Goal: Task Accomplishment & Management: Manage account settings

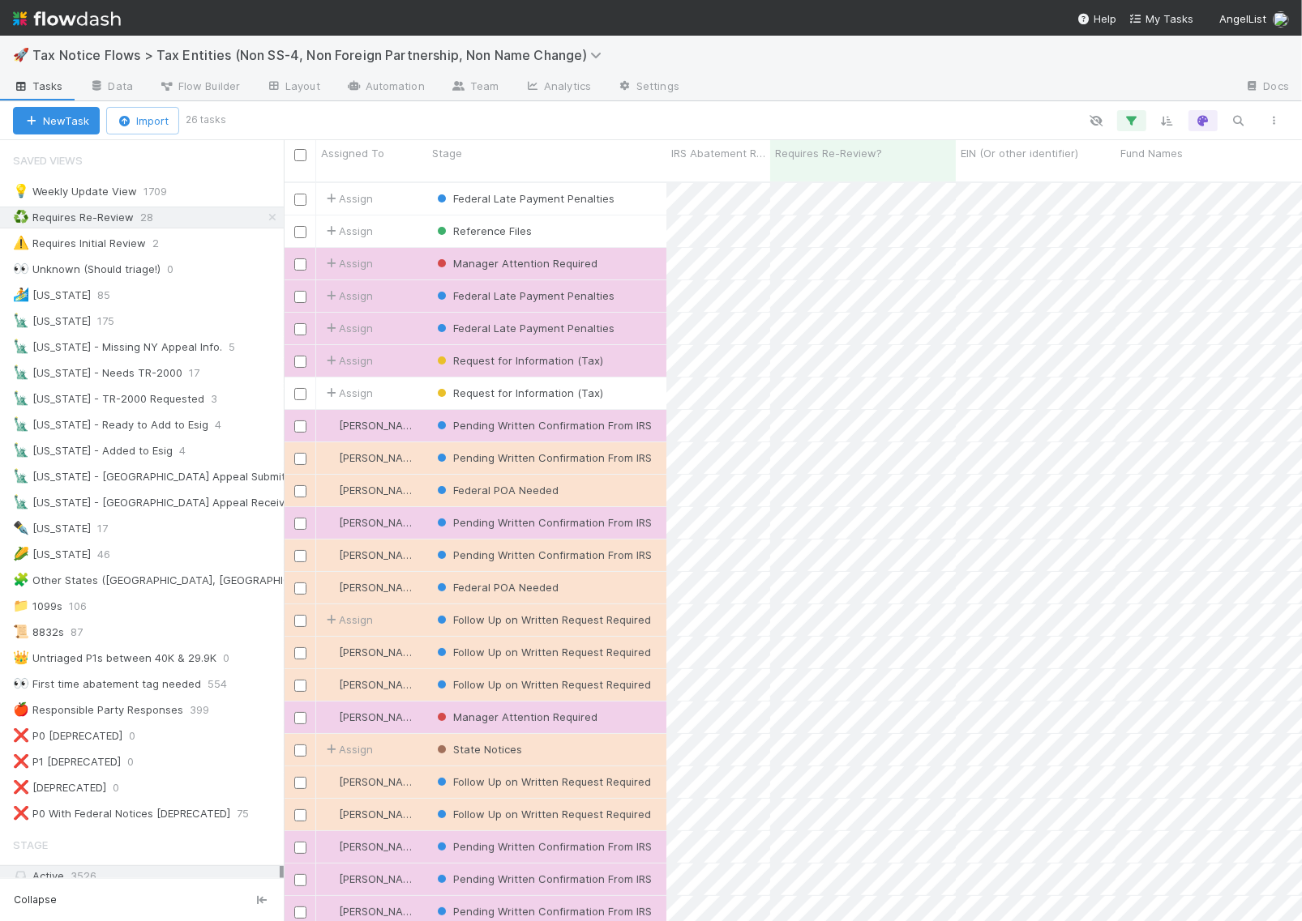
scroll to position [738, 1003]
click at [590, 220] on div "Reference Files" at bounding box center [546, 232] width 239 height 32
click at [637, 345] on div "Request for Information (Tax)" at bounding box center [546, 361] width 239 height 32
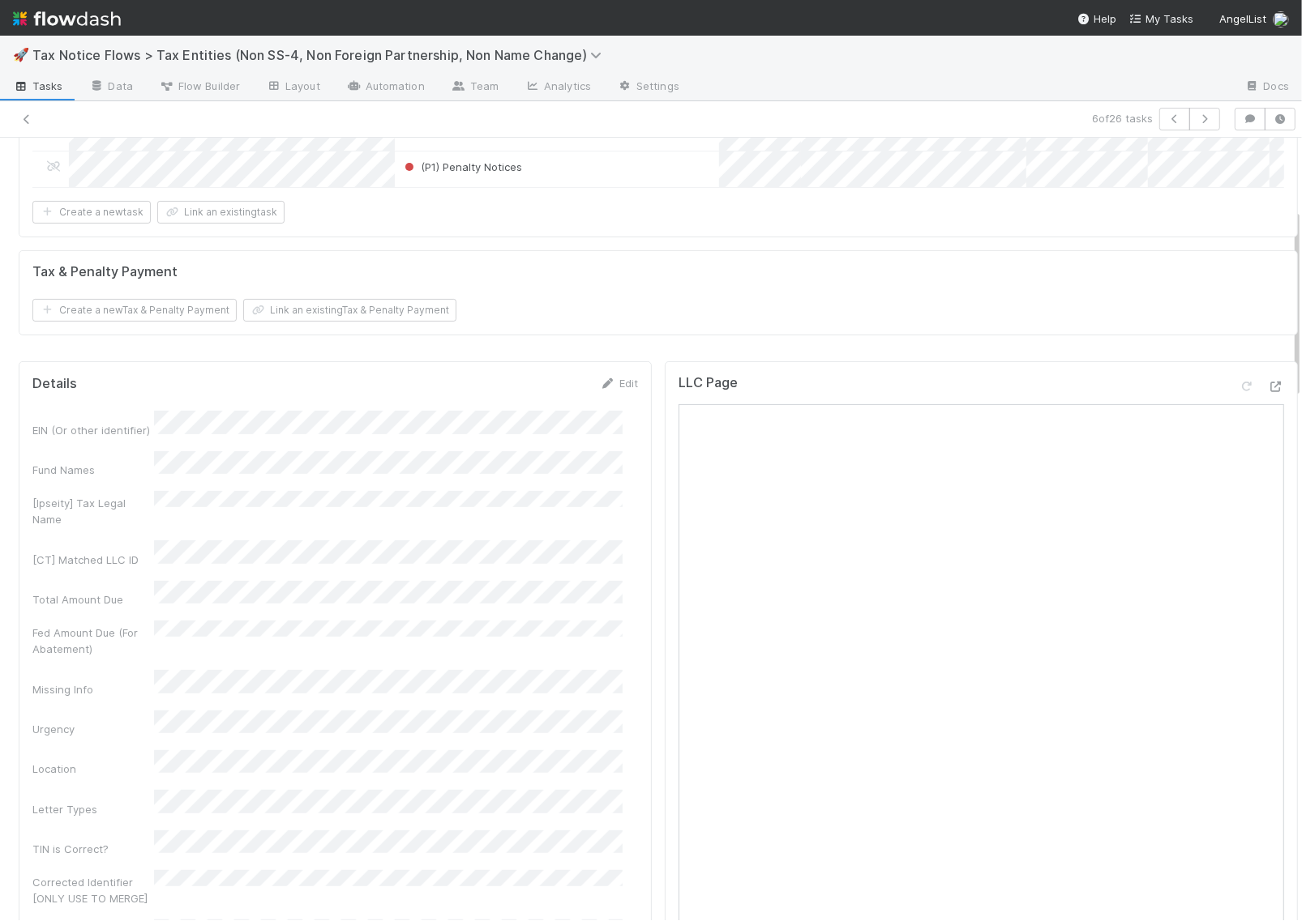
scroll to position [405, 0]
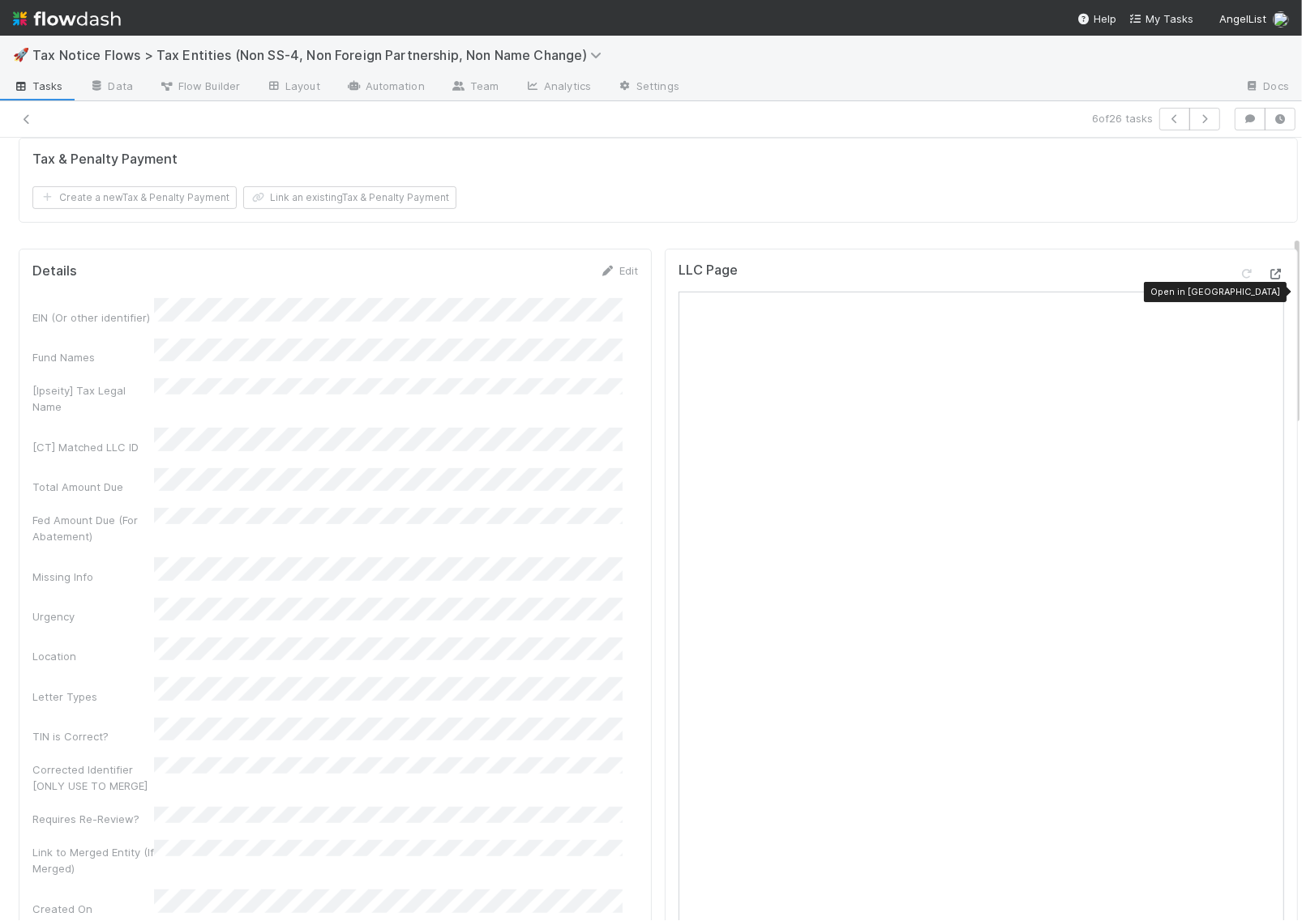
click at [1268, 280] on icon at bounding box center [1276, 274] width 16 height 11
click at [1196, 114] on icon "button" at bounding box center [1204, 119] width 16 height 10
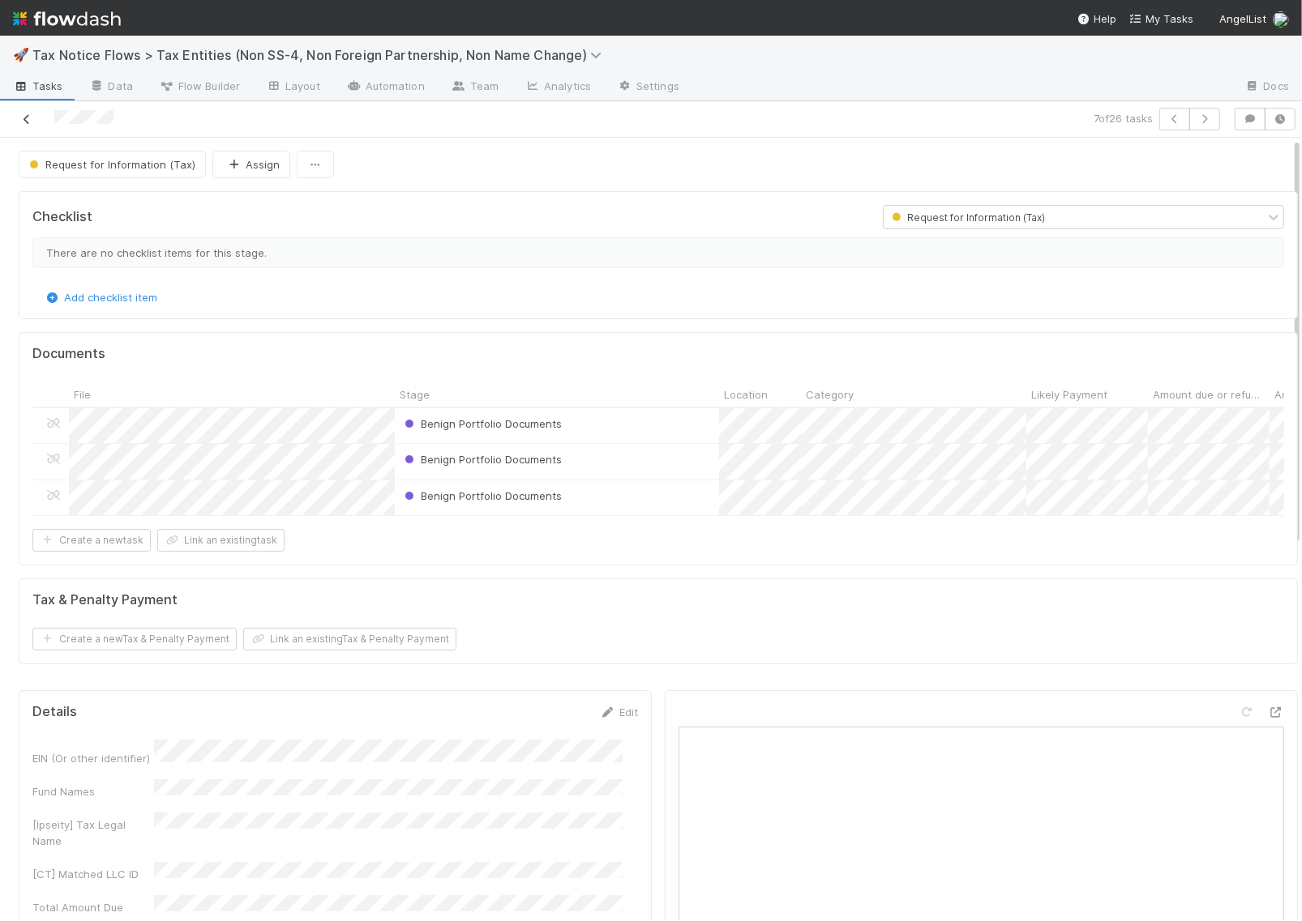
click at [33, 120] on icon at bounding box center [27, 119] width 16 height 11
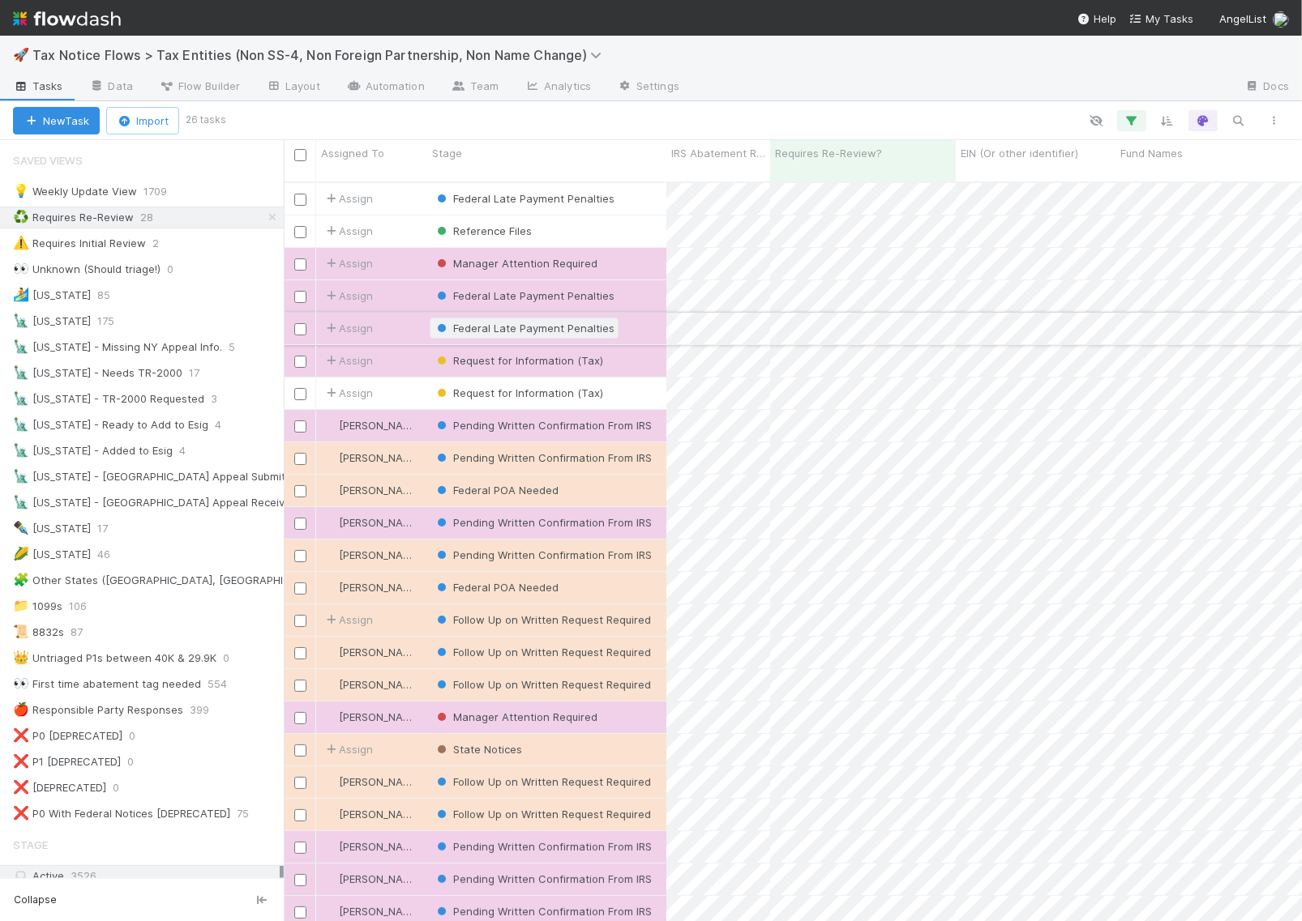
scroll to position [738, 1003]
click at [641, 183] on div "Federal Late Payment Penalties" at bounding box center [546, 199] width 239 height 32
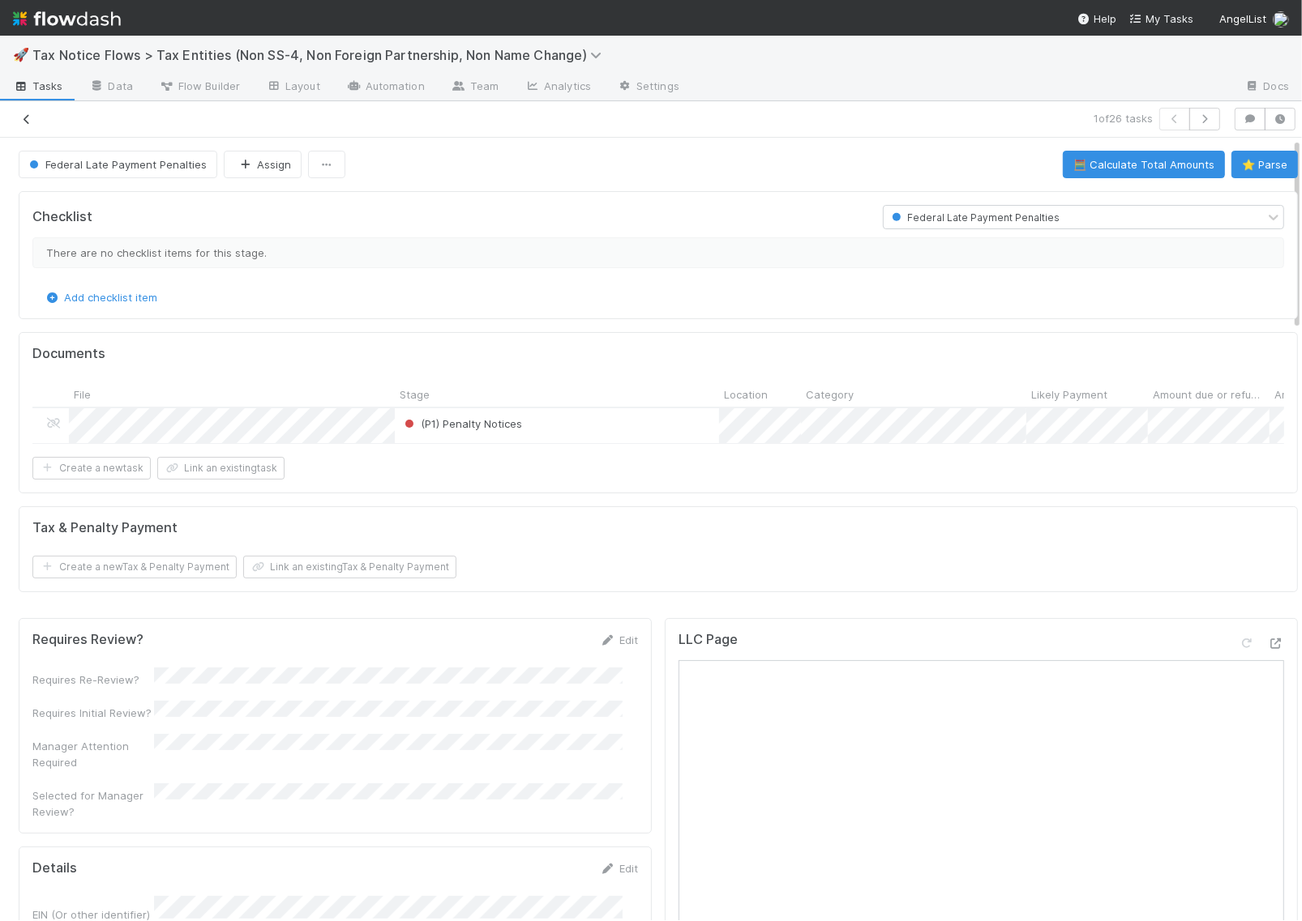
click at [27, 111] on link at bounding box center [27, 119] width 16 height 16
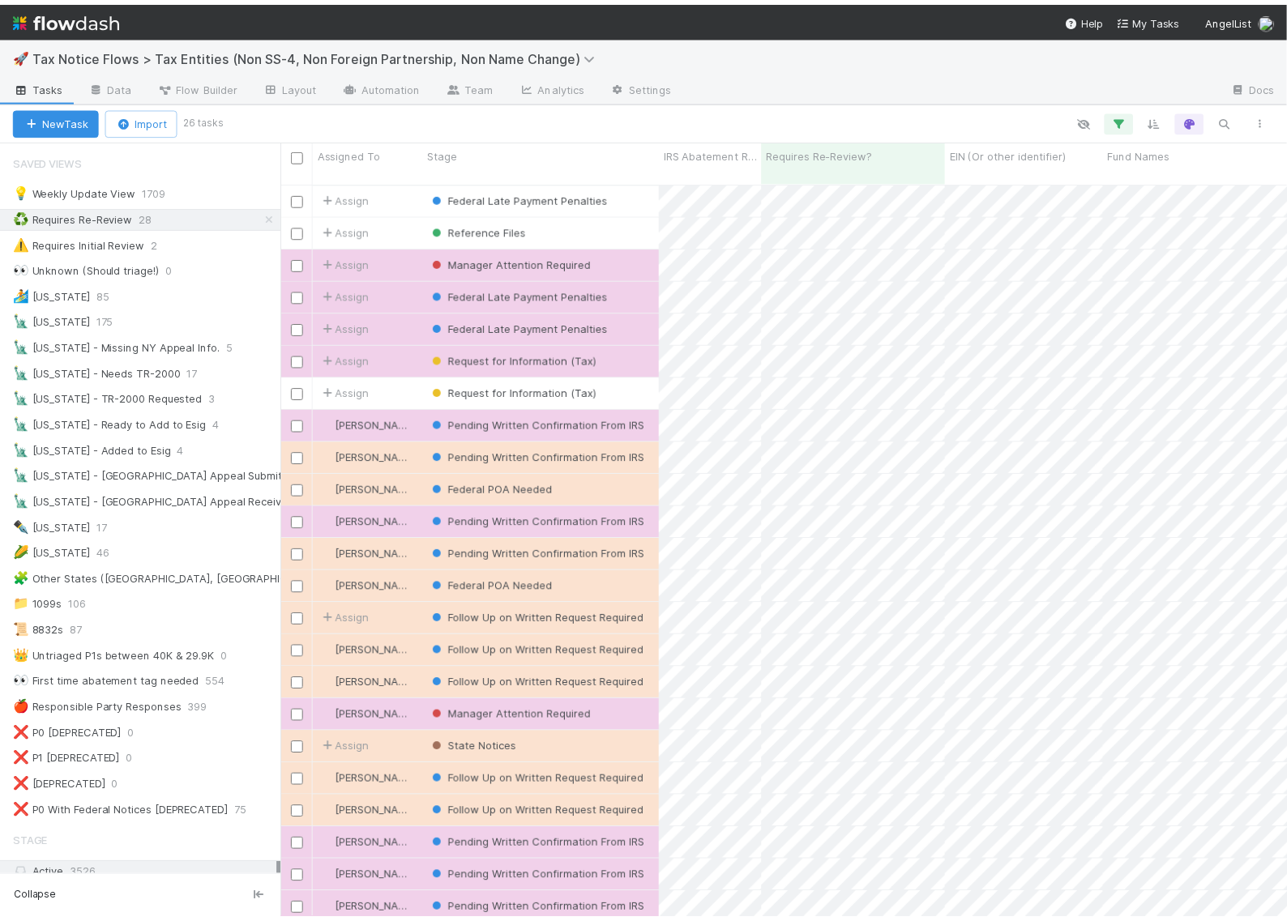
scroll to position [738, 989]
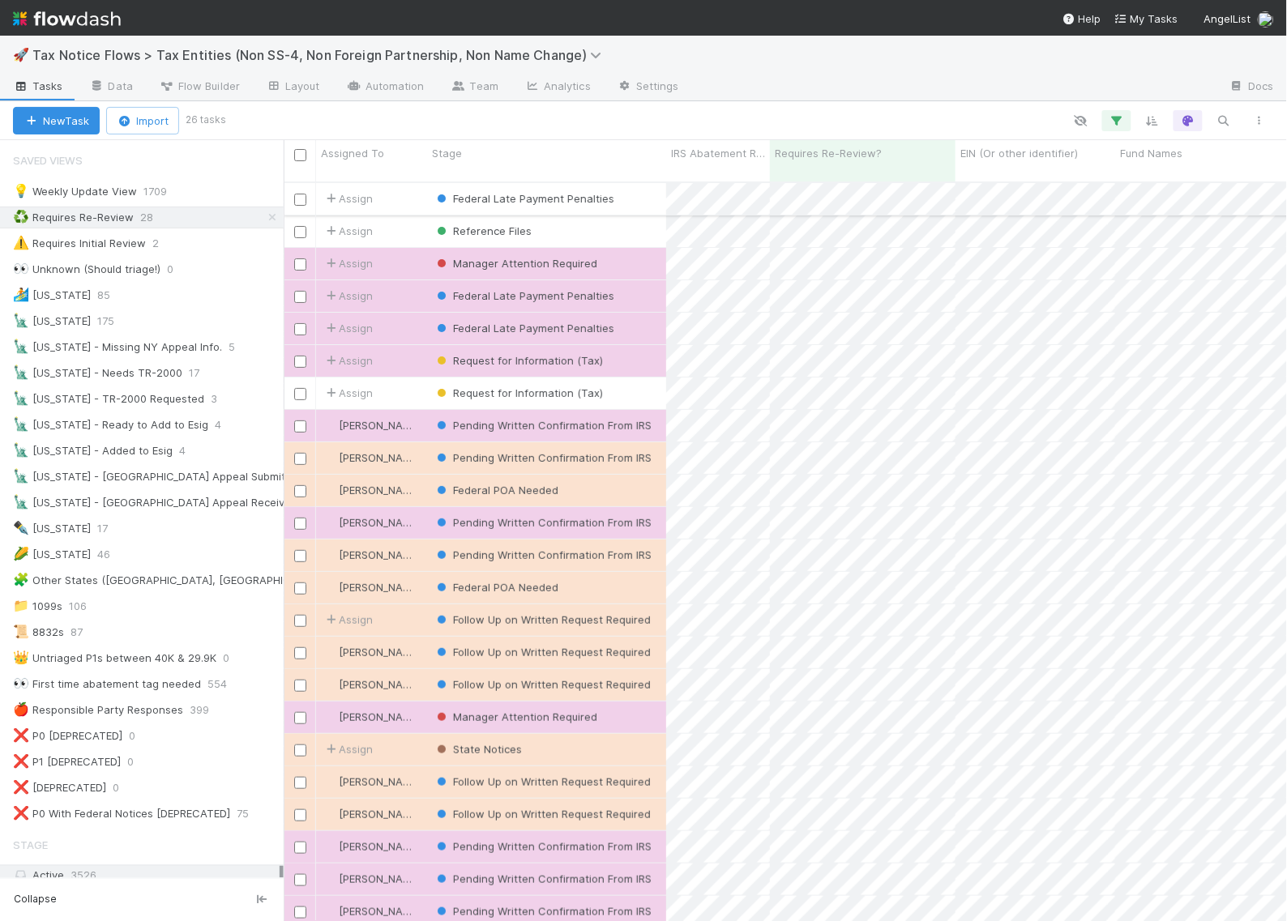
click at [644, 183] on div "Federal Late Payment Penalties" at bounding box center [546, 199] width 239 height 32
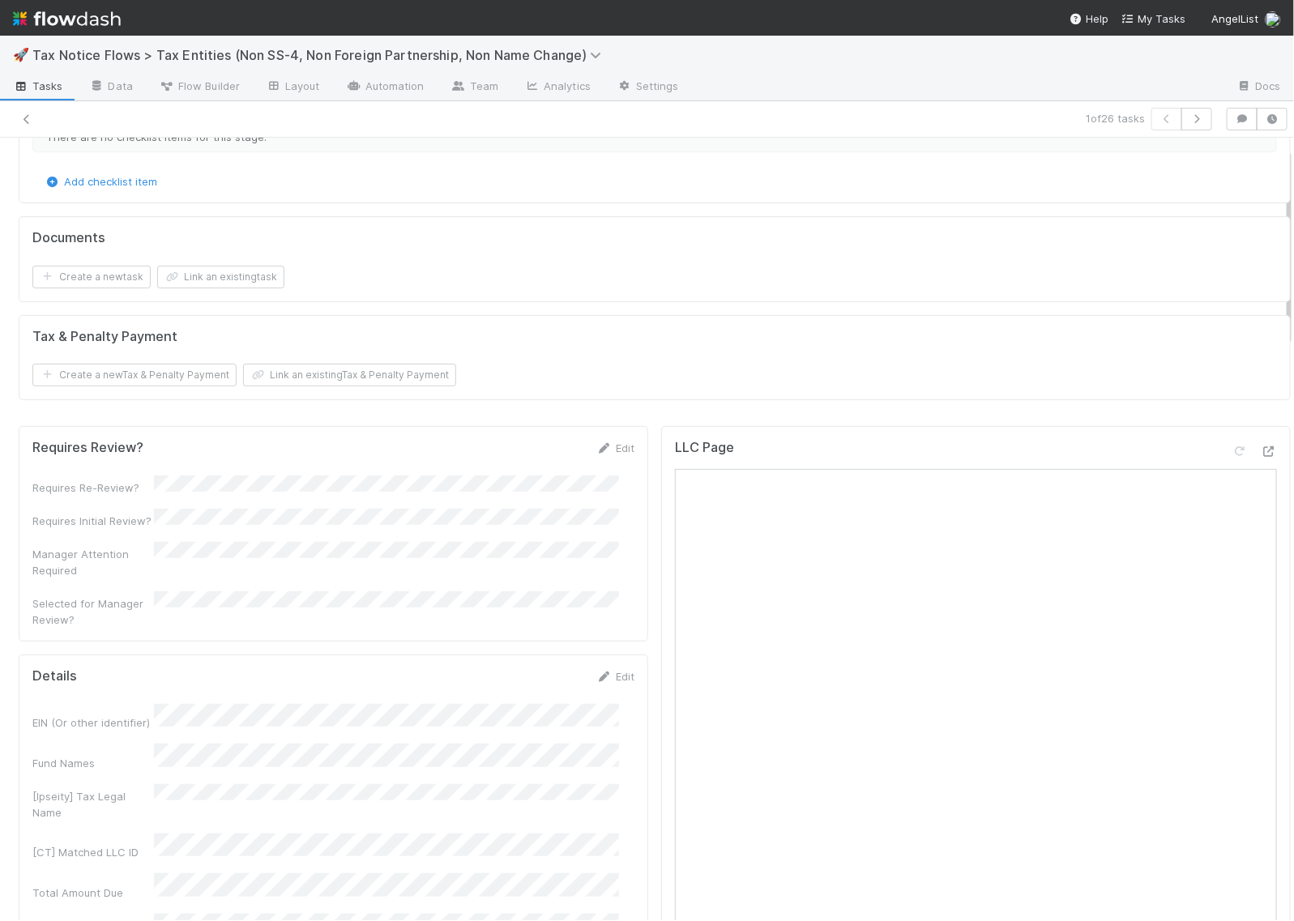
scroll to position [709, 0]
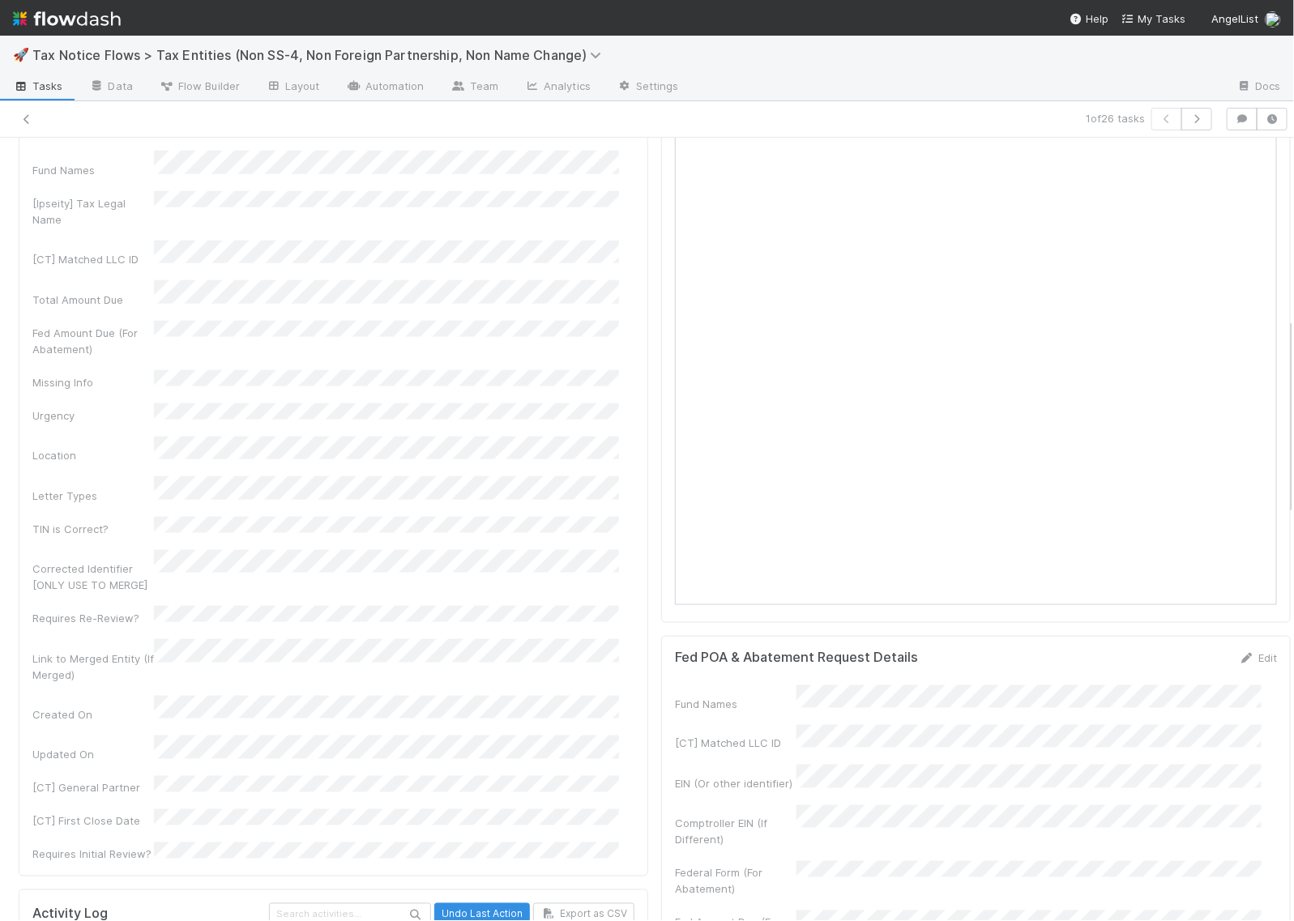
click at [301, 567] on div "EIN (Or other identifier) Fund Names [Ipseity] Tax Legal Name [CT] Matched LLC …" at bounding box center [333, 487] width 602 height 752
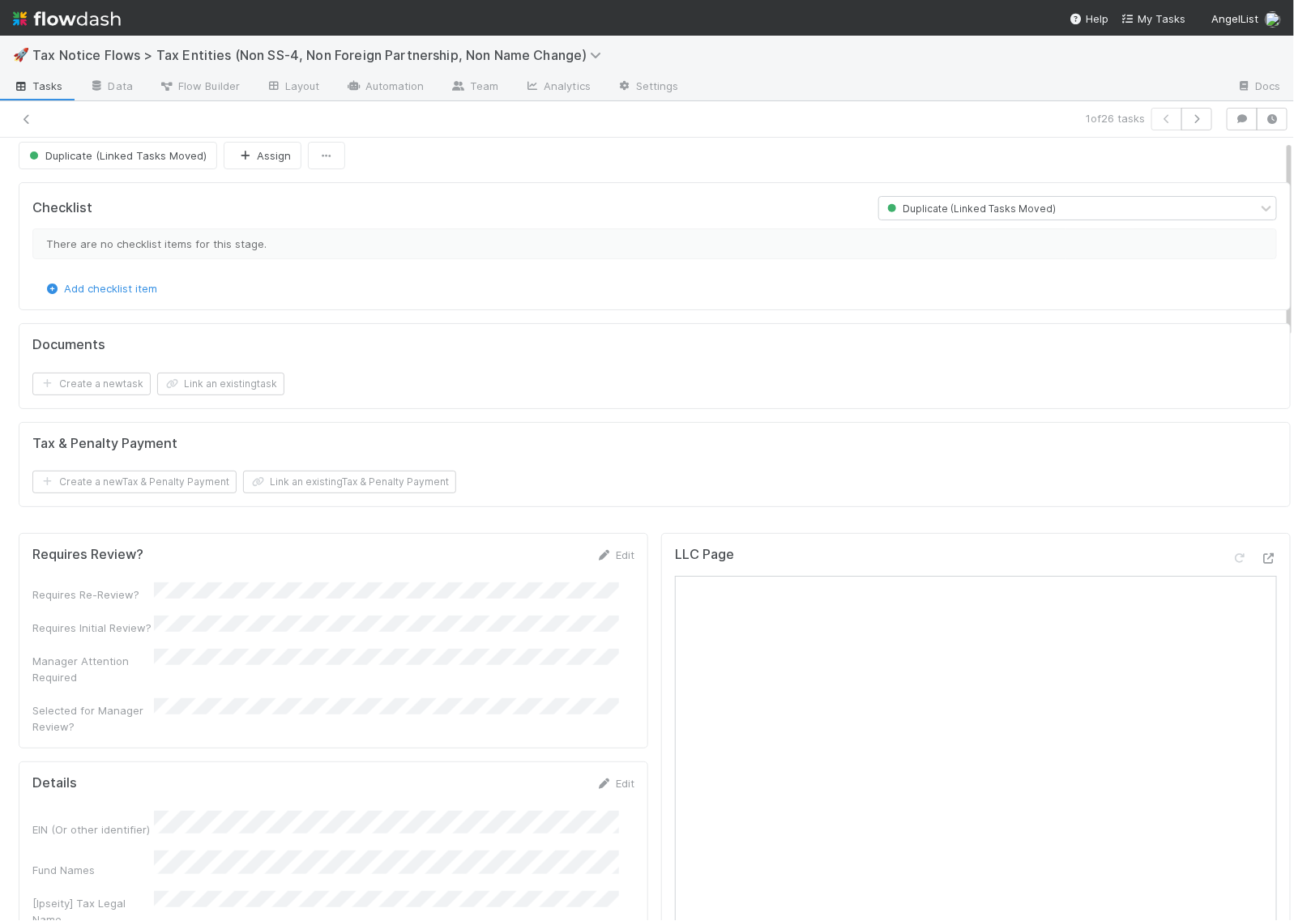
scroll to position [0, 0]
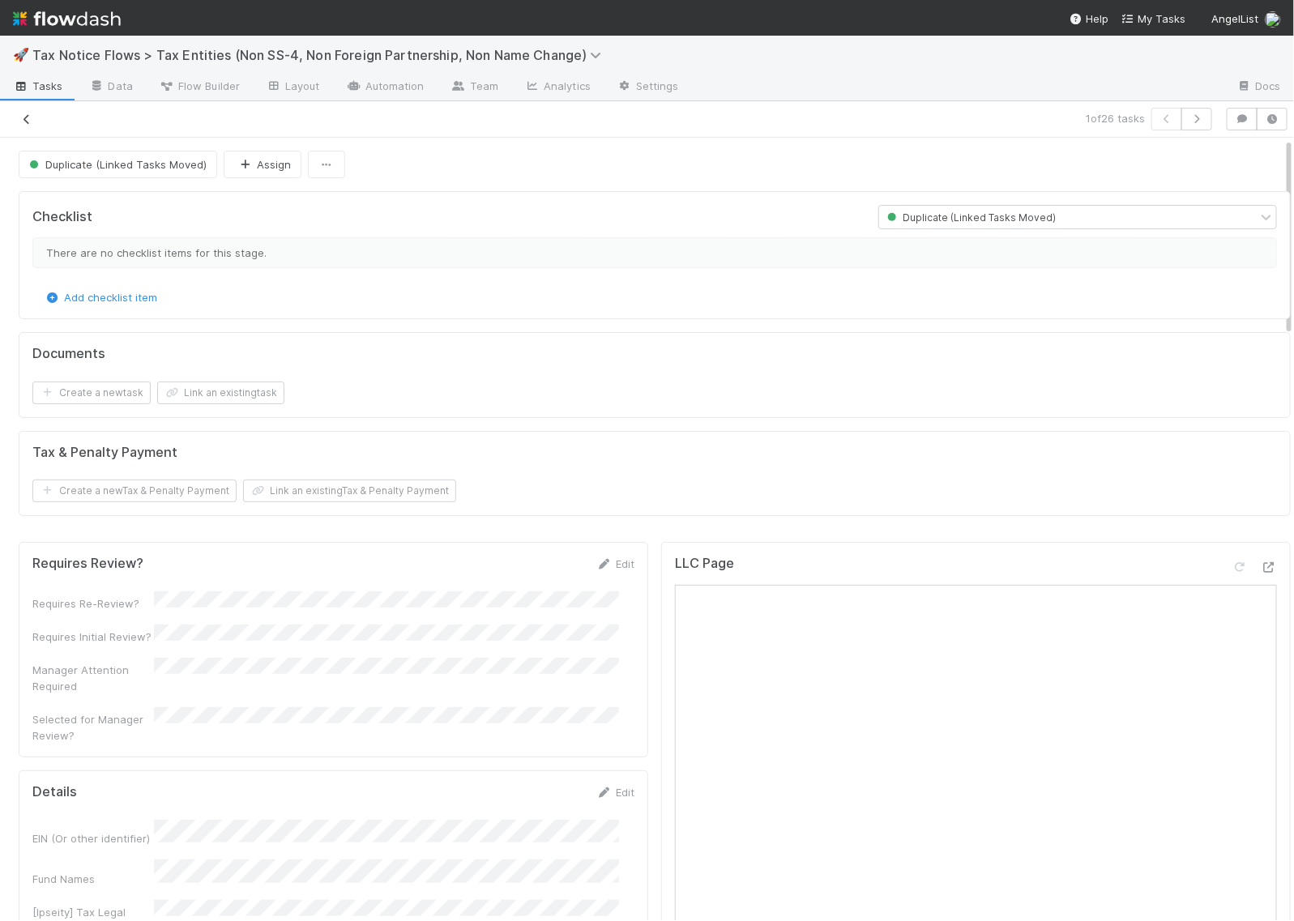
click at [30, 116] on icon at bounding box center [27, 119] width 16 height 11
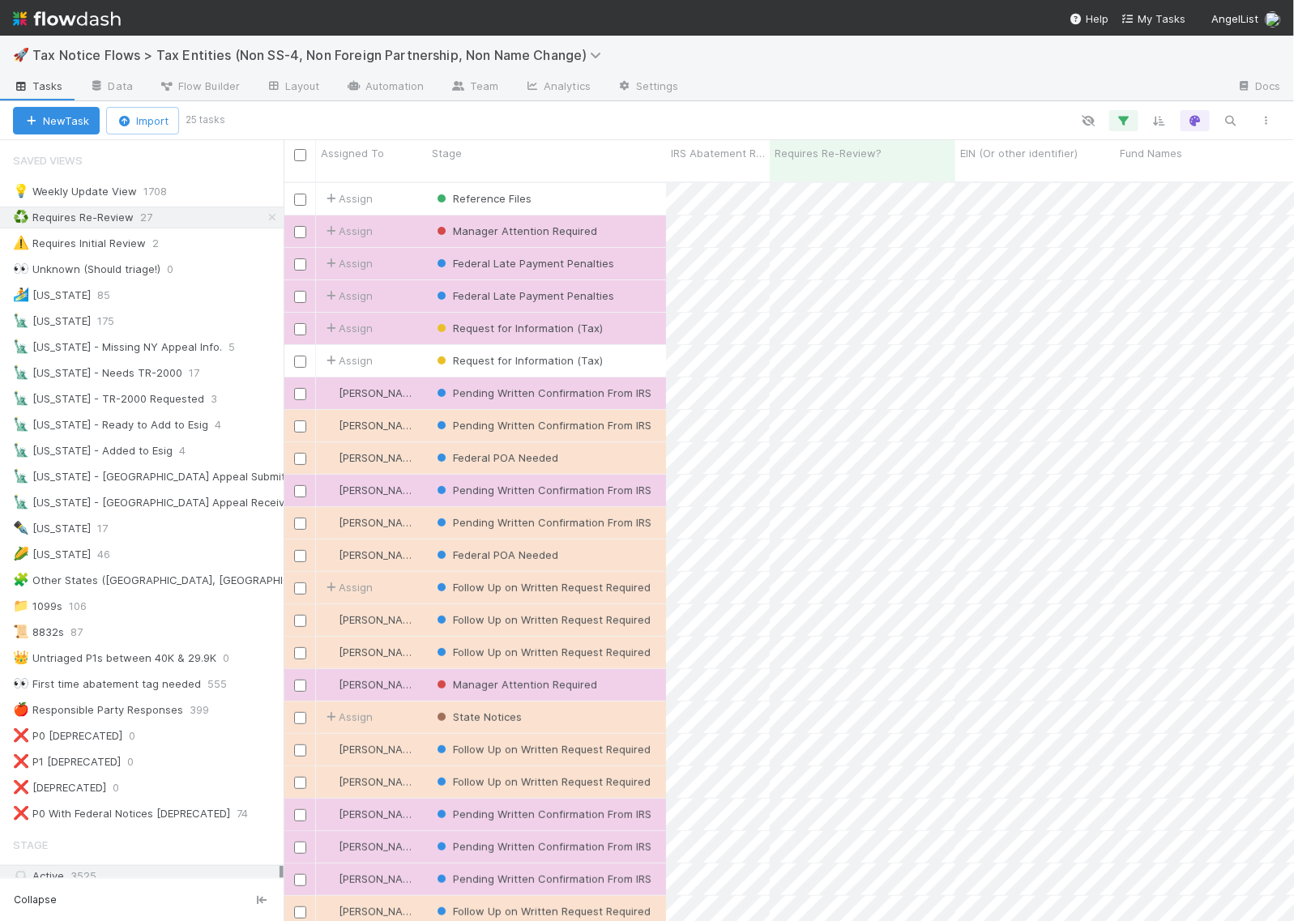
scroll to position [738, 995]
click at [582, 185] on div "Reference Files" at bounding box center [546, 199] width 239 height 32
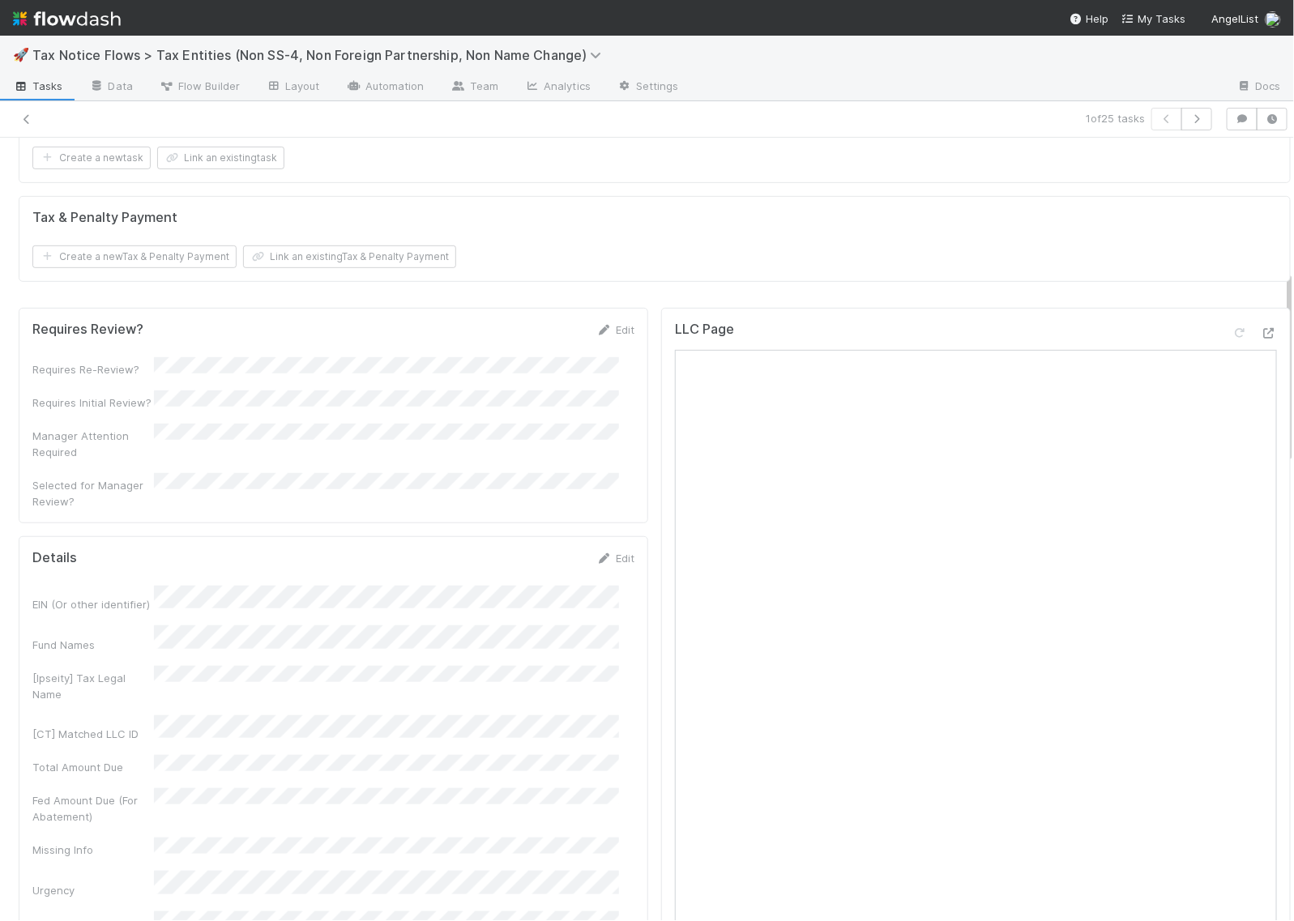
scroll to position [304, 0]
click at [1261, 348] on div at bounding box center [1269, 339] width 16 height 16
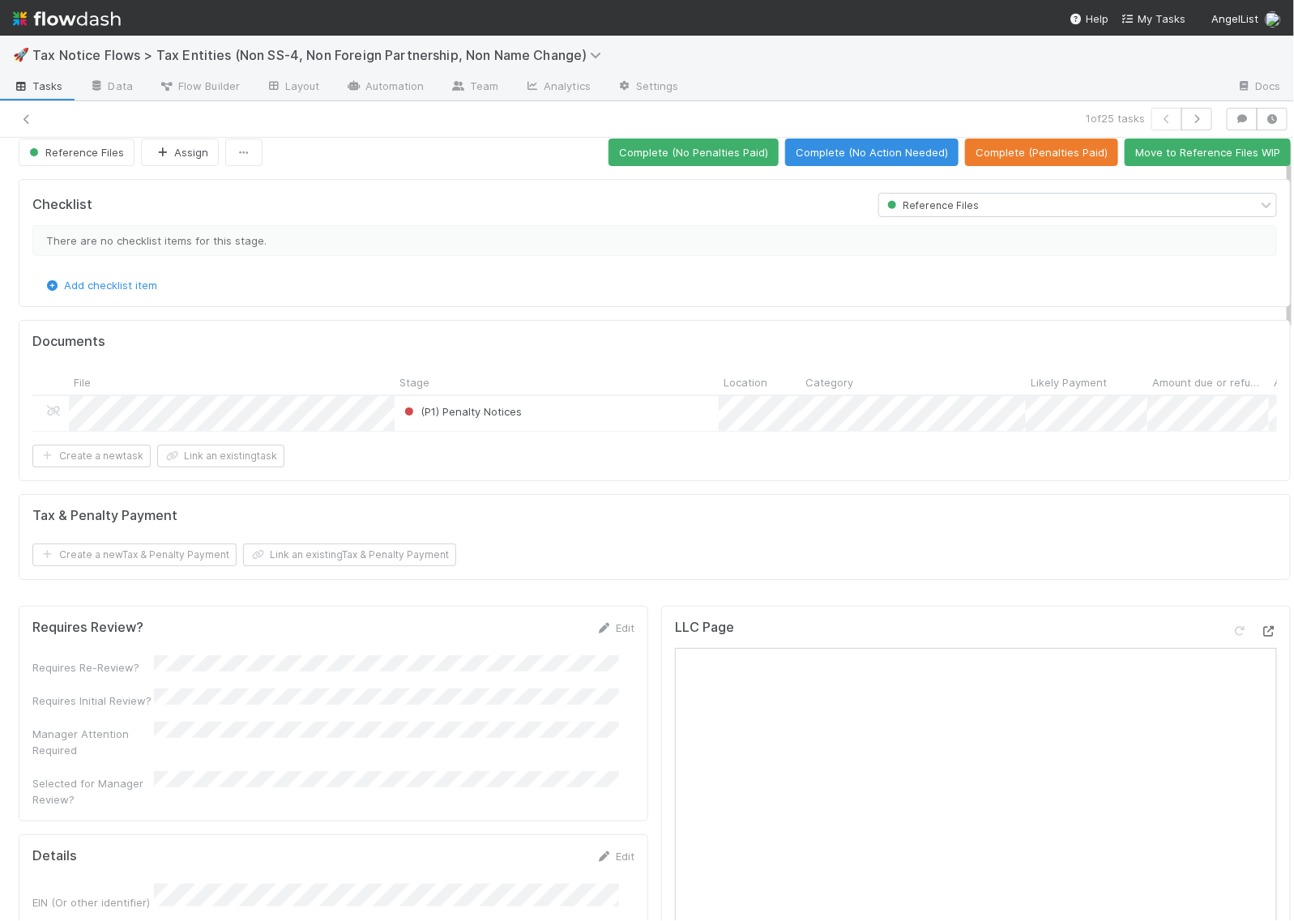
scroll to position [0, 0]
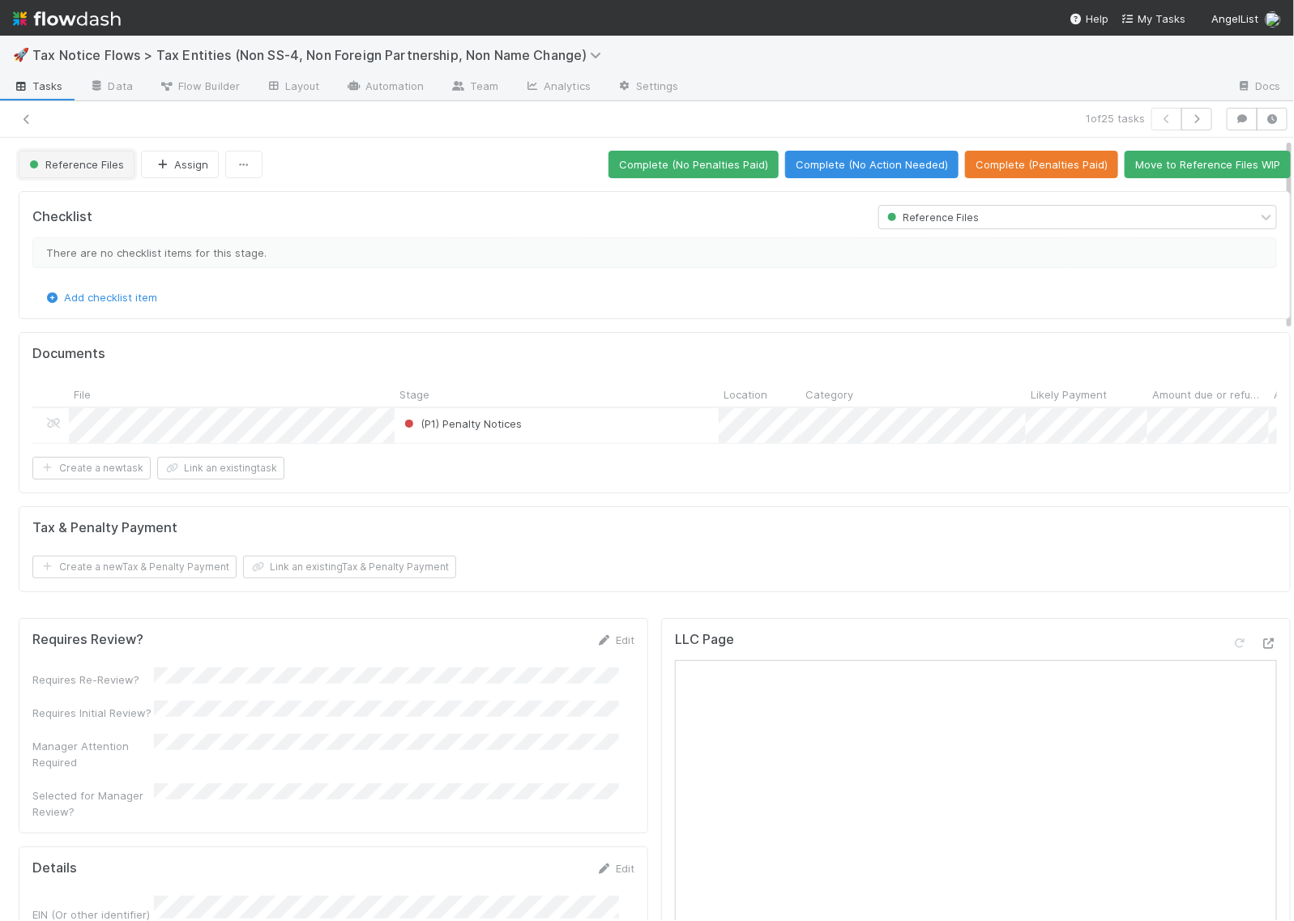
click at [85, 169] on span "Reference Files" at bounding box center [75, 164] width 98 height 13
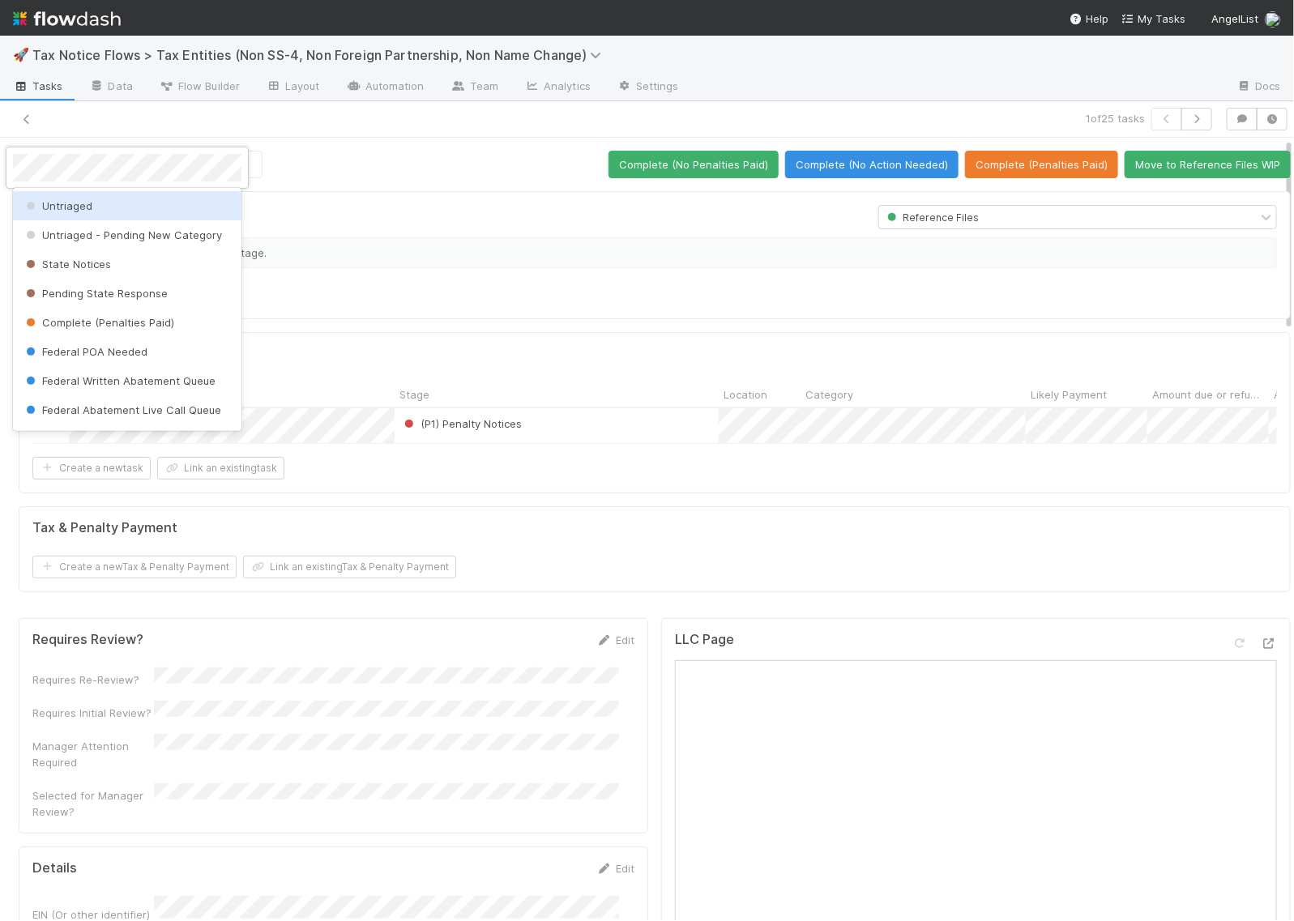
click at [97, 208] on div "Untriaged" at bounding box center [127, 205] width 229 height 29
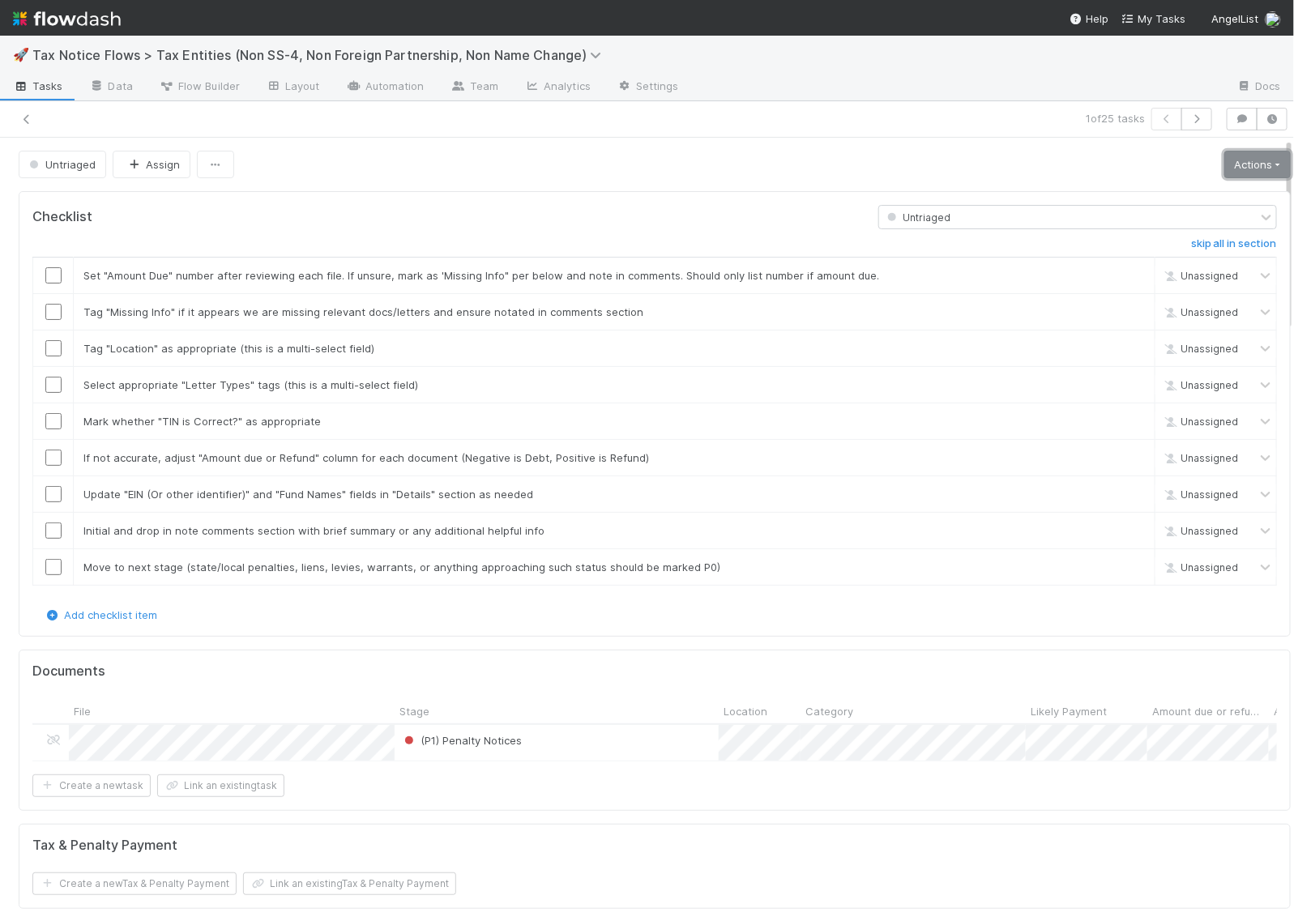
click at [1225, 163] on link "Actions" at bounding box center [1258, 165] width 66 height 28
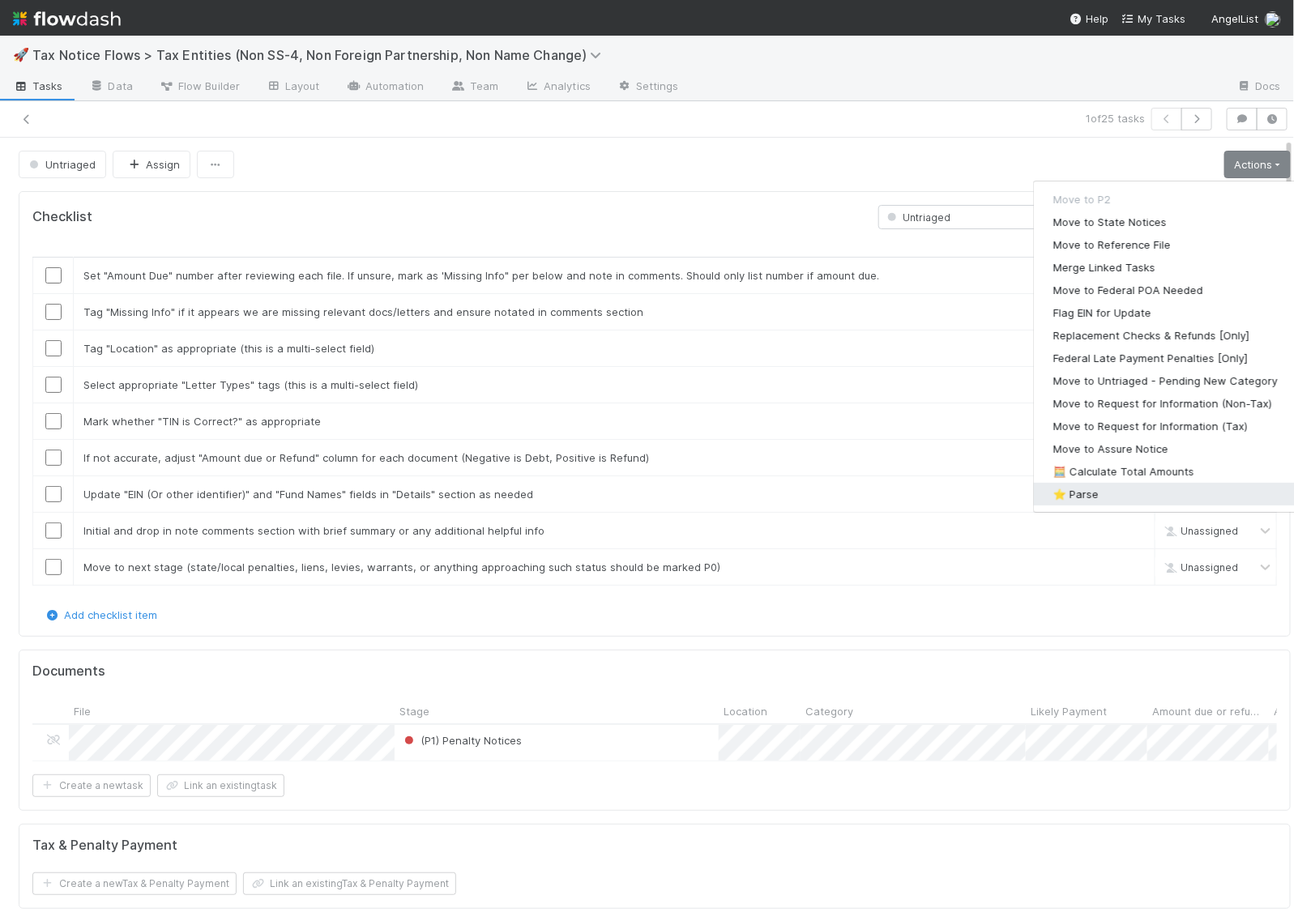
click at [1054, 490] on button "⭐ Parse" at bounding box center [1165, 494] width 263 height 23
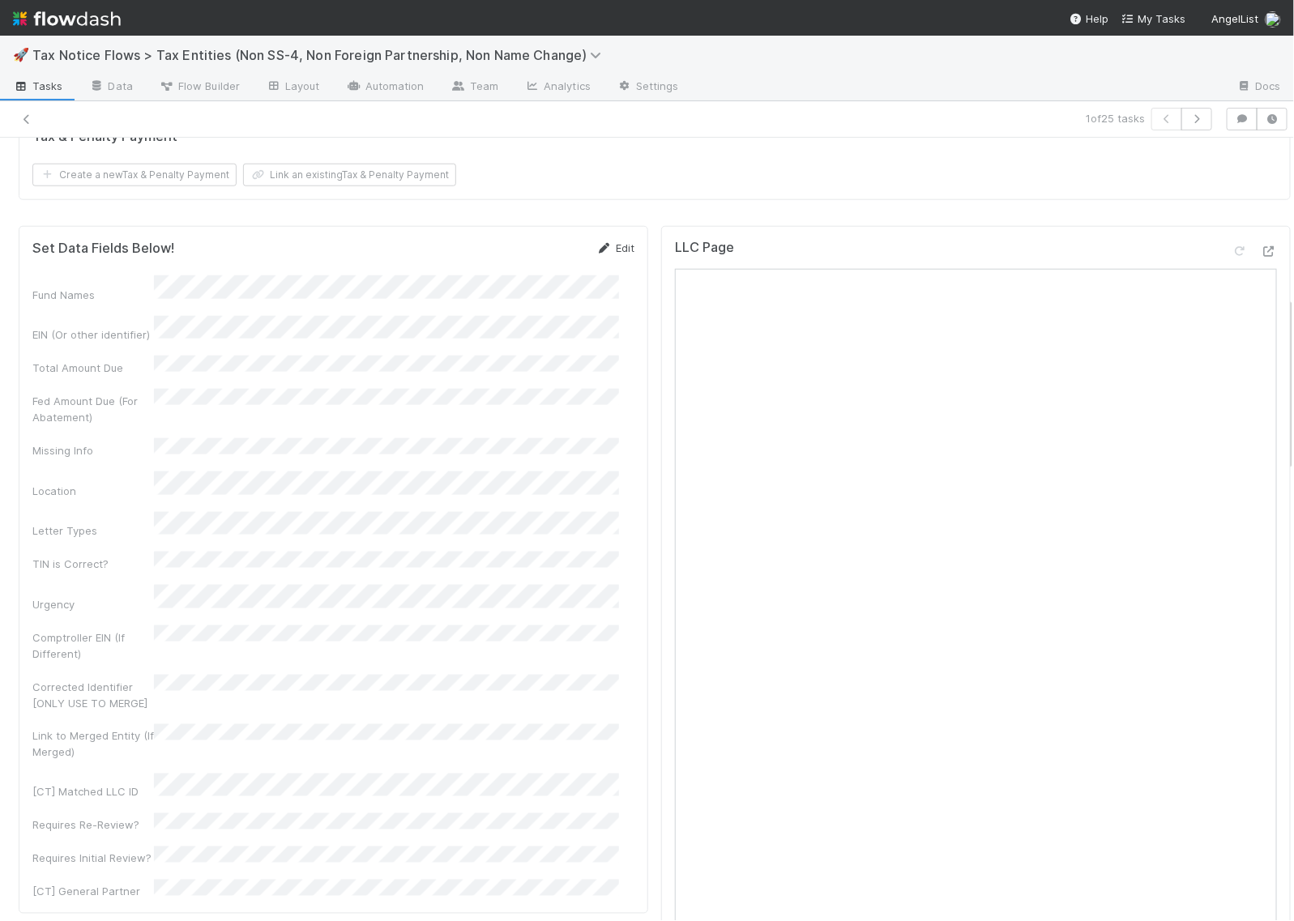
click at [596, 254] on icon at bounding box center [604, 248] width 16 height 11
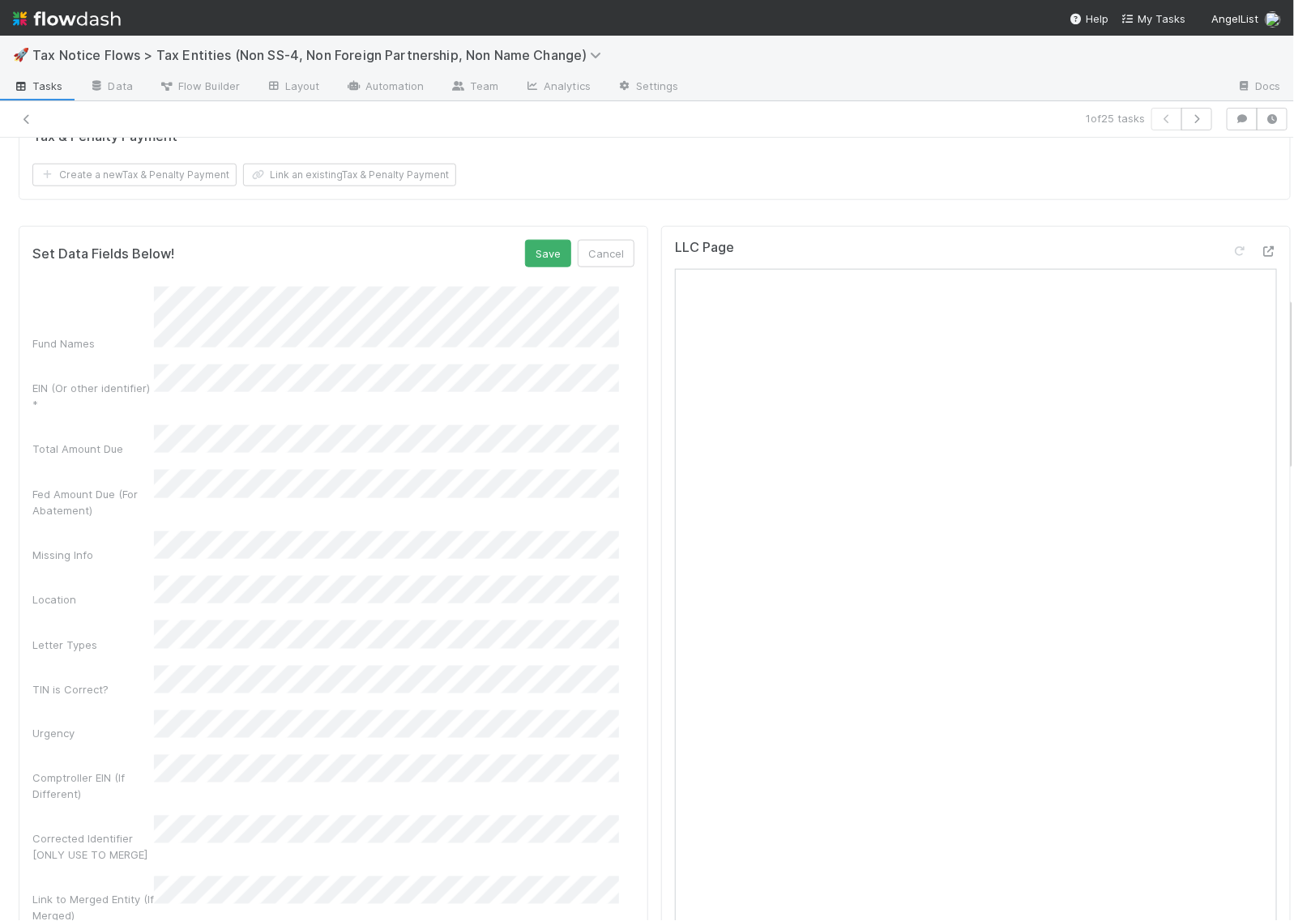
click at [112, 400] on div "EIN (Or other identifier) *" at bounding box center [333, 389] width 602 height 48
click at [537, 265] on button "Save" at bounding box center [548, 254] width 46 height 28
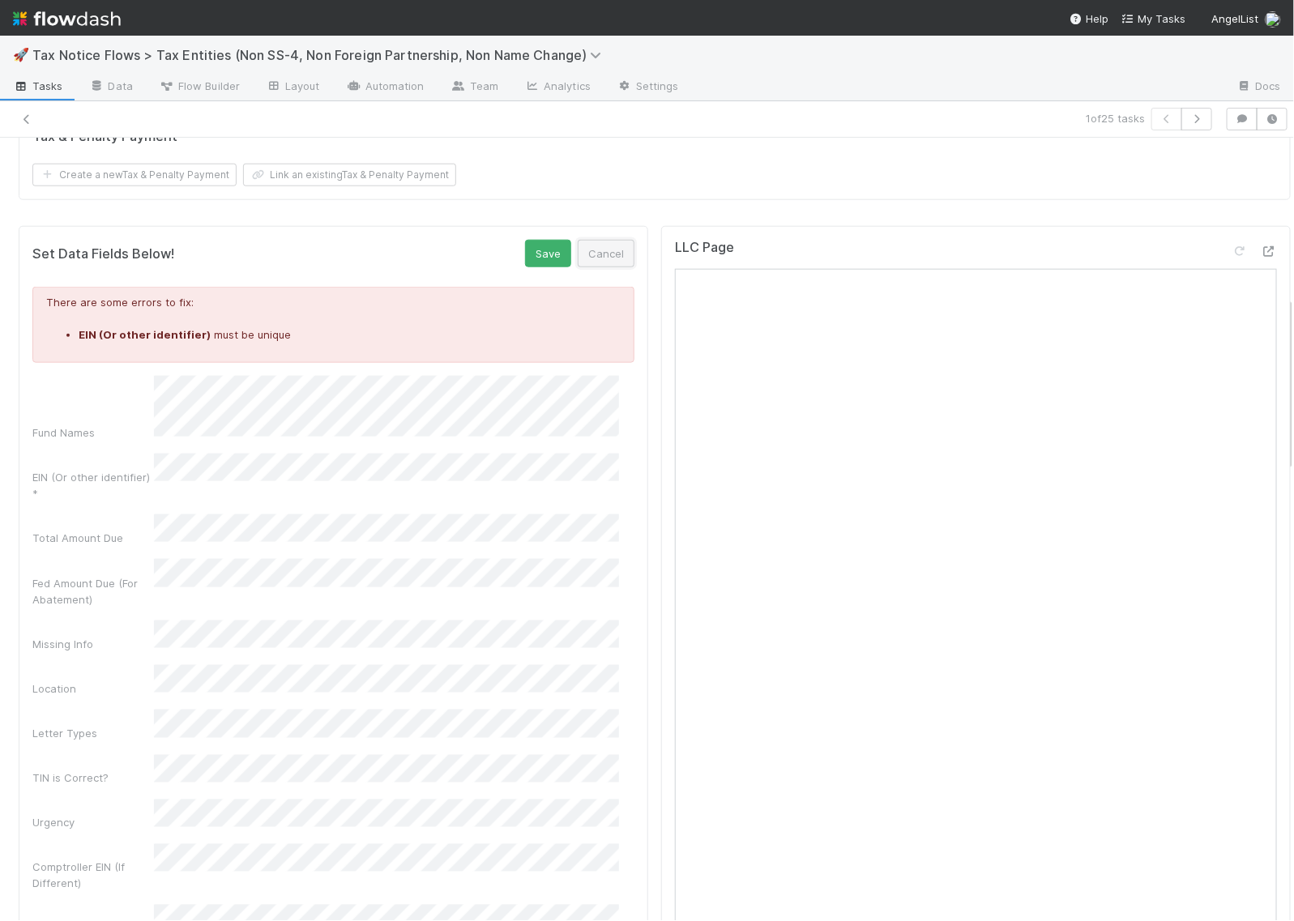
click at [601, 267] on button "Cancel" at bounding box center [606, 254] width 57 height 28
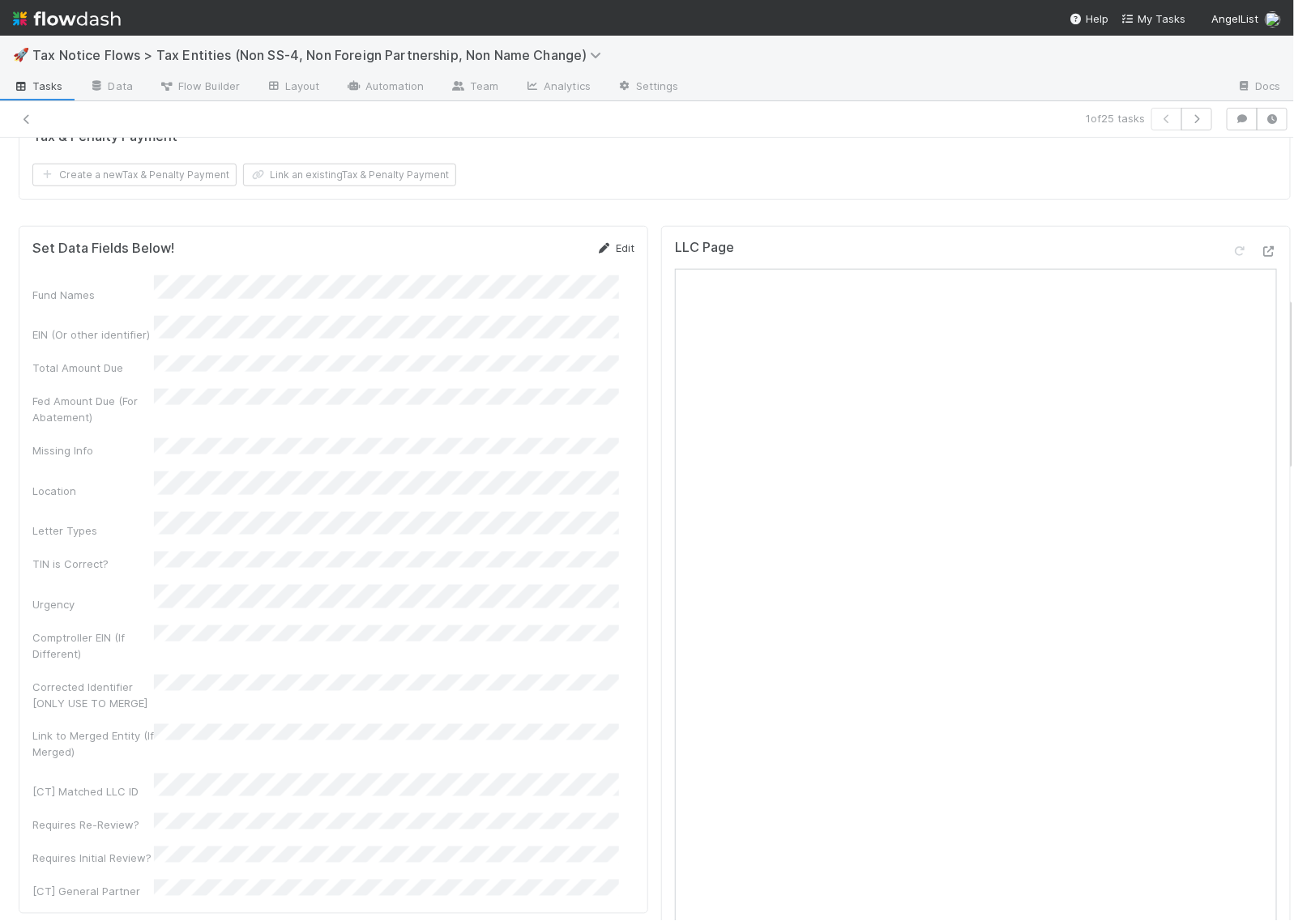
click at [596, 254] on icon at bounding box center [604, 248] width 16 height 11
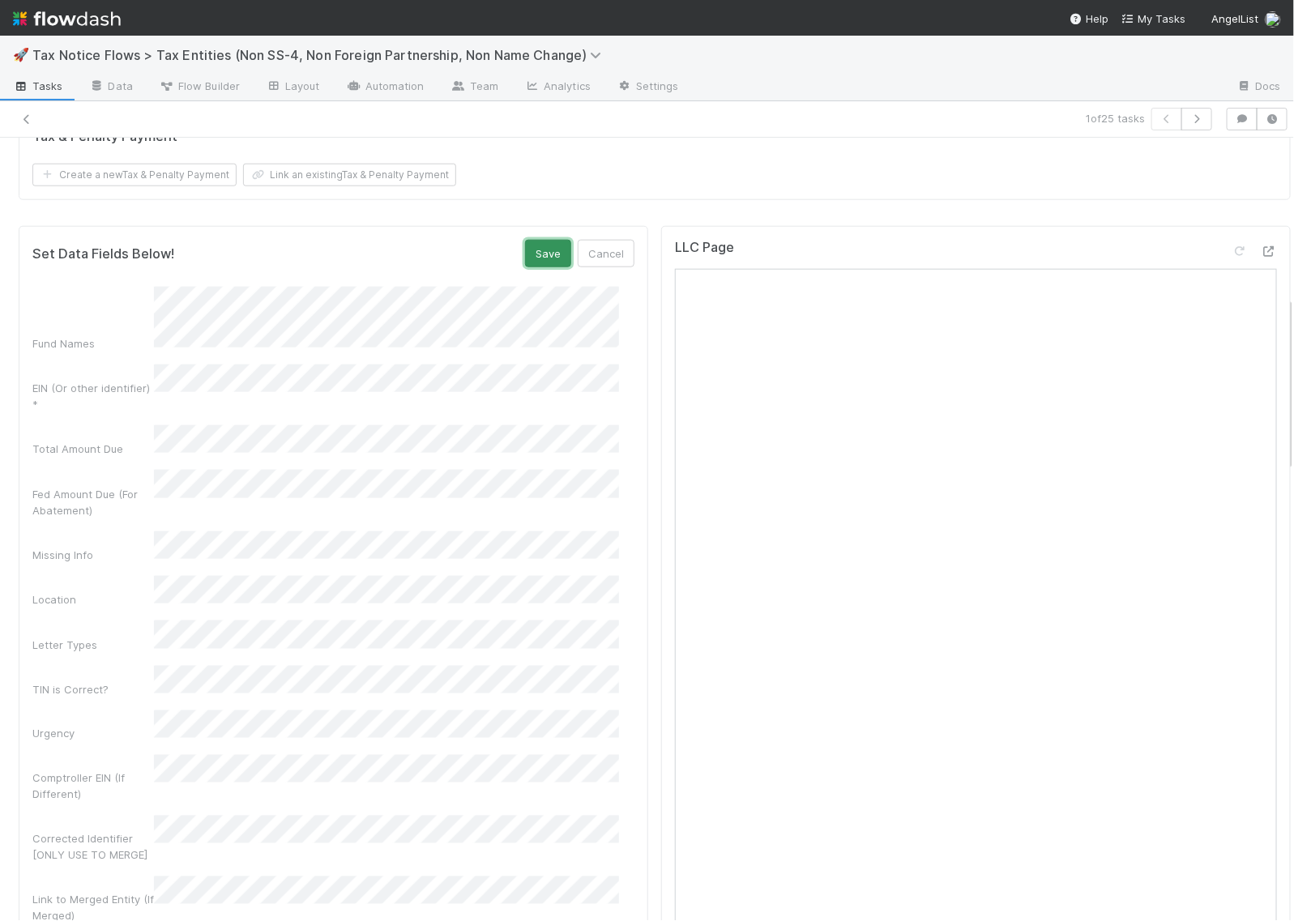
click at [531, 267] on button "Save" at bounding box center [548, 254] width 46 height 28
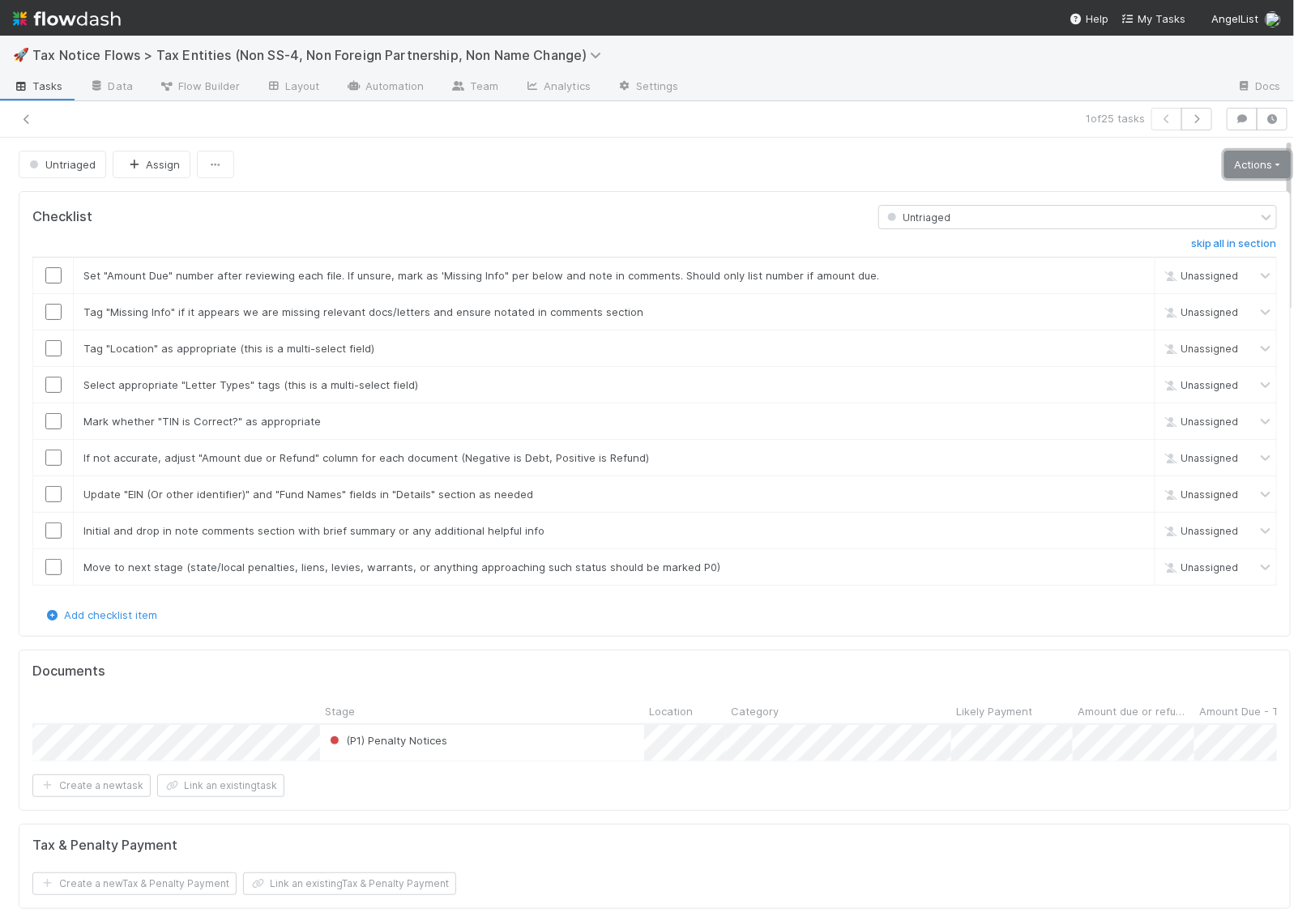
click at [1225, 166] on link "Actions" at bounding box center [1258, 165] width 66 height 28
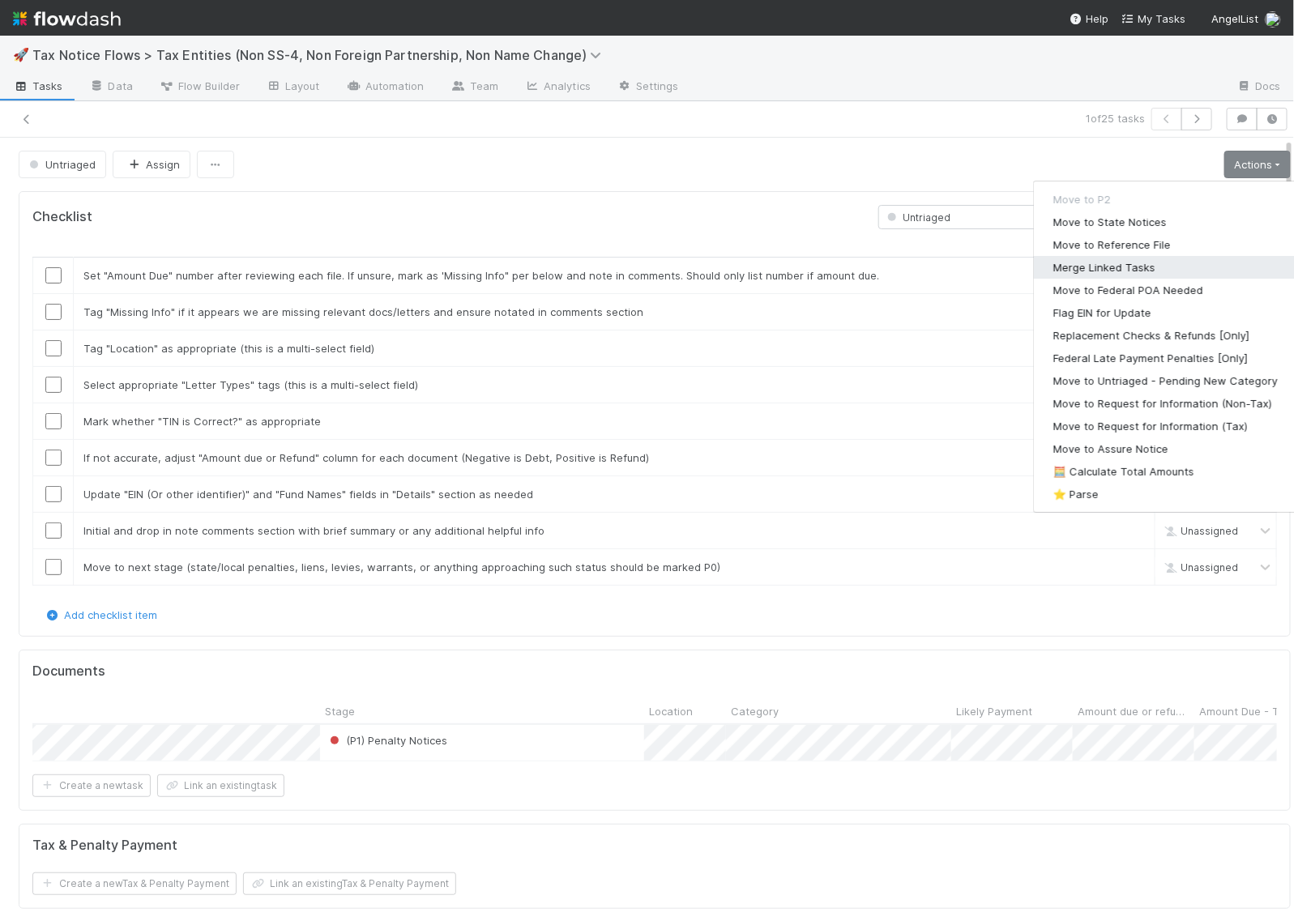
click at [1071, 265] on button "Merge Linked Tasks" at bounding box center [1165, 267] width 263 height 23
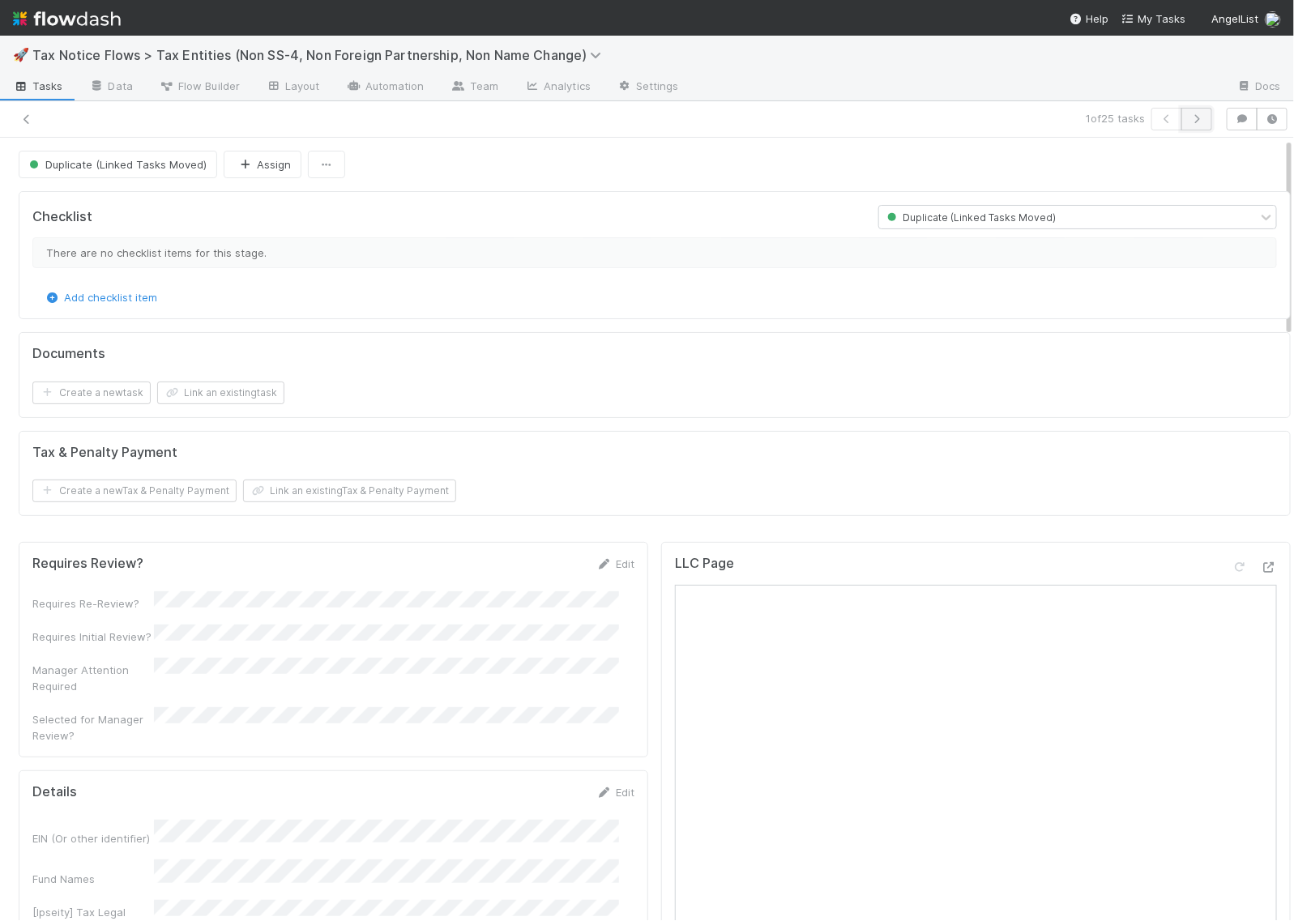
click at [1189, 120] on icon "button" at bounding box center [1197, 119] width 16 height 10
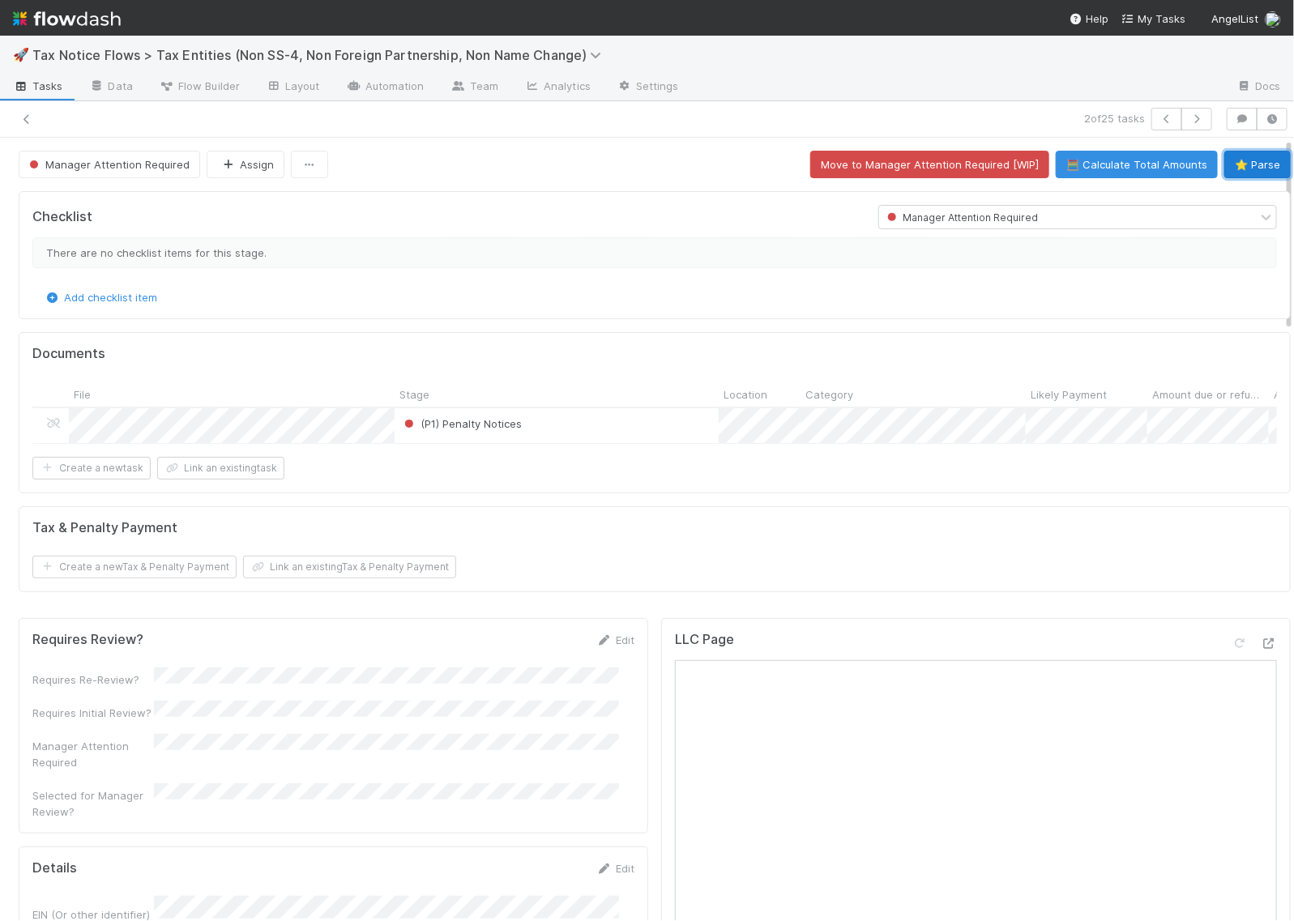
click at [1225, 158] on button "⭐ Parse" at bounding box center [1258, 165] width 66 height 28
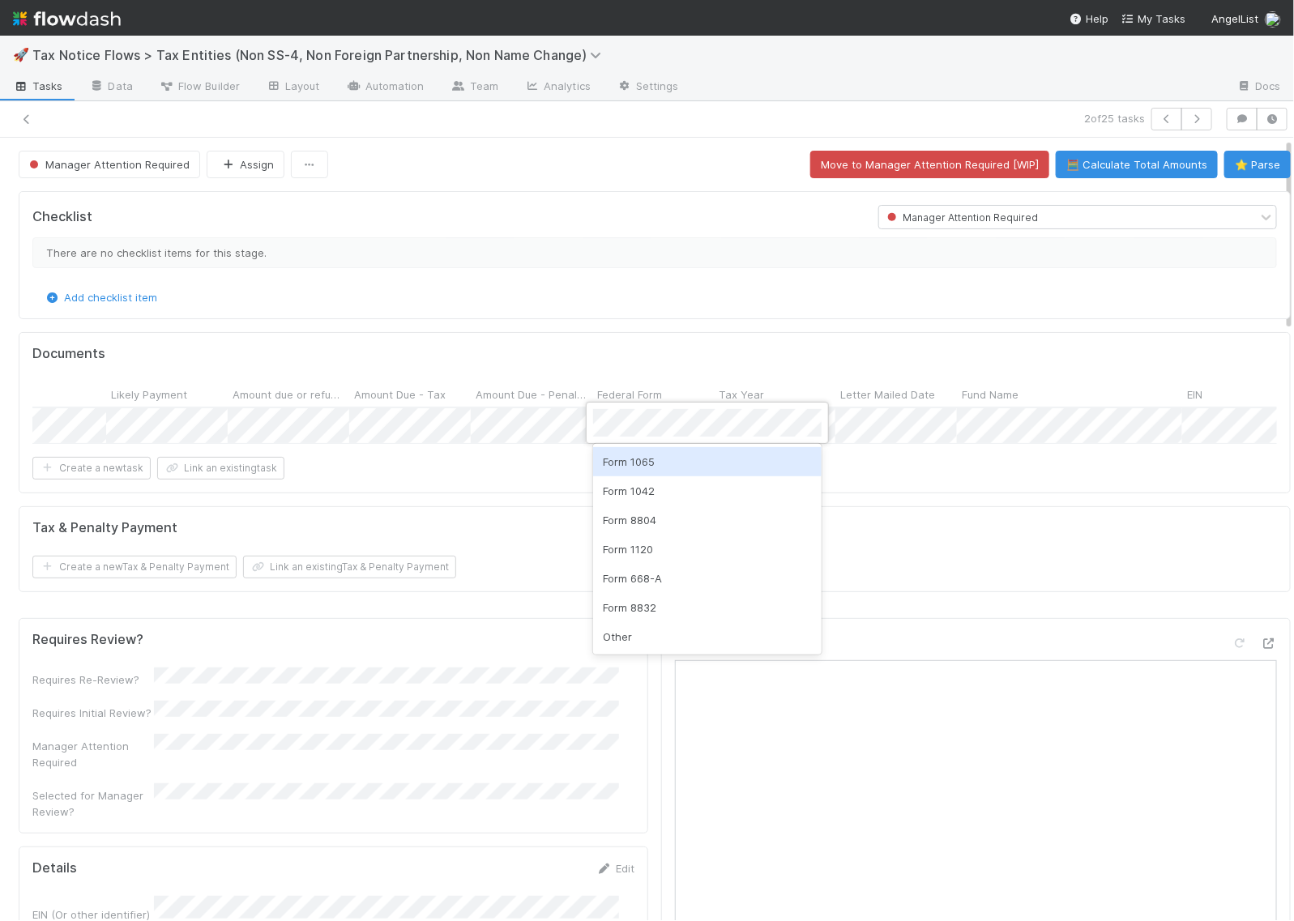
click at [643, 464] on div "Form 1065" at bounding box center [707, 461] width 229 height 29
click at [593, 481] on div at bounding box center [647, 460] width 1294 height 921
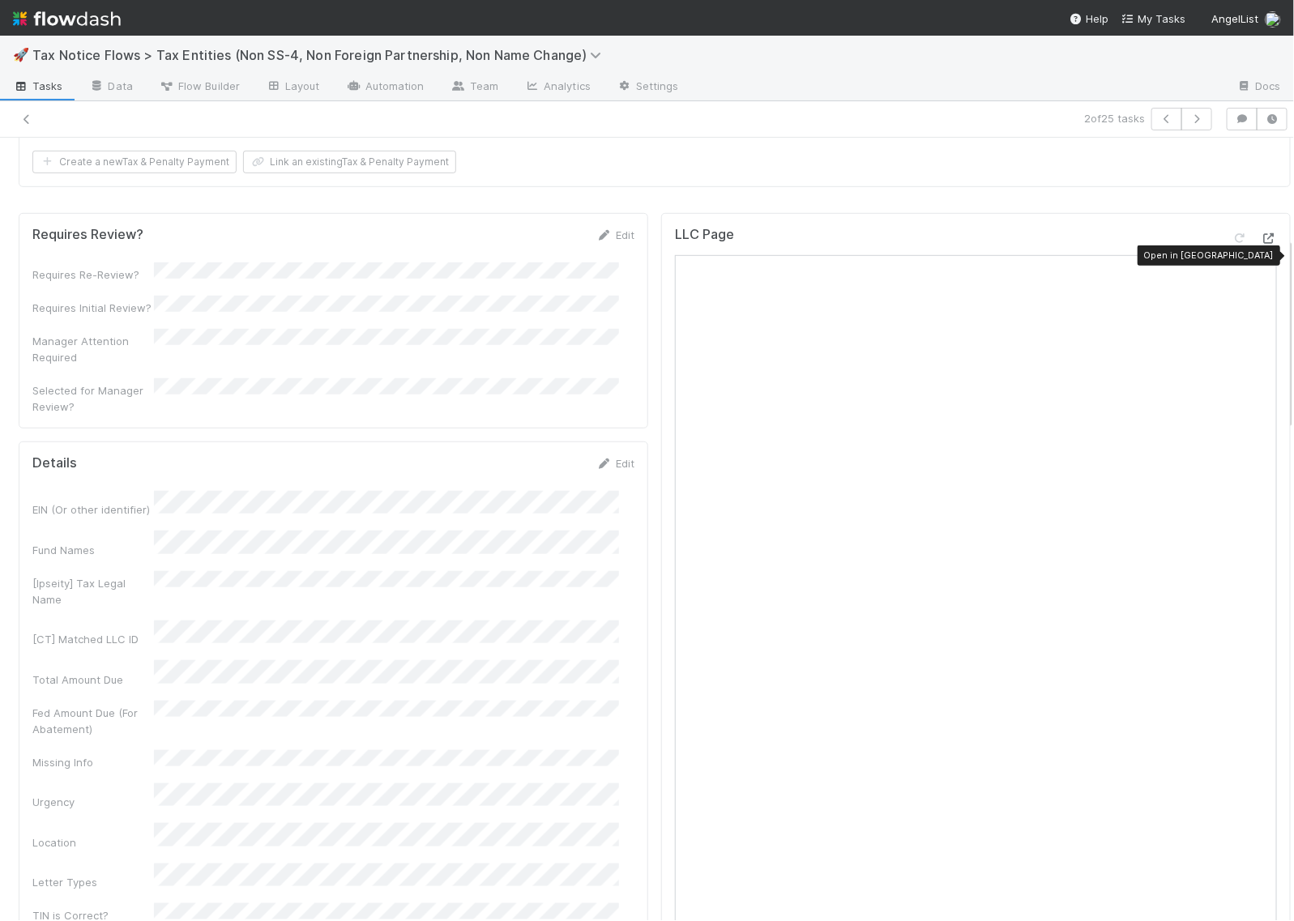
click at [1261, 244] on icon at bounding box center [1269, 238] width 16 height 11
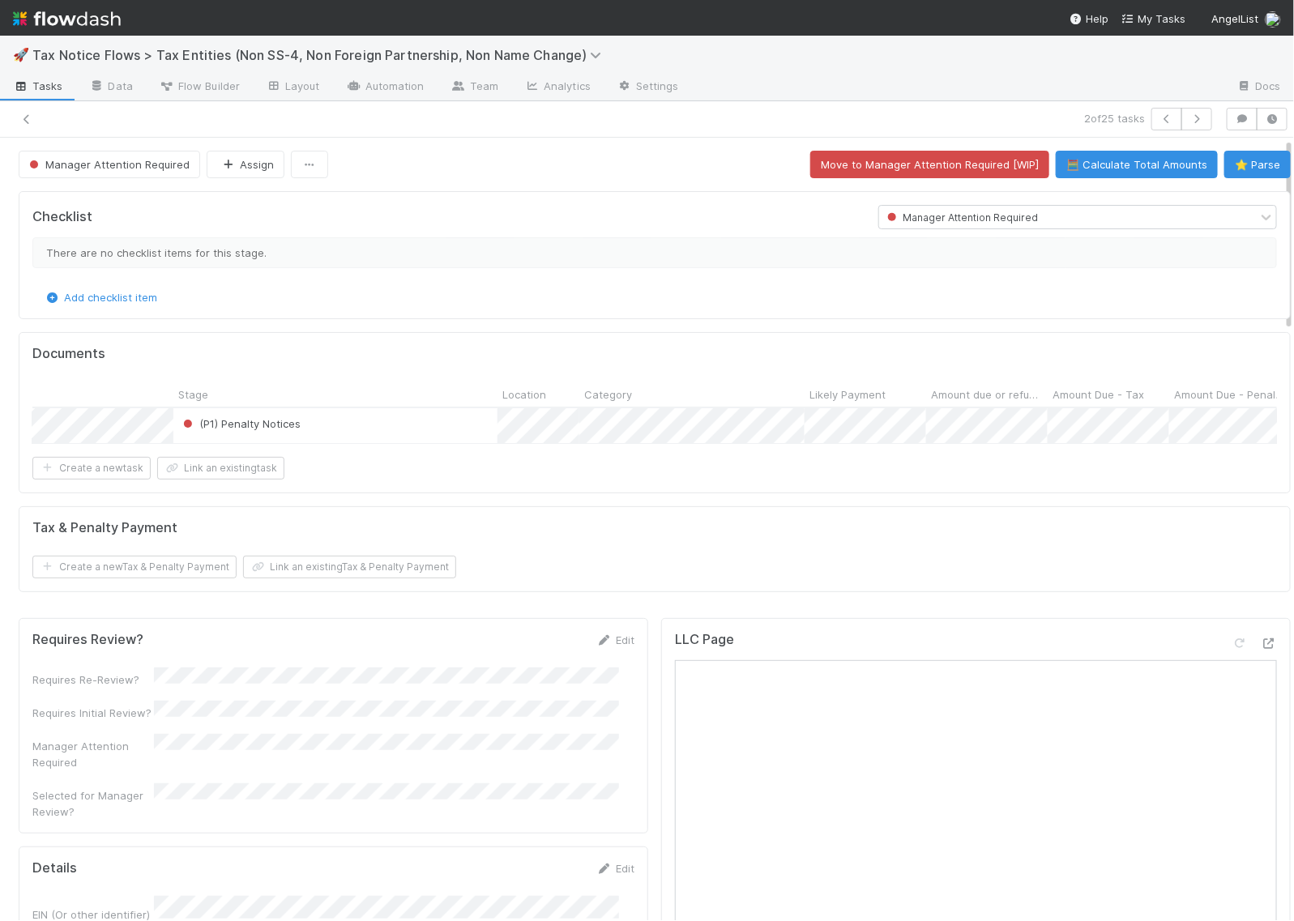
scroll to position [0, 180]
click at [112, 166] on span "Manager Attention Required" at bounding box center [108, 164] width 164 height 13
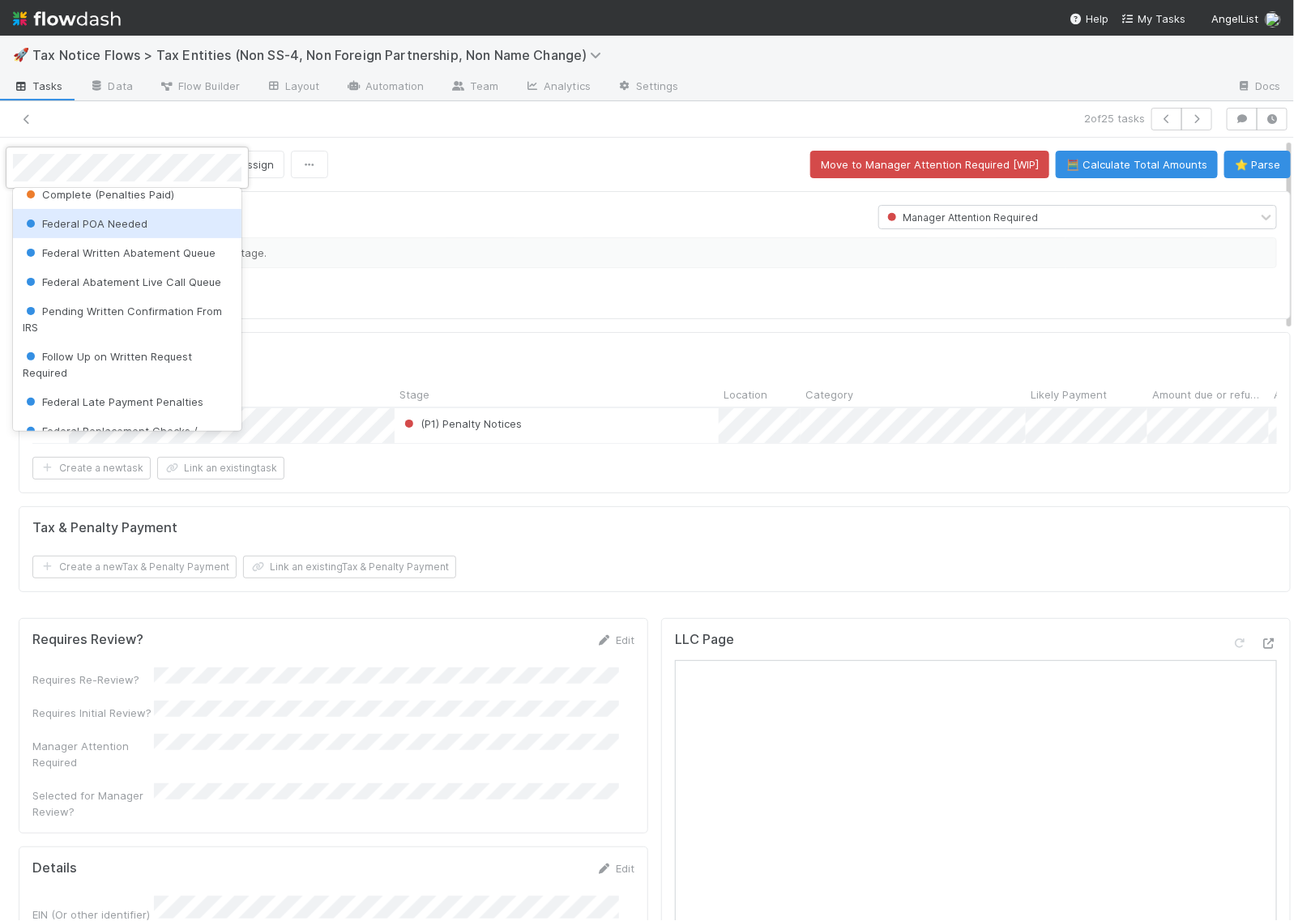
click at [99, 238] on div "Federal POA Needed" at bounding box center [127, 223] width 229 height 29
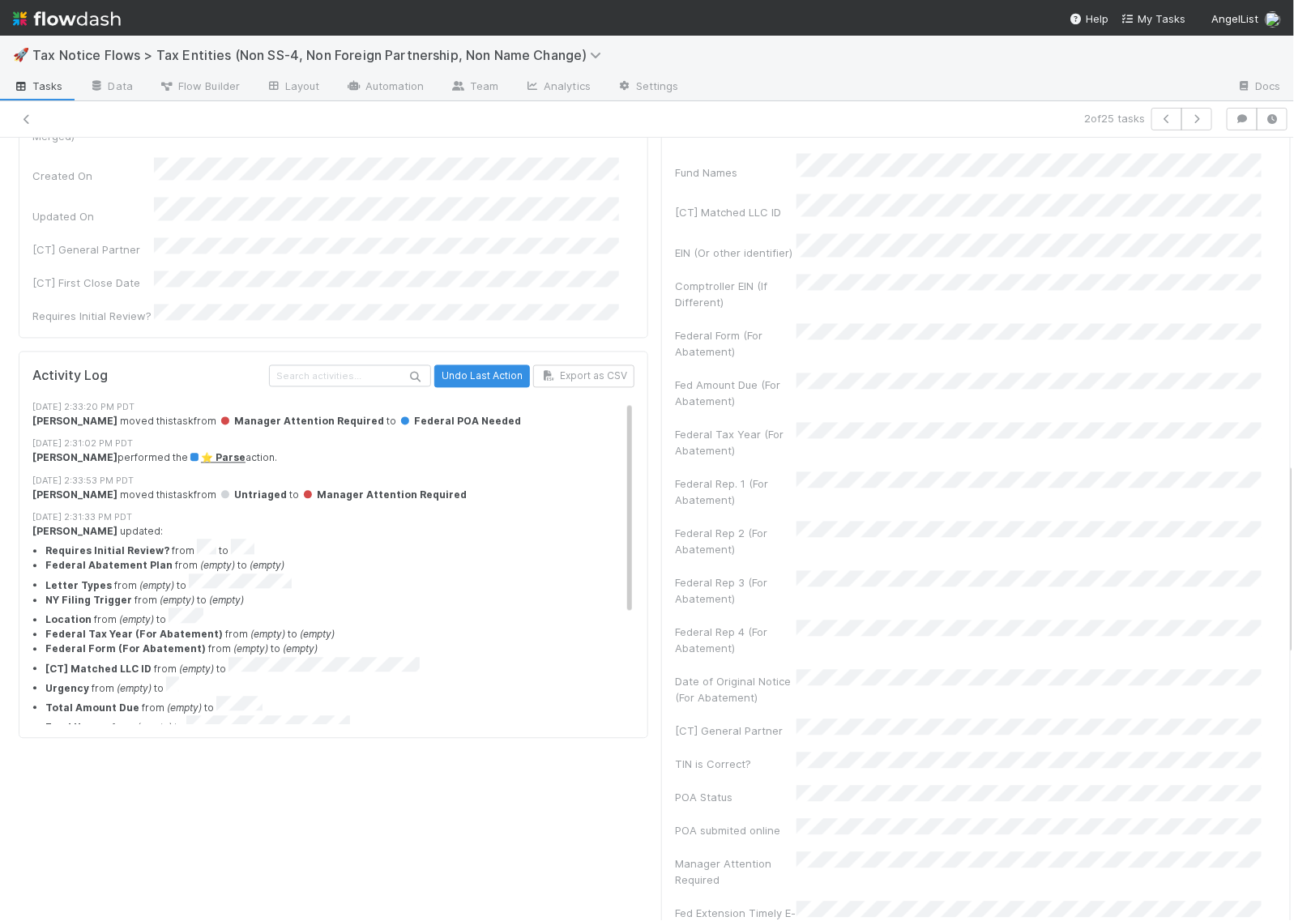
click at [1239, 131] on icon at bounding box center [1247, 126] width 16 height 11
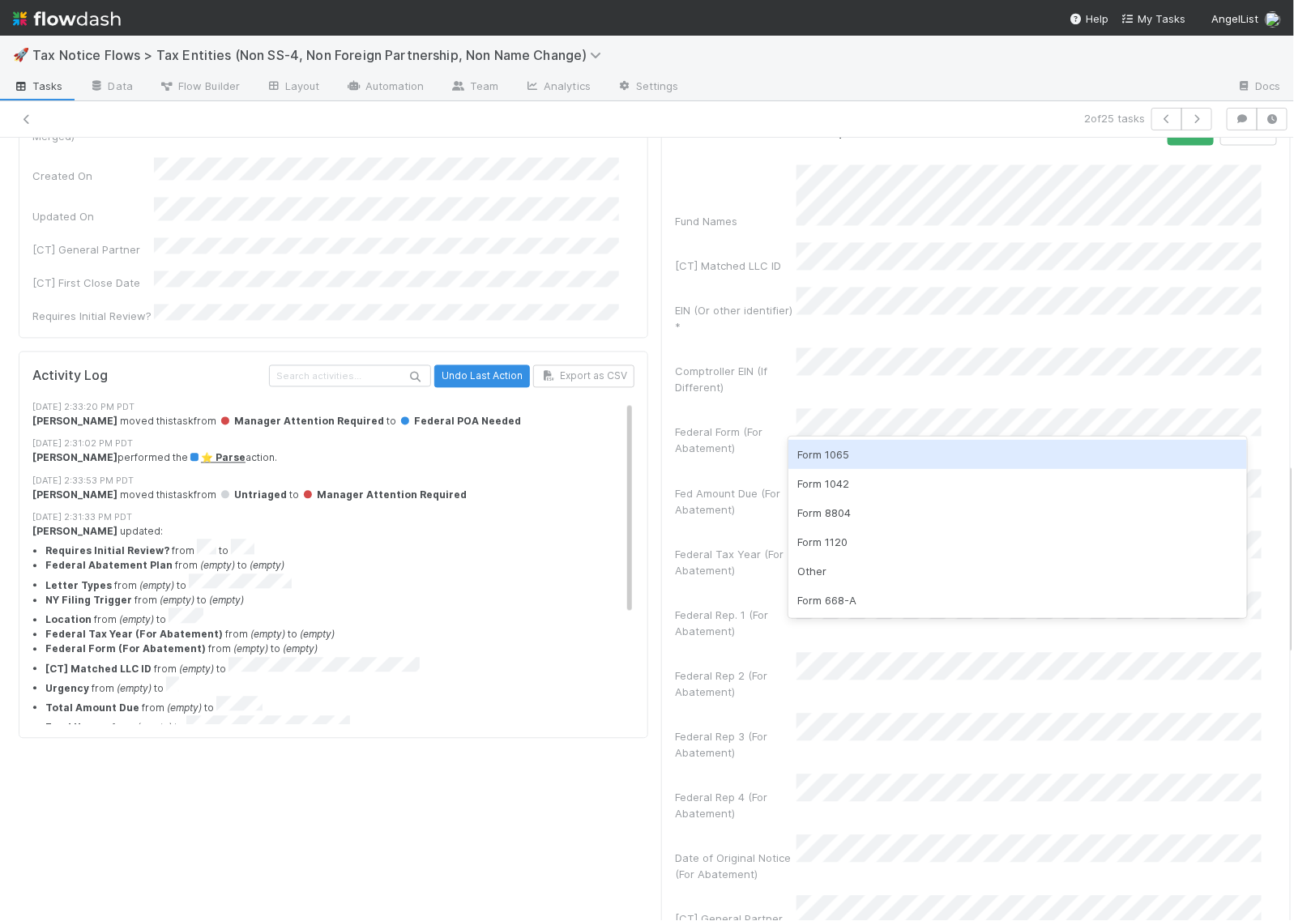
click at [849, 468] on div "Form 1065" at bounding box center [1018, 454] width 459 height 29
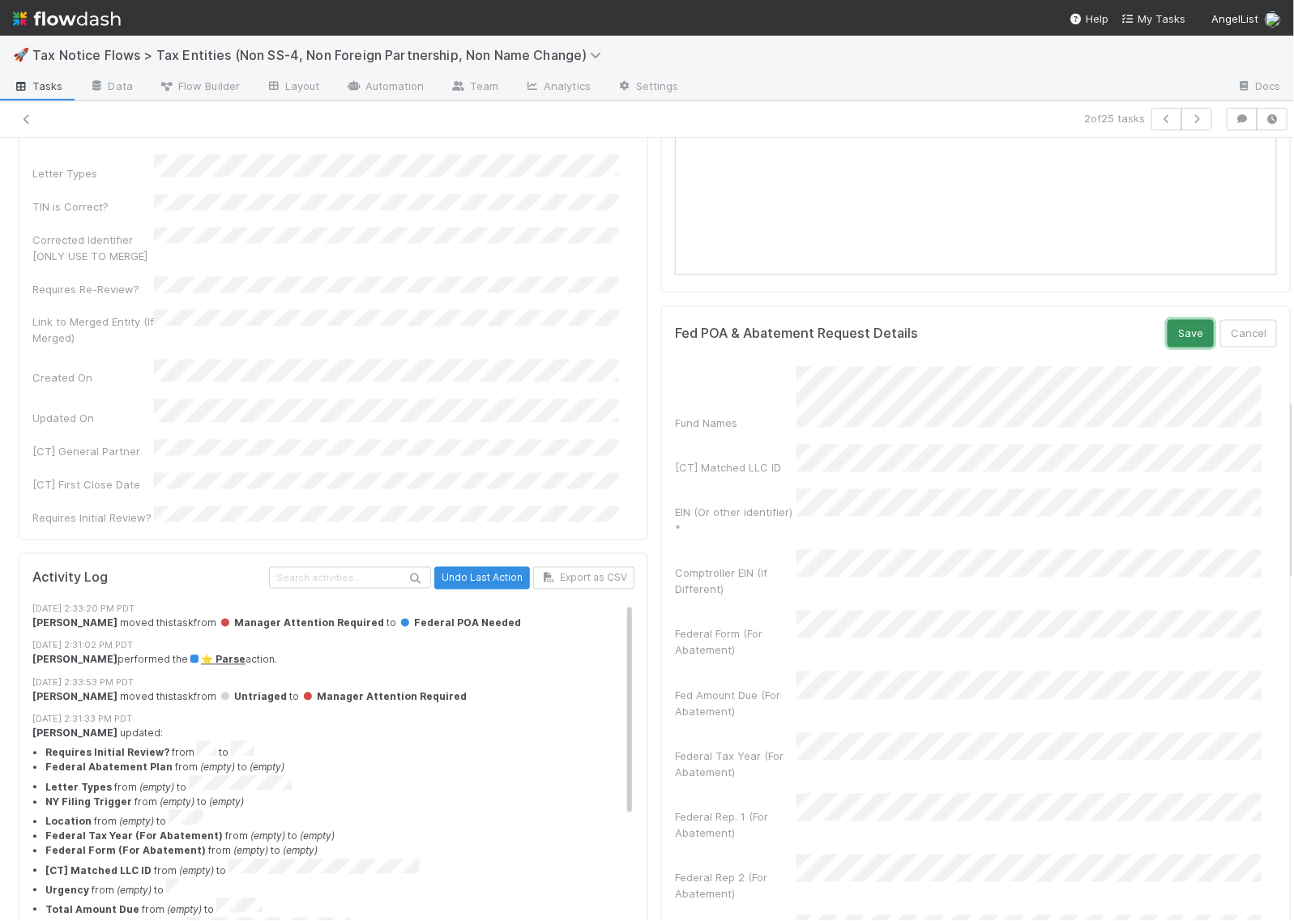
click at [1169, 348] on button "Save" at bounding box center [1191, 334] width 46 height 28
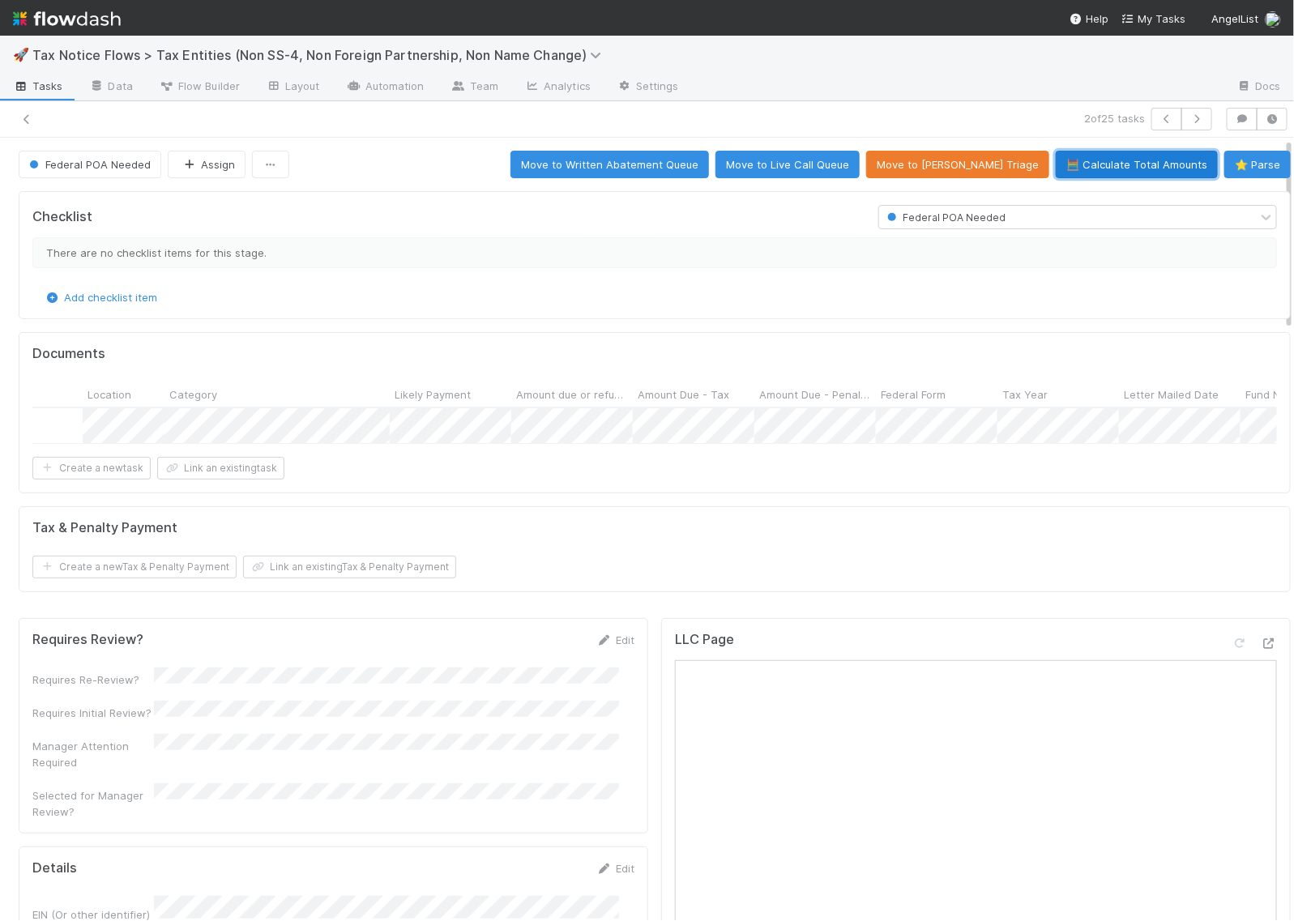
click at [1113, 158] on button "🧮 Calculate Total Amounts" at bounding box center [1137, 165] width 162 height 28
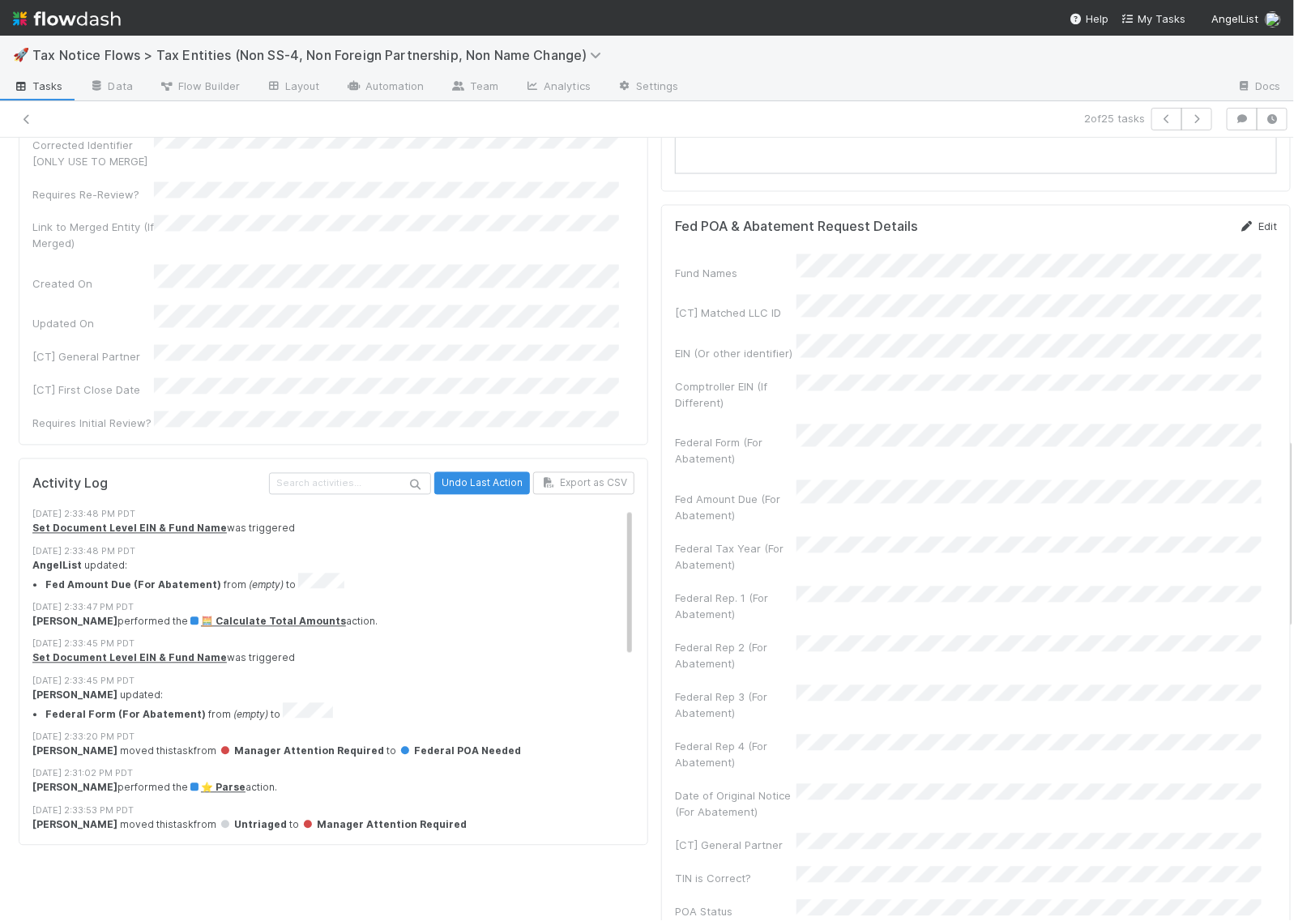
click at [1239, 233] on link "Edit" at bounding box center [1258, 226] width 38 height 13
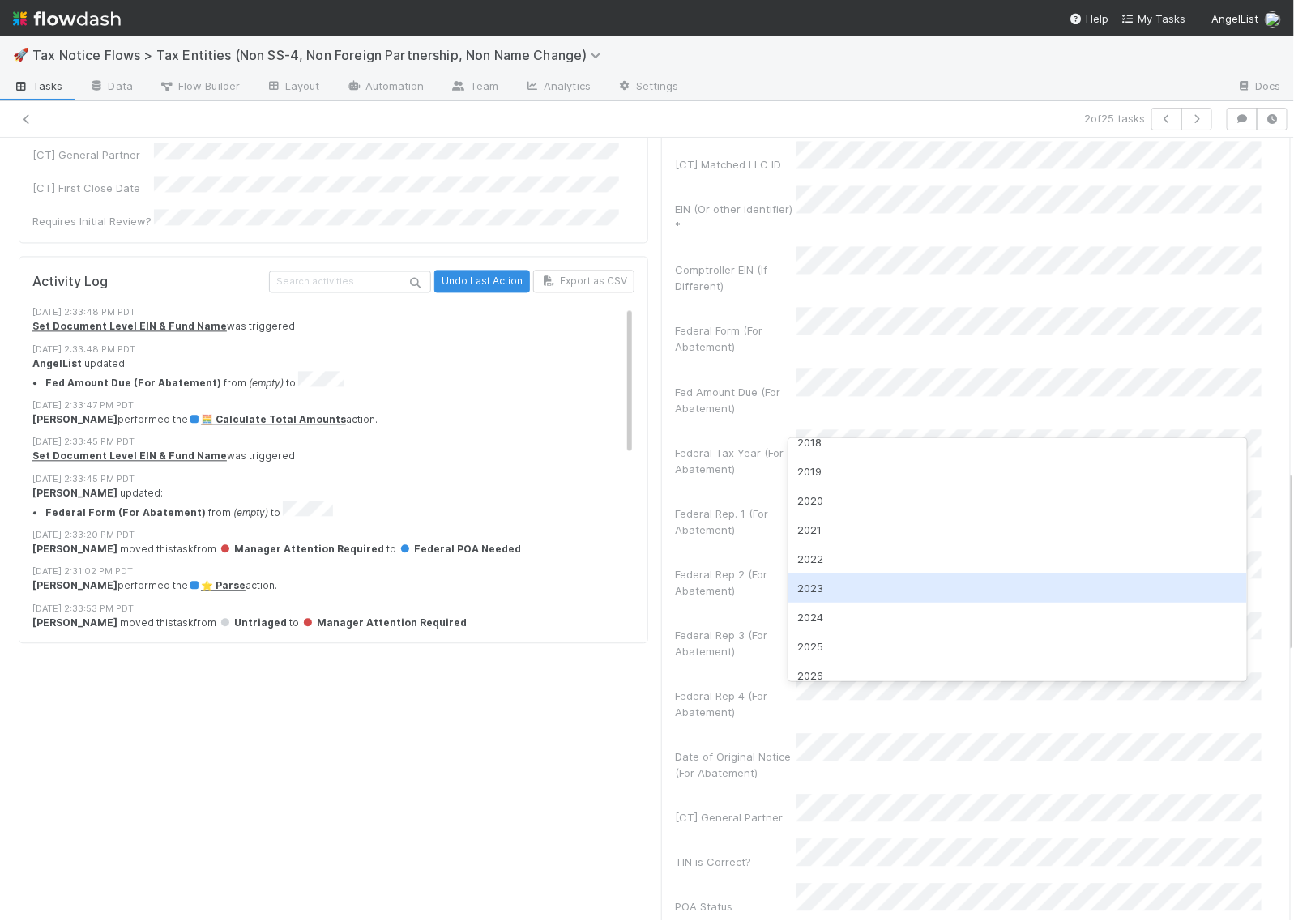
click at [827, 588] on div "2023" at bounding box center [1018, 588] width 459 height 29
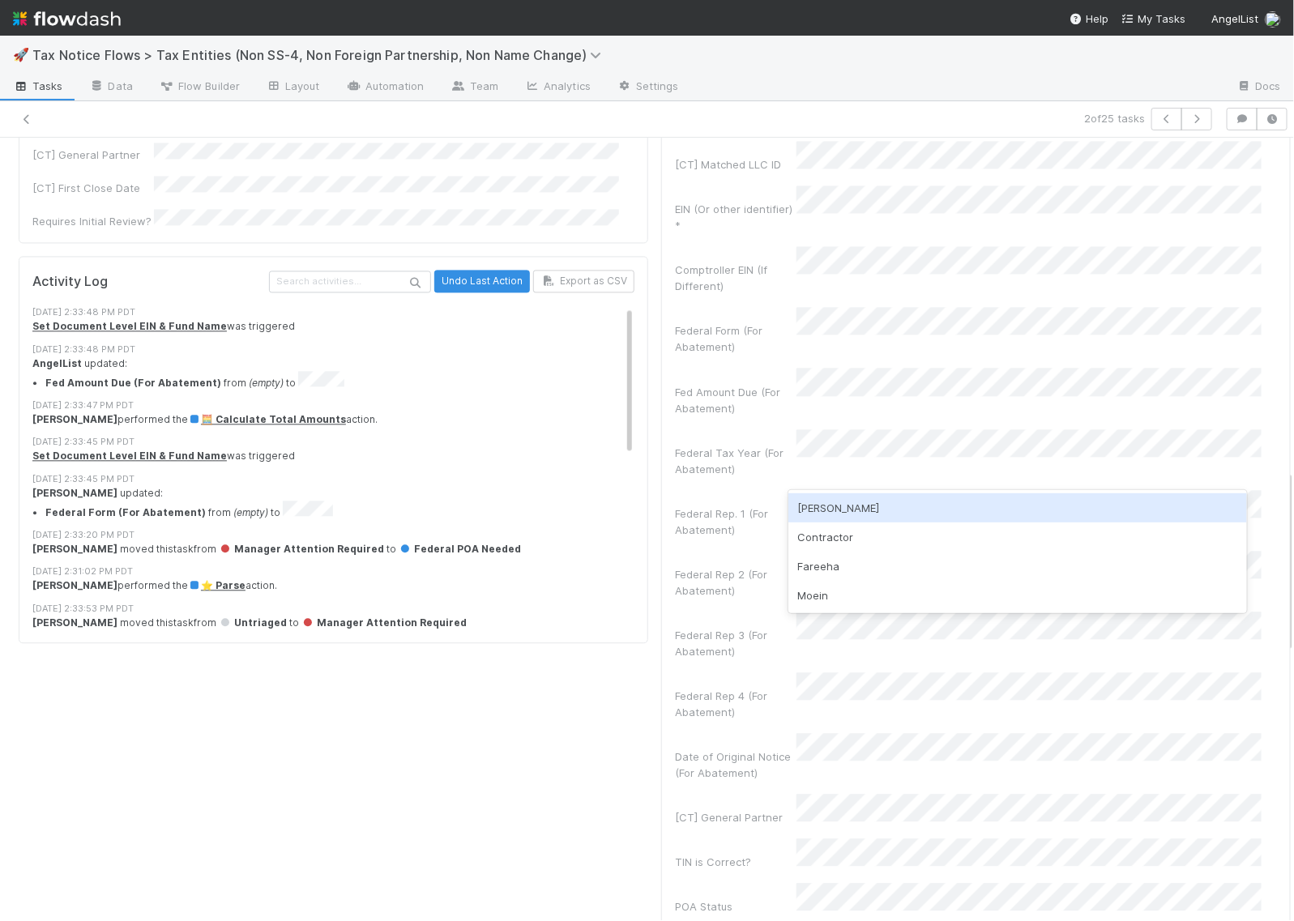
click at [837, 509] on div "Matza" at bounding box center [1018, 508] width 459 height 29
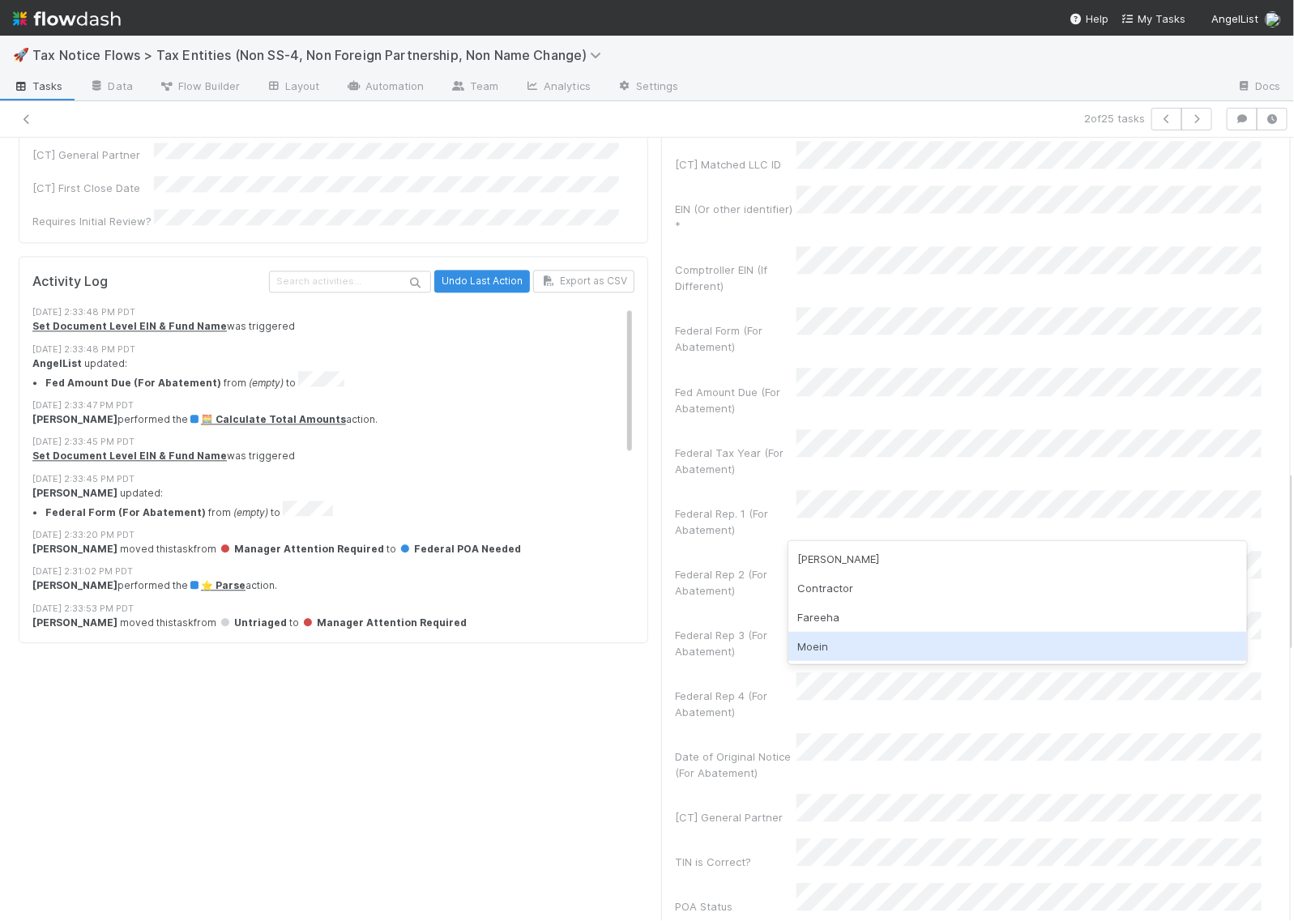
click at [835, 648] on div "Moein" at bounding box center [1018, 646] width 459 height 29
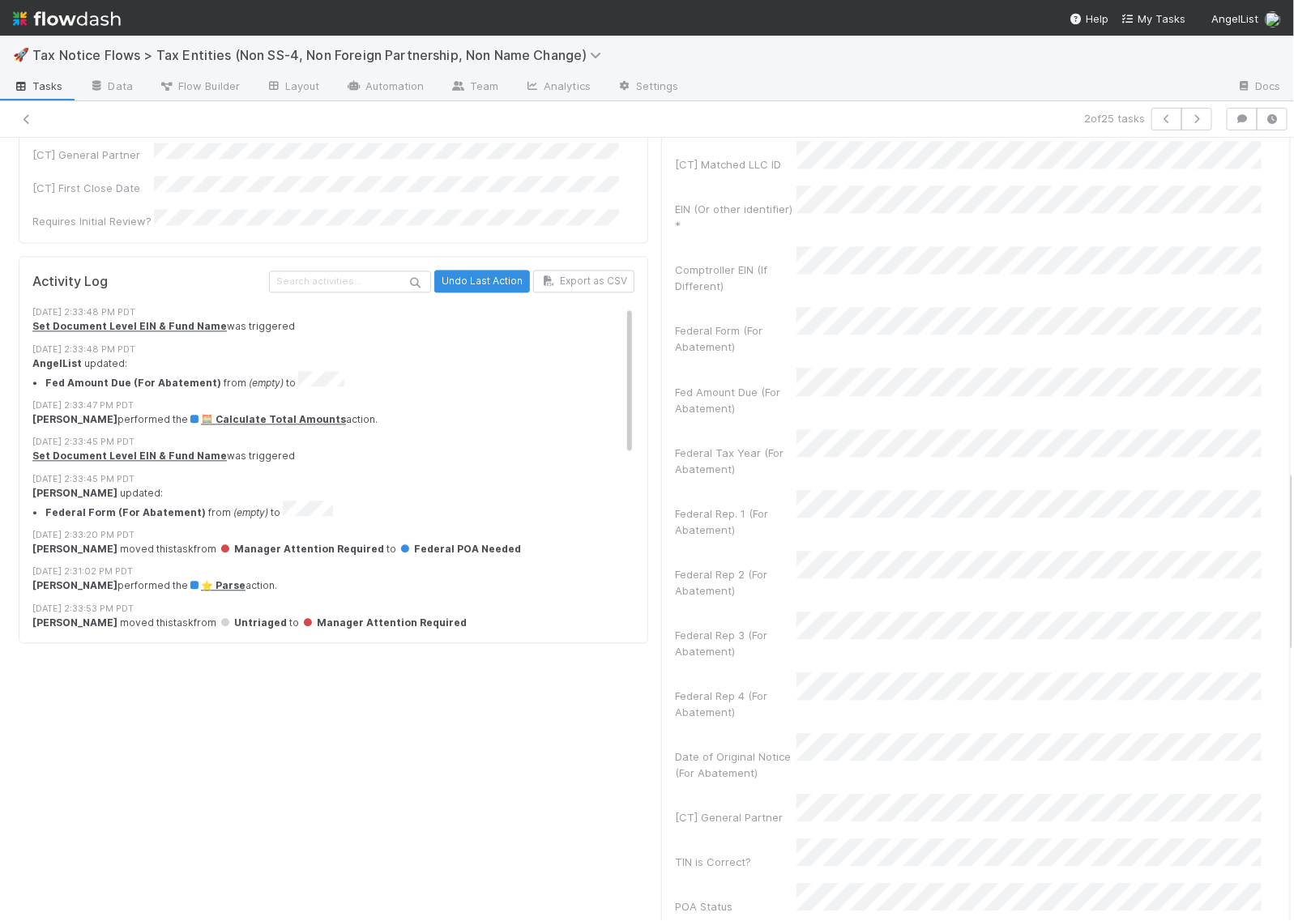
click at [825, 612] on div "Federal Rep 3 (For Abatement)" at bounding box center [976, 636] width 602 height 48
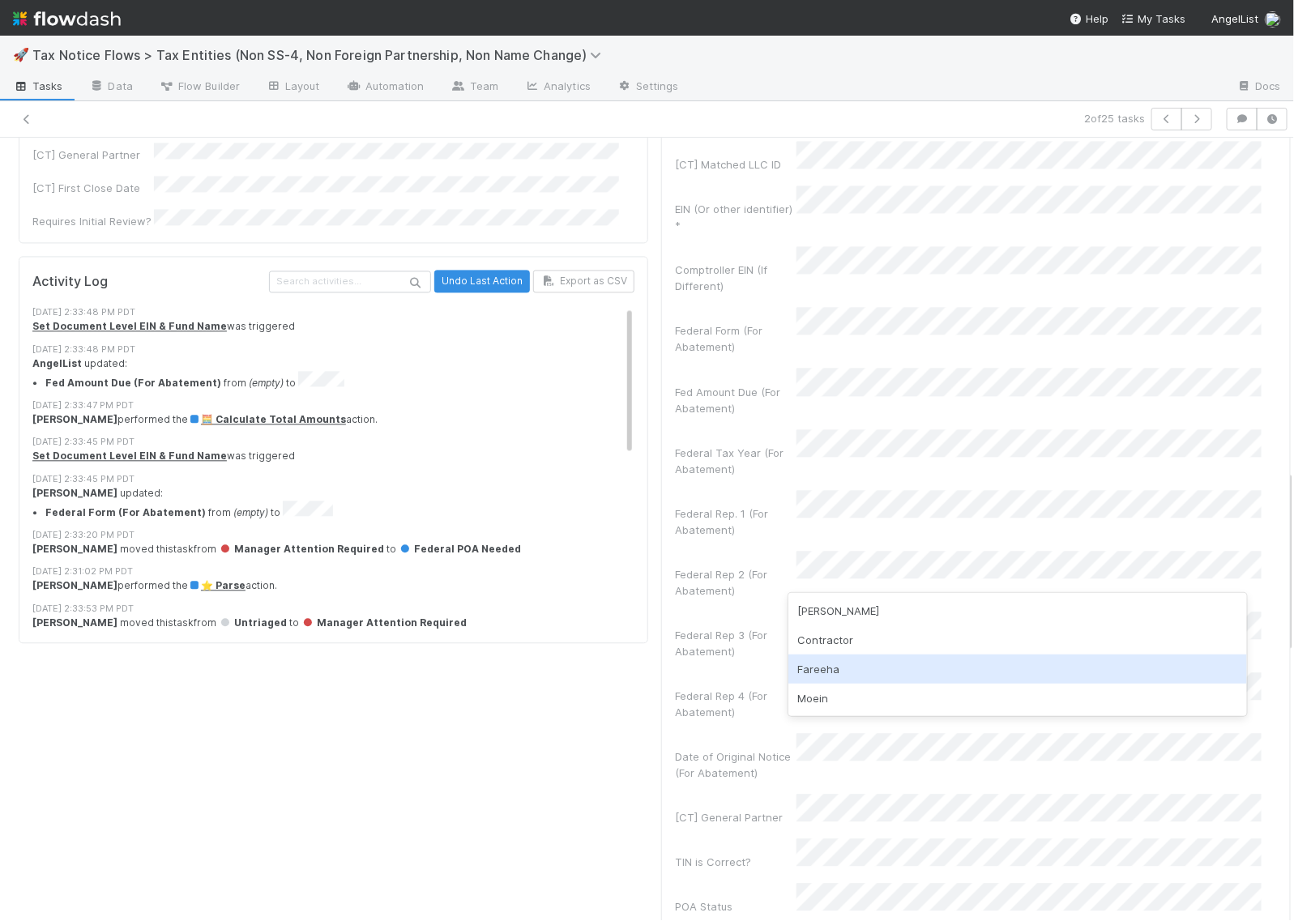
click at [839, 663] on div "Fareeha" at bounding box center [1018, 669] width 459 height 29
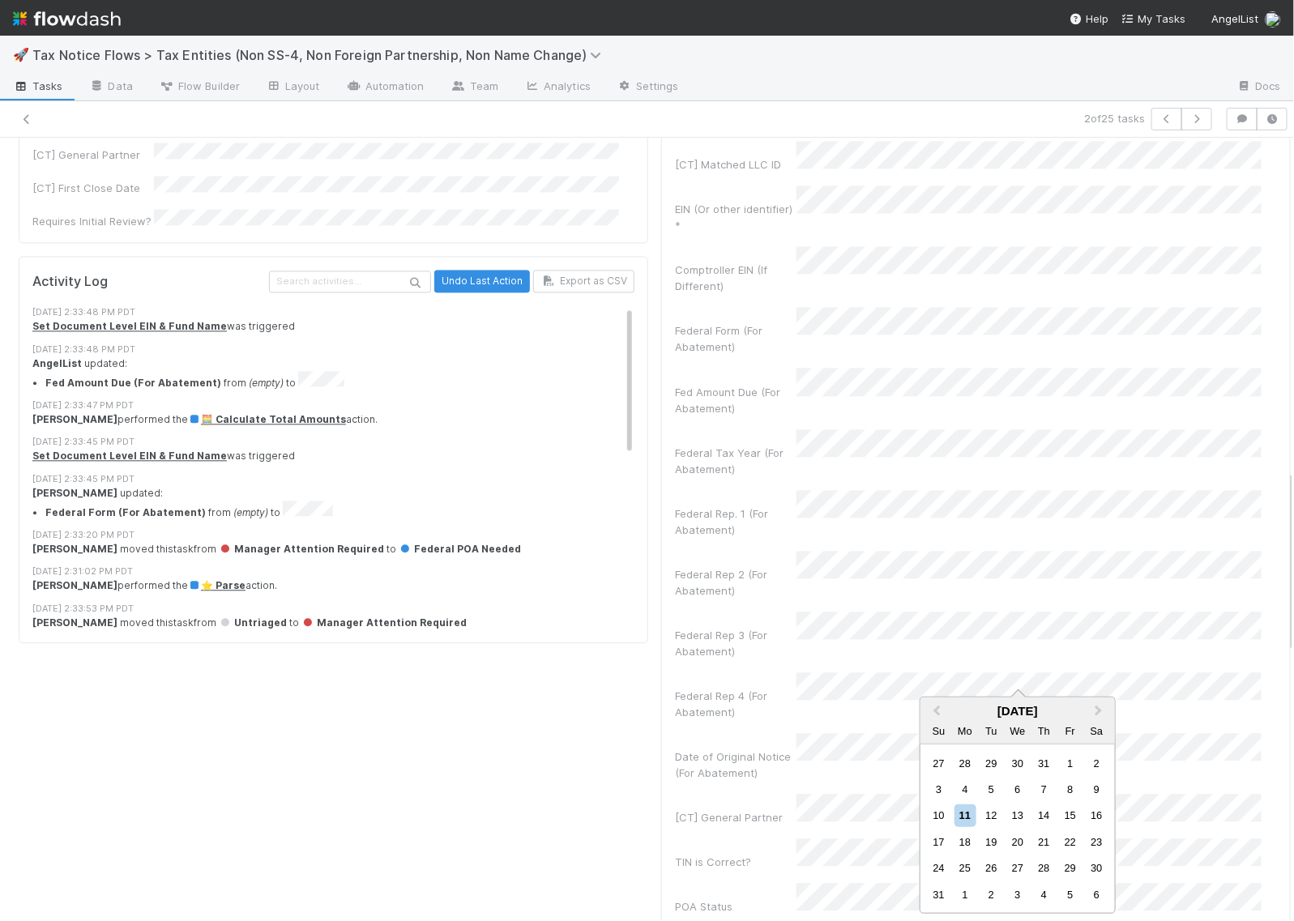
click at [725, 673] on div "Federal Rep 4 (For Abatement)" at bounding box center [976, 697] width 602 height 48
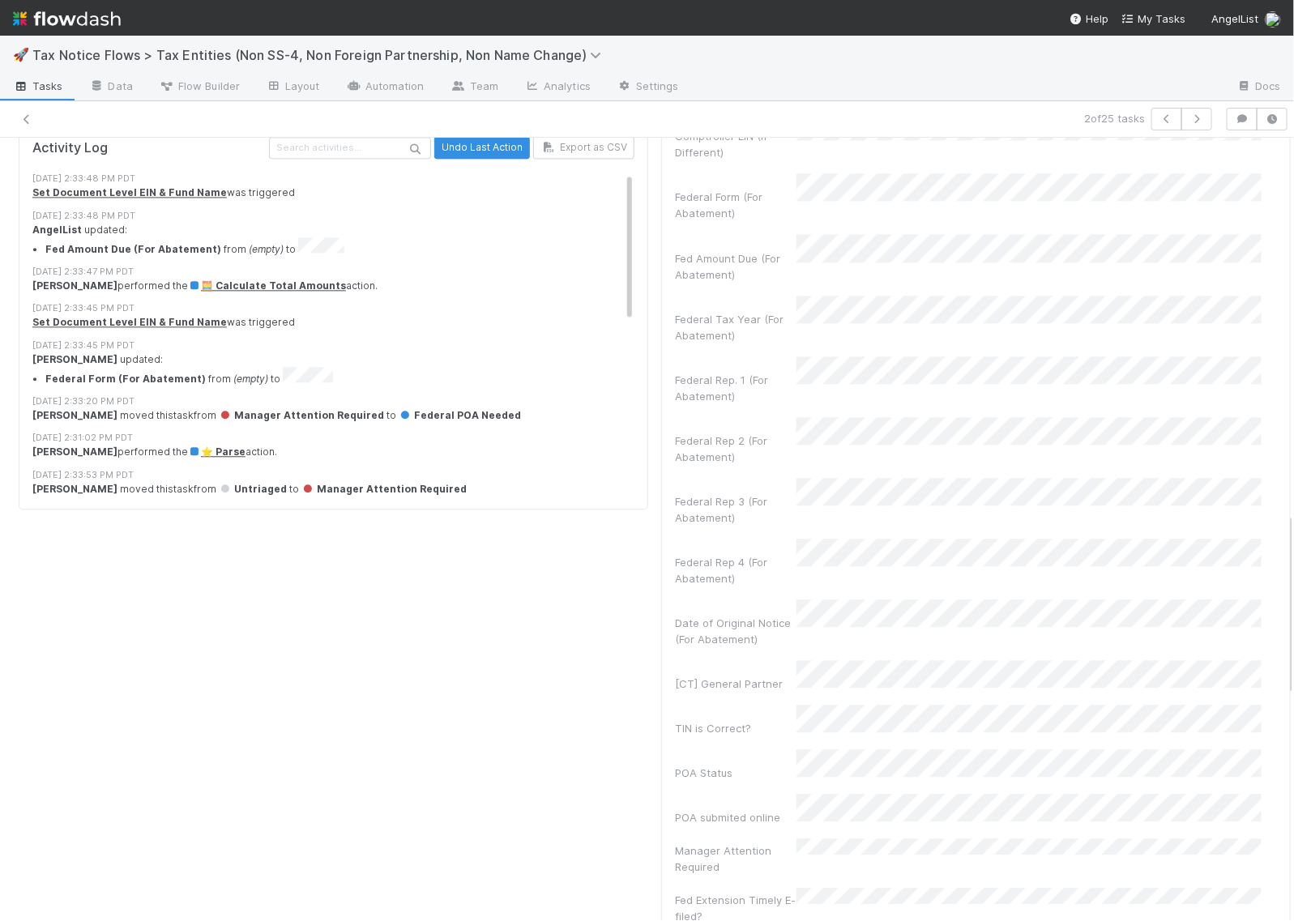
scroll to position [1621, 0]
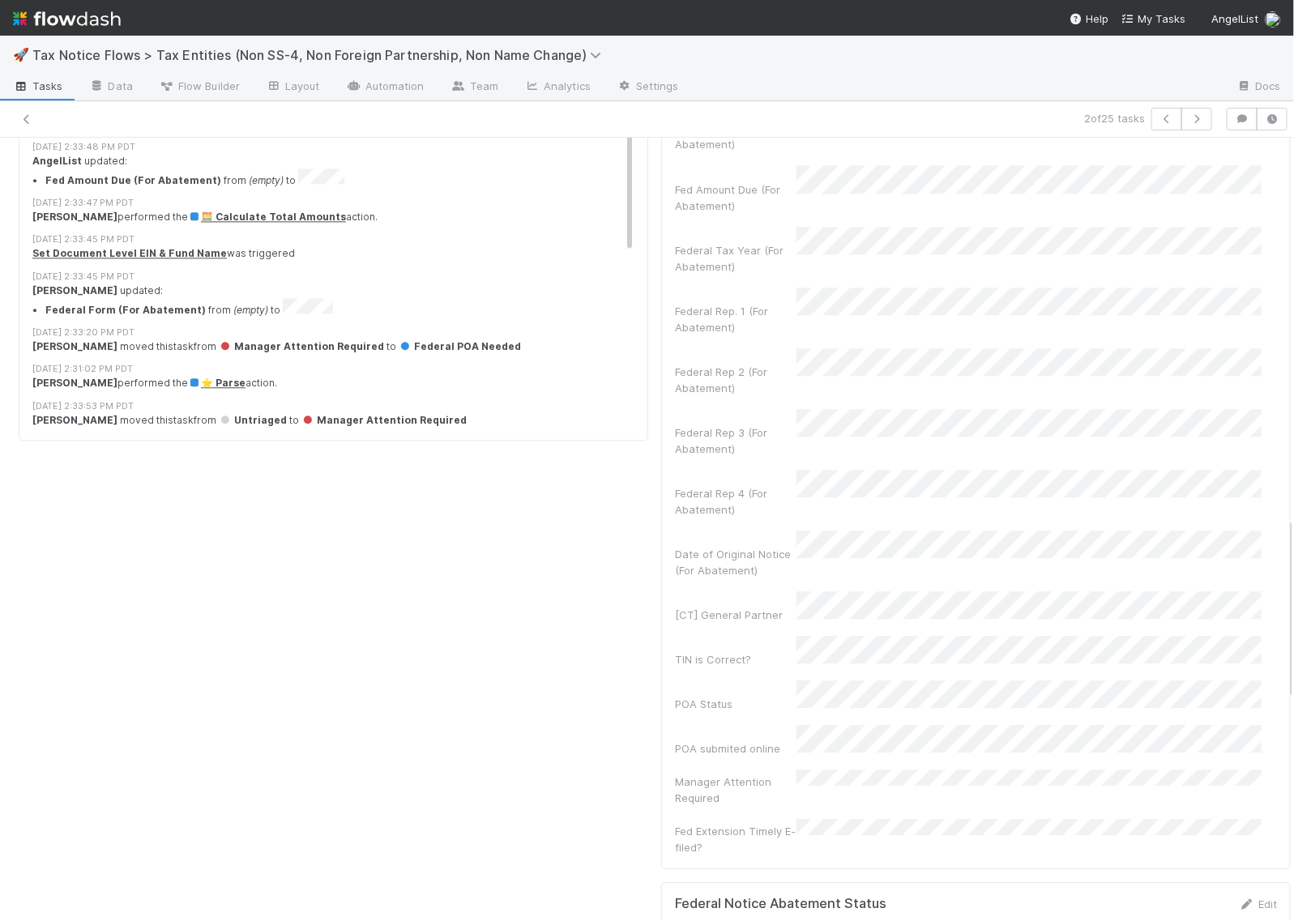
click at [742, 592] on div "[CT] General Partner" at bounding box center [976, 608] width 602 height 32
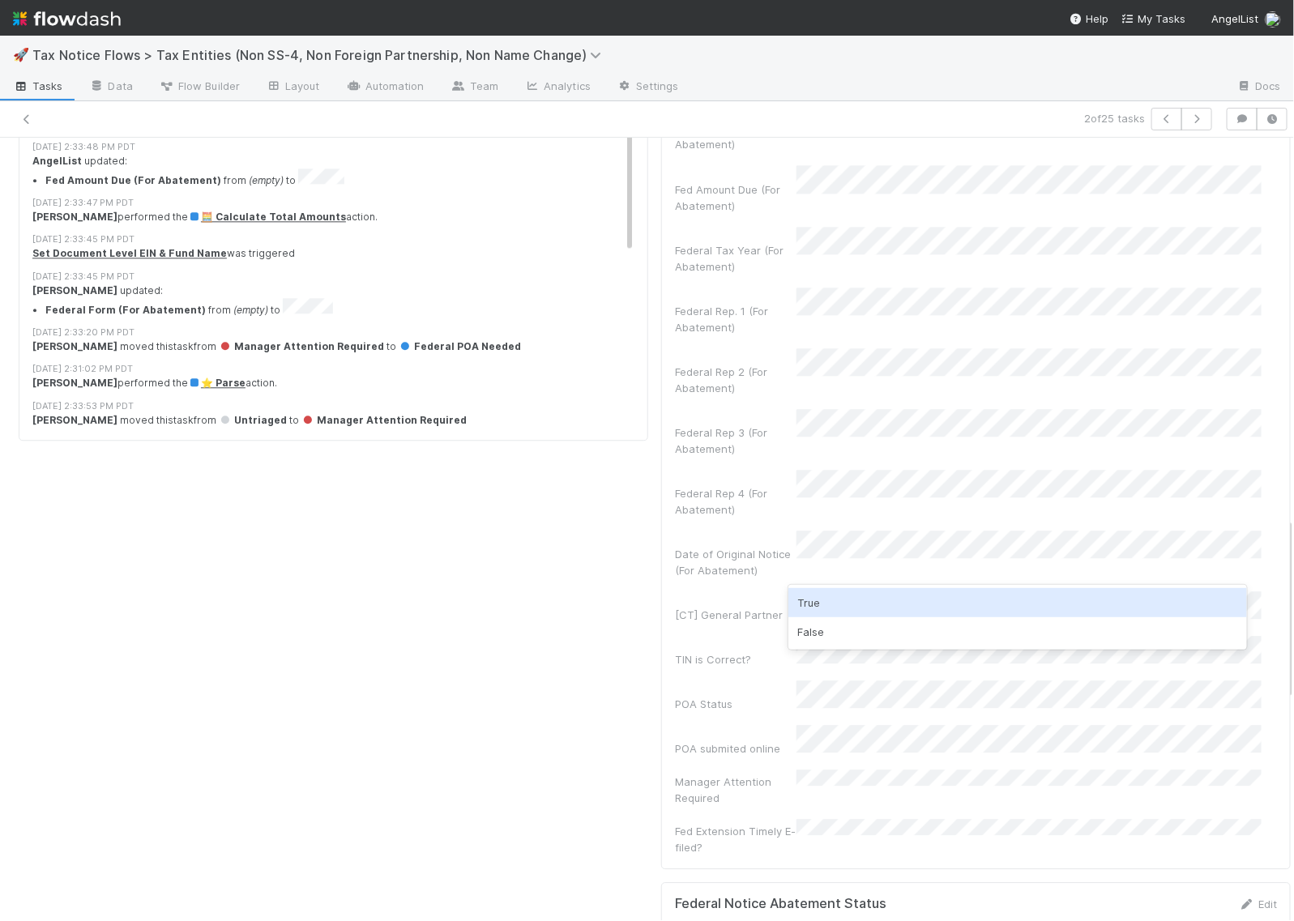
click at [815, 601] on div "True" at bounding box center [1018, 602] width 459 height 29
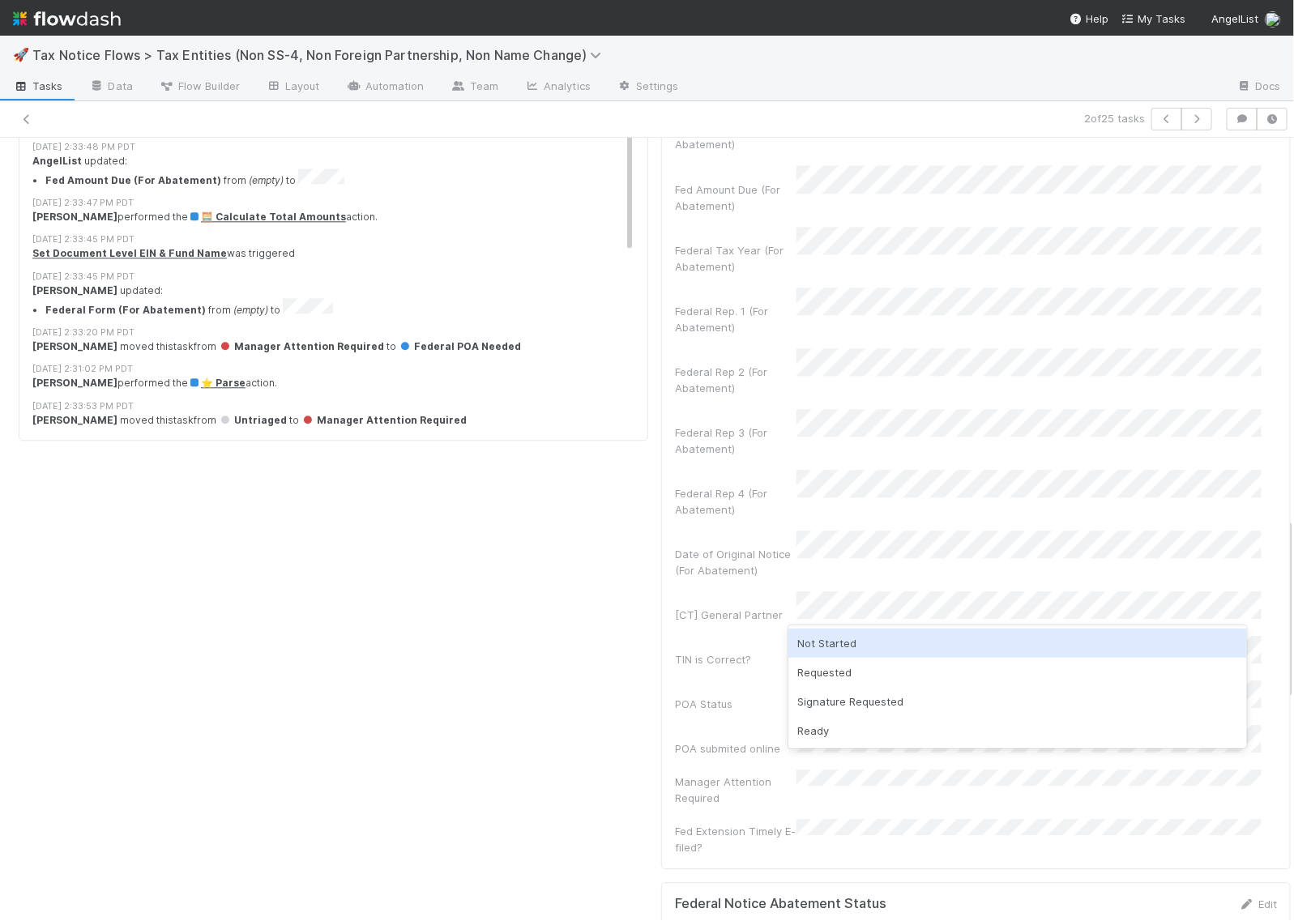
click at [828, 640] on div "Not Started" at bounding box center [1018, 643] width 459 height 29
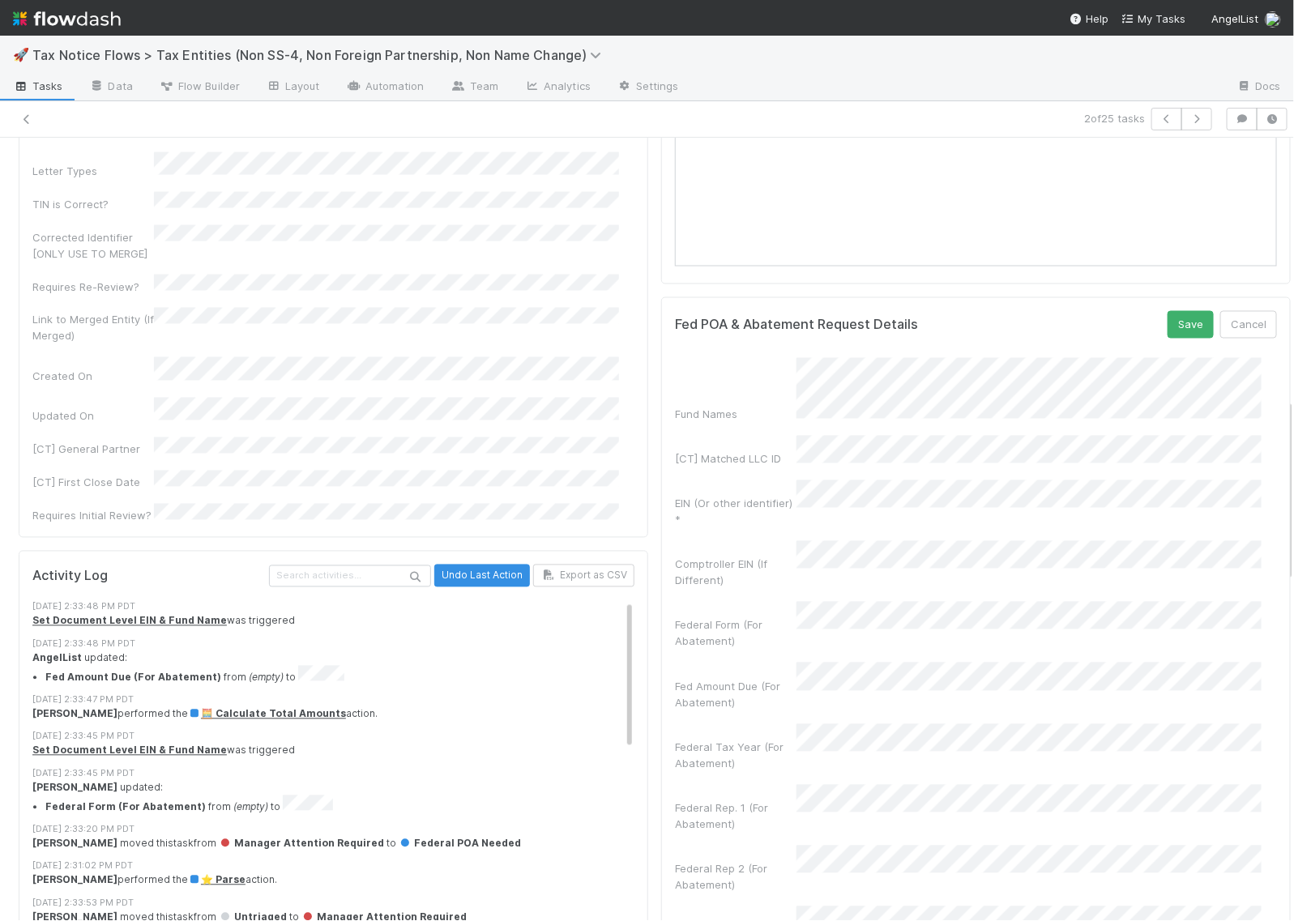
scroll to position [1114, 0]
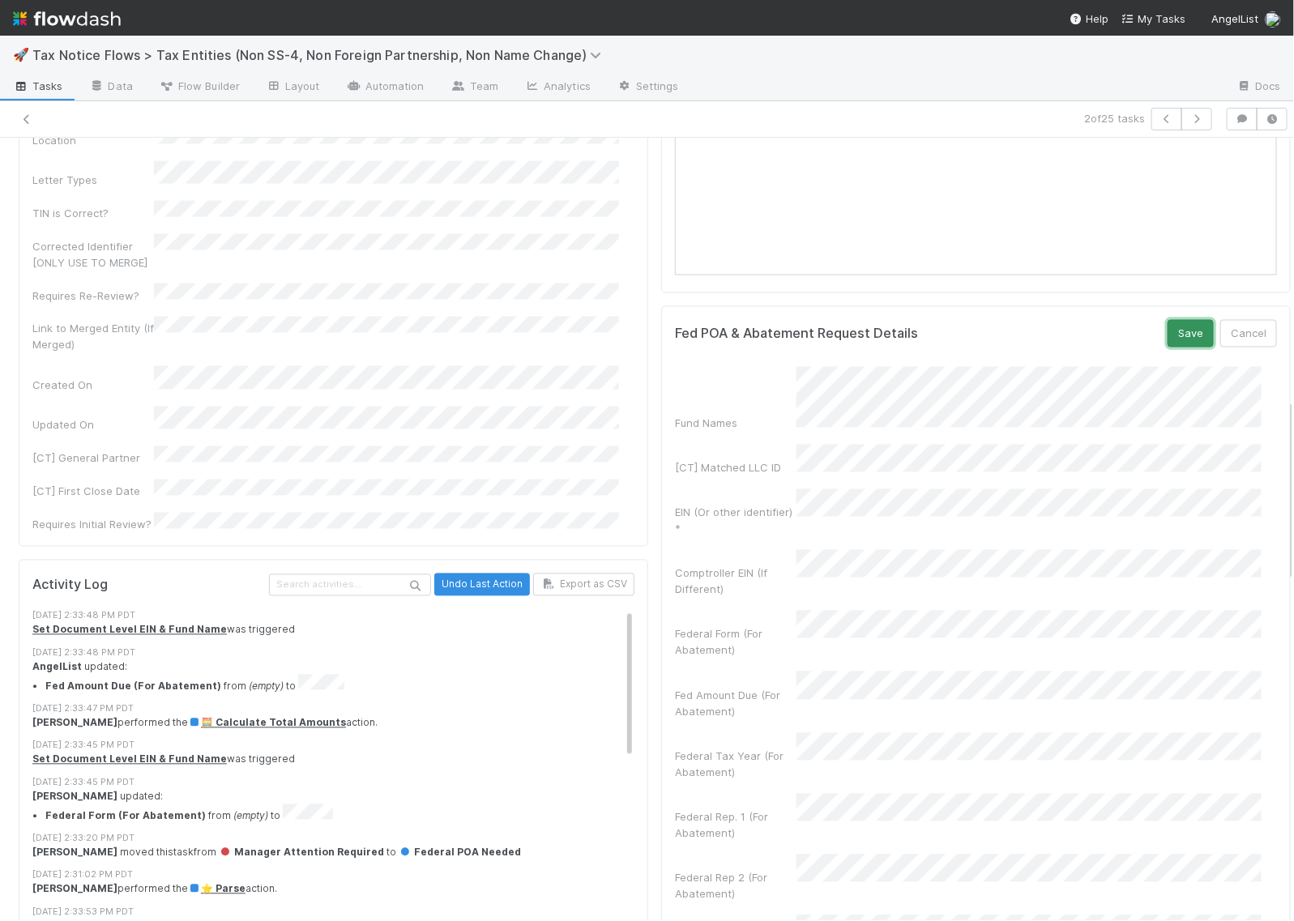
click at [1168, 347] on button "Save" at bounding box center [1191, 334] width 46 height 28
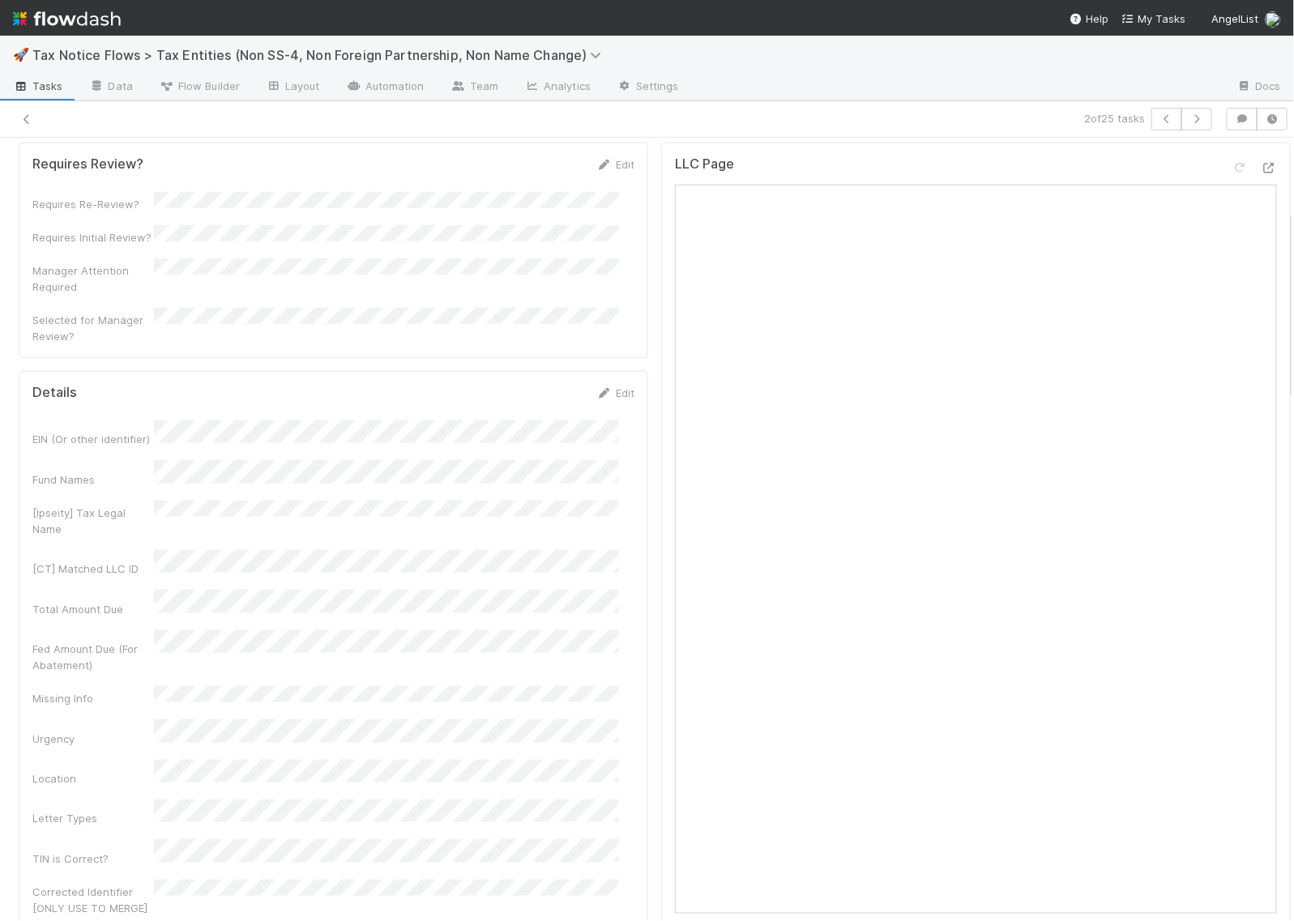
scroll to position [203, 0]
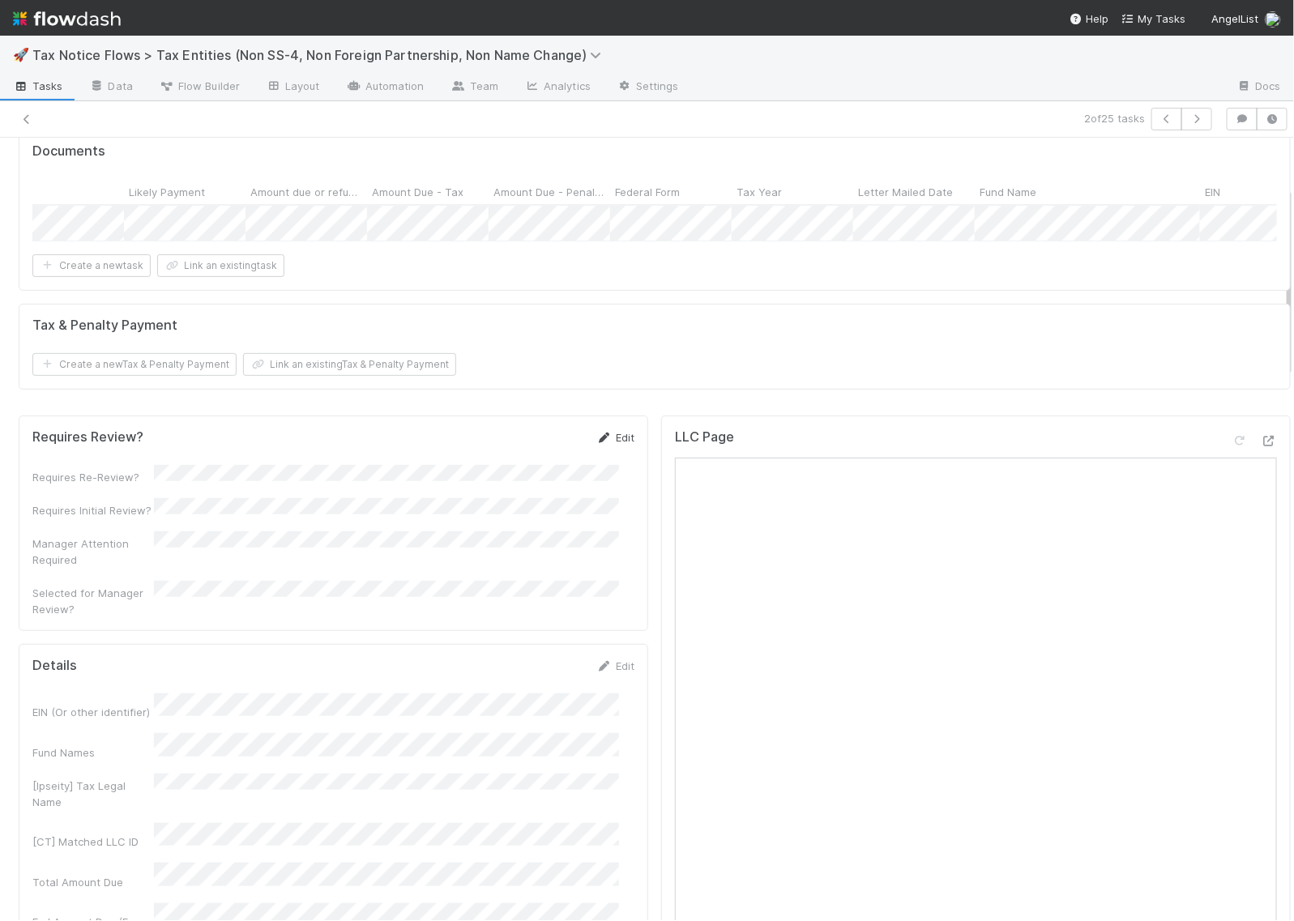
click at [609, 444] on link "Edit" at bounding box center [615, 437] width 38 height 13
click at [596, 443] on icon at bounding box center [604, 438] width 16 height 11
click at [541, 457] on button "Save" at bounding box center [548, 444] width 46 height 28
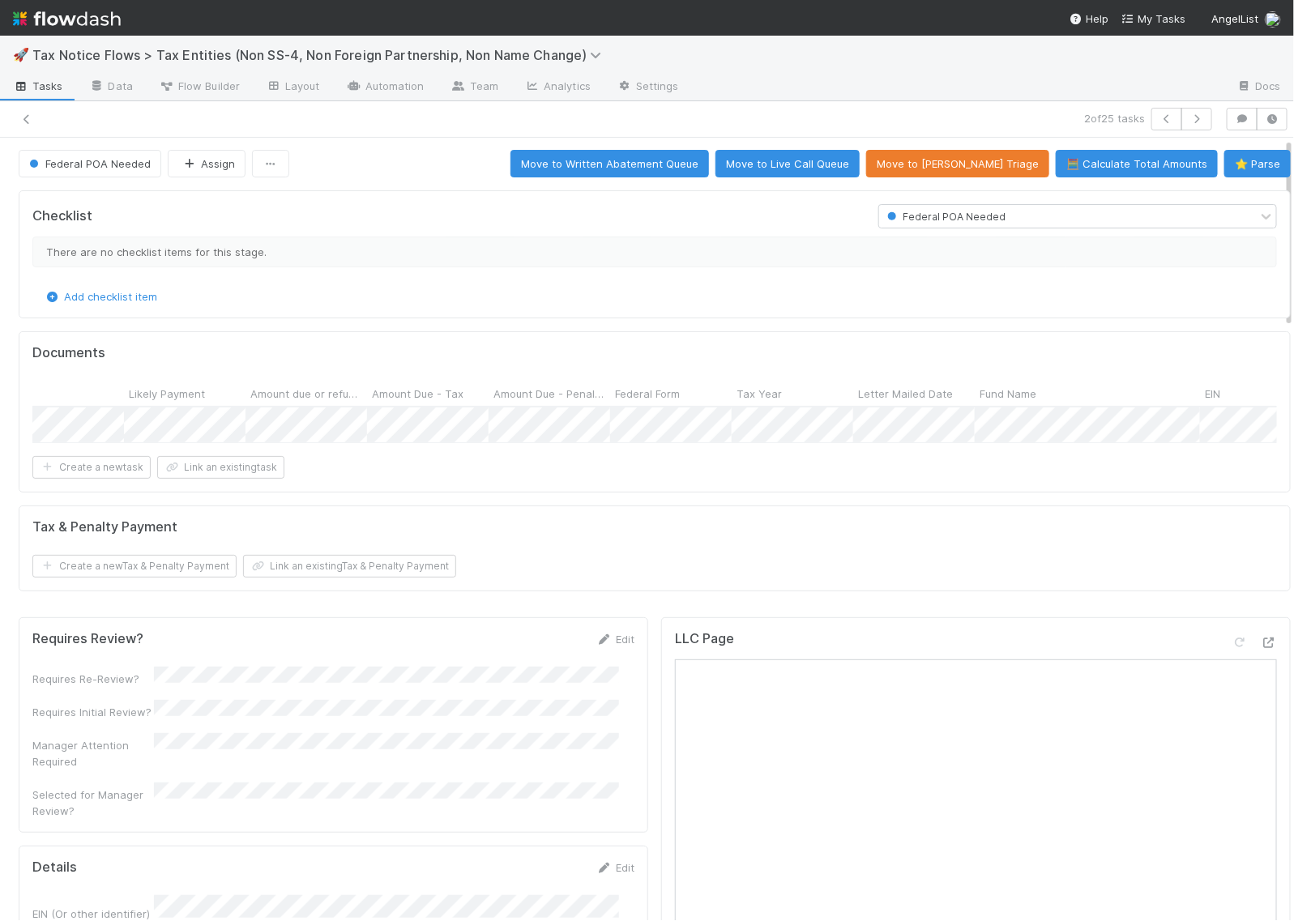
scroll to position [0, 0]
click at [1189, 116] on icon "button" at bounding box center [1197, 119] width 16 height 10
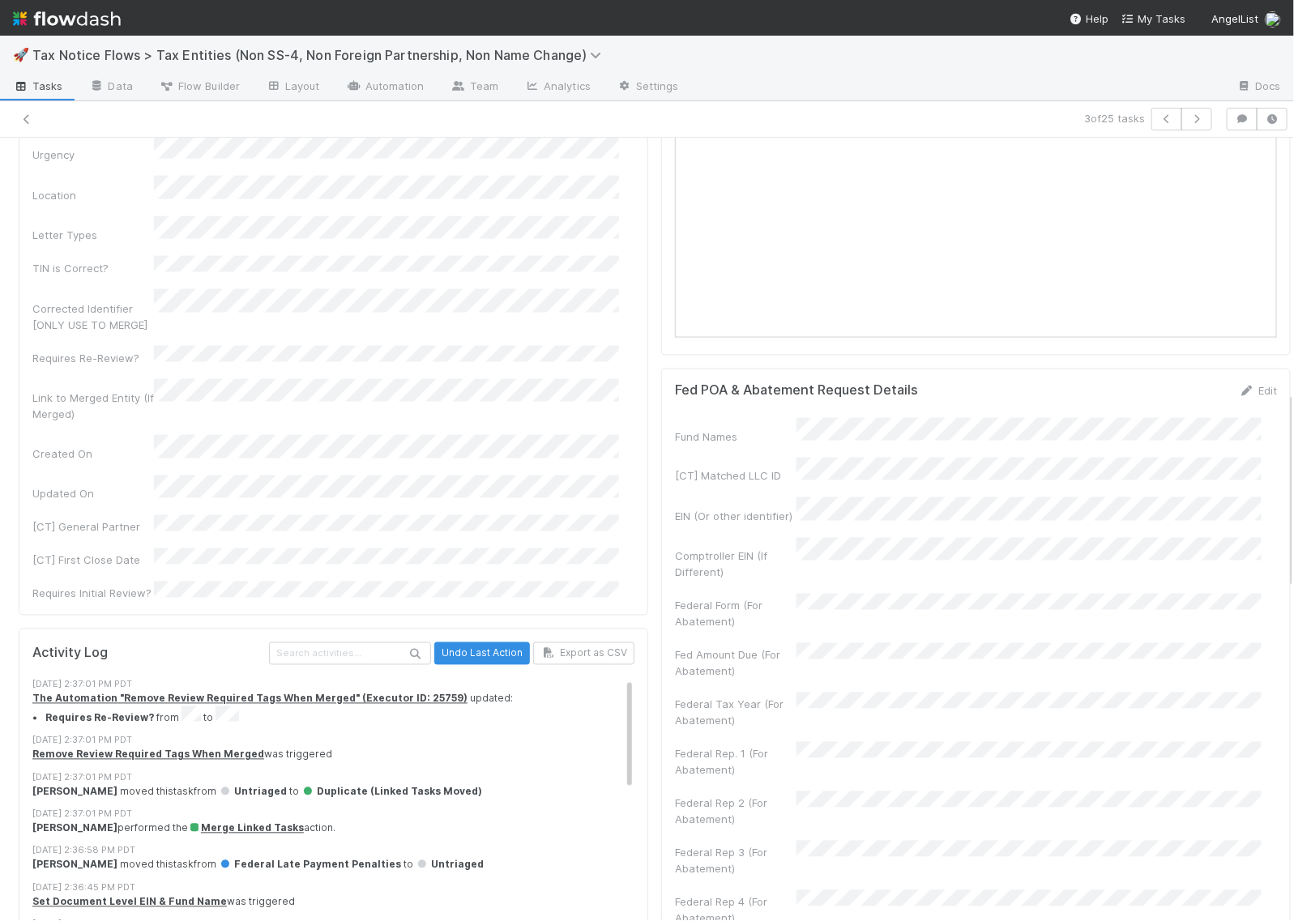
scroll to position [998, 0]
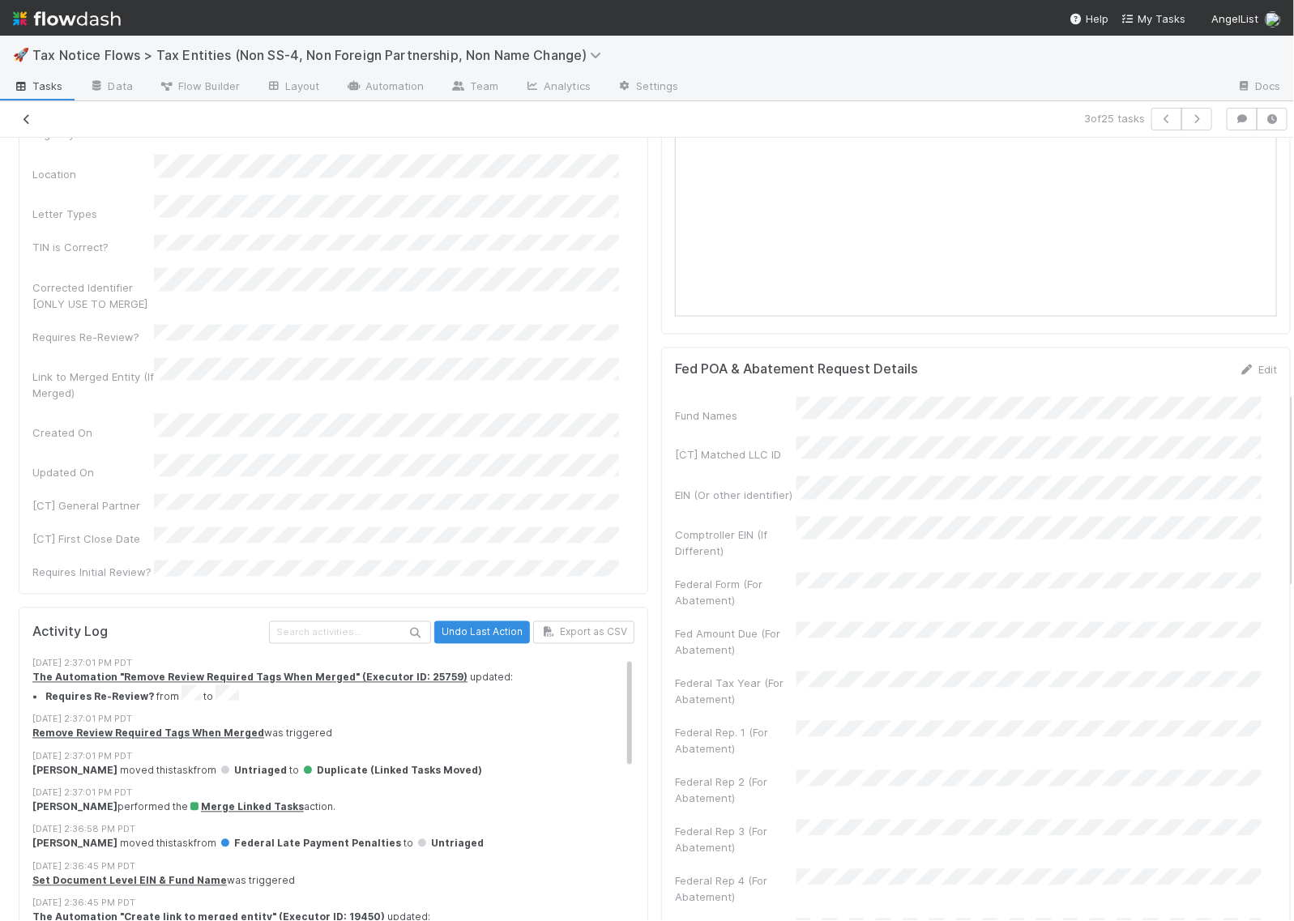
click at [29, 114] on icon at bounding box center [27, 119] width 16 height 11
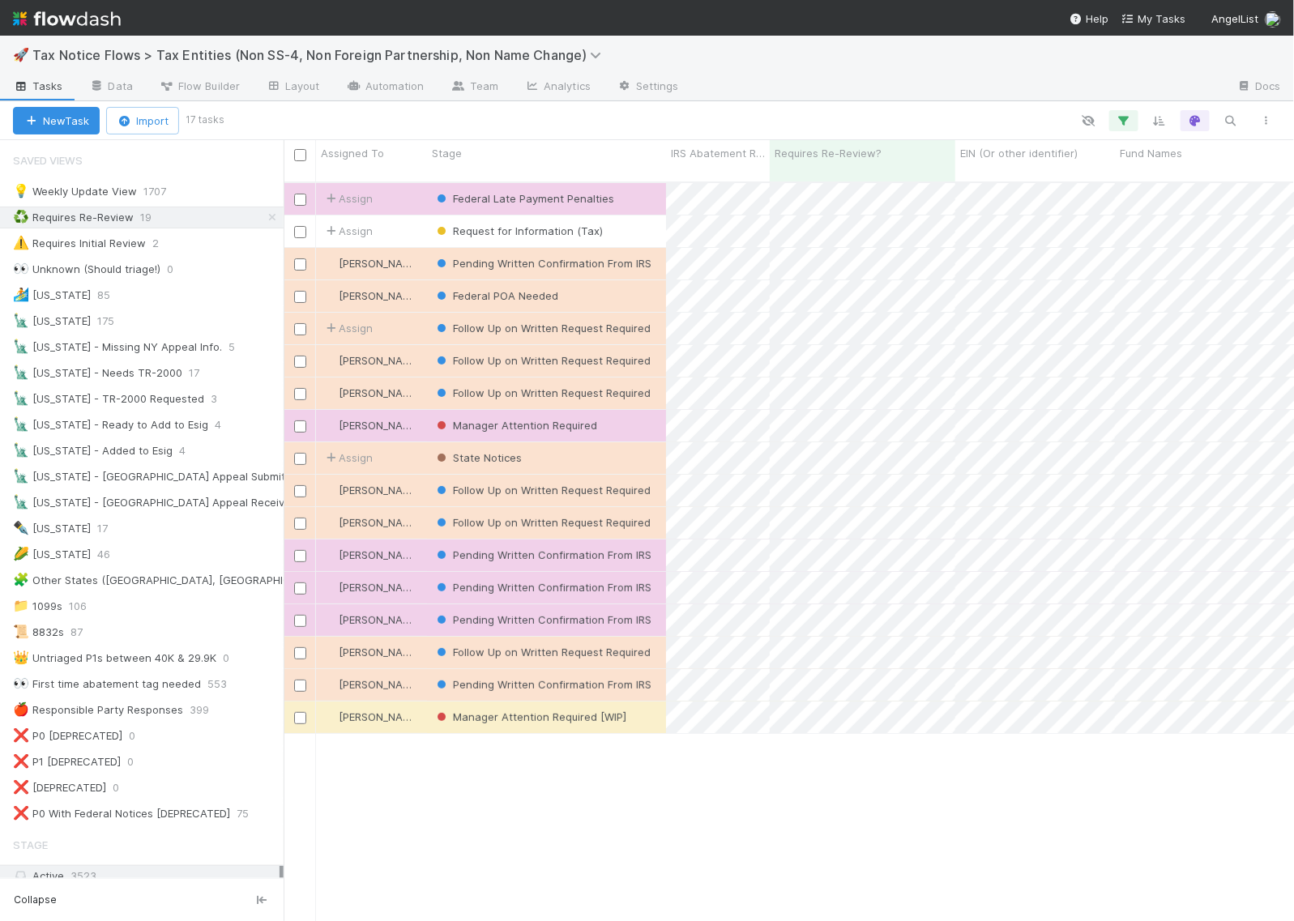
scroll to position [738, 995]
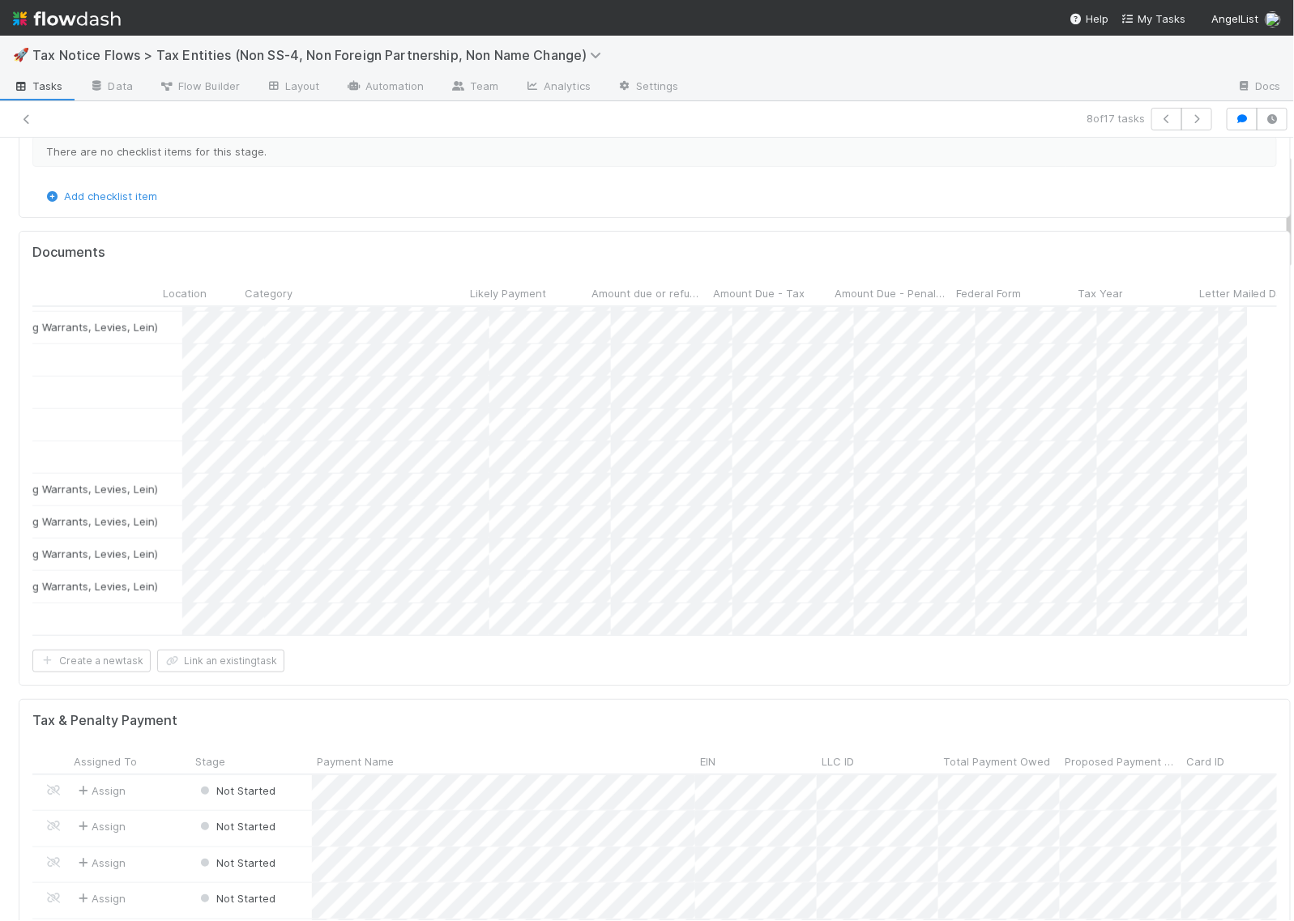
scroll to position [0, 537]
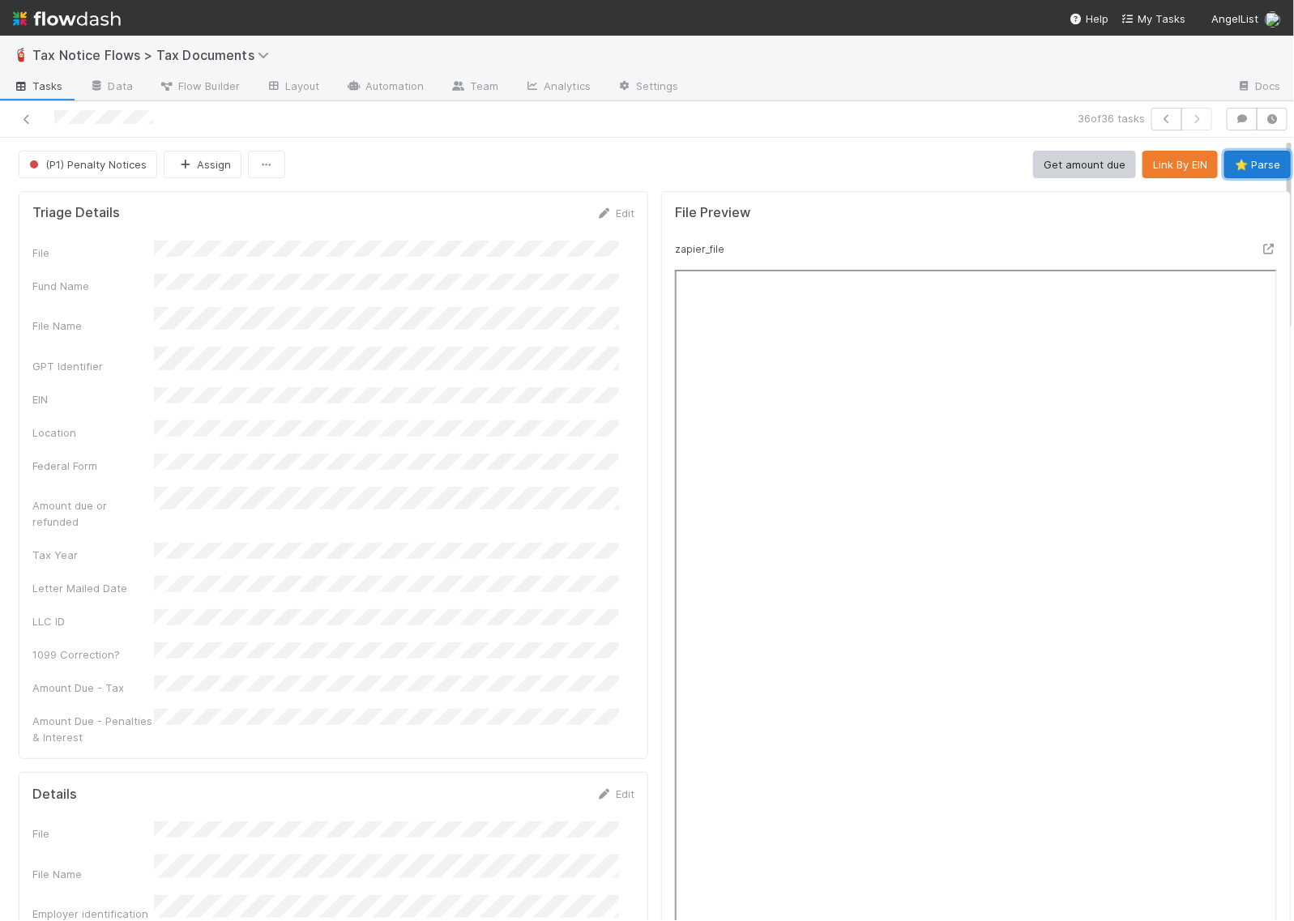
click at [1232, 154] on button "⭐ Parse" at bounding box center [1258, 165] width 66 height 28
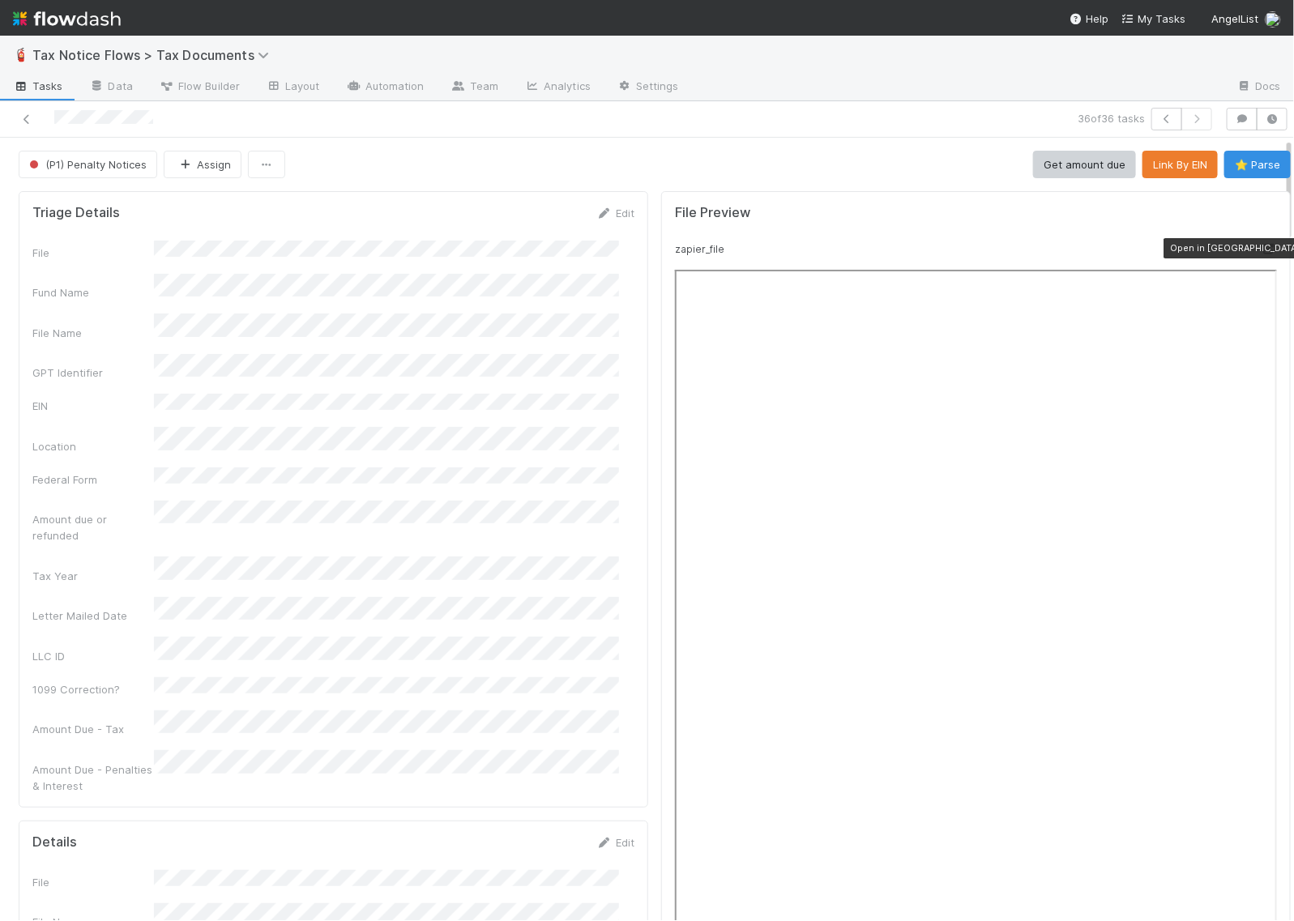
click at [1261, 253] on icon at bounding box center [1269, 249] width 16 height 11
click at [596, 216] on icon at bounding box center [604, 213] width 16 height 11
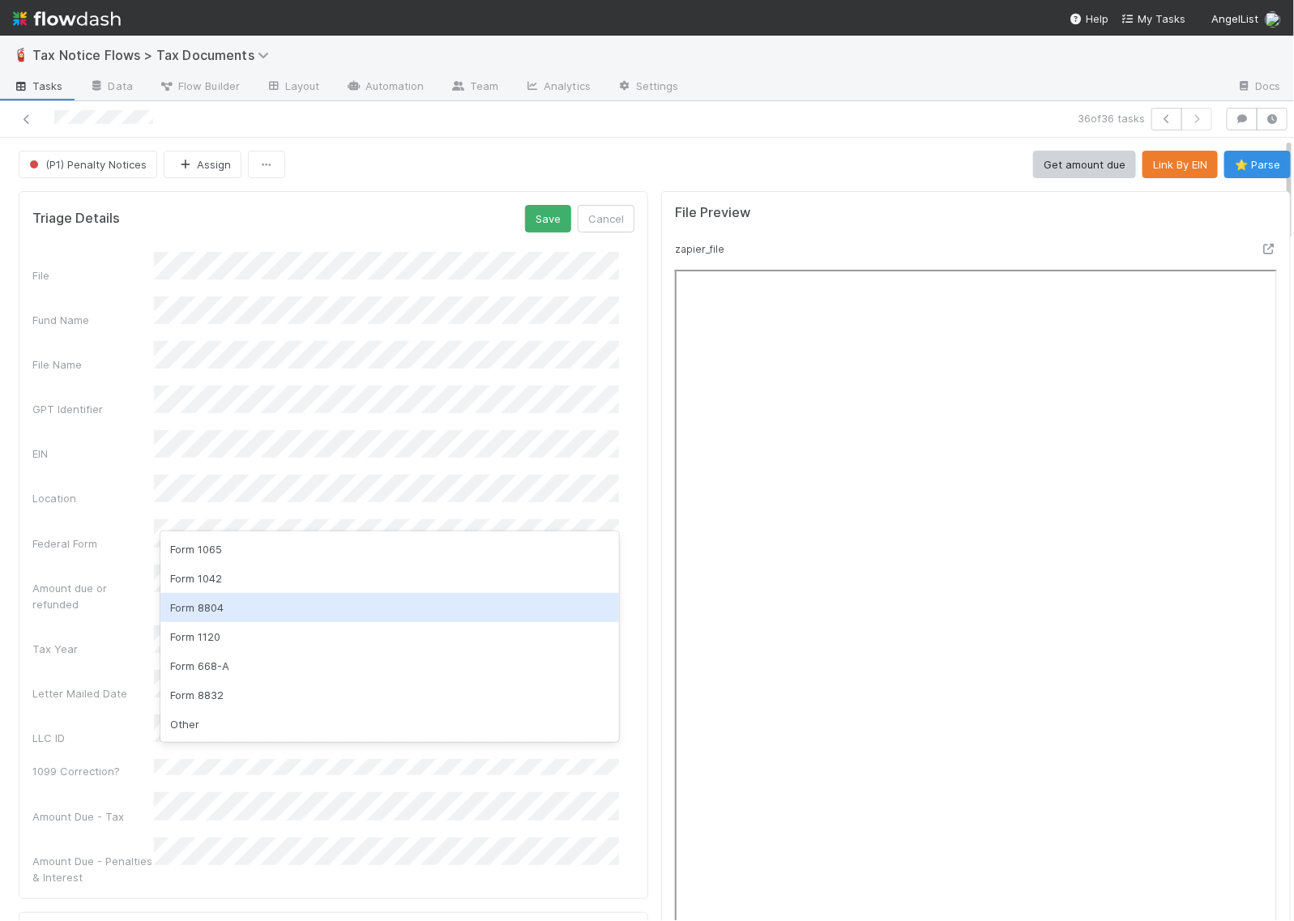
click at [237, 604] on div "Form 8804" at bounding box center [389, 607] width 459 height 29
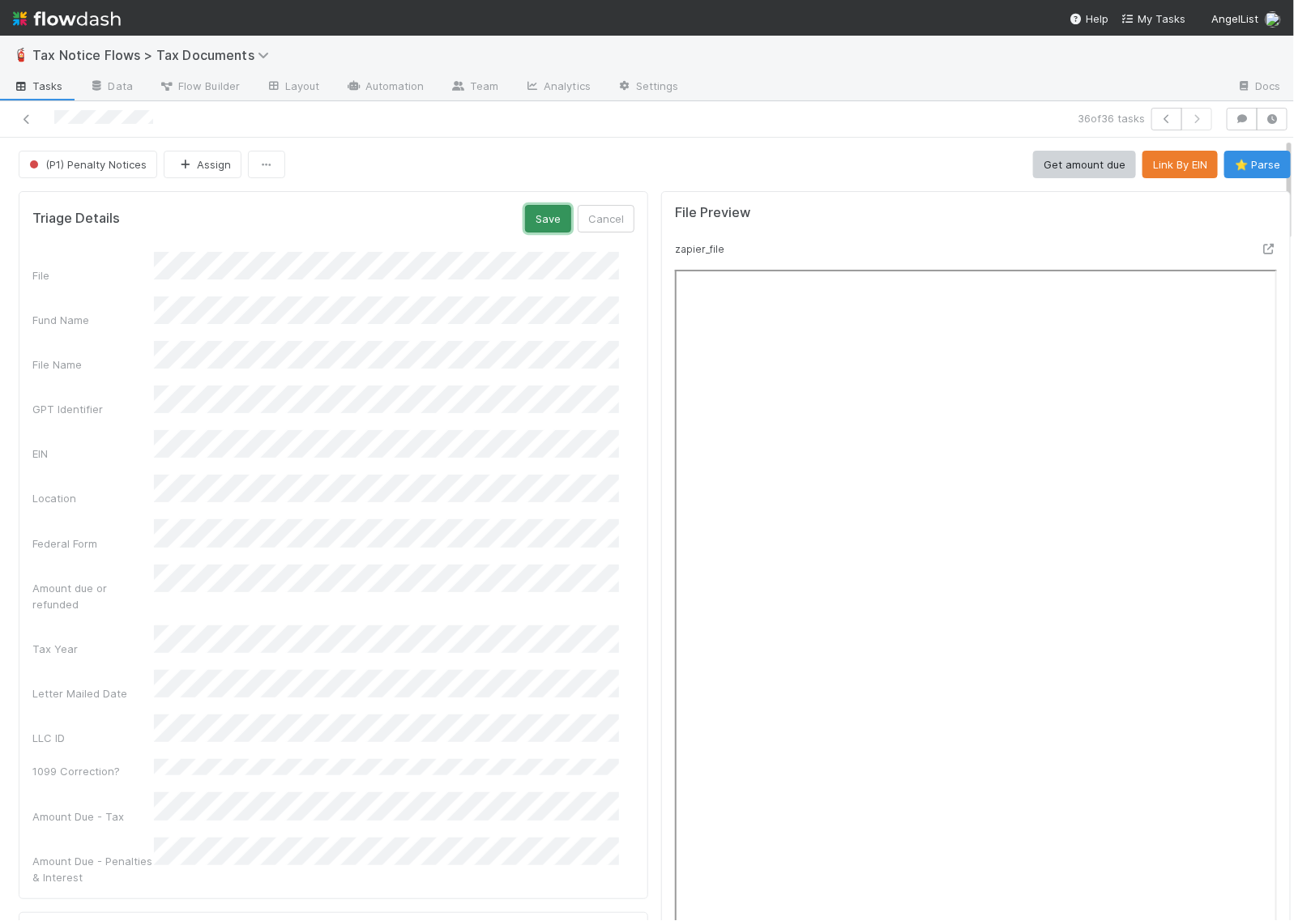
click at [536, 223] on button "Save" at bounding box center [548, 219] width 46 height 28
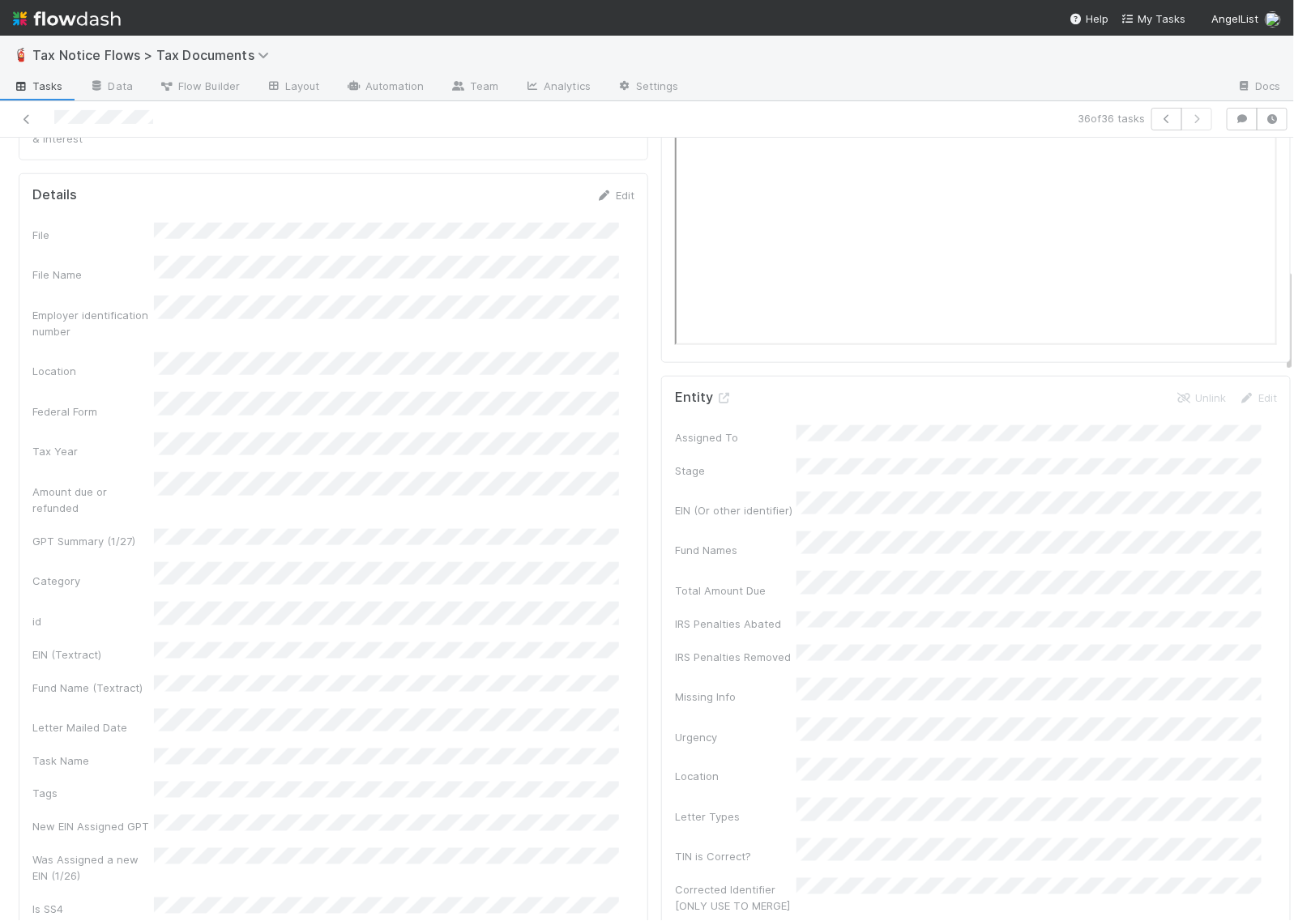
scroll to position [608, 0]
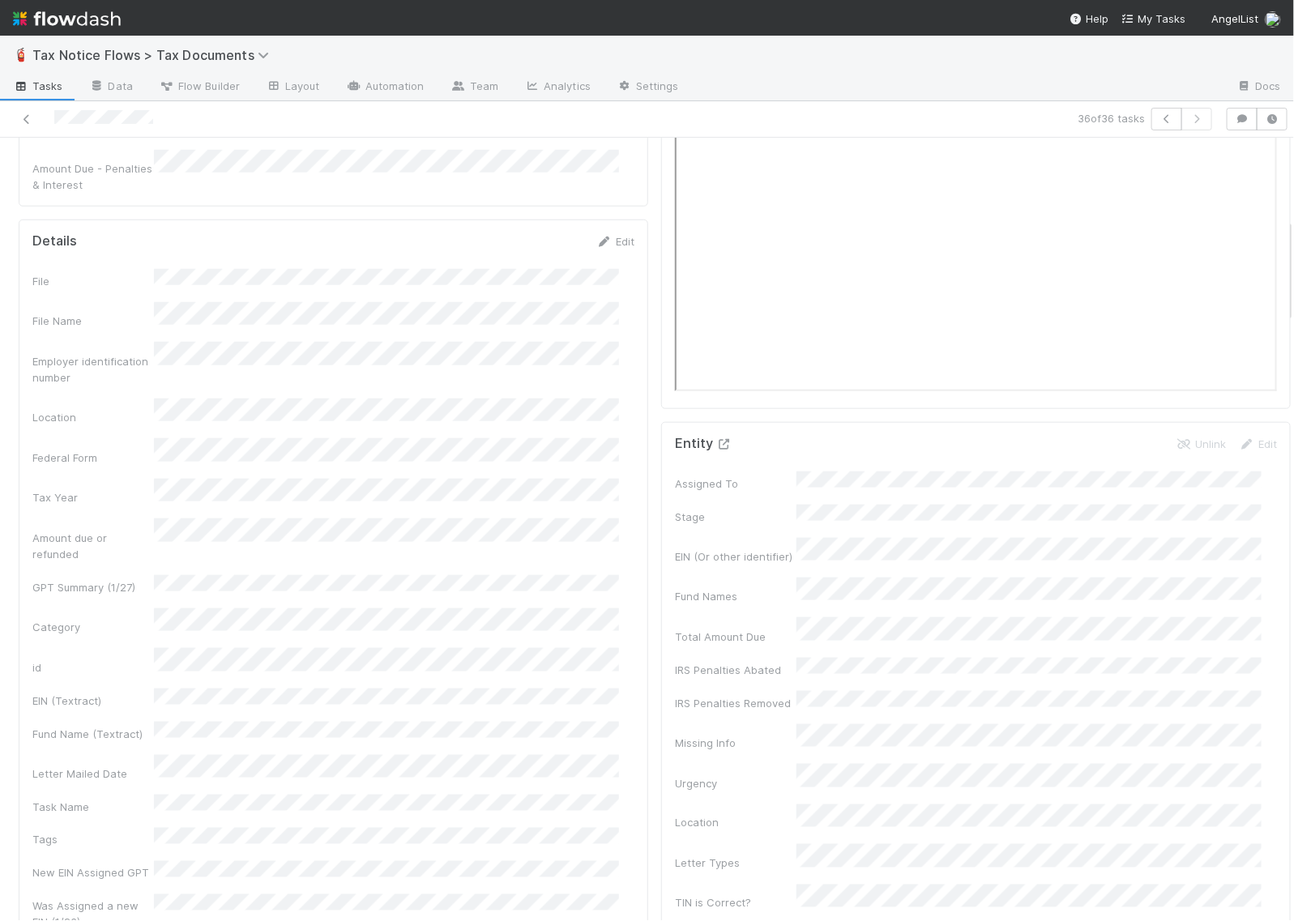
click at [716, 447] on icon at bounding box center [724, 444] width 16 height 11
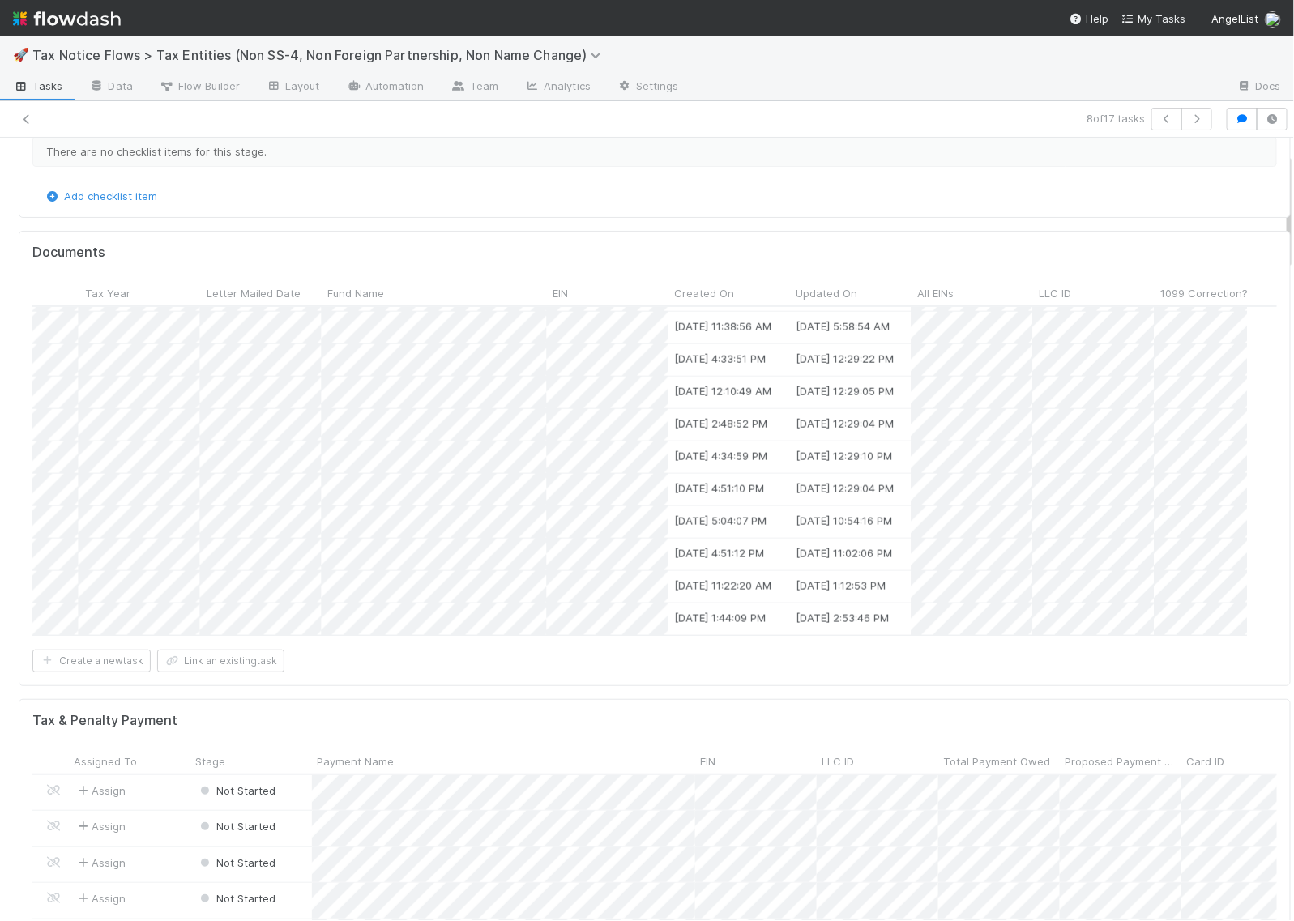
scroll to position [853, 1599]
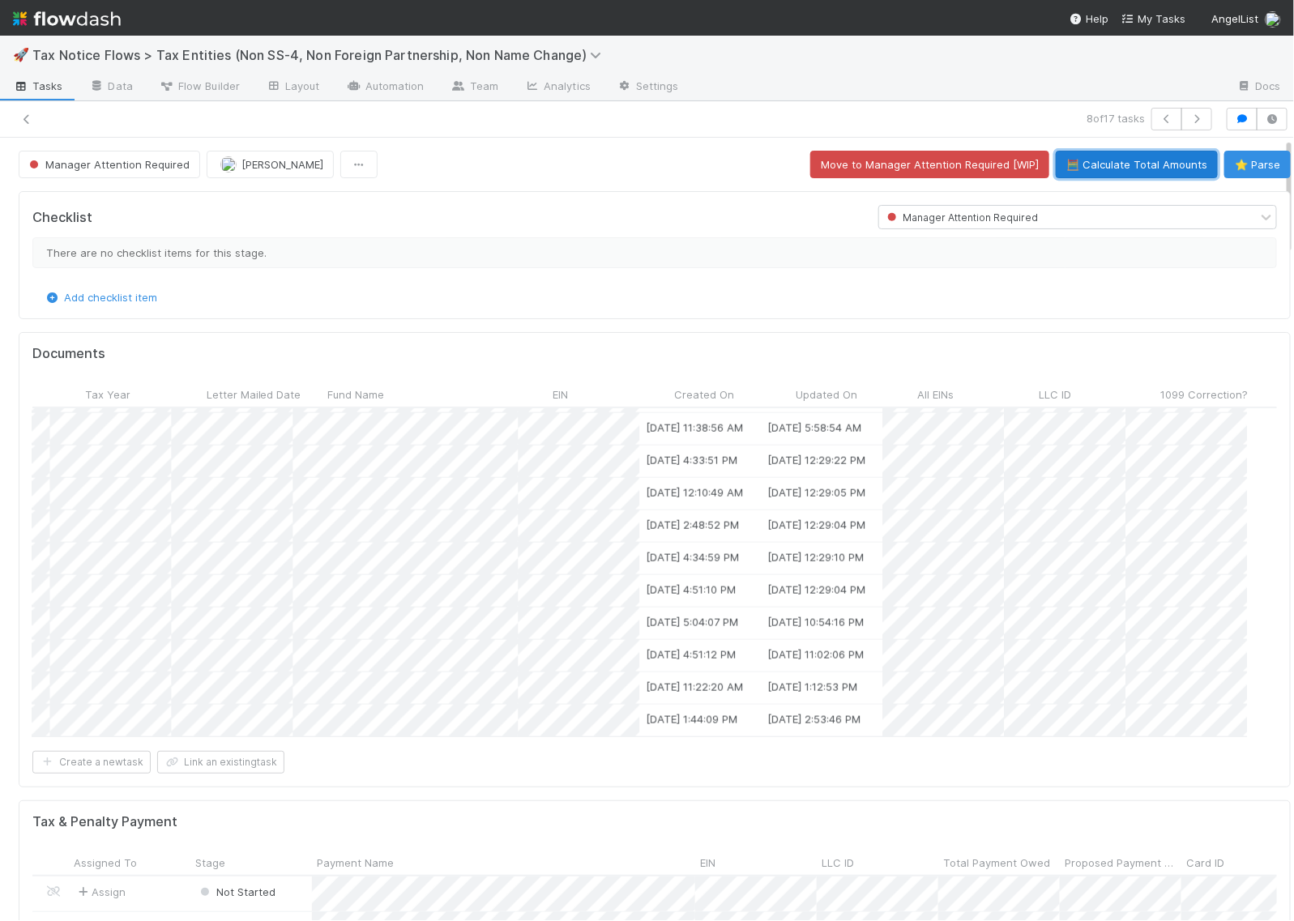
click at [1094, 164] on button "🧮 Calculate Total Amounts" at bounding box center [1137, 165] width 162 height 28
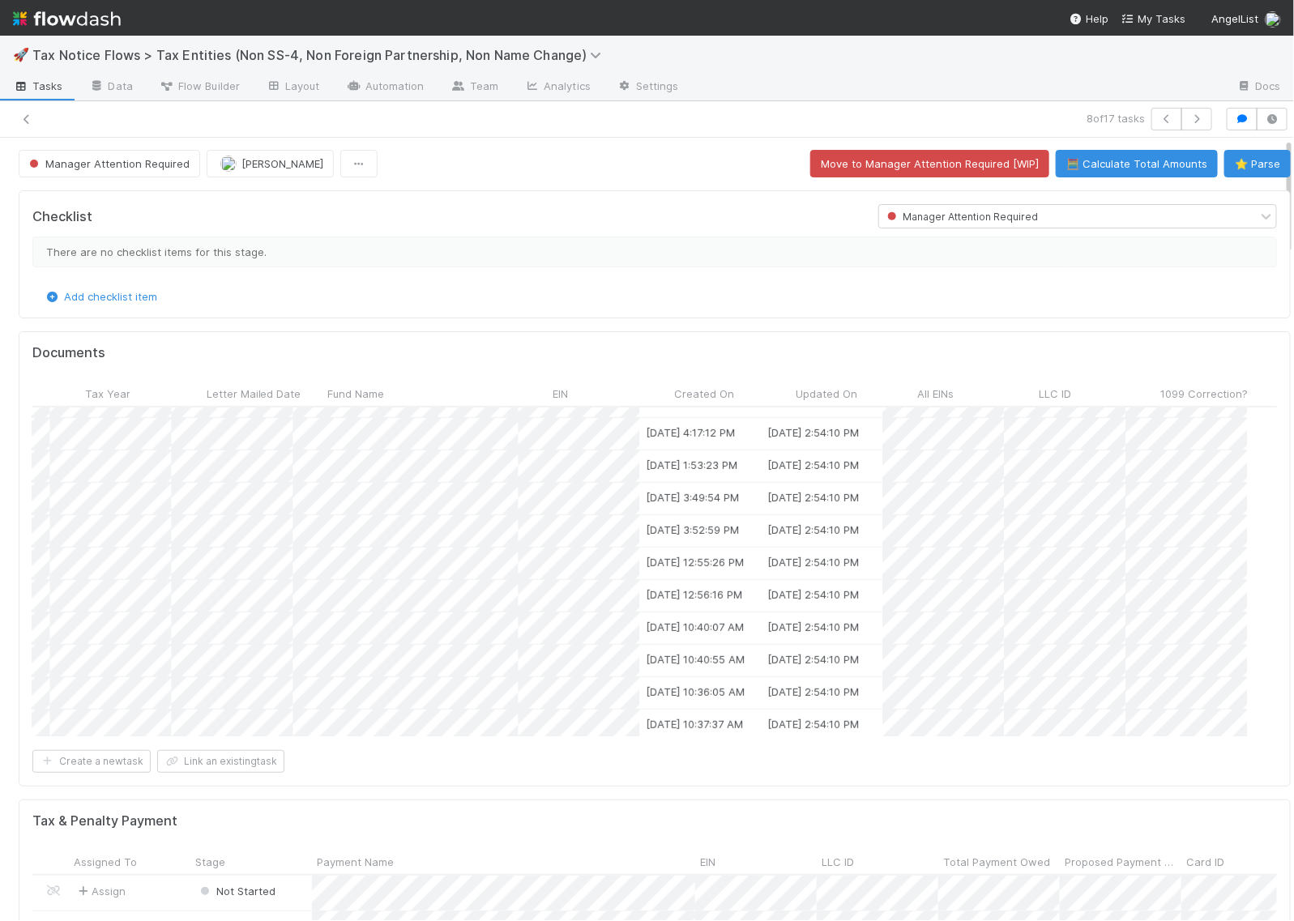
scroll to position [0, 0]
click at [98, 155] on button "Manager Attention Required" at bounding box center [110, 165] width 182 height 28
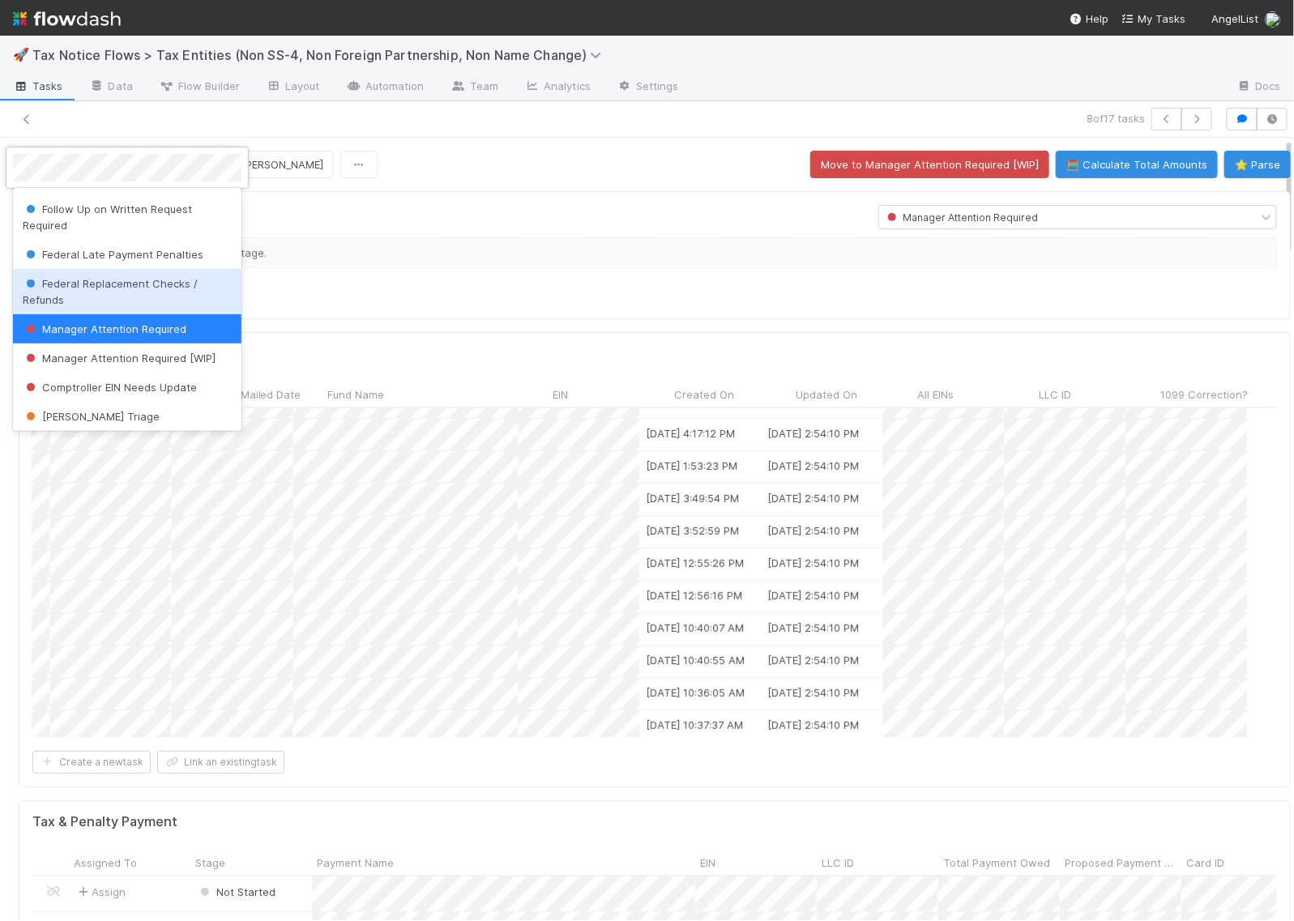
scroll to position [229, 0]
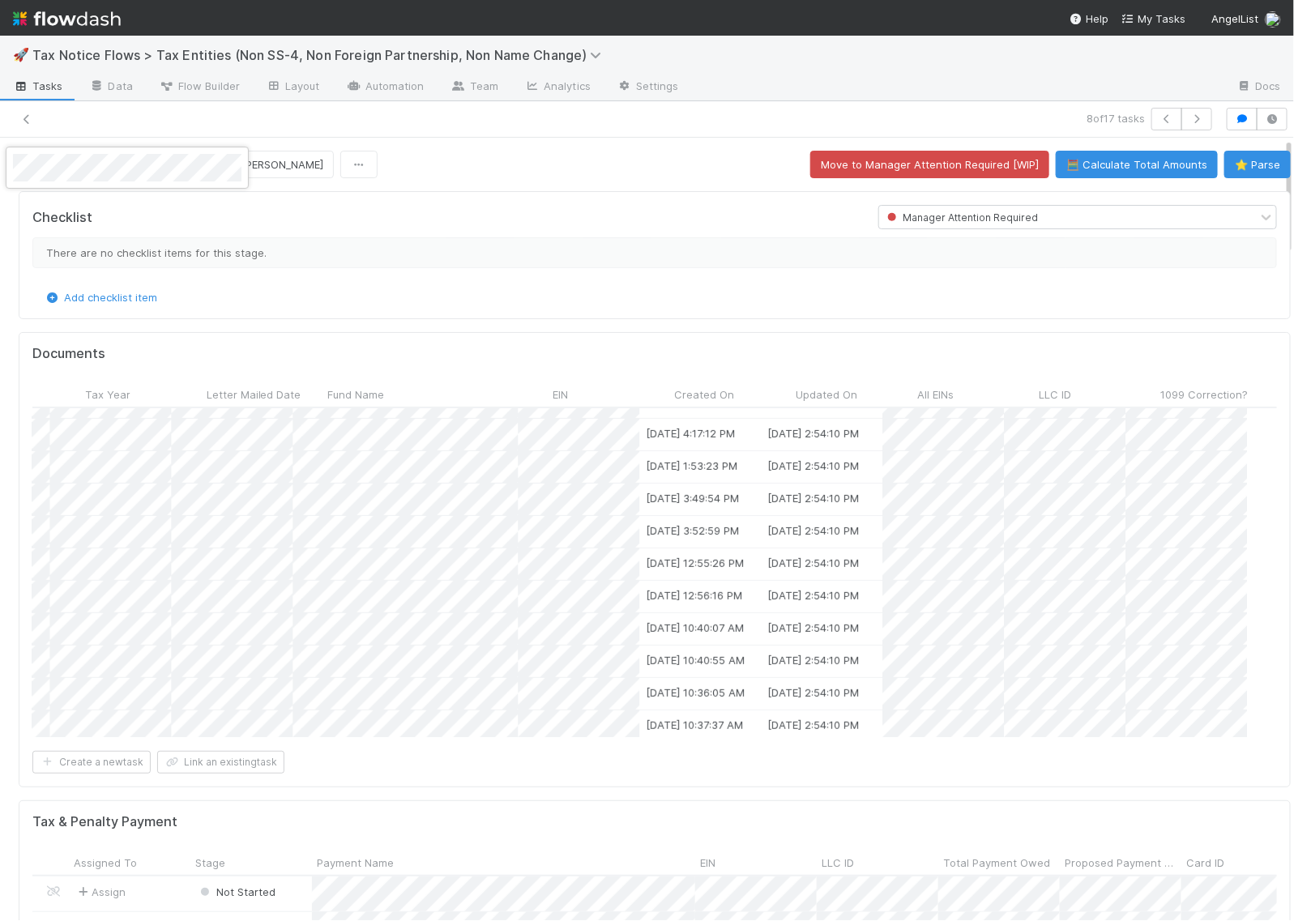
click at [22, 118] on div at bounding box center [647, 460] width 1294 height 921
click at [28, 119] on icon at bounding box center [27, 119] width 16 height 11
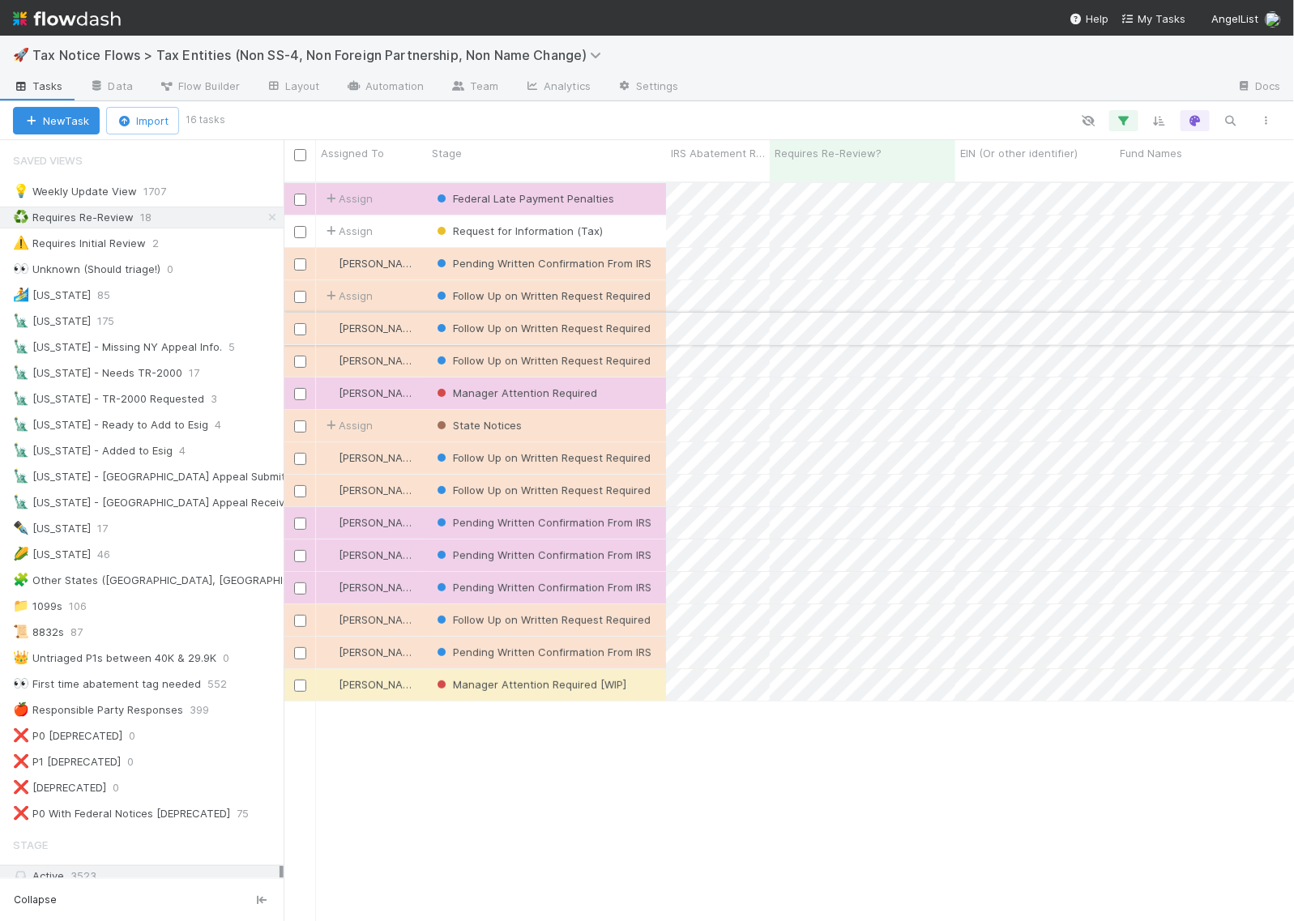
scroll to position [738, 995]
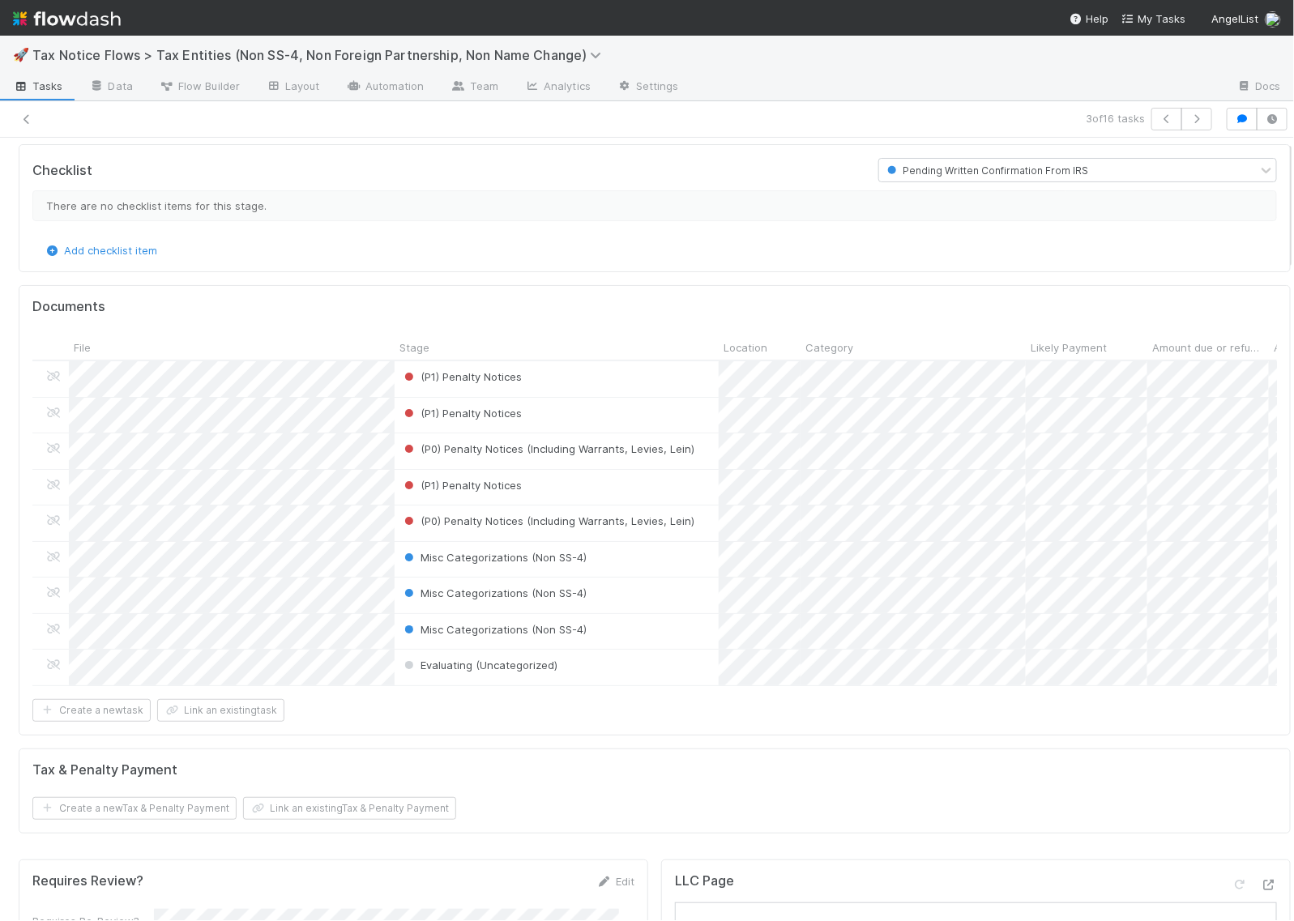
scroll to position [1, 0]
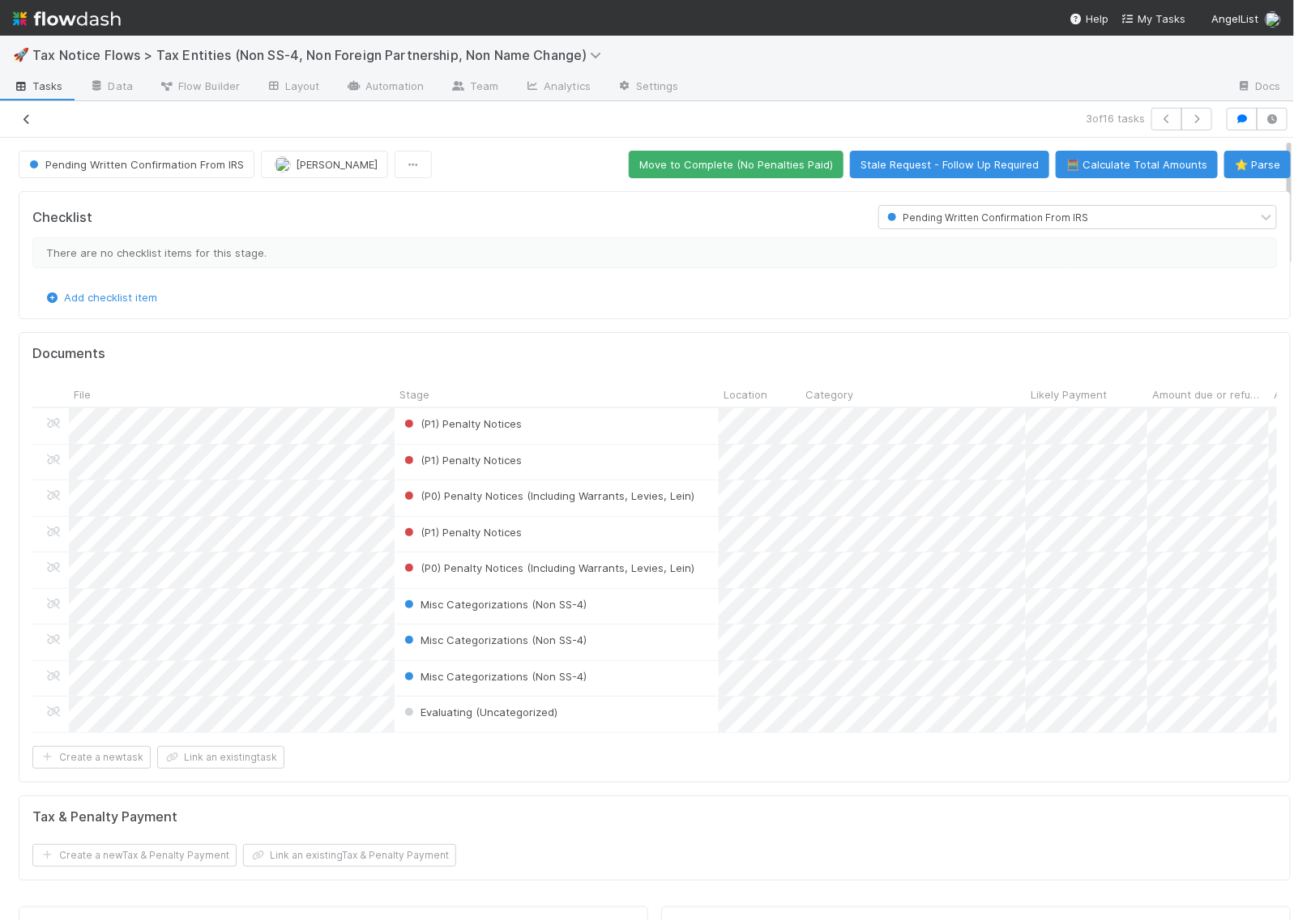
click at [19, 122] on icon at bounding box center [27, 119] width 16 height 11
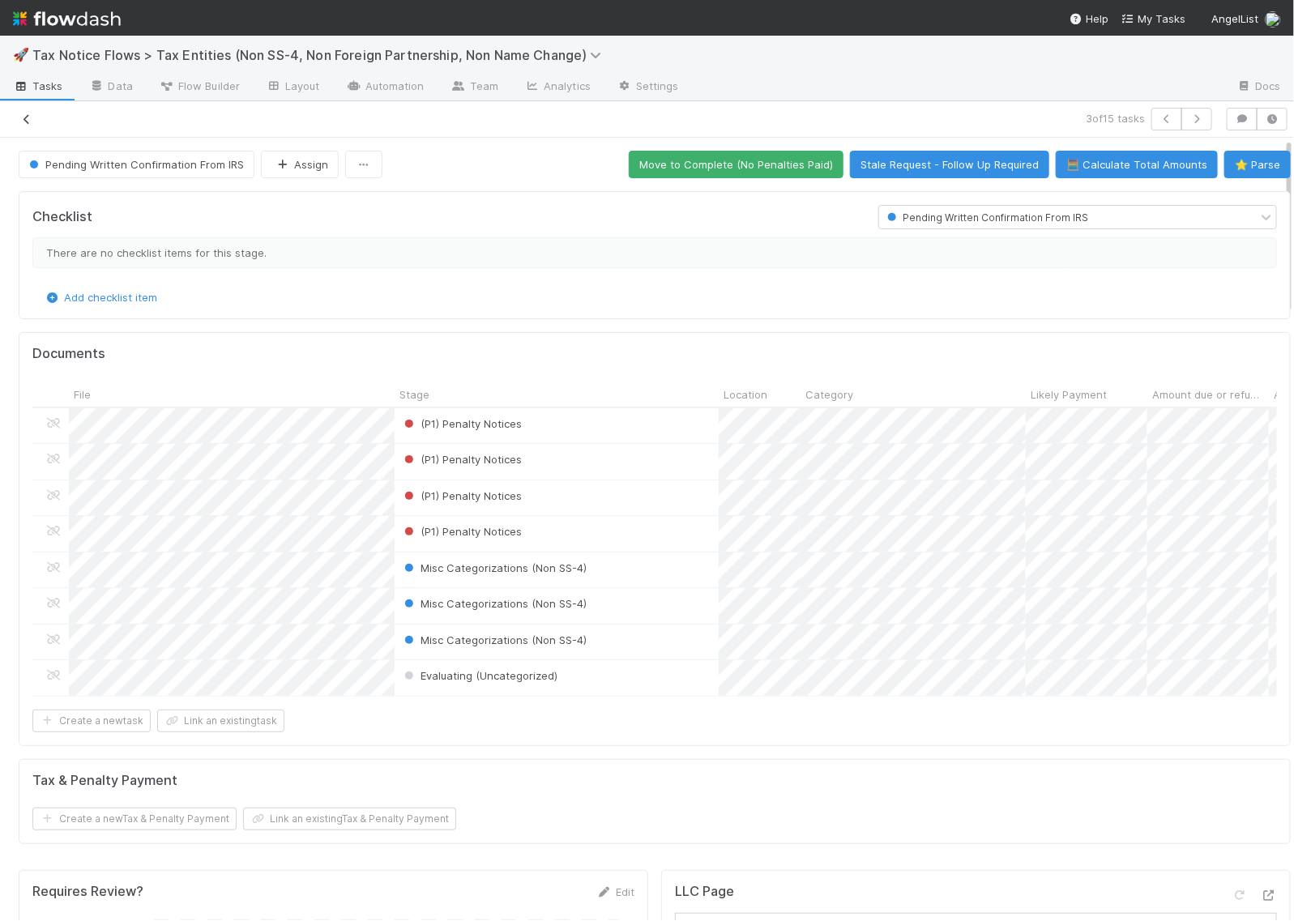
click at [30, 118] on icon at bounding box center [27, 119] width 16 height 11
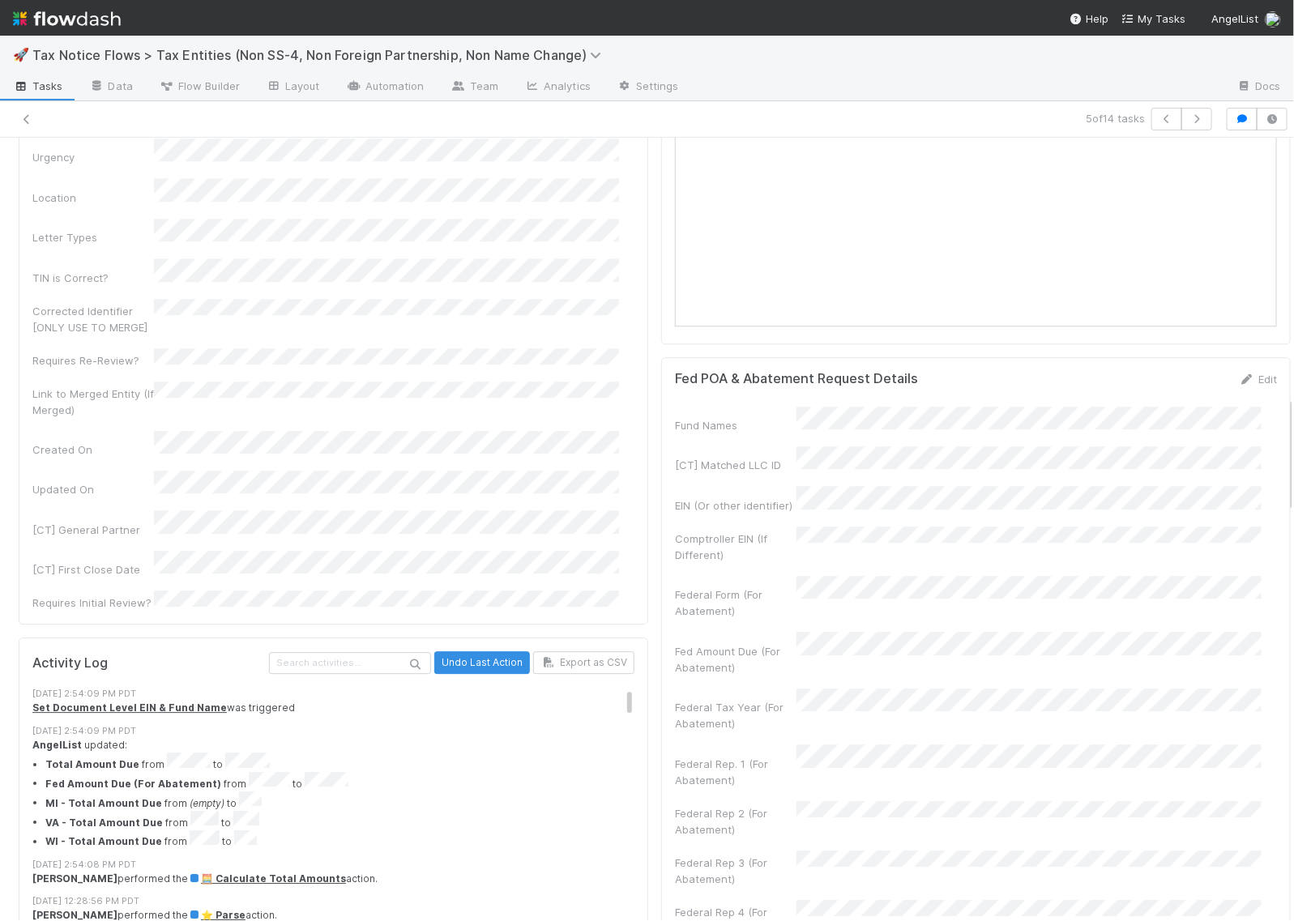
click at [201, 753] on li "Total Amount Due from to" at bounding box center [347, 762] width 605 height 19
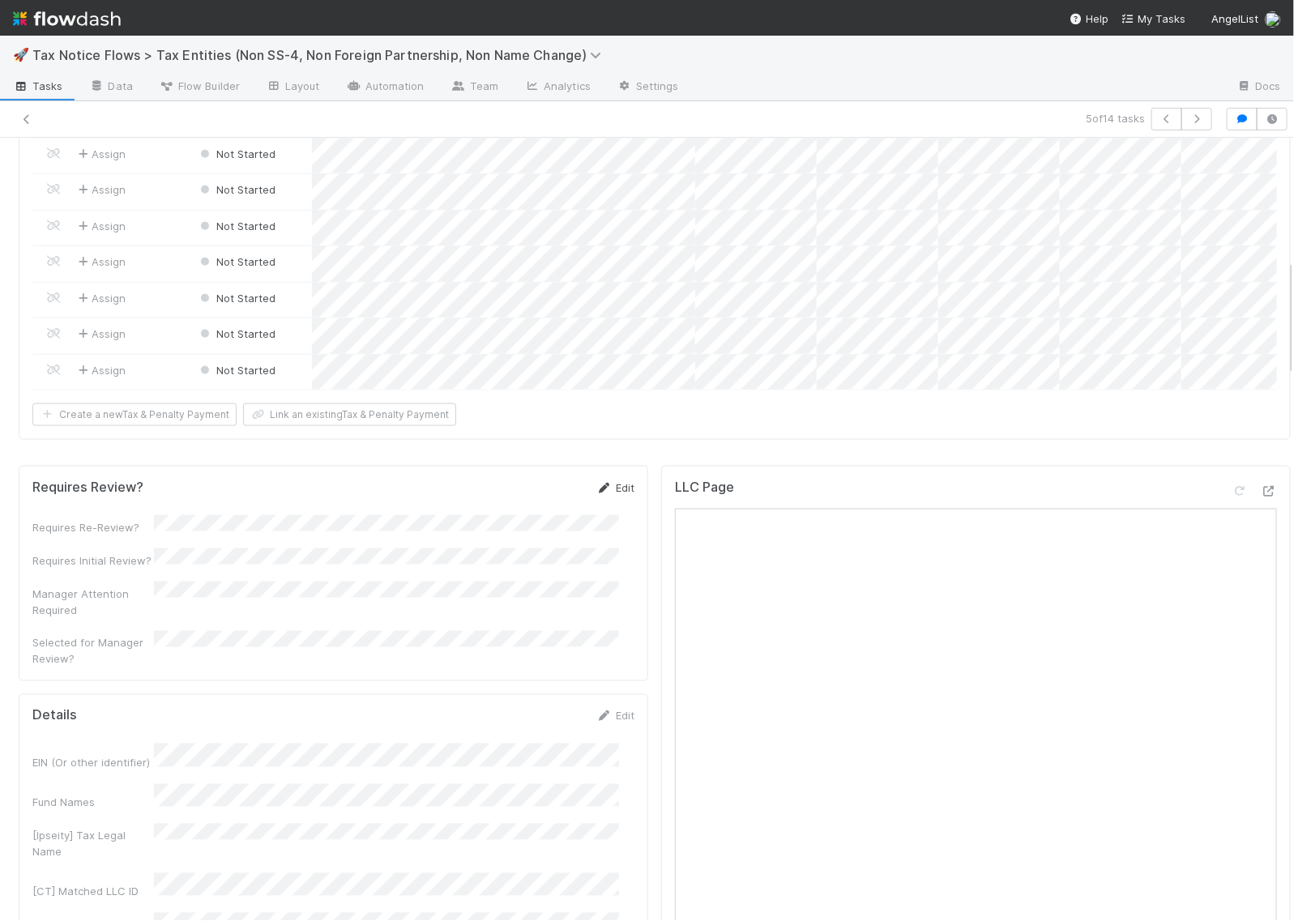
click at [596, 494] on icon at bounding box center [604, 488] width 16 height 11
click at [531, 507] on button "Save" at bounding box center [548, 494] width 46 height 28
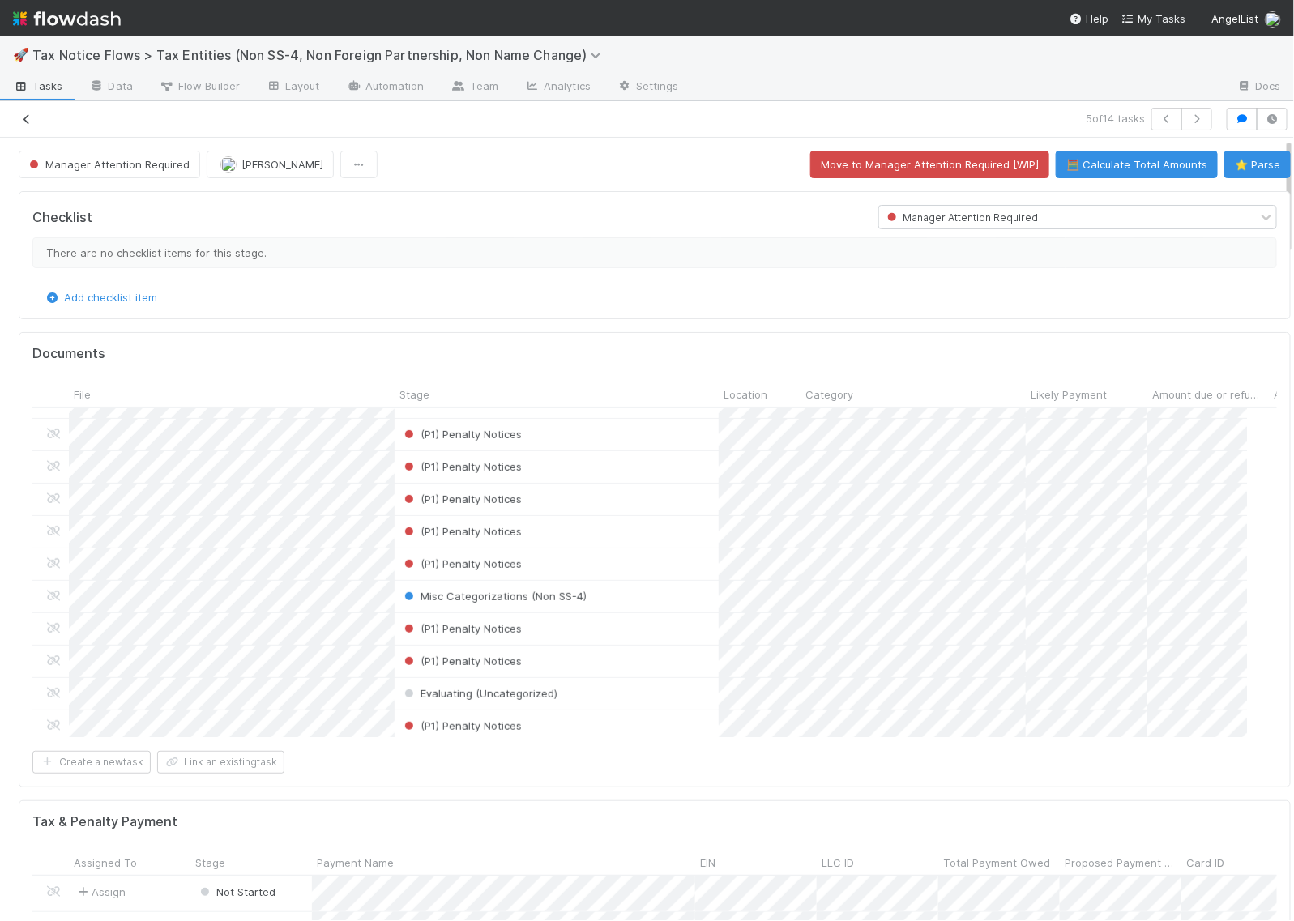
click at [32, 115] on icon at bounding box center [27, 119] width 16 height 11
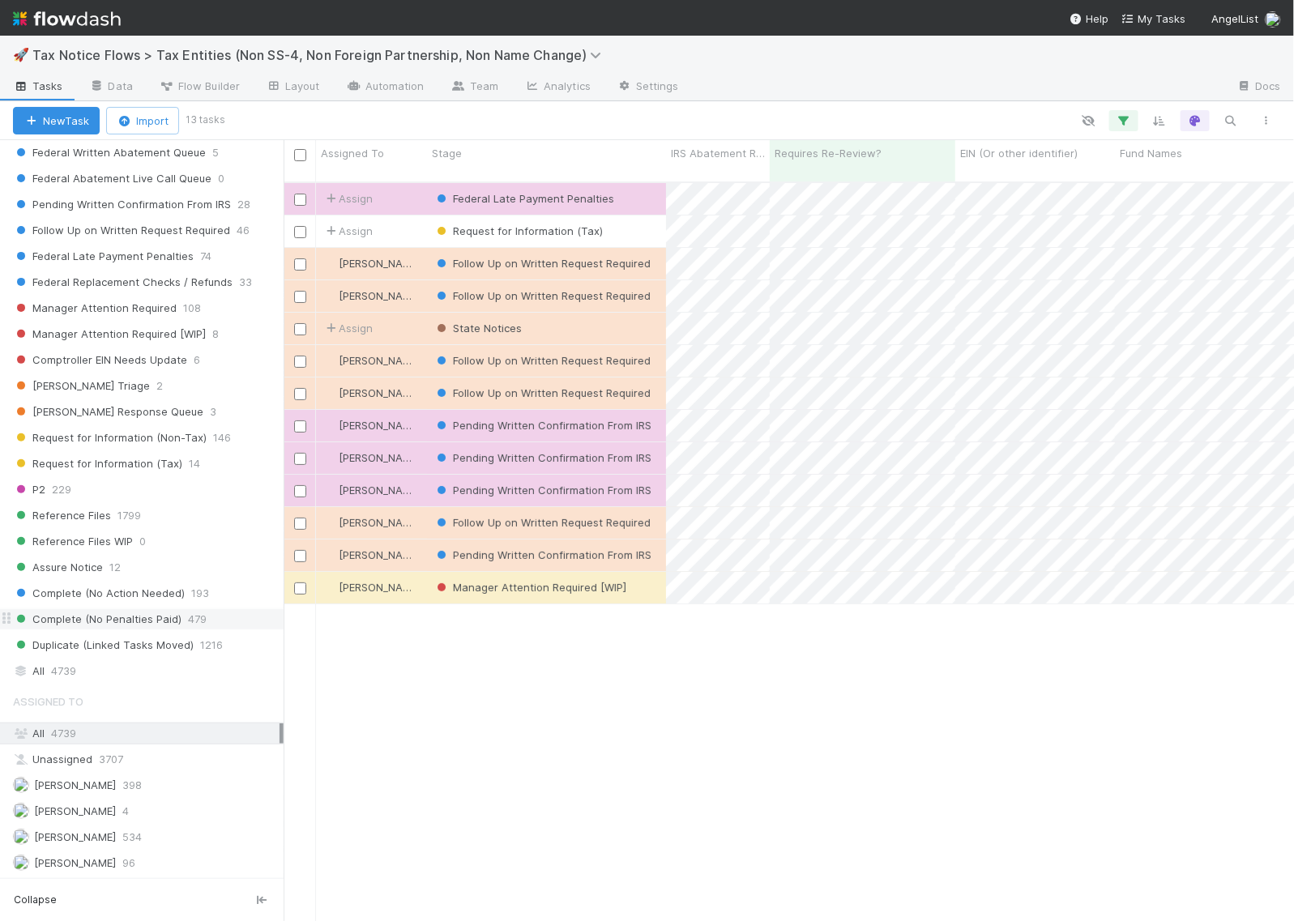
click at [88, 622] on span "Complete (No Penalties Paid)" at bounding box center [97, 619] width 169 height 20
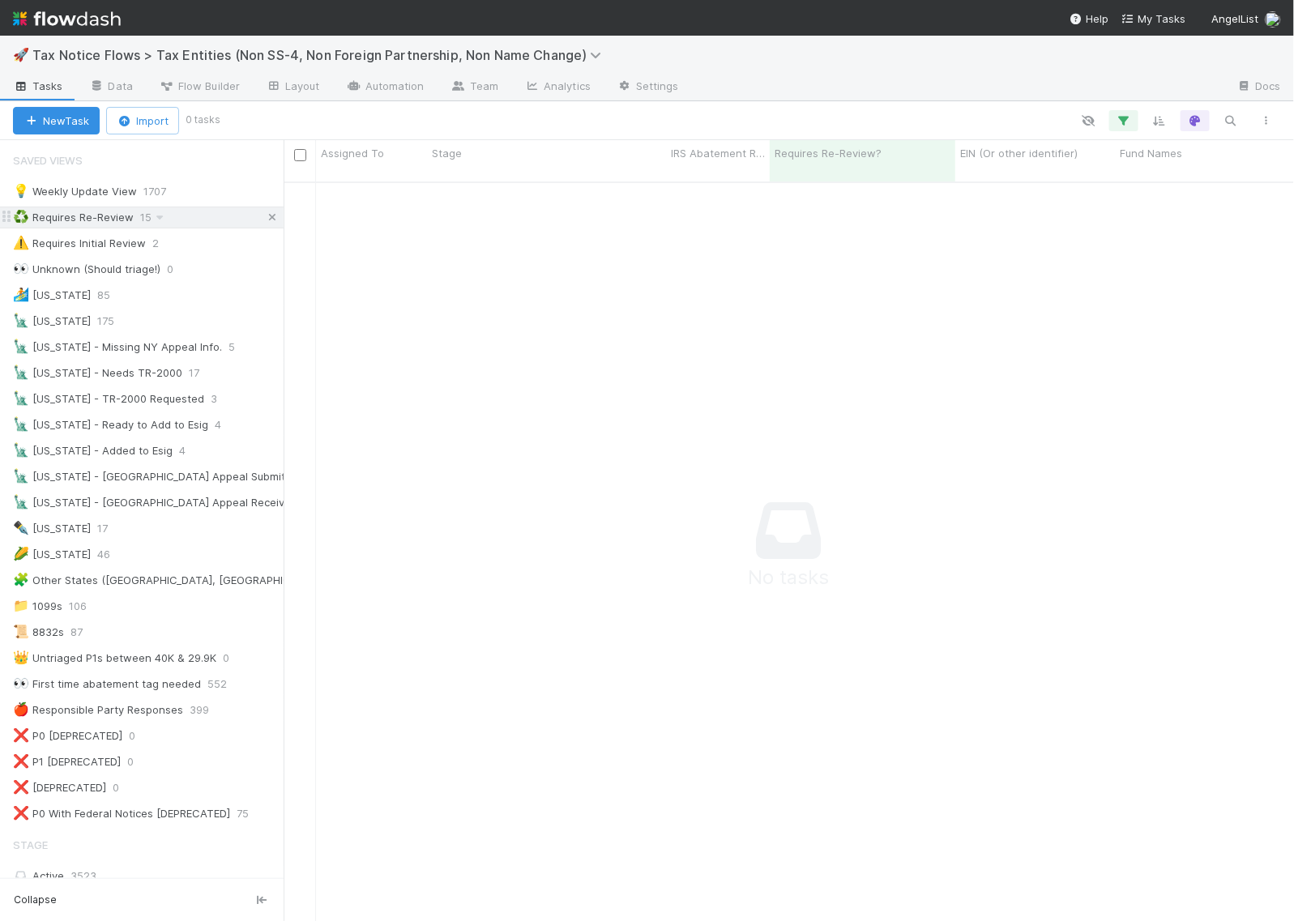
click at [264, 211] on link at bounding box center [272, 217] width 16 height 20
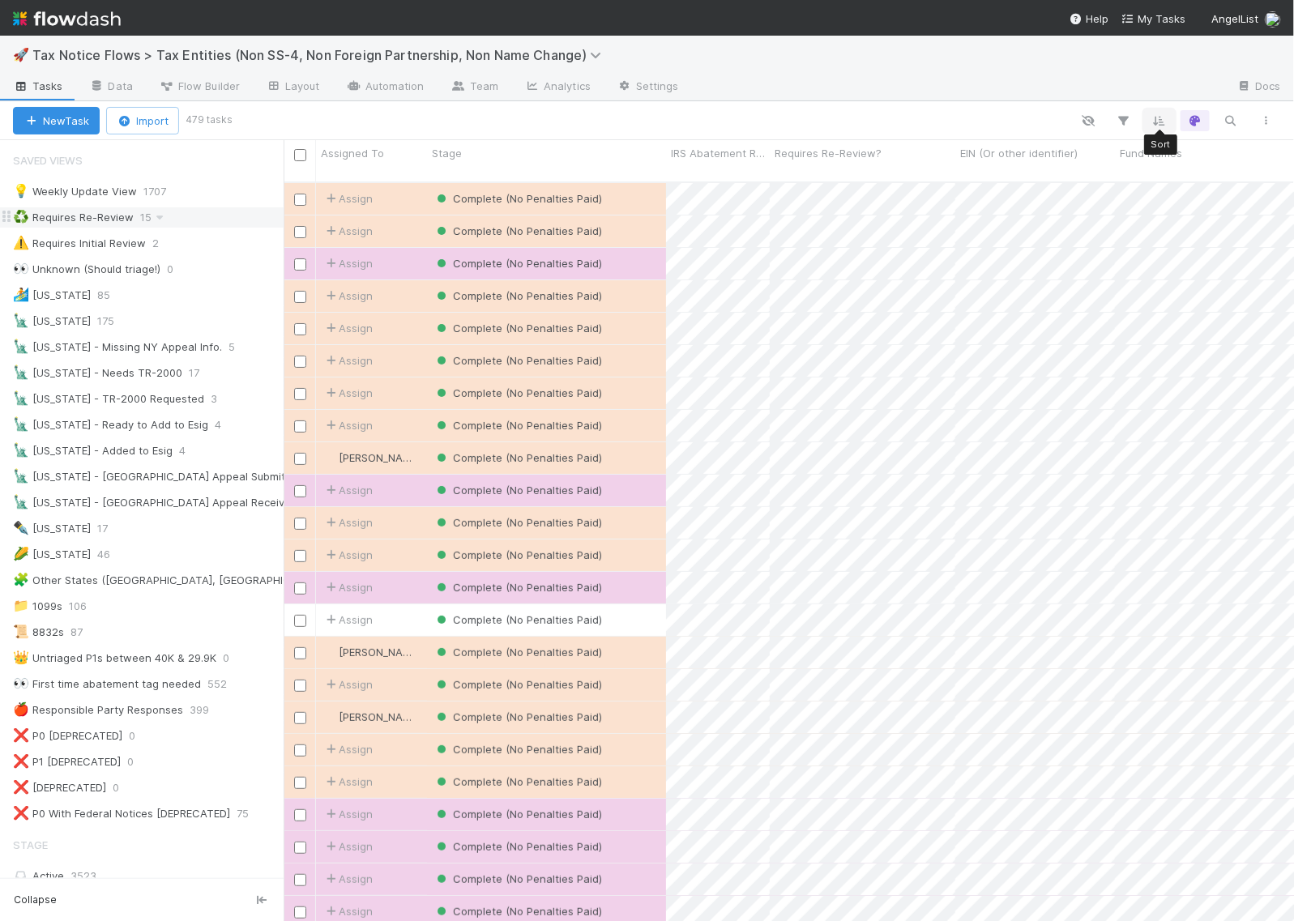
click at [1165, 123] on icon "button" at bounding box center [1160, 120] width 16 height 15
click at [977, 163] on button "Sort by" at bounding box center [981, 169] width 348 height 24
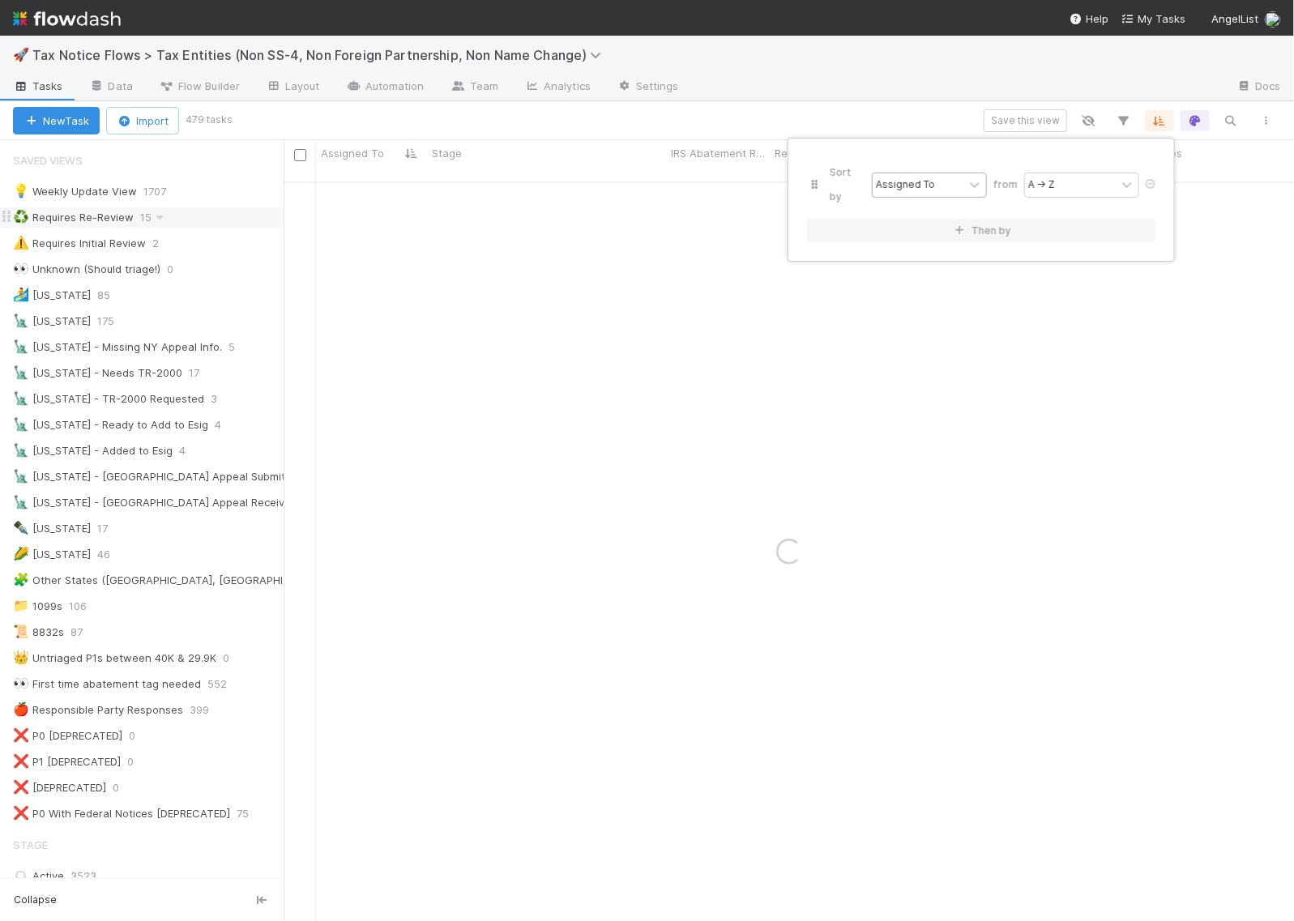
click at [936, 173] on div "Assigned To" at bounding box center [918, 185] width 91 height 24
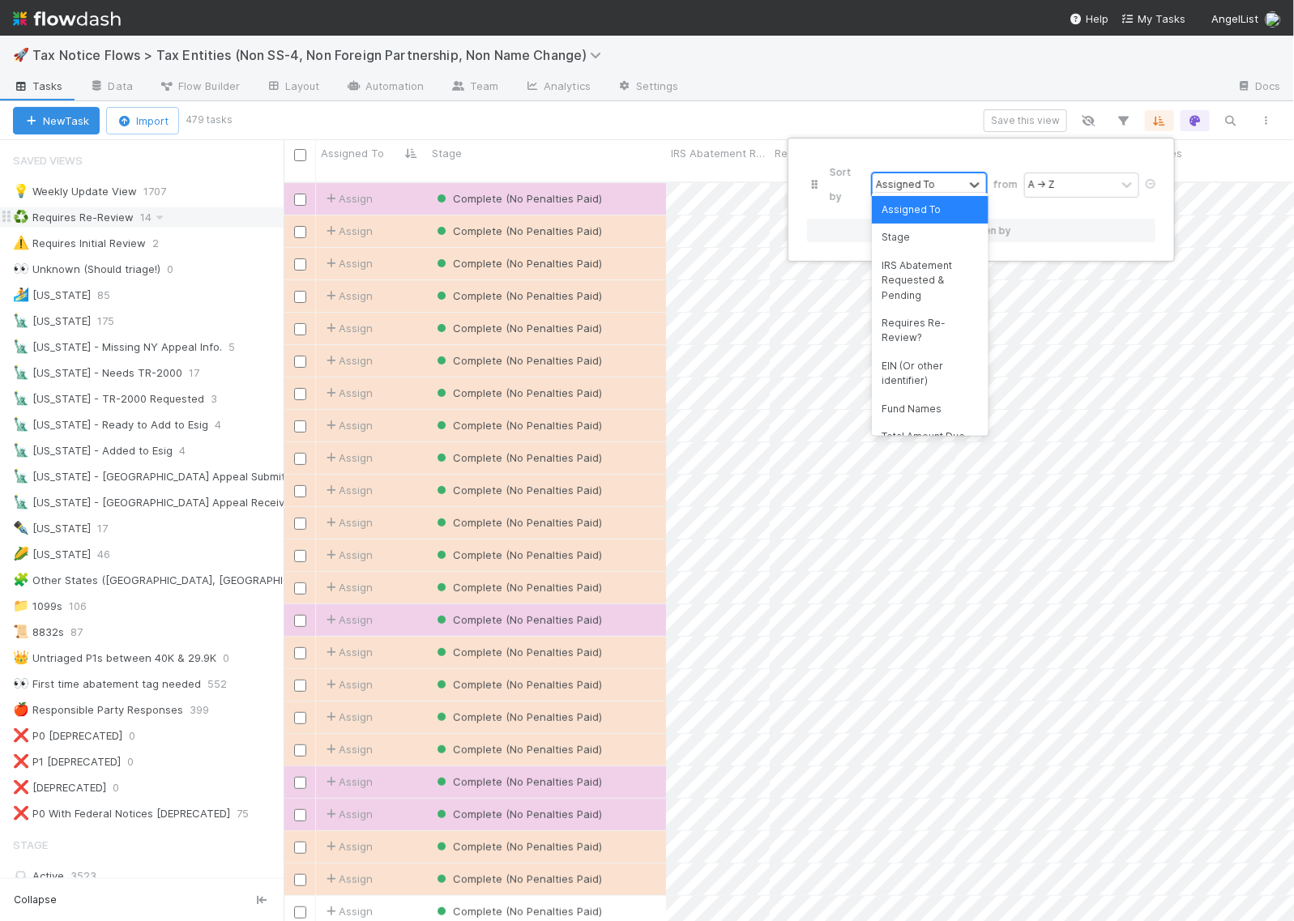
click at [950, 175] on div "Assigned To" at bounding box center [918, 185] width 91 height 24
click at [933, 175] on div "Assigned To" at bounding box center [918, 185] width 91 height 24
type input "Updated"
click at [961, 212] on div "Updated On" at bounding box center [930, 210] width 117 height 28
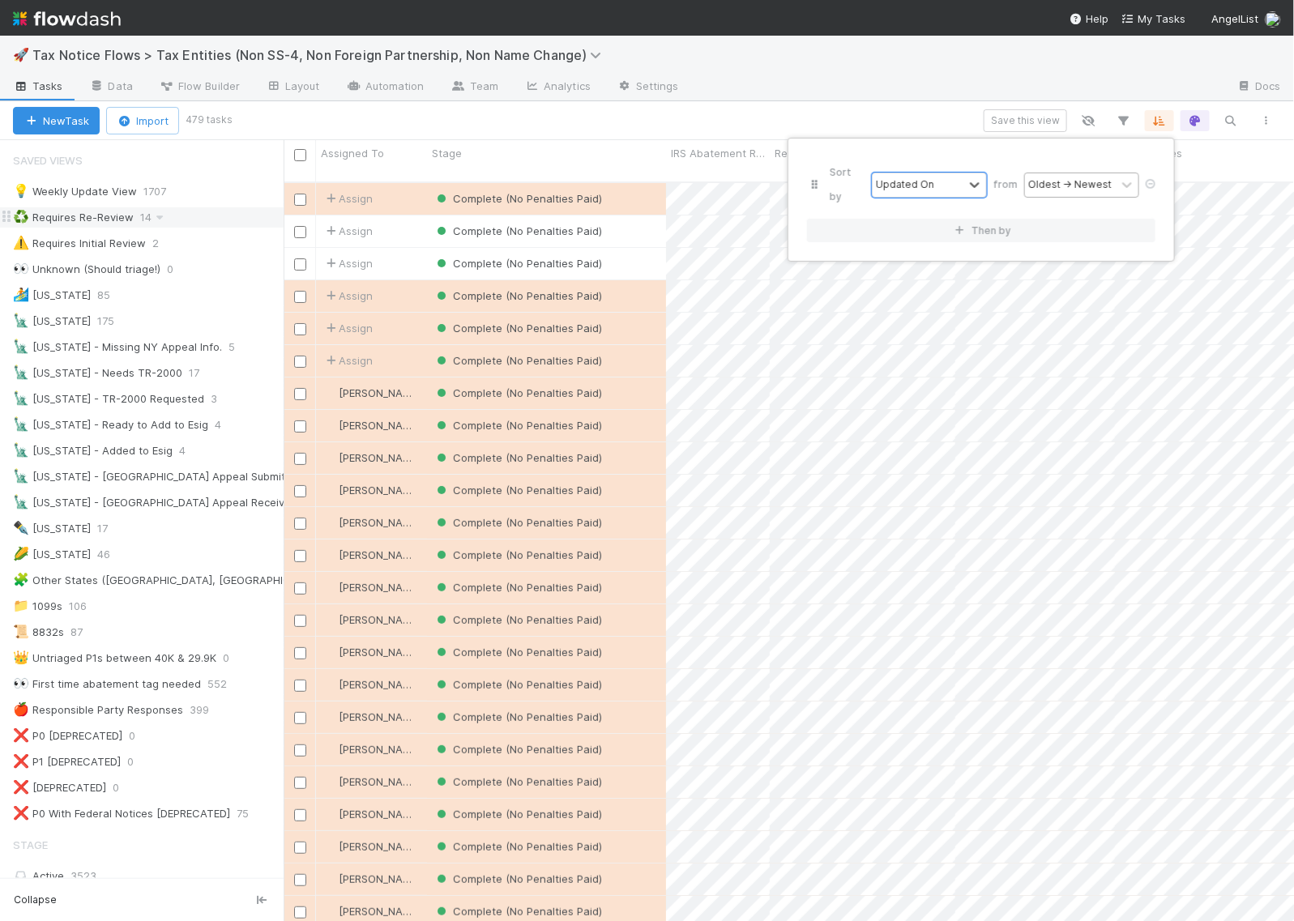
click at [1056, 177] on div "Oldest → Newest" at bounding box center [1069, 184] width 83 height 15
click at [1074, 237] on div "Newest → Oldest" at bounding box center [1082, 238] width 117 height 28
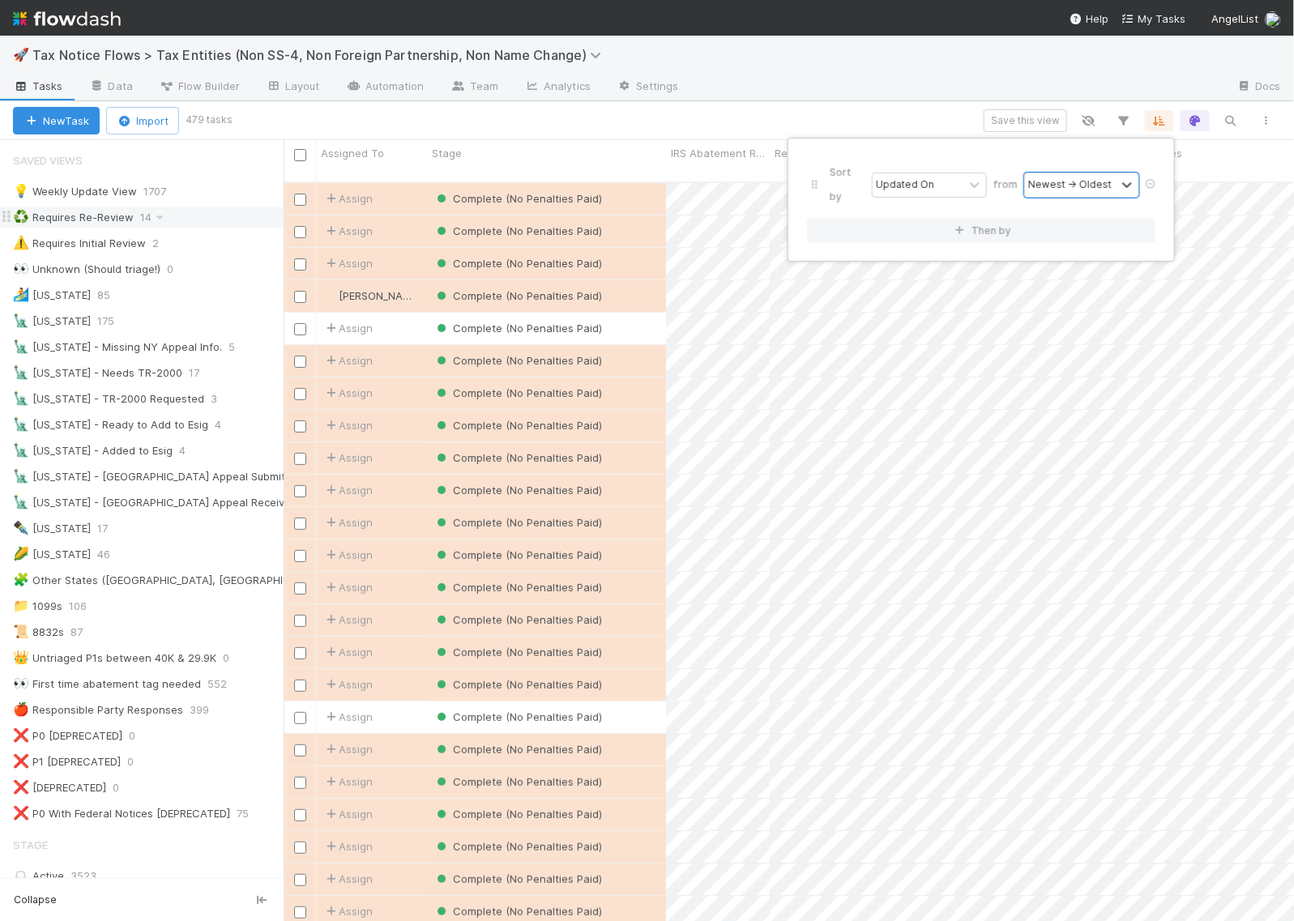
click at [887, 118] on div "Sort by Updated On from option Newest → Oldest, selected. 0 results available. …" at bounding box center [647, 460] width 1294 height 921
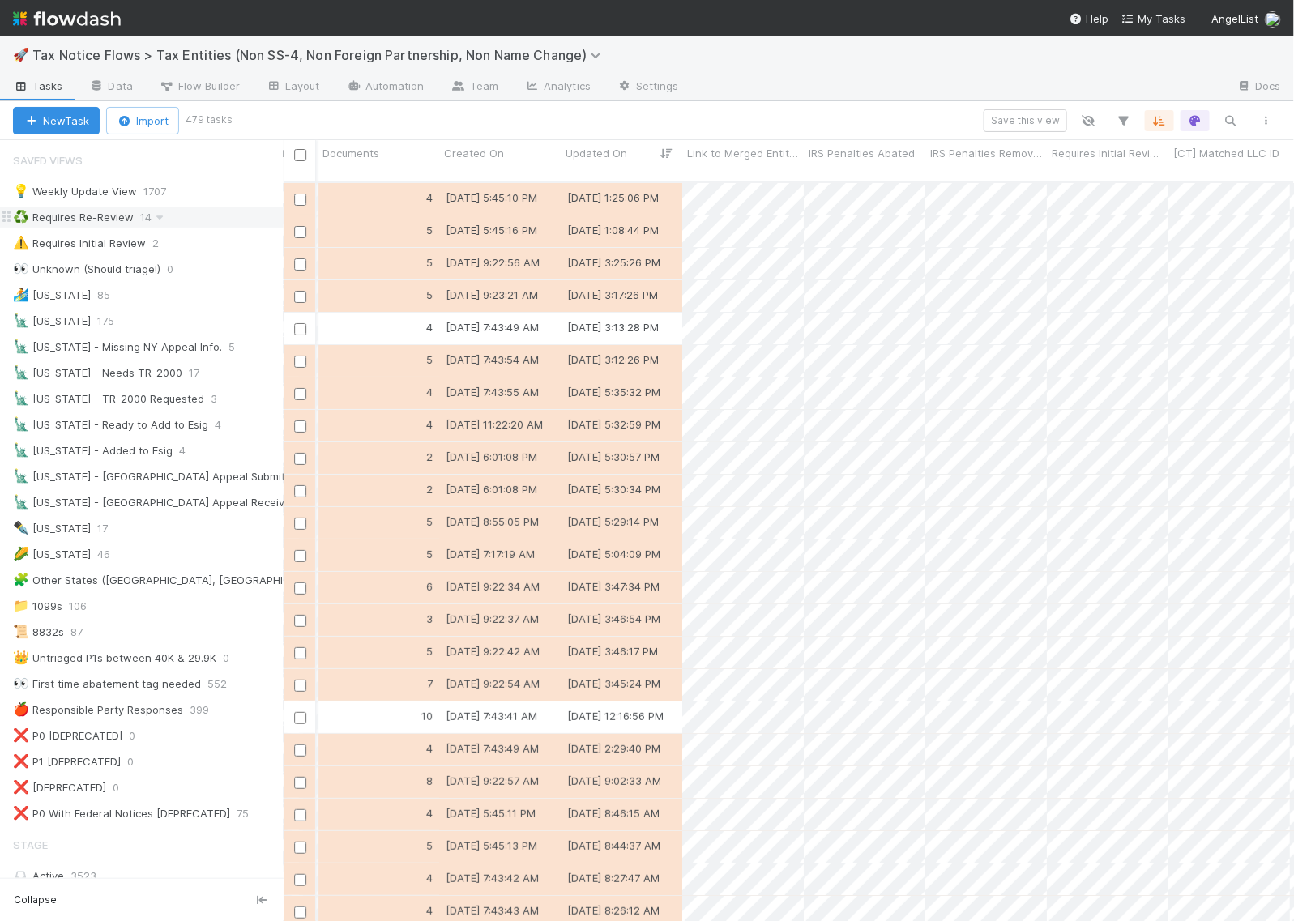
scroll to position [0, 2161]
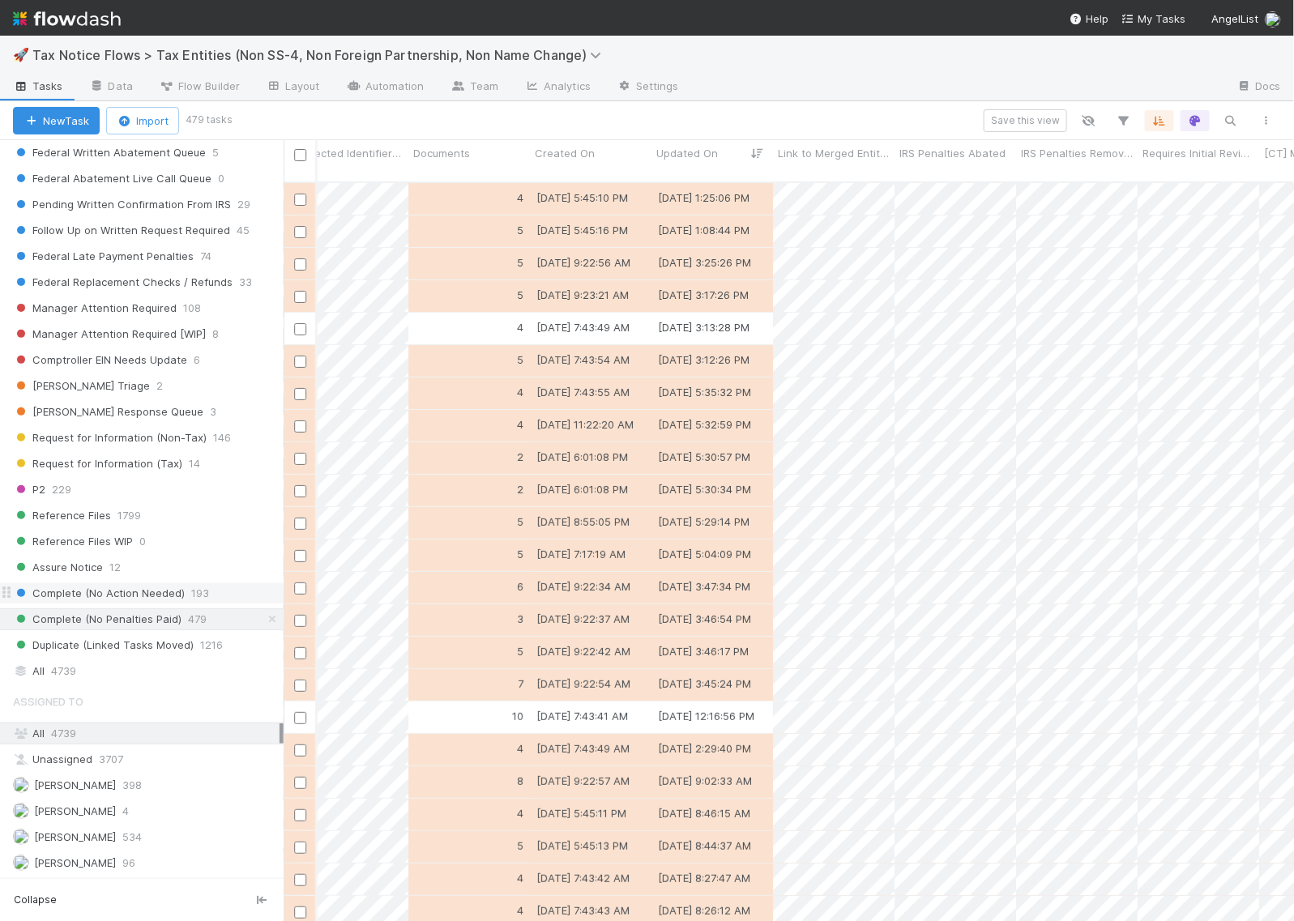
click at [119, 588] on span "Complete (No Action Needed)" at bounding box center [99, 594] width 172 height 20
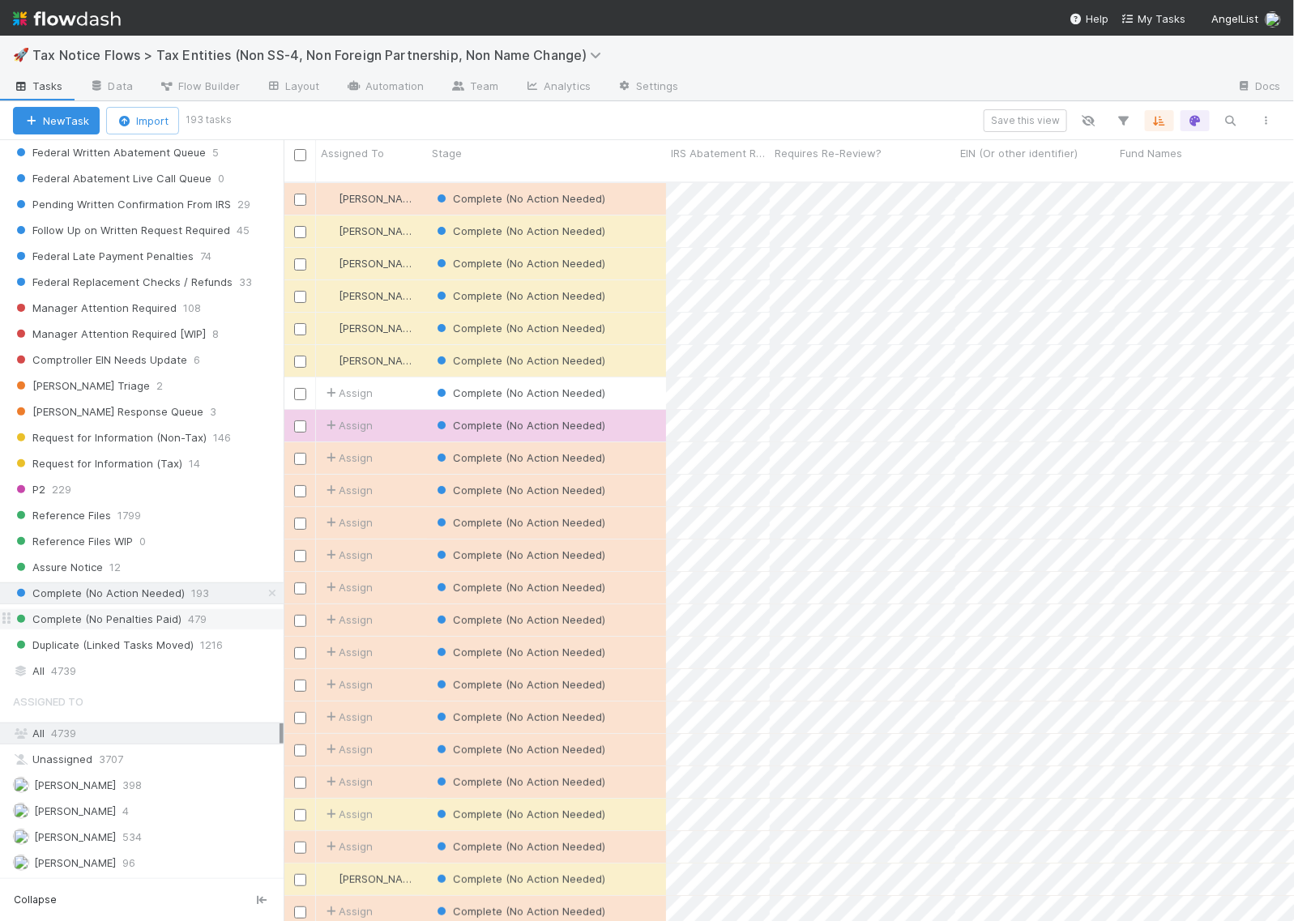
click at [120, 622] on span "Complete (No Penalties Paid)" at bounding box center [97, 619] width 169 height 20
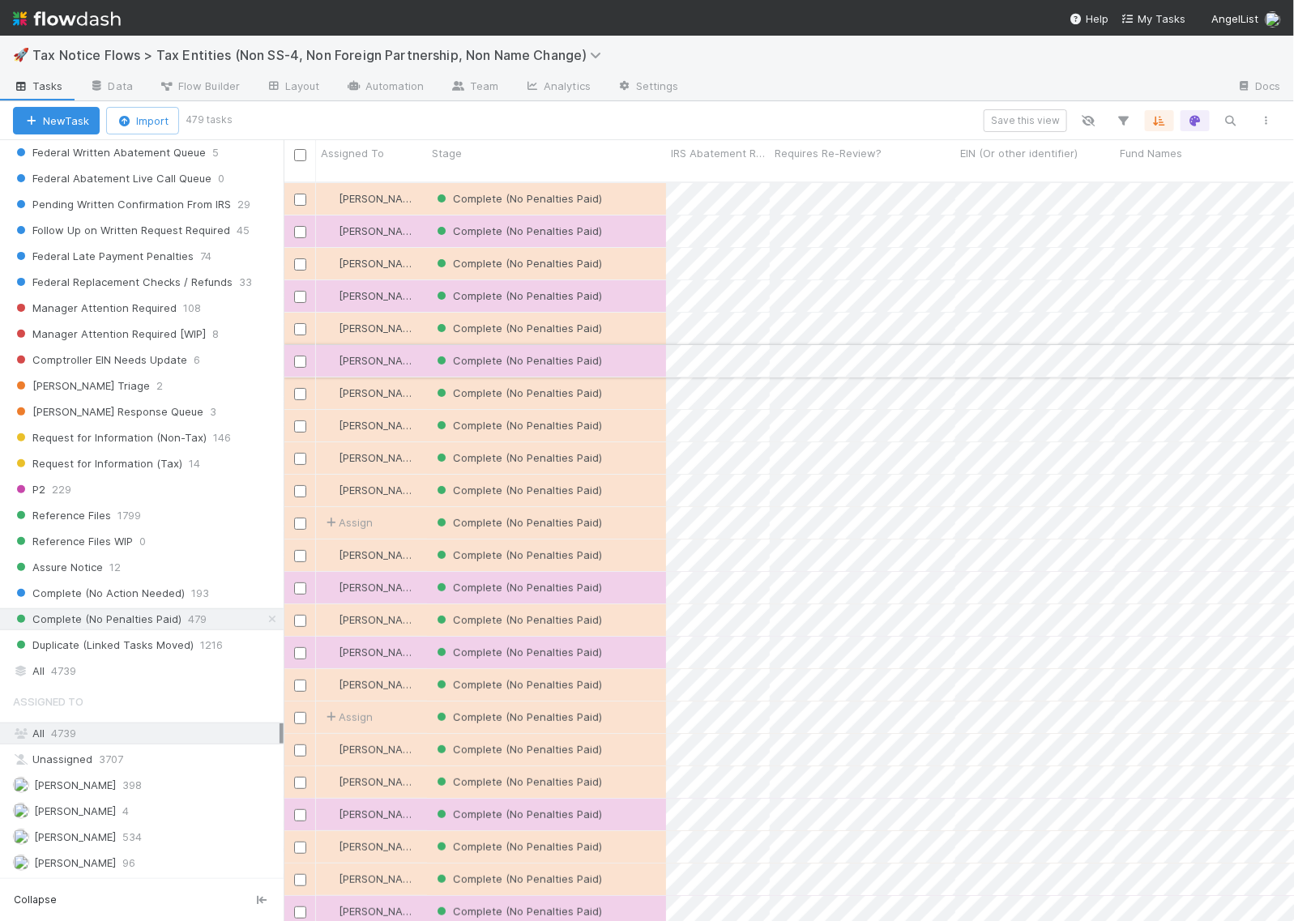
click at [641, 345] on div "Complete (No Penalties Paid)" at bounding box center [546, 361] width 239 height 32
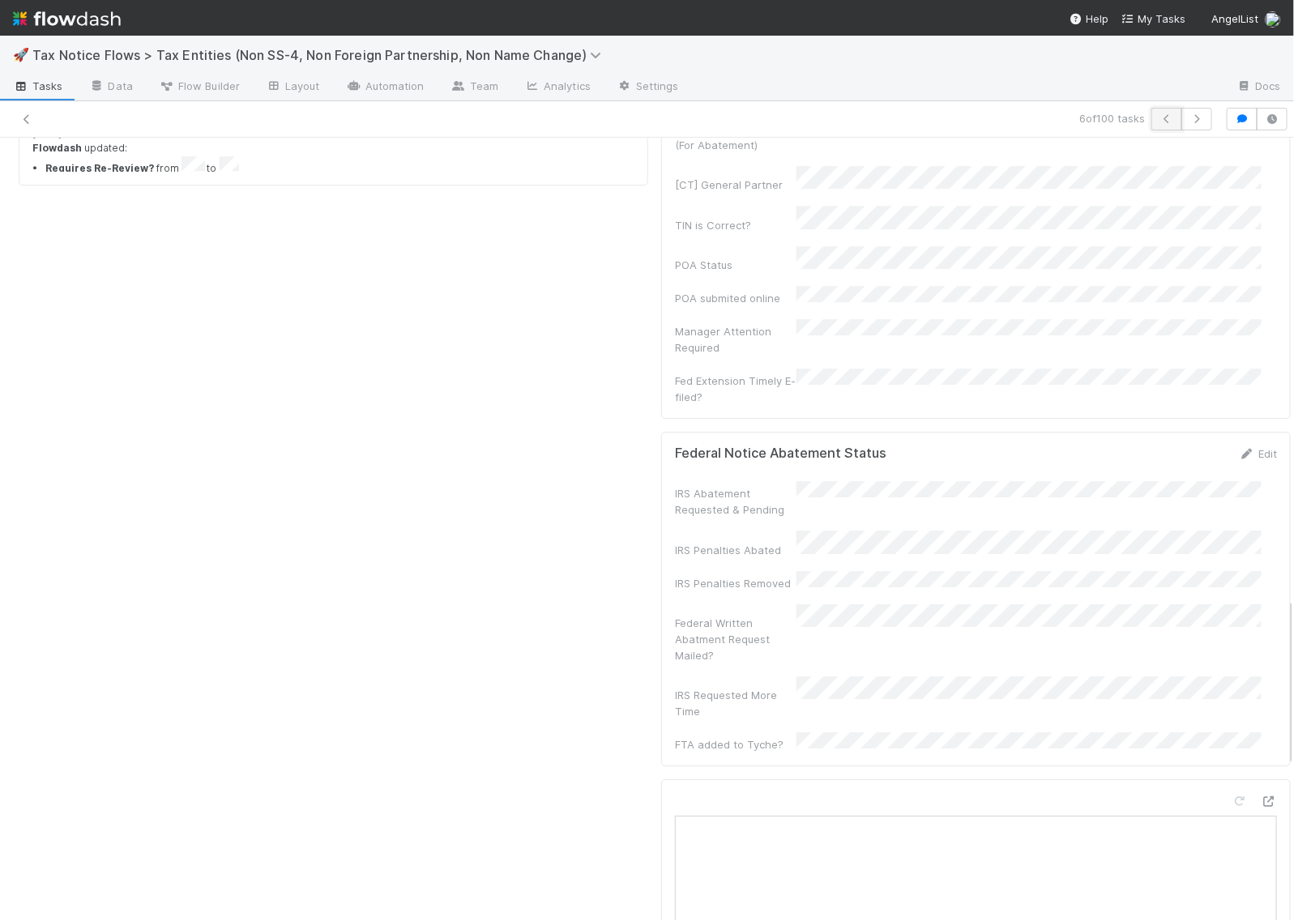
click at [1159, 119] on icon "button" at bounding box center [1167, 119] width 16 height 10
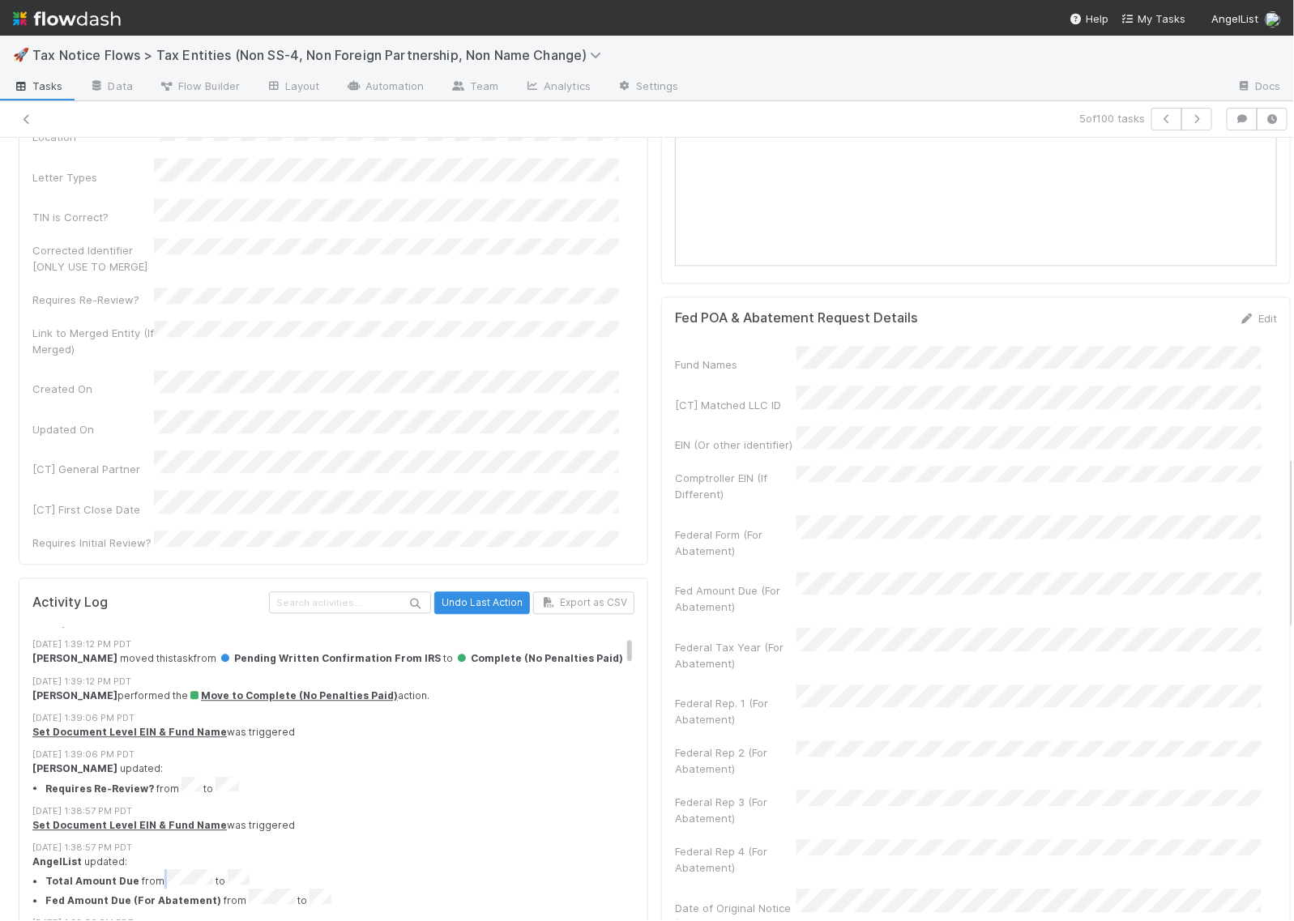
click at [168, 870] on li "Total Amount Due from to" at bounding box center [347, 879] width 605 height 19
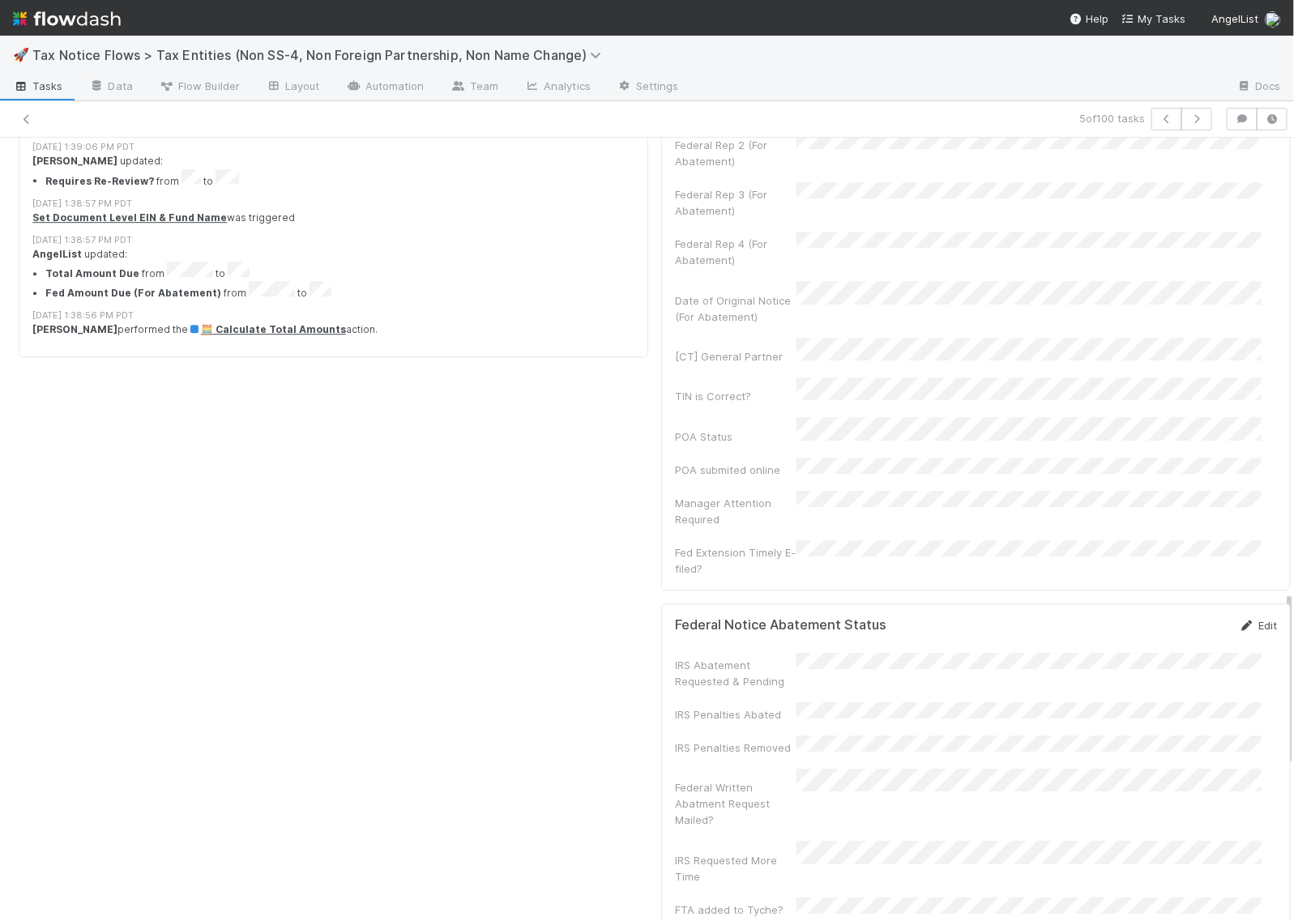
click at [1239, 621] on icon at bounding box center [1247, 626] width 16 height 11
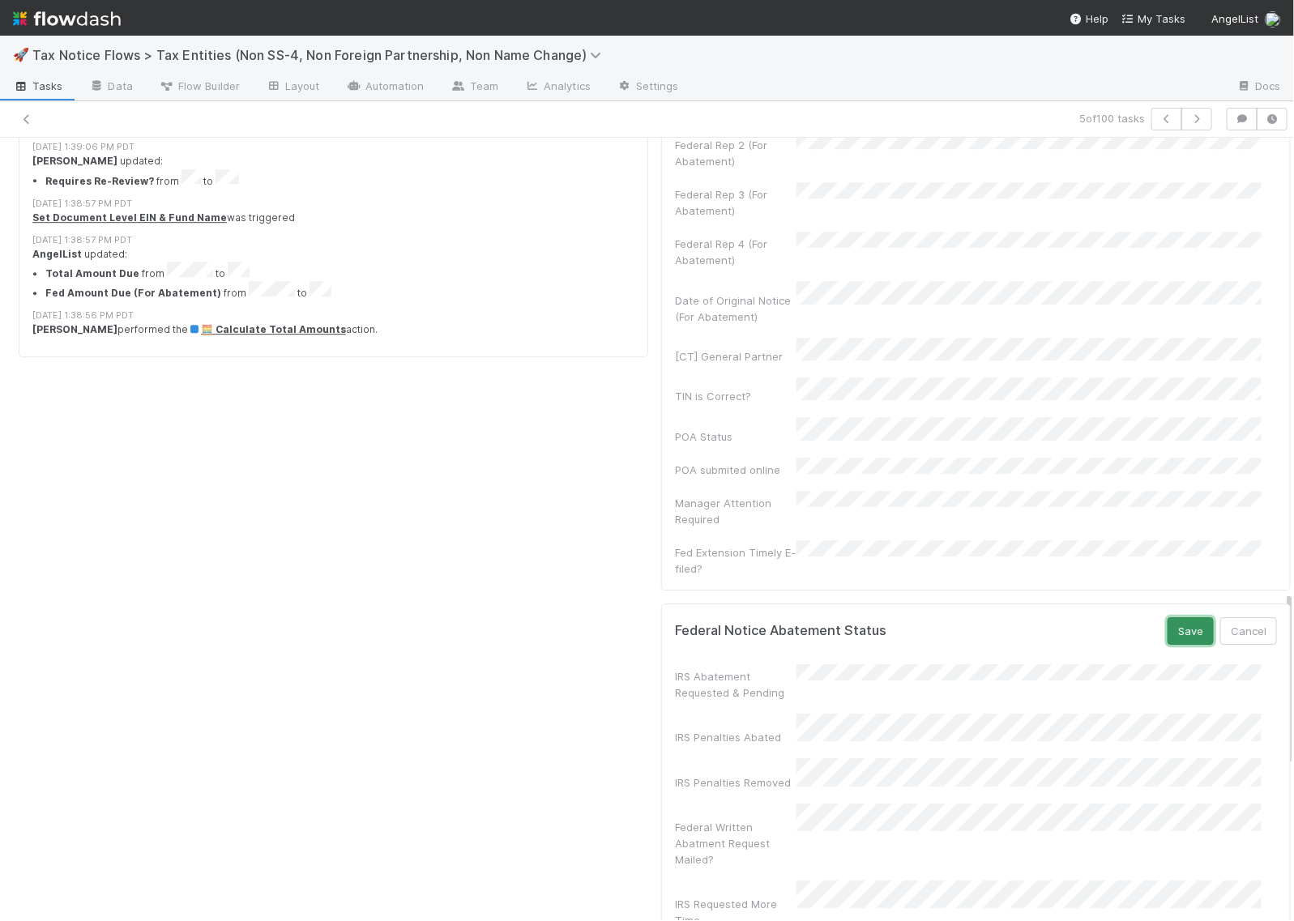
click at [1168, 618] on button "Save" at bounding box center [1191, 632] width 46 height 28
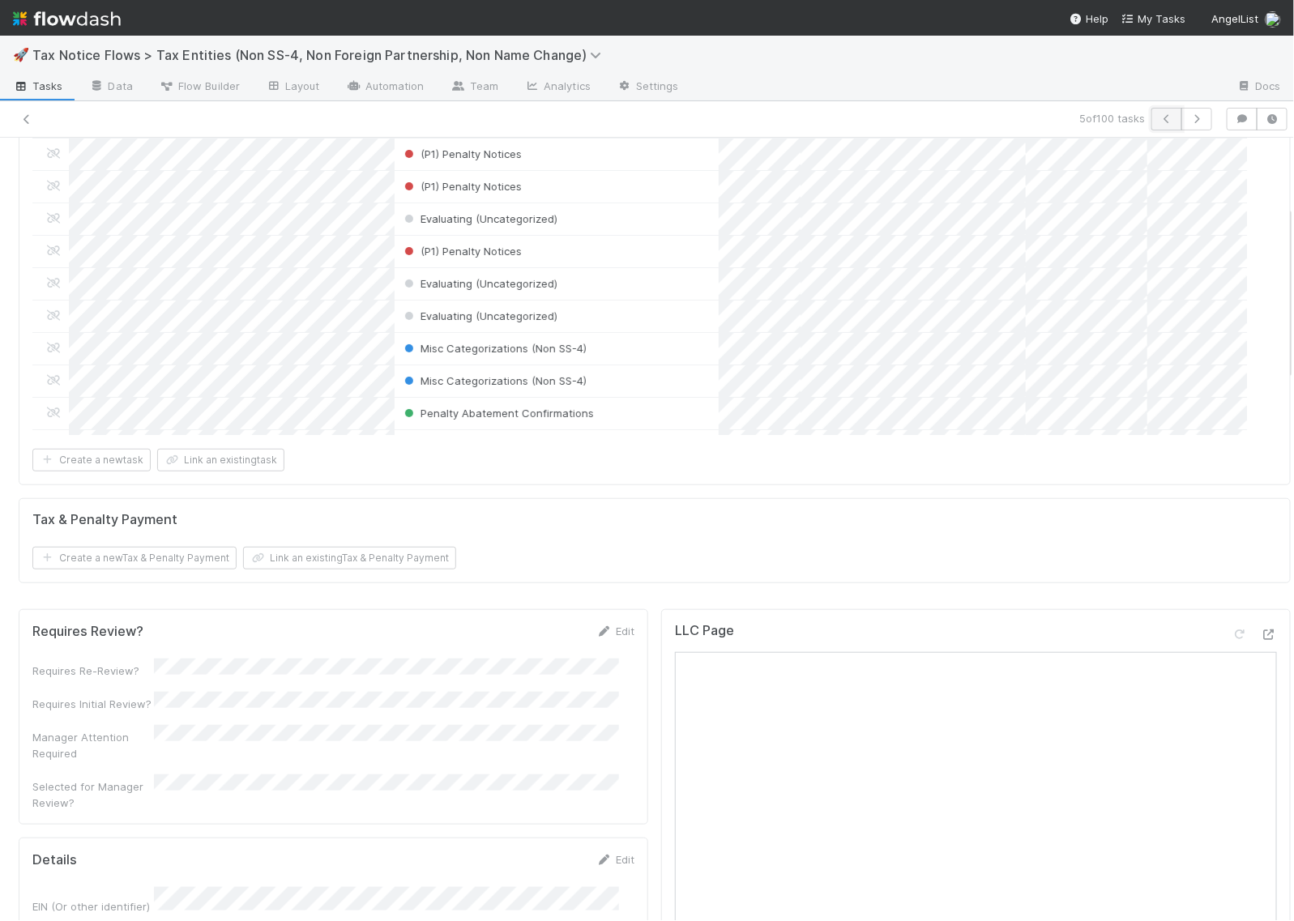
click at [1159, 115] on icon "button" at bounding box center [1167, 119] width 16 height 10
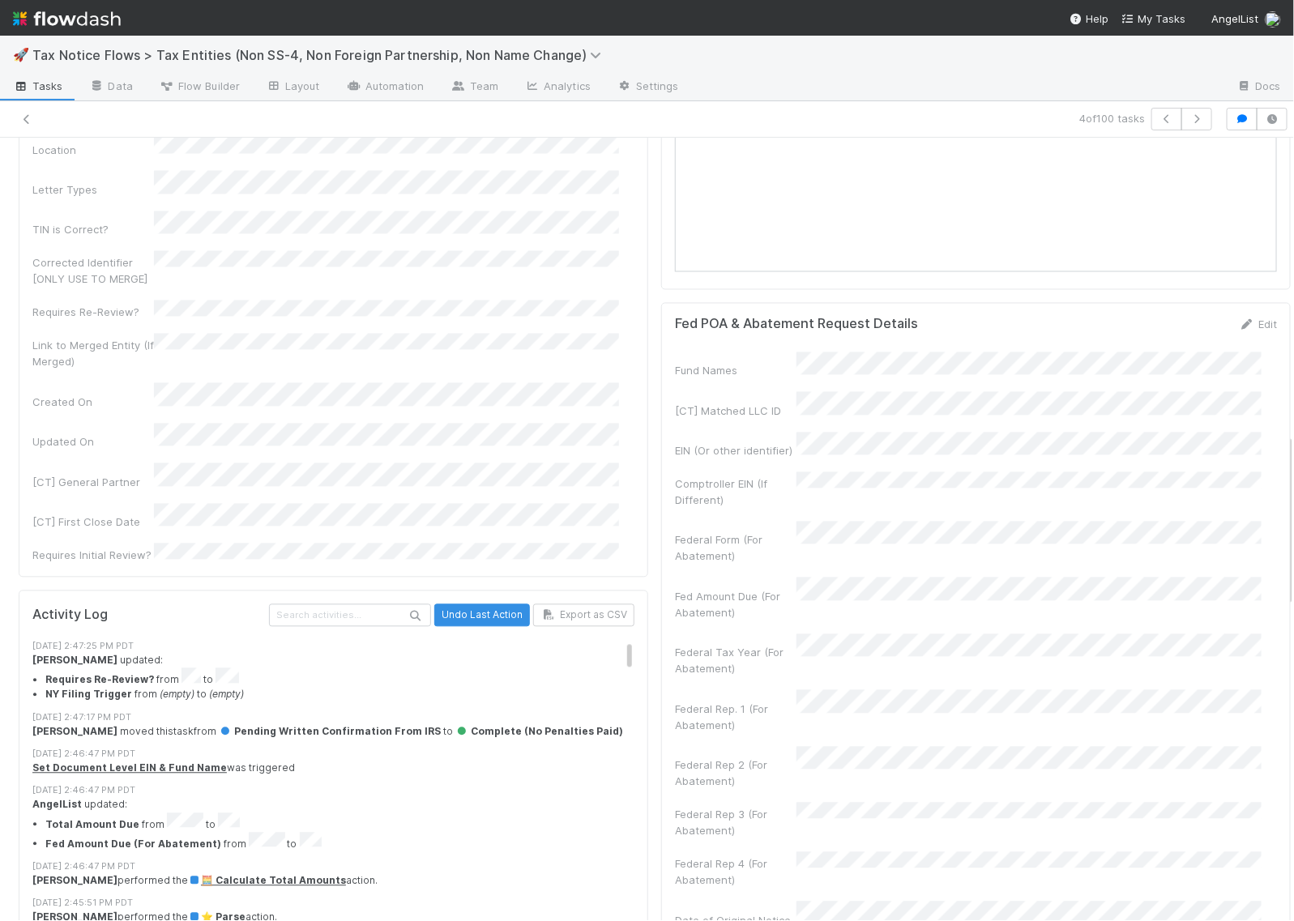
scroll to position [1418, 0]
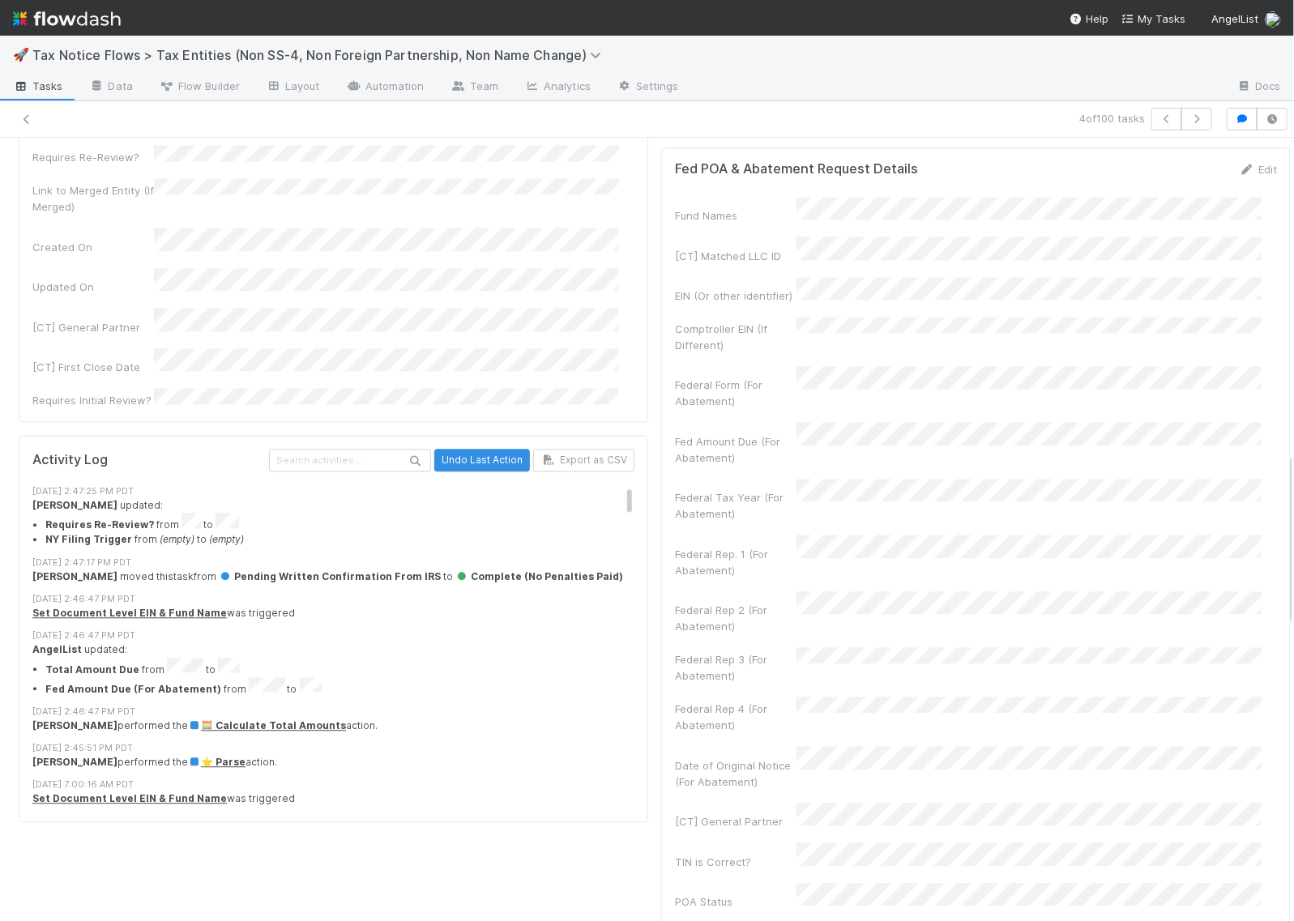
click at [195, 658] on li "Total Amount Due from to" at bounding box center [347, 667] width 605 height 19
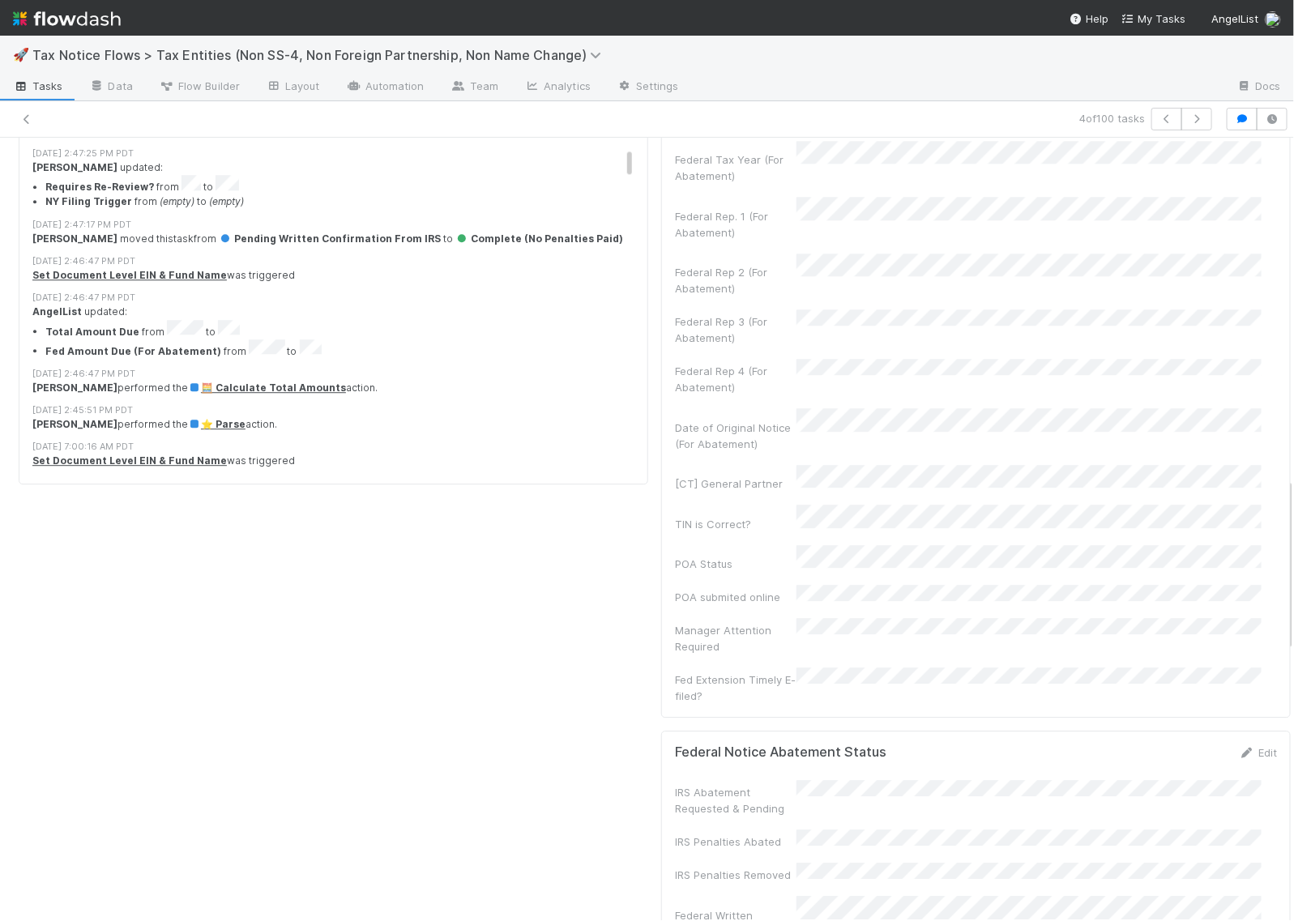
scroll to position [2026, 0]
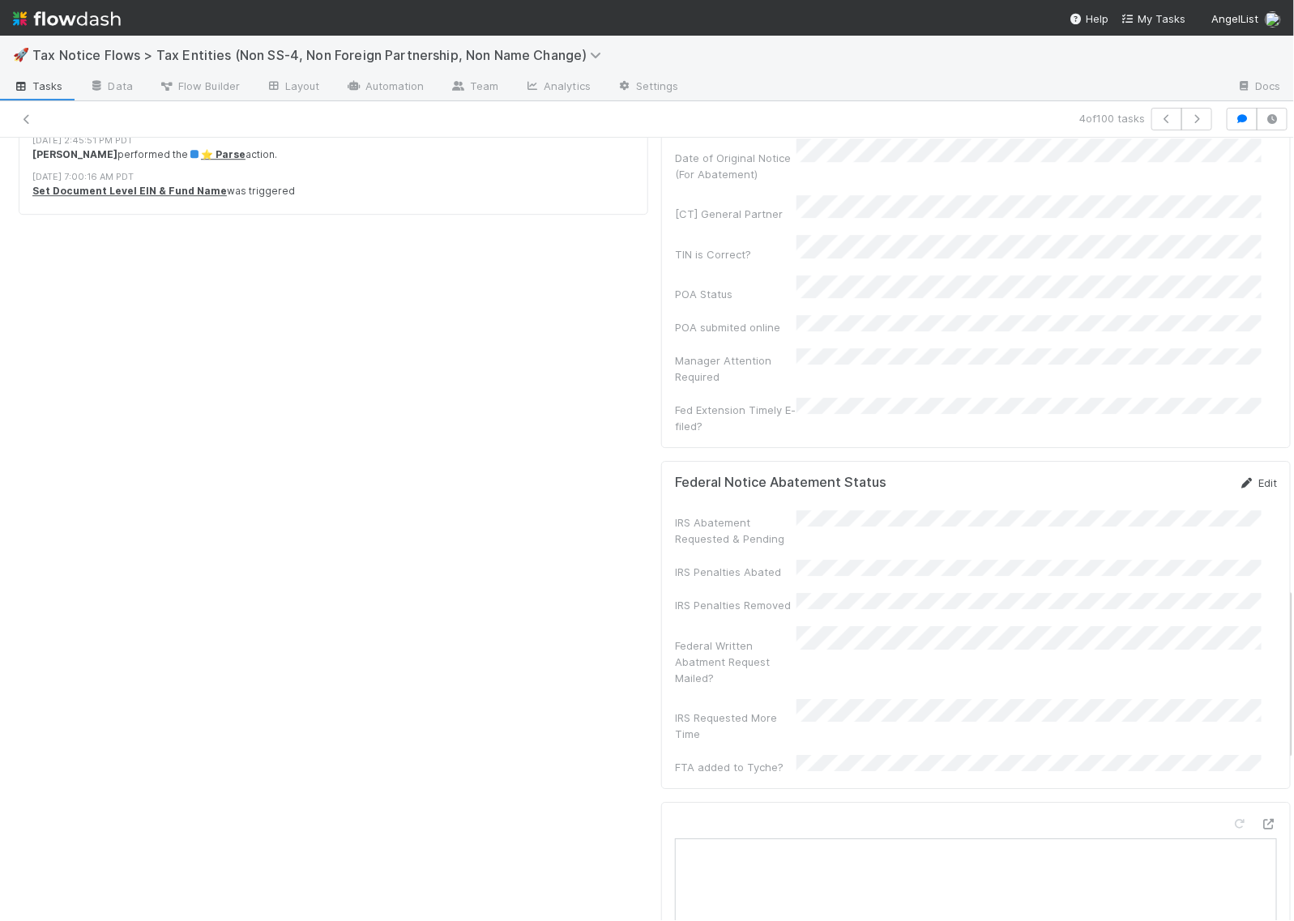
click at [1239, 477] on link "Edit" at bounding box center [1258, 483] width 38 height 13
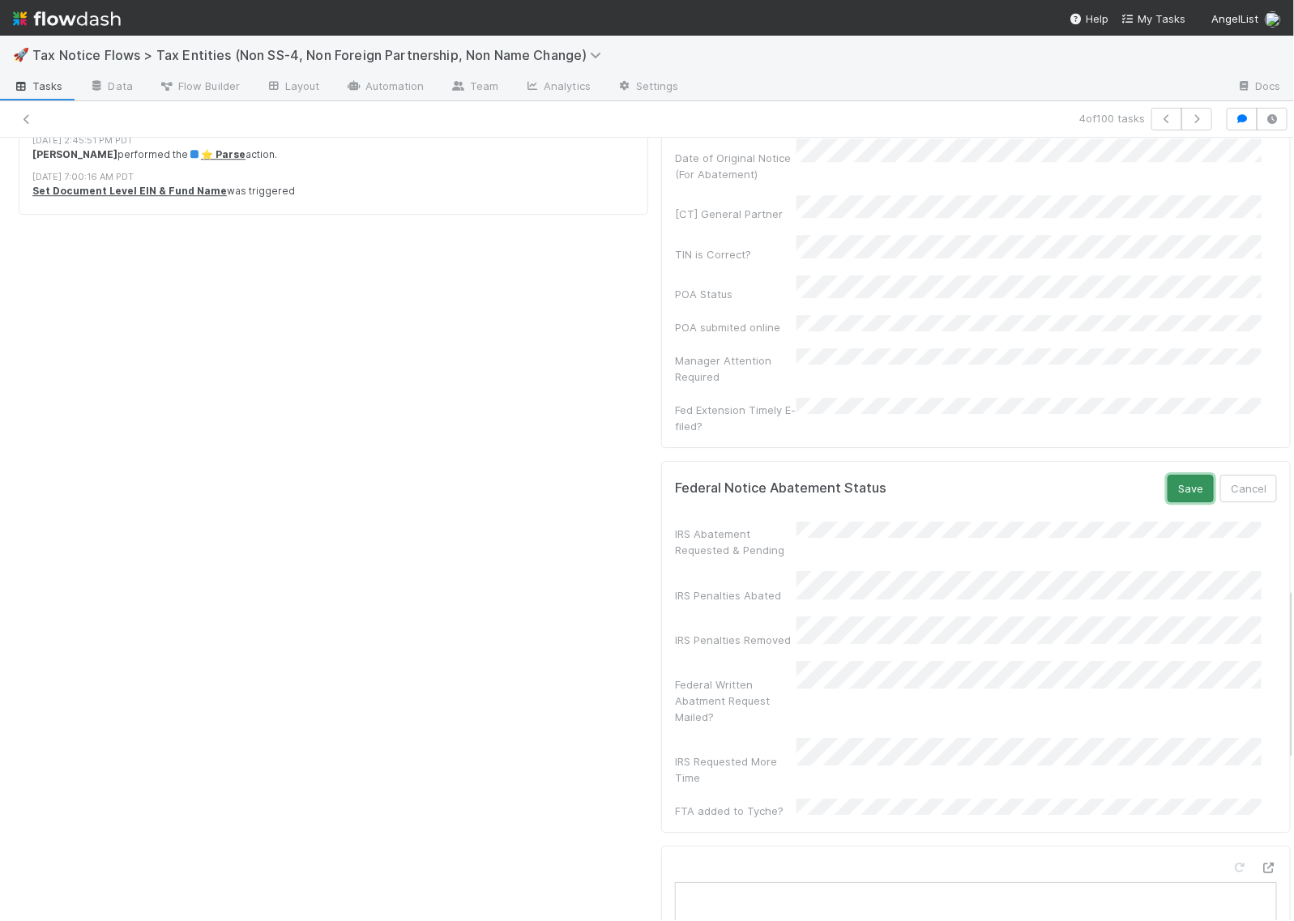
click at [1168, 475] on button "Save" at bounding box center [1191, 489] width 46 height 28
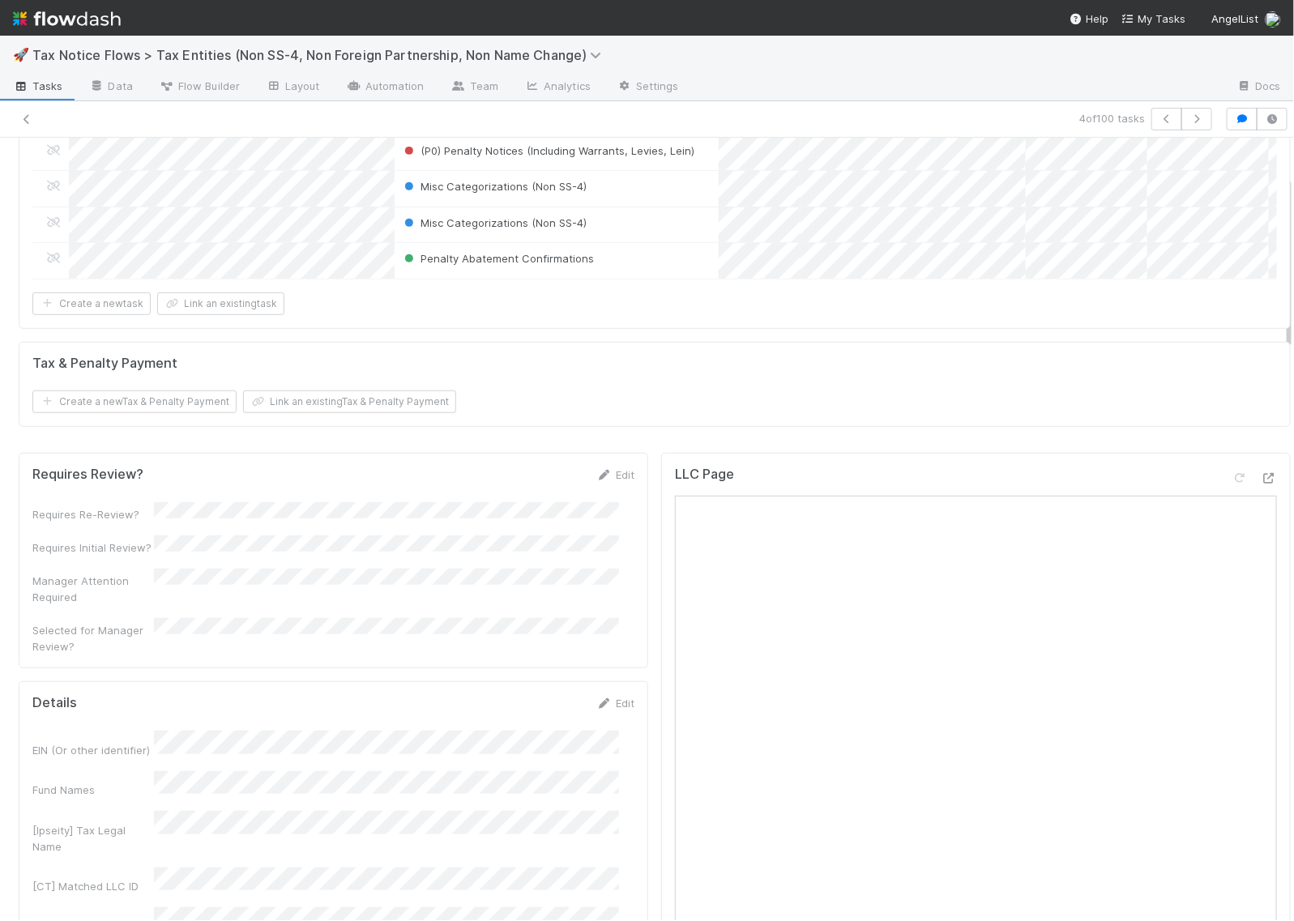
scroll to position [0, 0]
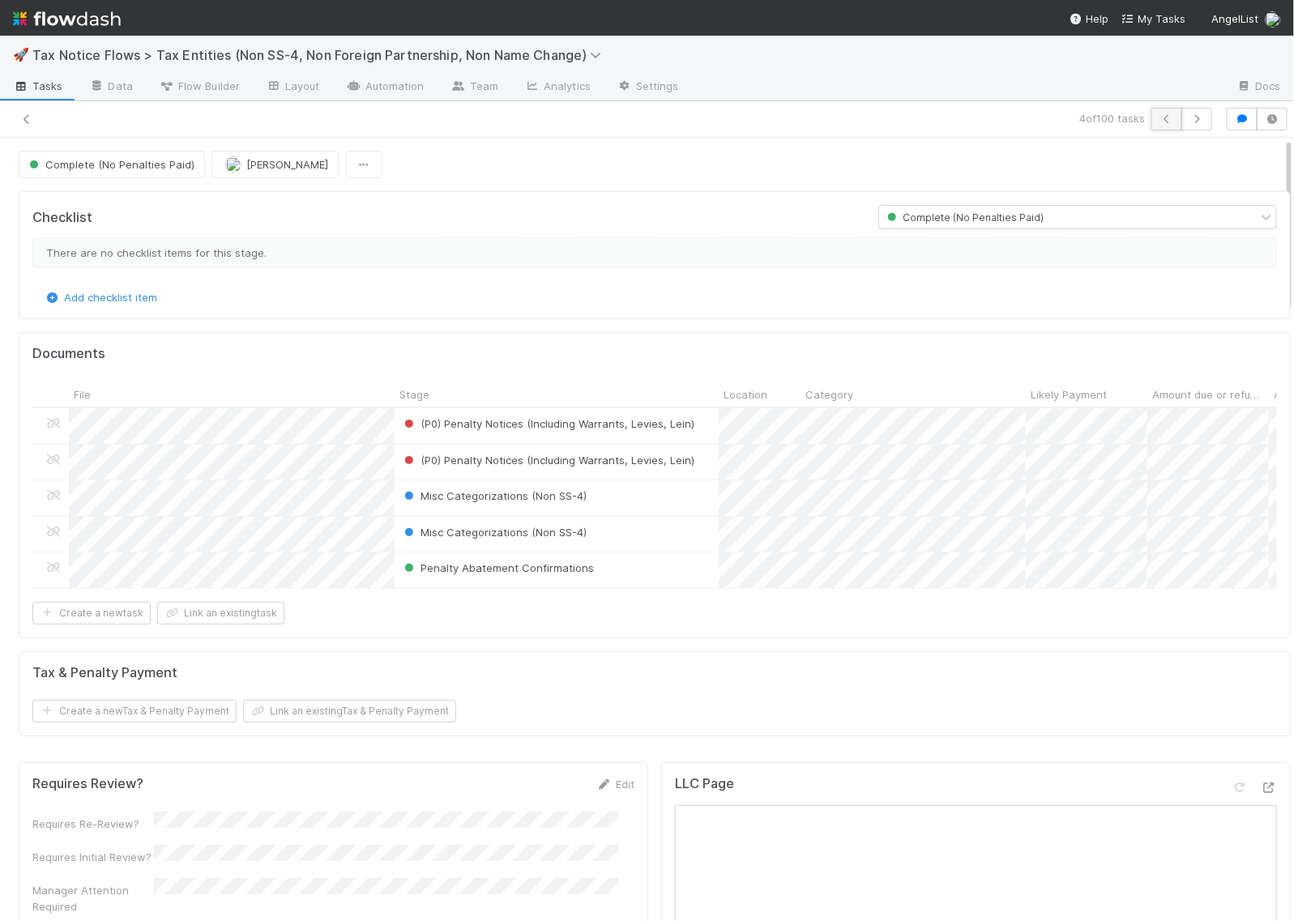
click at [1159, 114] on icon "button" at bounding box center [1167, 119] width 16 height 10
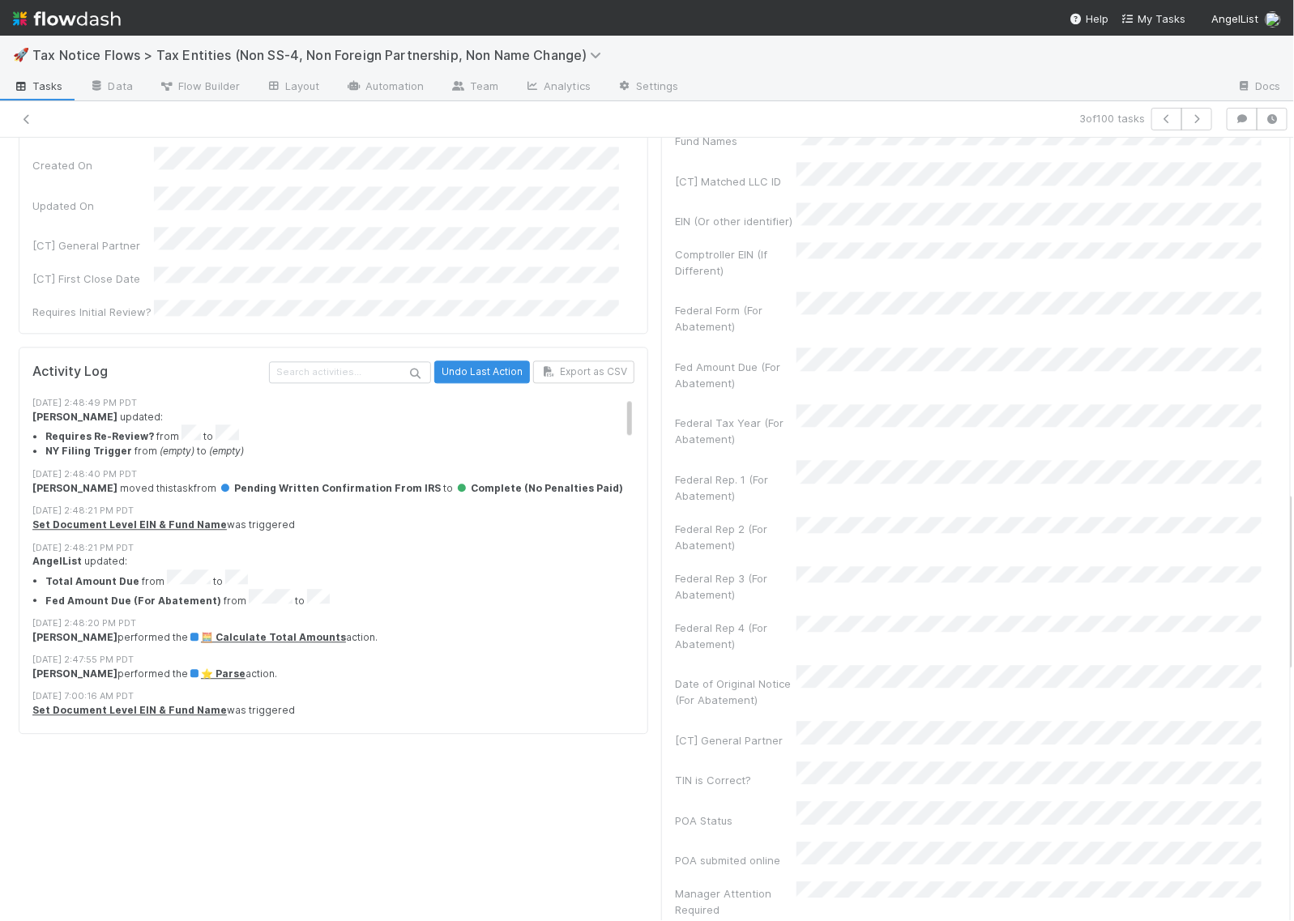
scroll to position [1520, 0]
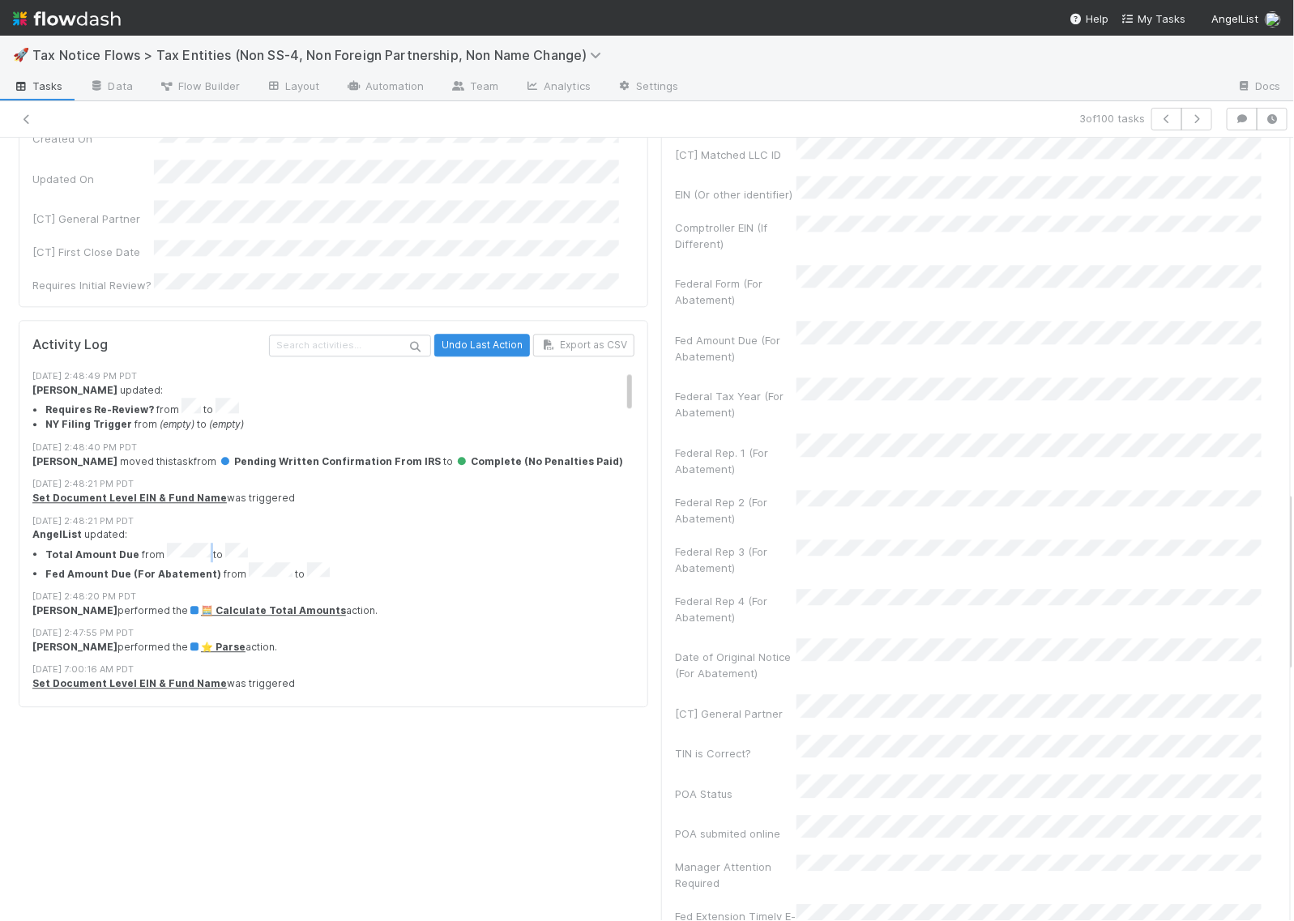
click at [203, 543] on li "Total Amount Due from to" at bounding box center [347, 552] width 605 height 19
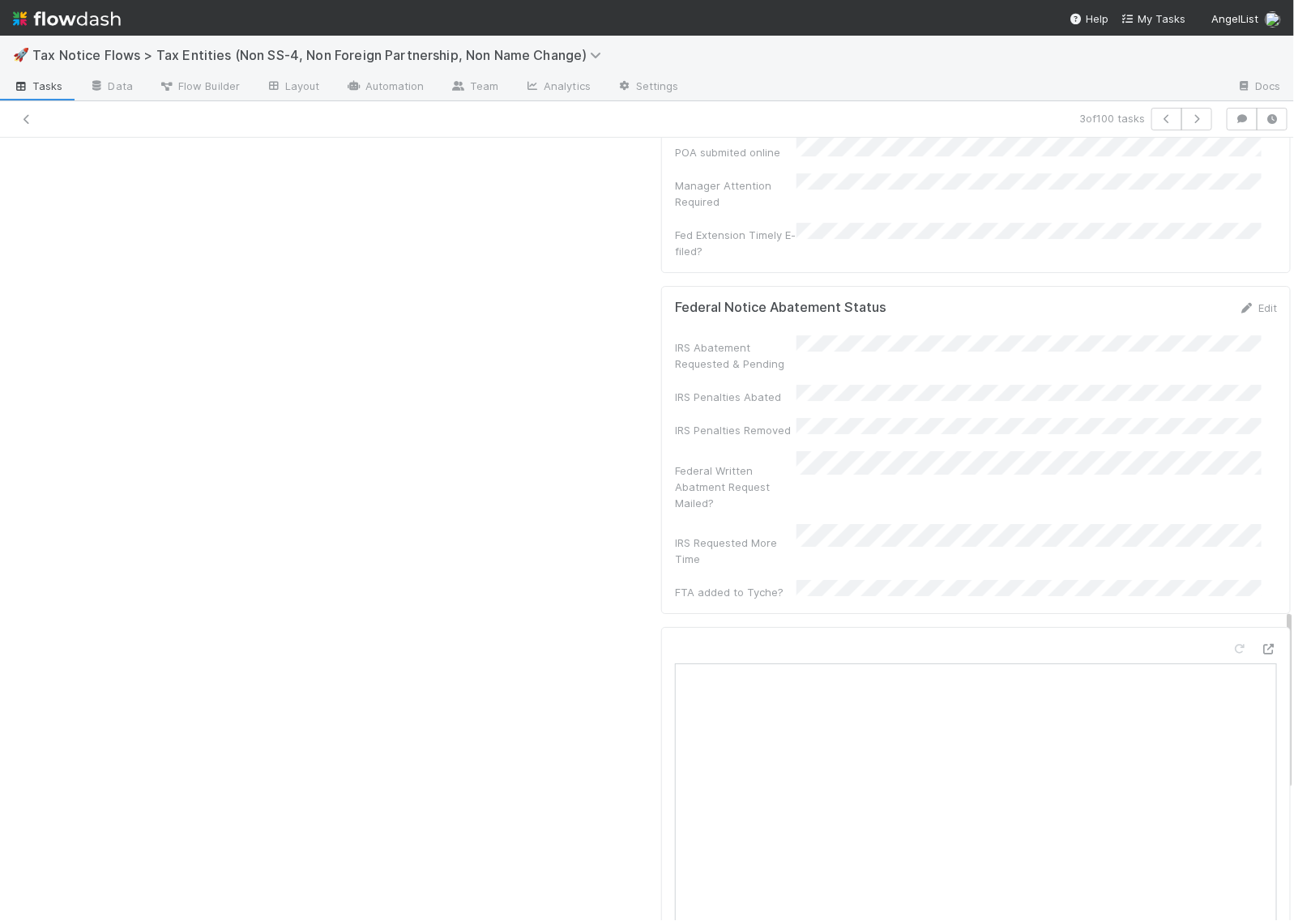
scroll to position [2229, 0]
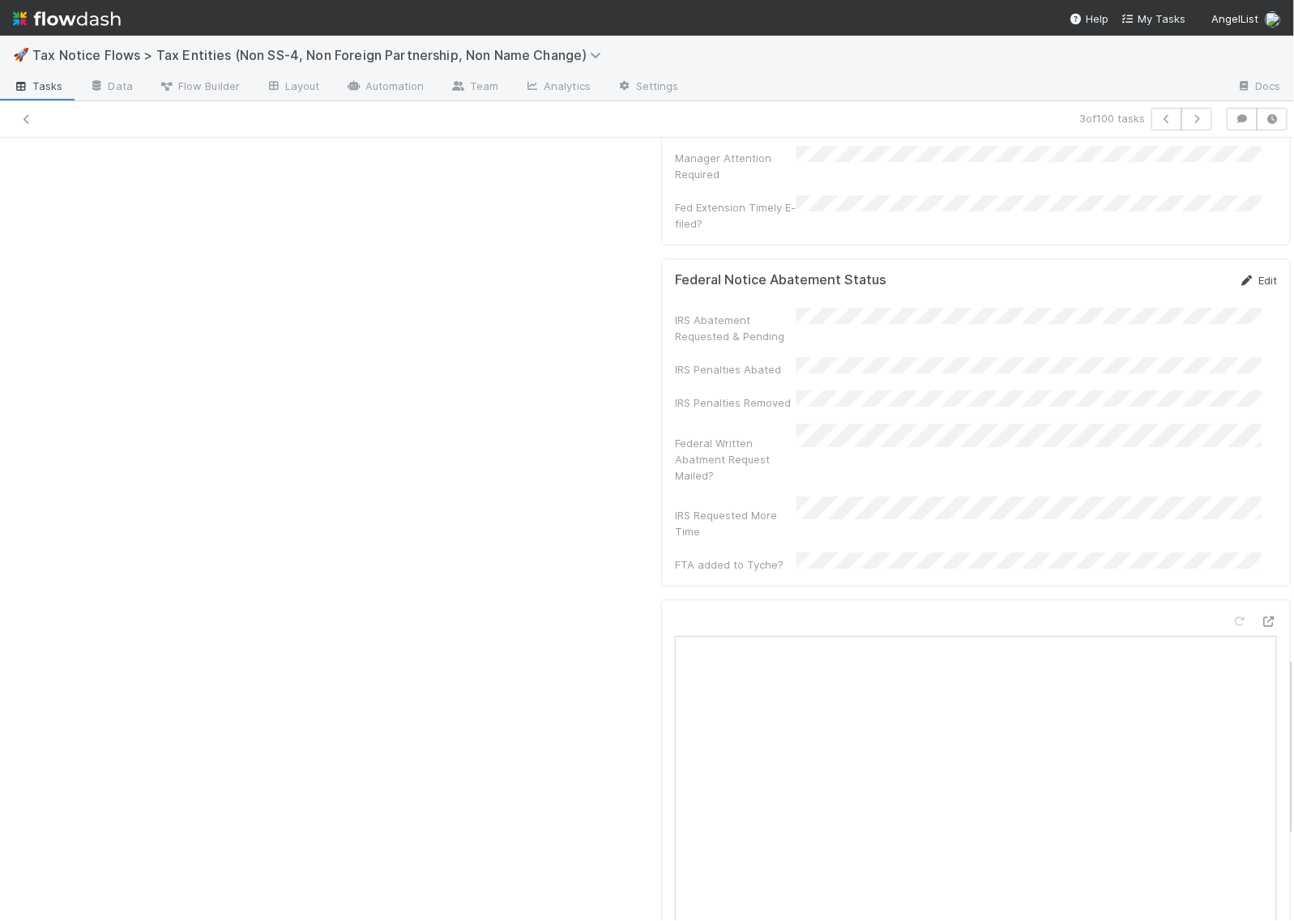
click at [1239, 274] on link "Edit" at bounding box center [1258, 280] width 38 height 13
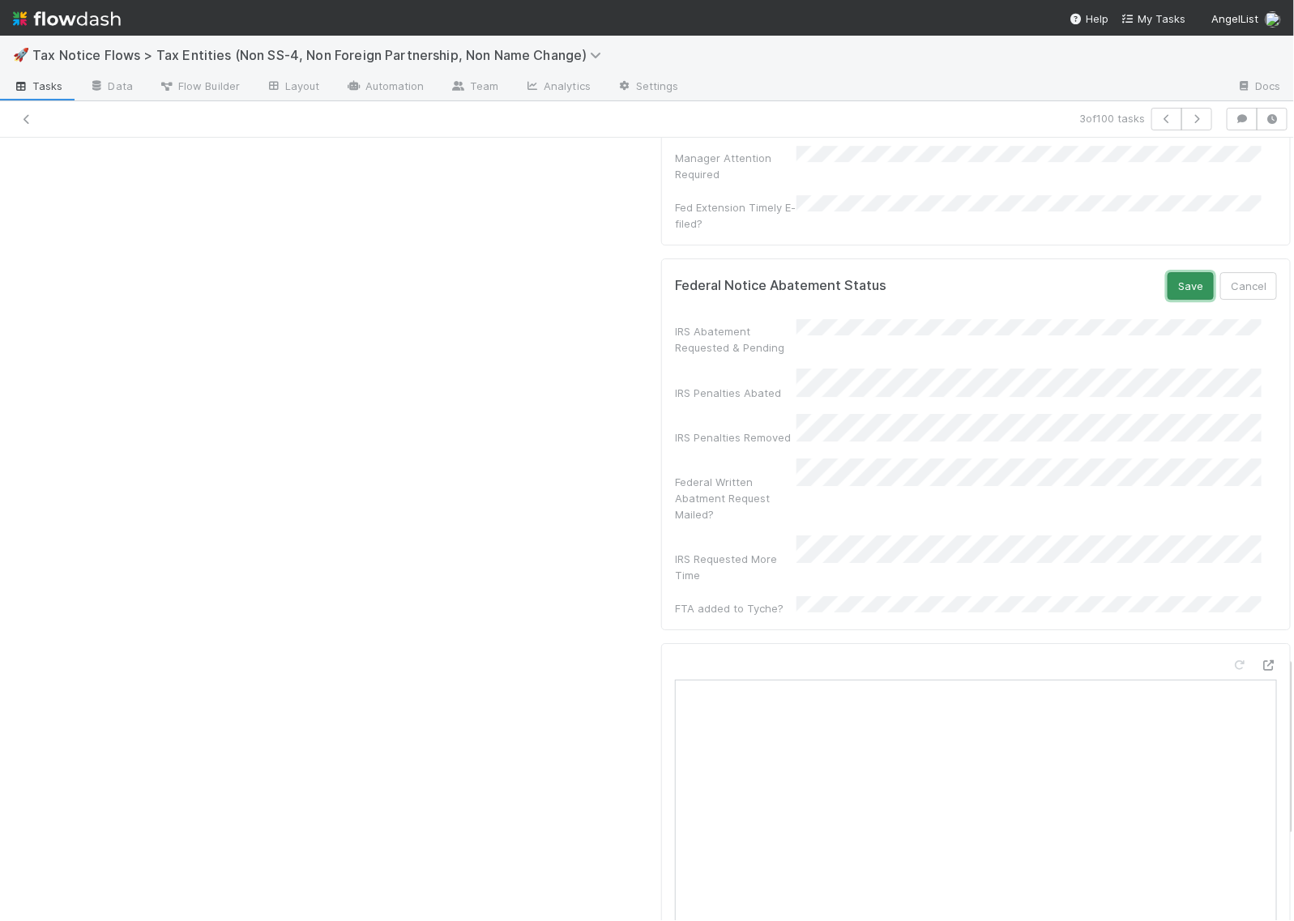
click at [1168, 272] on button "Save" at bounding box center [1191, 286] width 46 height 28
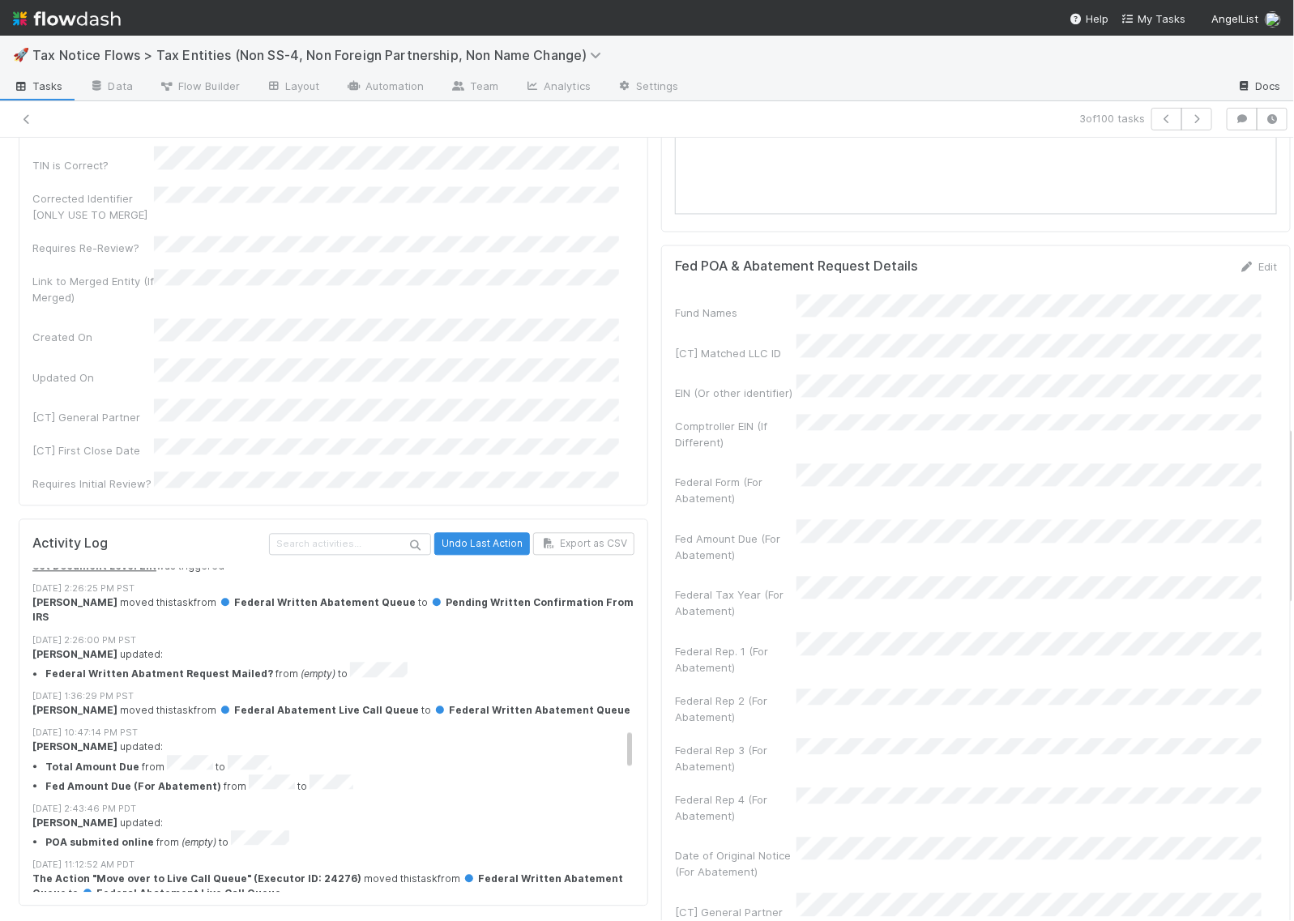
scroll to position [1114, 0]
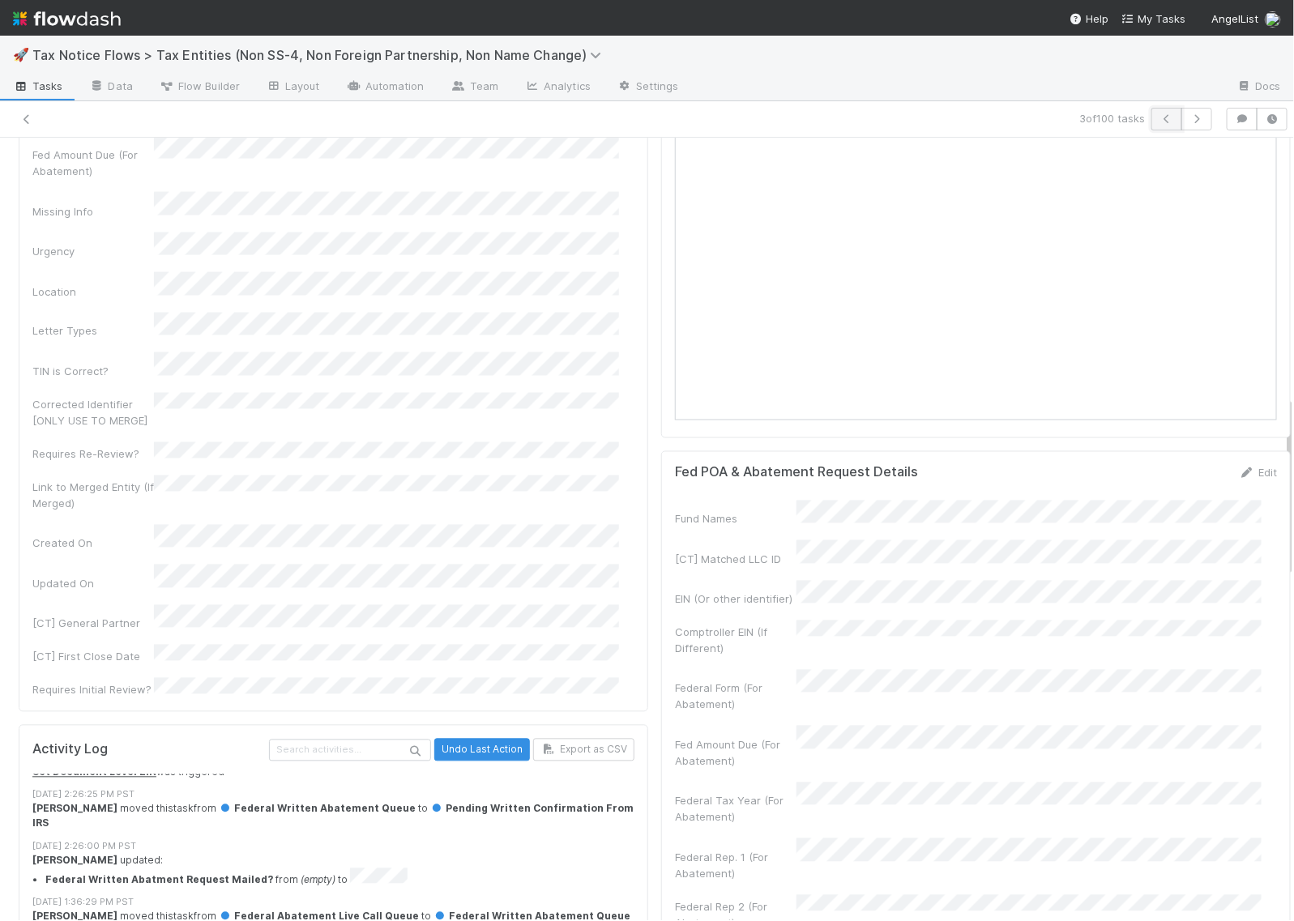
click at [1159, 120] on icon "button" at bounding box center [1167, 119] width 16 height 10
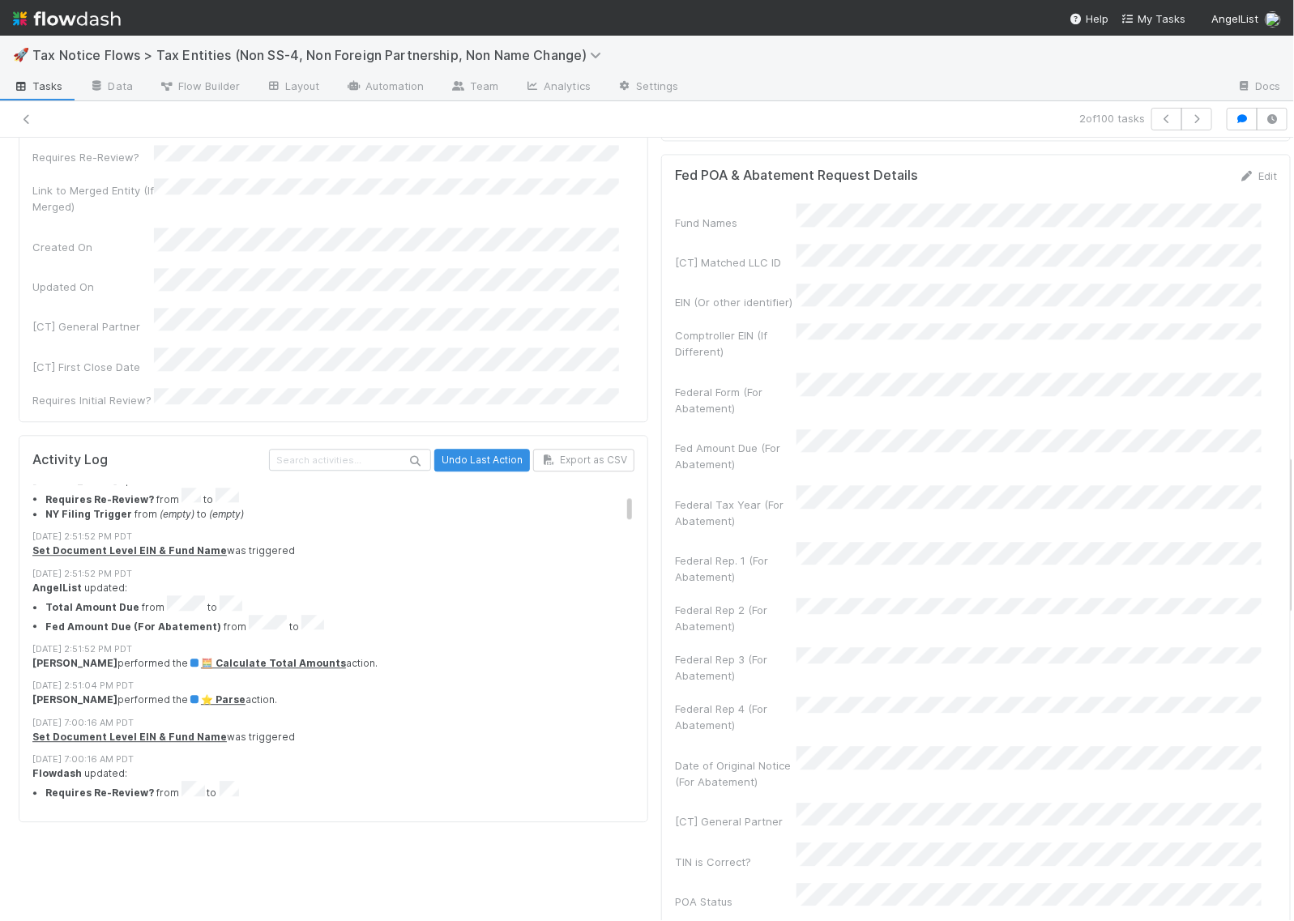
scroll to position [101, 0]
click at [169, 593] on li "Total Amount Due from to" at bounding box center [347, 602] width 605 height 19
drag, startPoint x: 156, startPoint y: 520, endPoint x: 196, endPoint y: 519, distance: 40.5
click at [196, 593] on li "Total Amount Due from to" at bounding box center [347, 602] width 605 height 19
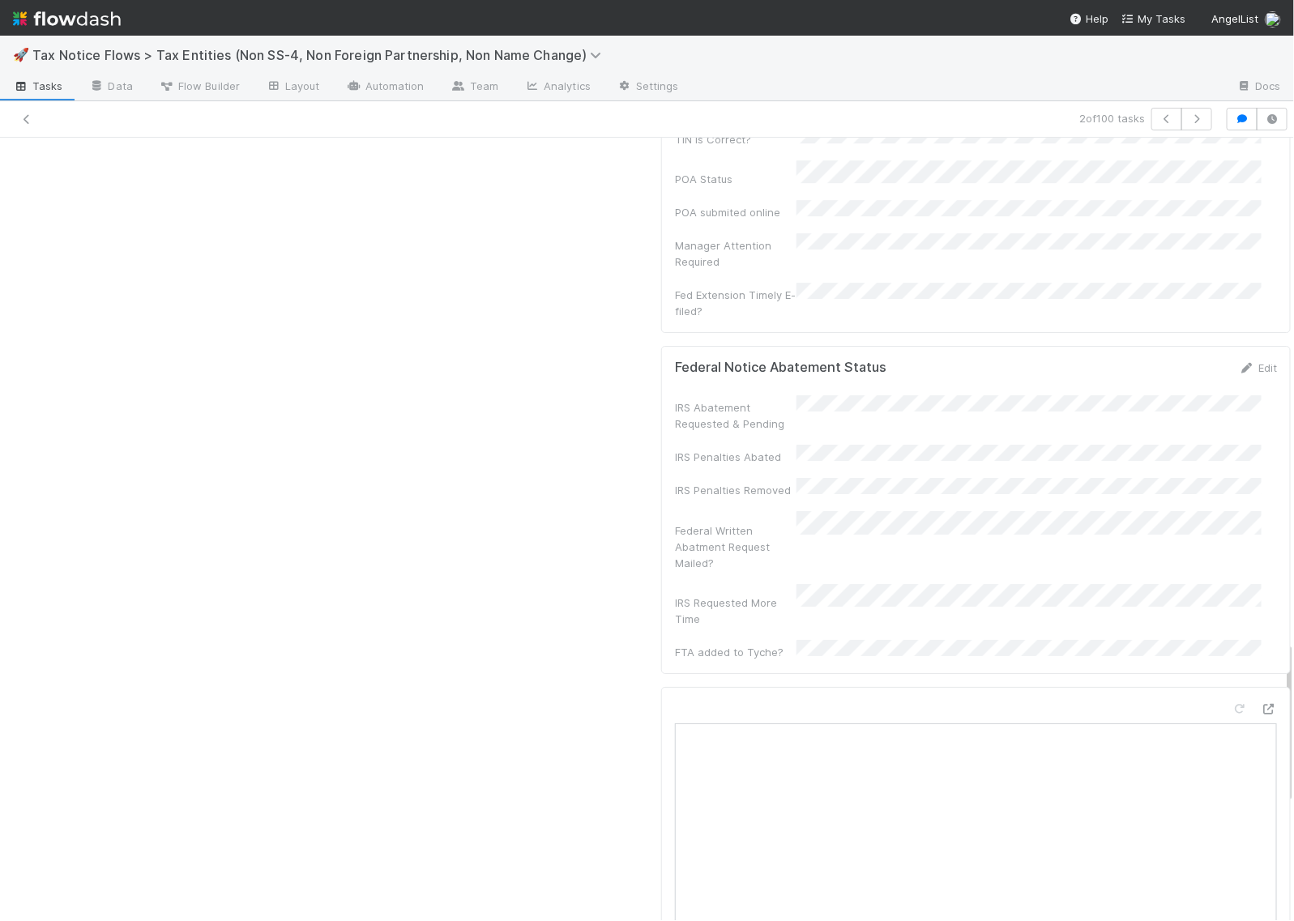
scroll to position [2229, 0]
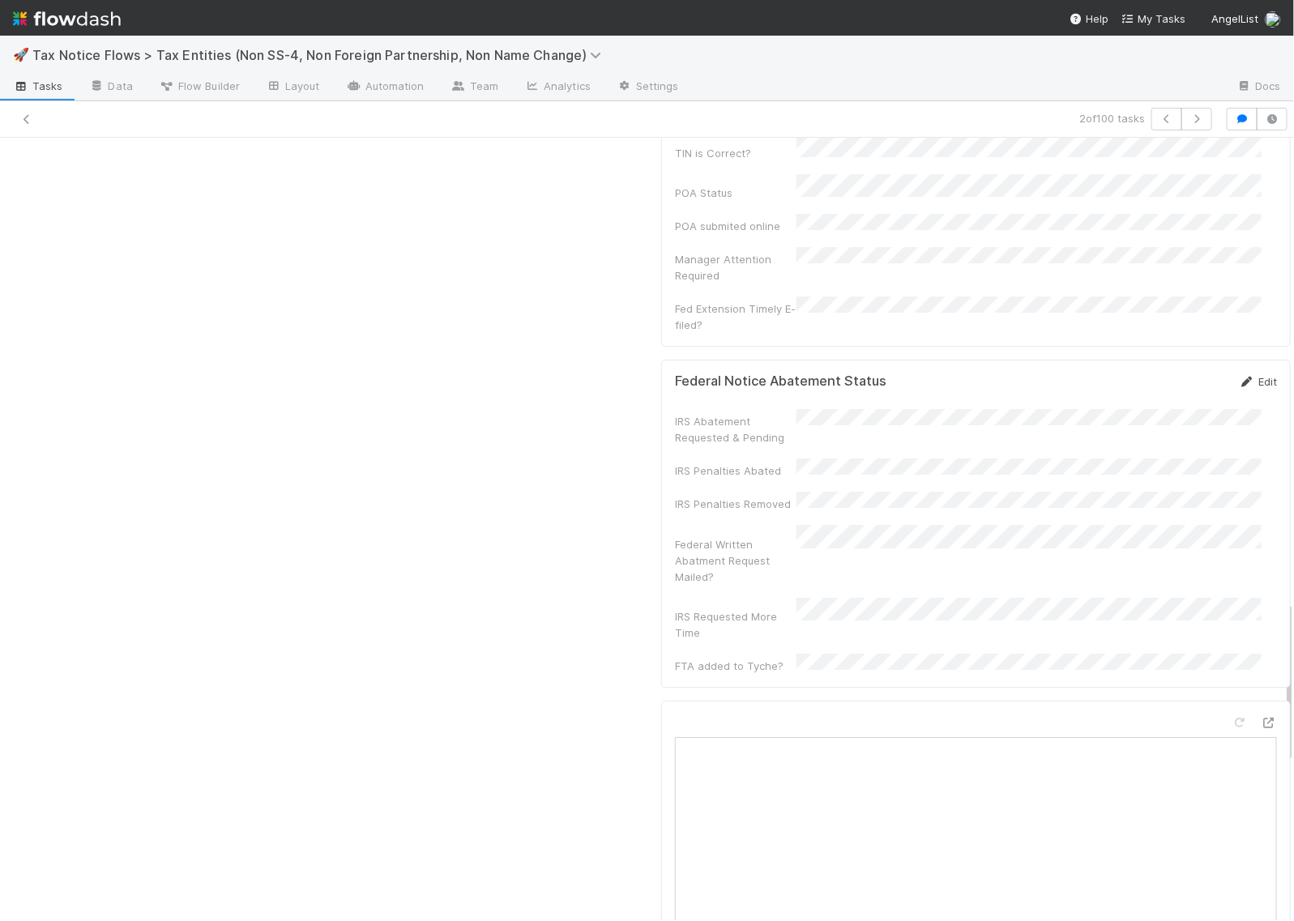
click at [1239, 377] on icon at bounding box center [1247, 382] width 16 height 11
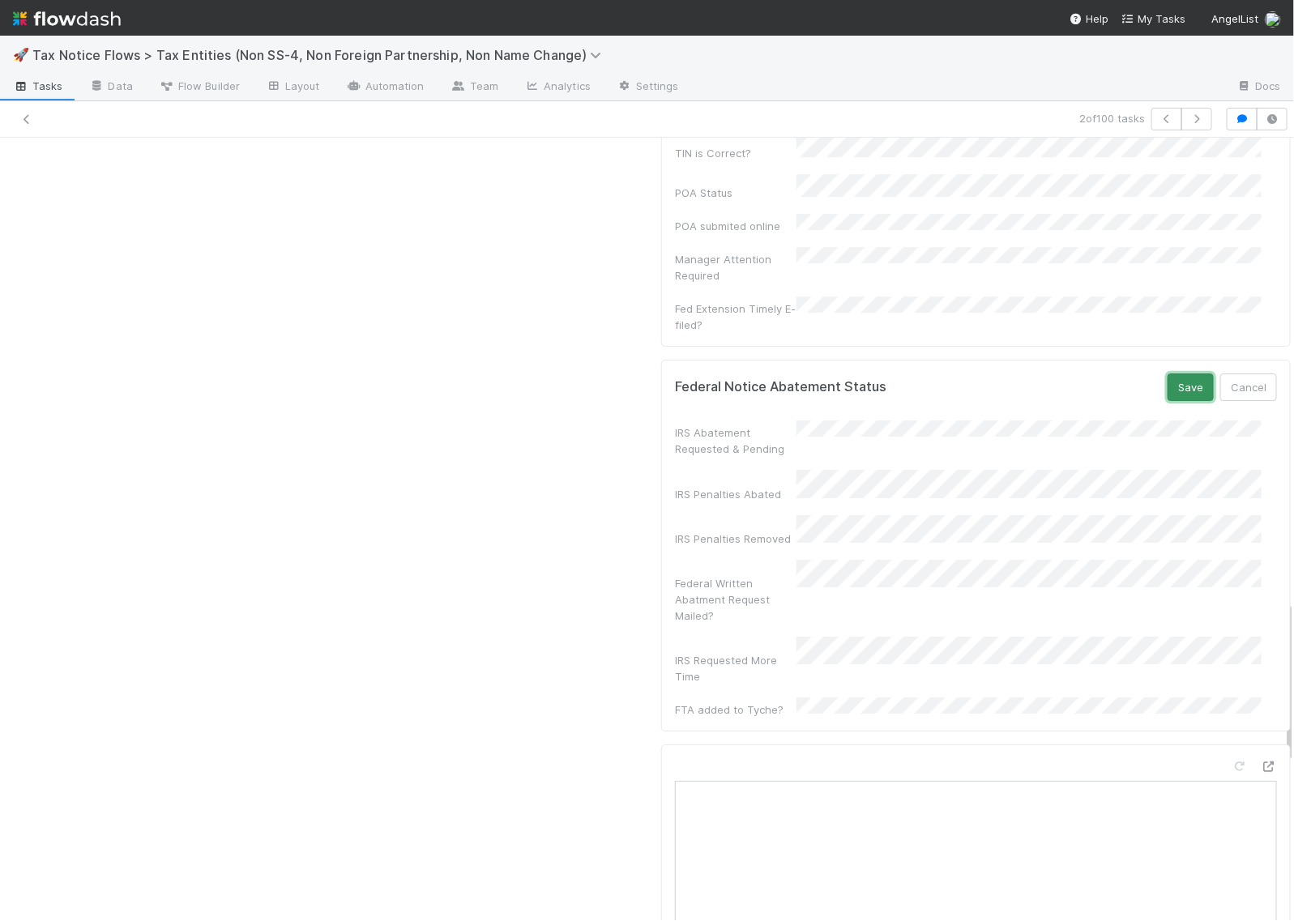
click at [1168, 374] on button "Save" at bounding box center [1191, 388] width 46 height 28
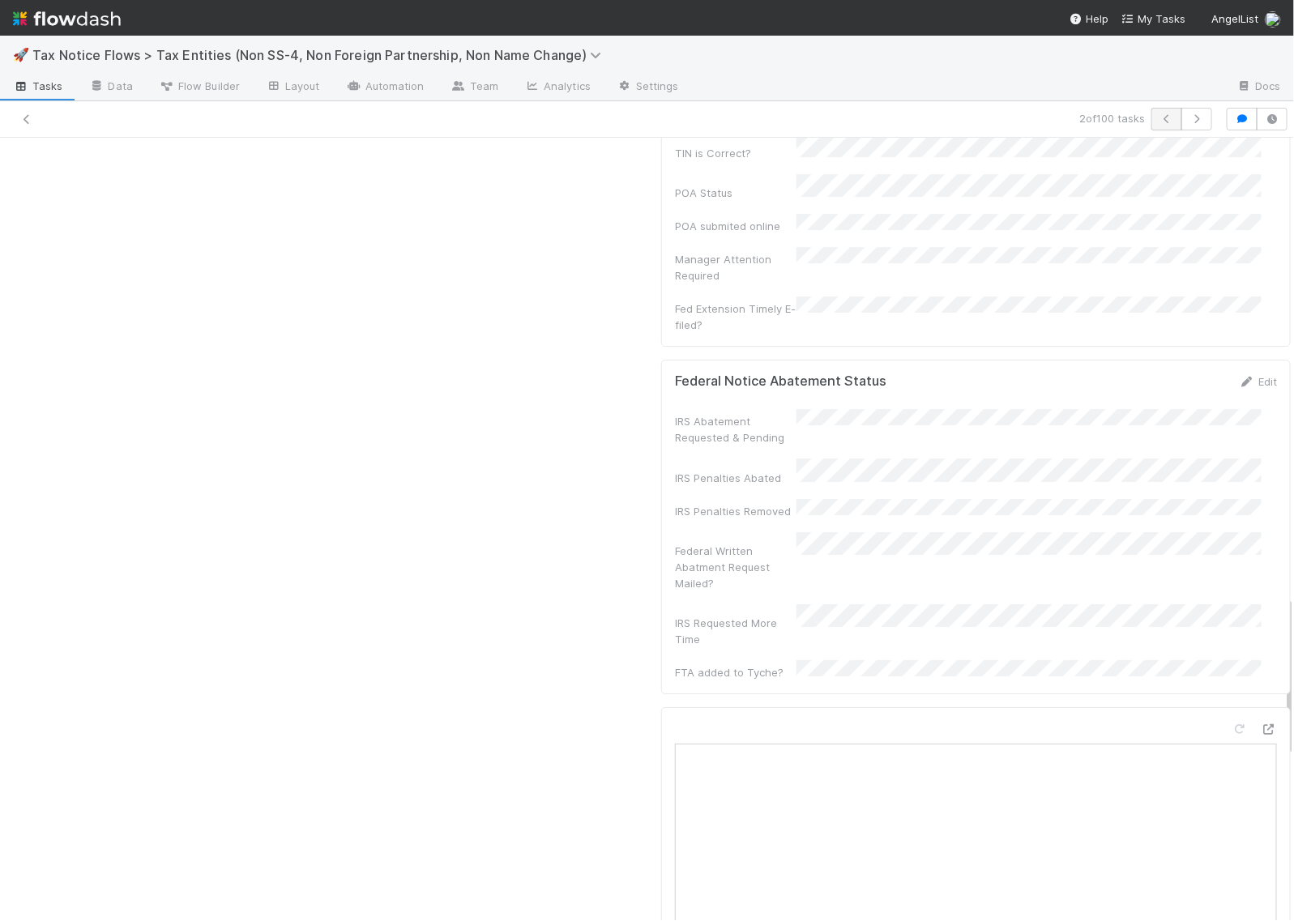
scroll to position [1332, 0]
click at [1159, 122] on icon "button" at bounding box center [1167, 119] width 16 height 10
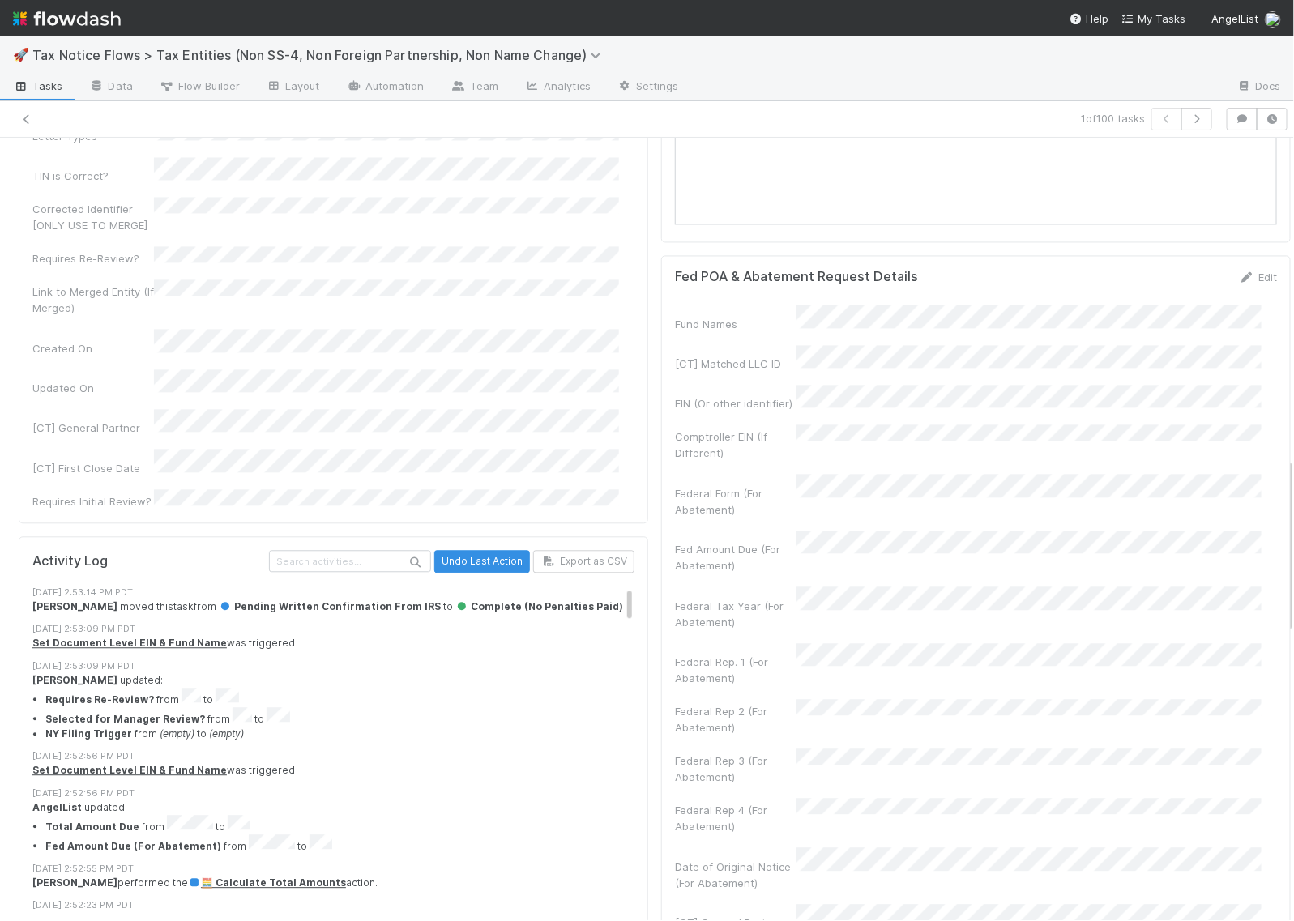
scroll to position [101, 0]
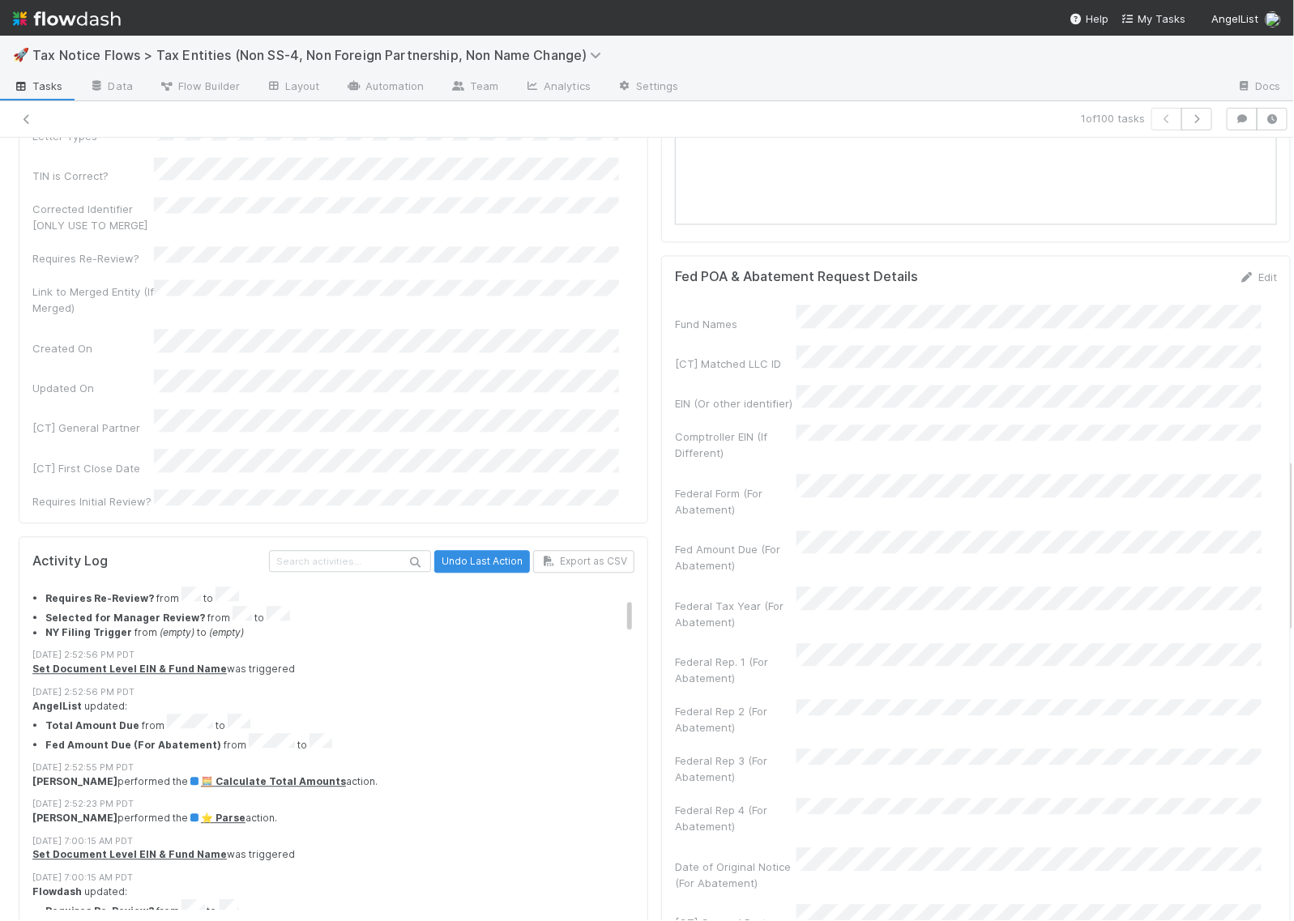
click at [204, 714] on li "Total Amount Due from to" at bounding box center [347, 723] width 605 height 19
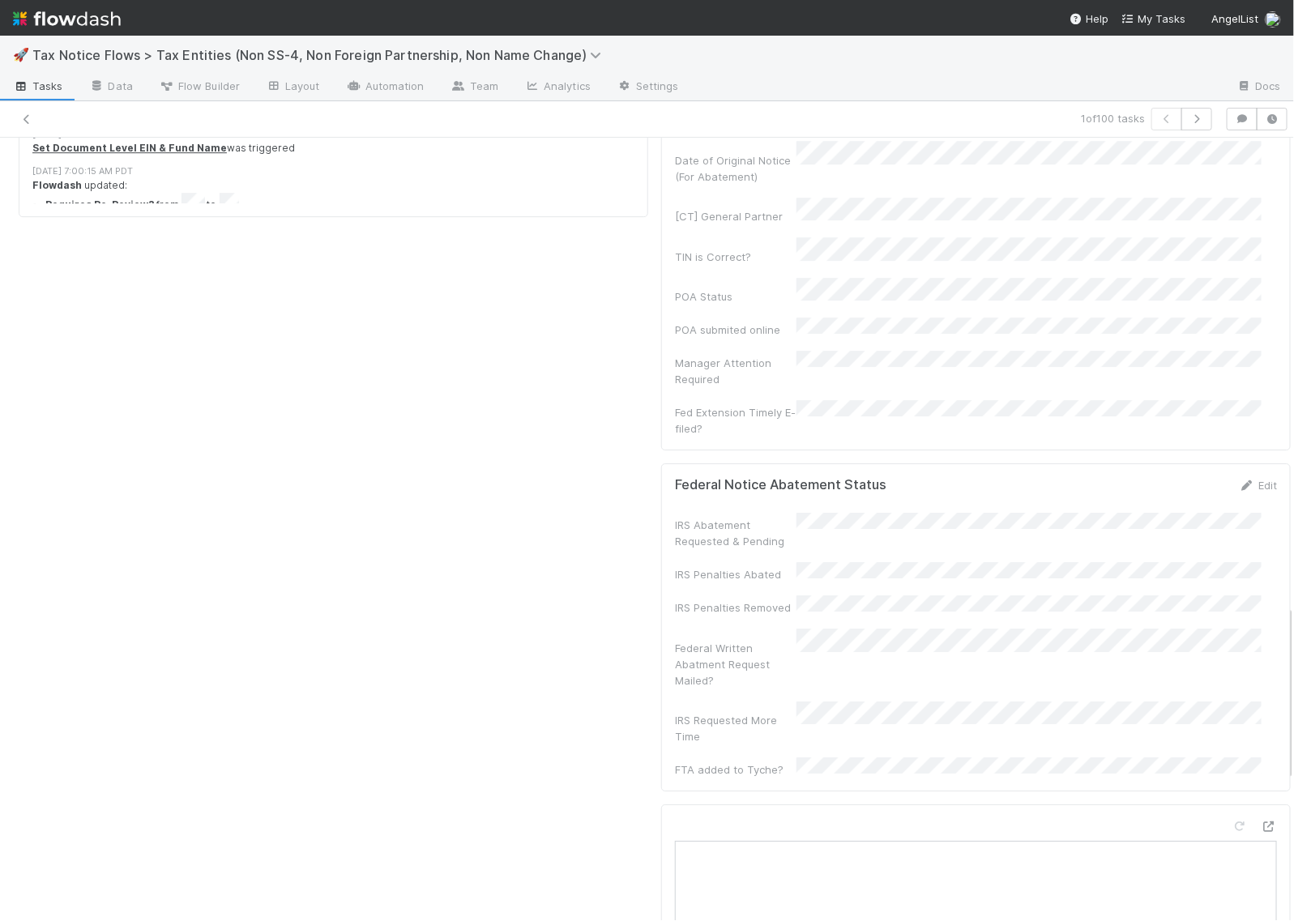
scroll to position [2127, 0]
click at [1239, 478] on icon at bounding box center [1247, 483] width 16 height 11
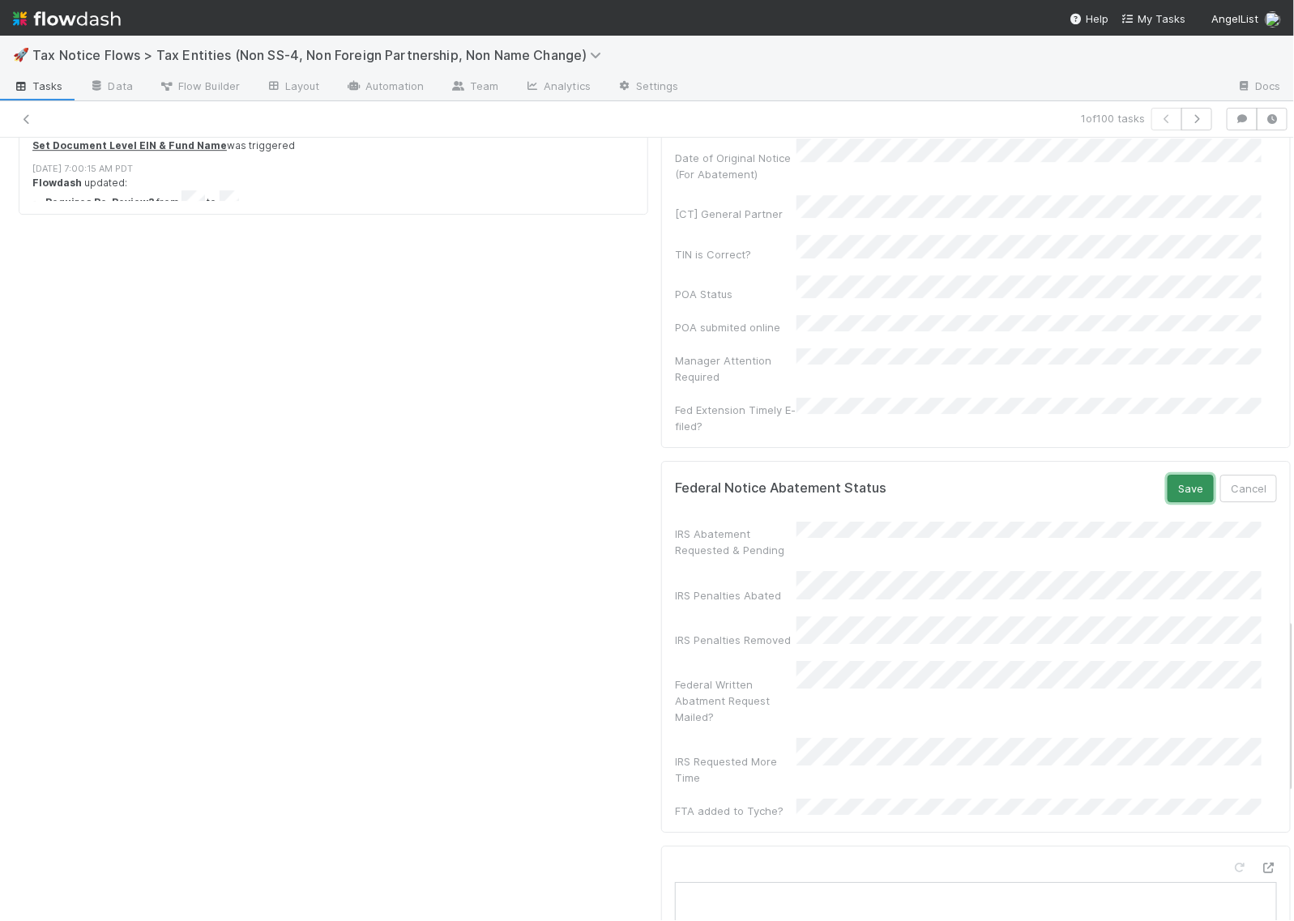
click at [1168, 475] on button "Save" at bounding box center [1191, 489] width 46 height 28
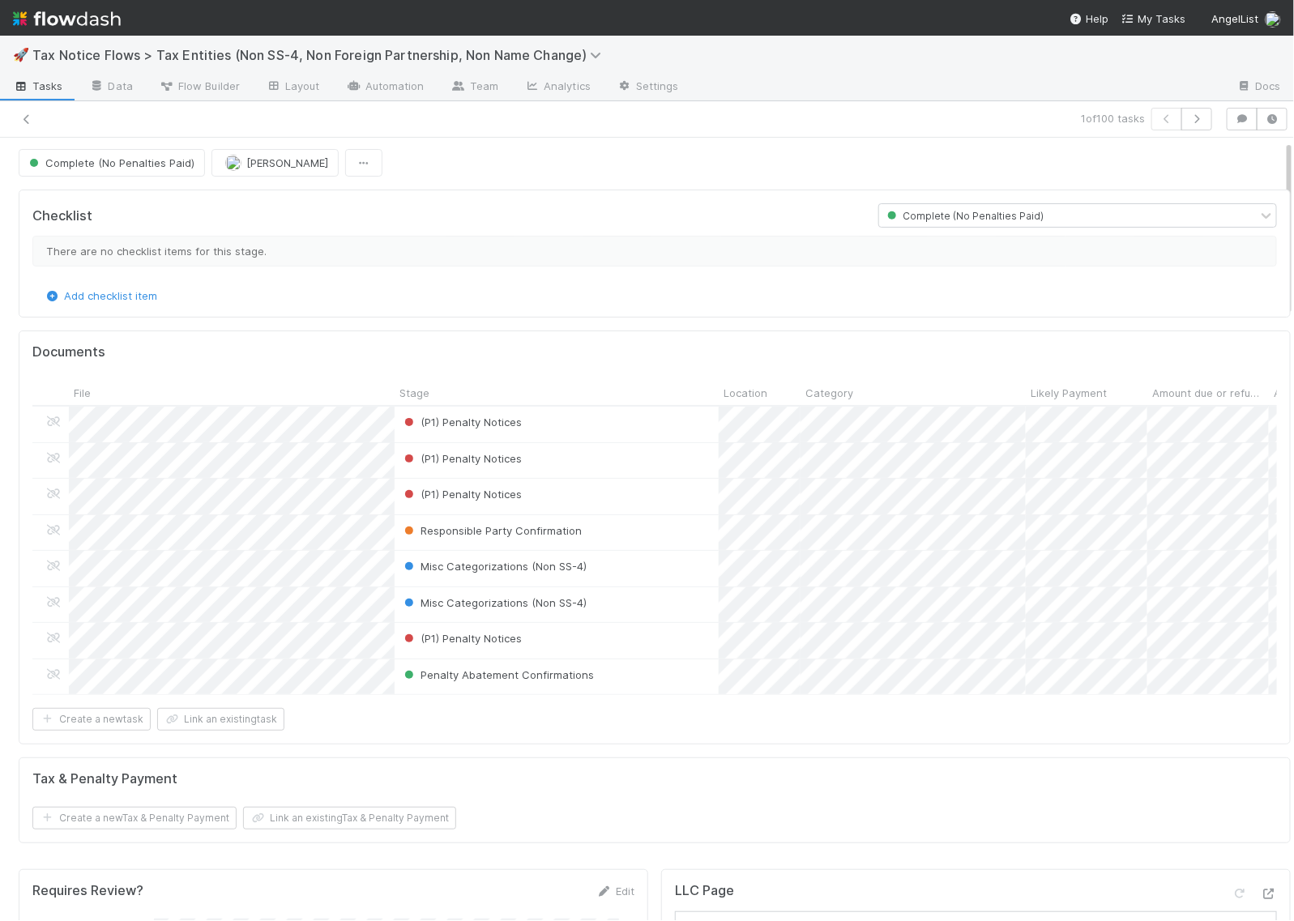
scroll to position [0, 0]
click at [28, 112] on link at bounding box center [27, 119] width 16 height 16
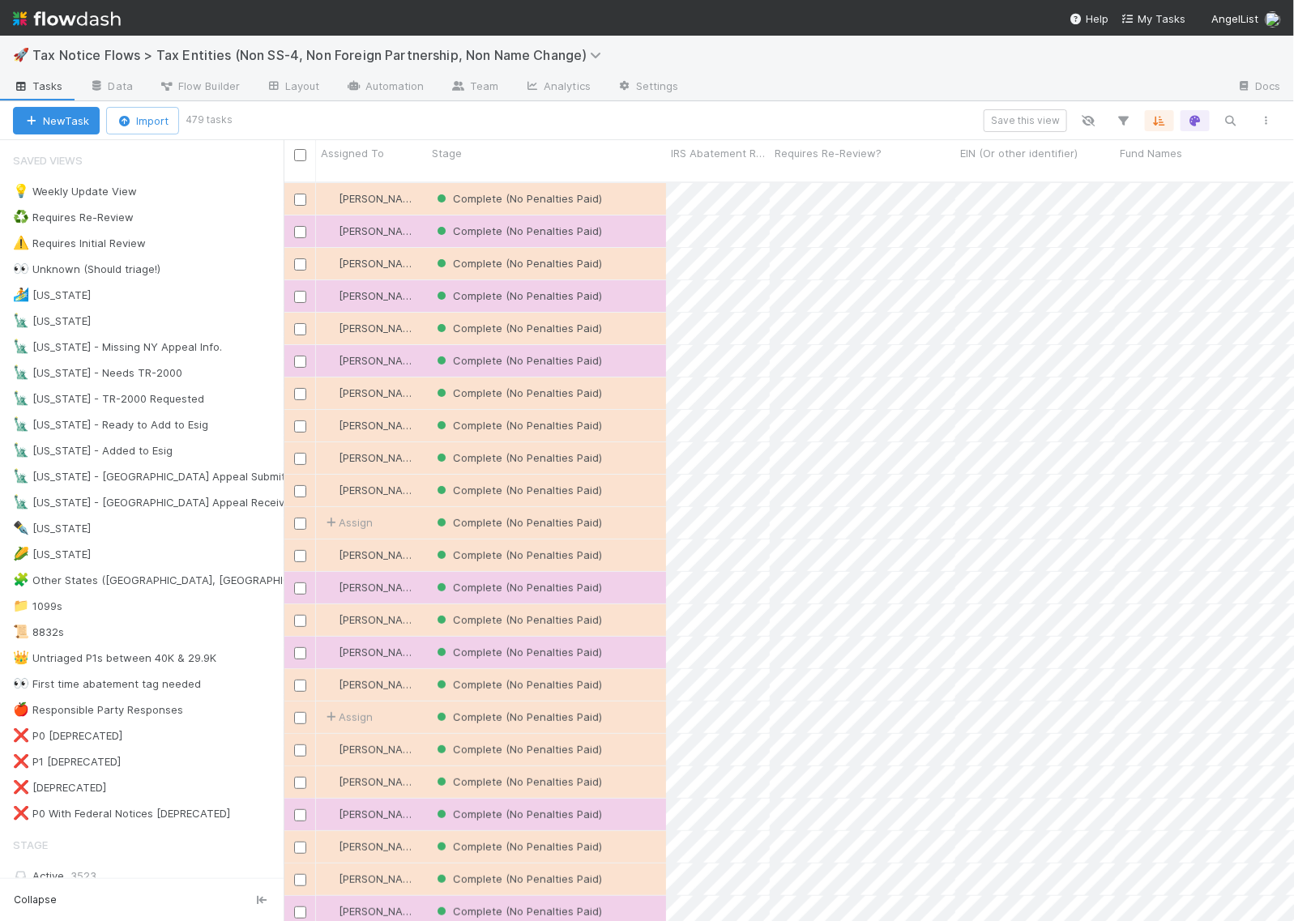
scroll to position [738, 995]
click at [193, 216] on div "♻️ Requires Re-Review 13" at bounding box center [148, 217] width 271 height 20
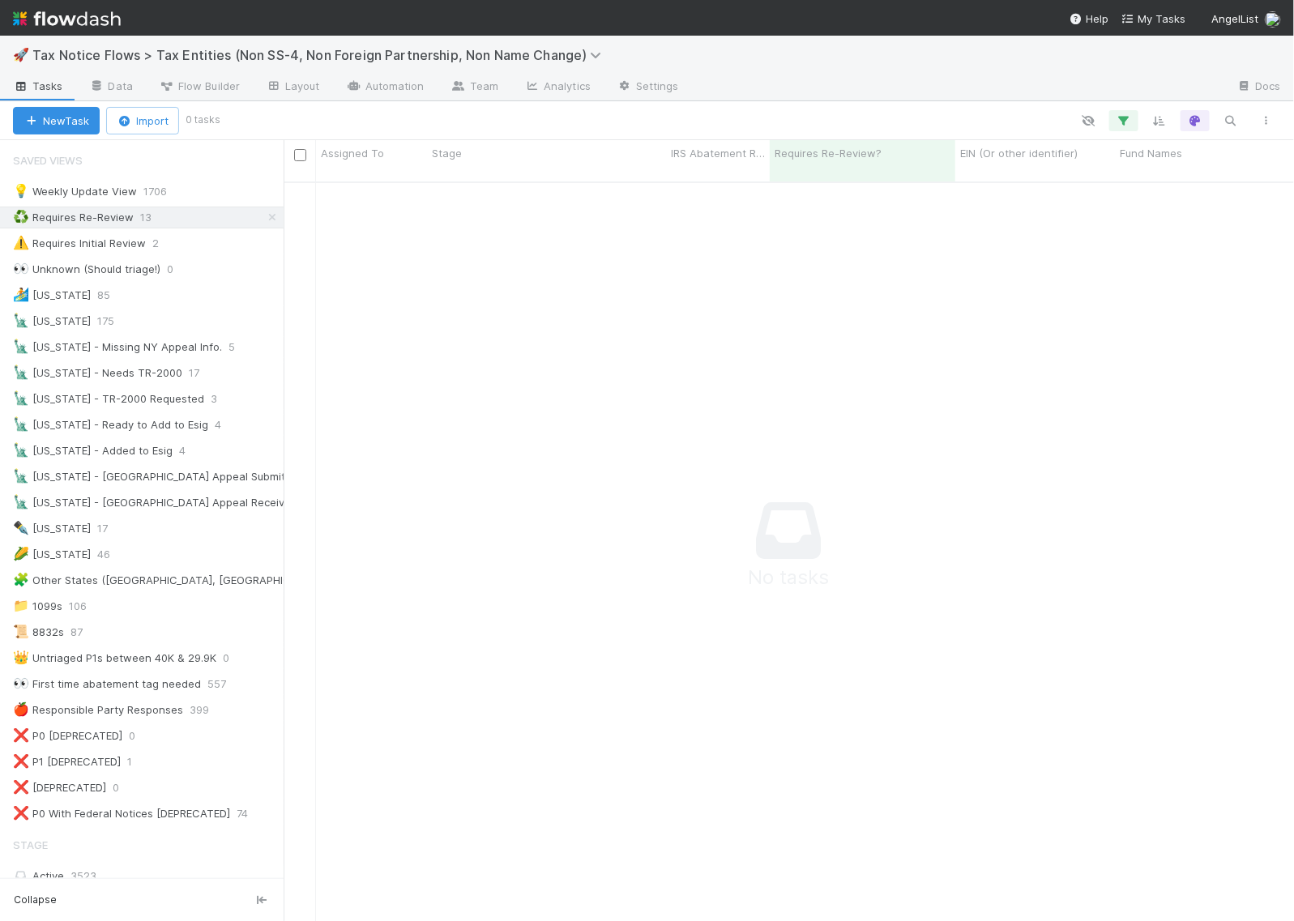
scroll to position [722, 981]
click at [1124, 119] on icon "button" at bounding box center [1124, 120] width 16 height 15
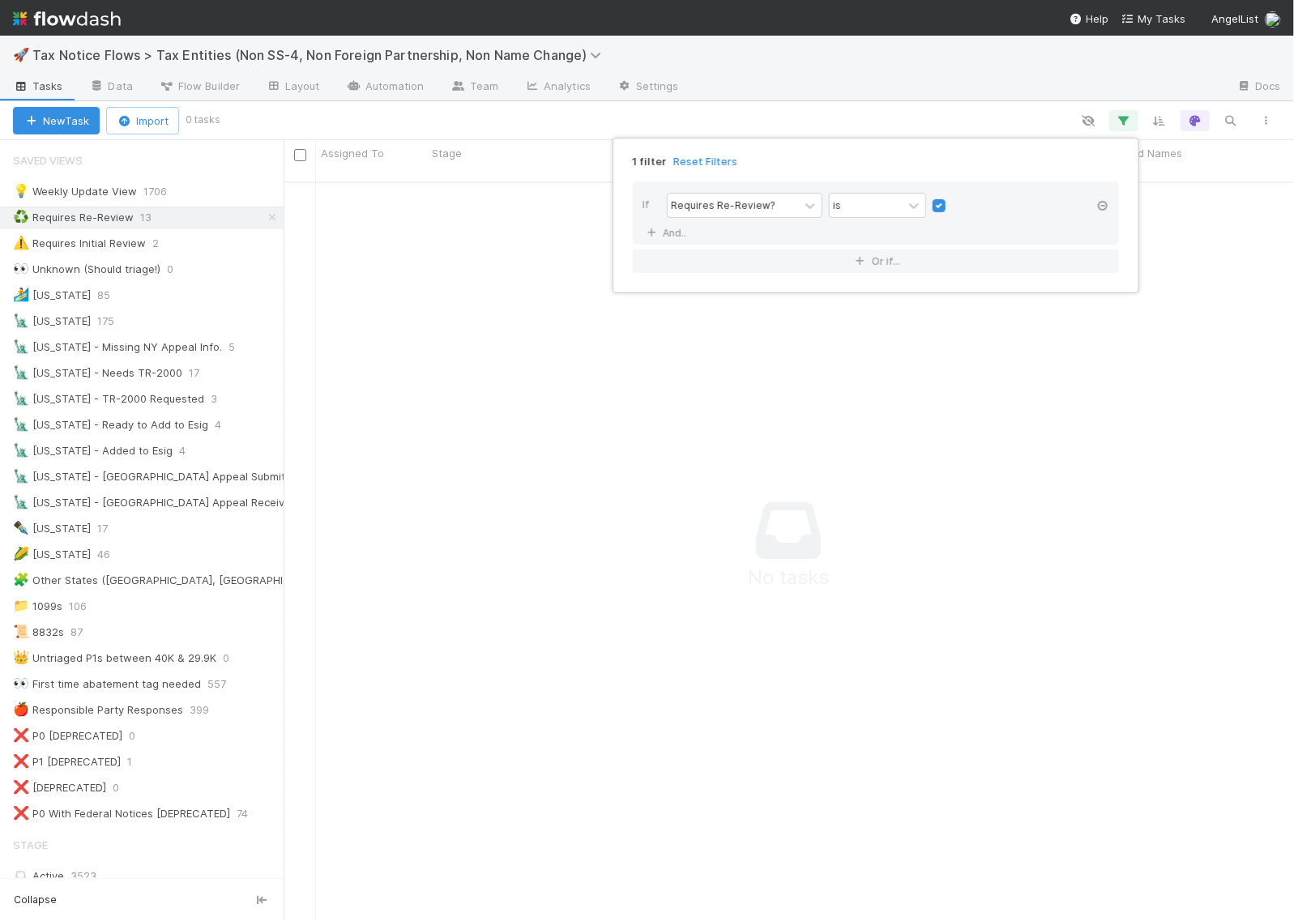
click at [1100, 201] on icon at bounding box center [1103, 206] width 16 height 10
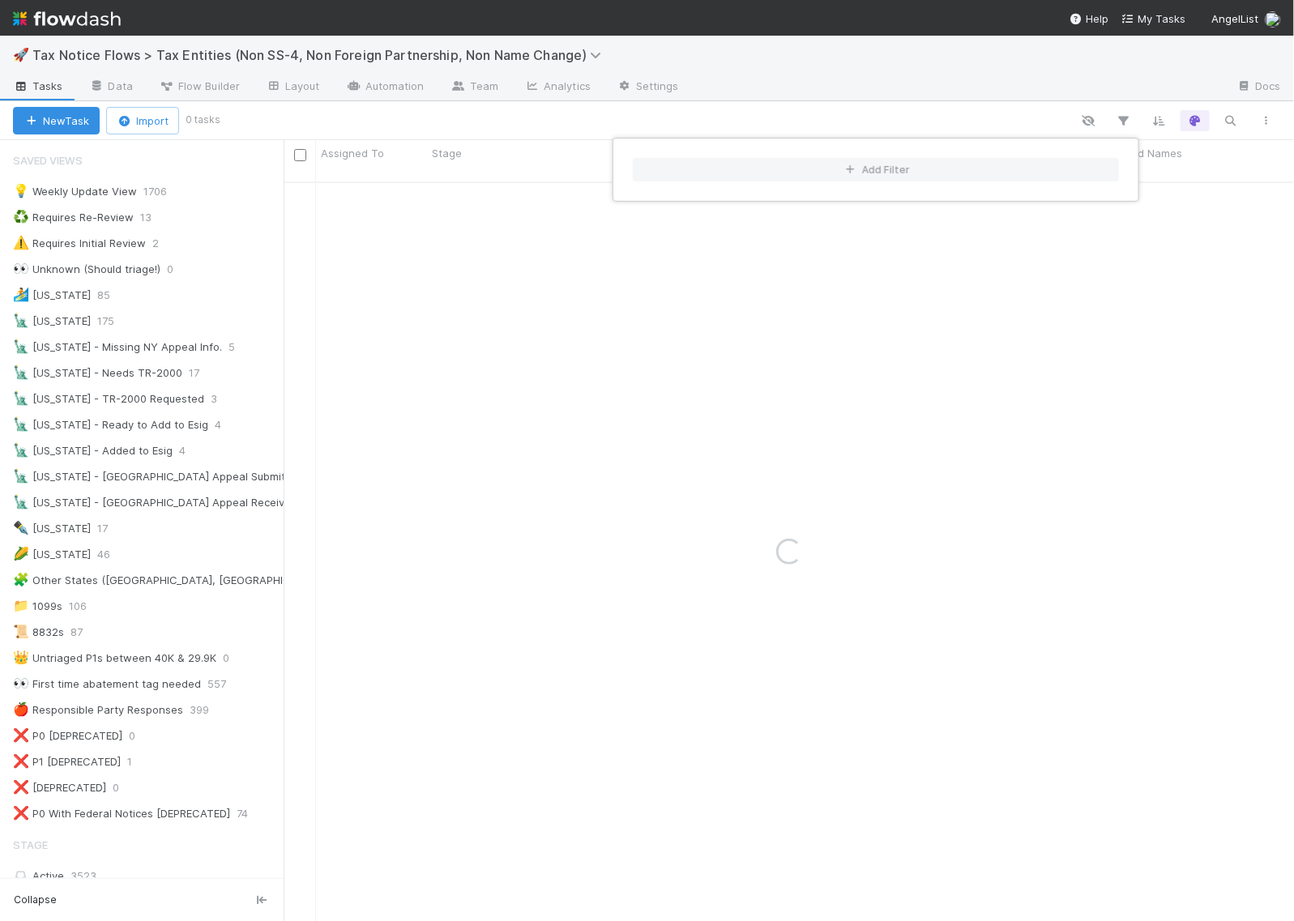
click at [579, 112] on div "Add Filter" at bounding box center [647, 460] width 1294 height 921
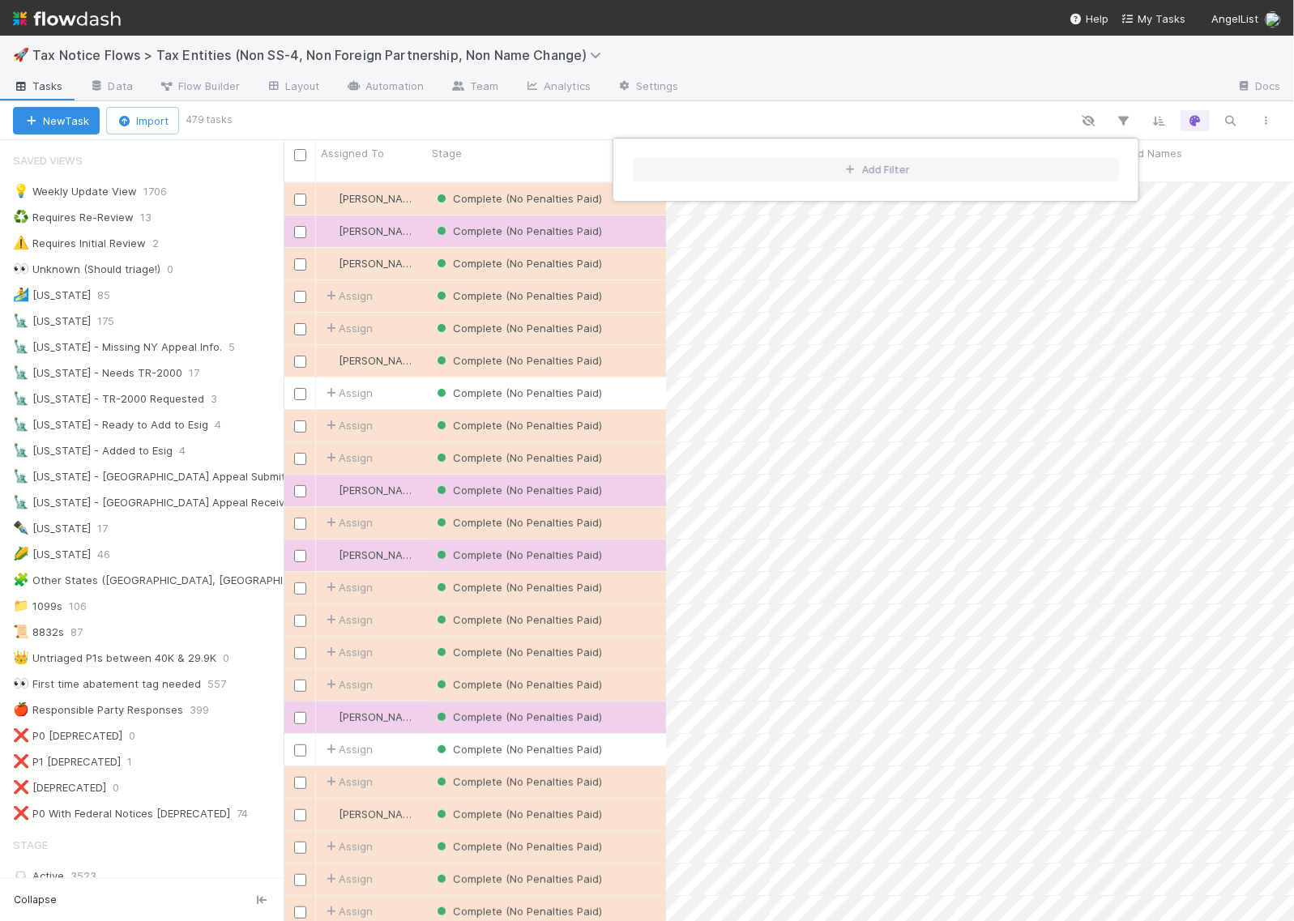
scroll to position [738, 995]
click at [505, 112] on div "Add Filter" at bounding box center [647, 460] width 1294 height 921
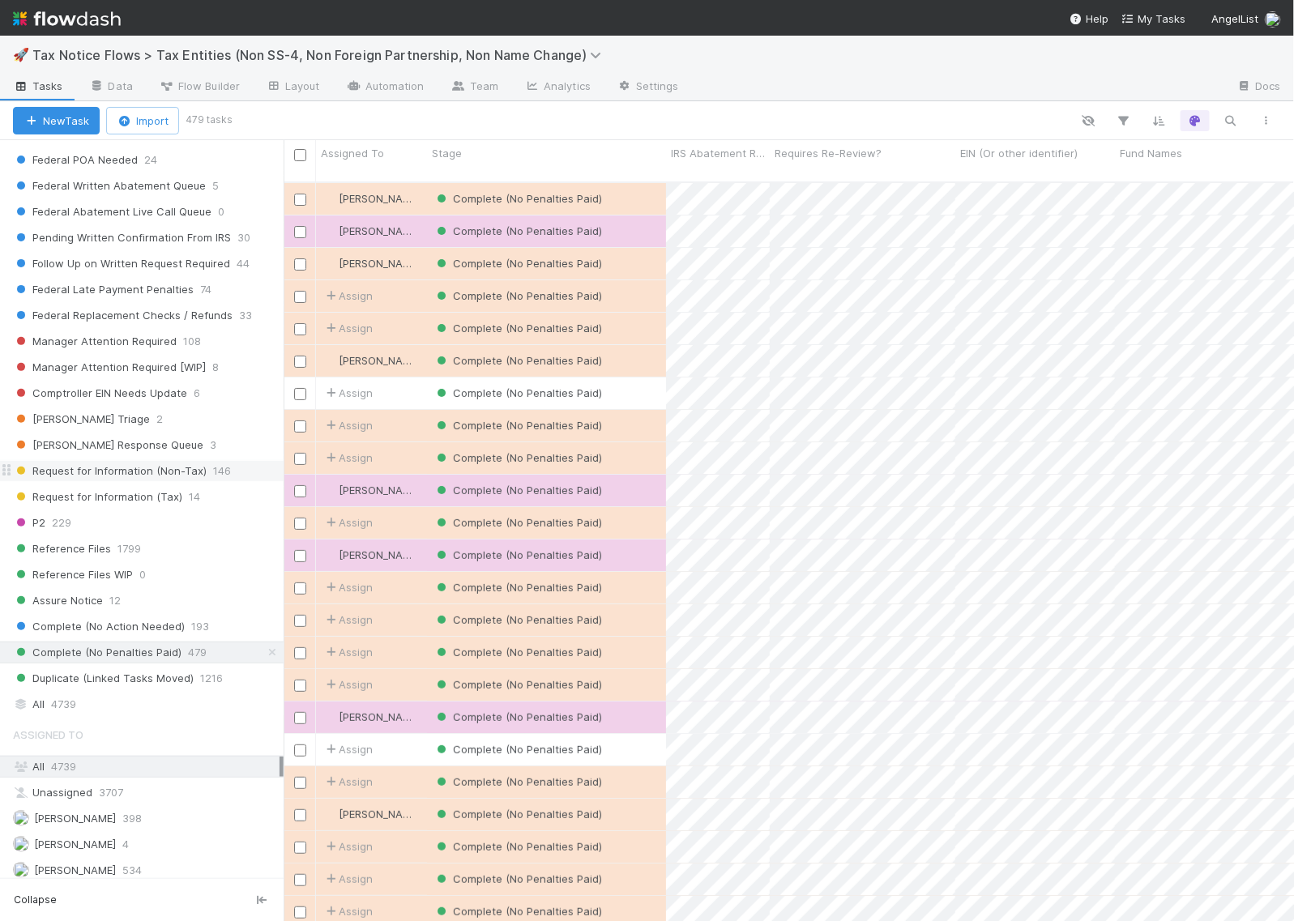
scroll to position [930, 0]
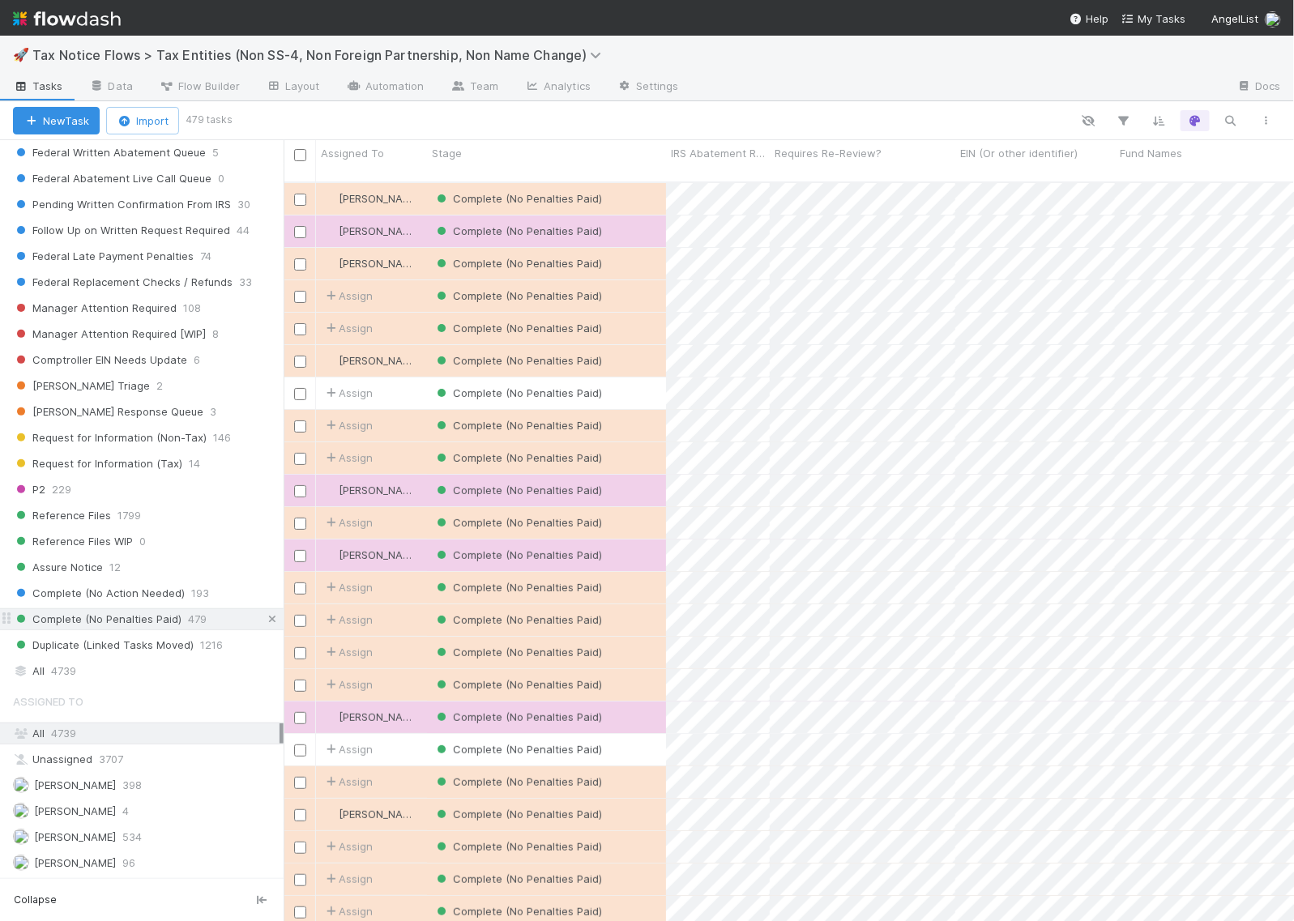
click at [264, 614] on icon at bounding box center [272, 619] width 16 height 11
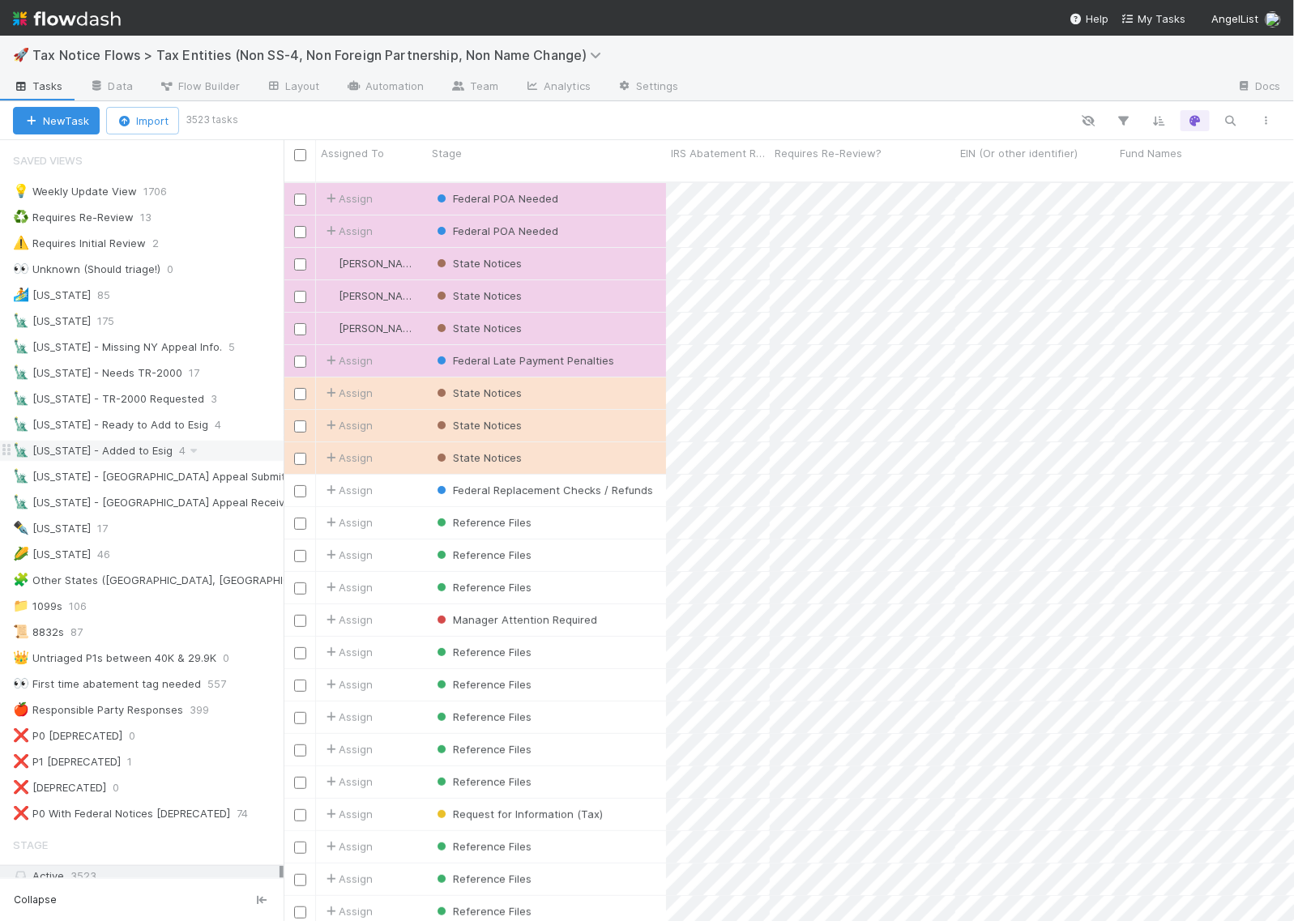
scroll to position [738, 995]
click at [207, 212] on div "♻️ Requires Re-Review 13" at bounding box center [148, 217] width 271 height 20
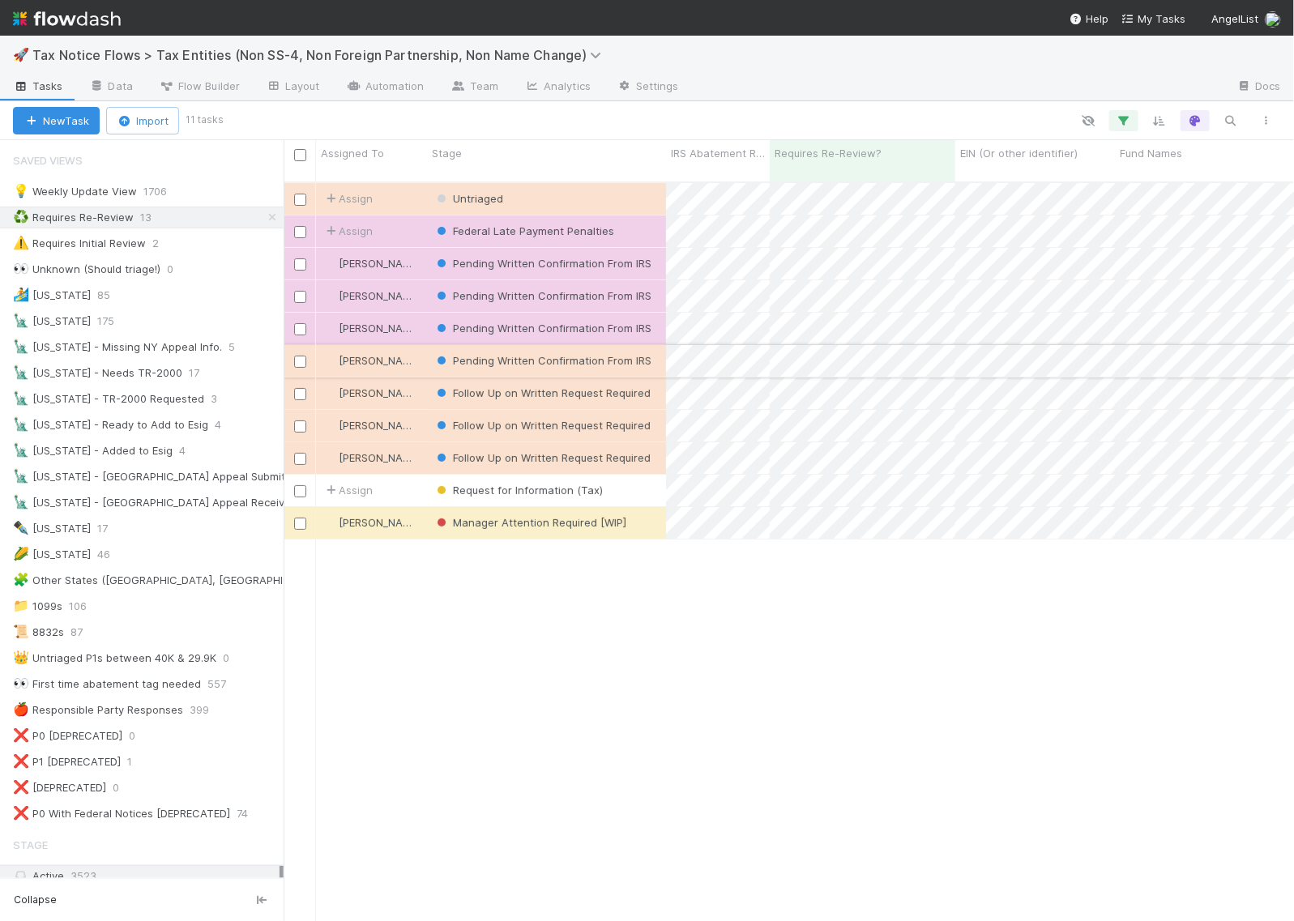
scroll to position [16, 16]
click at [582, 184] on div "Untriaged" at bounding box center [546, 199] width 239 height 32
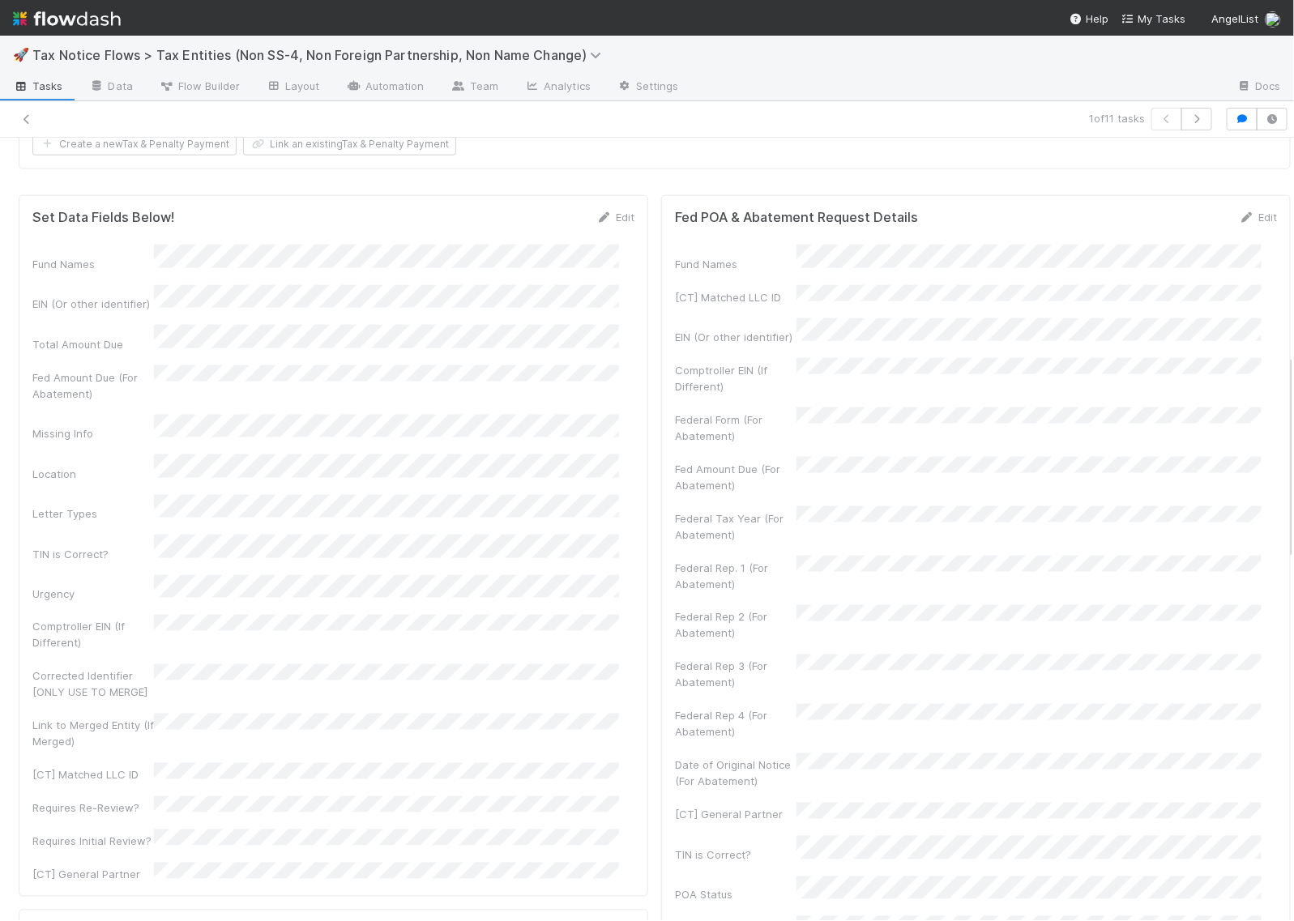
scroll to position [810, 0]
click at [596, 224] on icon at bounding box center [604, 219] width 16 height 11
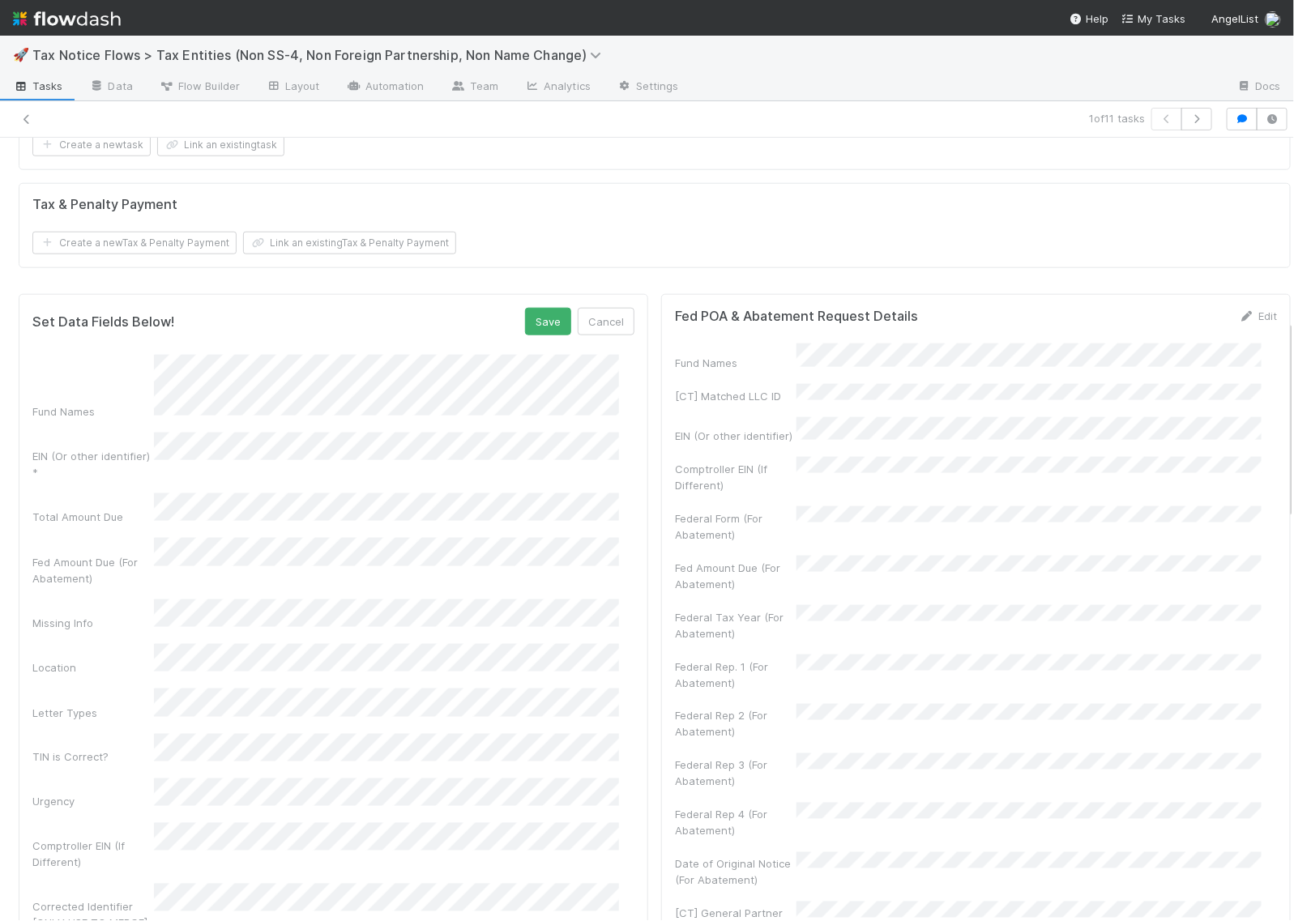
scroll to position [709, 0]
click at [535, 340] on button "Save" at bounding box center [548, 326] width 46 height 28
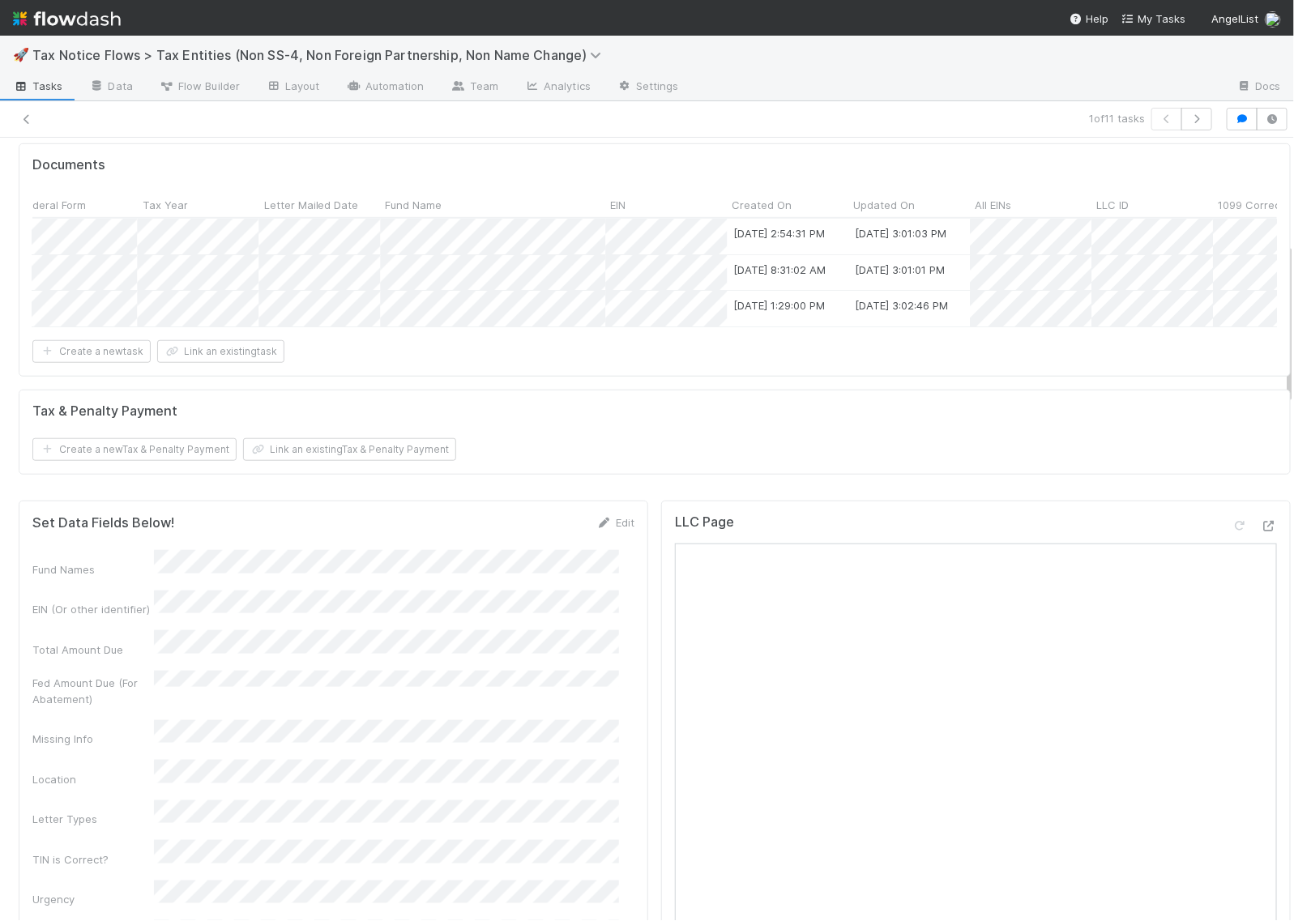
scroll to position [0, 1553]
click at [1027, 270] on div at bounding box center [647, 460] width 1294 height 921
click at [1018, 314] on div at bounding box center [647, 460] width 1294 height 921
click at [986, 383] on div at bounding box center [647, 460] width 1294 height 921
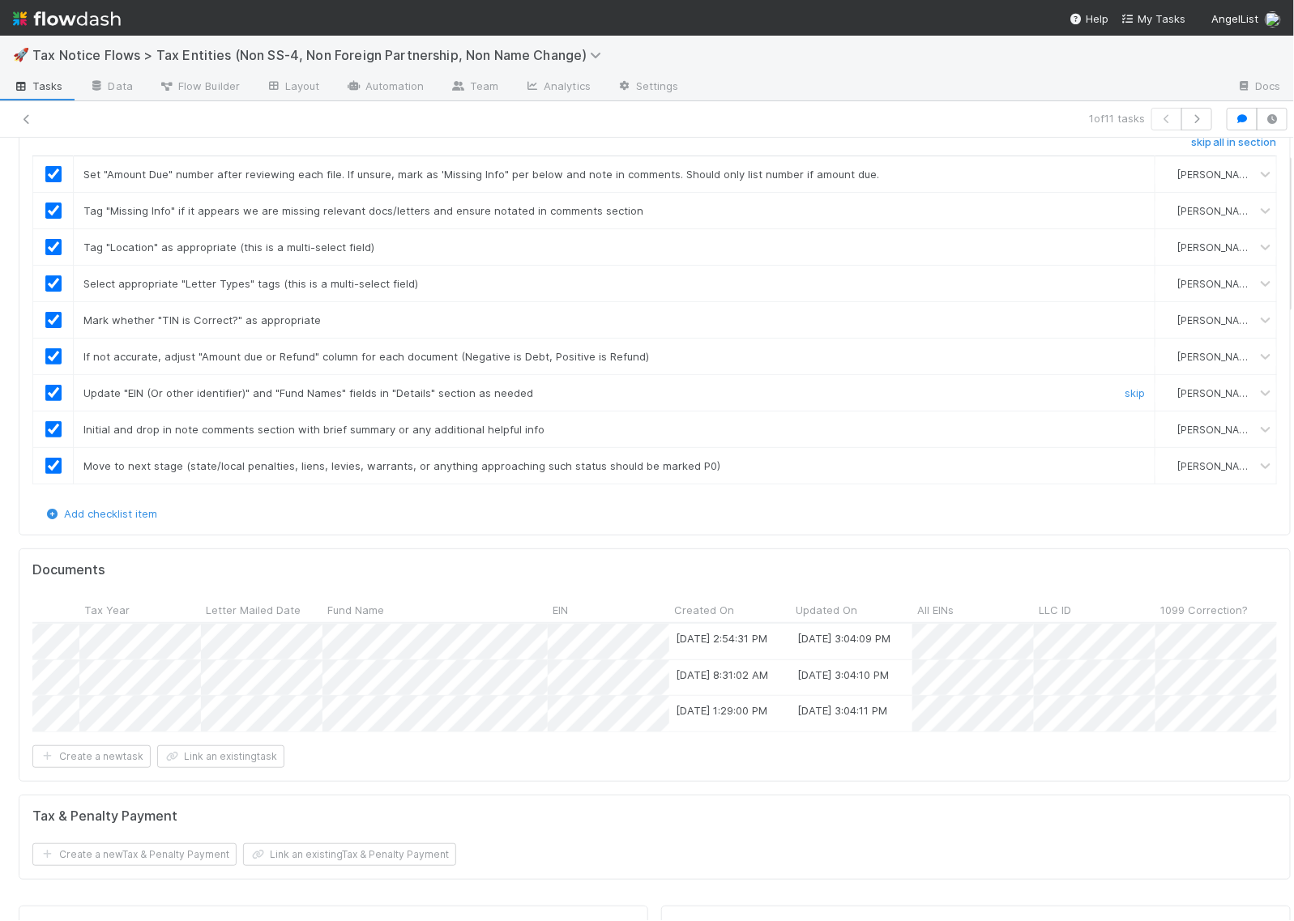
scroll to position [0, 0]
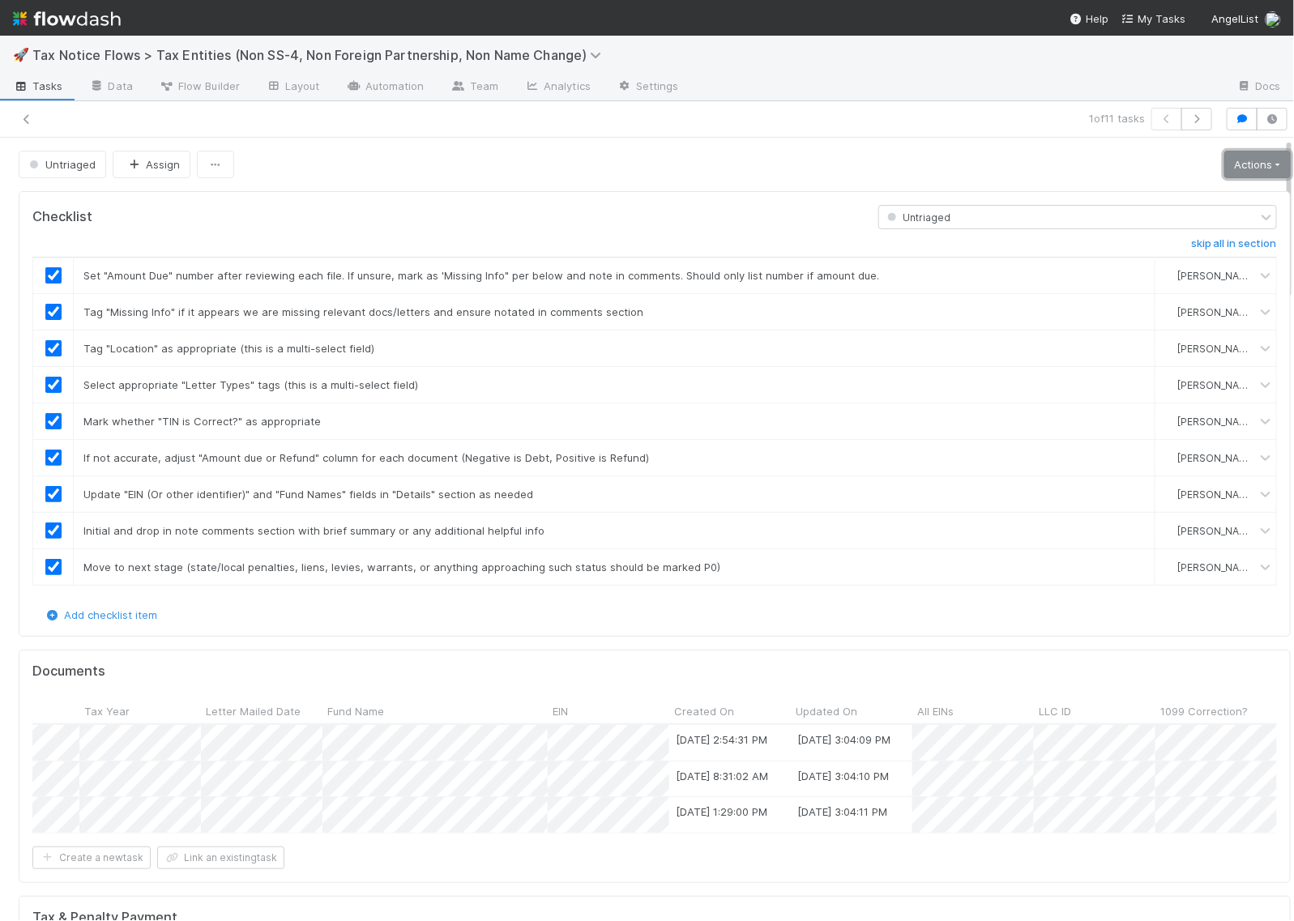
click at [1225, 160] on link "Actions" at bounding box center [1258, 165] width 66 height 28
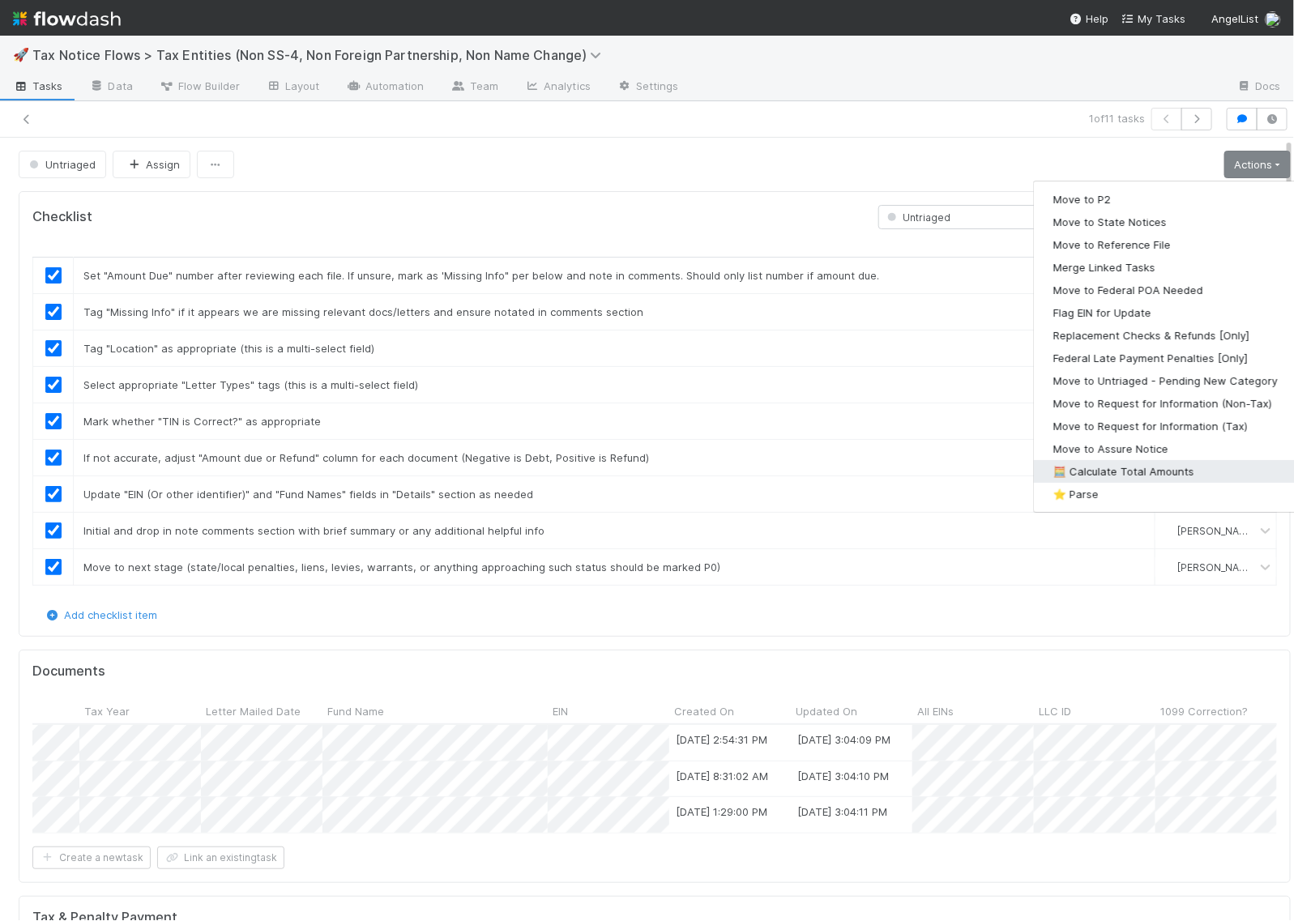
click at [1071, 468] on button "🧮 Calculate Total Amounts" at bounding box center [1165, 471] width 263 height 23
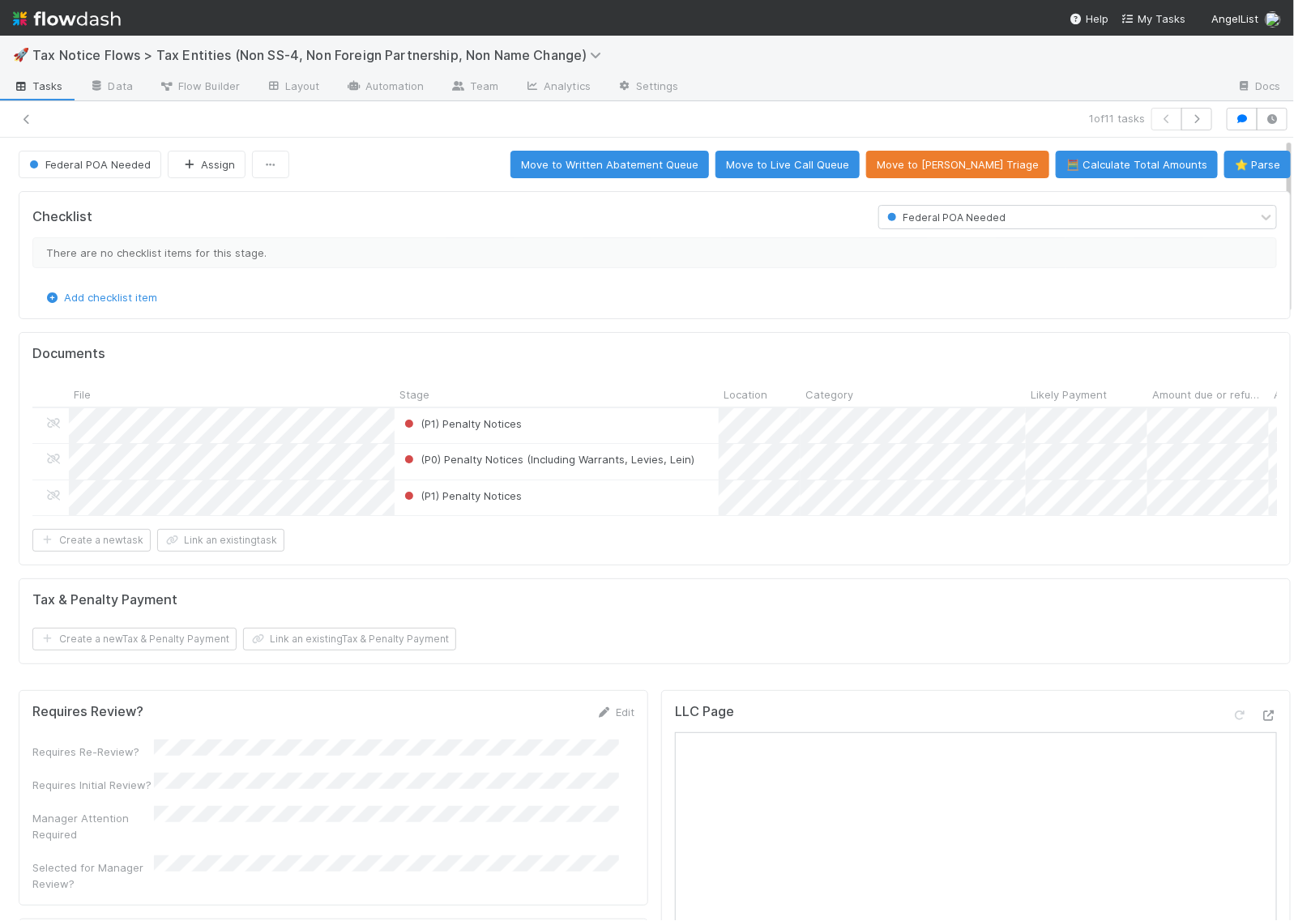
scroll to position [0, 243]
click at [25, 122] on icon at bounding box center [27, 119] width 16 height 11
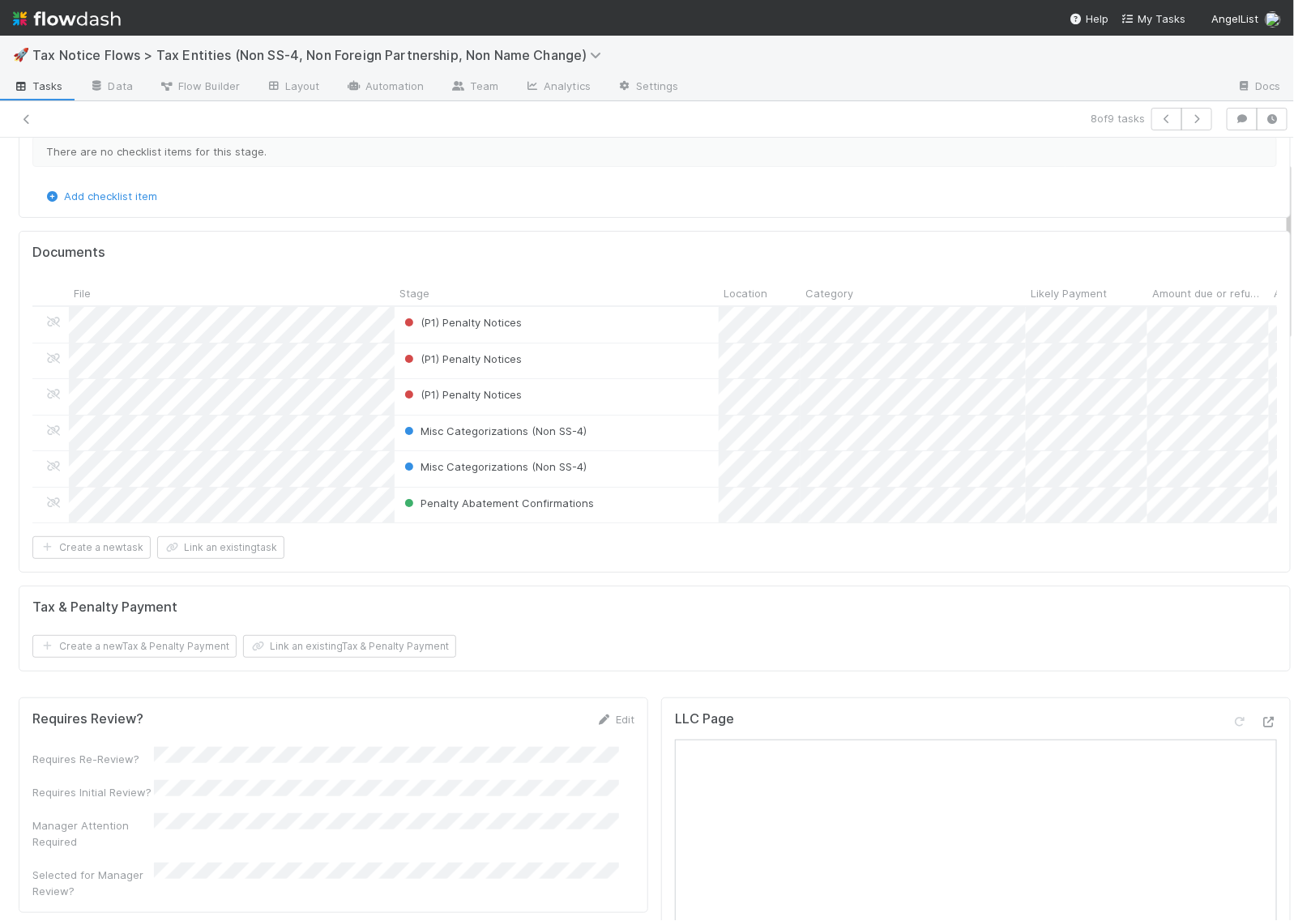
scroll to position [0, 243]
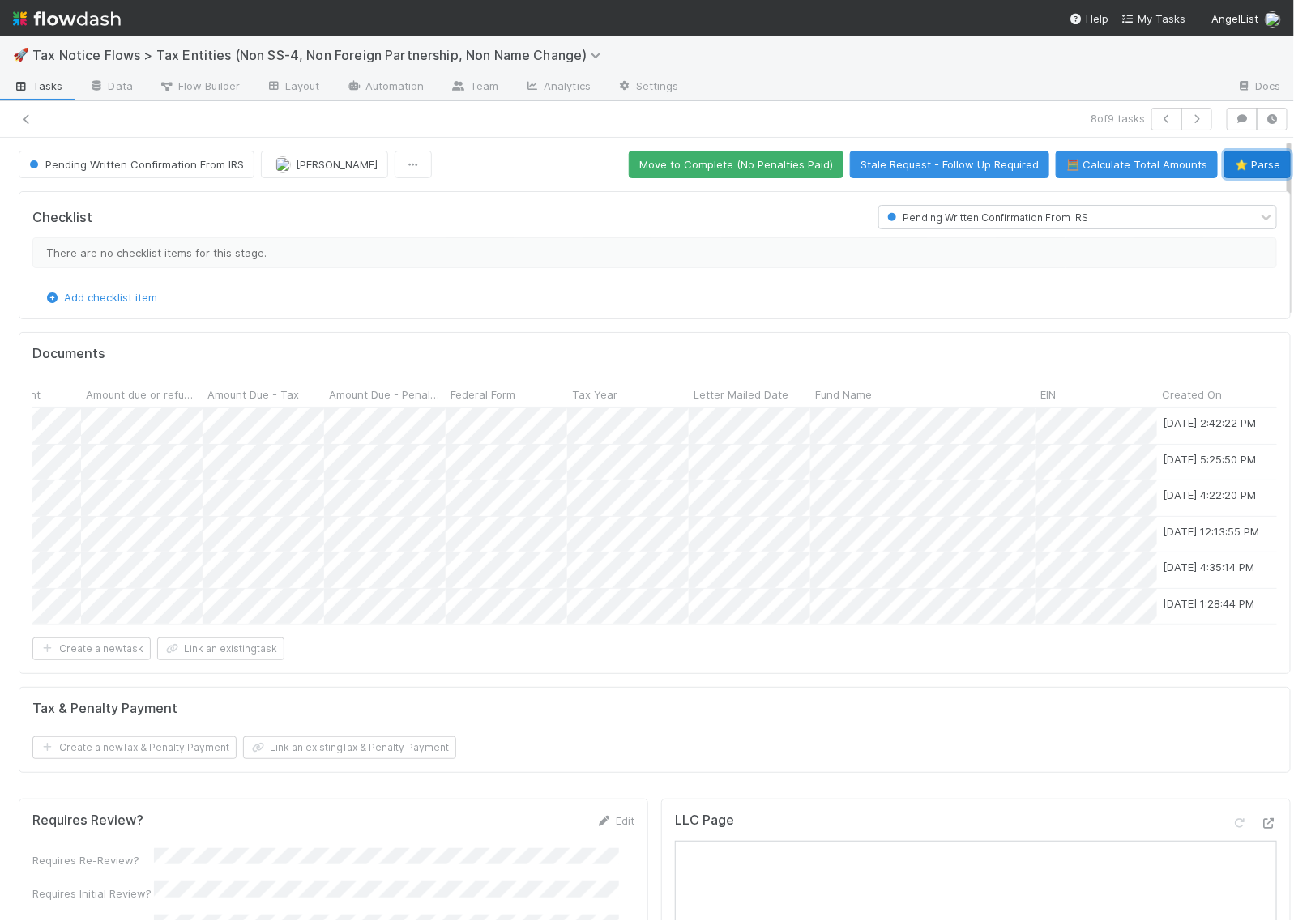
click at [1225, 163] on button "⭐ Parse" at bounding box center [1258, 165] width 66 height 28
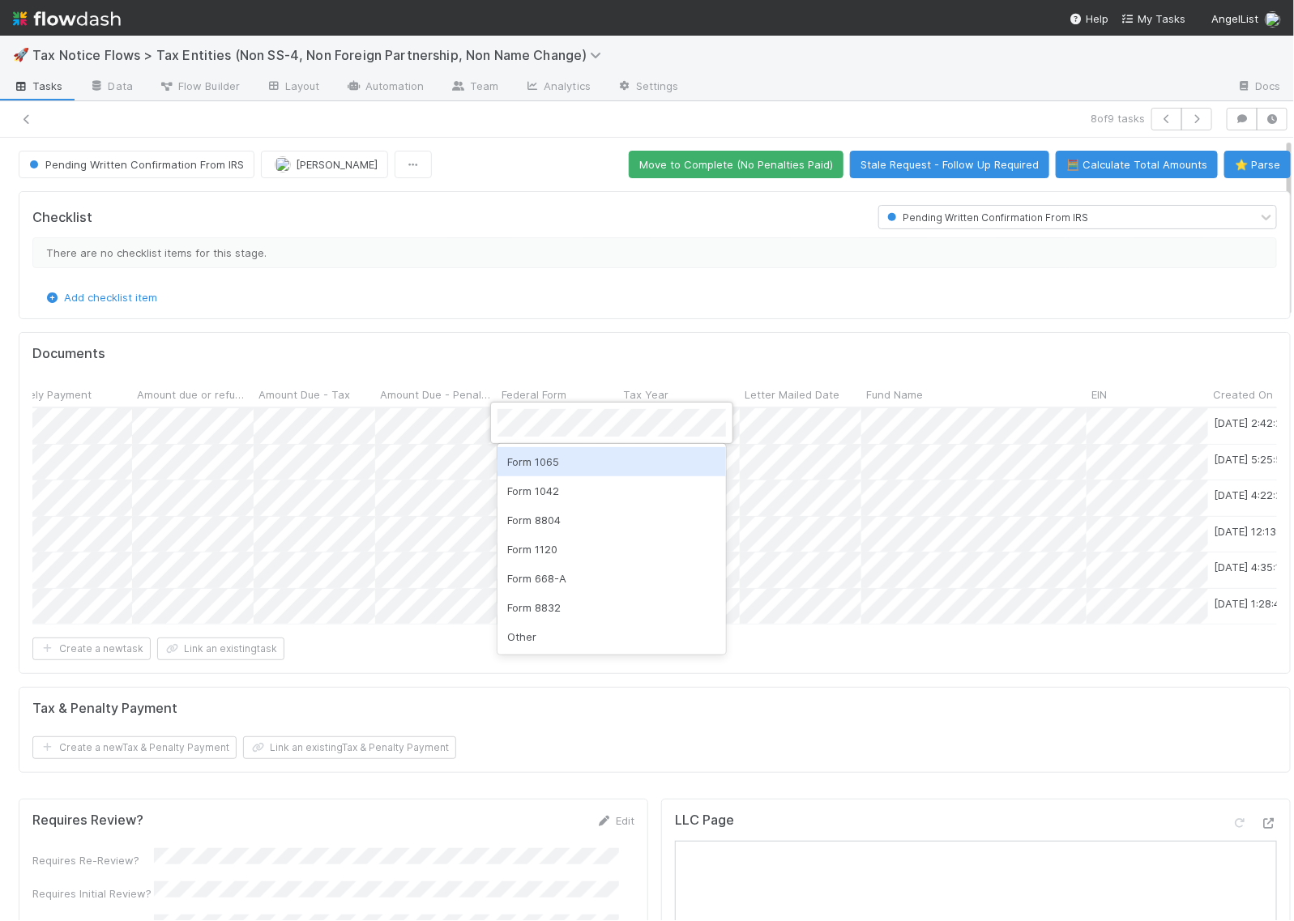
click at [540, 468] on div "Form 1065" at bounding box center [612, 461] width 229 height 29
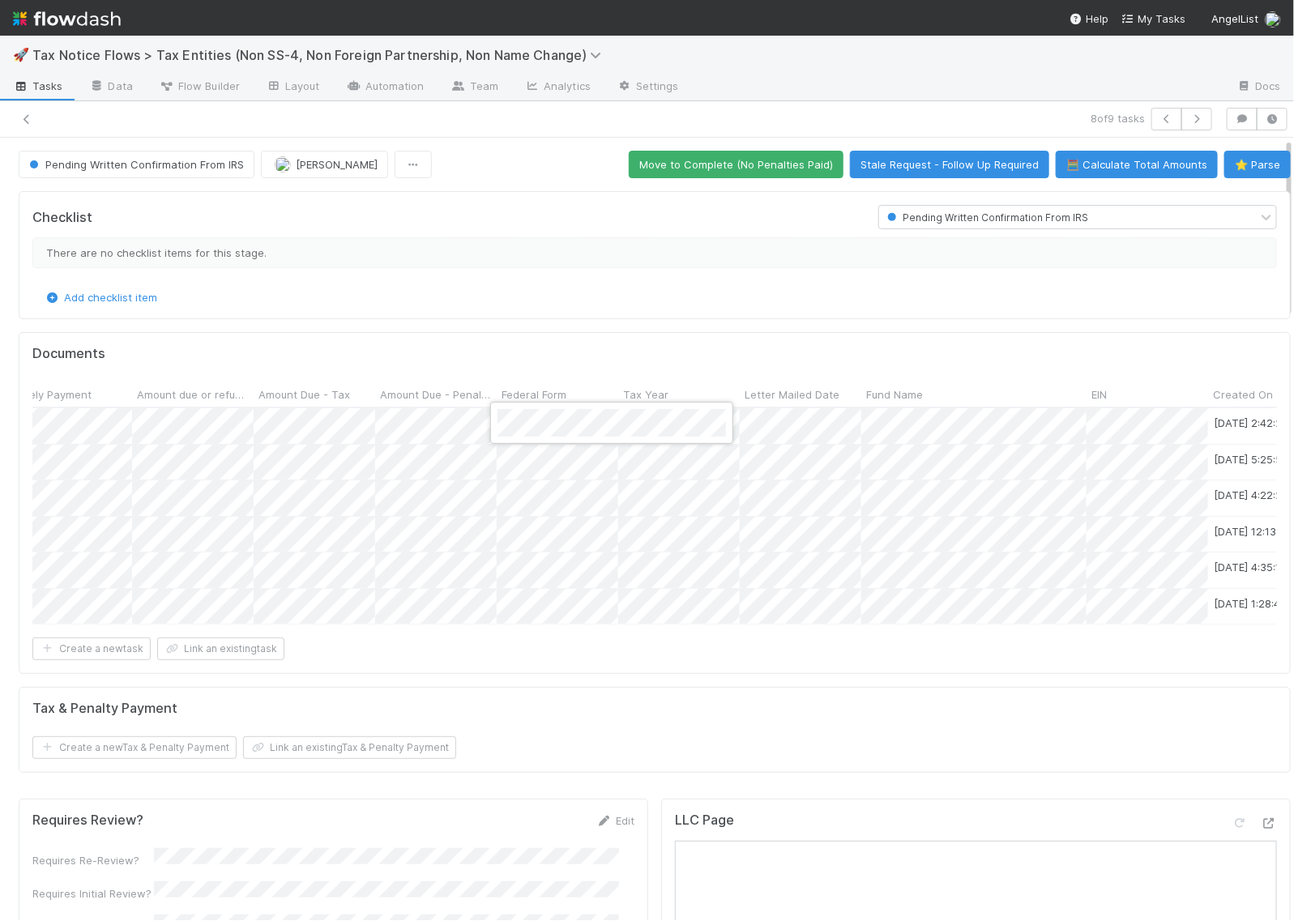
click at [523, 471] on div at bounding box center [647, 460] width 1294 height 921
click at [545, 498] on div "Form 1065" at bounding box center [612, 497] width 229 height 29
click at [520, 500] on div at bounding box center [647, 460] width 1294 height 921
click at [531, 525] on div "Form 1065" at bounding box center [612, 533] width 229 height 29
click at [529, 535] on div at bounding box center [647, 460] width 1294 height 921
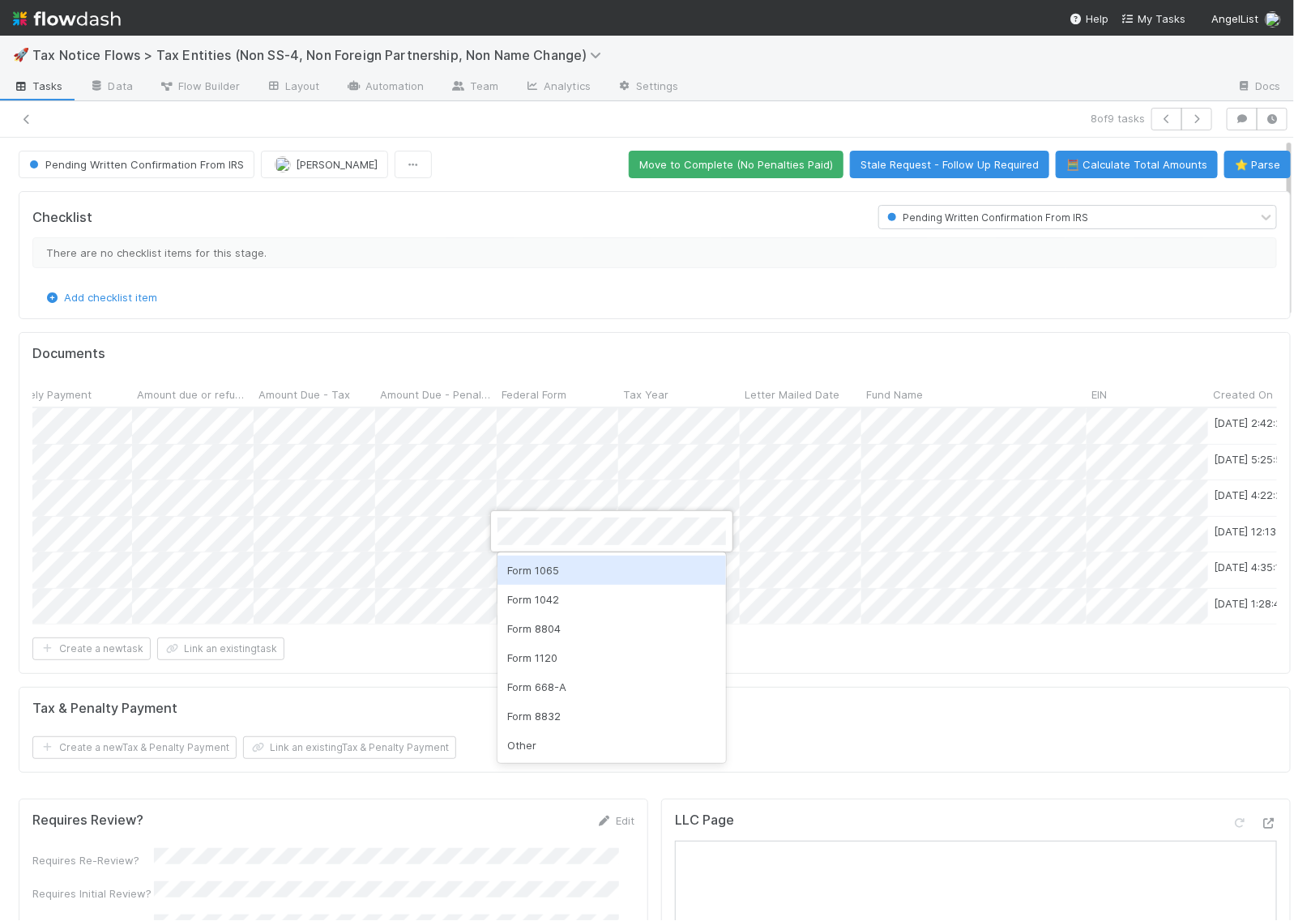
click at [540, 568] on div "Form 1065" at bounding box center [612, 570] width 229 height 29
click at [537, 573] on div at bounding box center [647, 460] width 1294 height 921
click at [549, 605] on div "Form 1065" at bounding box center [612, 606] width 229 height 29
click at [548, 614] on div at bounding box center [647, 460] width 1294 height 921
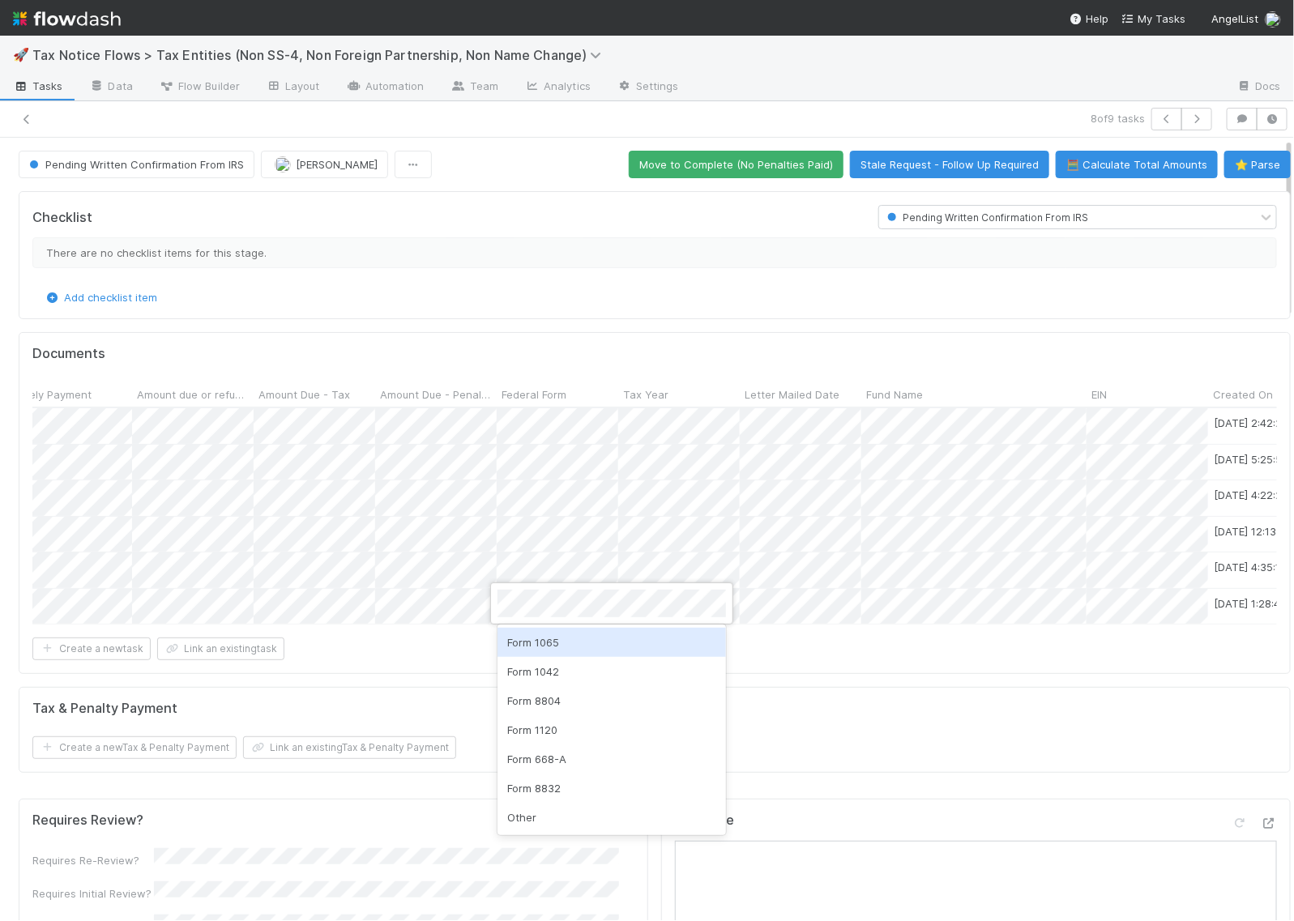
click at [536, 628] on div "Form 1065" at bounding box center [612, 642] width 229 height 29
click at [561, 665] on div at bounding box center [647, 460] width 1294 height 921
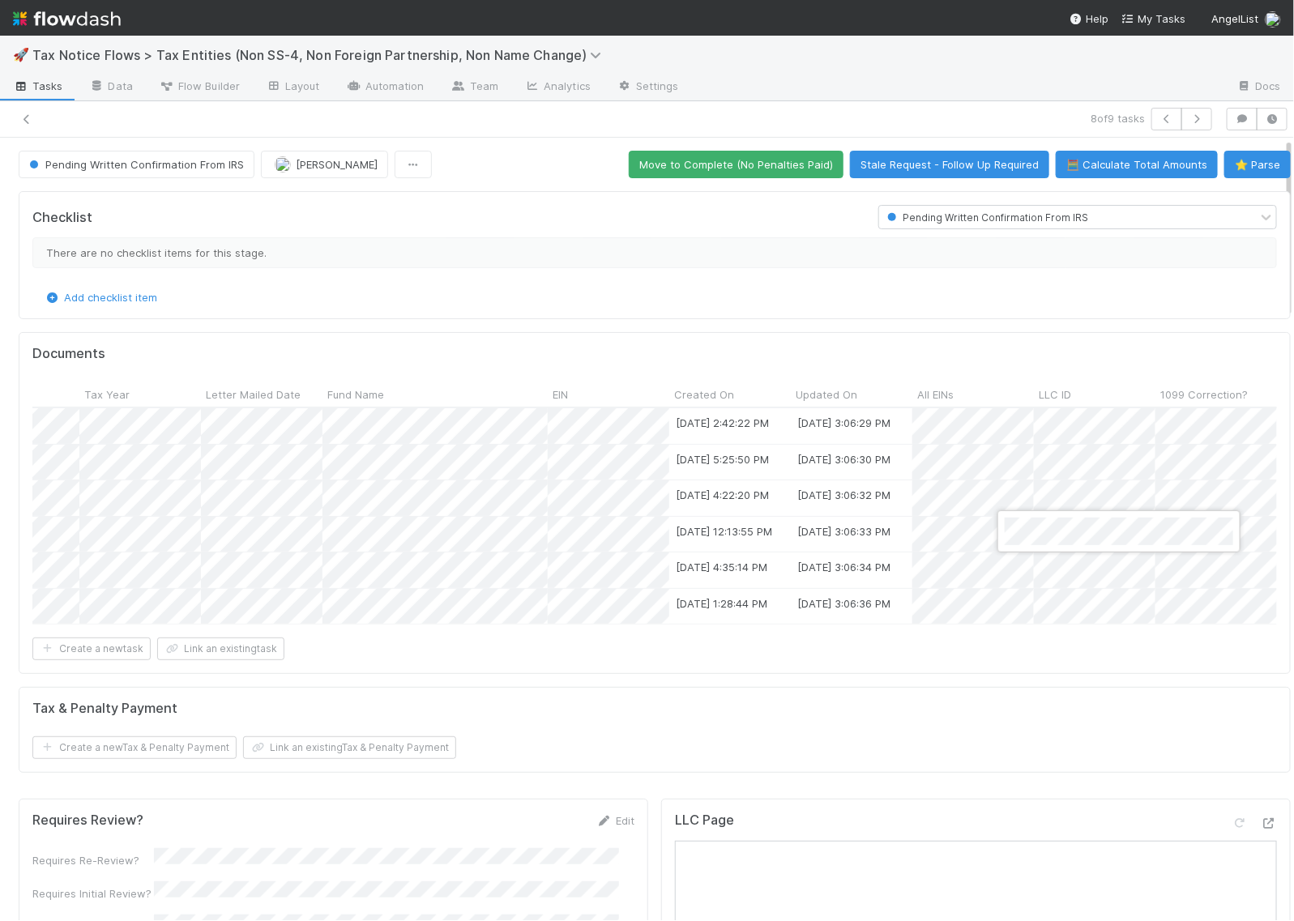
click at [1042, 503] on div at bounding box center [647, 460] width 1294 height 921
click at [1025, 452] on div at bounding box center [647, 460] width 1294 height 921
click at [998, 681] on div at bounding box center [647, 460] width 1294 height 921
click at [1129, 159] on button "🧮 Calculate Total Amounts" at bounding box center [1137, 165] width 162 height 28
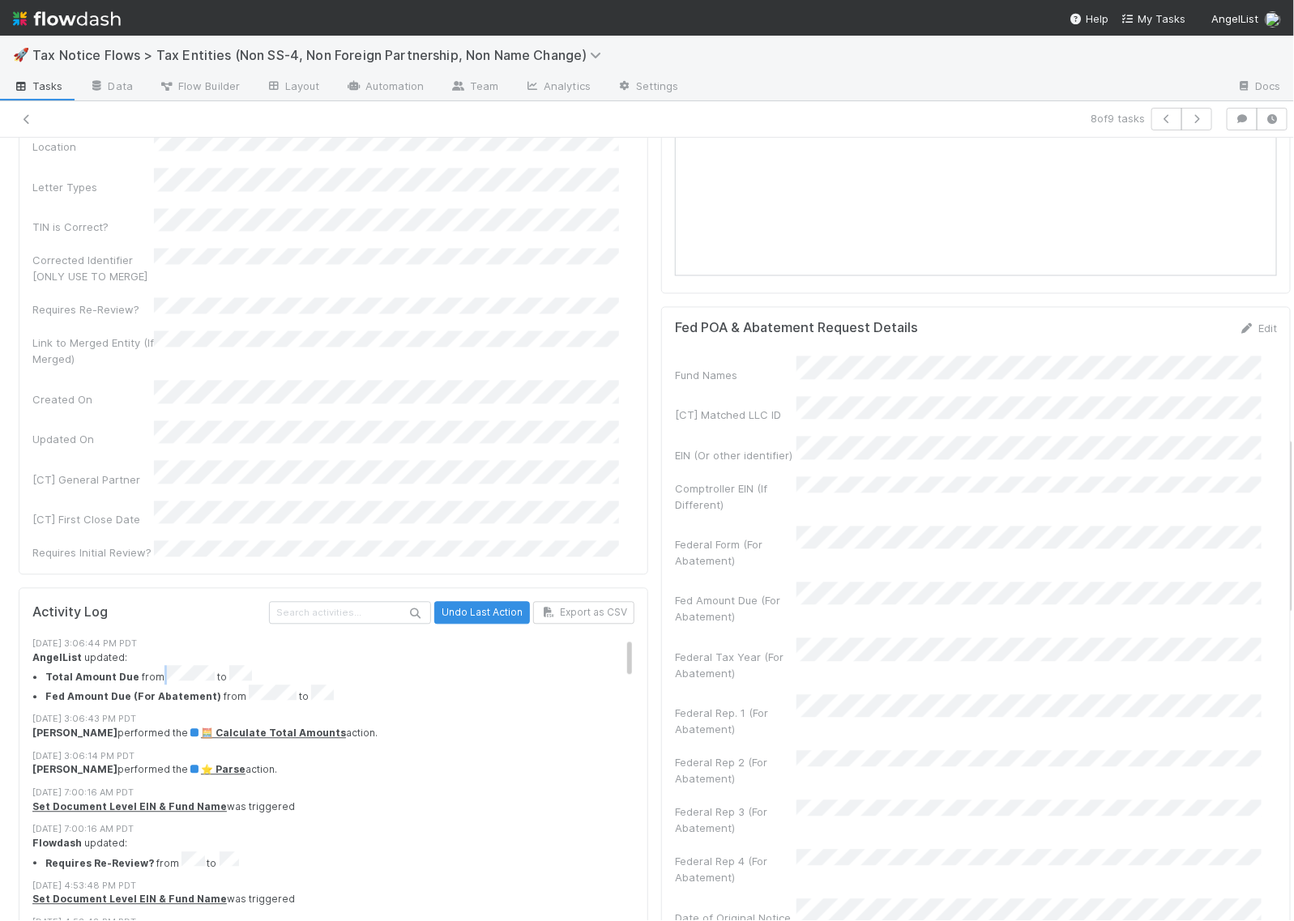
click at [204, 666] on li "Total Amount Due from to" at bounding box center [347, 675] width 605 height 19
copy li
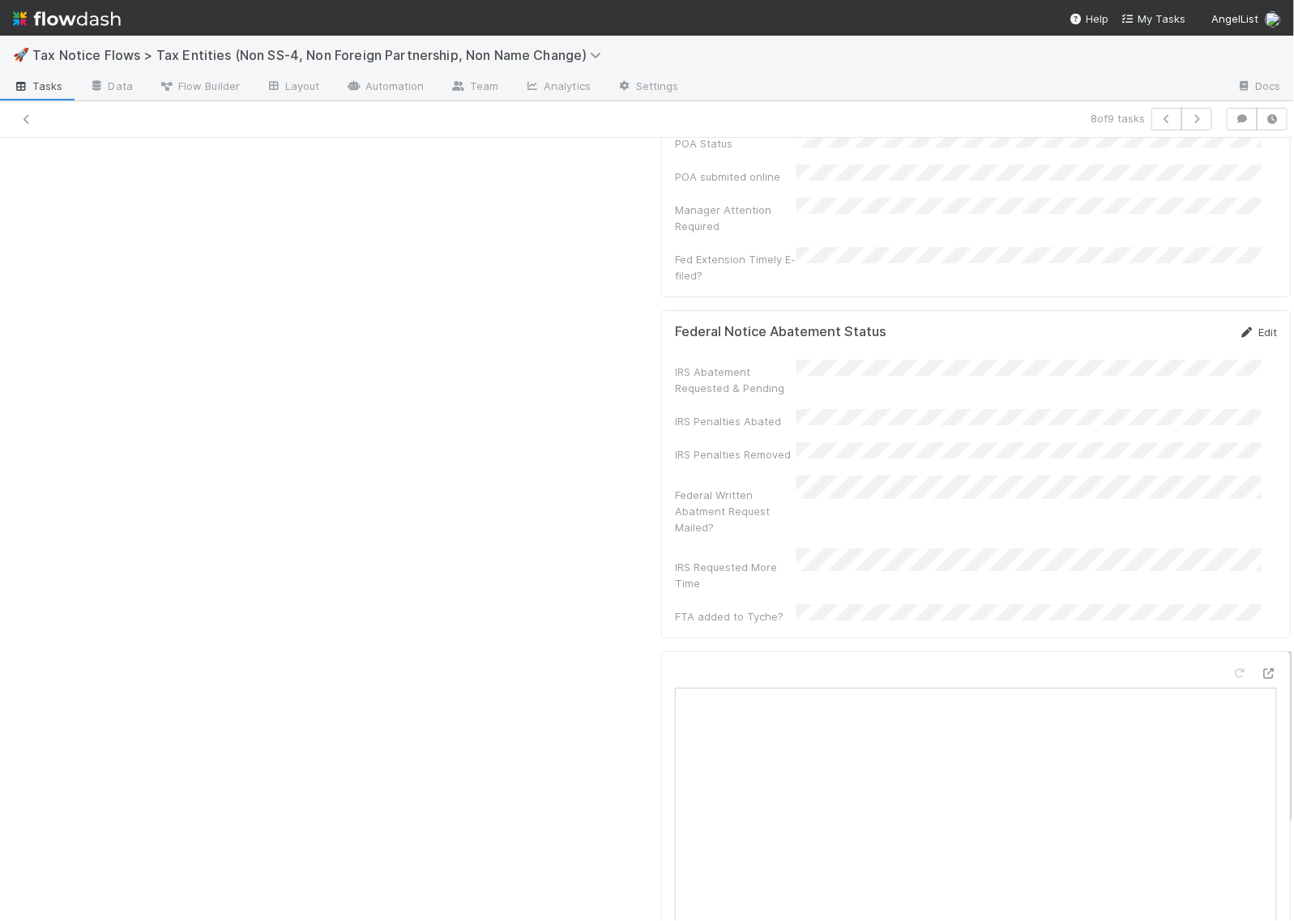
click at [1239, 326] on link "Edit" at bounding box center [1258, 332] width 38 height 13
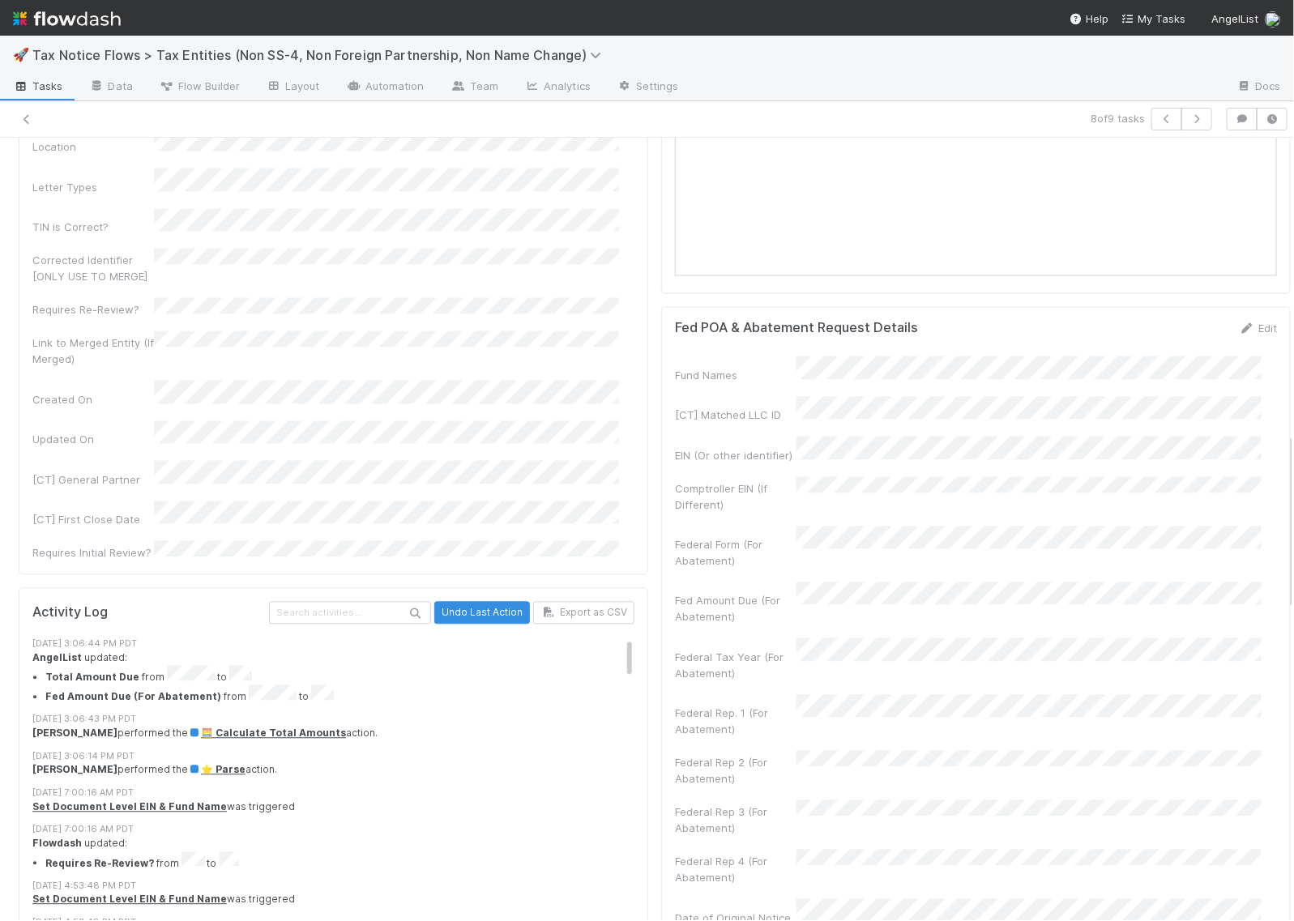
click at [165, 652] on div "AngelList updated: Total Amount Due from to Fed Amount Due (For Abatement) from…" at bounding box center [341, 678] width 618 height 53
click at [205, 666] on li "Total Amount Due from to" at bounding box center [347, 675] width 605 height 19
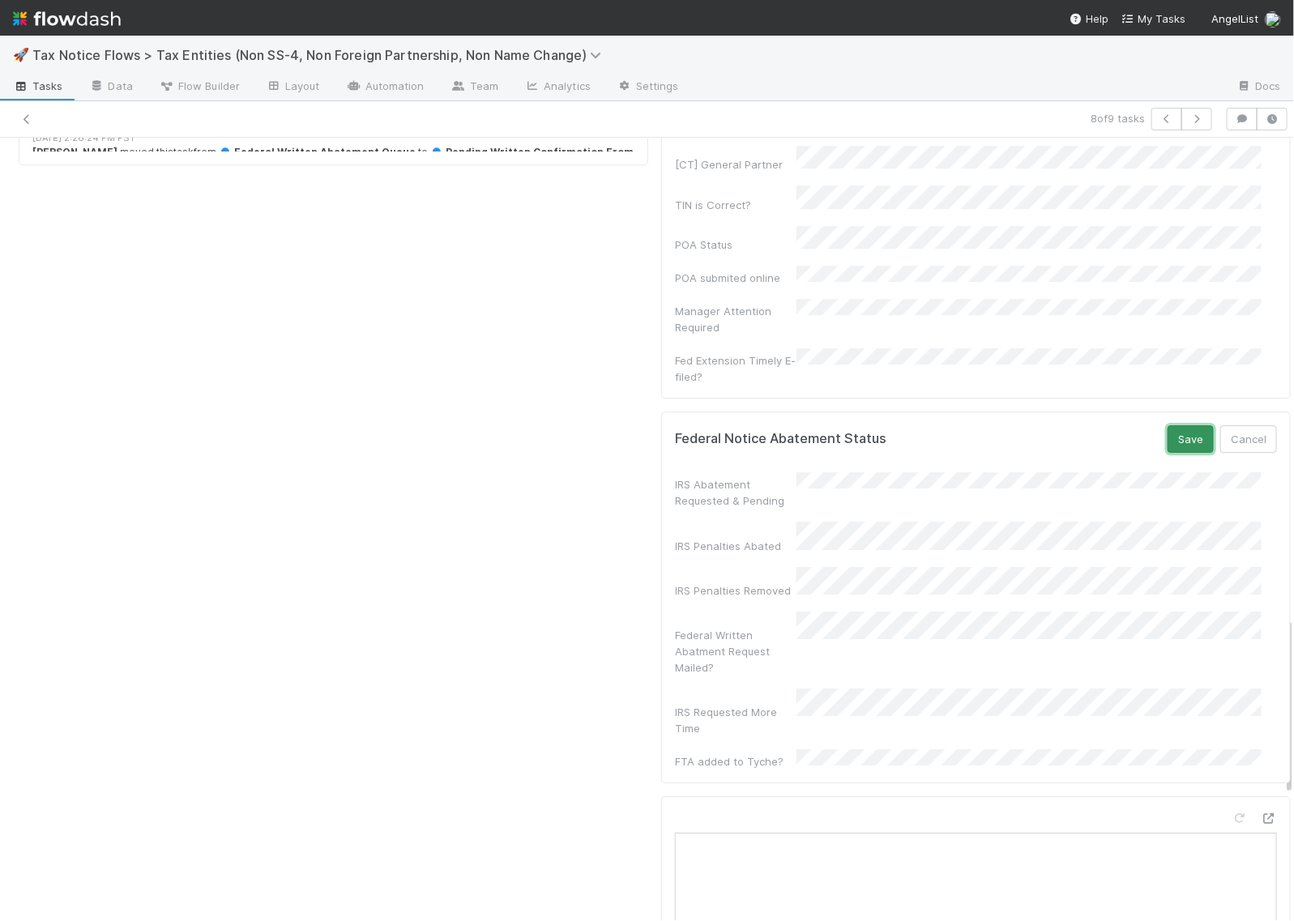
click at [1168, 425] on button "Save" at bounding box center [1191, 439] width 46 height 28
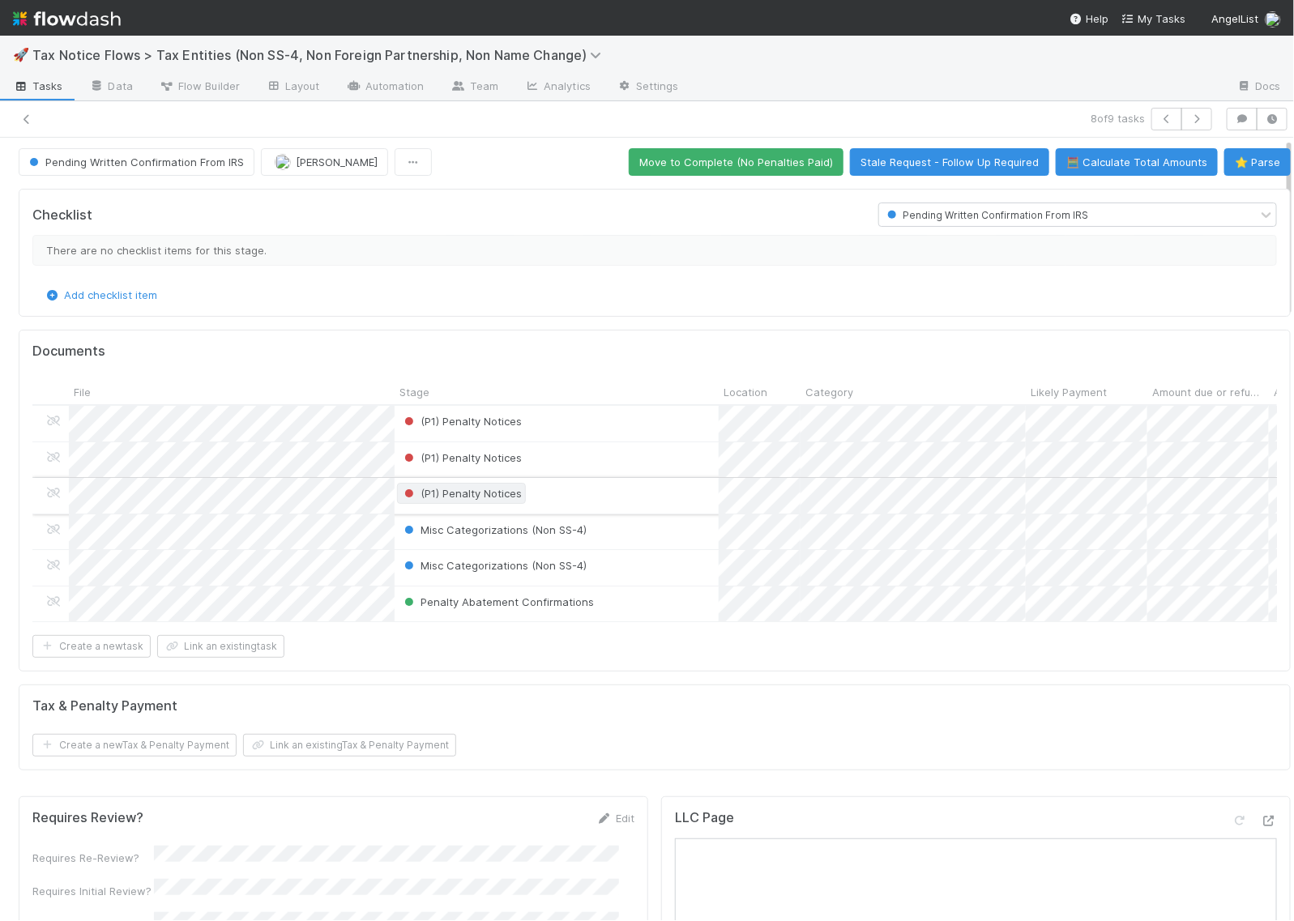
scroll to position [0, 0]
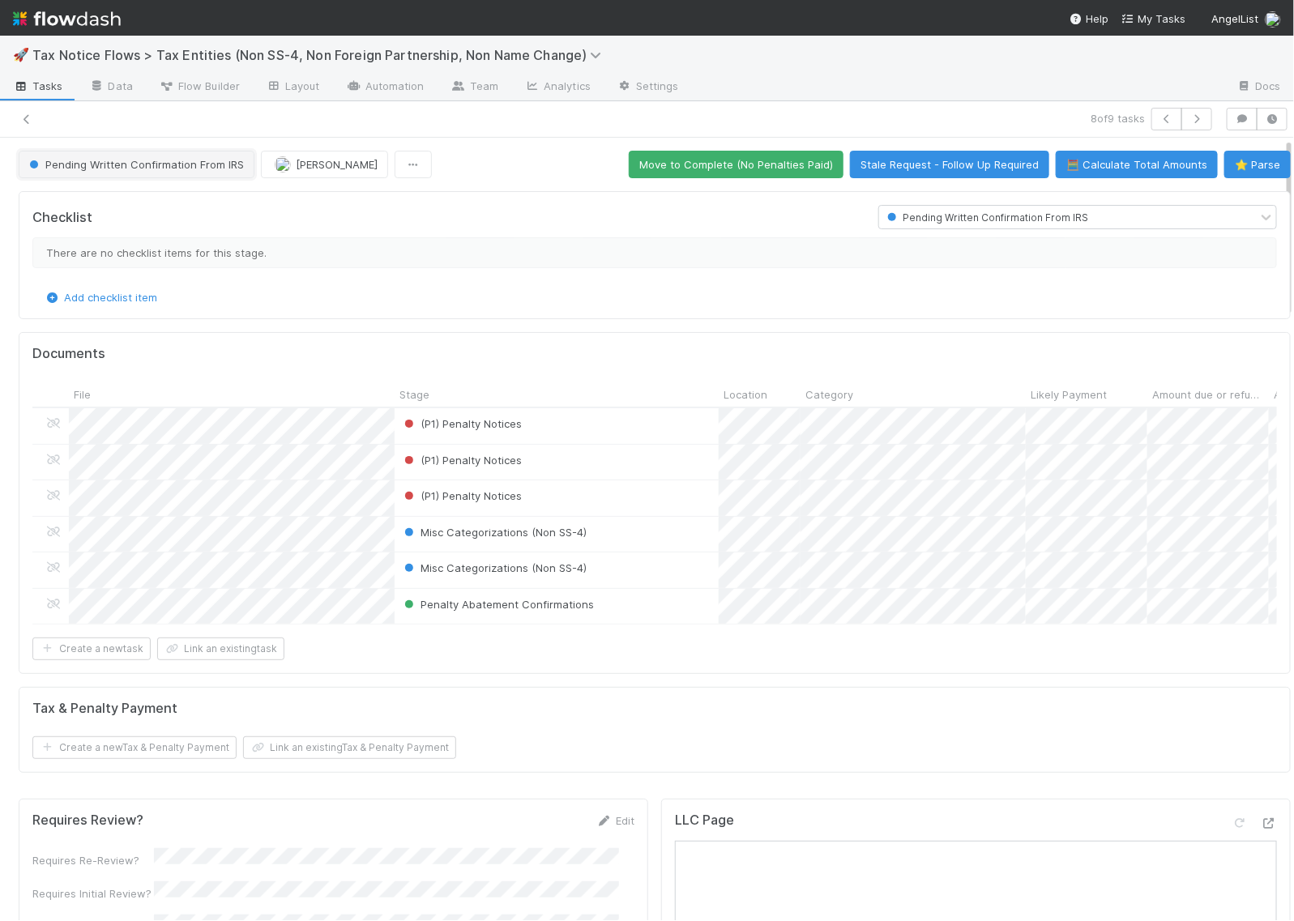
click at [132, 164] on span "Pending Written Confirmation From IRS" at bounding box center [135, 164] width 218 height 13
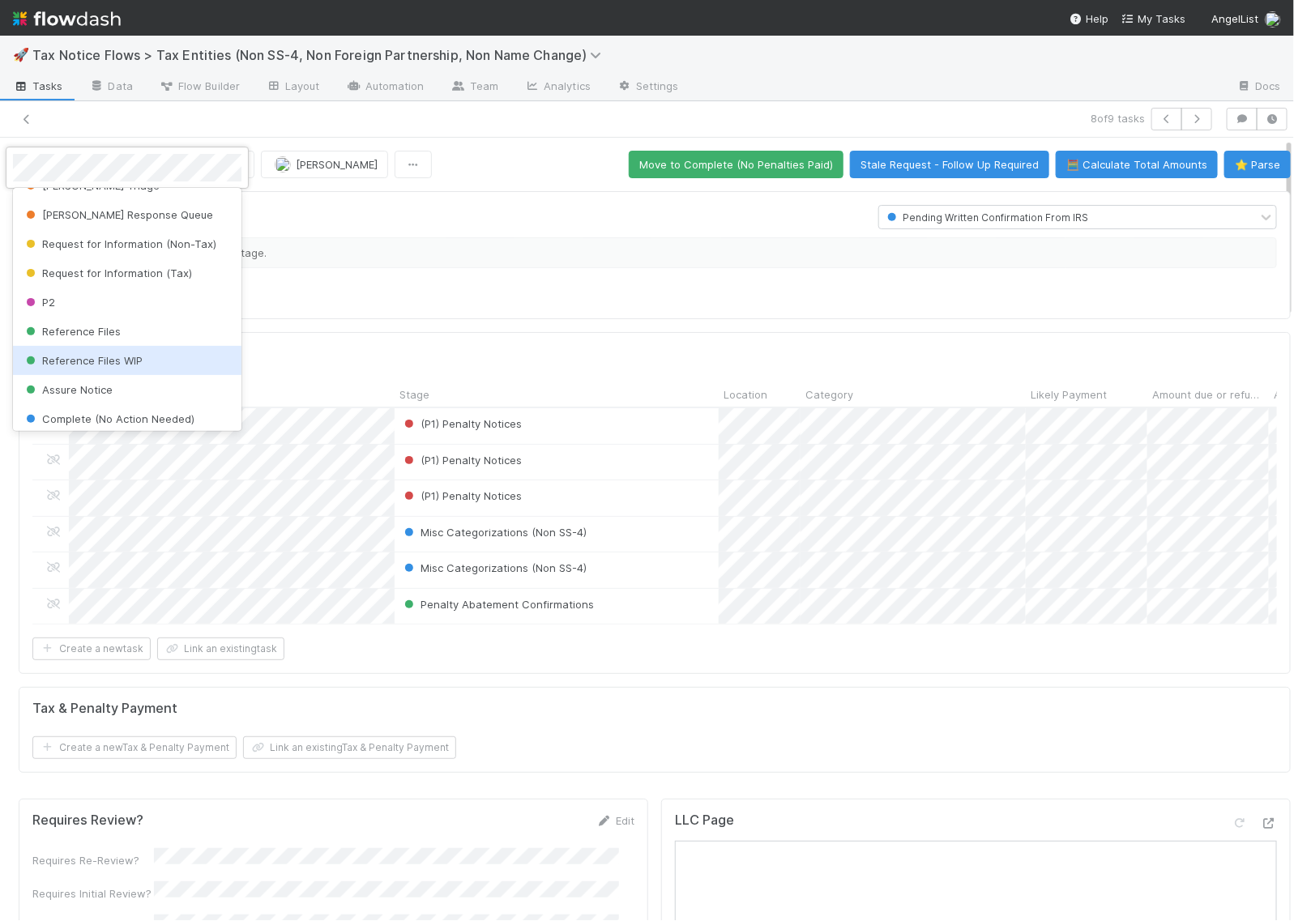
scroll to position [602, 0]
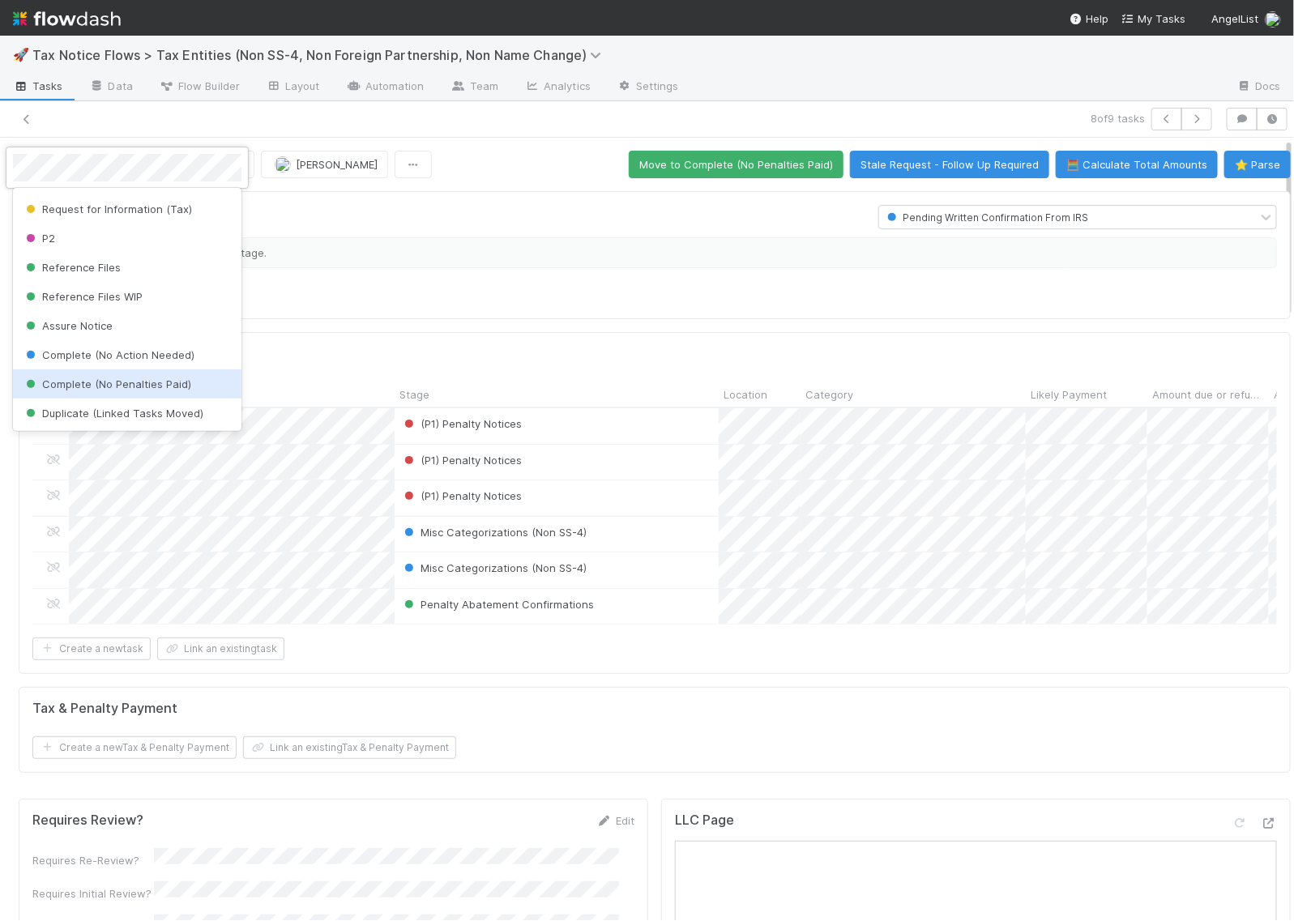
click at [99, 378] on span "Complete (No Penalties Paid)" at bounding box center [107, 384] width 169 height 13
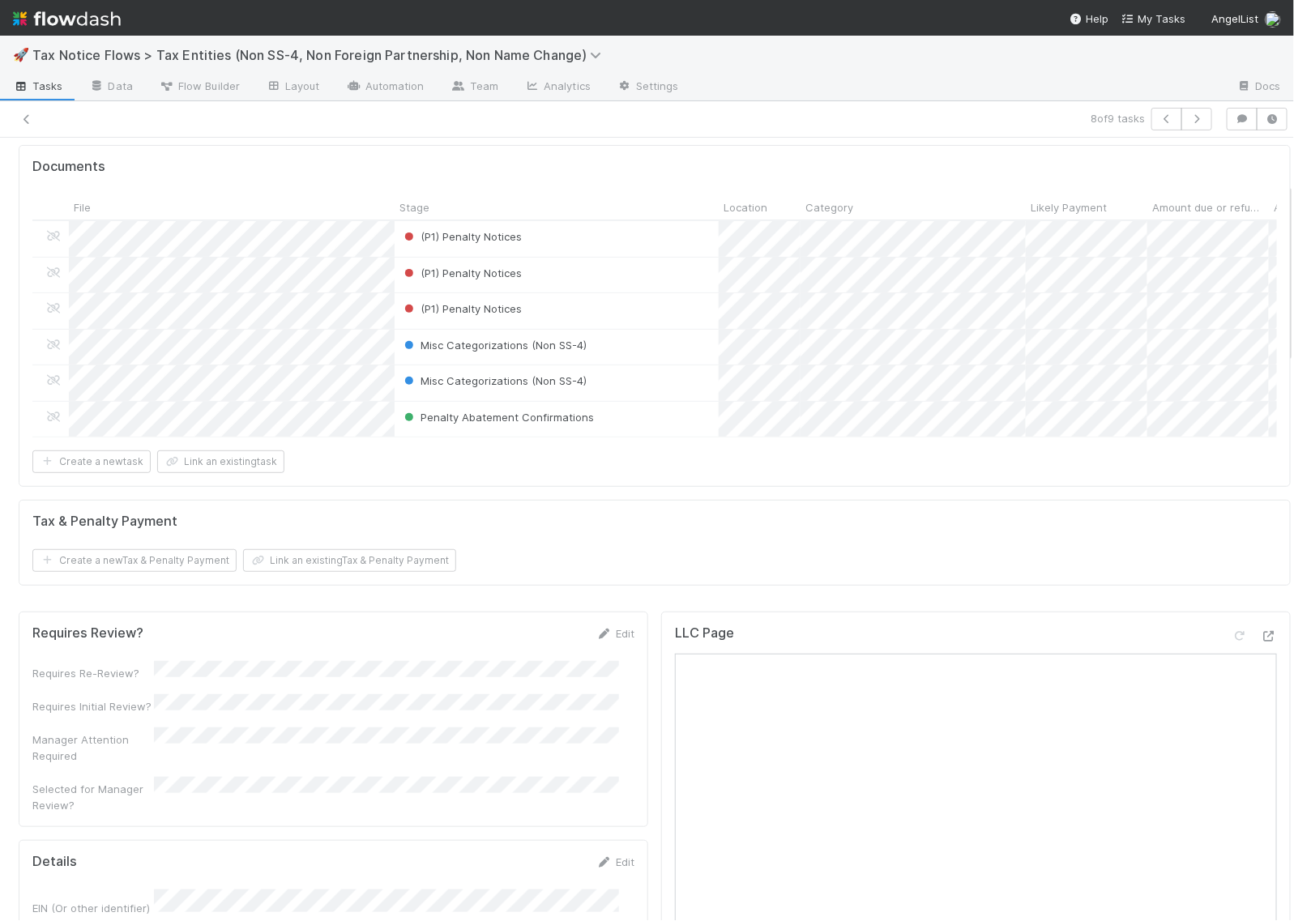
scroll to position [203, 0]
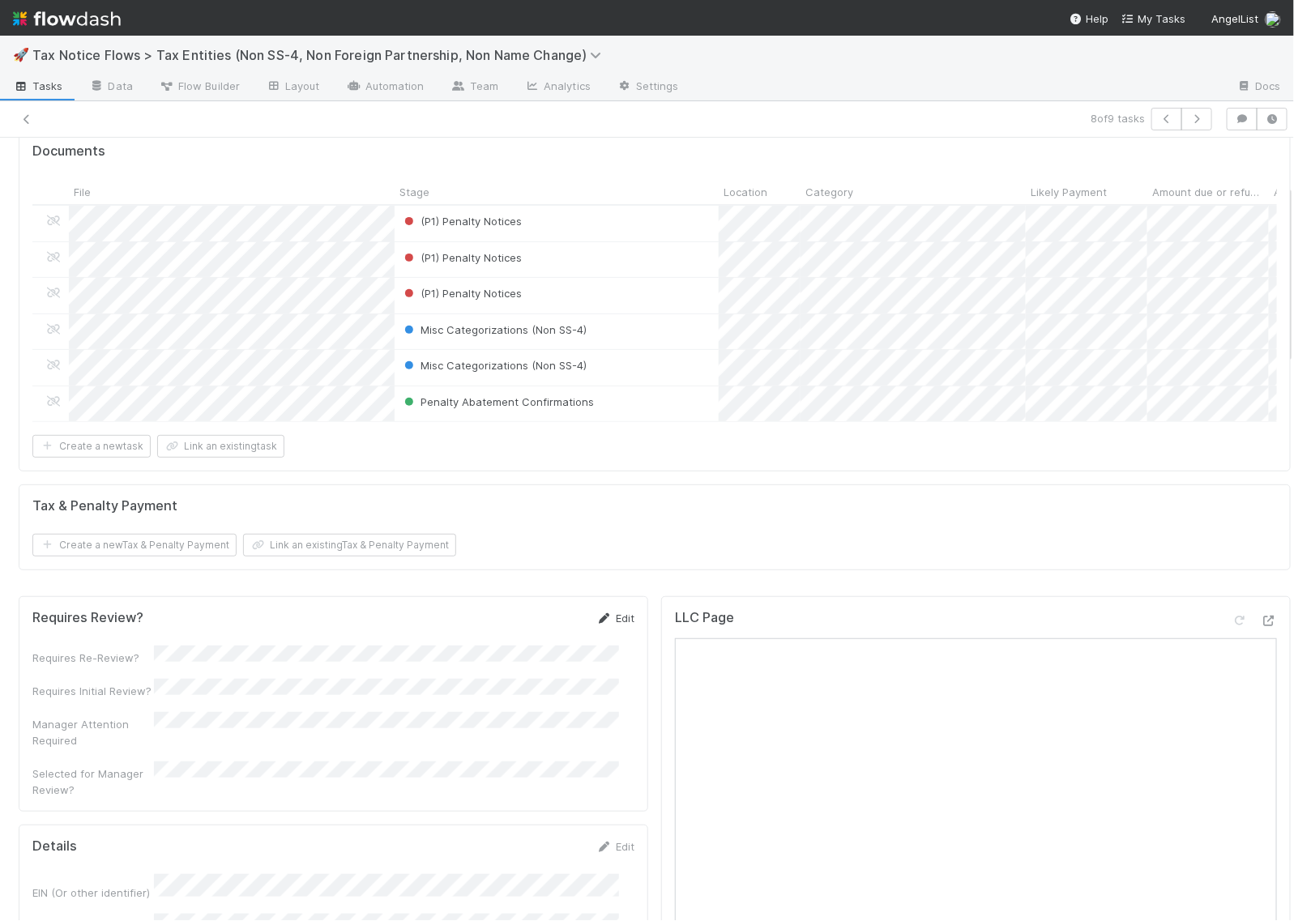
click at [598, 625] on link "Edit" at bounding box center [615, 618] width 38 height 13
click at [525, 638] on button "Save" at bounding box center [548, 624] width 46 height 28
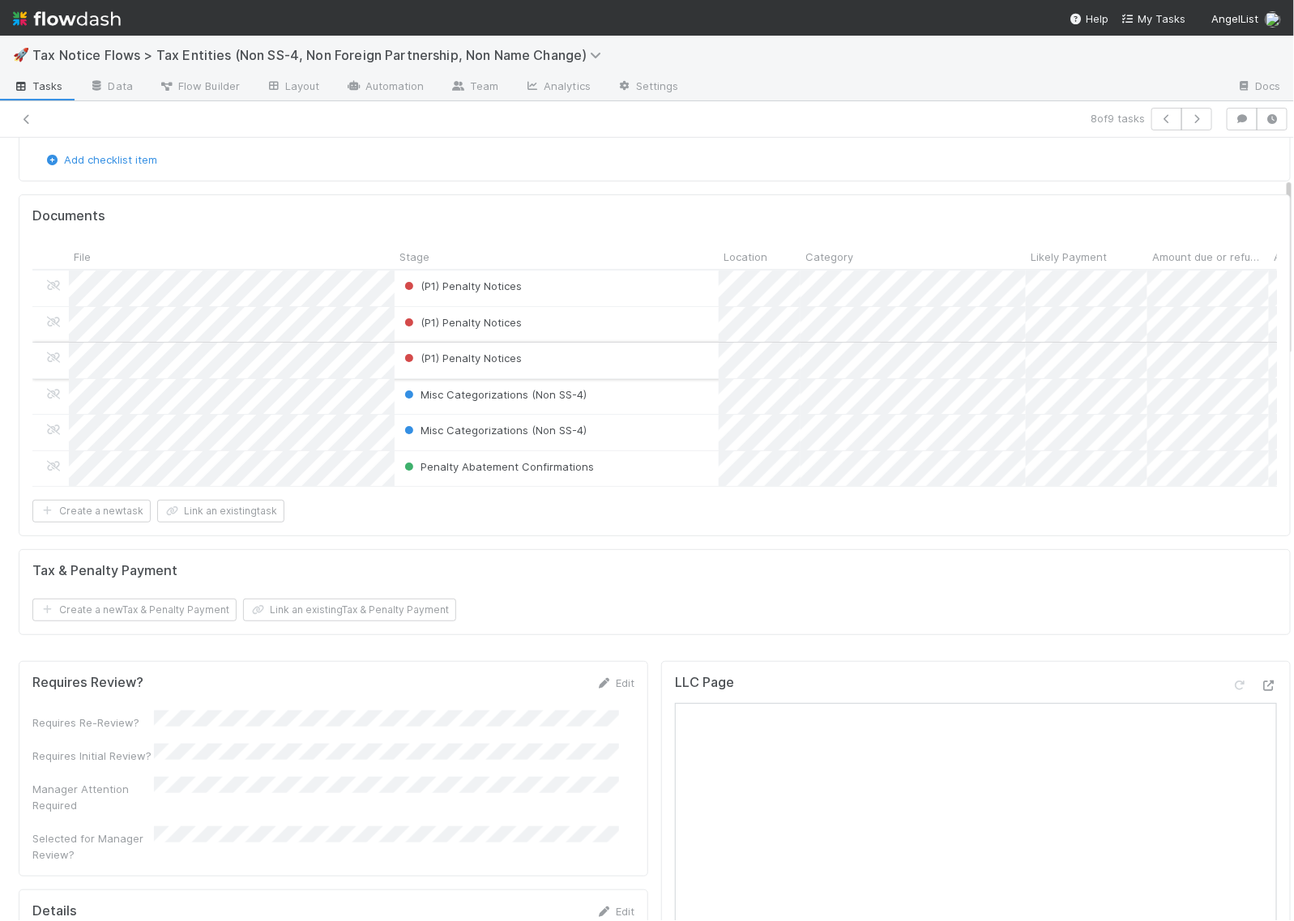
scroll to position [0, 0]
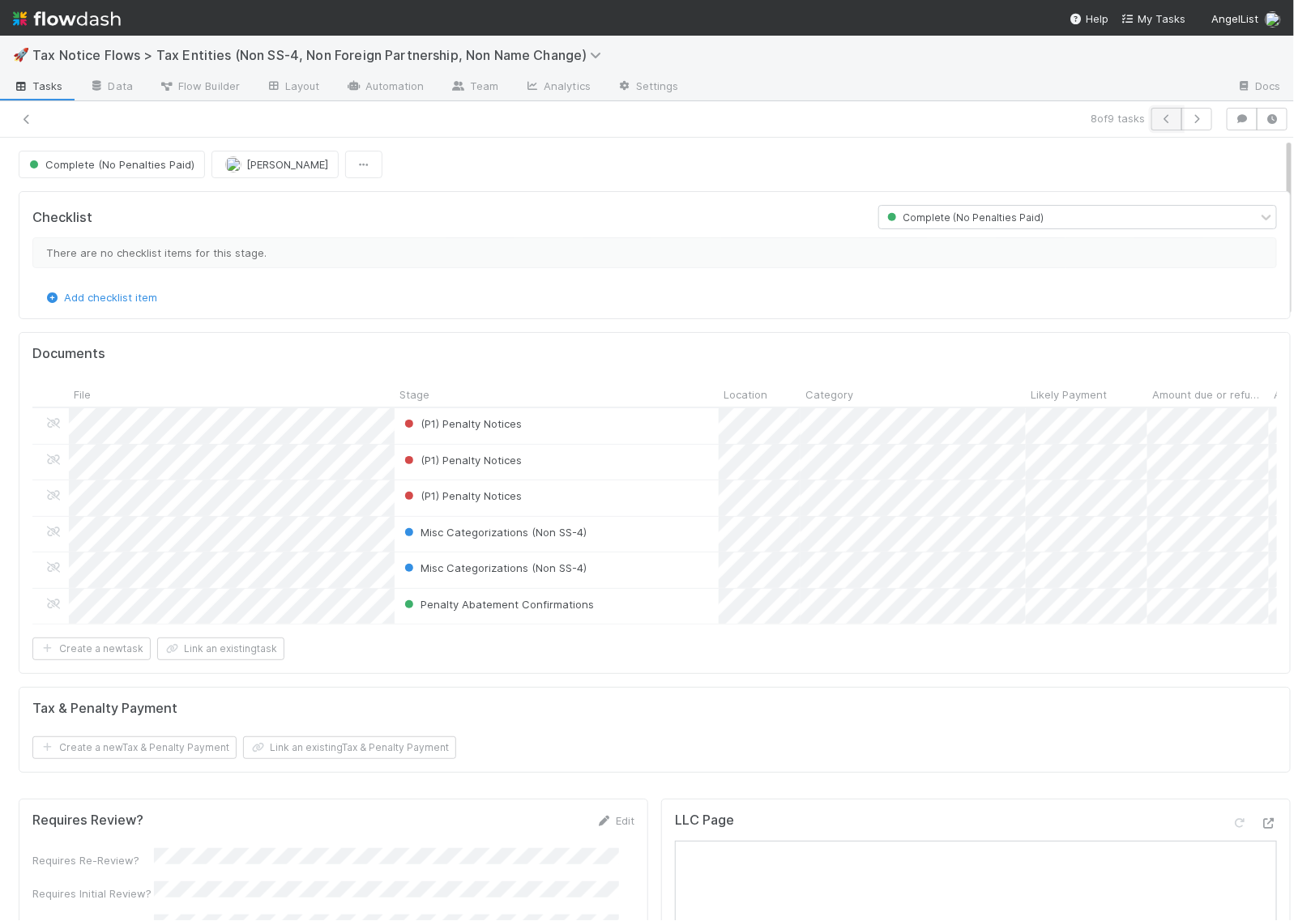
click at [1159, 122] on icon "button" at bounding box center [1167, 119] width 16 height 10
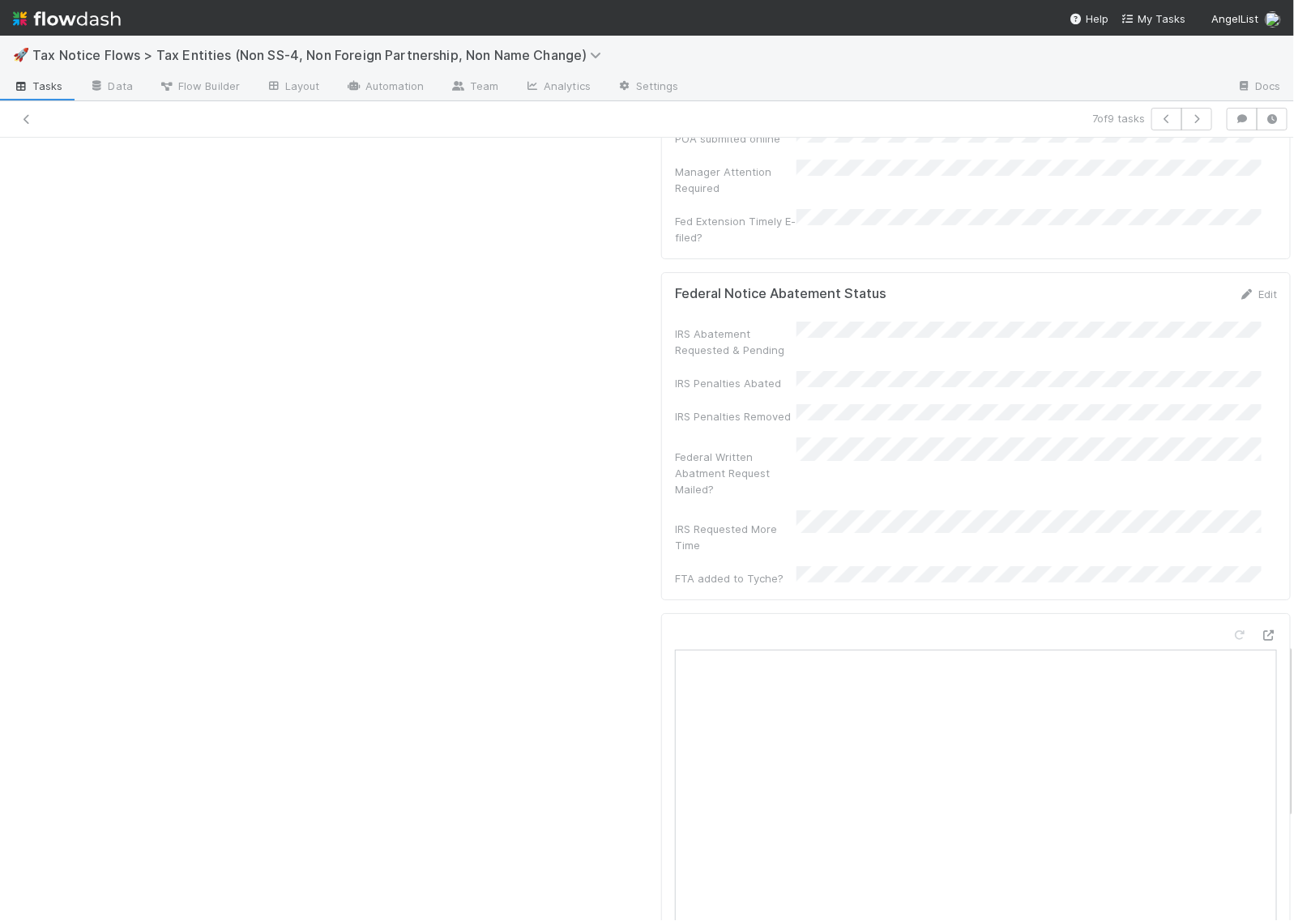
scroll to position [2330, 0]
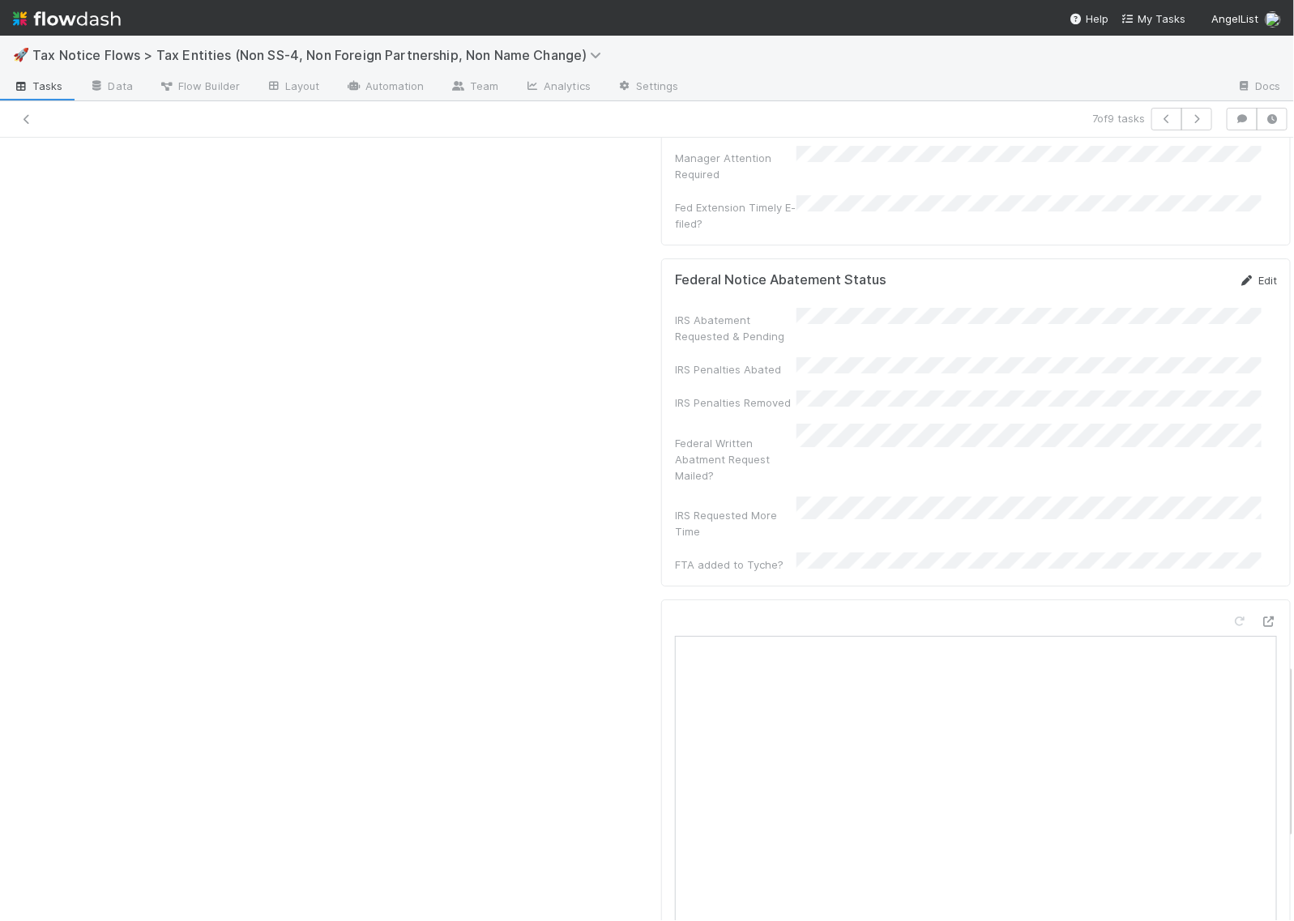
click at [1239, 274] on link "Edit" at bounding box center [1258, 280] width 38 height 13
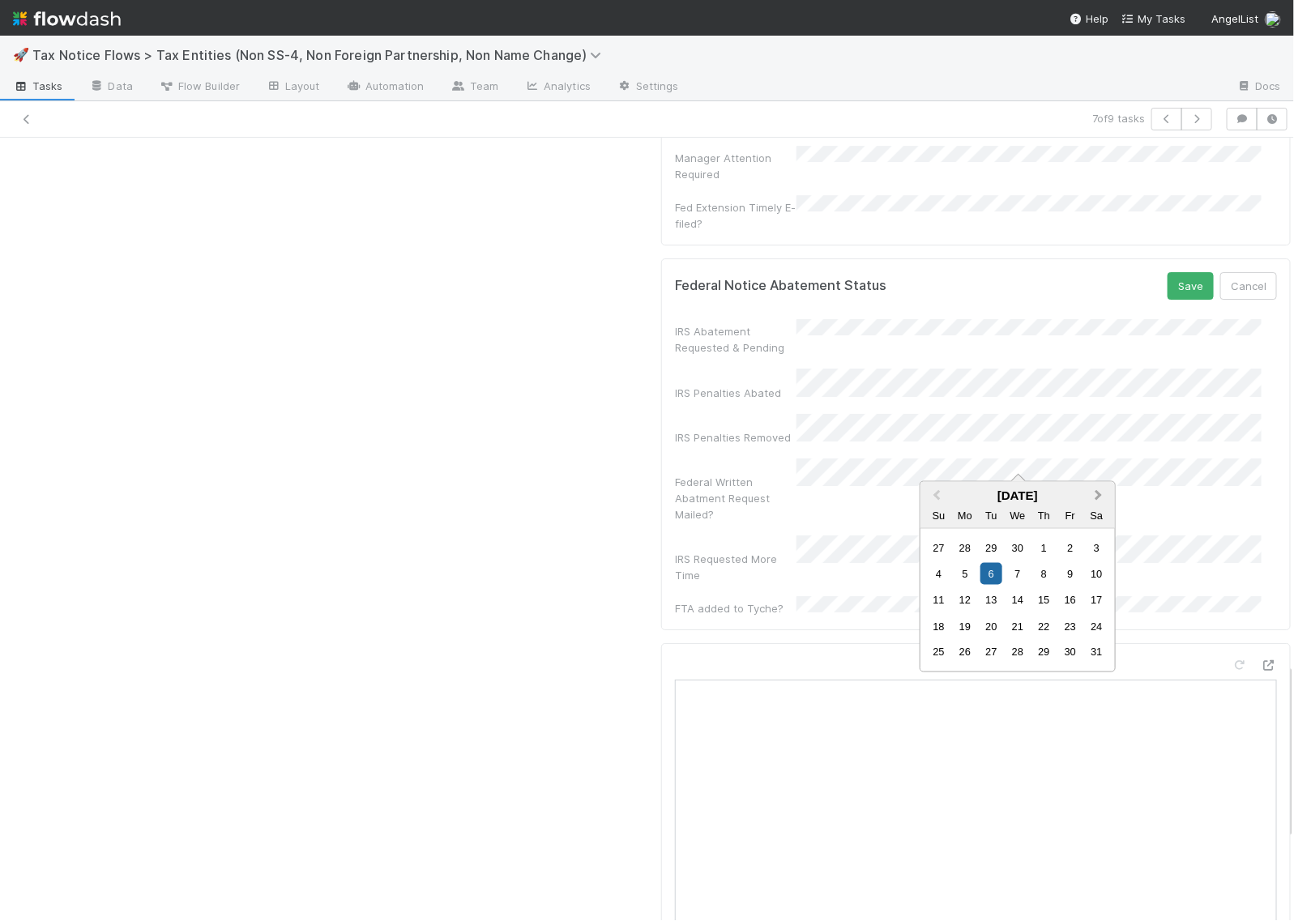
click at [1100, 491] on button "Next Month" at bounding box center [1101, 497] width 26 height 26
click at [1042, 652] on div "31" at bounding box center [1044, 653] width 22 height 22
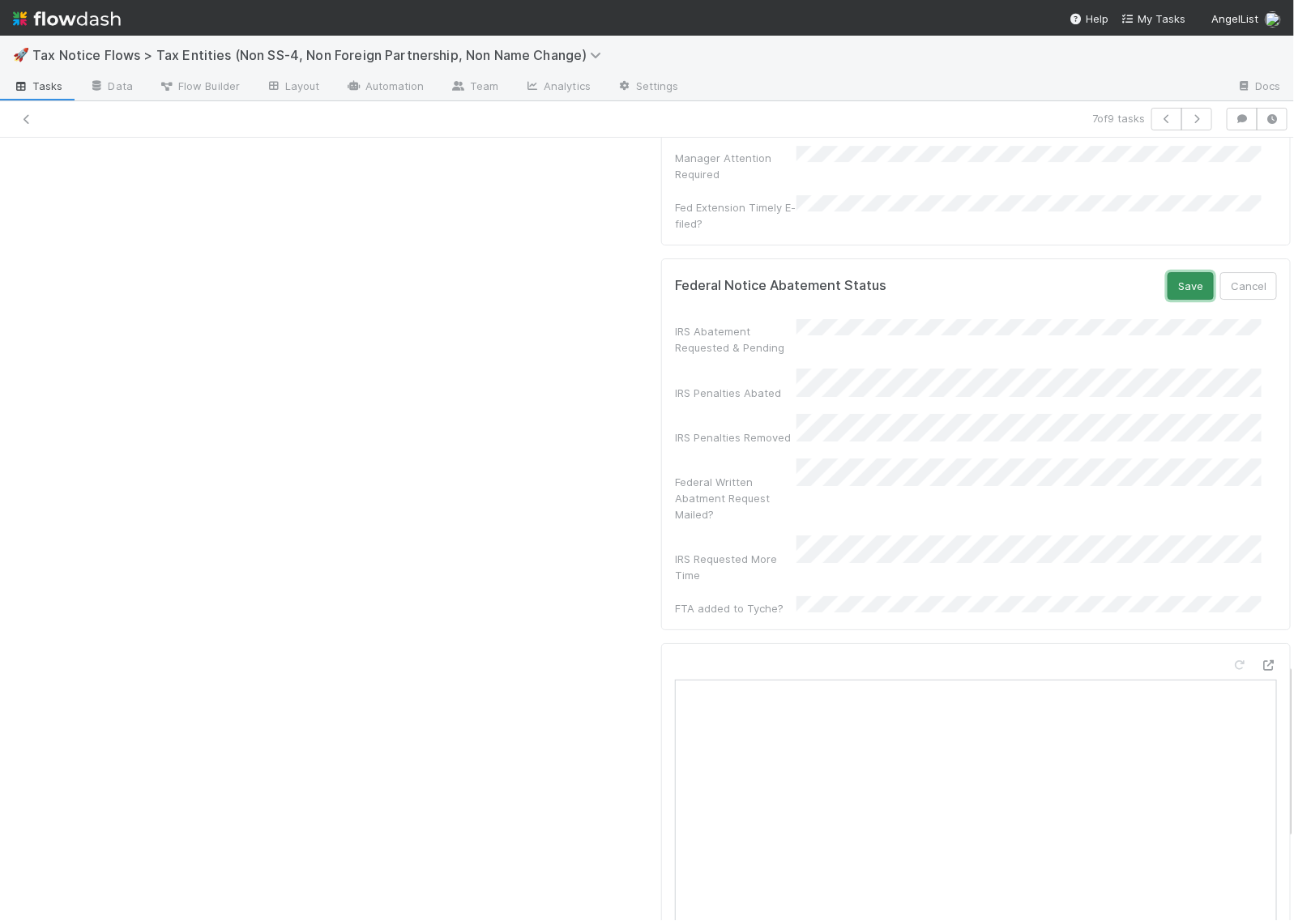
click at [1168, 272] on button "Save" at bounding box center [1191, 286] width 46 height 28
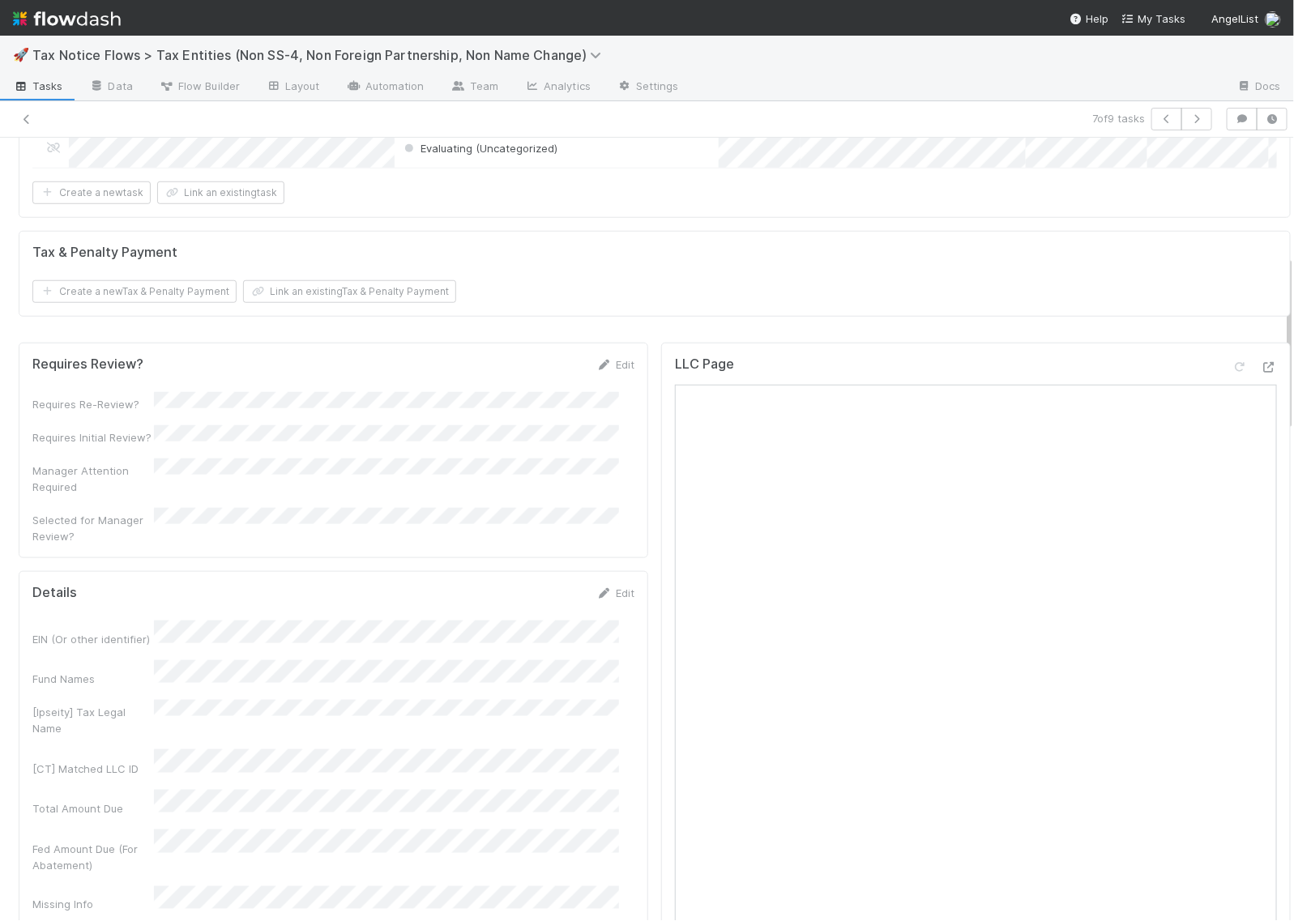
scroll to position [507, 0]
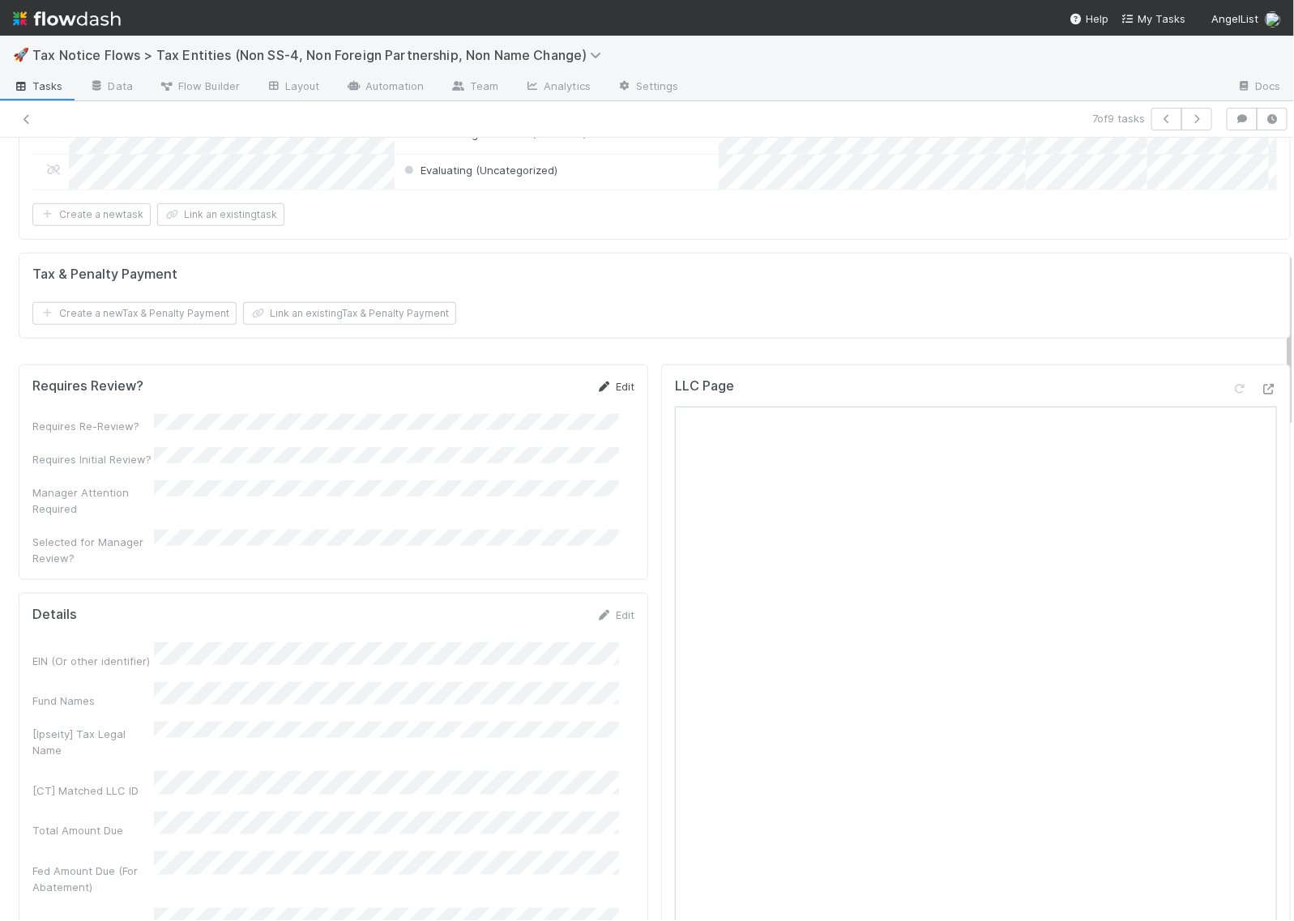
click at [596, 392] on icon at bounding box center [604, 387] width 16 height 11
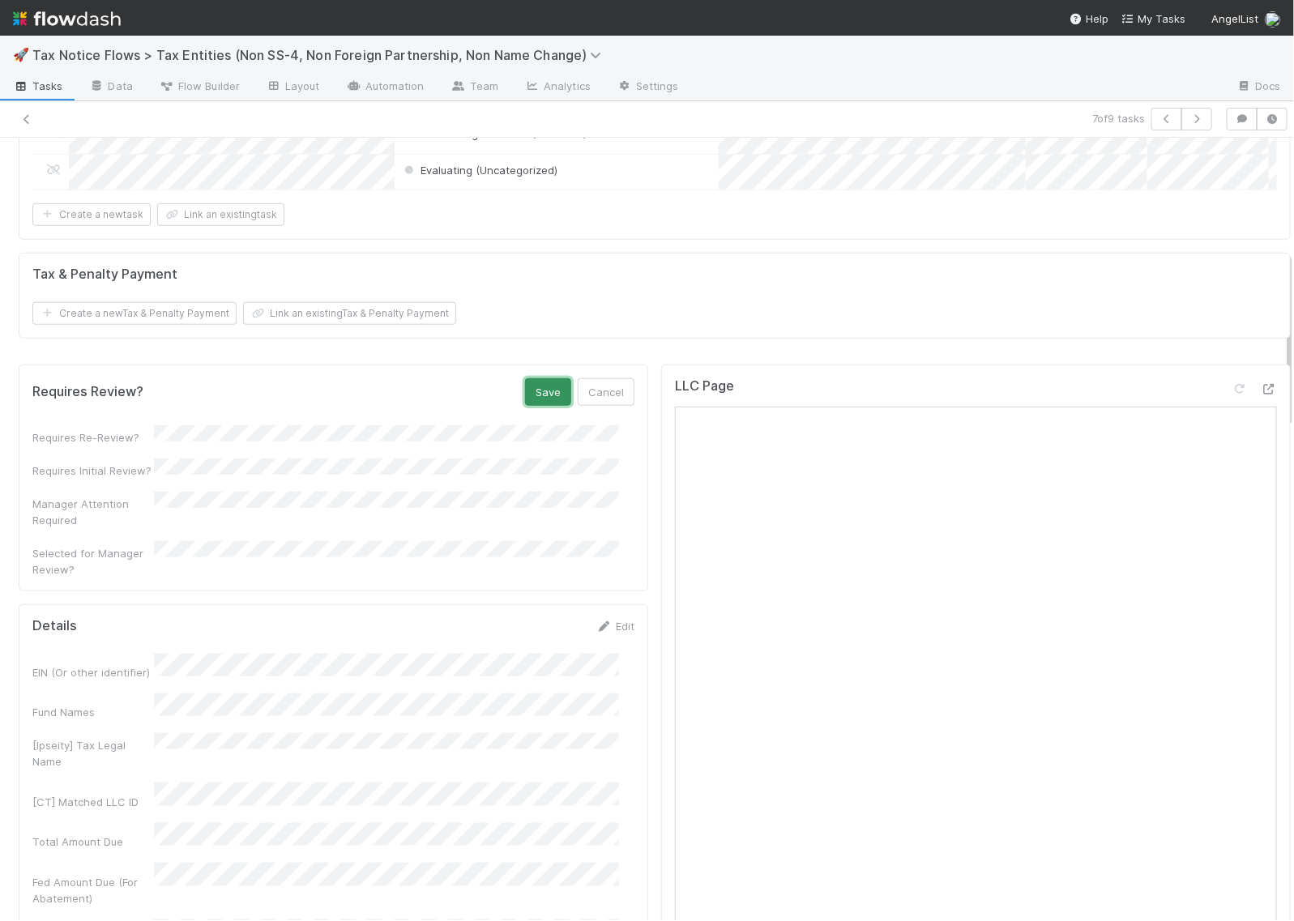
click at [537, 406] on button "Save" at bounding box center [548, 392] width 46 height 28
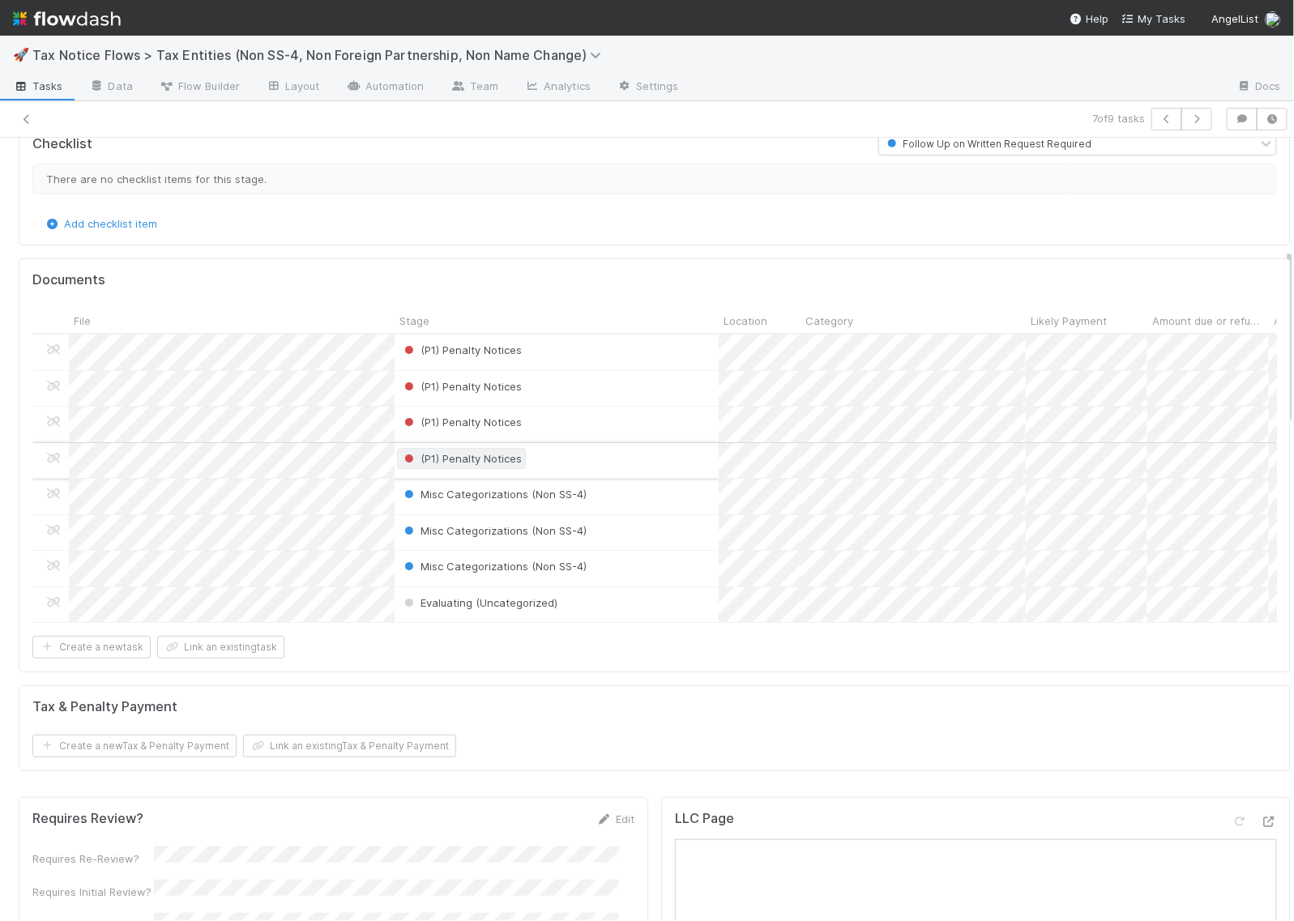
scroll to position [0, 0]
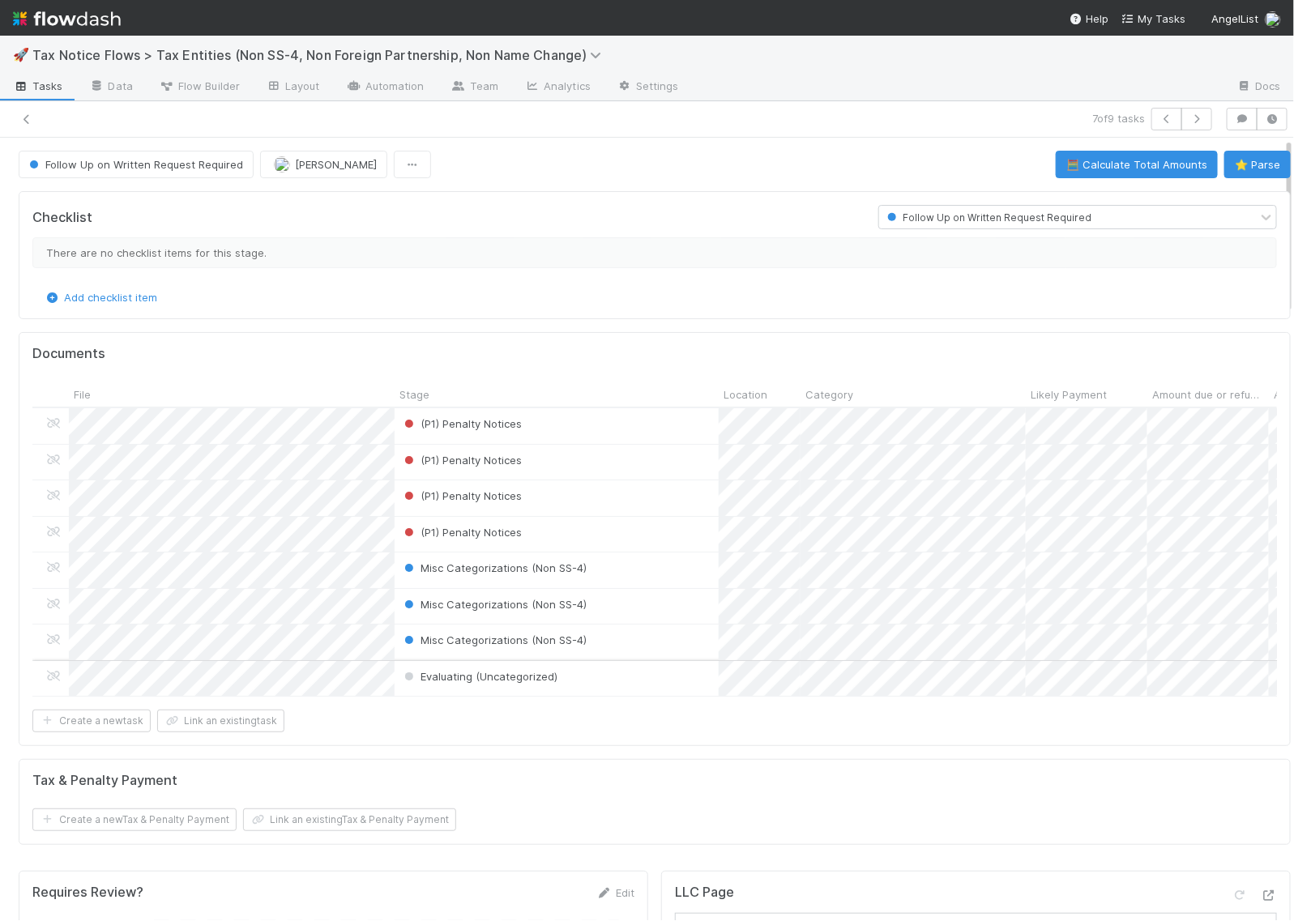
click at [585, 675] on div "Evaluating (Uncategorized)" at bounding box center [557, 678] width 324 height 35
click at [170, 162] on span "Follow Up on Written Request Required" at bounding box center [134, 164] width 217 height 13
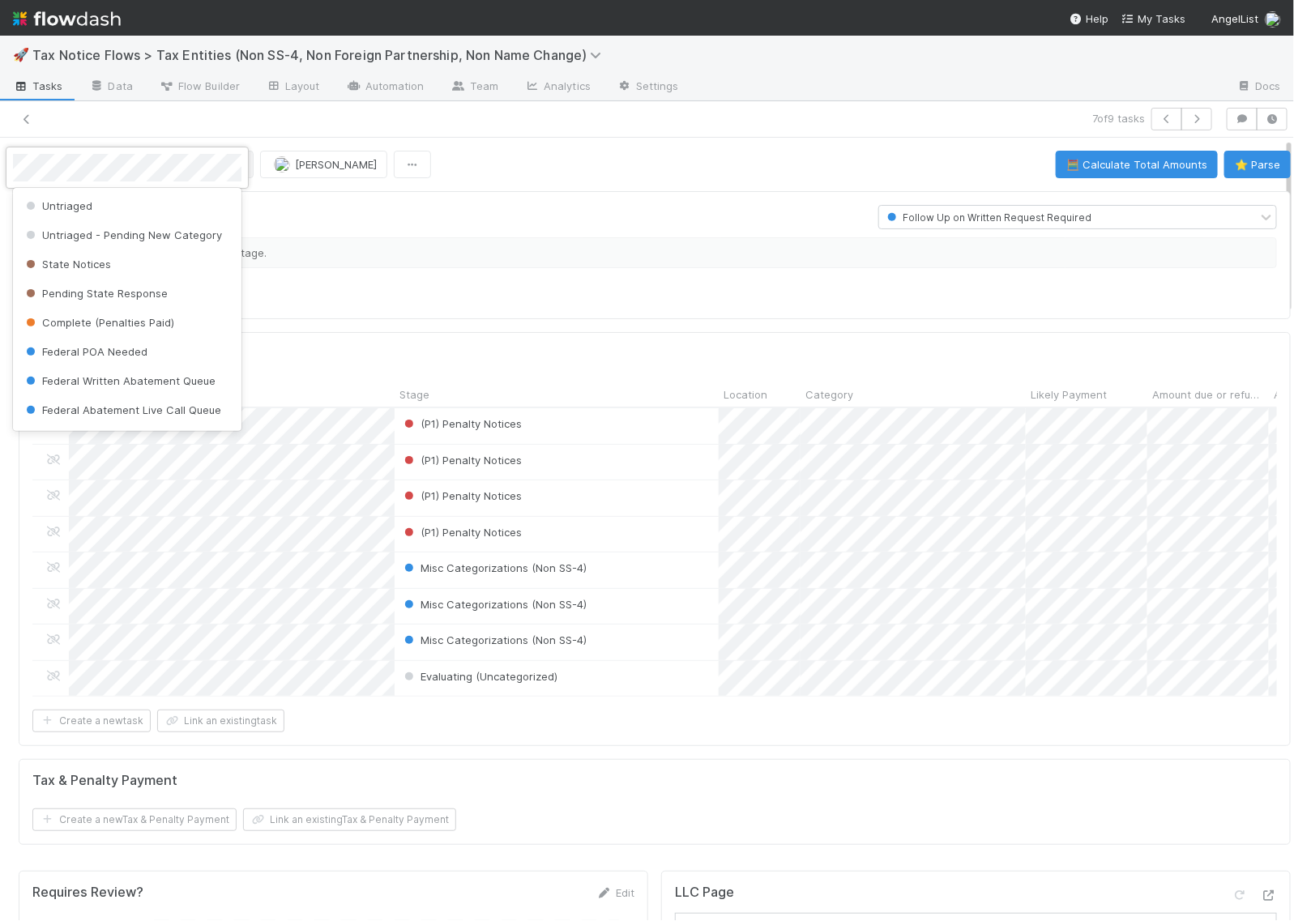
scroll to position [131, 0]
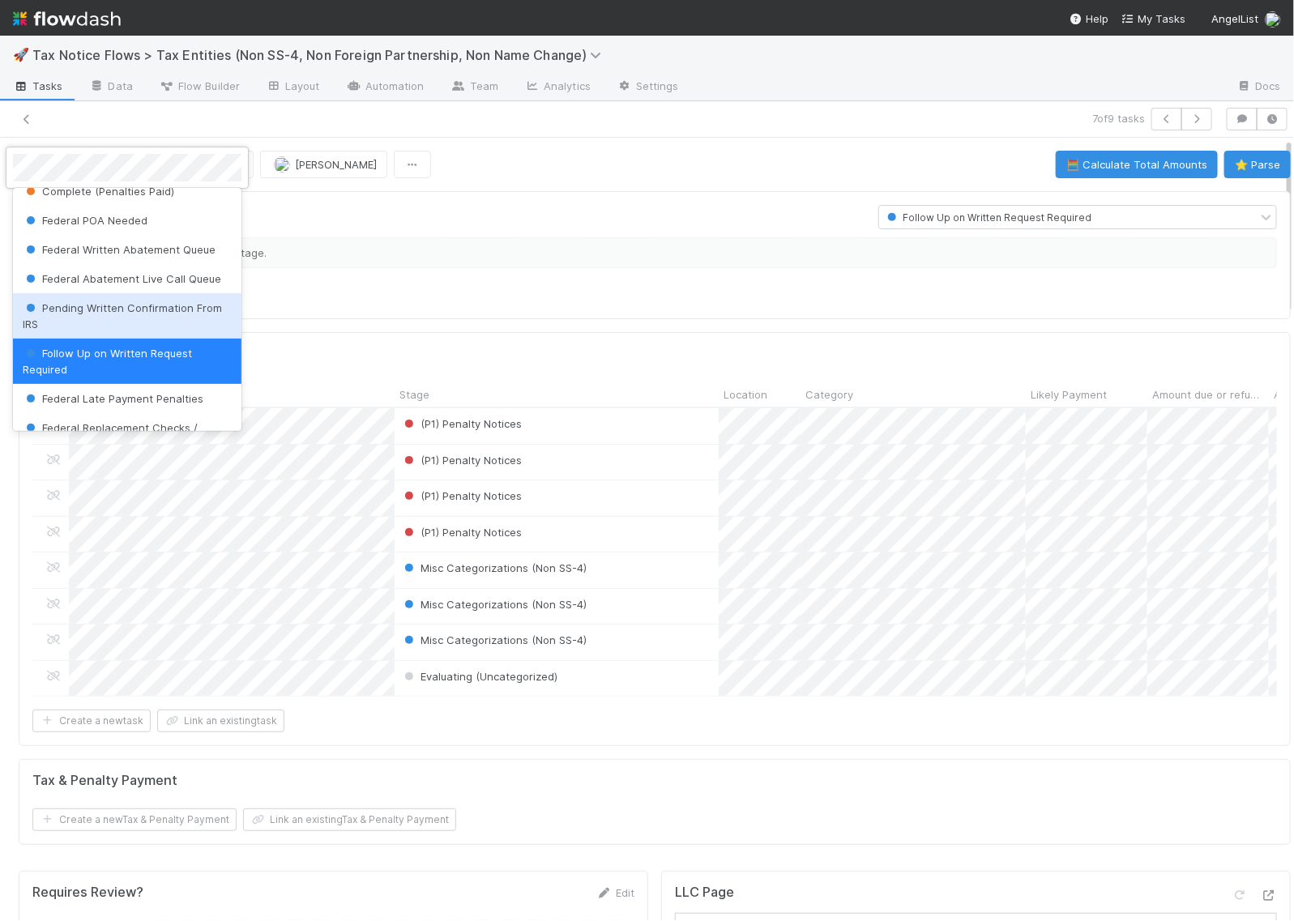
click at [119, 331] on span "Pending Written Confirmation From IRS" at bounding box center [122, 315] width 199 height 29
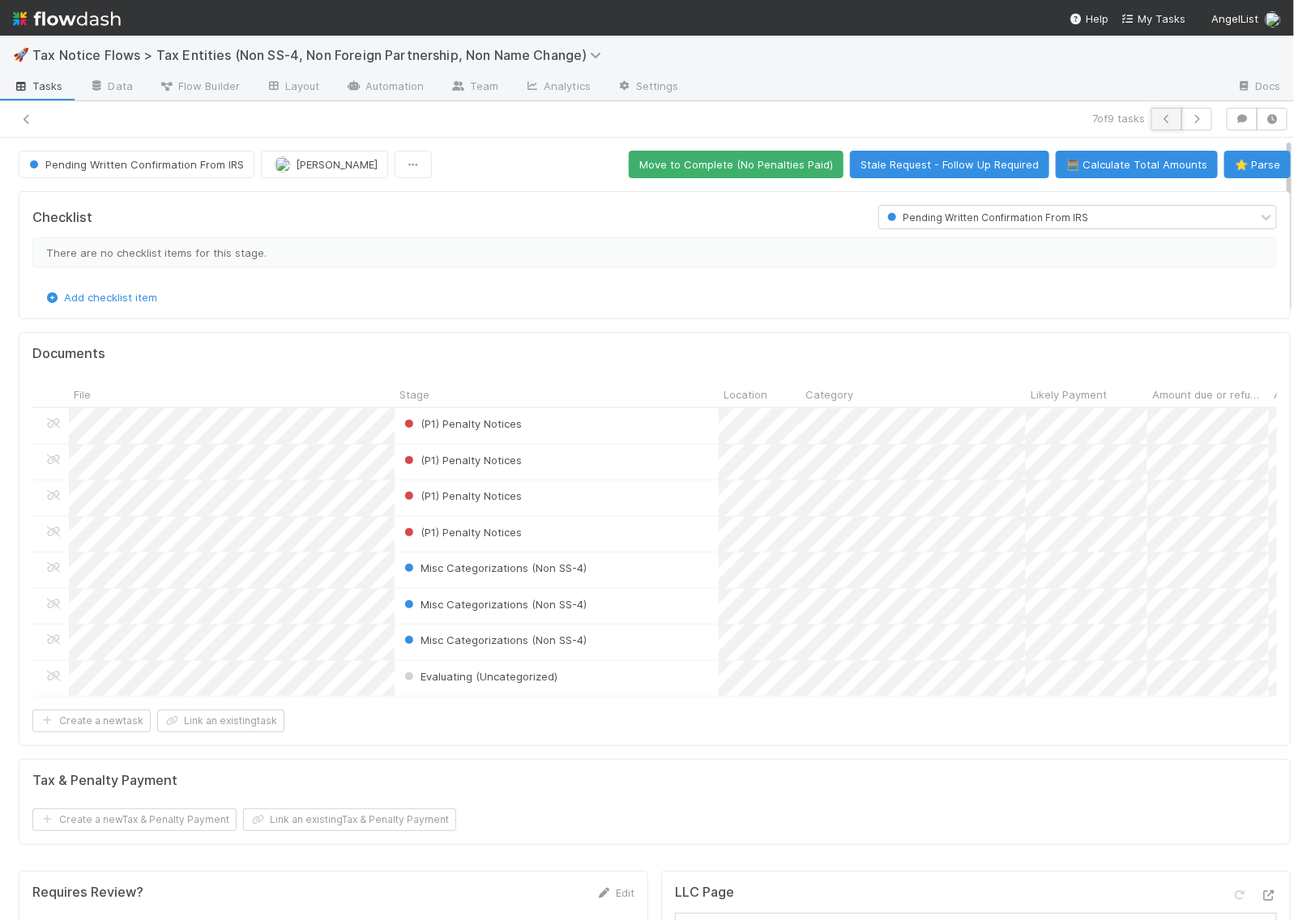
click at [1159, 118] on icon "button" at bounding box center [1167, 119] width 16 height 10
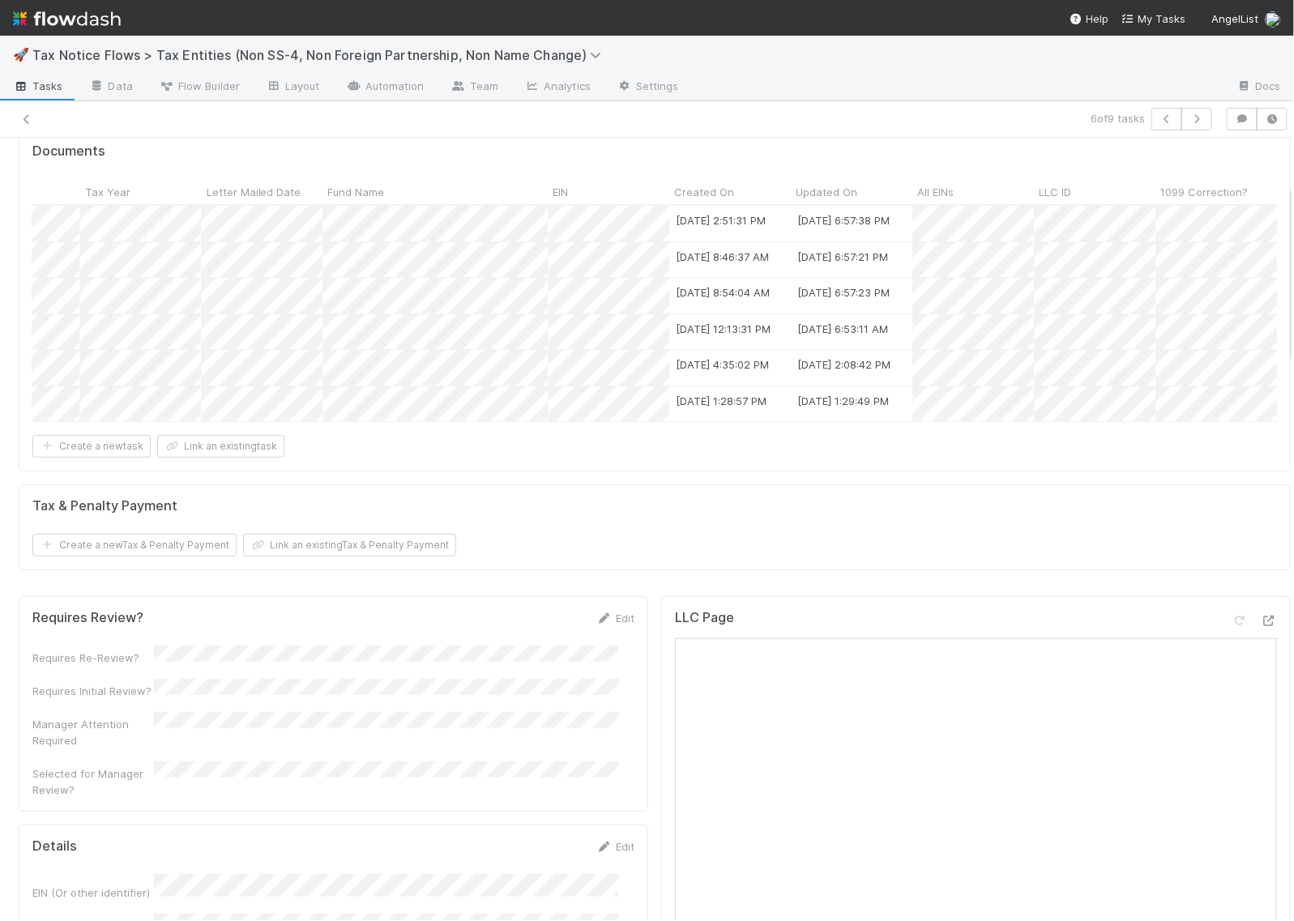
scroll to position [0, 1502]
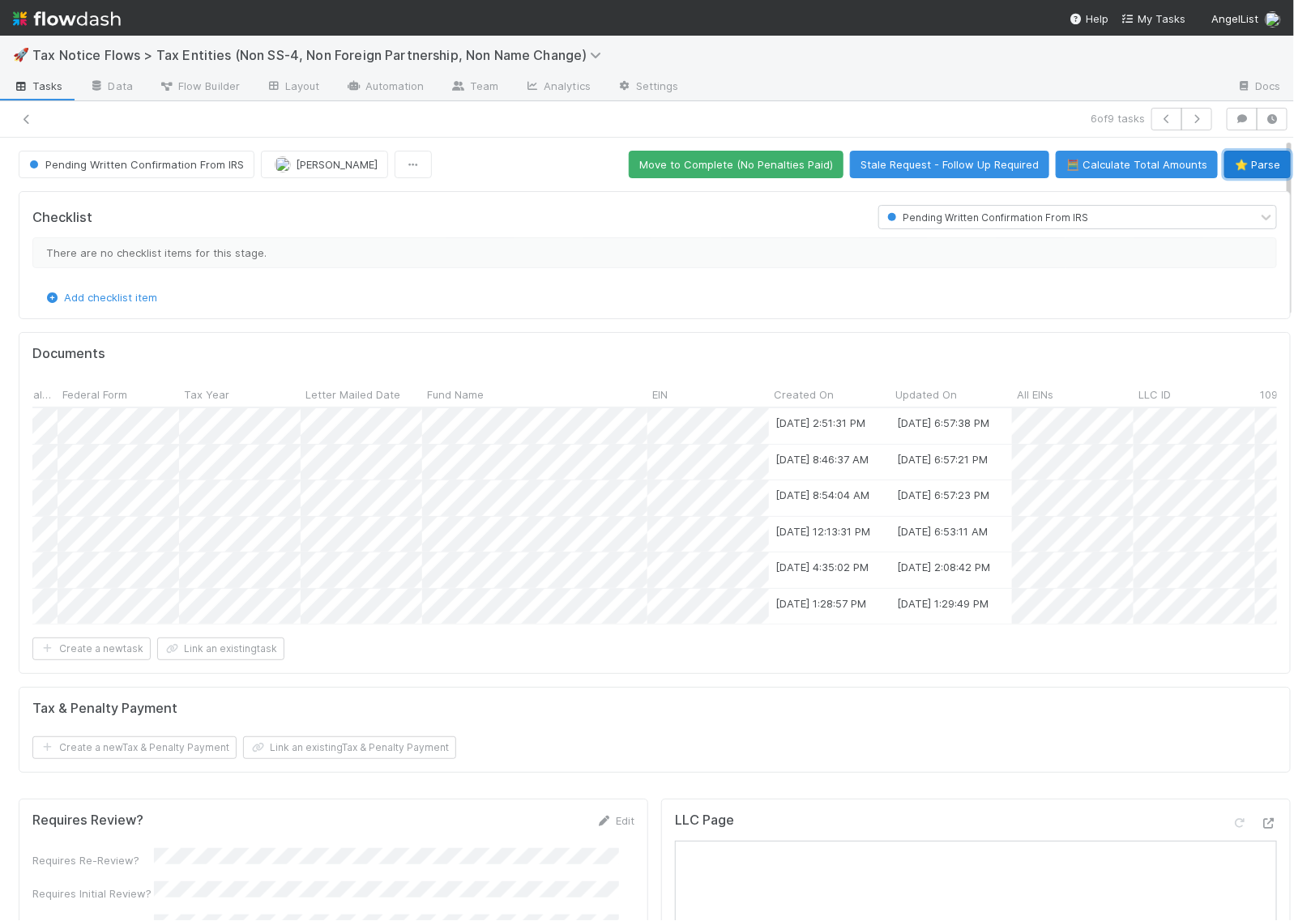
click at [1225, 165] on button "⭐ Parse" at bounding box center [1258, 165] width 66 height 28
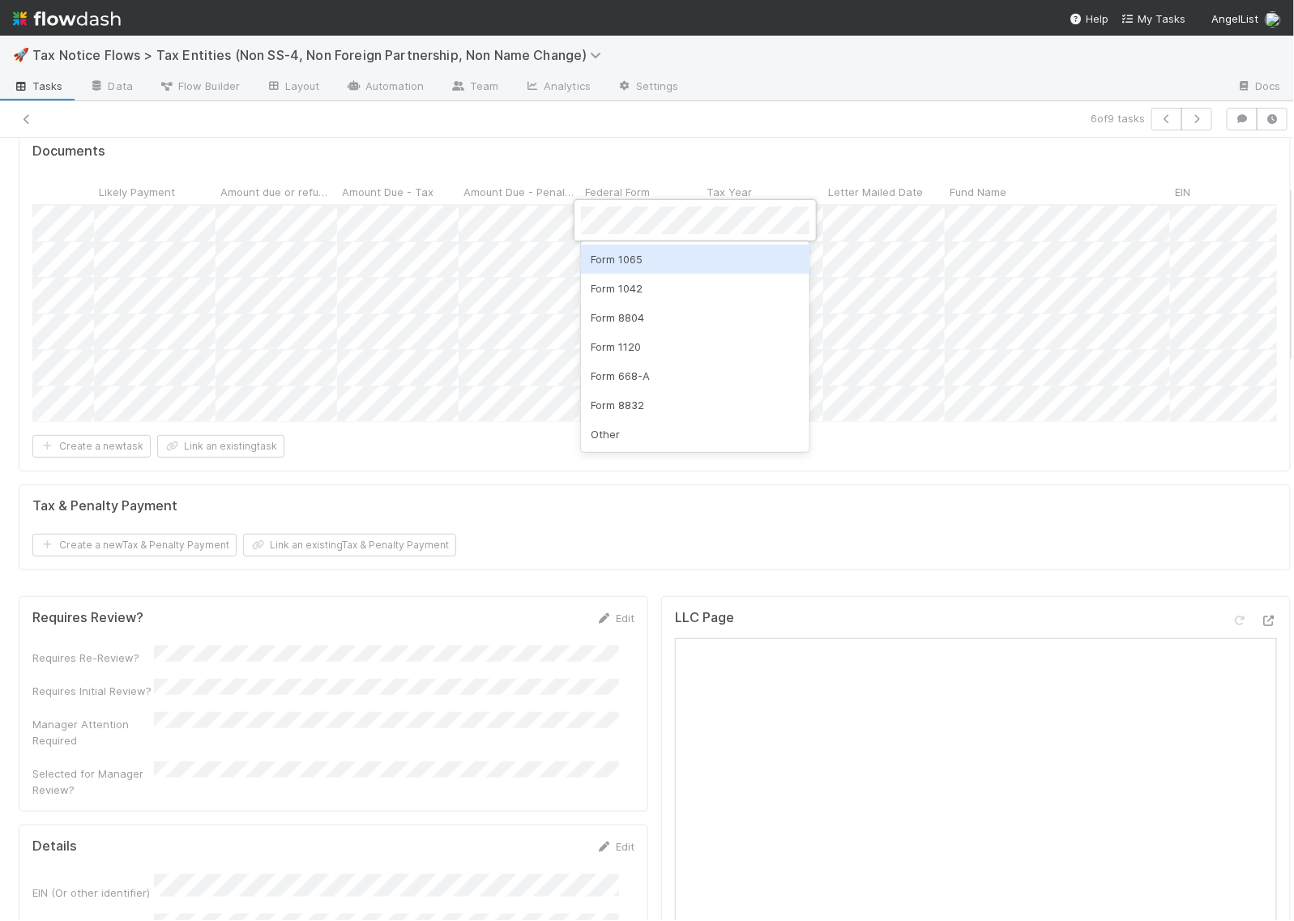
click at [626, 264] on div "Form 1065" at bounding box center [695, 259] width 229 height 29
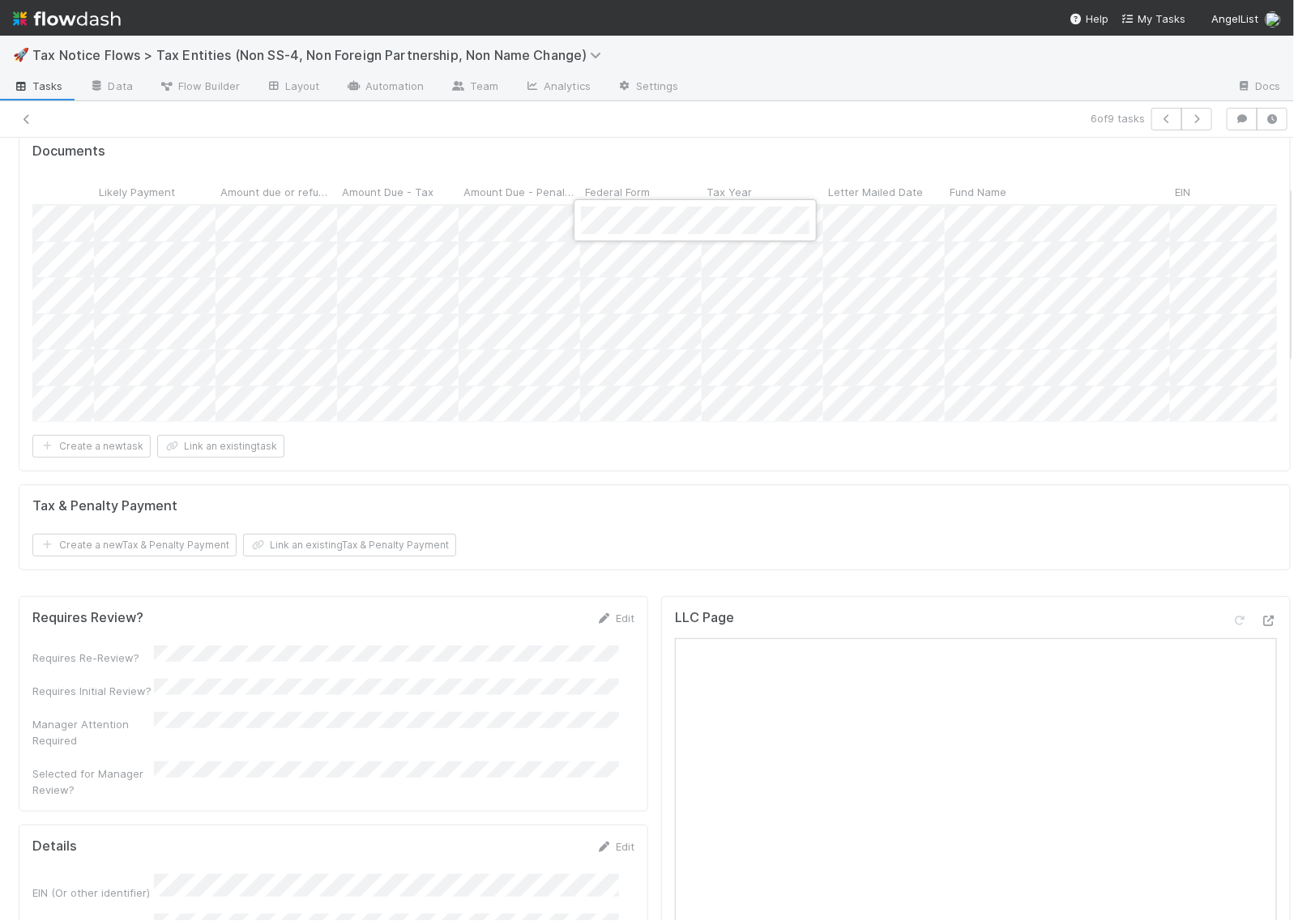
click at [606, 265] on div at bounding box center [647, 460] width 1294 height 921
click at [636, 301] on div "Form 1065" at bounding box center [695, 294] width 229 height 29
click at [614, 300] on div at bounding box center [647, 460] width 1294 height 921
click at [626, 328] on div "Form 1065" at bounding box center [695, 331] width 229 height 29
click at [617, 332] on div at bounding box center [647, 460] width 1294 height 921
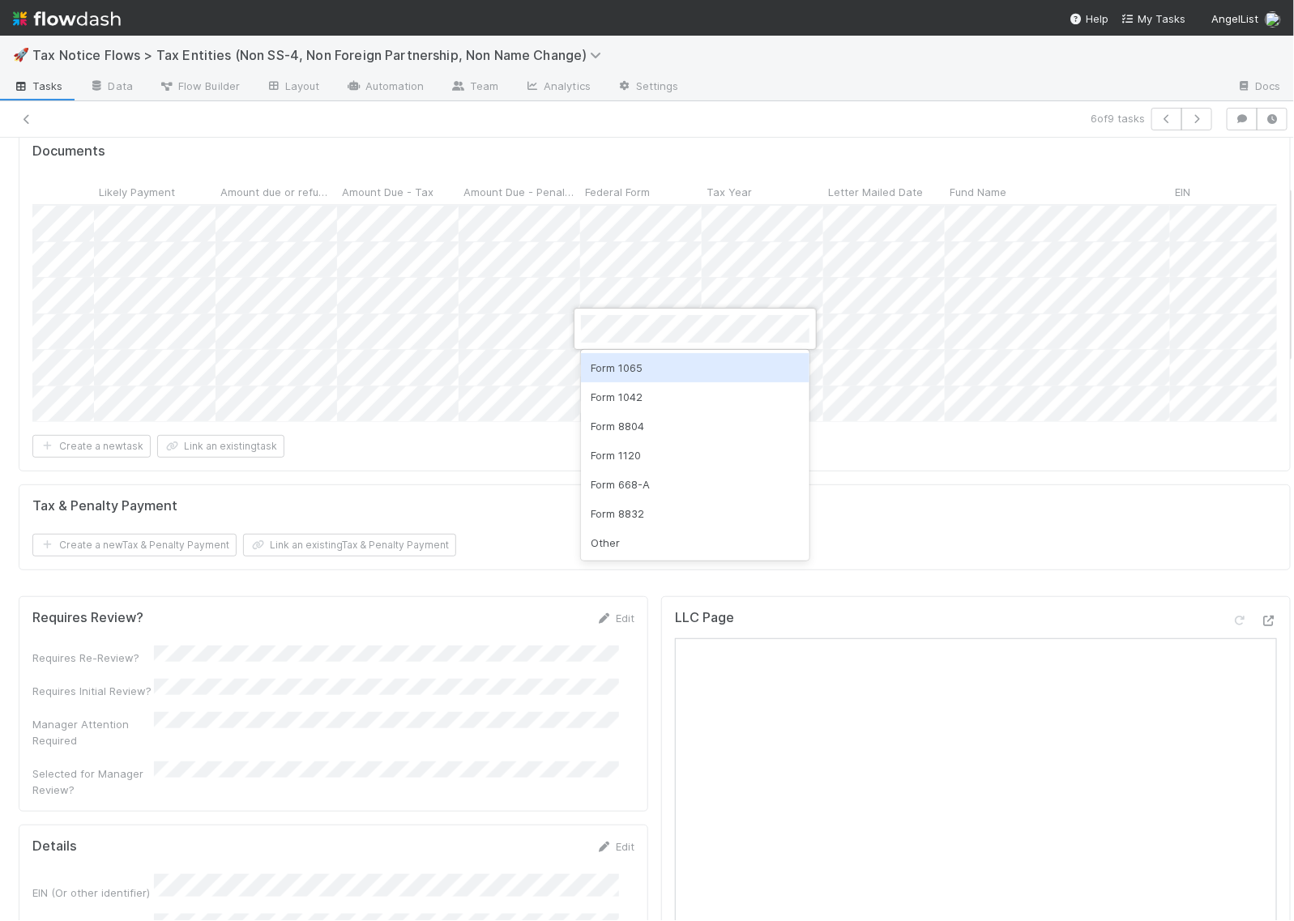
click at [628, 361] on div "Form 1065" at bounding box center [695, 367] width 229 height 29
click at [612, 366] on div at bounding box center [647, 460] width 1294 height 921
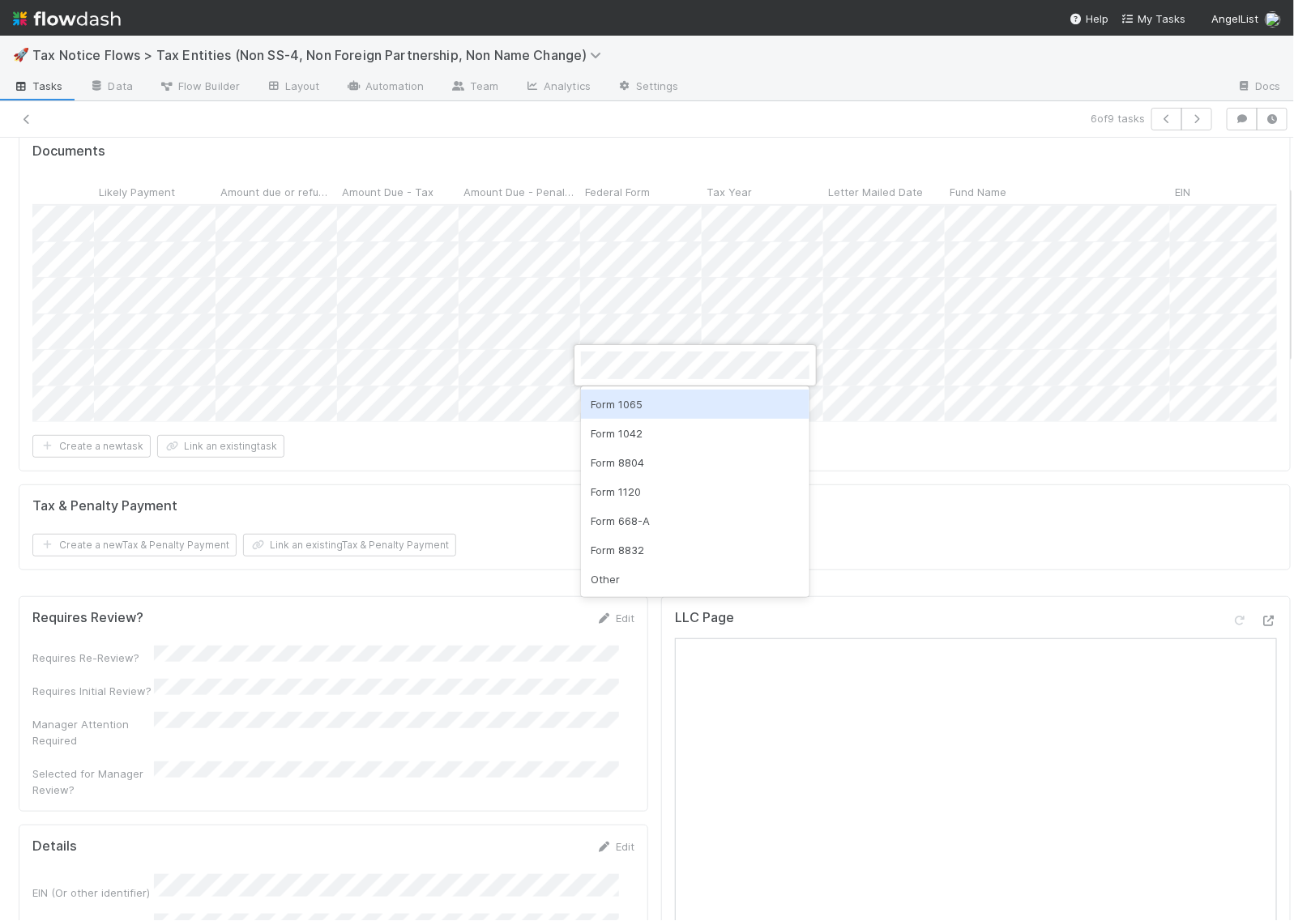
click at [638, 401] on div "Form 1065" at bounding box center [695, 404] width 229 height 29
click at [629, 408] on div at bounding box center [647, 460] width 1294 height 921
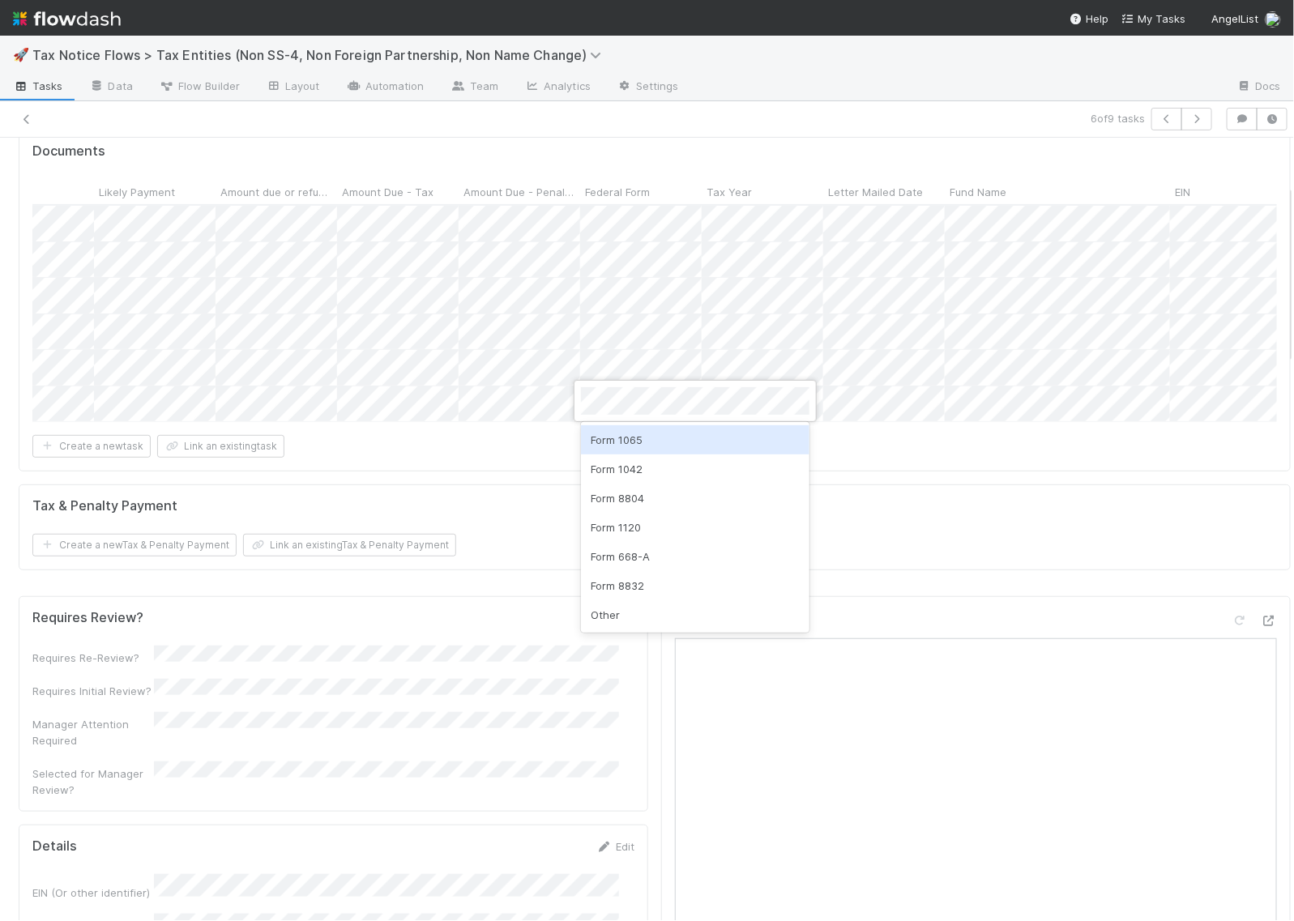
click at [645, 443] on div "Form 1065" at bounding box center [695, 439] width 229 height 29
click at [540, 468] on div at bounding box center [647, 460] width 1294 height 921
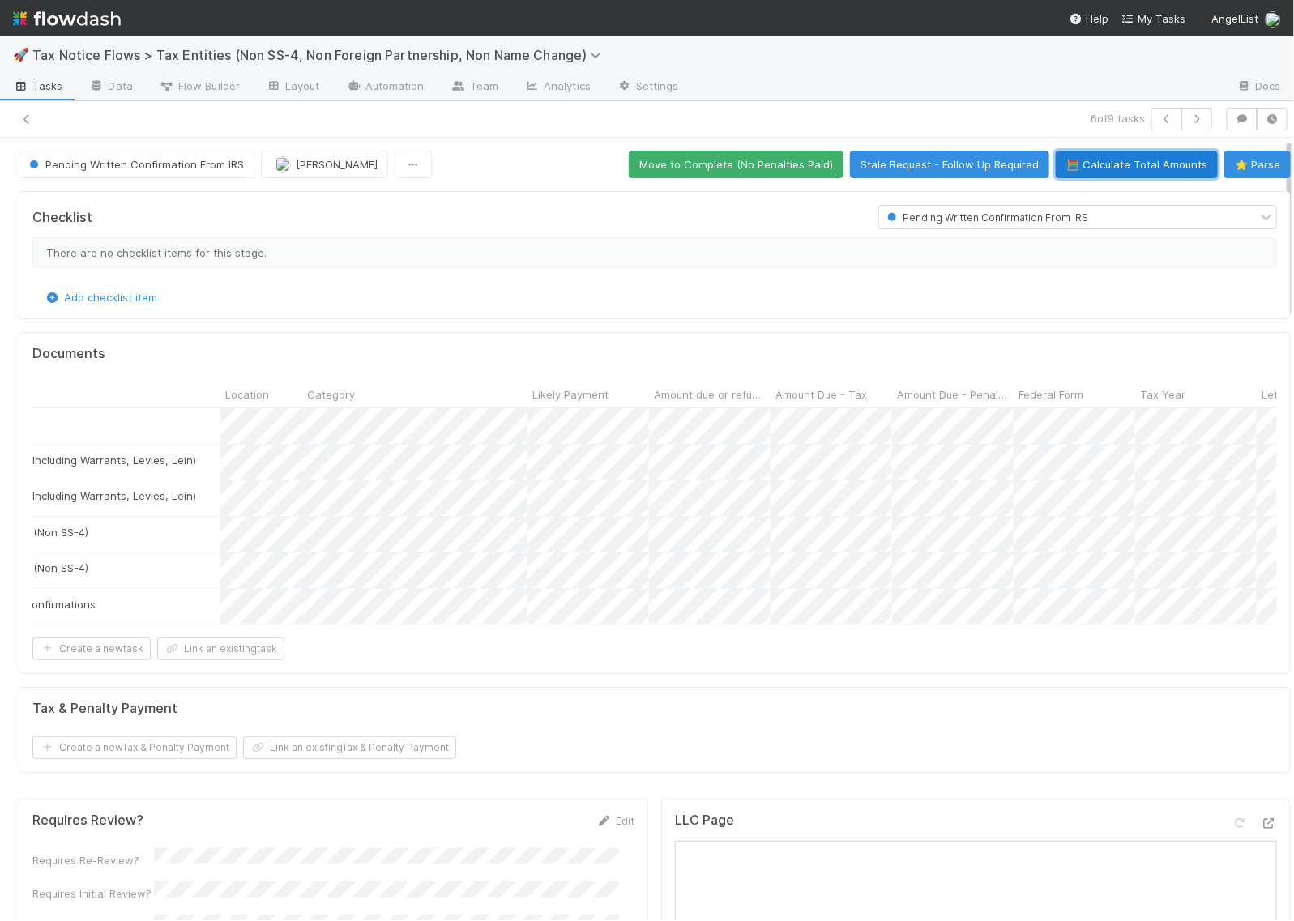
click at [1092, 167] on button "🧮 Calculate Total Amounts" at bounding box center [1137, 165] width 162 height 28
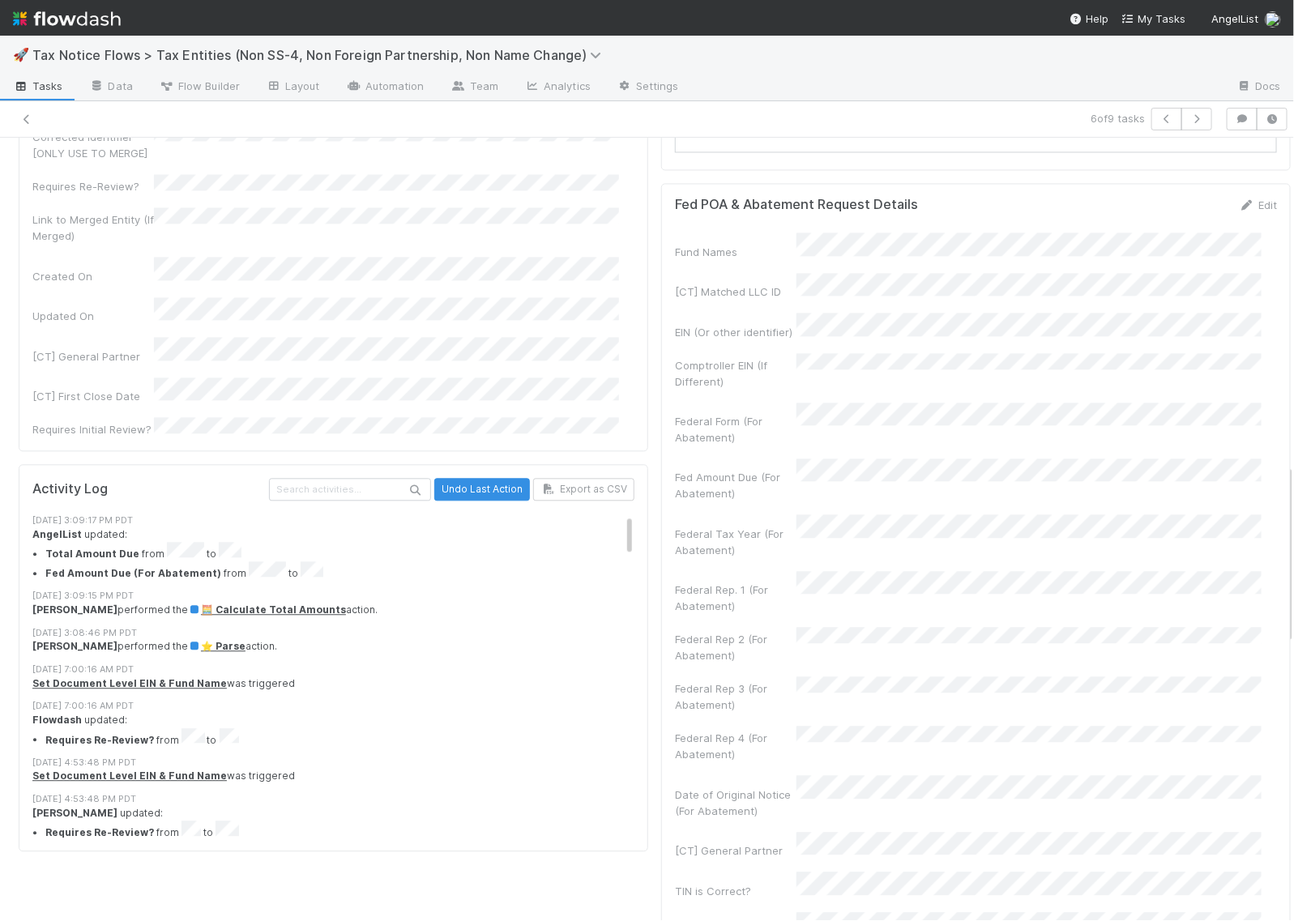
click at [195, 542] on li "Total Amount Due from to" at bounding box center [347, 551] width 605 height 19
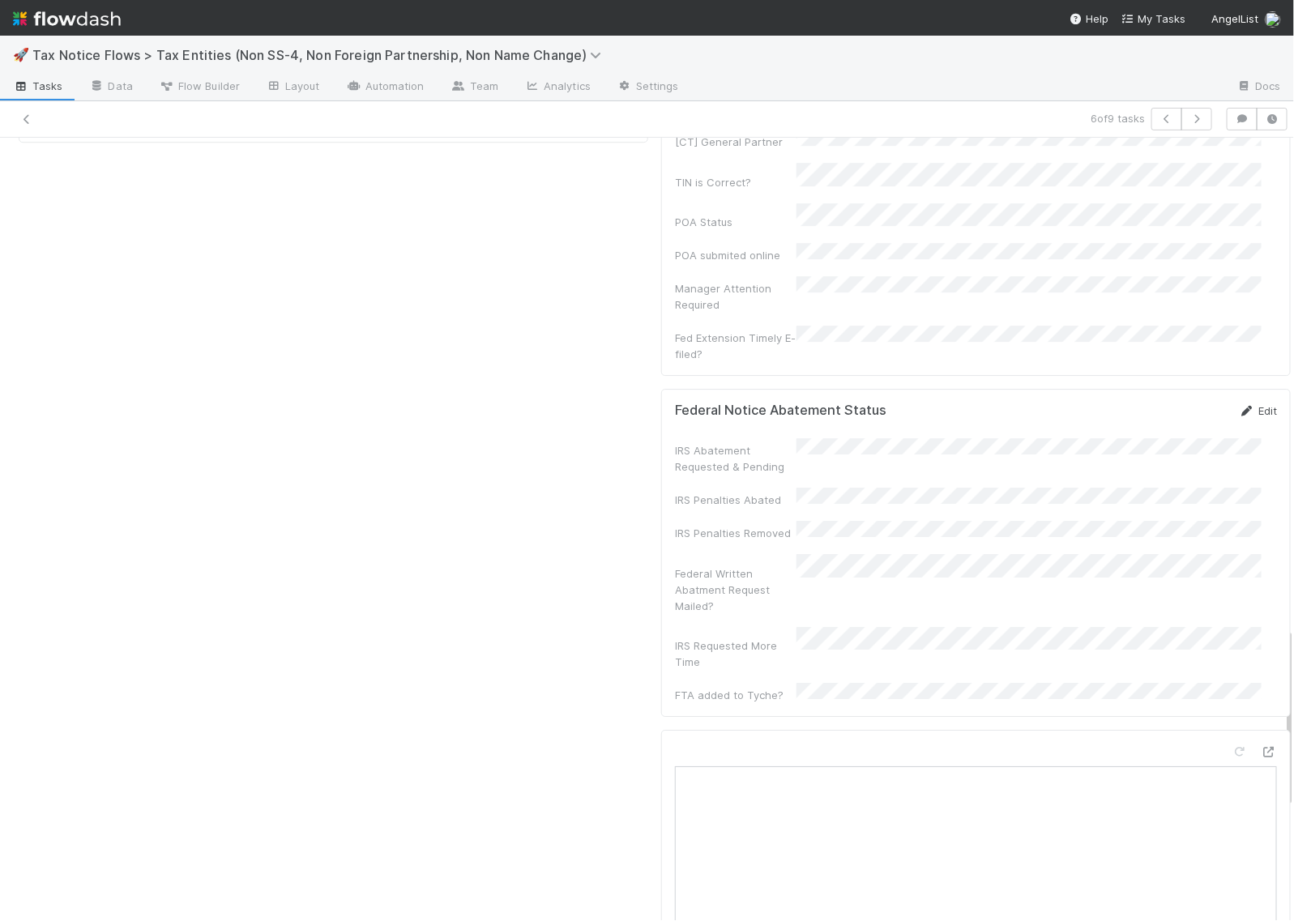
click at [1239, 406] on icon at bounding box center [1247, 411] width 16 height 11
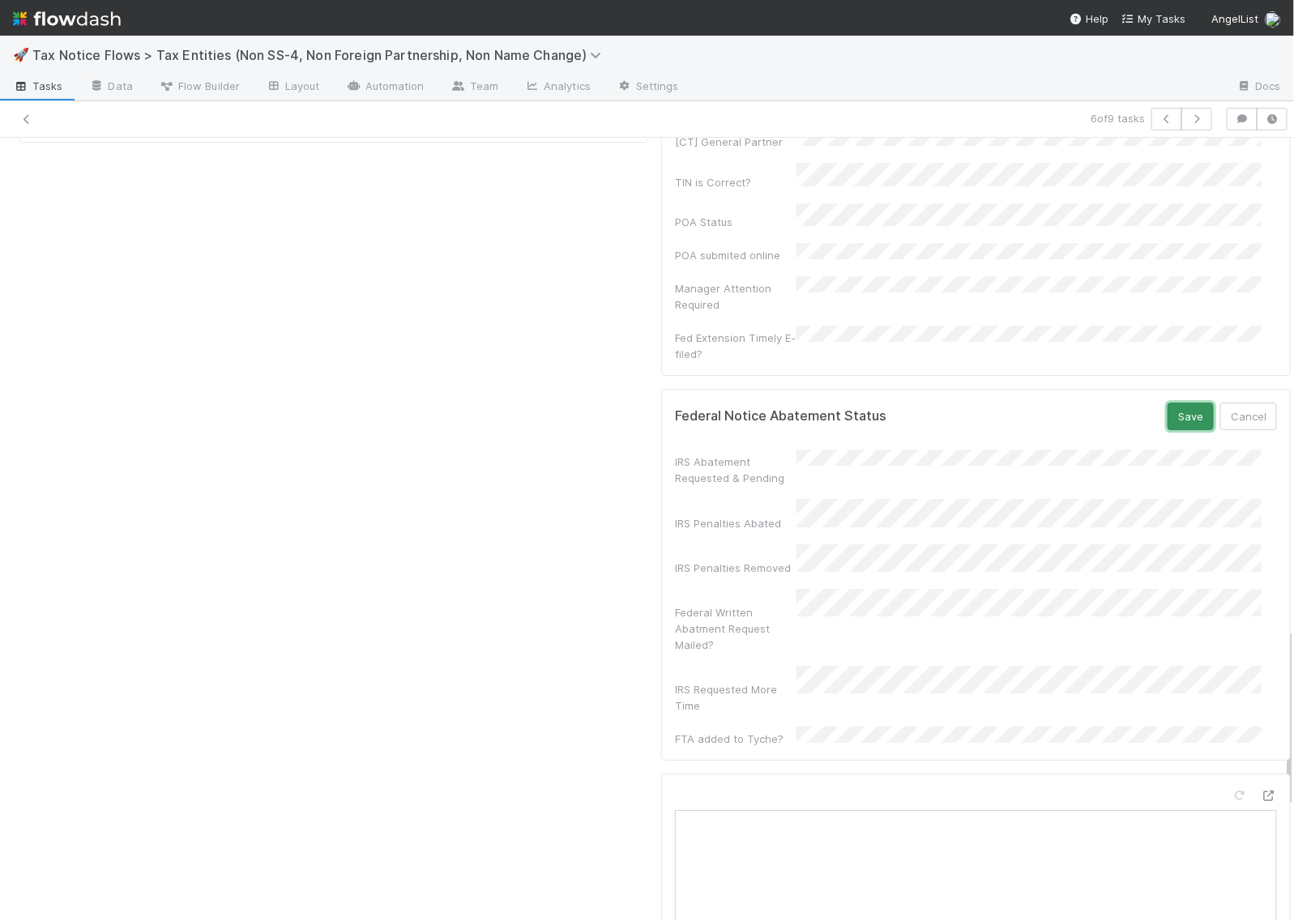
click at [1168, 403] on button "Save" at bounding box center [1191, 417] width 46 height 28
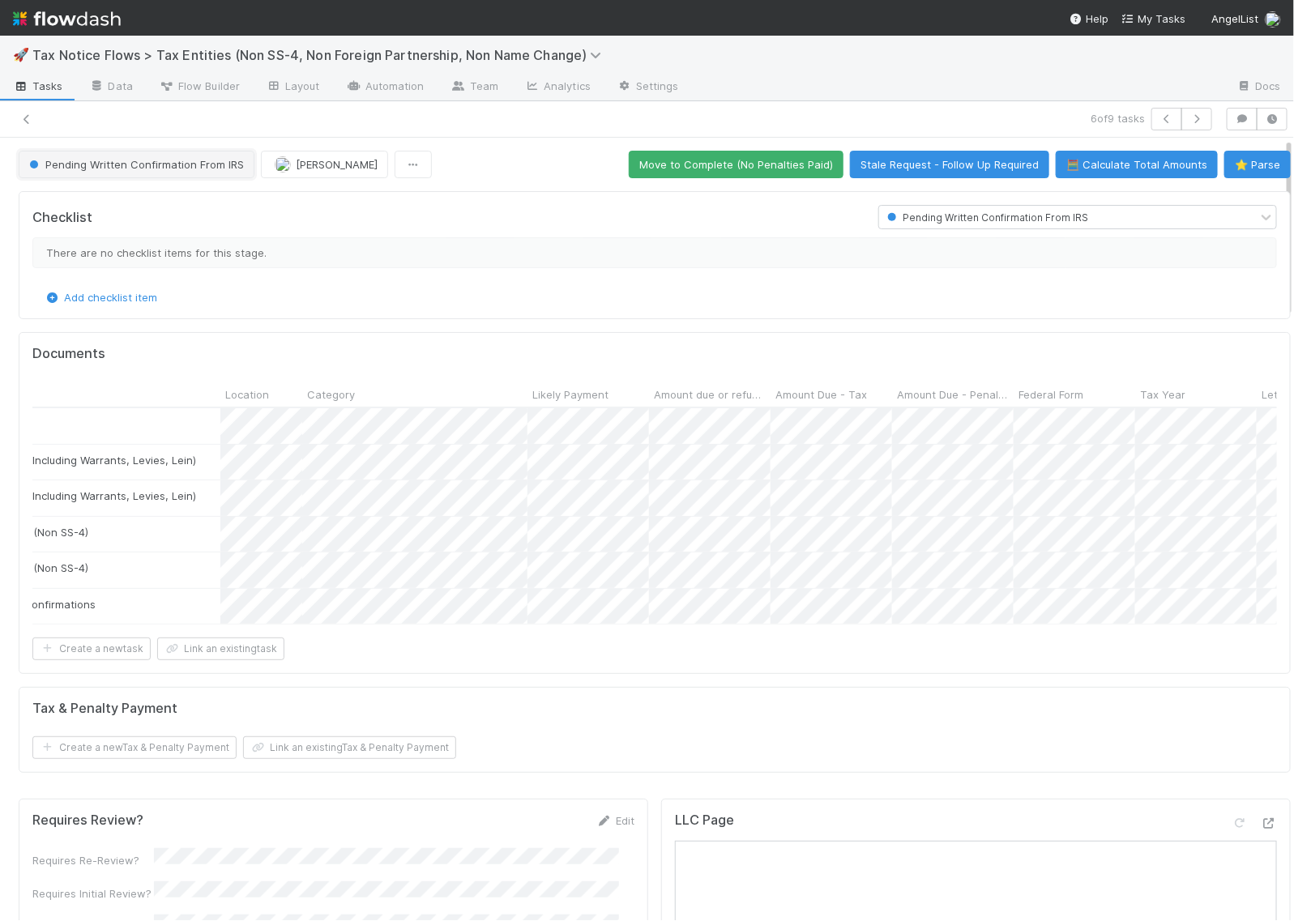
click at [122, 160] on span "Pending Written Confirmation From IRS" at bounding box center [135, 164] width 218 height 13
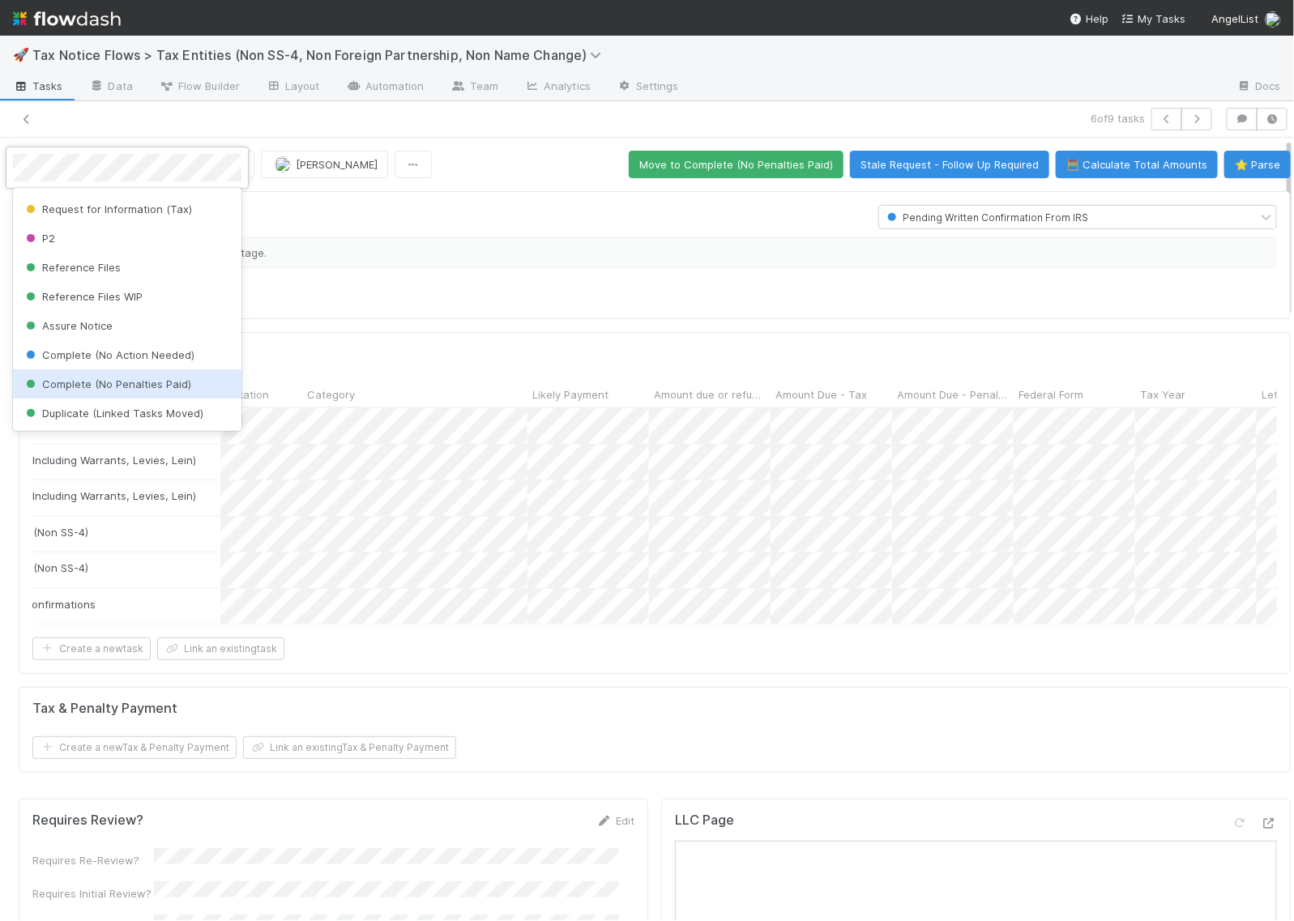
click at [93, 381] on span "Complete (No Penalties Paid)" at bounding box center [107, 384] width 169 height 13
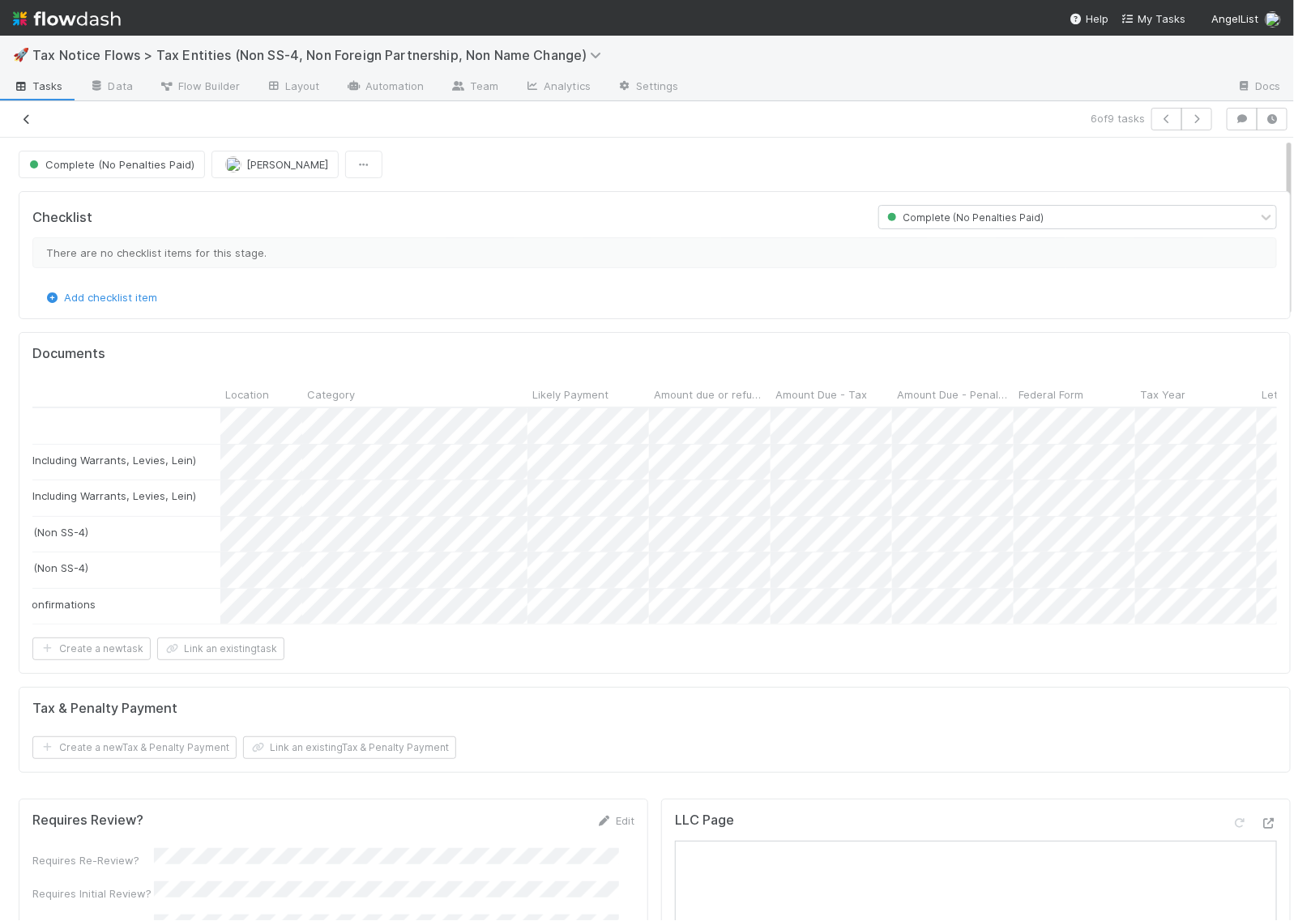
click at [26, 118] on icon at bounding box center [27, 119] width 16 height 11
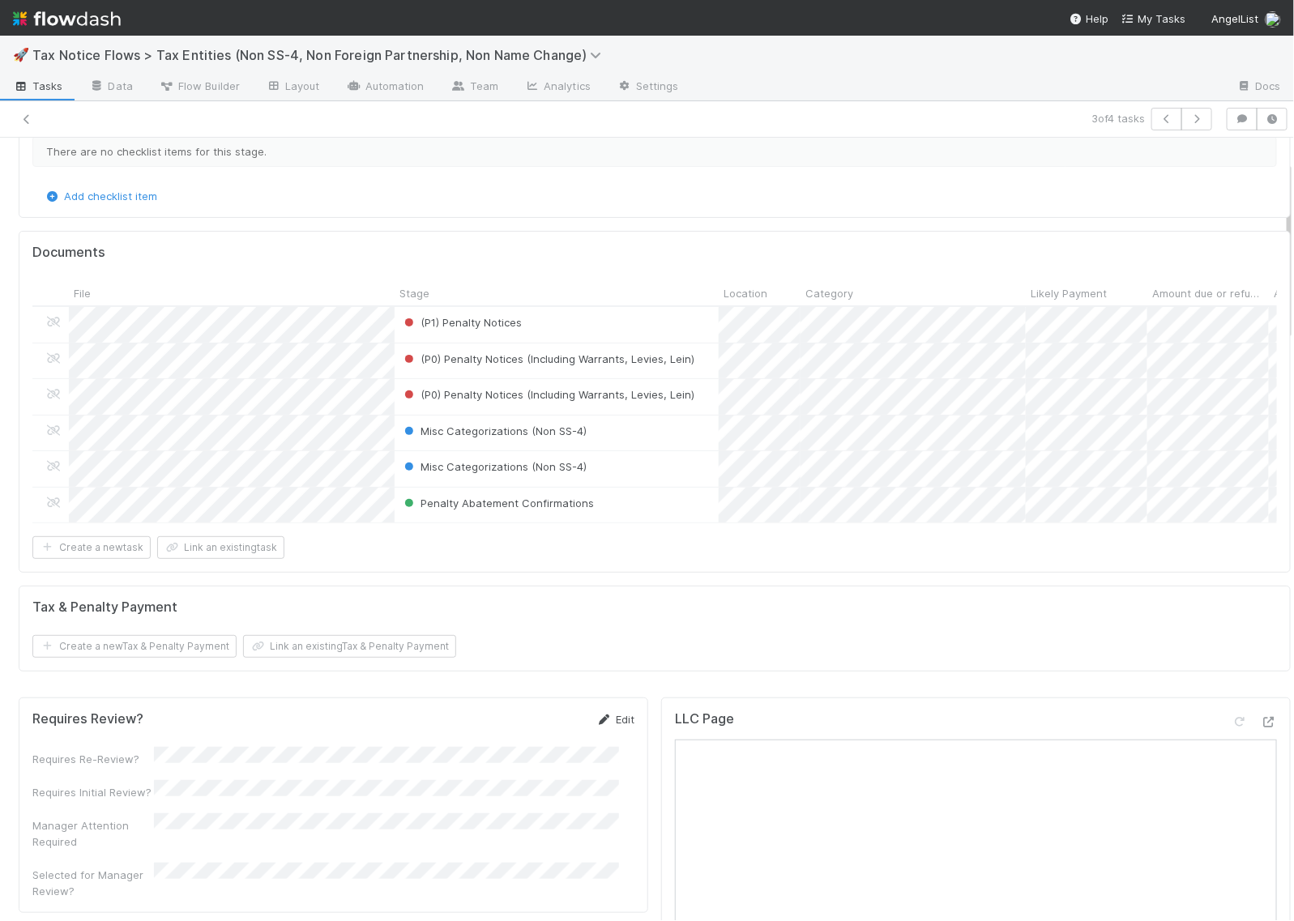
click at [596, 726] on link "Edit" at bounding box center [615, 719] width 38 height 13
click at [525, 738] on button "Save" at bounding box center [548, 726] width 46 height 28
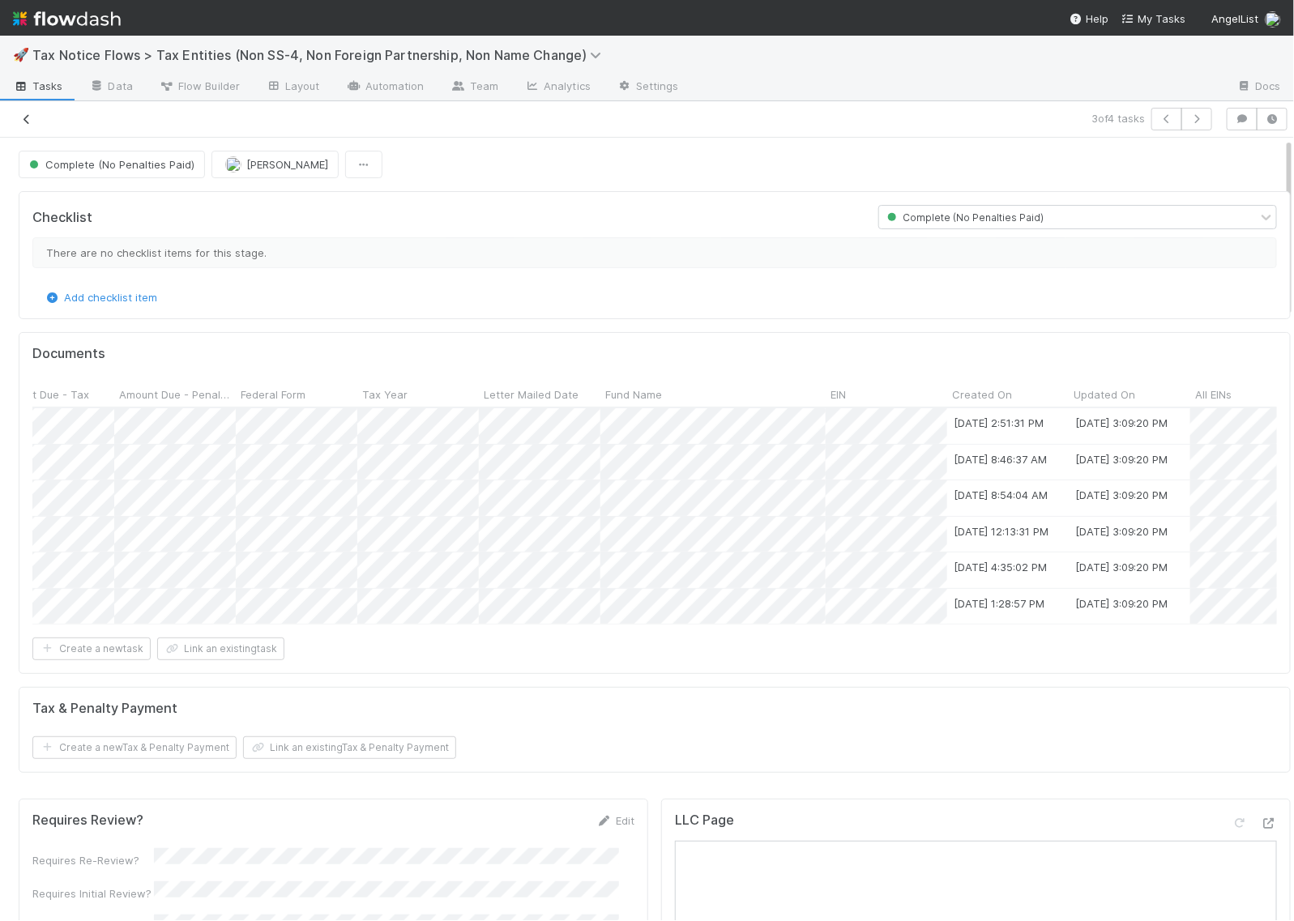
click at [32, 115] on icon at bounding box center [27, 119] width 16 height 11
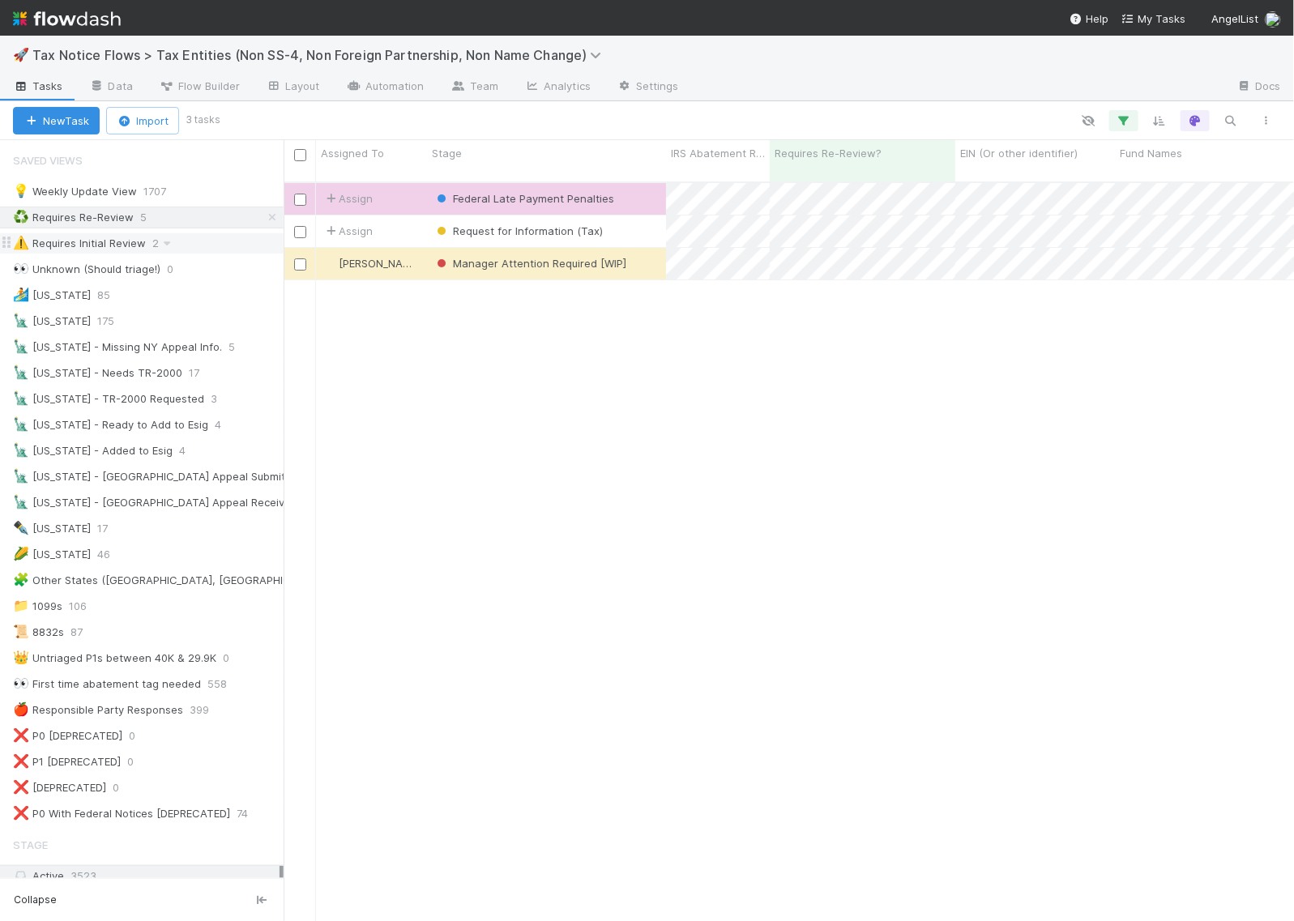
click at [199, 243] on div "⚠️ Requires Initial Review 2" at bounding box center [148, 243] width 271 height 20
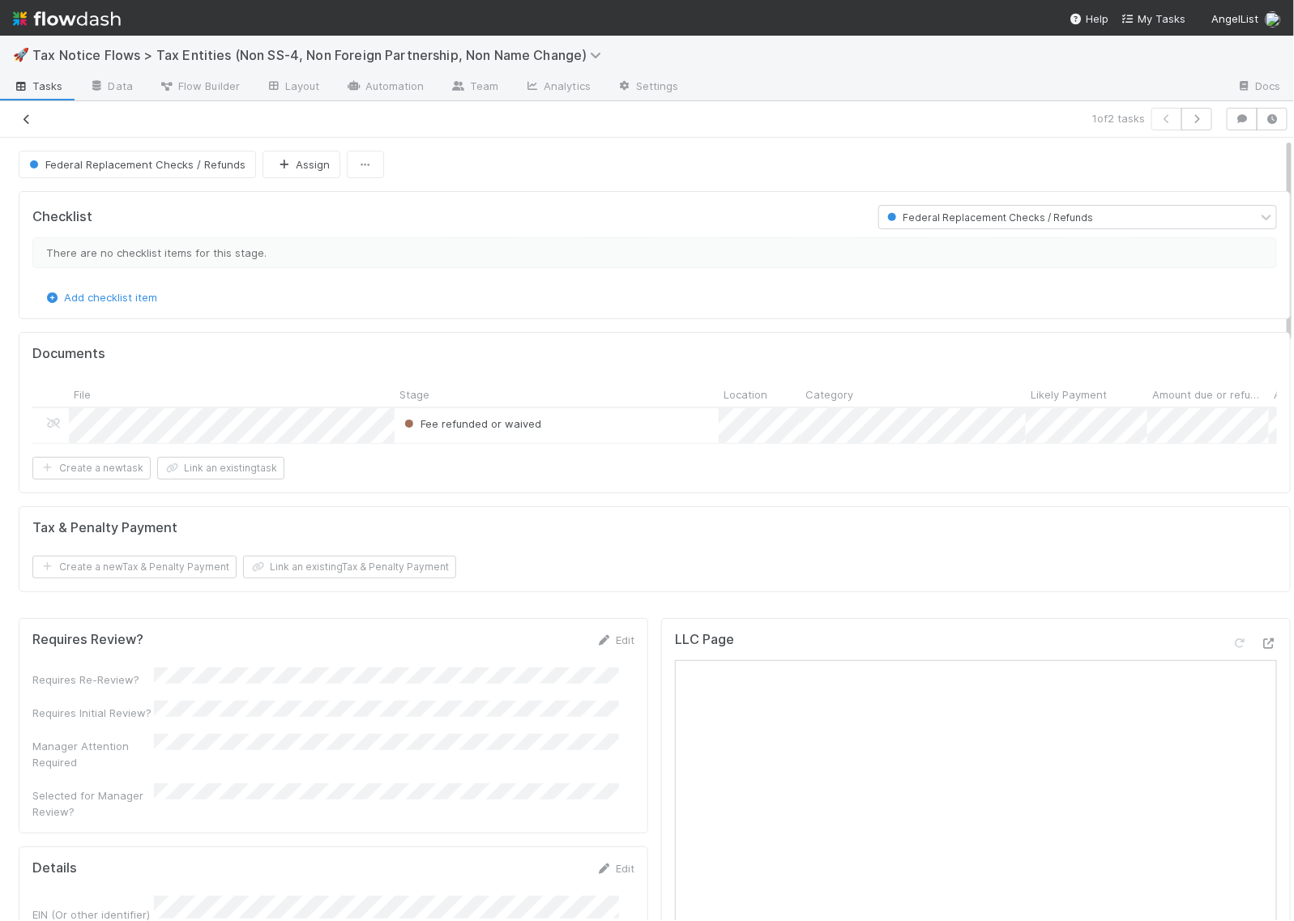
click at [28, 114] on icon at bounding box center [27, 119] width 16 height 11
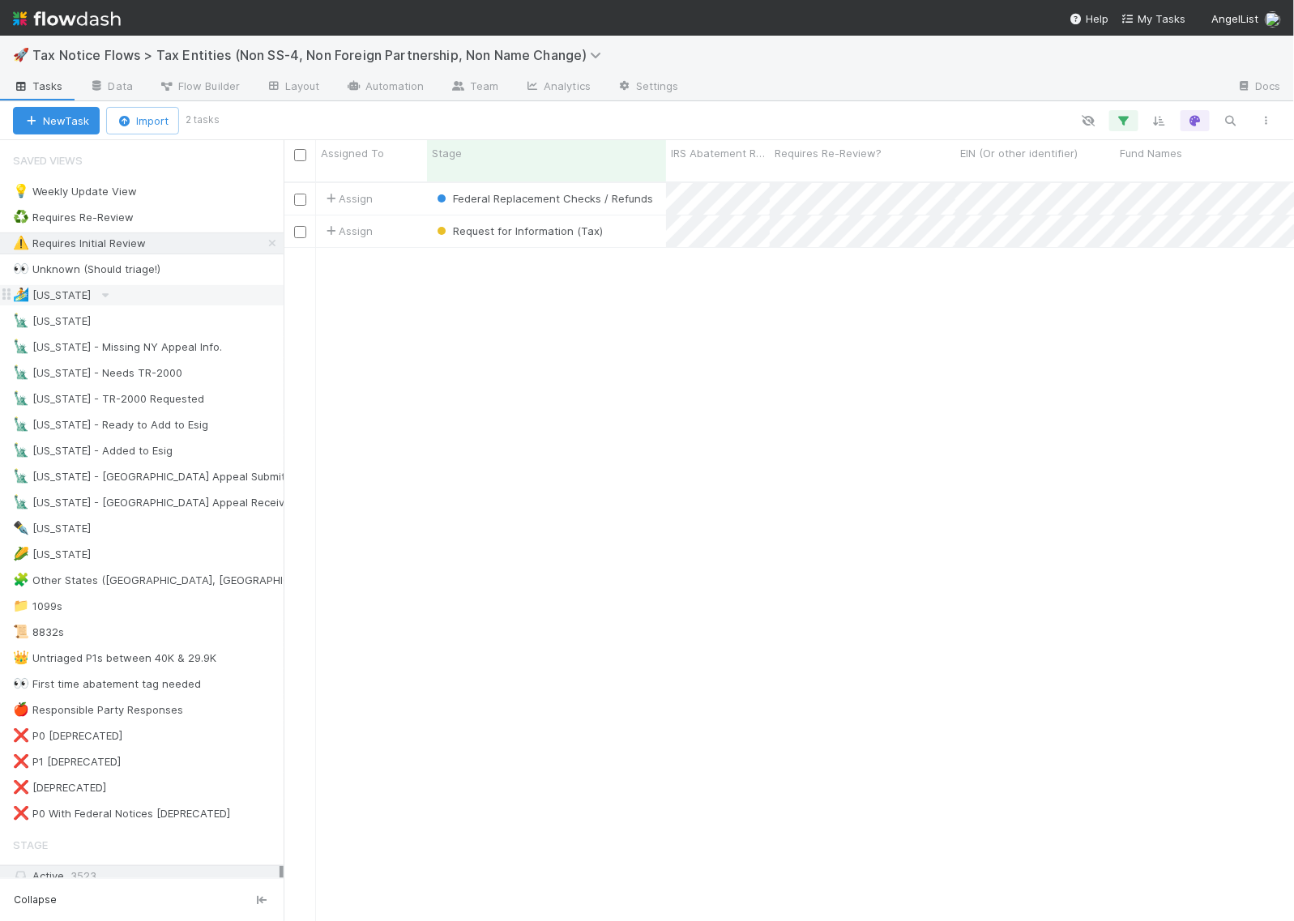
scroll to position [738, 995]
click at [625, 217] on div "Request for Information (Tax)" at bounding box center [546, 232] width 239 height 32
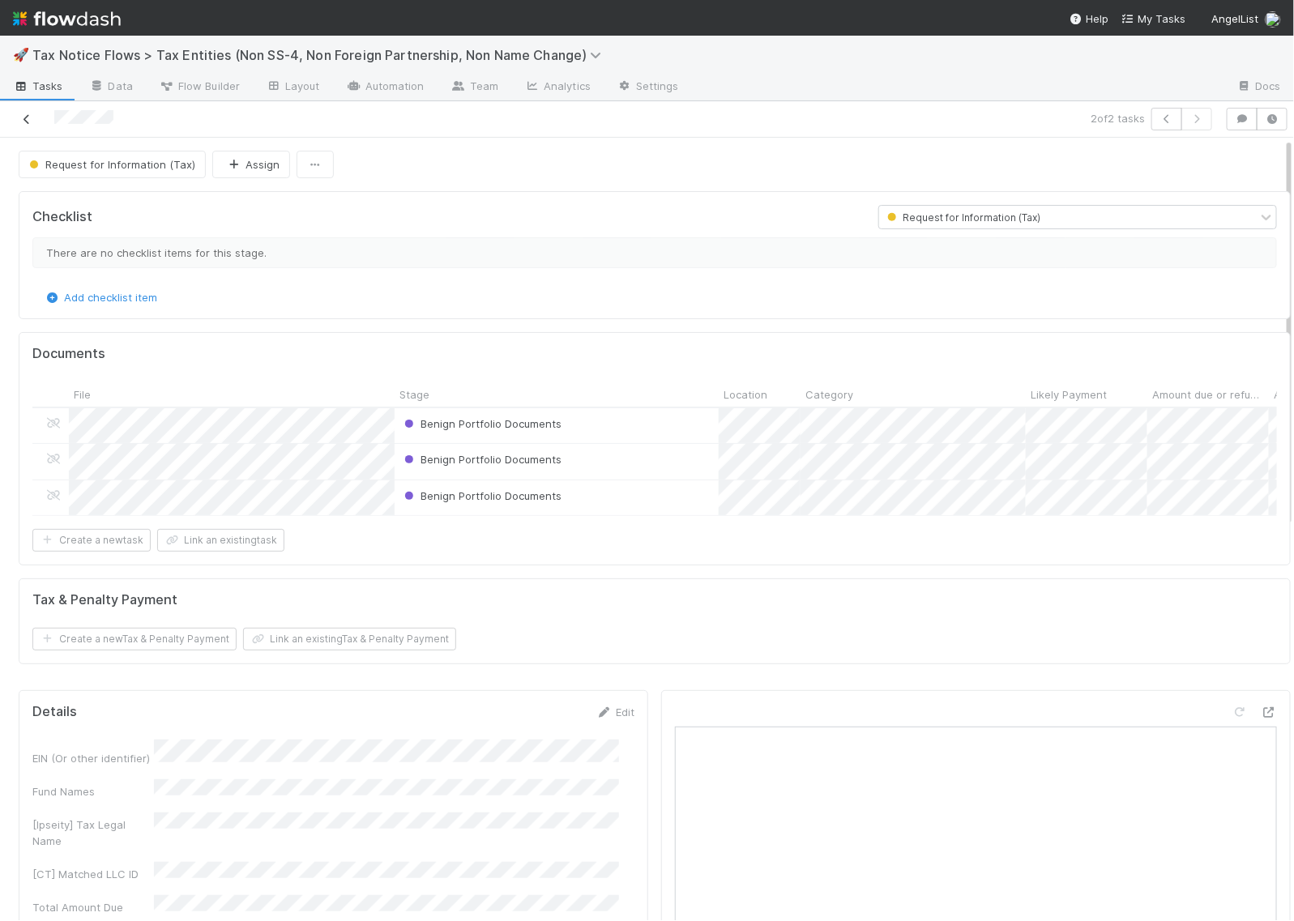
click at [25, 119] on icon at bounding box center [27, 119] width 16 height 11
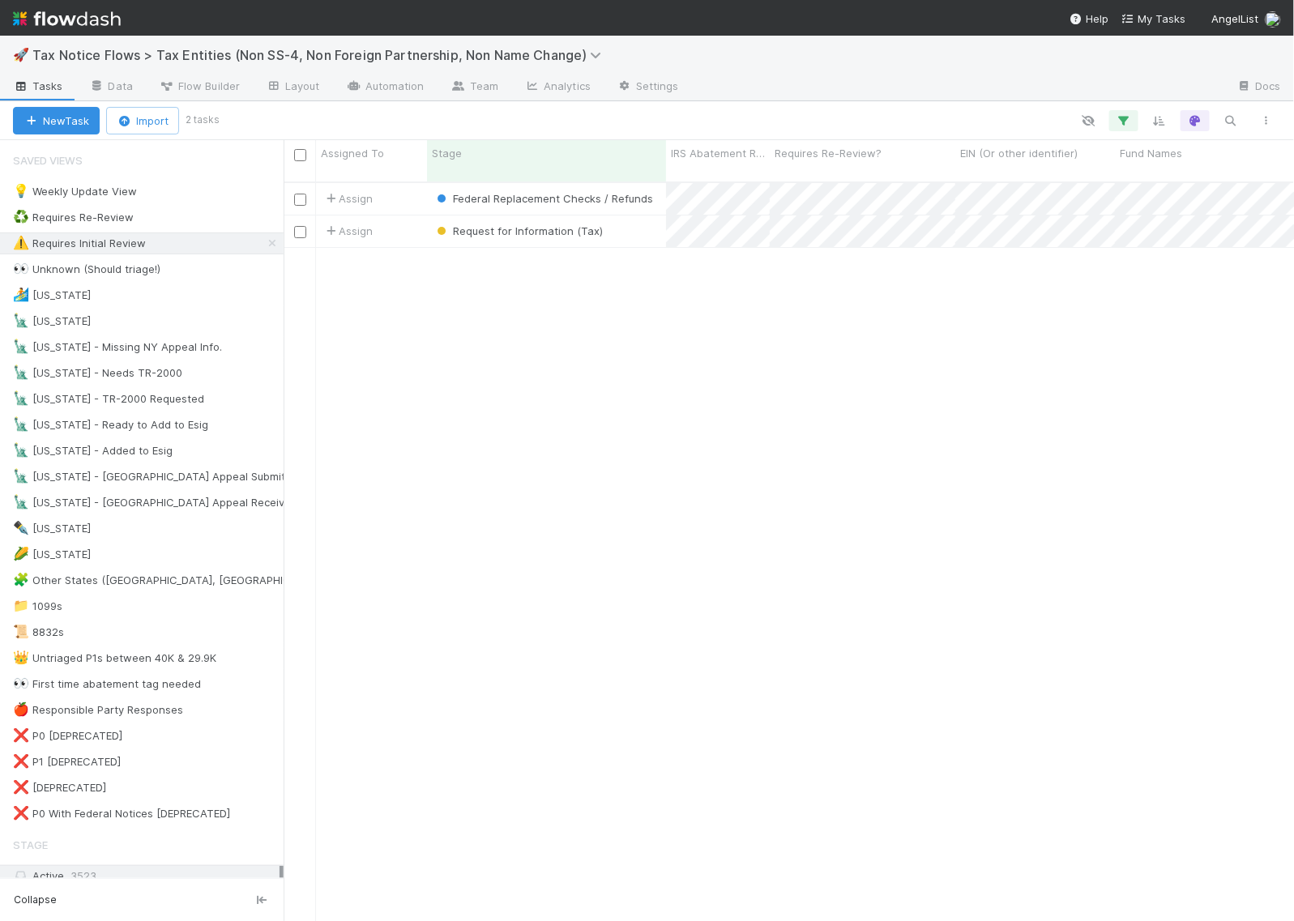
scroll to position [738, 995]
click at [618, 216] on div "Request for Information (Tax)" at bounding box center [546, 232] width 239 height 32
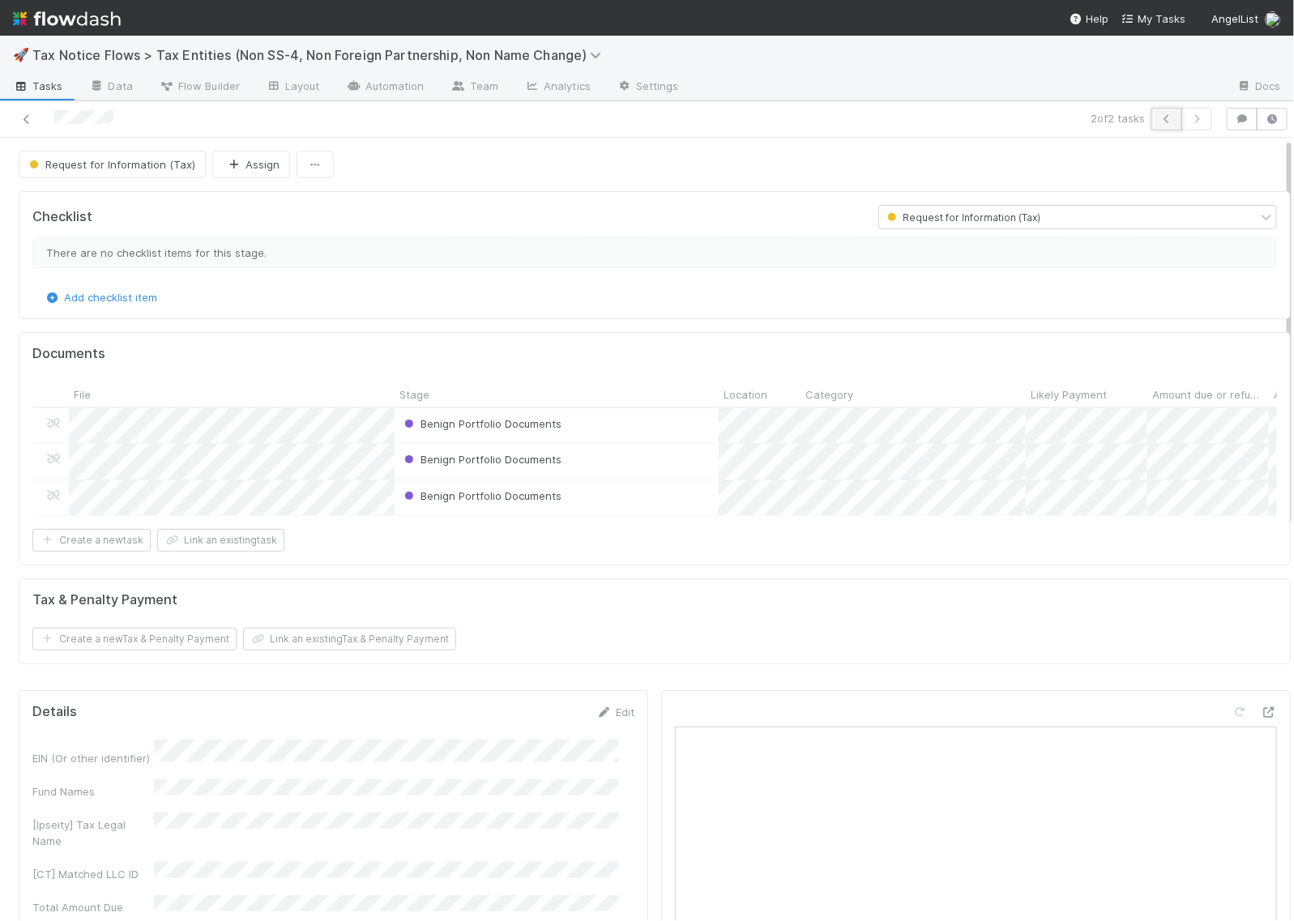
click at [1159, 118] on icon "button" at bounding box center [1167, 119] width 16 height 10
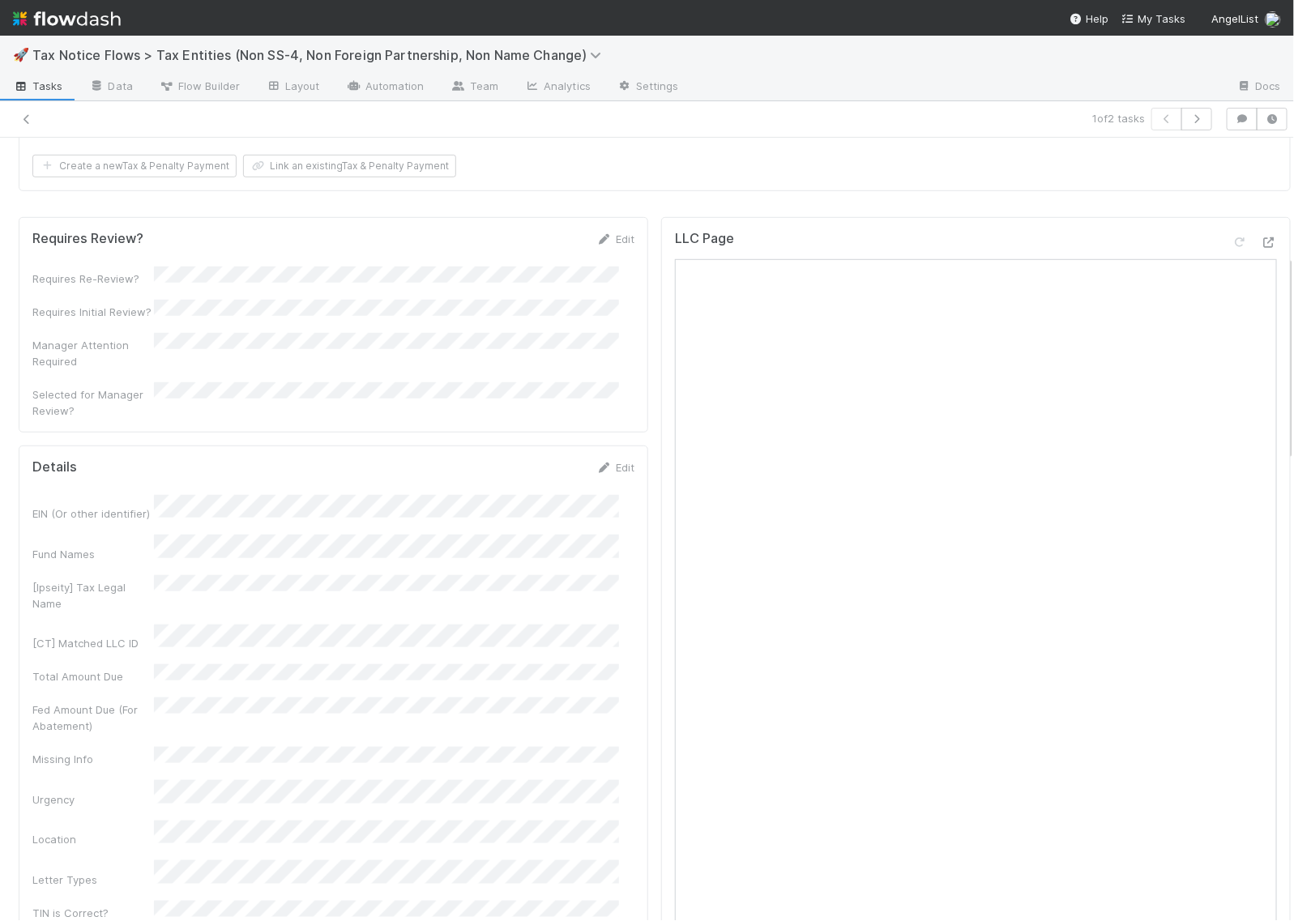
scroll to position [304, 0]
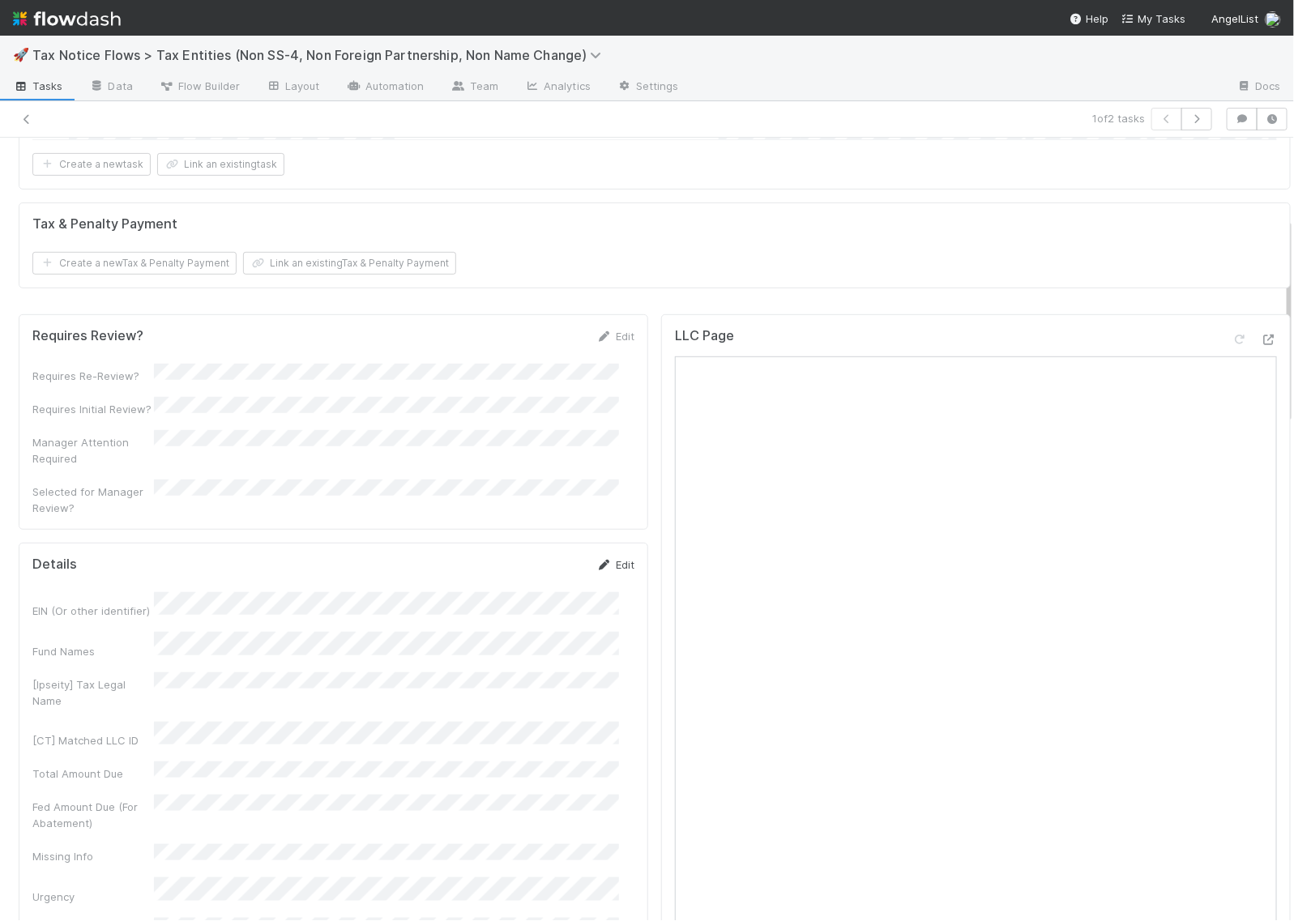
click at [604, 566] on link "Edit" at bounding box center [615, 564] width 38 height 13
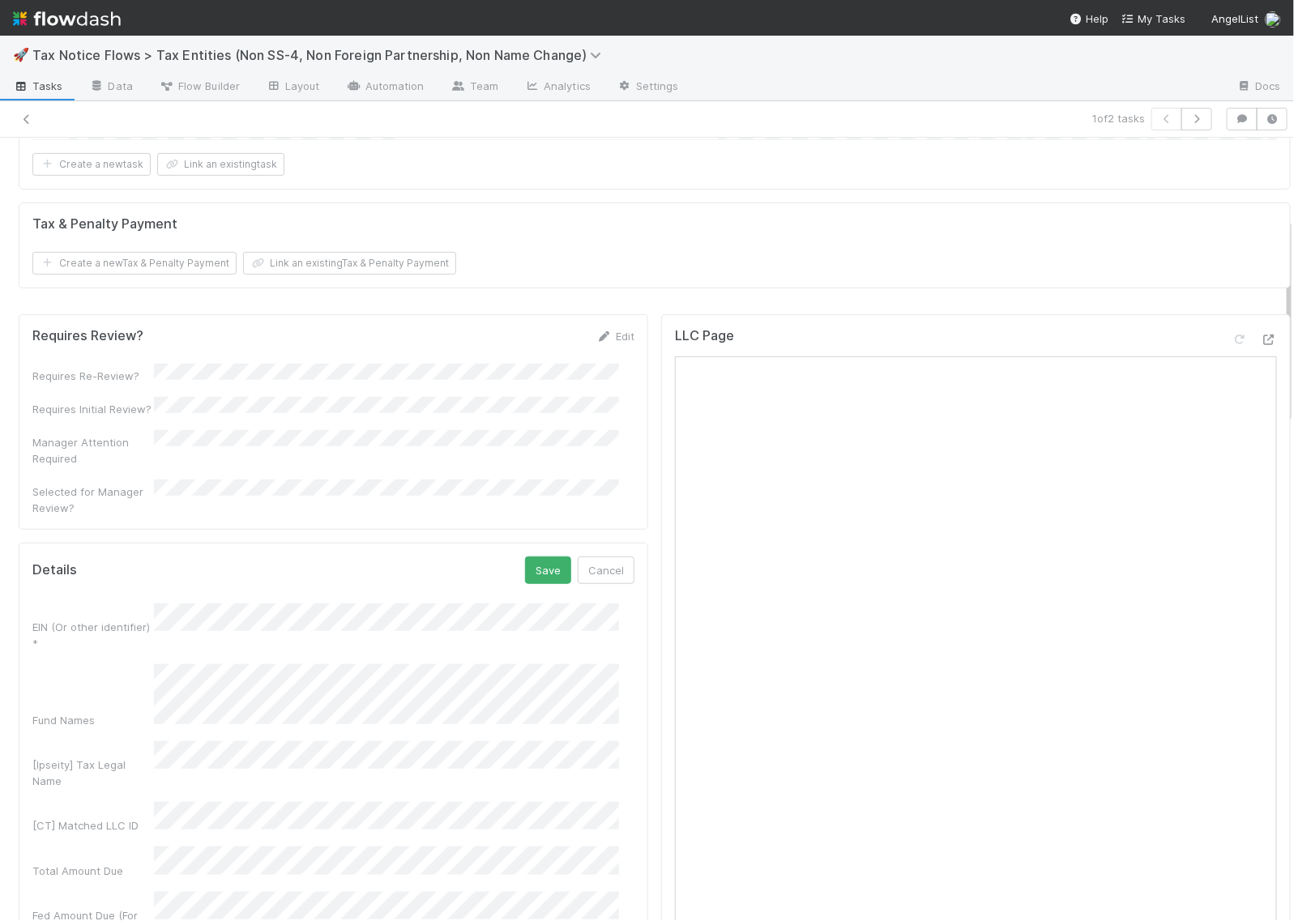
click at [138, 625] on div "EIN (Or other identifier) *" at bounding box center [333, 628] width 602 height 48
click at [547, 565] on button "Save" at bounding box center [548, 571] width 46 height 28
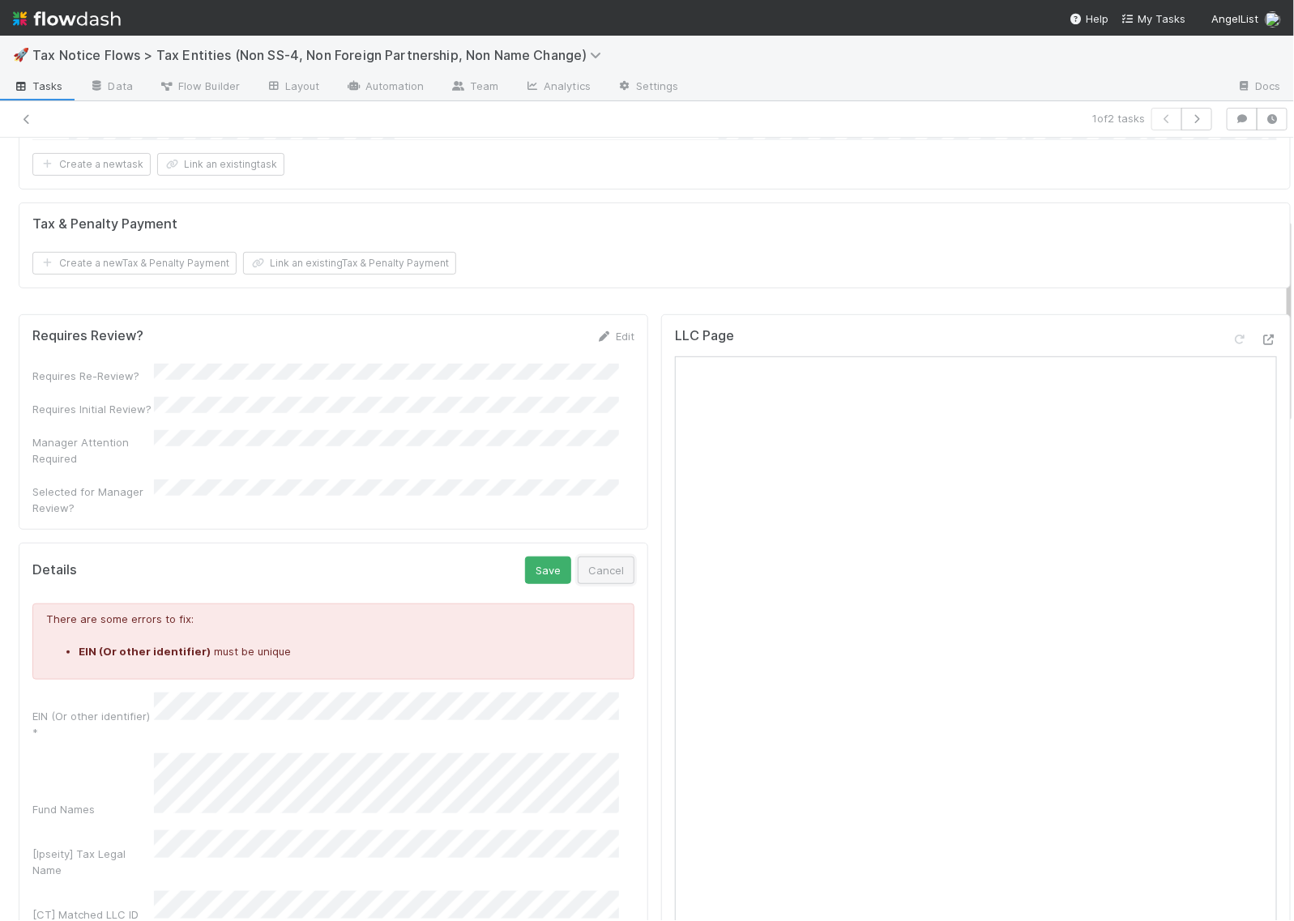
click at [596, 569] on button "Cancel" at bounding box center [606, 571] width 57 height 28
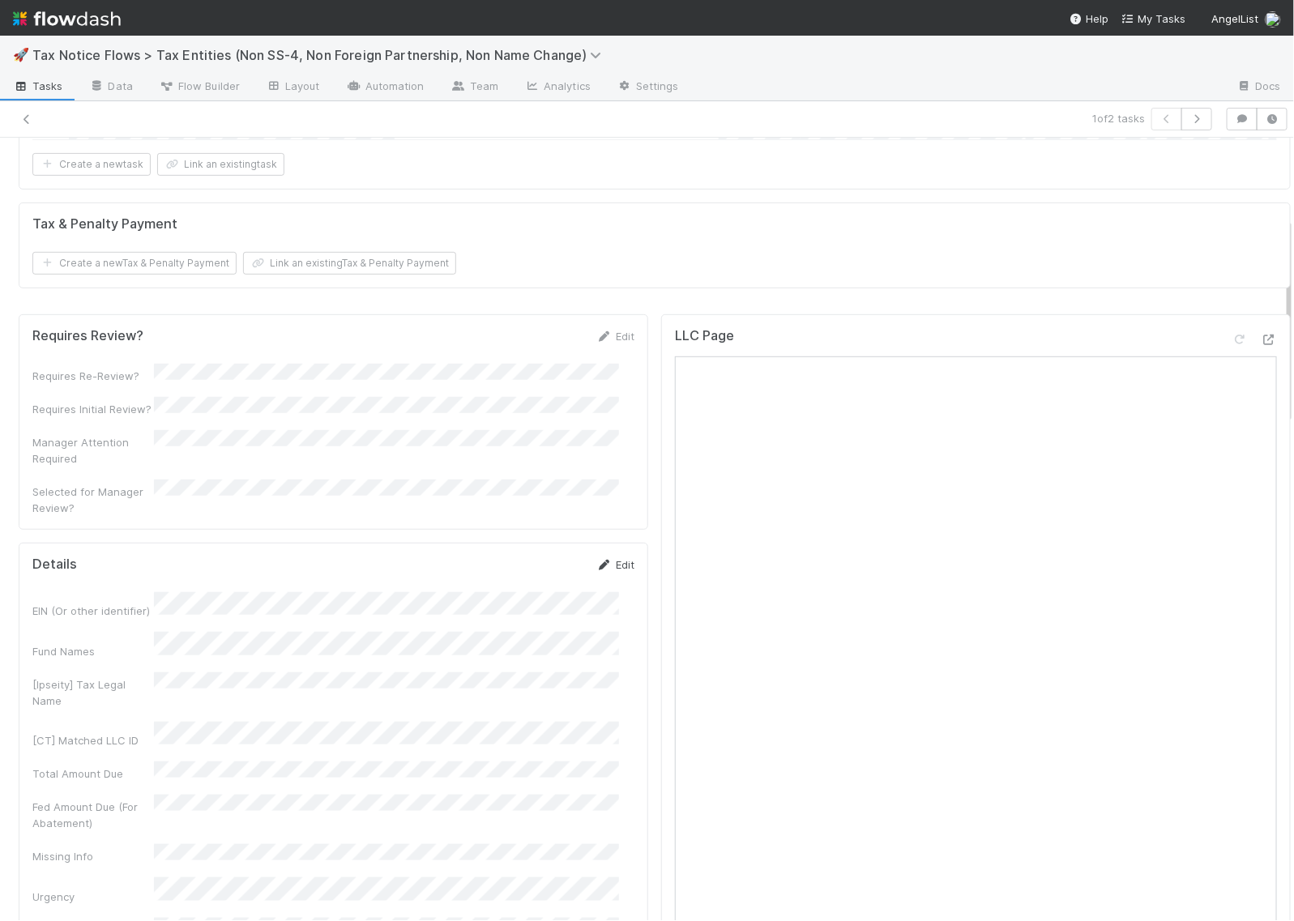
click at [596, 566] on icon at bounding box center [604, 565] width 16 height 11
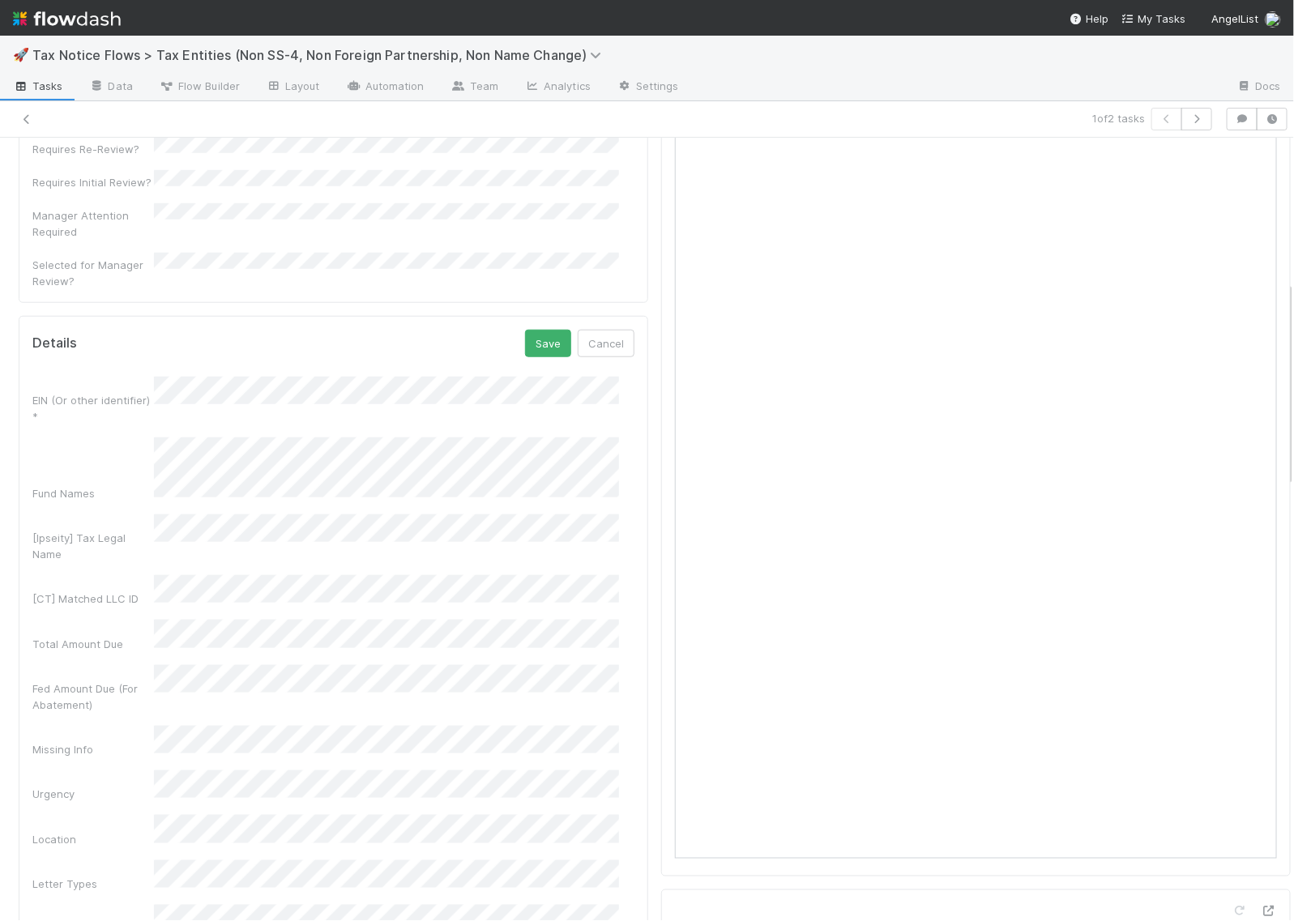
scroll to position [507, 0]
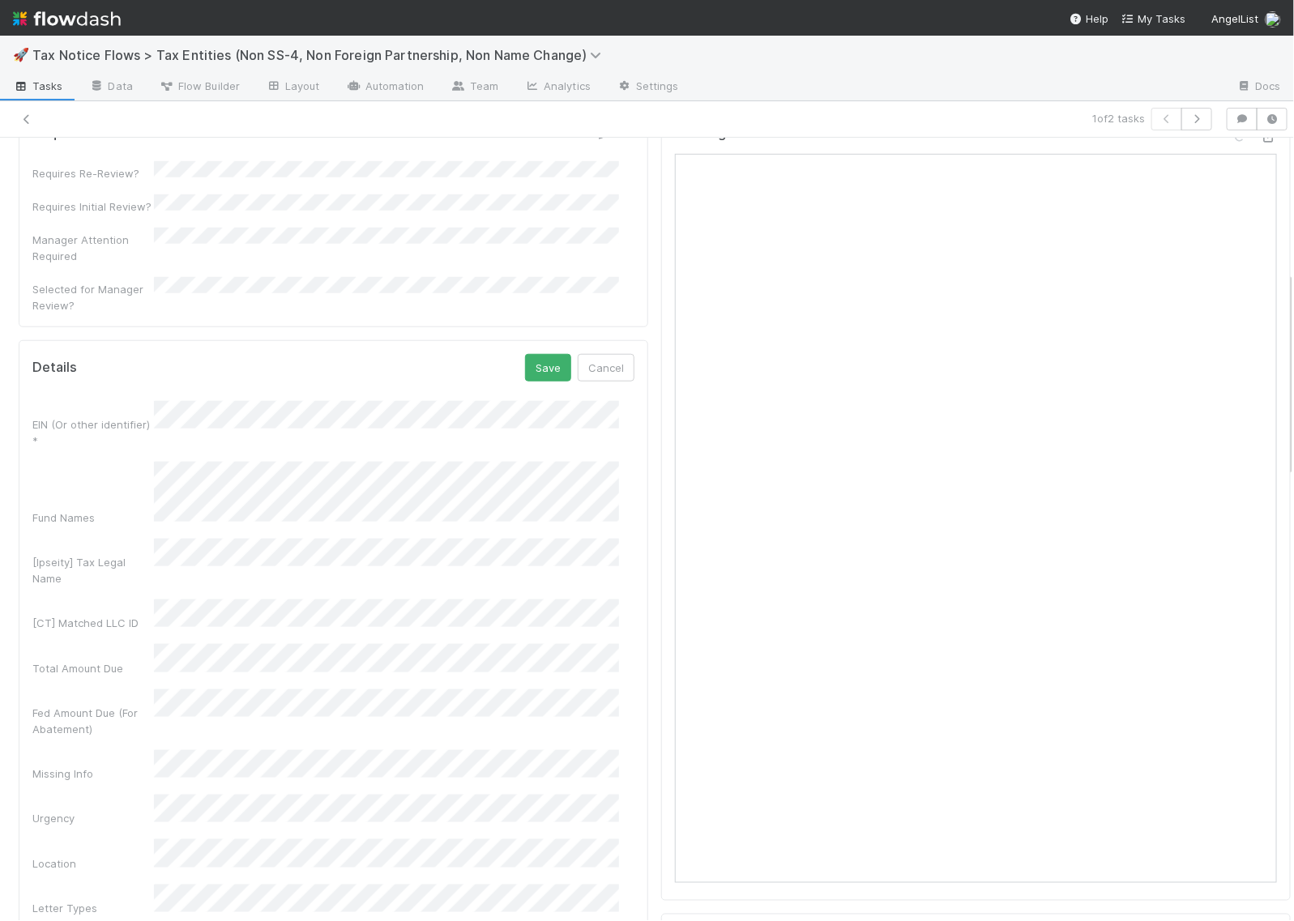
click at [532, 354] on div "Details Save Cancel EIN (Or other identifier) * Fund Names [Ipseity] Tax Legal …" at bounding box center [334, 836] width 630 height 992
click at [532, 366] on button "Save" at bounding box center [548, 368] width 46 height 28
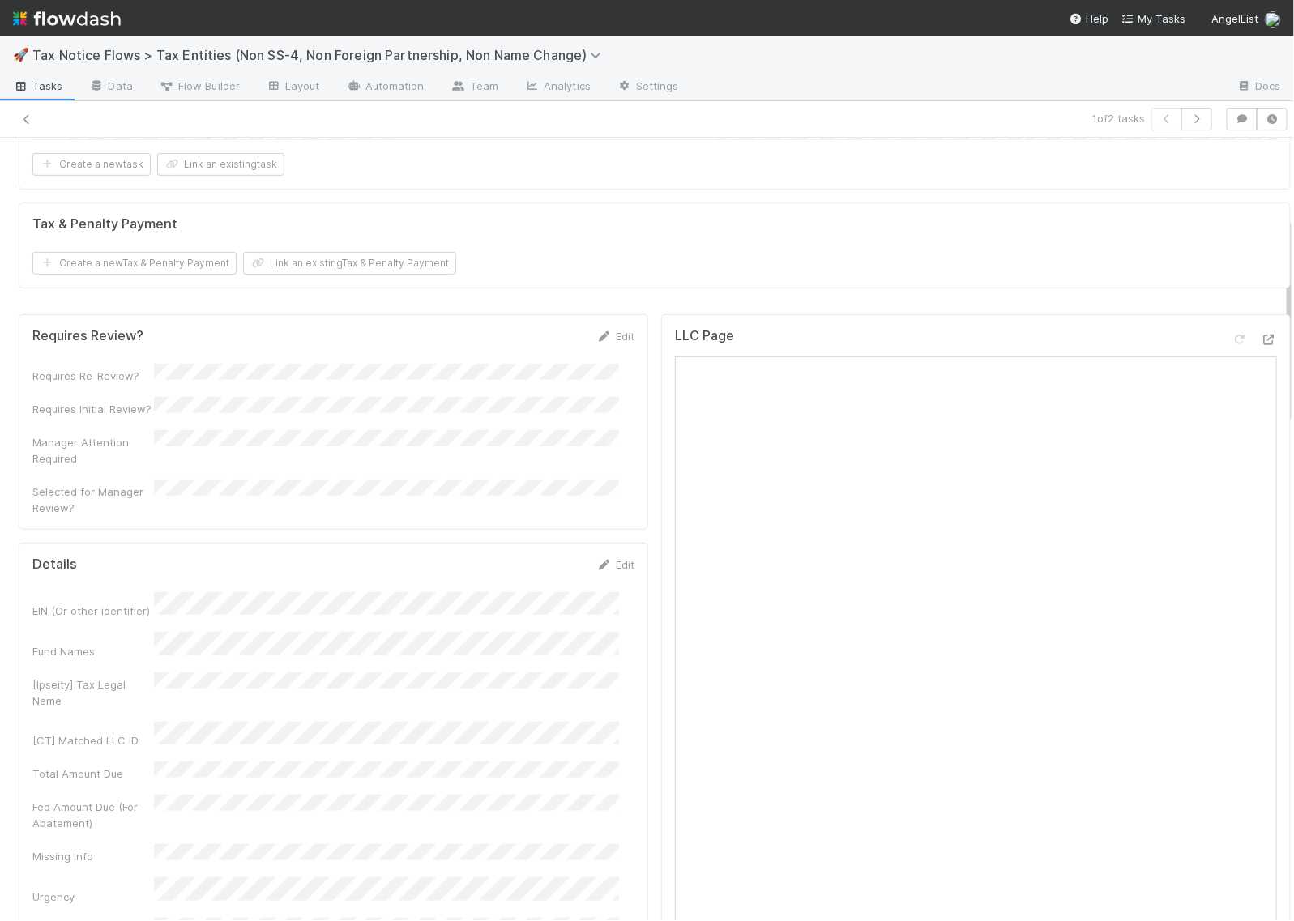
scroll to position [0, 0]
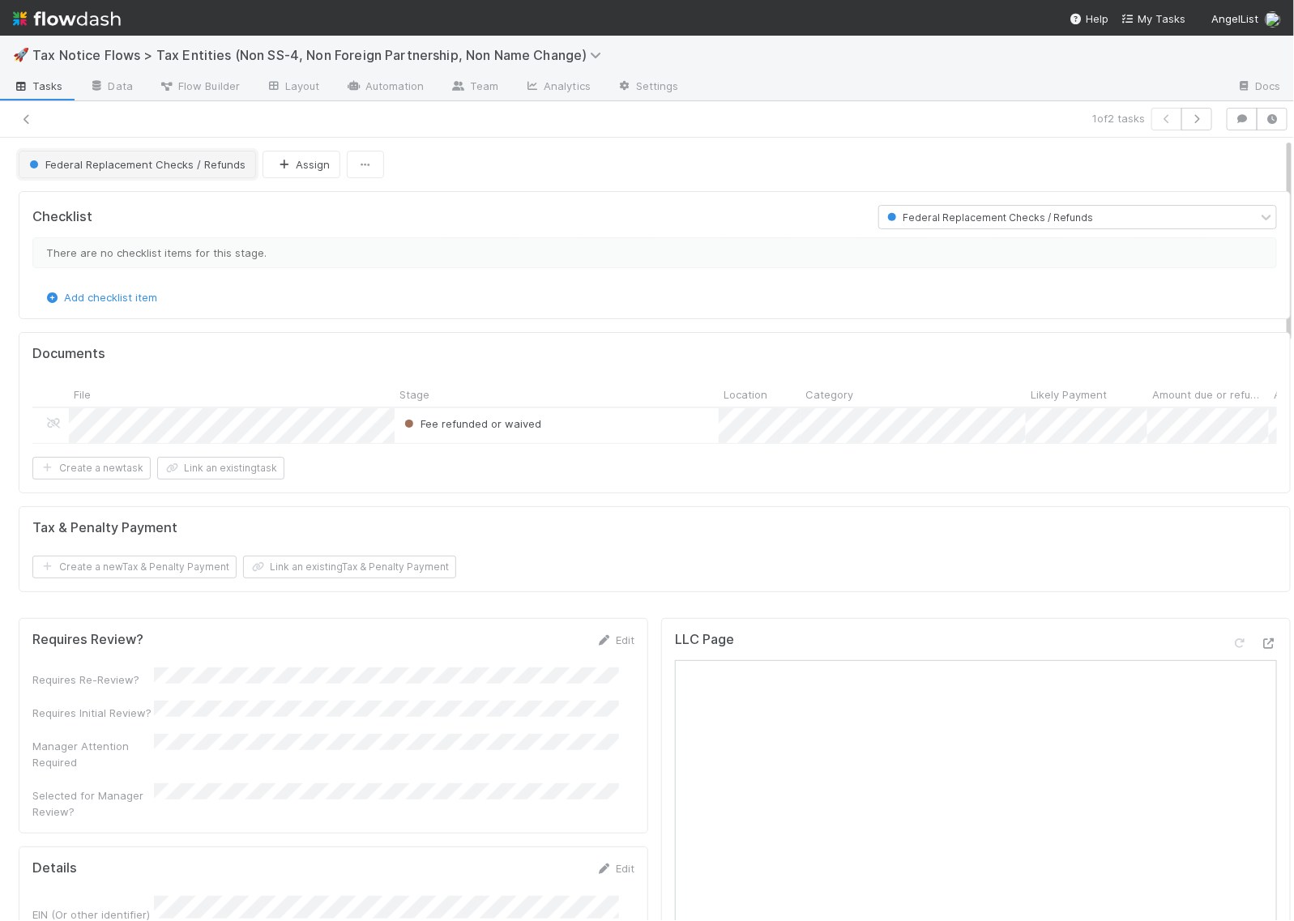
click at [110, 164] on span "Federal Replacement Checks / Refunds" at bounding box center [136, 164] width 220 height 13
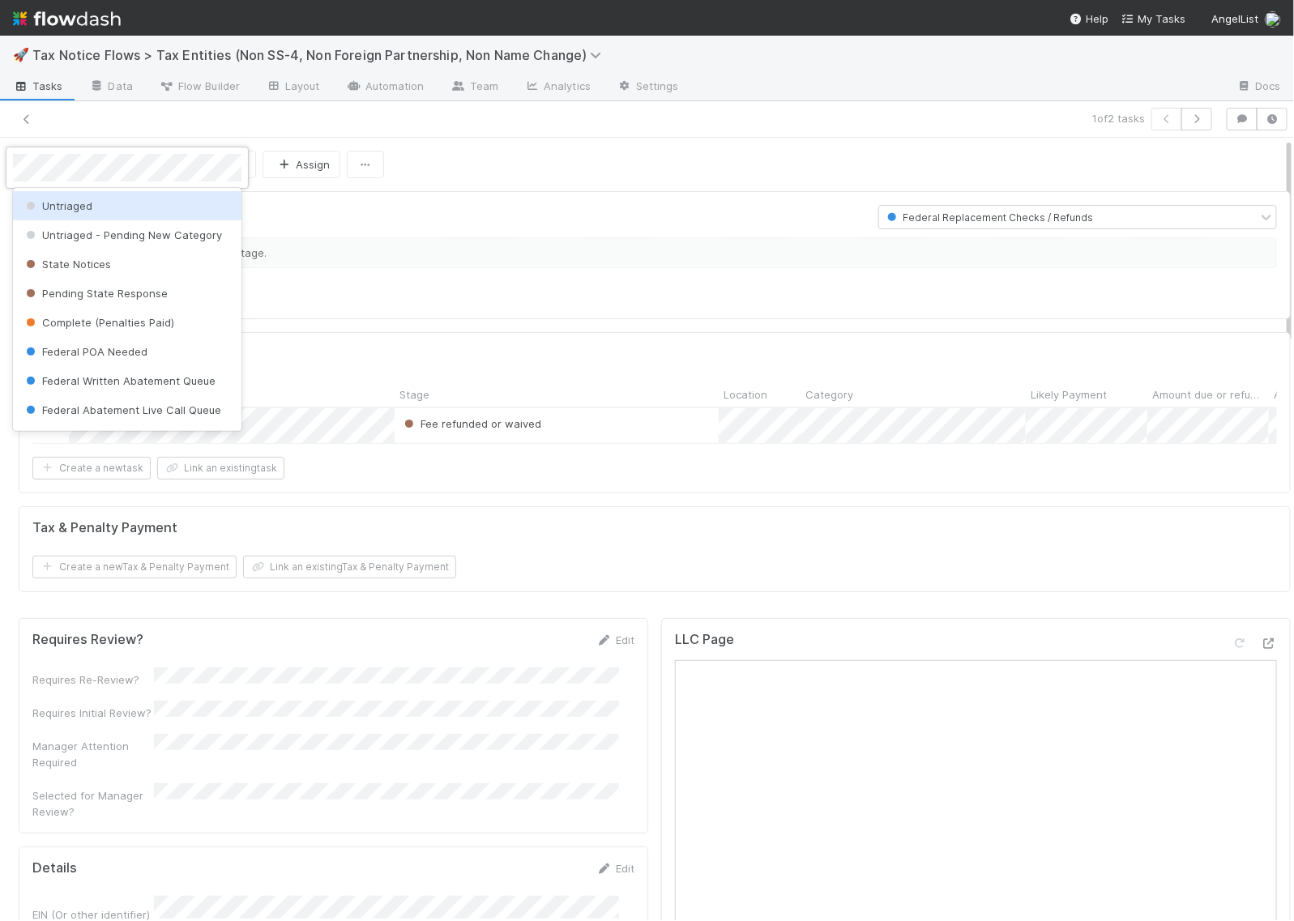
click at [106, 216] on div "Untriaged" at bounding box center [127, 205] width 229 height 29
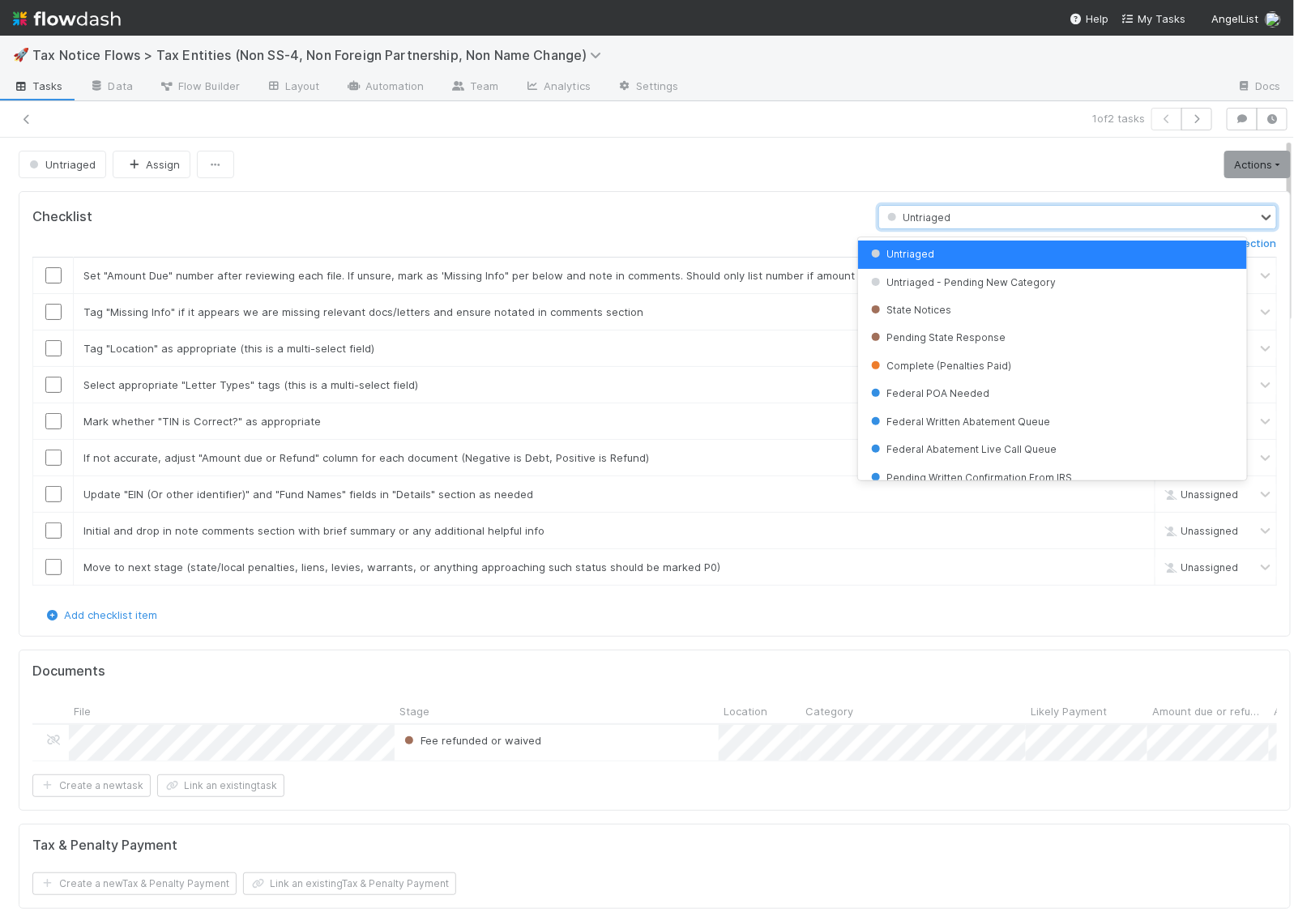
click at [964, 213] on div "Untriaged" at bounding box center [1068, 217] width 378 height 23
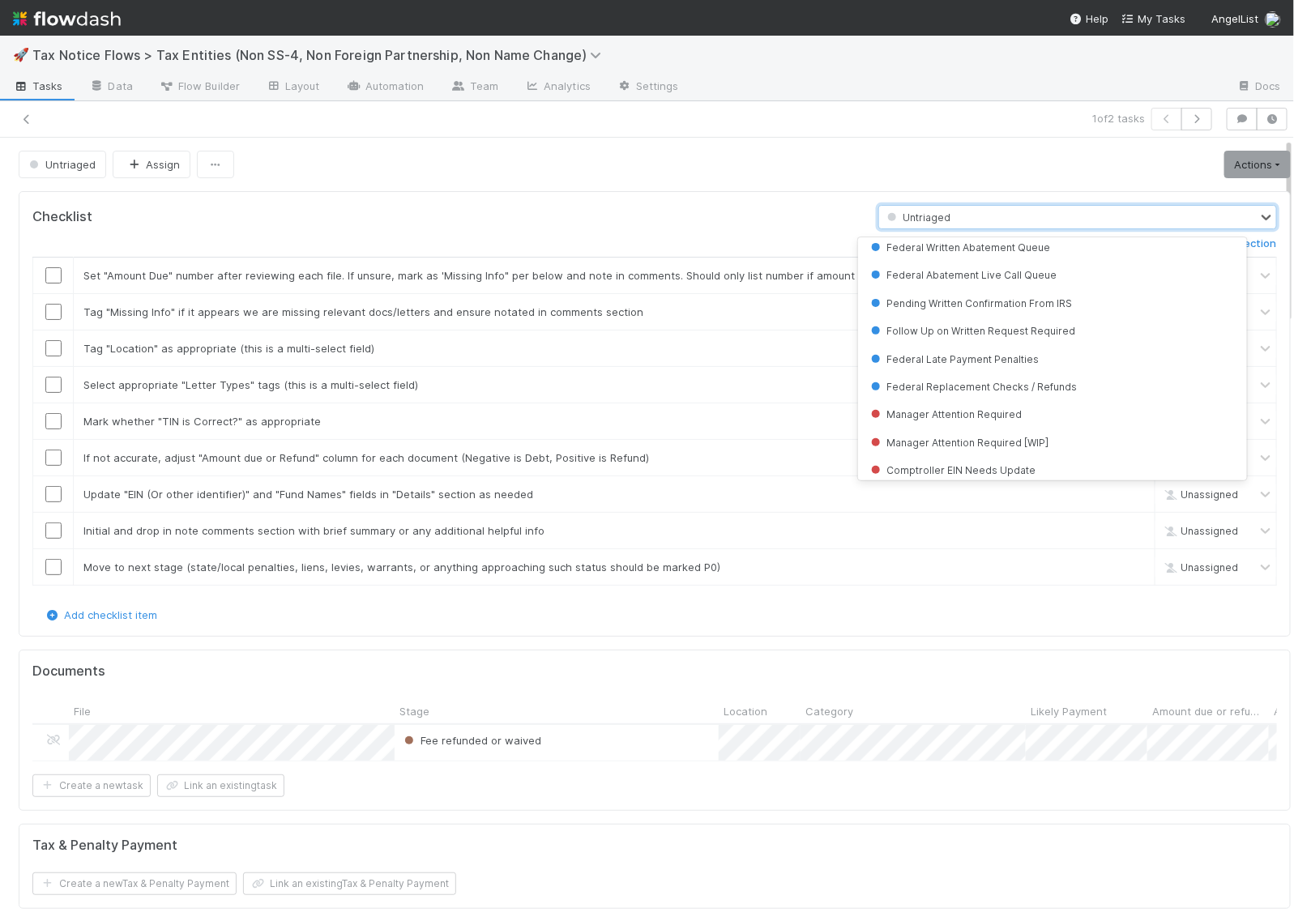
scroll to position [203, 0]
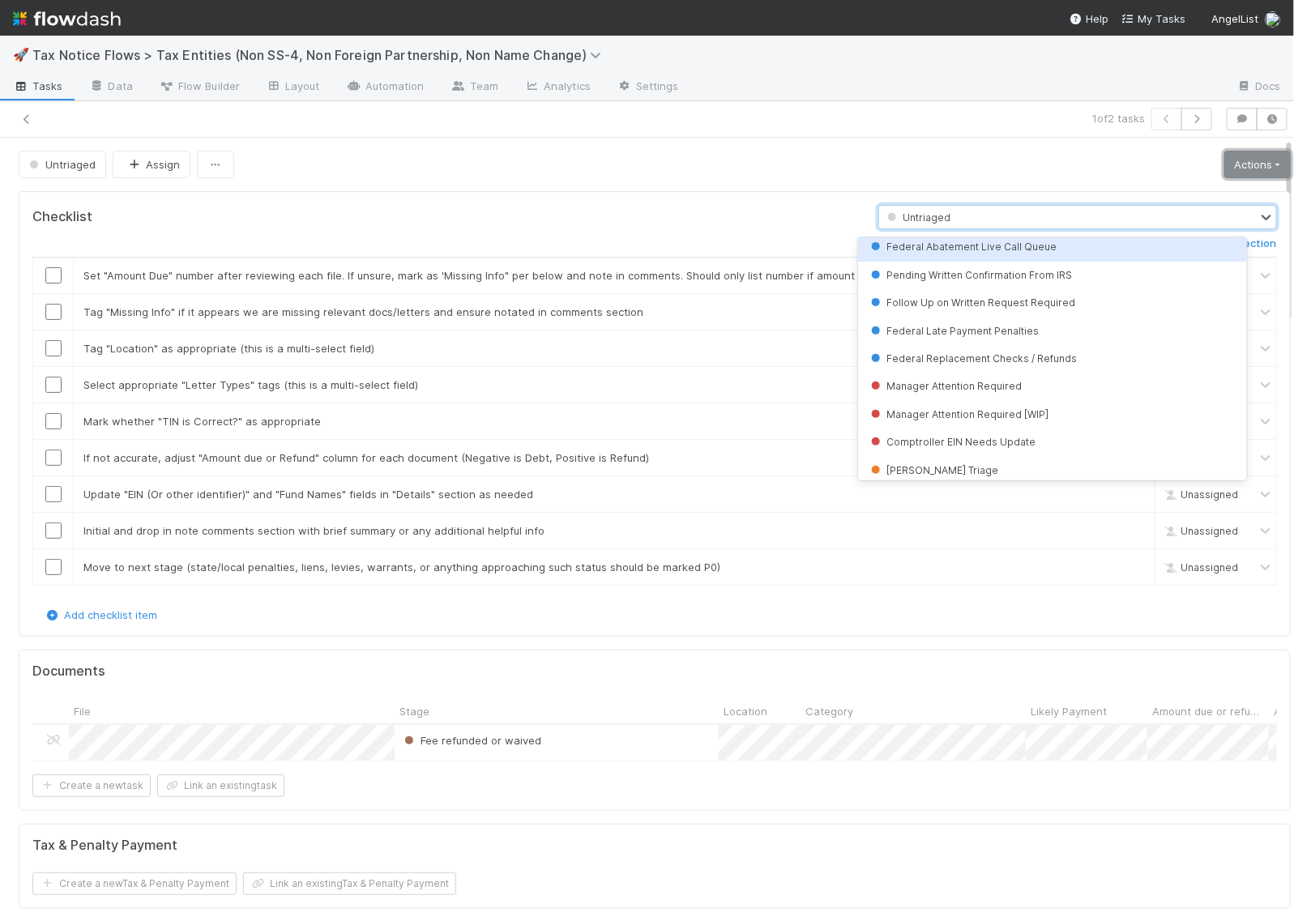
click at [1225, 164] on link "Actions" at bounding box center [1258, 165] width 66 height 28
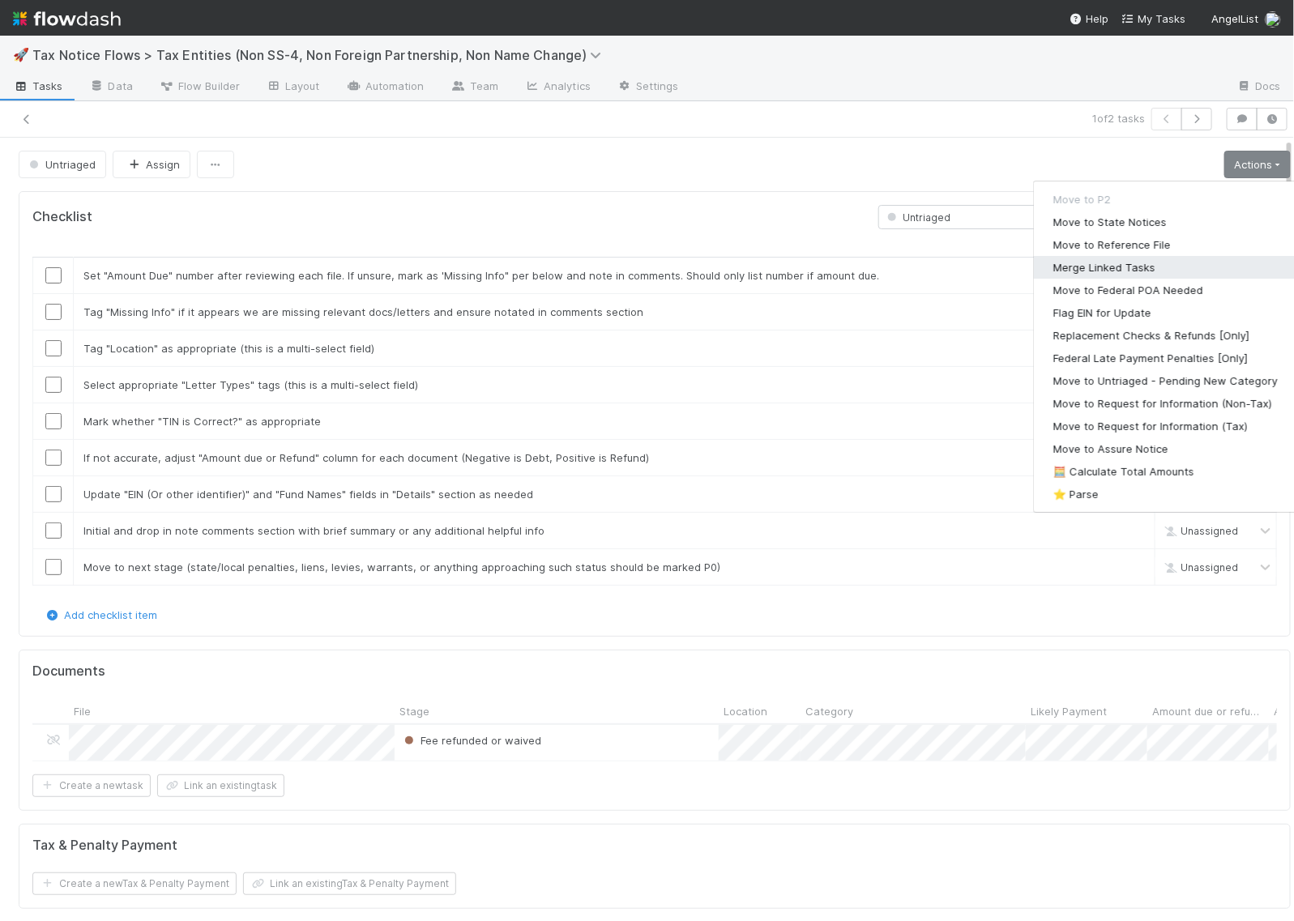
click at [1068, 272] on button "Merge Linked Tasks" at bounding box center [1165, 267] width 263 height 23
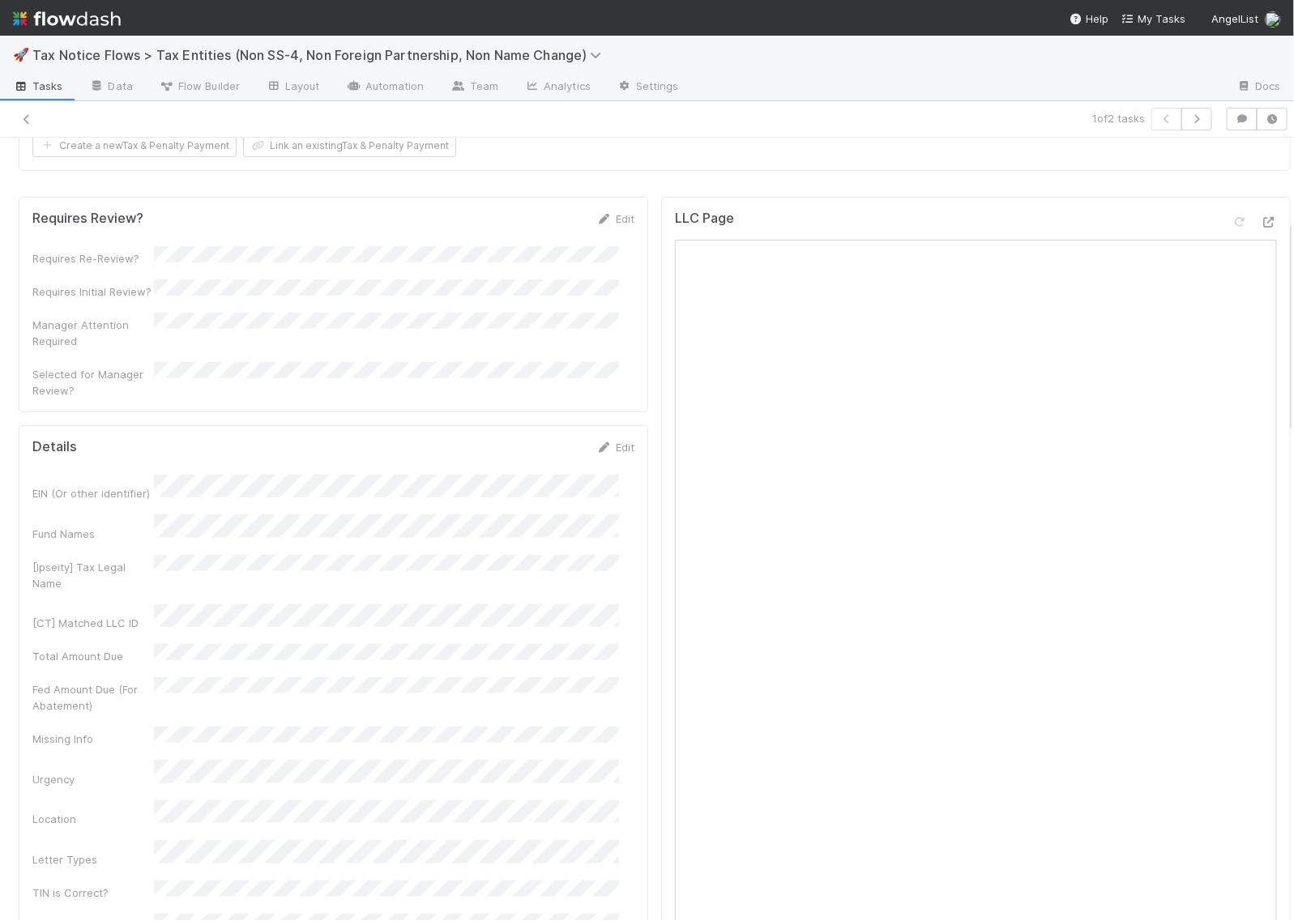
scroll to position [304, 0]
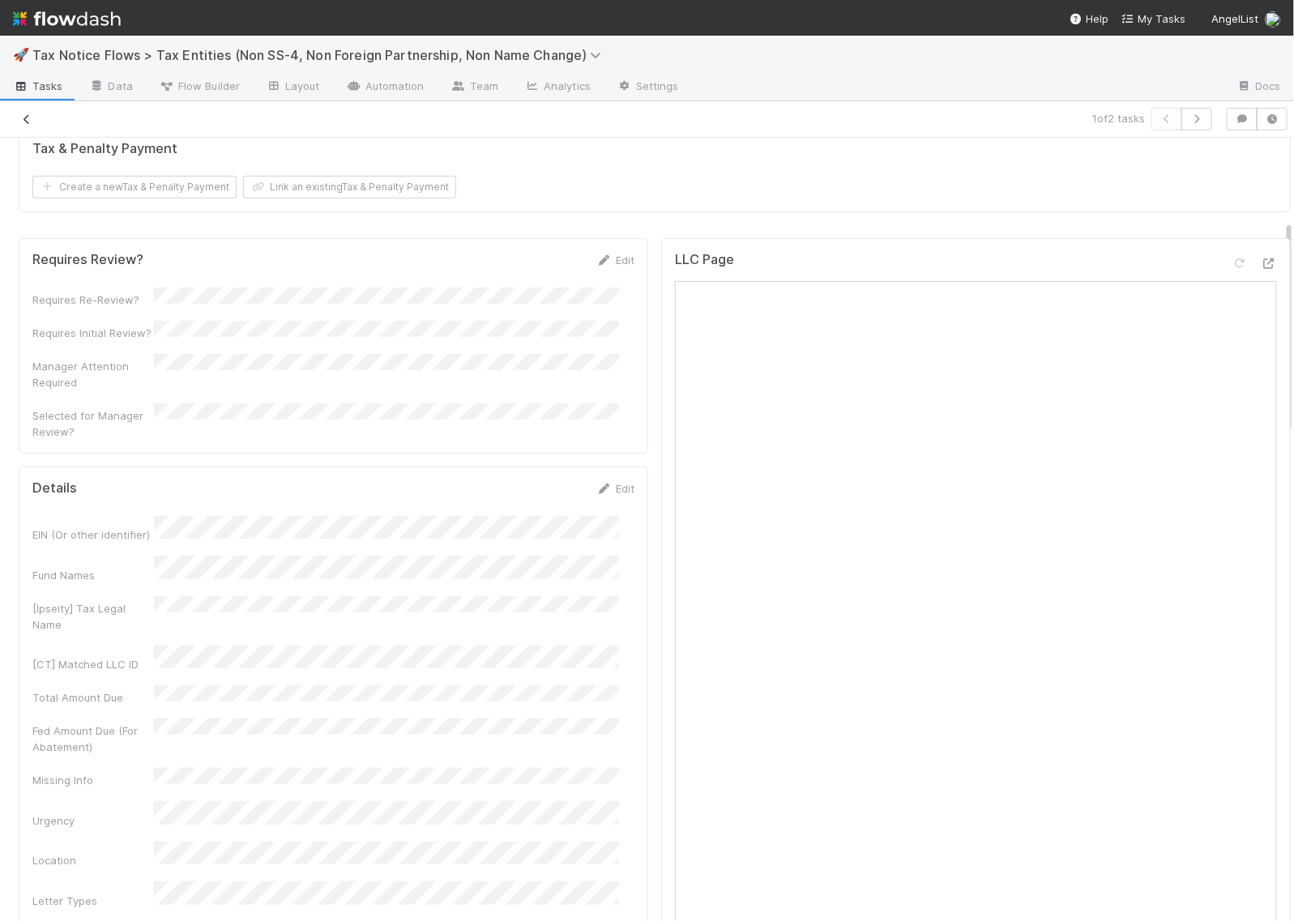
click at [29, 116] on icon at bounding box center [27, 119] width 16 height 11
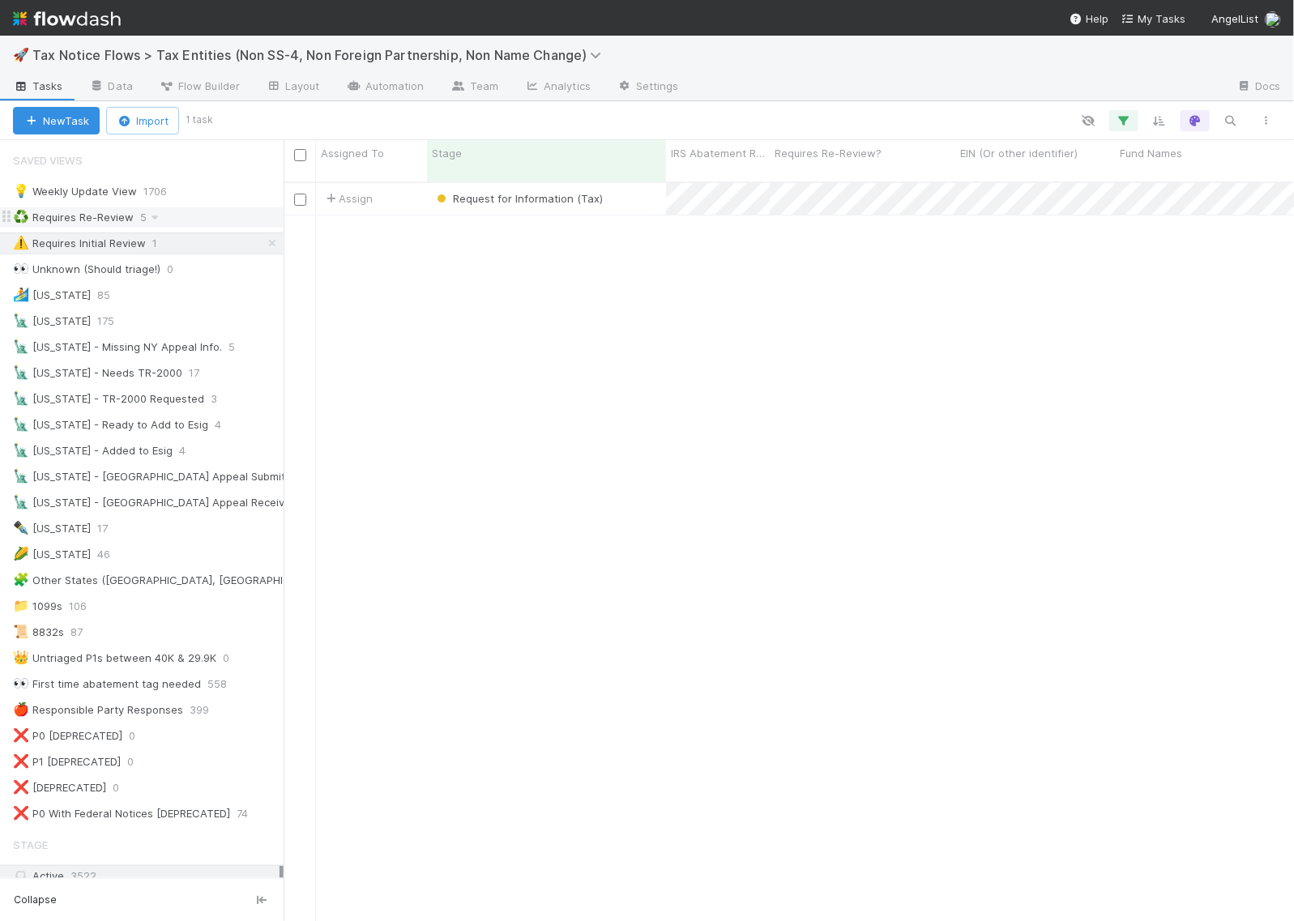
click at [191, 213] on div "♻️ Requires Re-Review 5" at bounding box center [148, 217] width 271 height 20
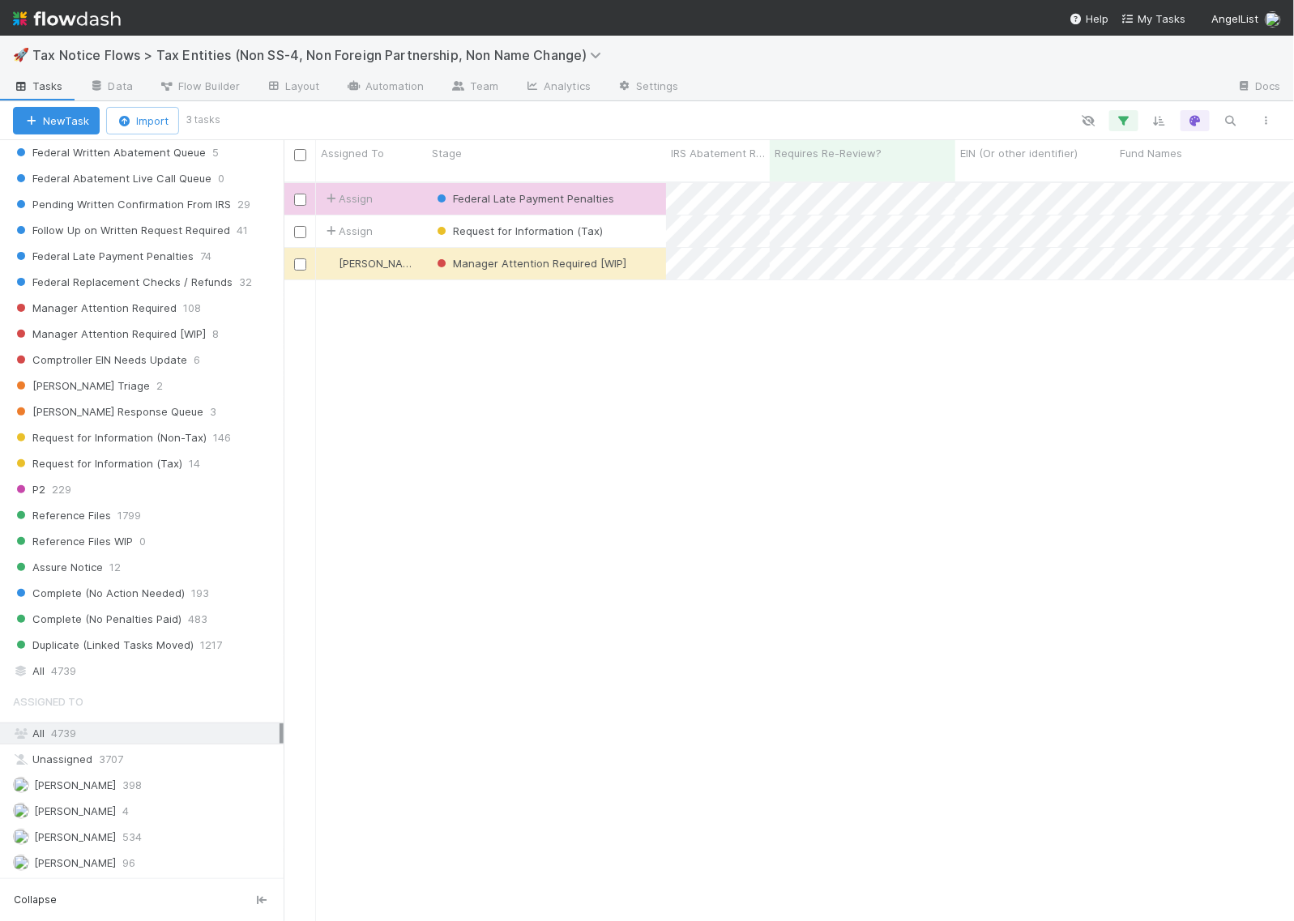
scroll to position [930, 0]
click at [83, 669] on div "All 4739" at bounding box center [146, 671] width 267 height 20
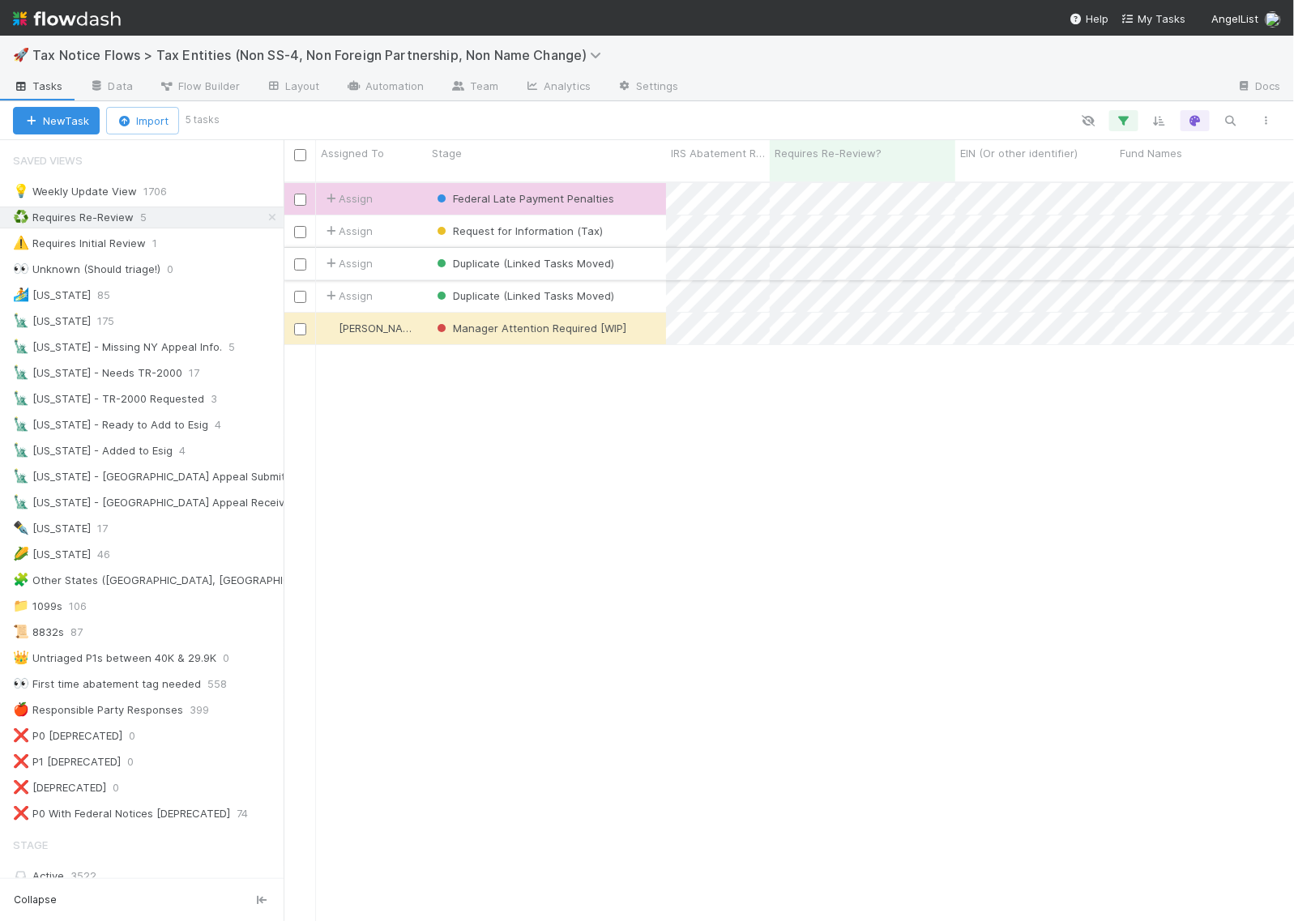
click at [643, 248] on div "Duplicate (Linked Tasks Moved)" at bounding box center [546, 264] width 239 height 32
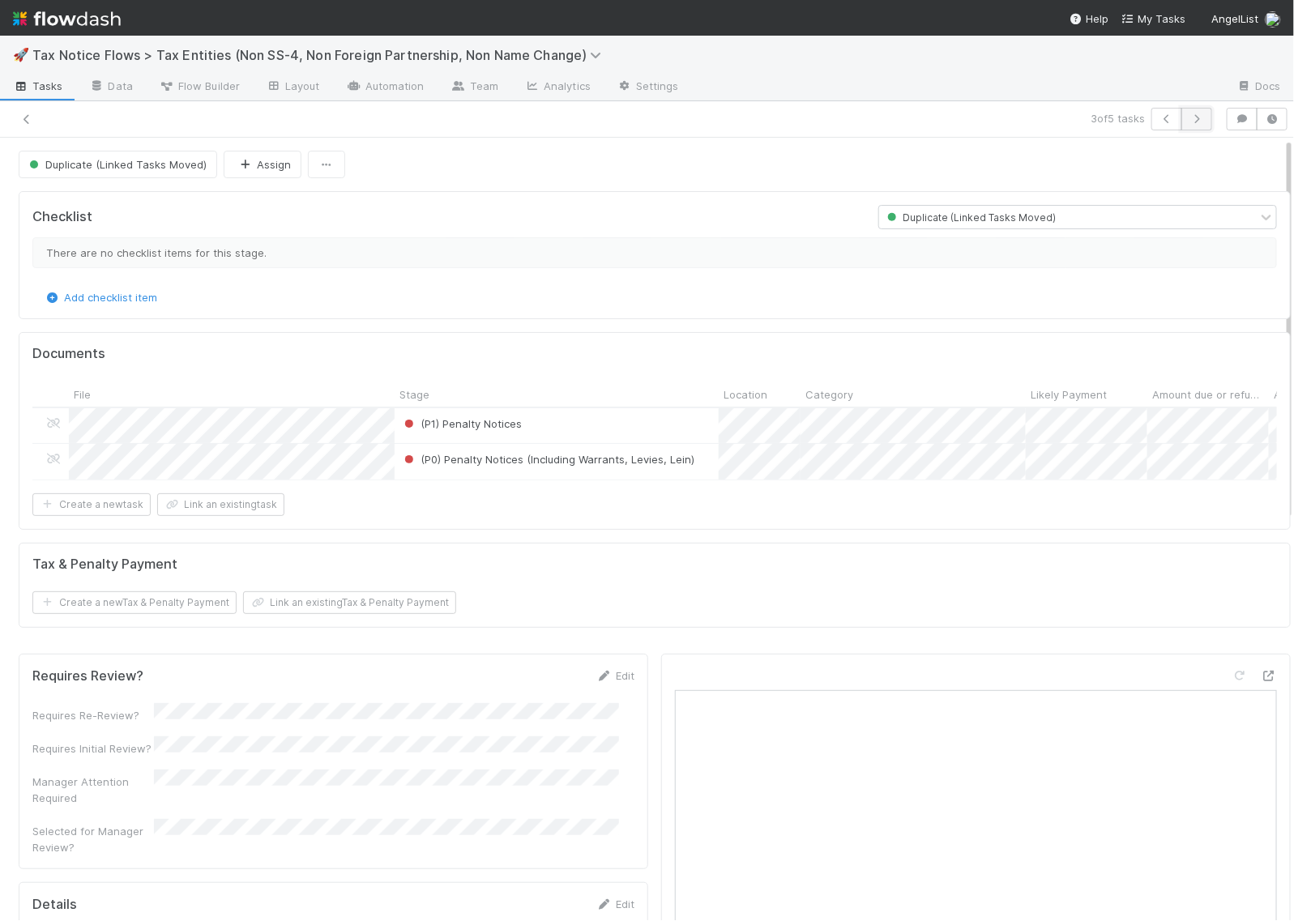
click at [1189, 114] on icon "button" at bounding box center [1197, 119] width 16 height 10
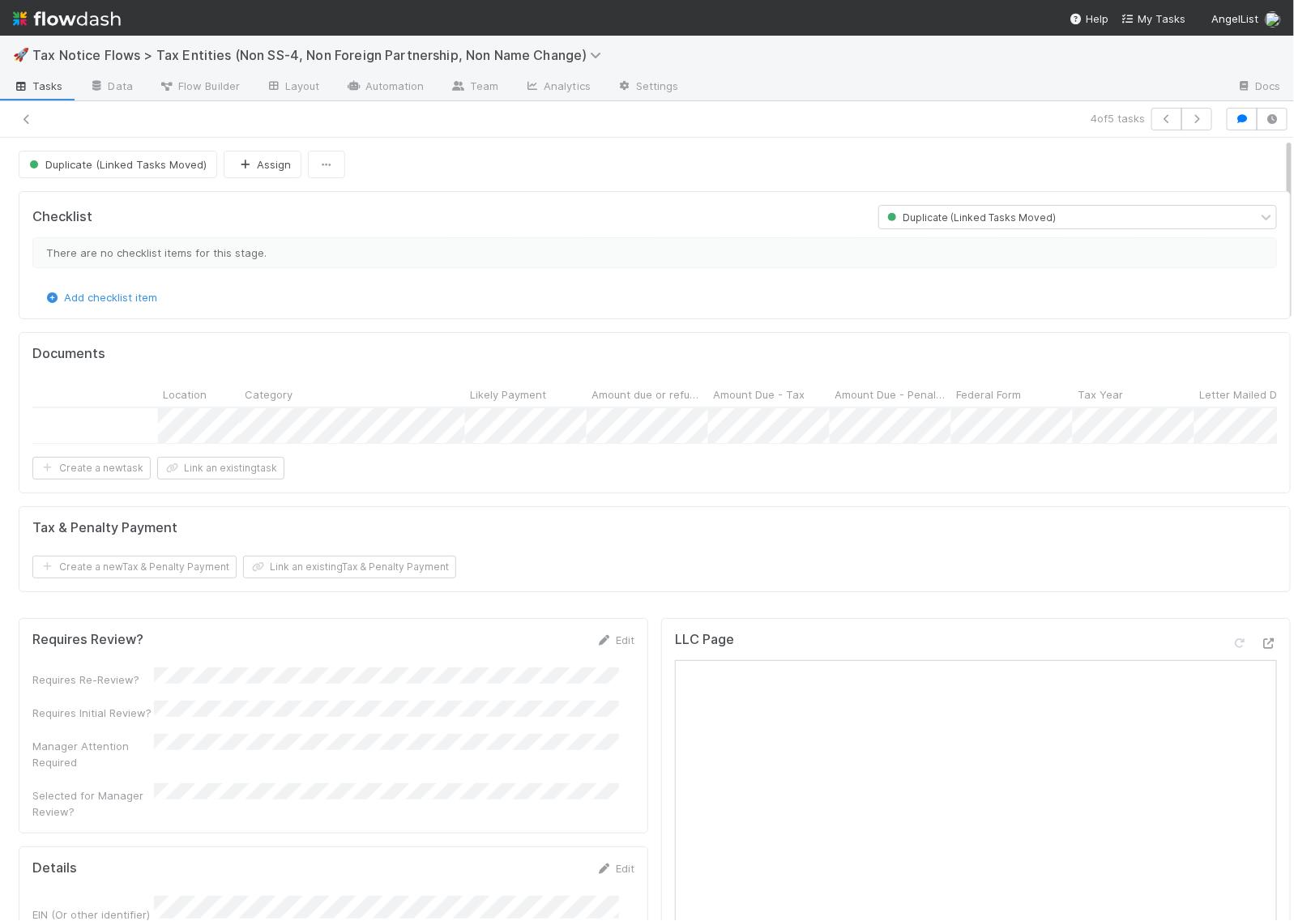
scroll to position [0, 748]
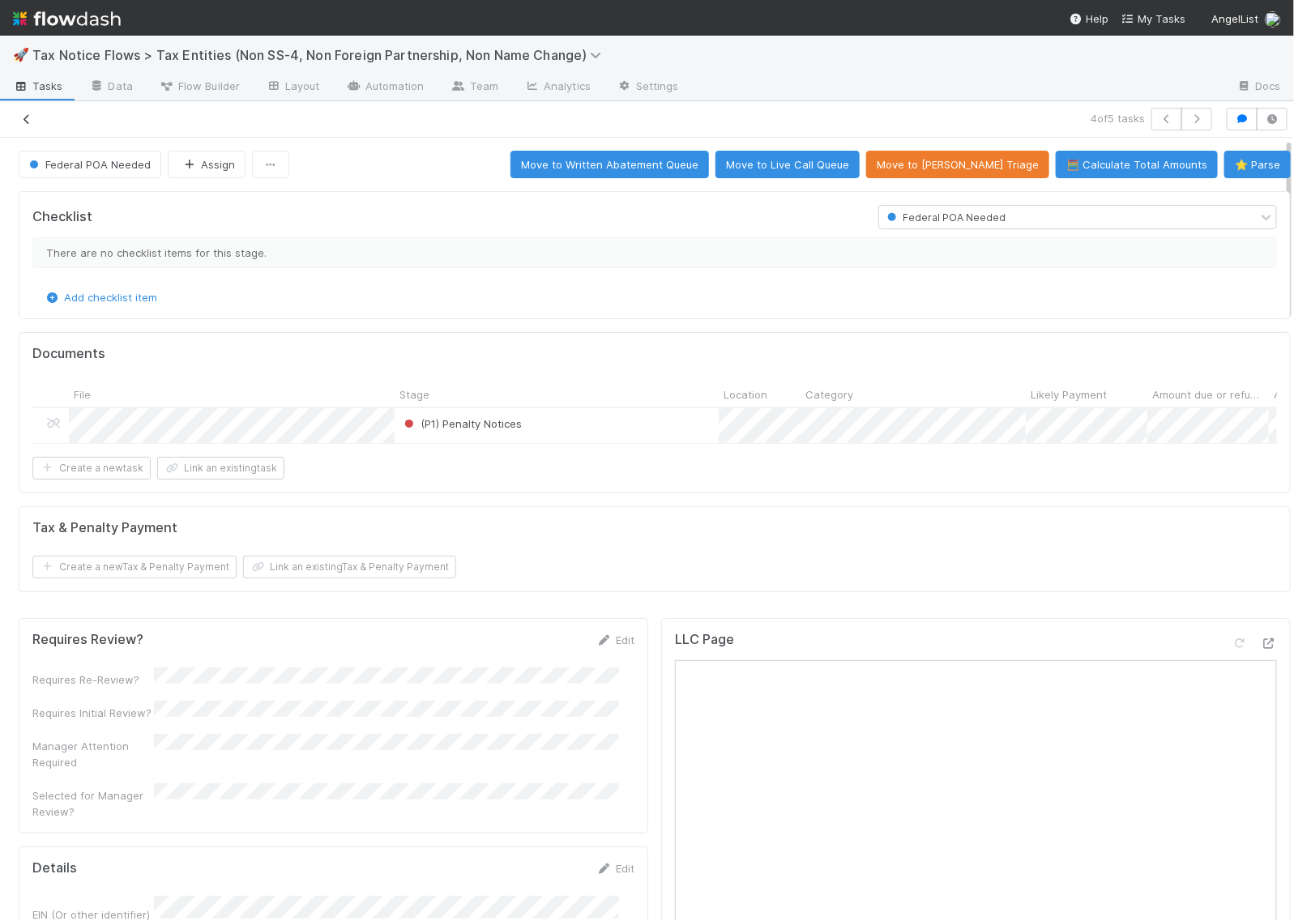
click at [34, 115] on icon at bounding box center [27, 119] width 16 height 11
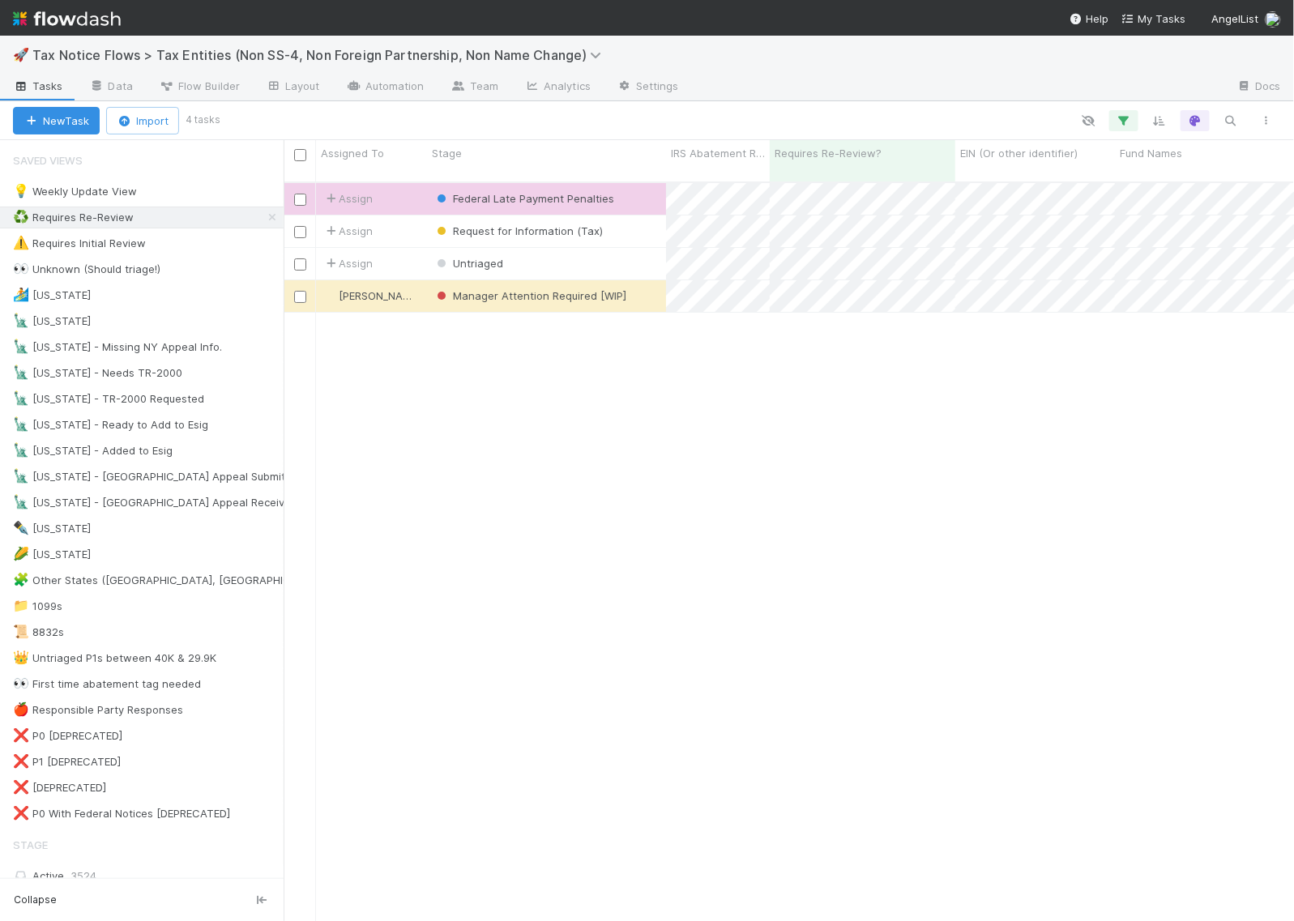
scroll to position [738, 995]
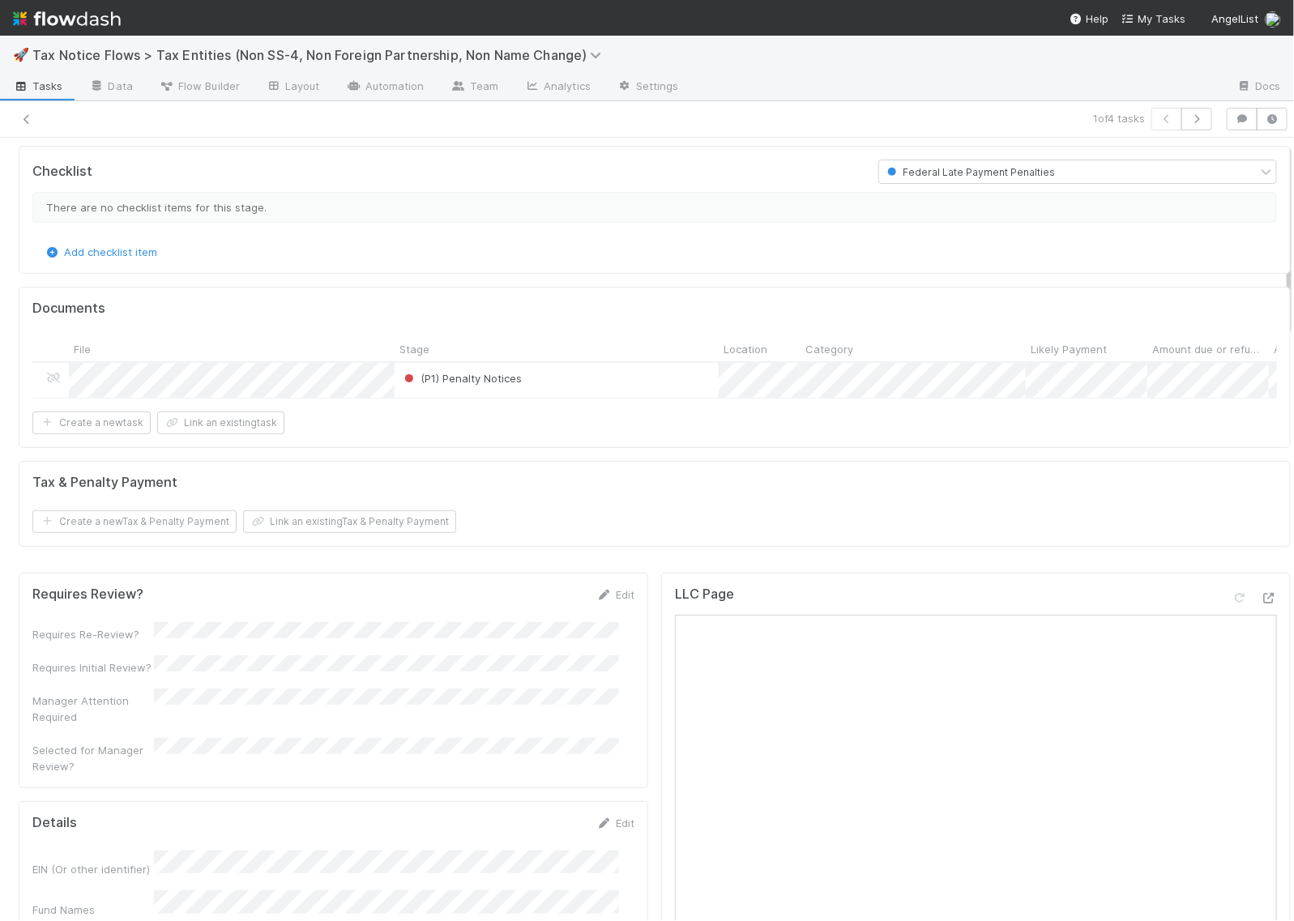
scroll to position [203, 0]
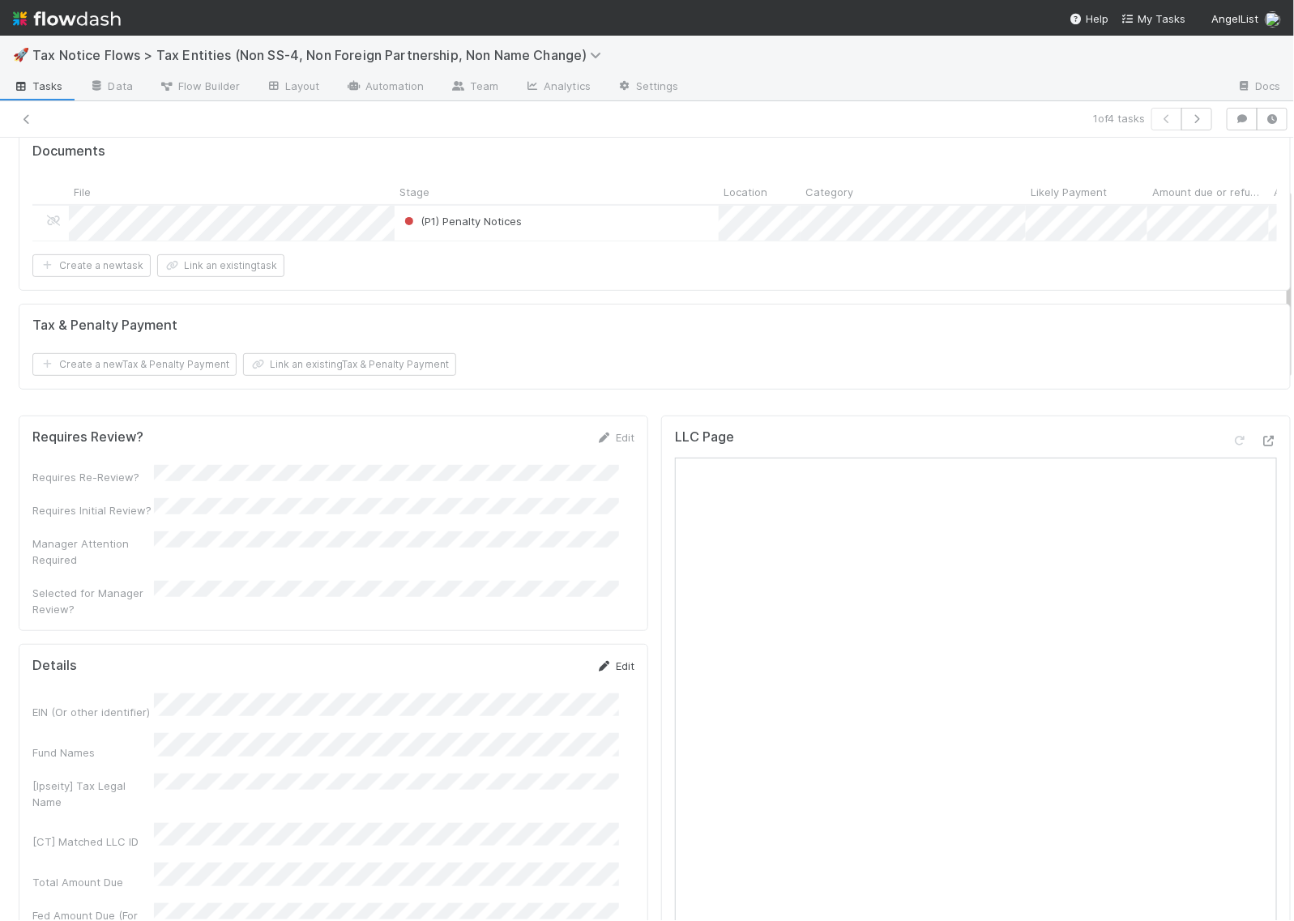
click at [596, 665] on icon at bounding box center [604, 666] width 16 height 11
click at [99, 730] on div "EIN (Or other identifier) *" at bounding box center [333, 729] width 602 height 48
click at [532, 669] on button "Save" at bounding box center [548, 672] width 46 height 28
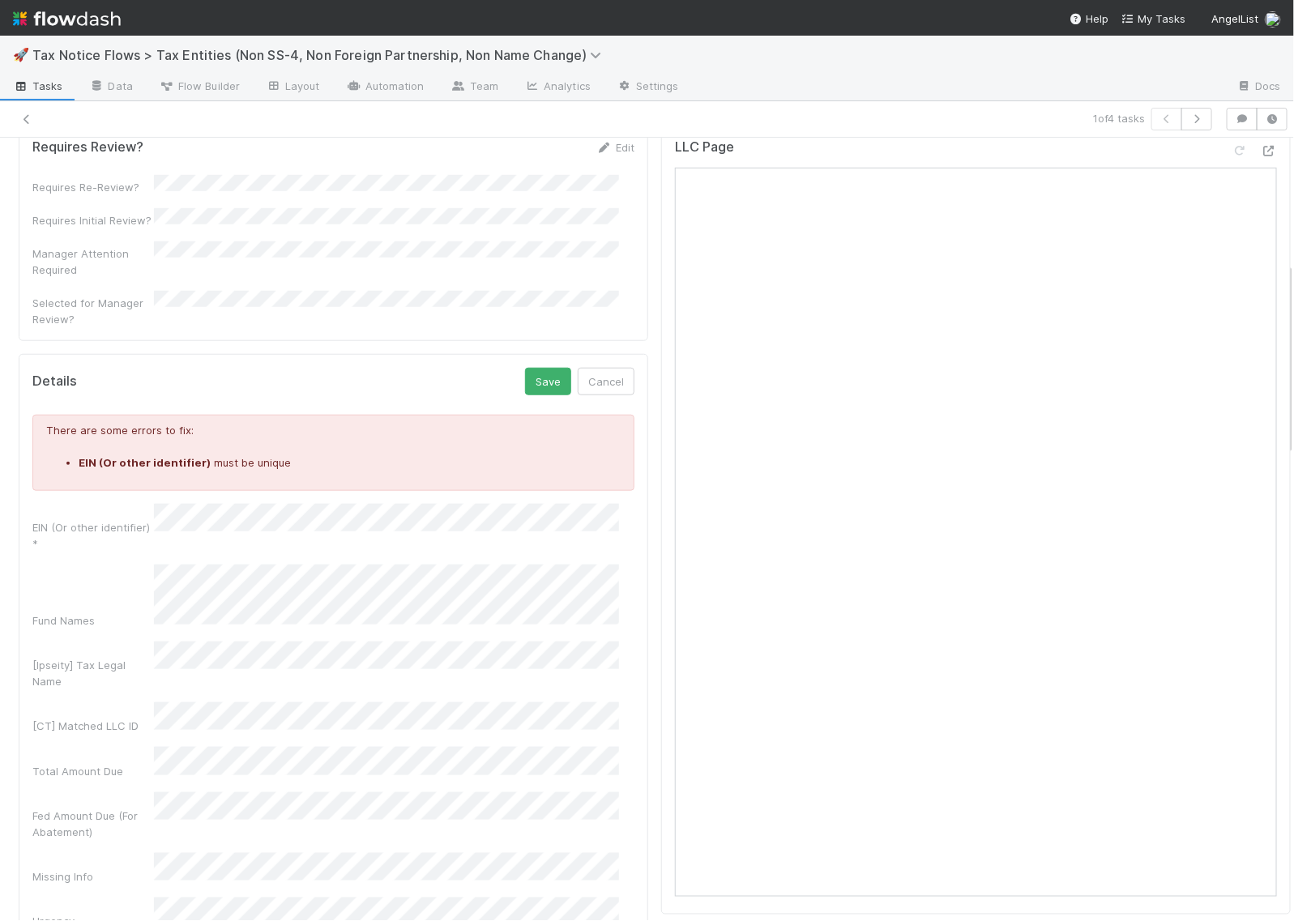
scroll to position [507, 0]
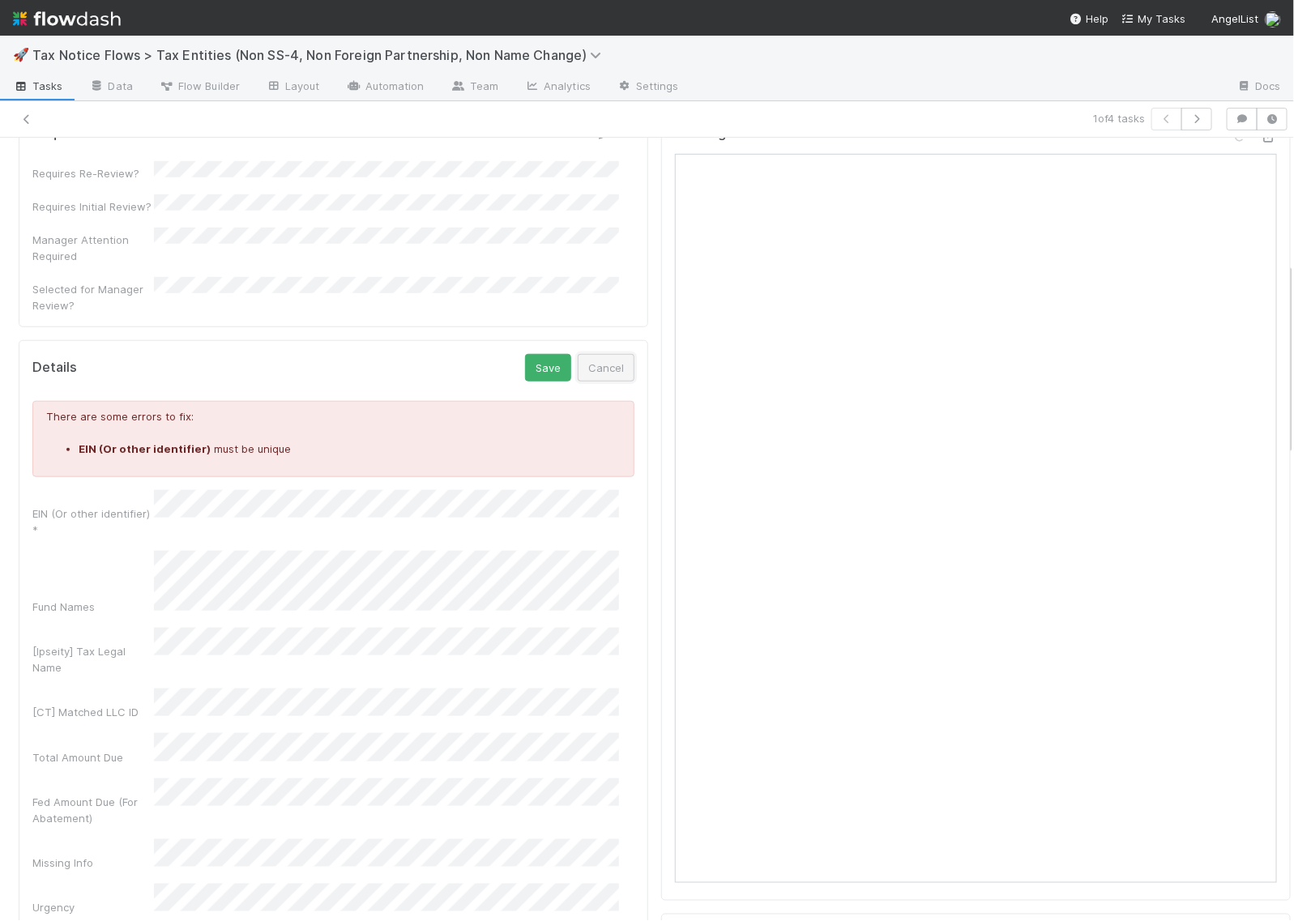
click at [597, 362] on button "Cancel" at bounding box center [606, 368] width 57 height 28
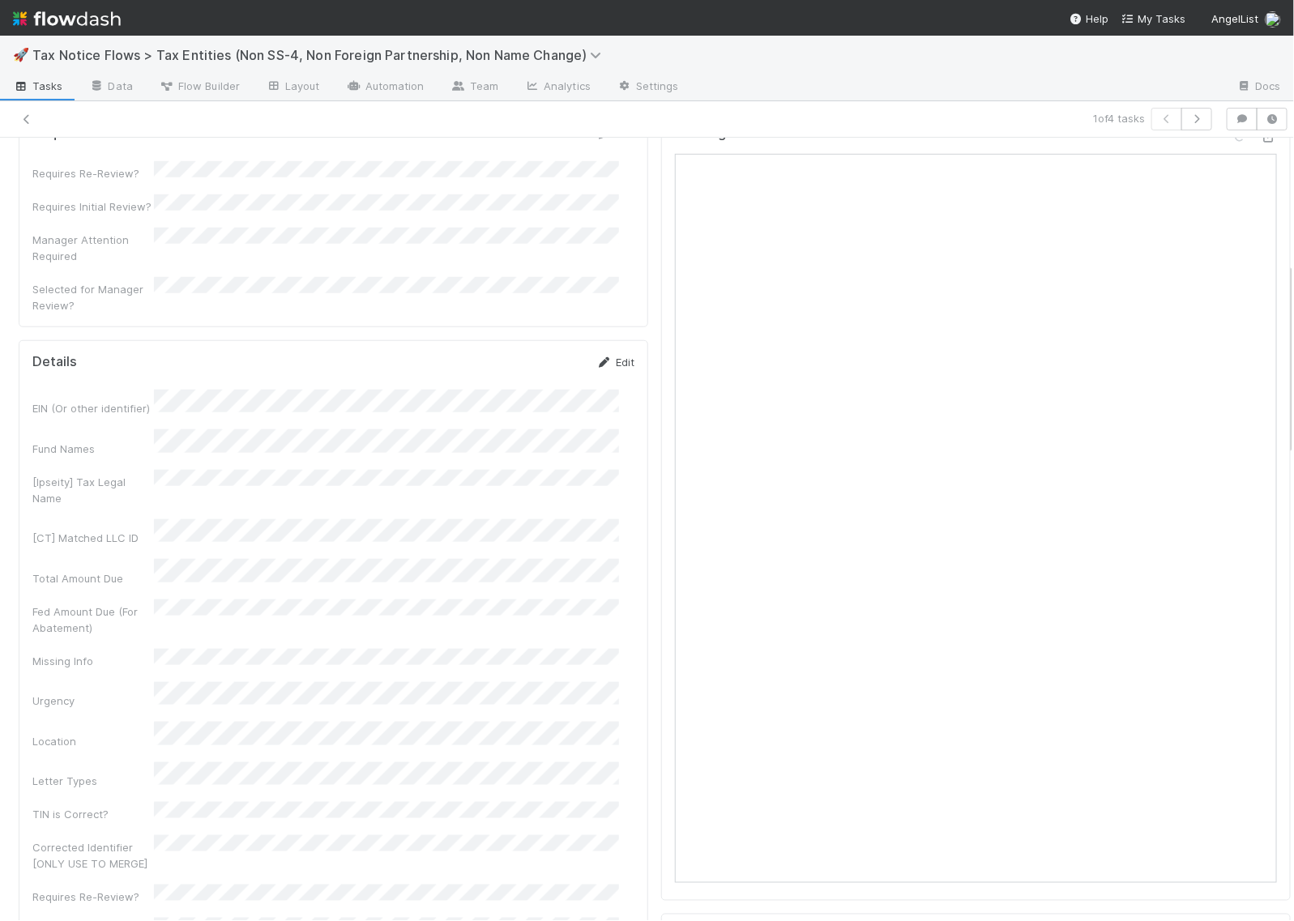
click at [597, 361] on link "Edit" at bounding box center [615, 362] width 38 height 13
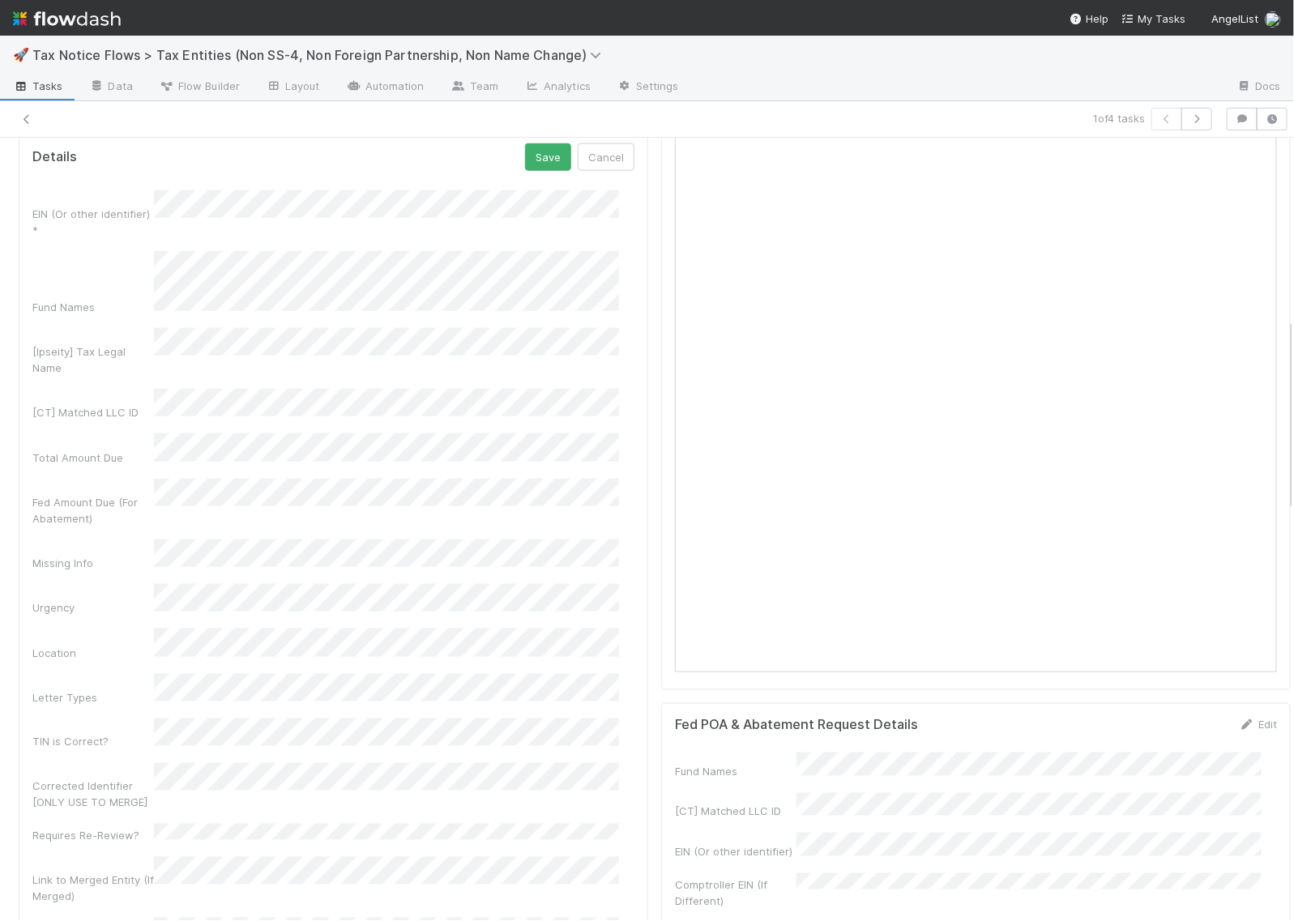
scroll to position [709, 0]
click at [525, 174] on button "Save" at bounding box center [548, 166] width 46 height 28
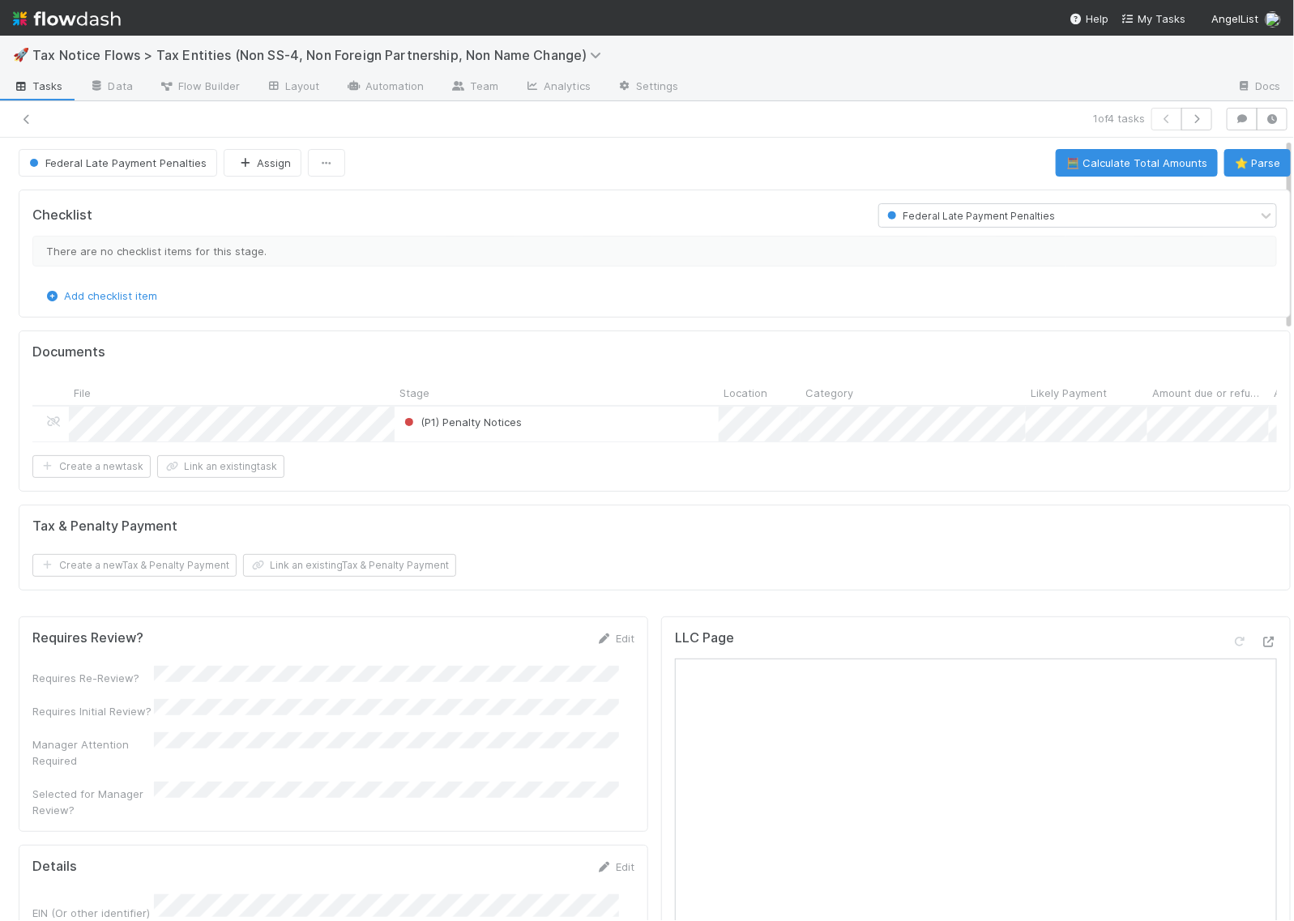
scroll to position [0, 0]
click at [86, 164] on span "Federal Late Payment Penalties" at bounding box center [116, 164] width 181 height 13
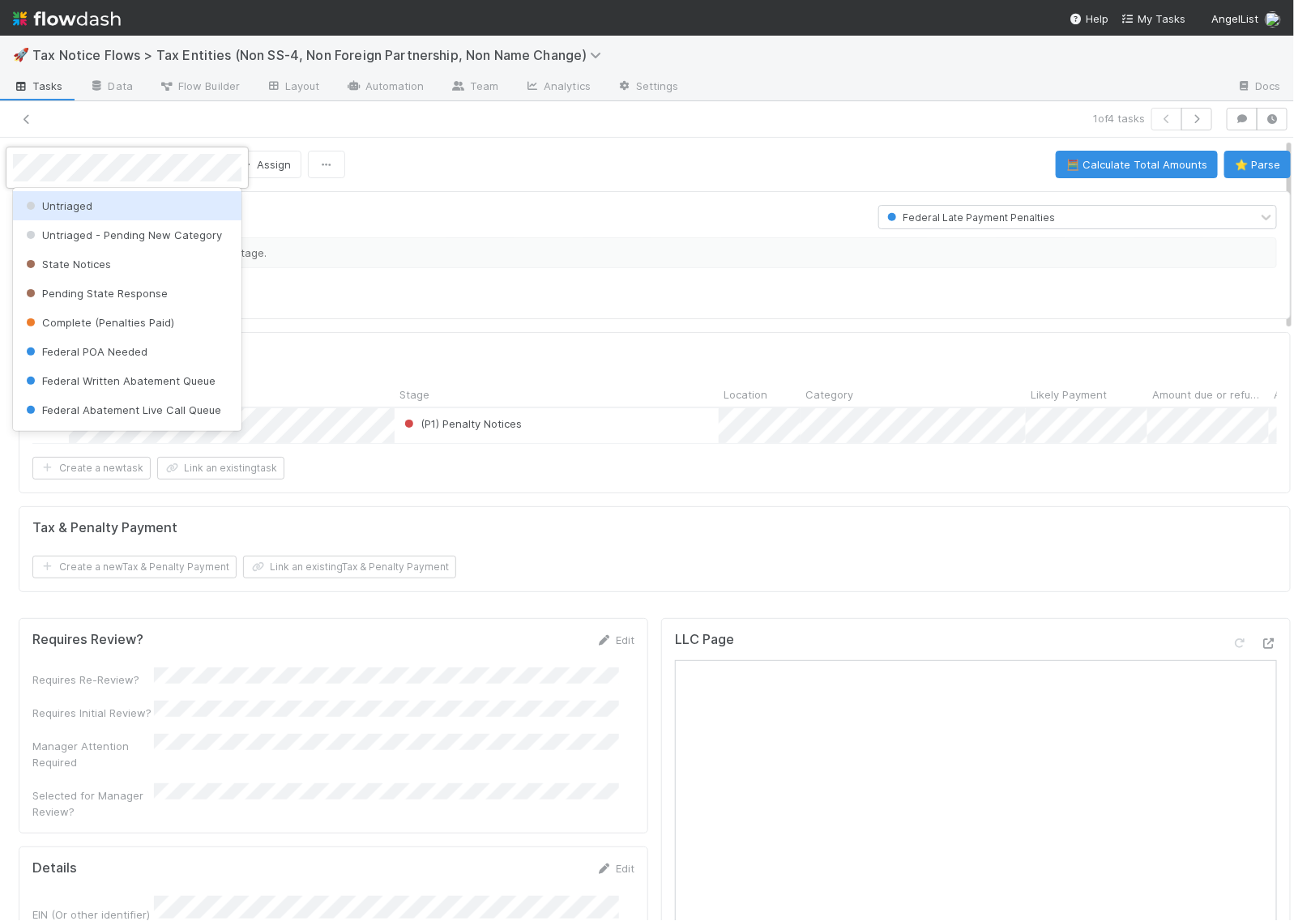
click at [95, 212] on div "Untriaged" at bounding box center [127, 205] width 229 height 29
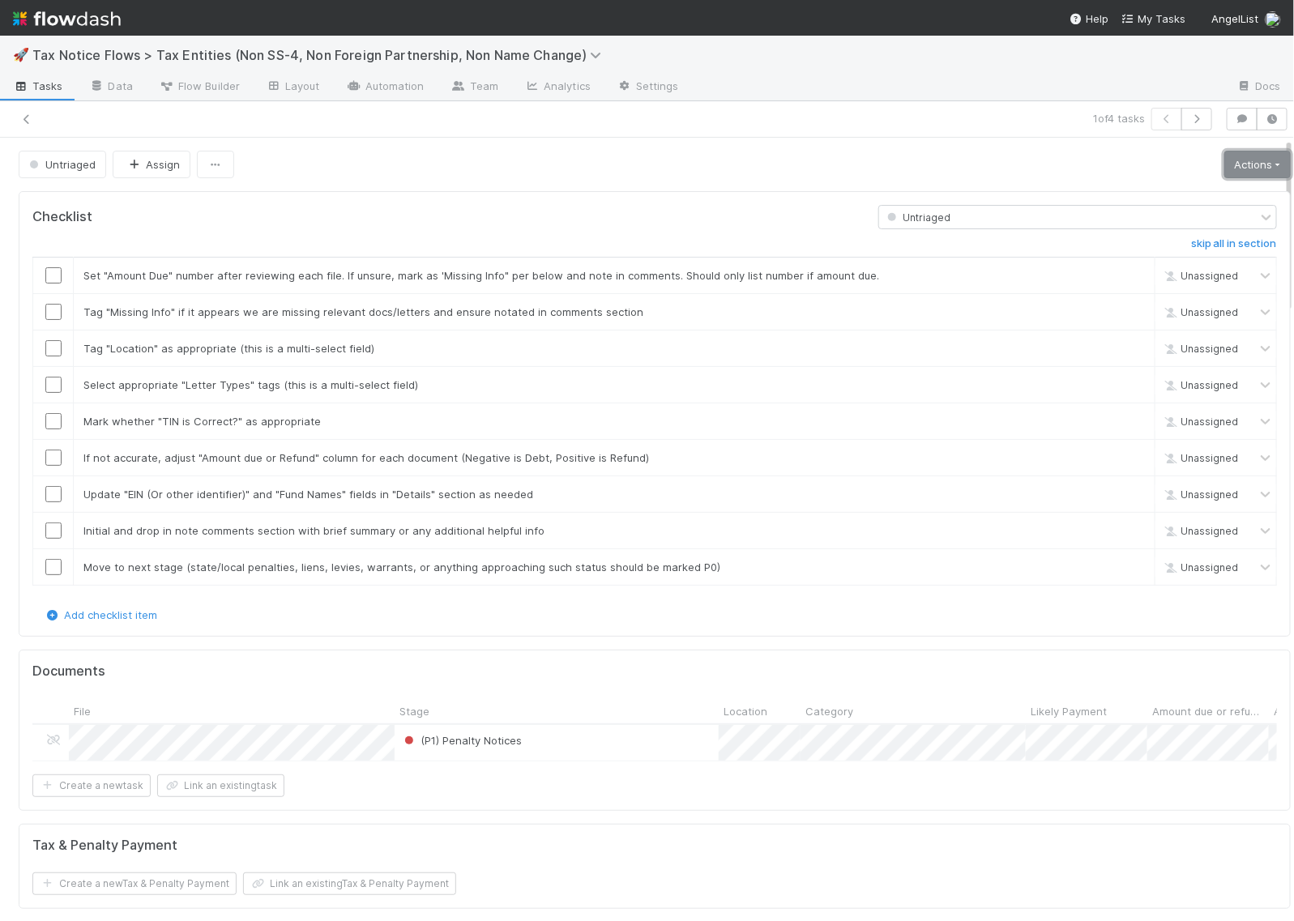
click at [1225, 160] on link "Actions" at bounding box center [1258, 165] width 66 height 28
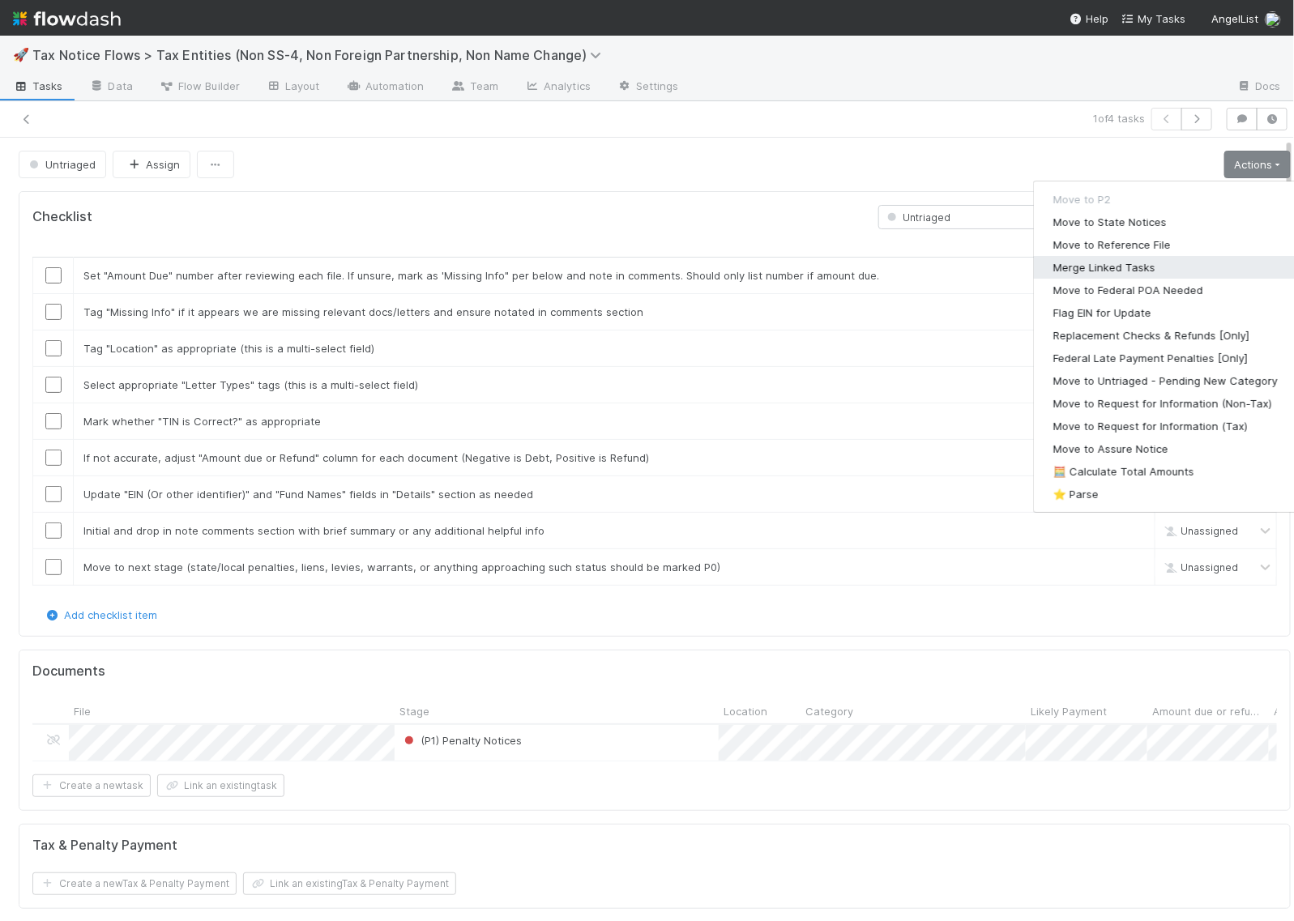
click at [1102, 267] on button "Merge Linked Tasks" at bounding box center [1165, 267] width 263 height 23
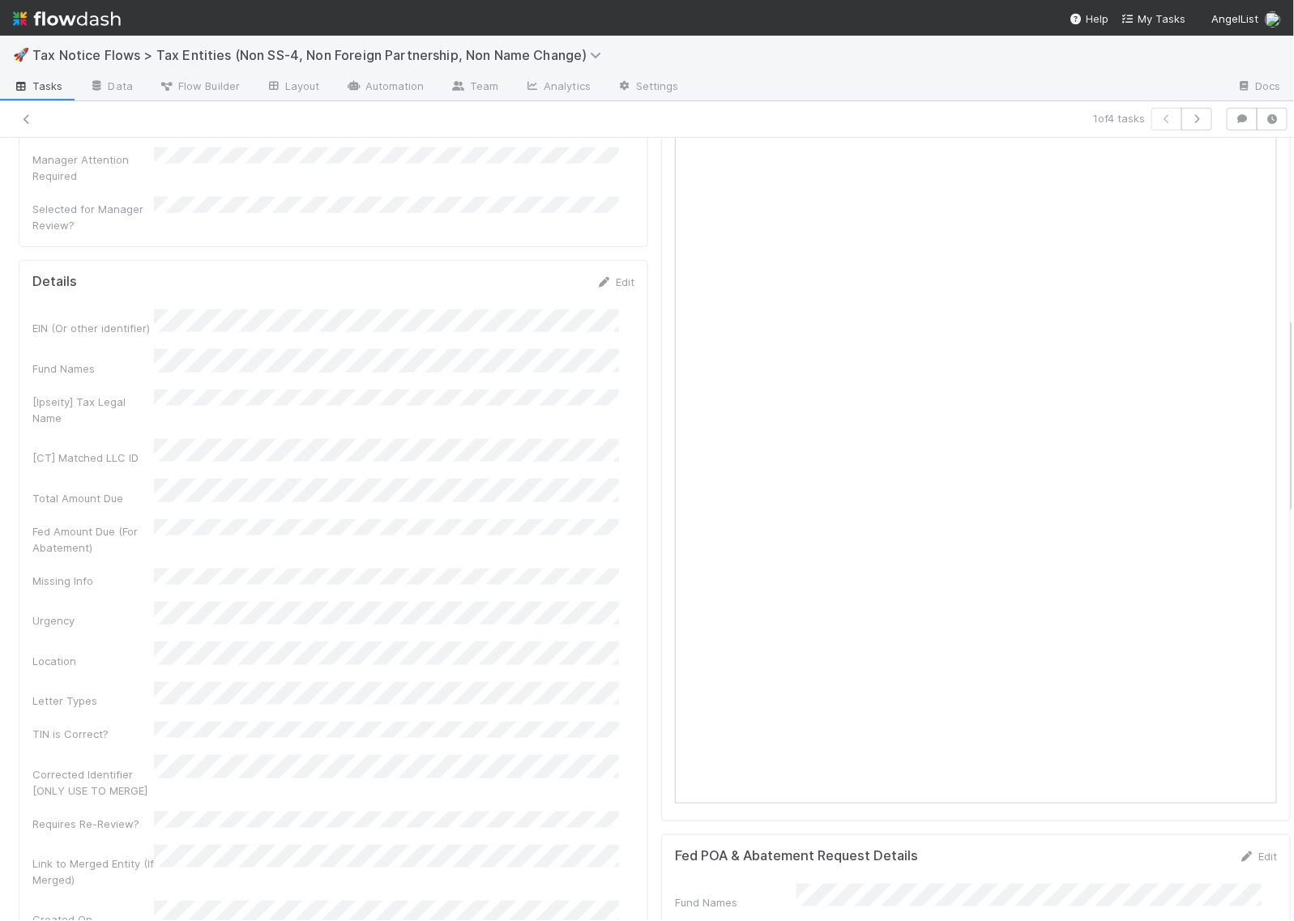
scroll to position [507, 0]
click at [605, 280] on link "Edit" at bounding box center [615, 286] width 38 height 13
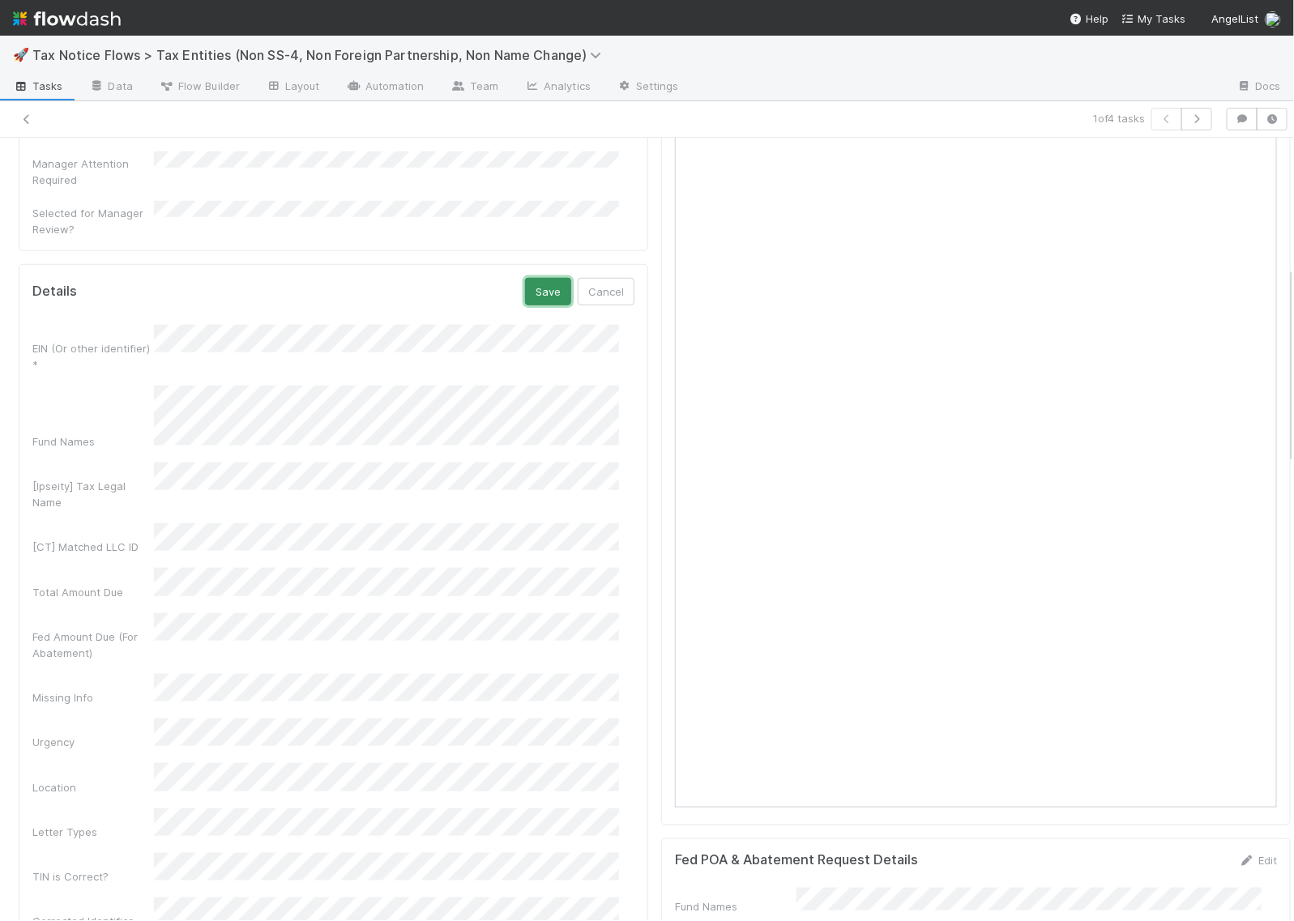
click at [525, 278] on button "Save" at bounding box center [548, 292] width 46 height 28
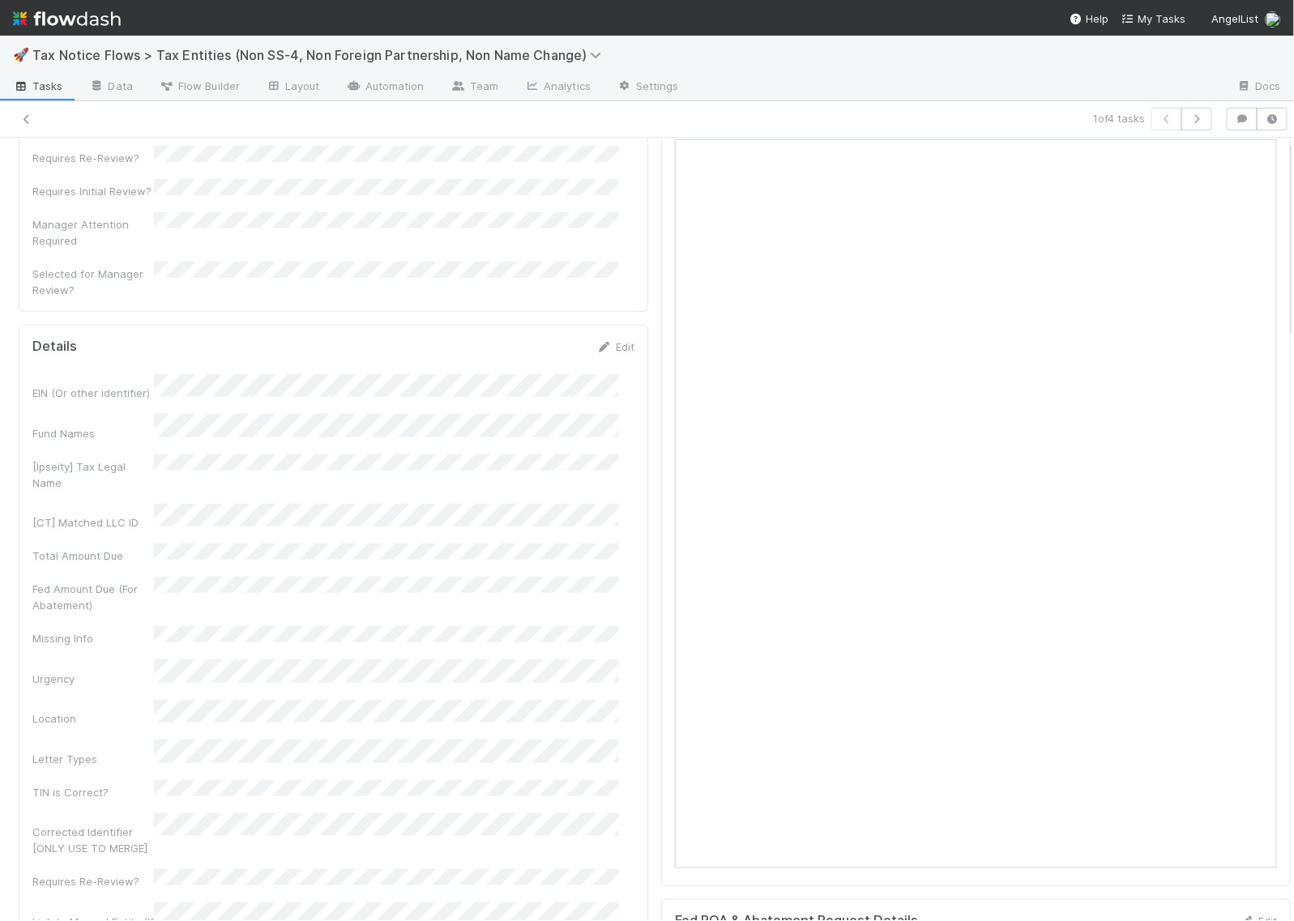
scroll to position [608, 0]
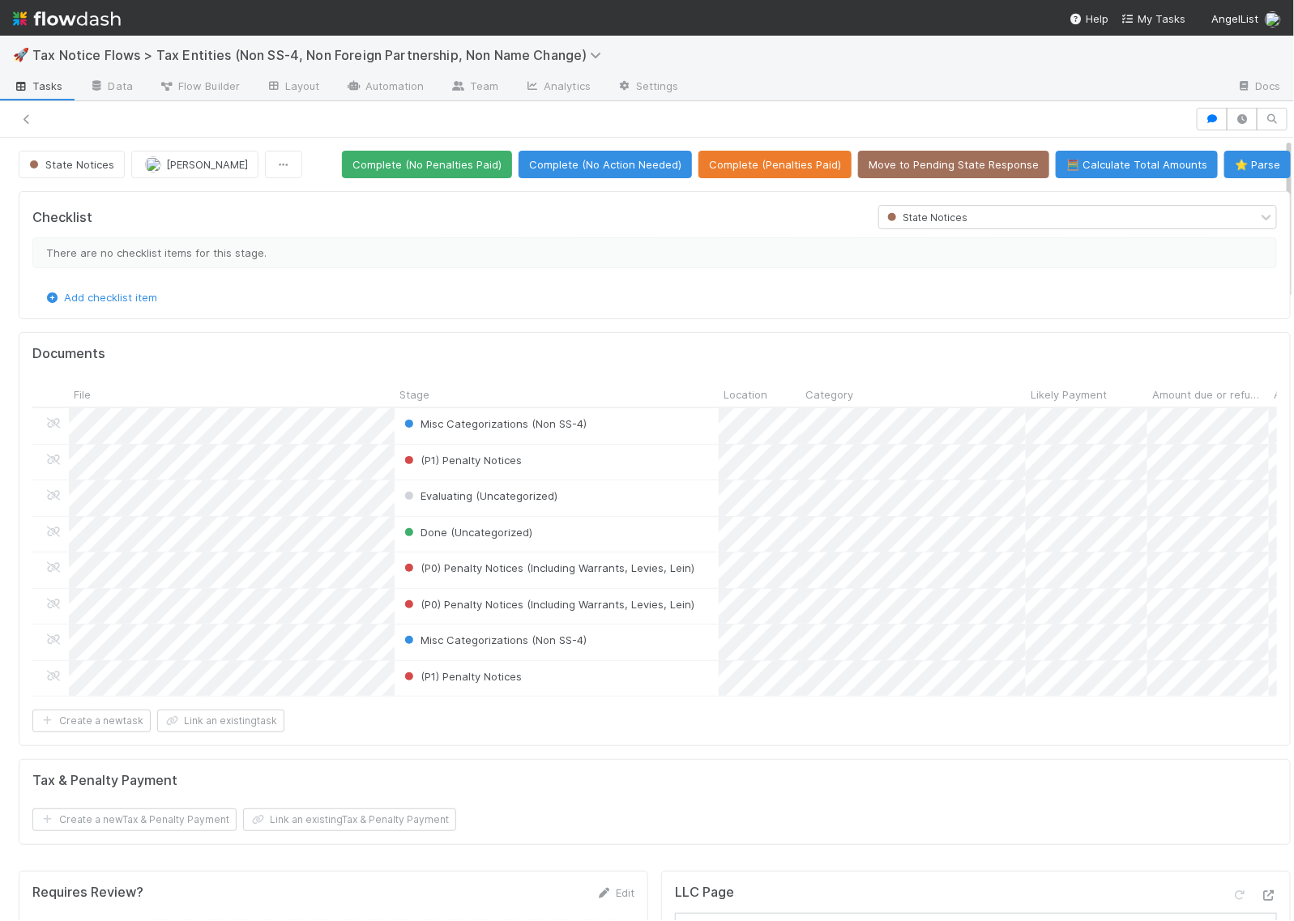
click at [862, 66] on div "🚀 Tax Notice Flows > Tax Entities (Non SS-4, Non Foreign Partnership, Non Name …" at bounding box center [647, 55] width 1294 height 39
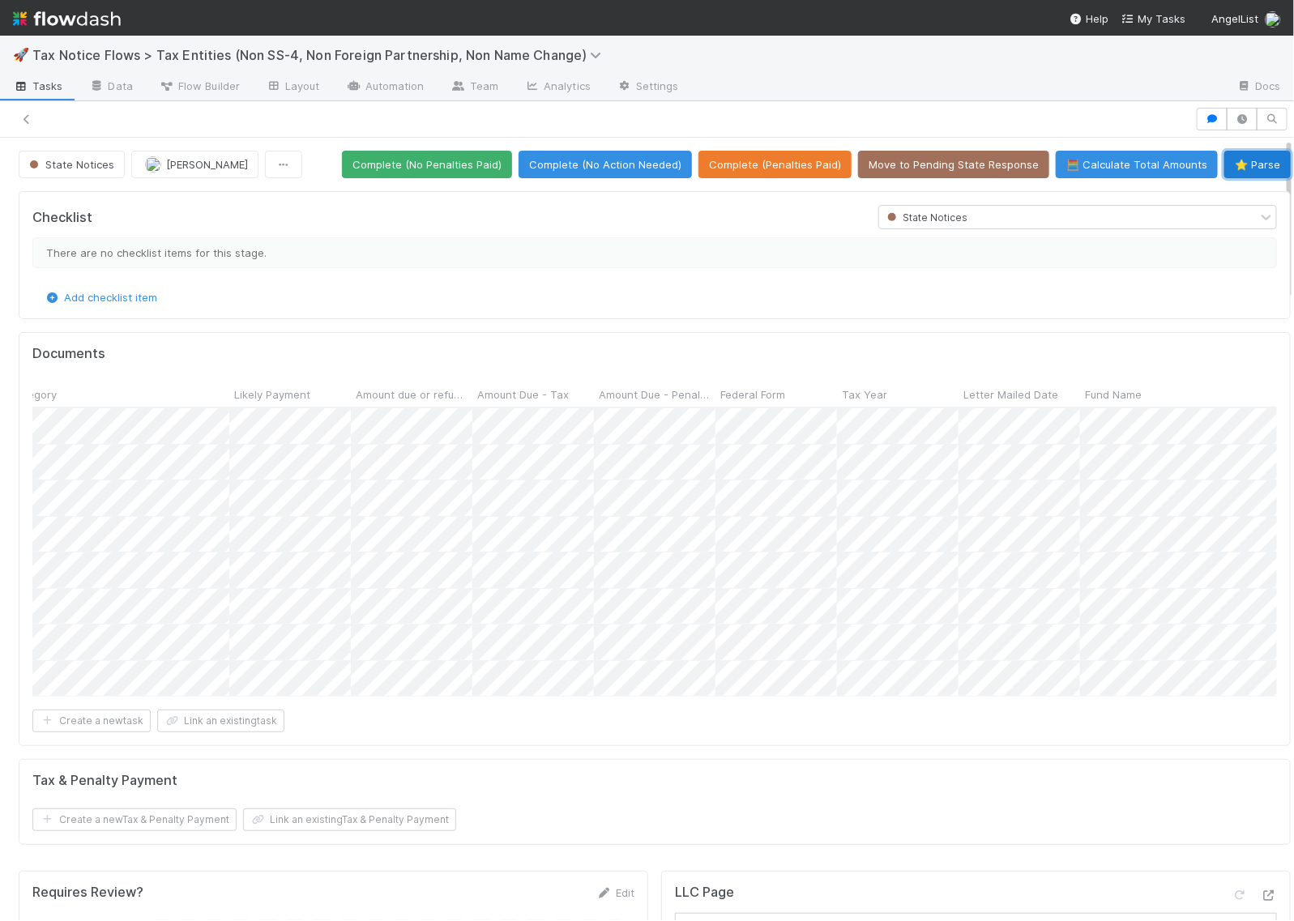
click at [1232, 163] on button "⭐ Parse" at bounding box center [1258, 165] width 66 height 28
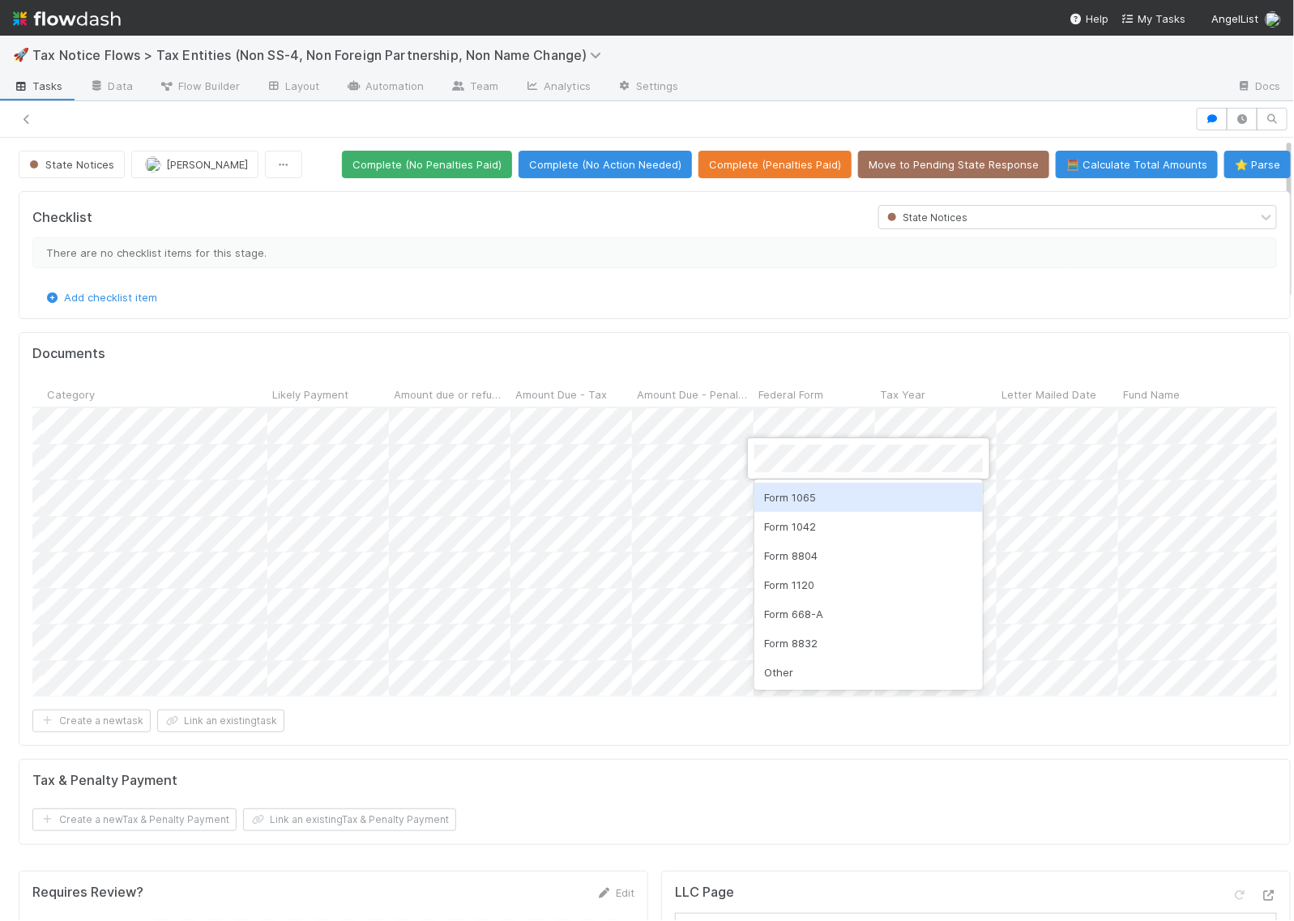
click at [821, 500] on div "Form 1065" at bounding box center [869, 497] width 229 height 29
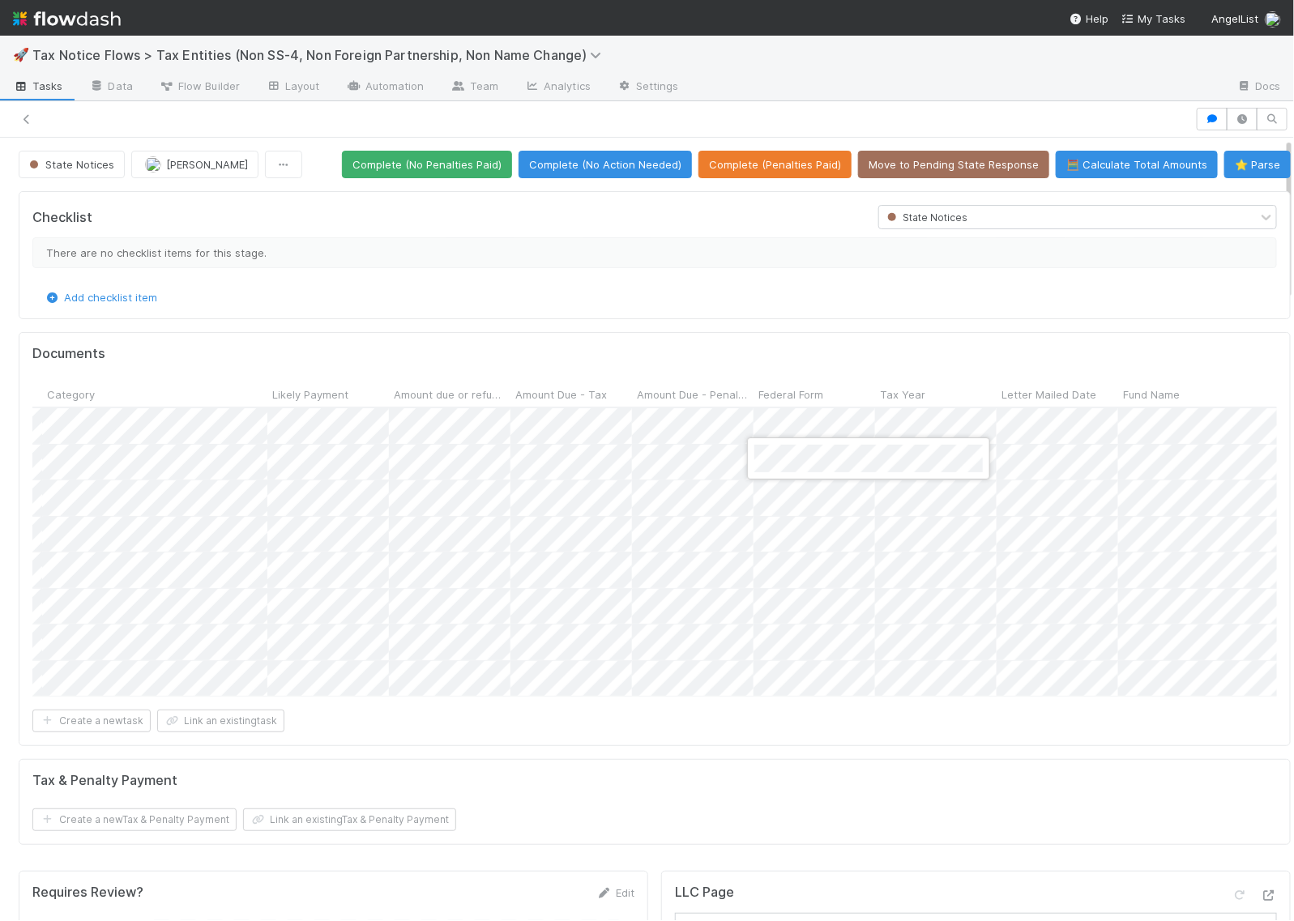
click at [798, 347] on div at bounding box center [647, 460] width 1294 height 921
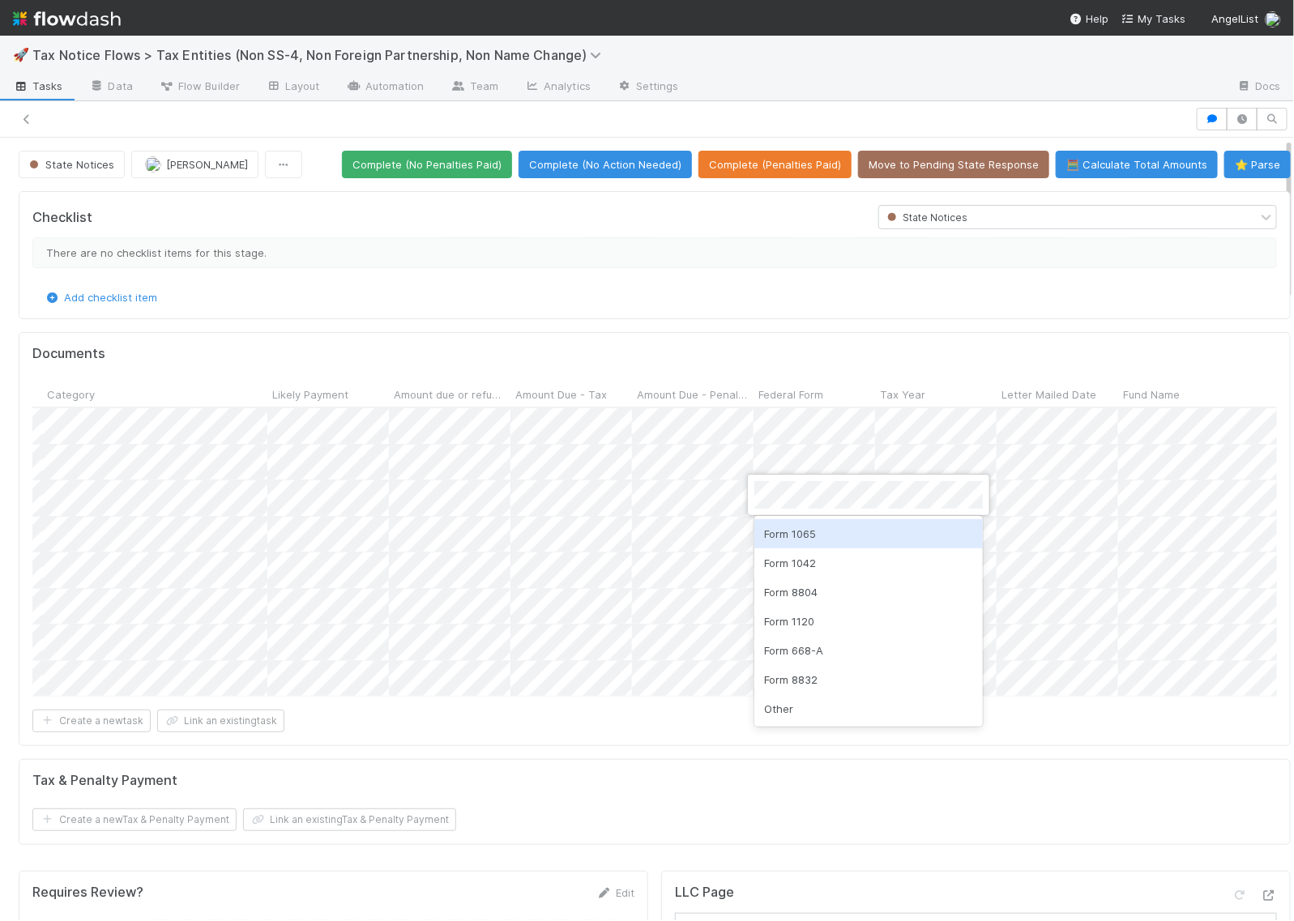
click at [795, 533] on div "Form 1065" at bounding box center [869, 533] width 229 height 29
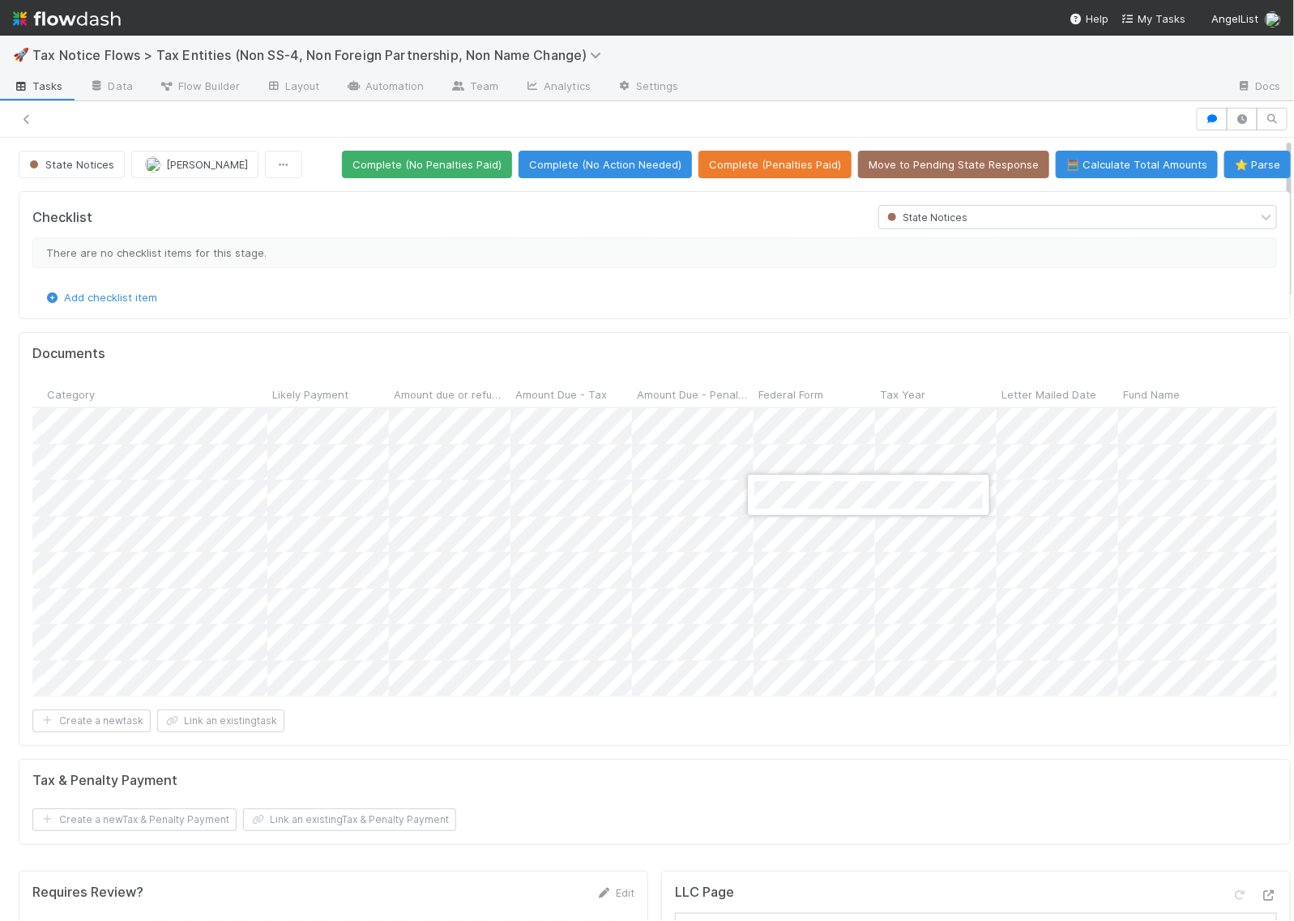
click at [706, 772] on div at bounding box center [647, 460] width 1294 height 921
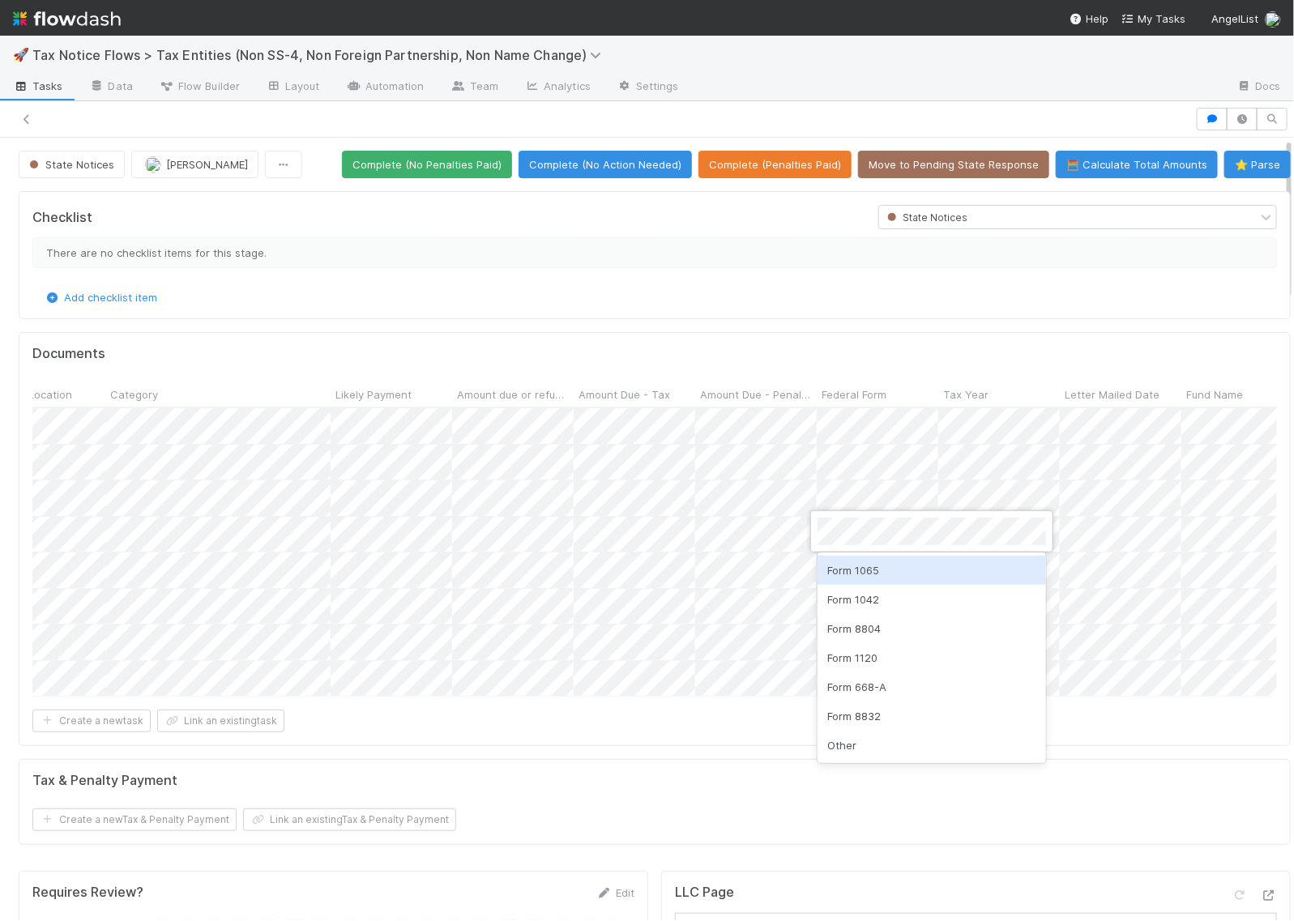
click at [872, 567] on div "Form 1065" at bounding box center [932, 570] width 229 height 29
click at [808, 740] on div at bounding box center [647, 460] width 1294 height 921
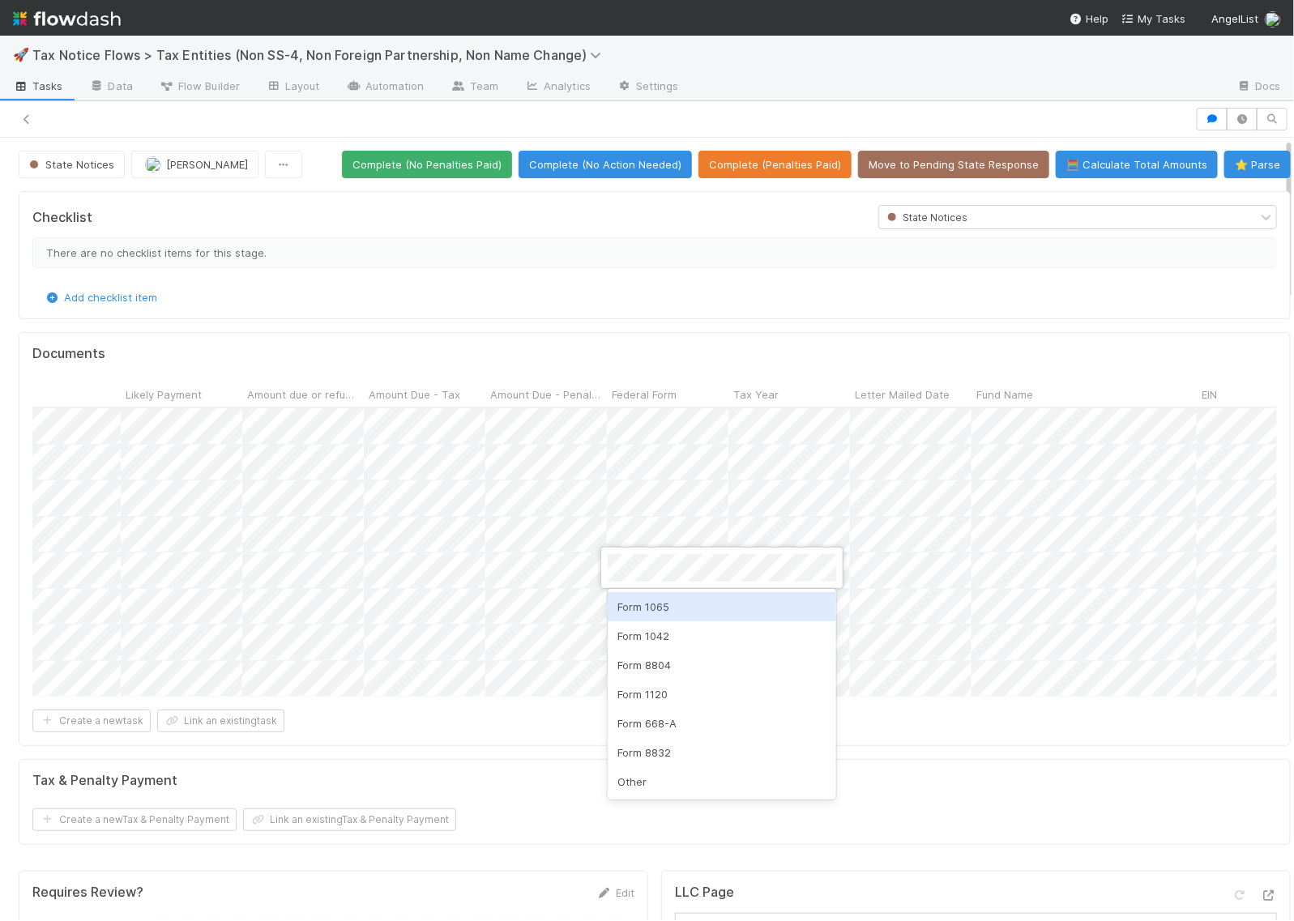
click at [657, 604] on div "Form 1065" at bounding box center [722, 606] width 229 height 29
click at [630, 604] on div at bounding box center [647, 460] width 1294 height 921
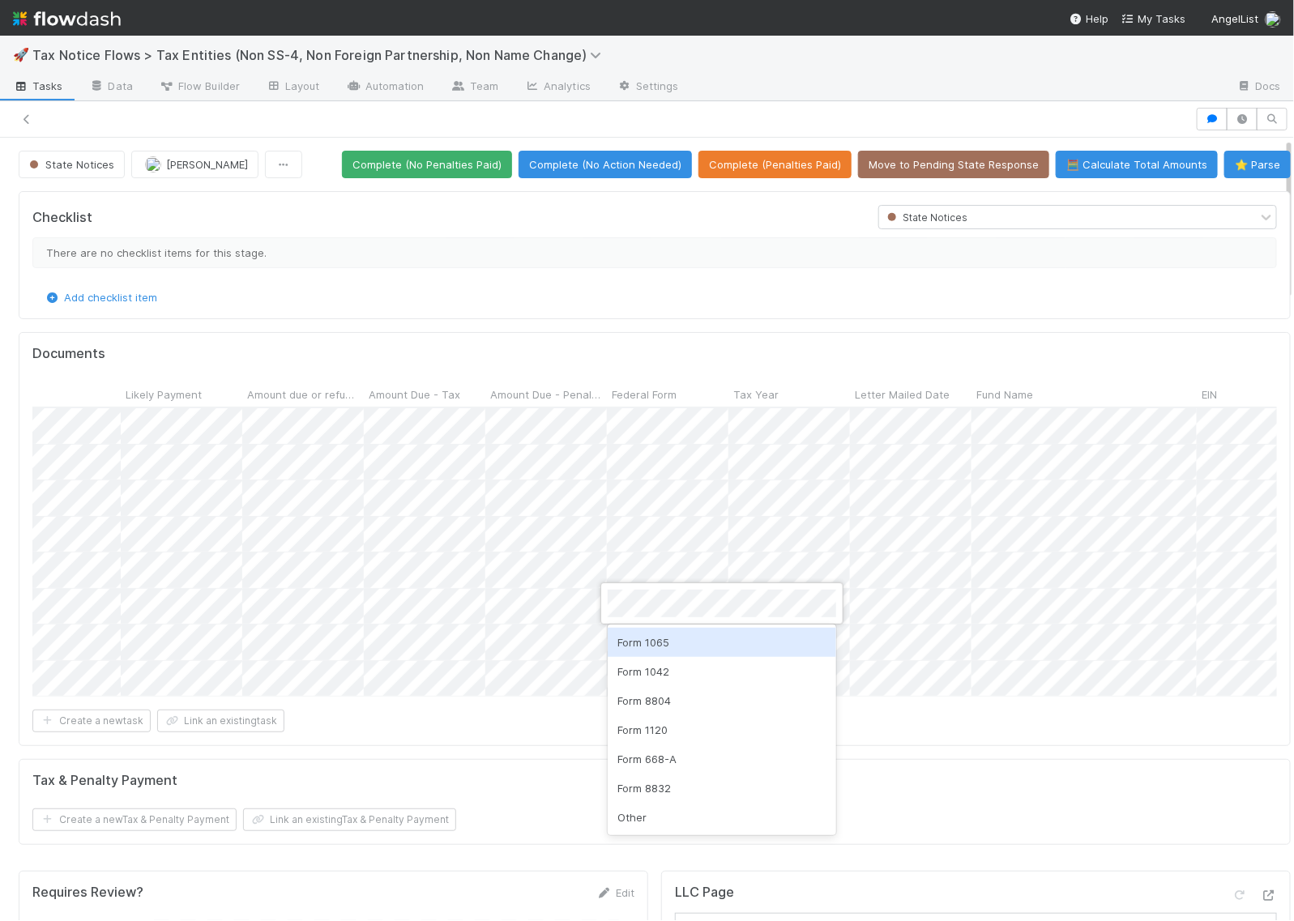
click at [654, 642] on div "Form 1065" at bounding box center [722, 642] width 229 height 29
click at [652, 740] on div at bounding box center [647, 460] width 1294 height 921
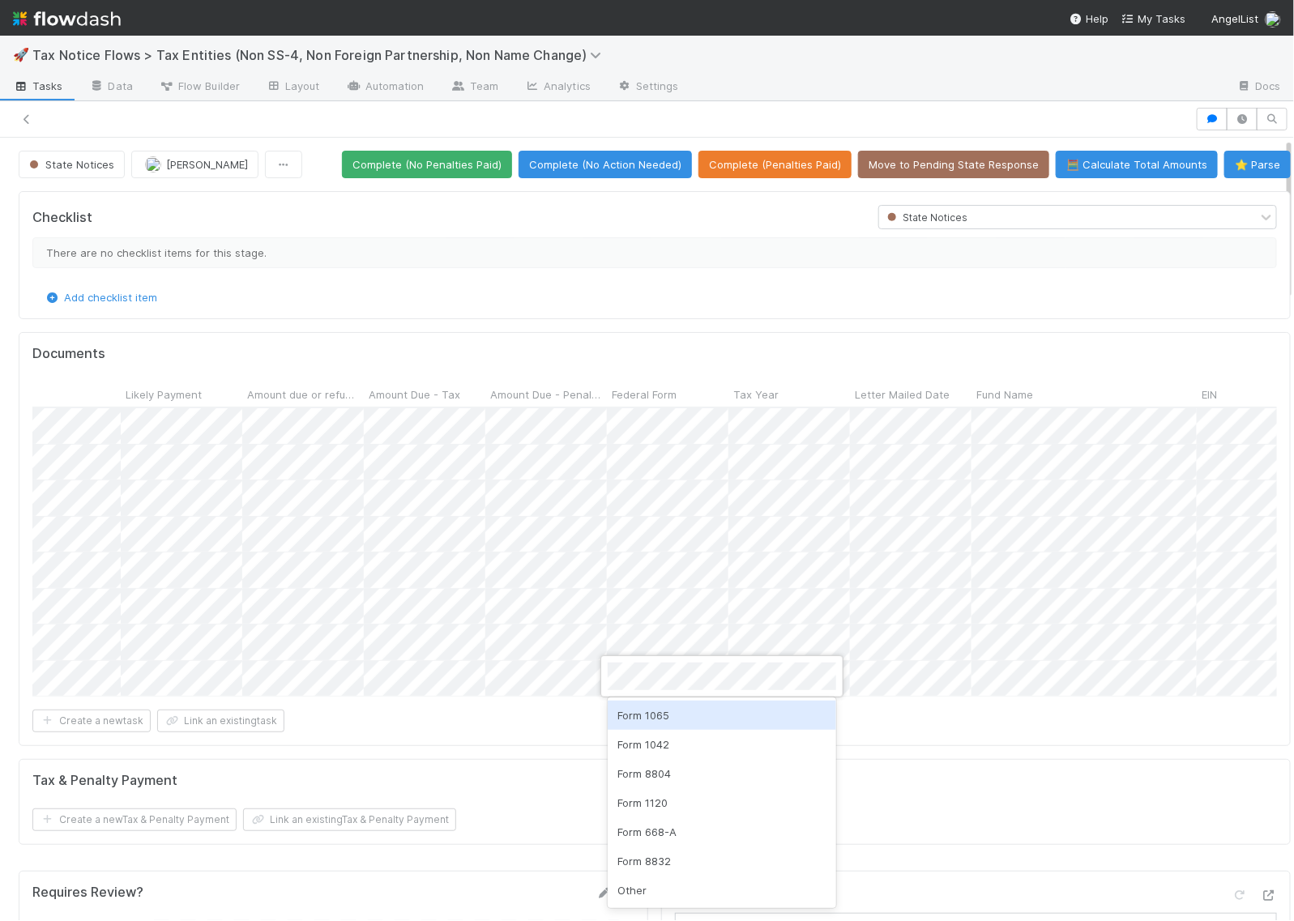
click at [654, 716] on div "Form 1065" at bounding box center [722, 715] width 229 height 29
click at [593, 748] on div at bounding box center [647, 460] width 1294 height 921
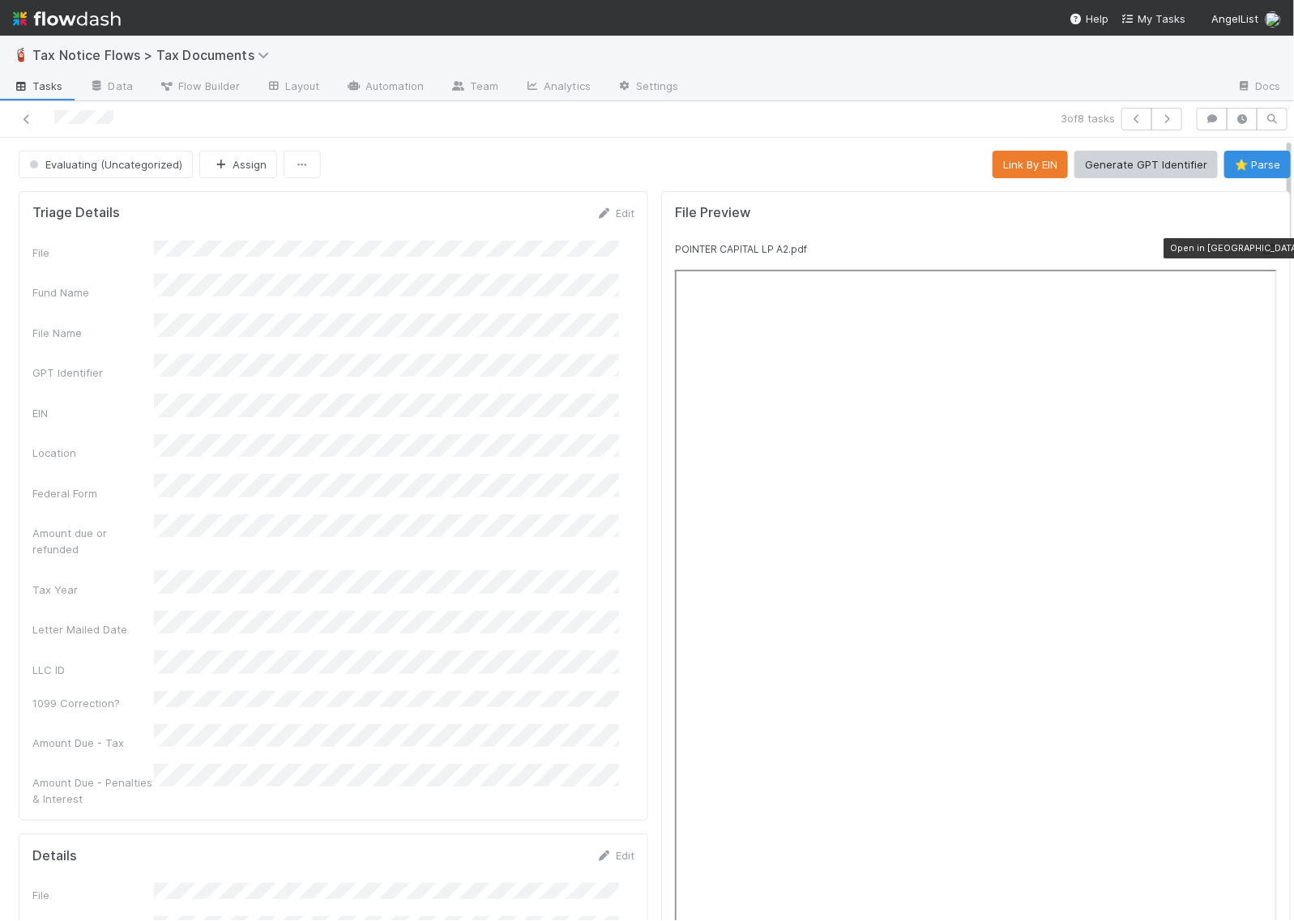
click at [1261, 242] on div at bounding box center [1269, 249] width 16 height 16
click at [597, 209] on link "Edit" at bounding box center [615, 213] width 38 height 13
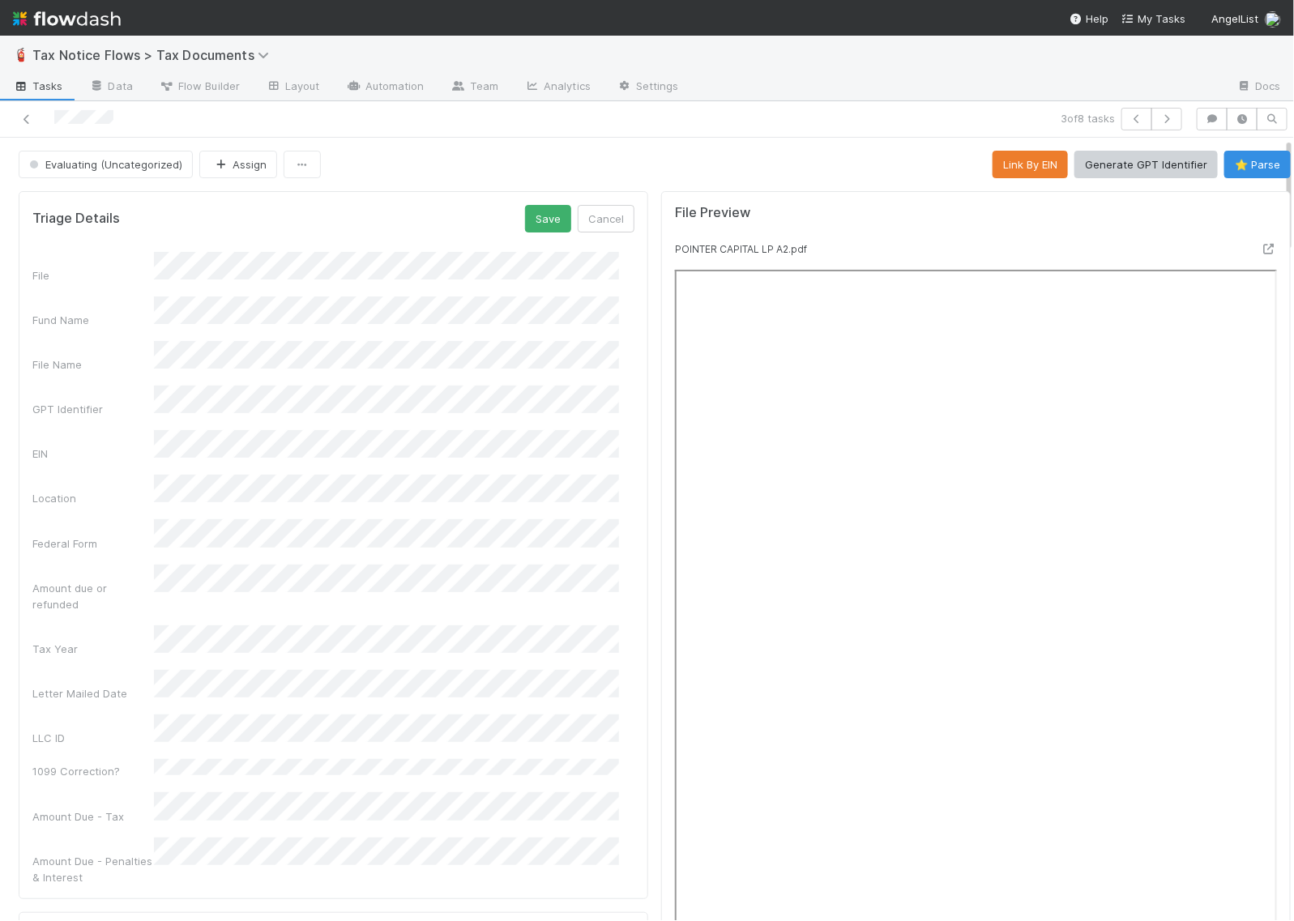
click at [525, 205] on button "Save" at bounding box center [548, 219] width 46 height 28
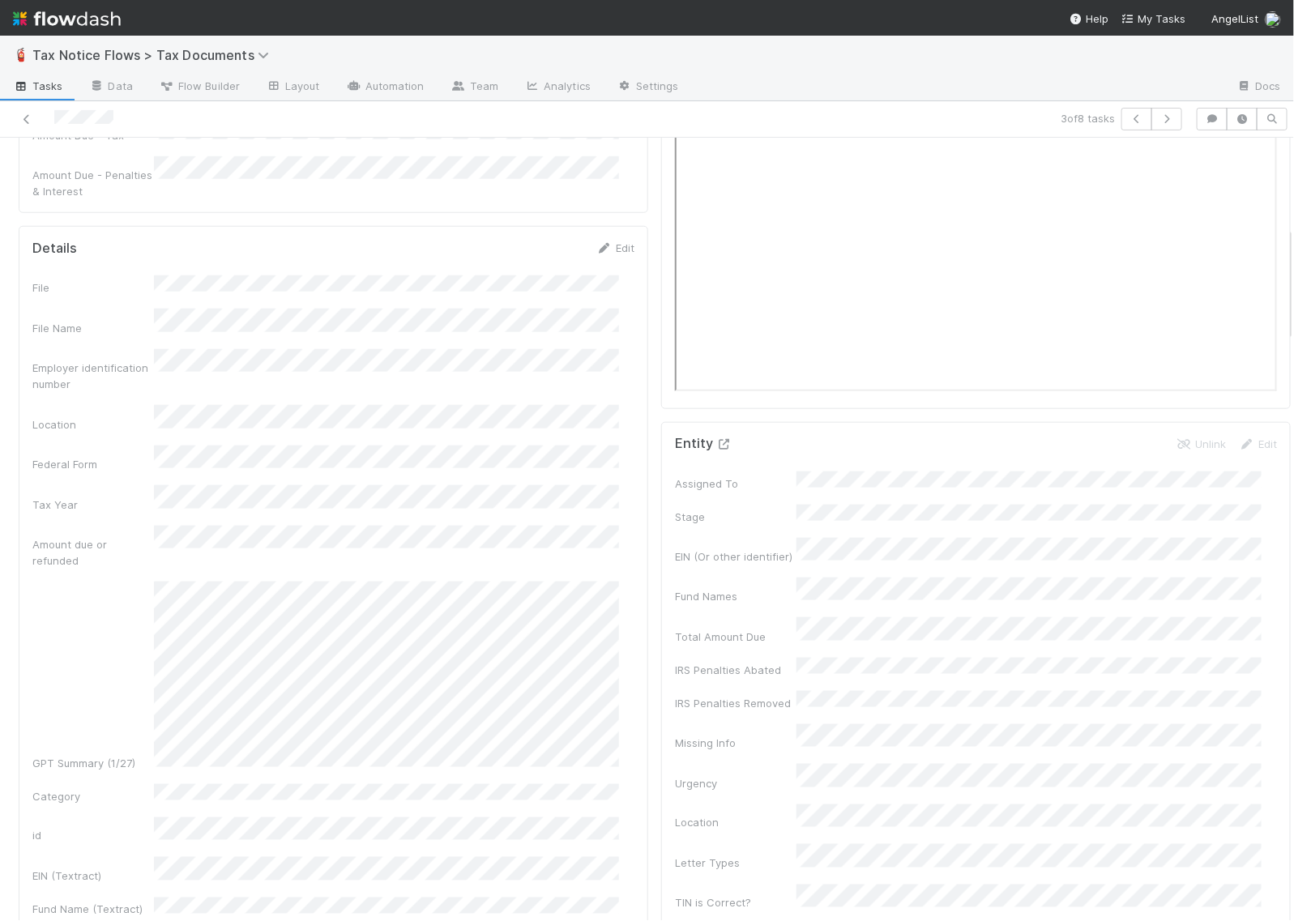
click at [716, 447] on icon at bounding box center [724, 444] width 16 height 11
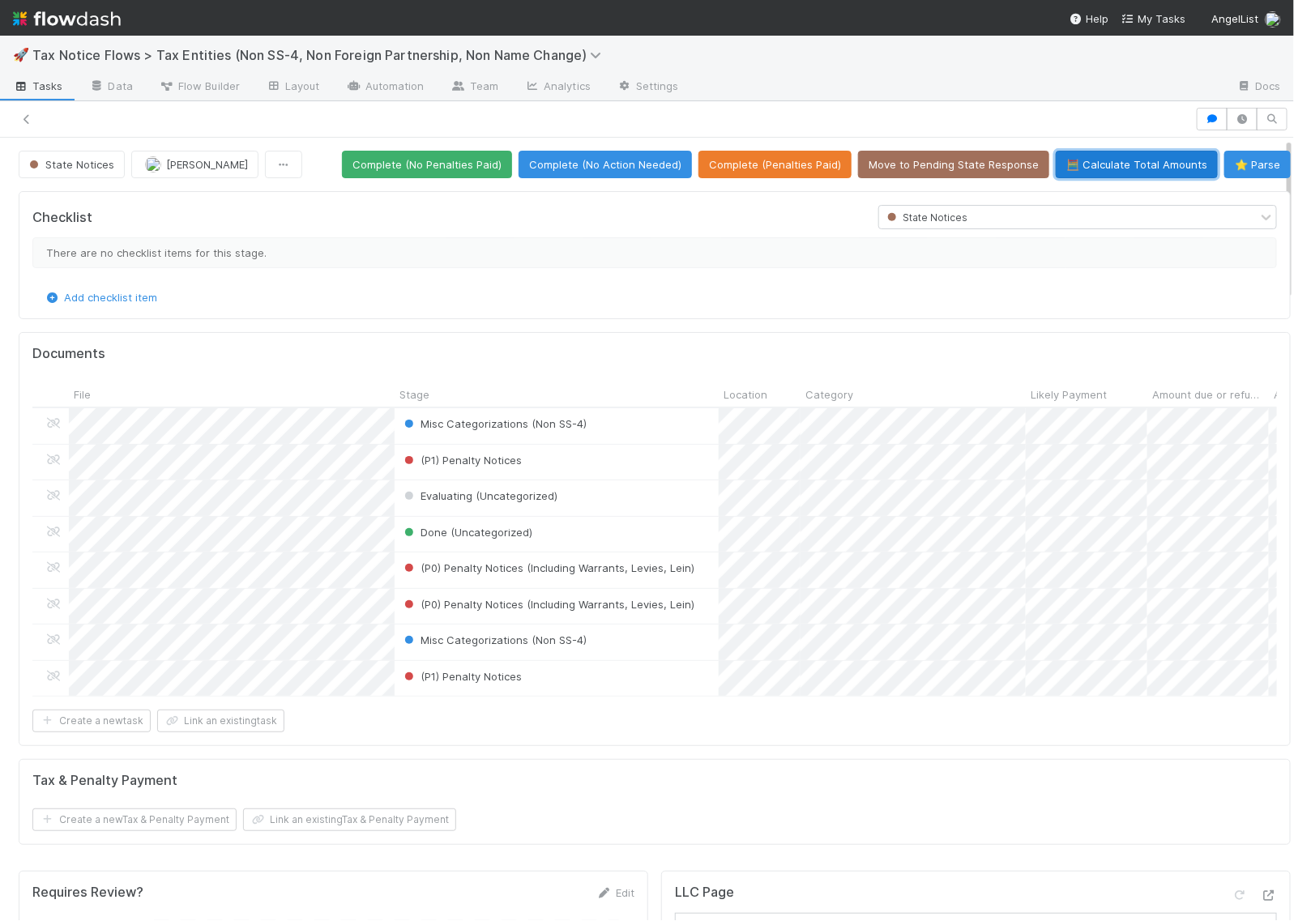
click at [1117, 165] on button "🧮 Calculate Total Amounts" at bounding box center [1137, 165] width 162 height 28
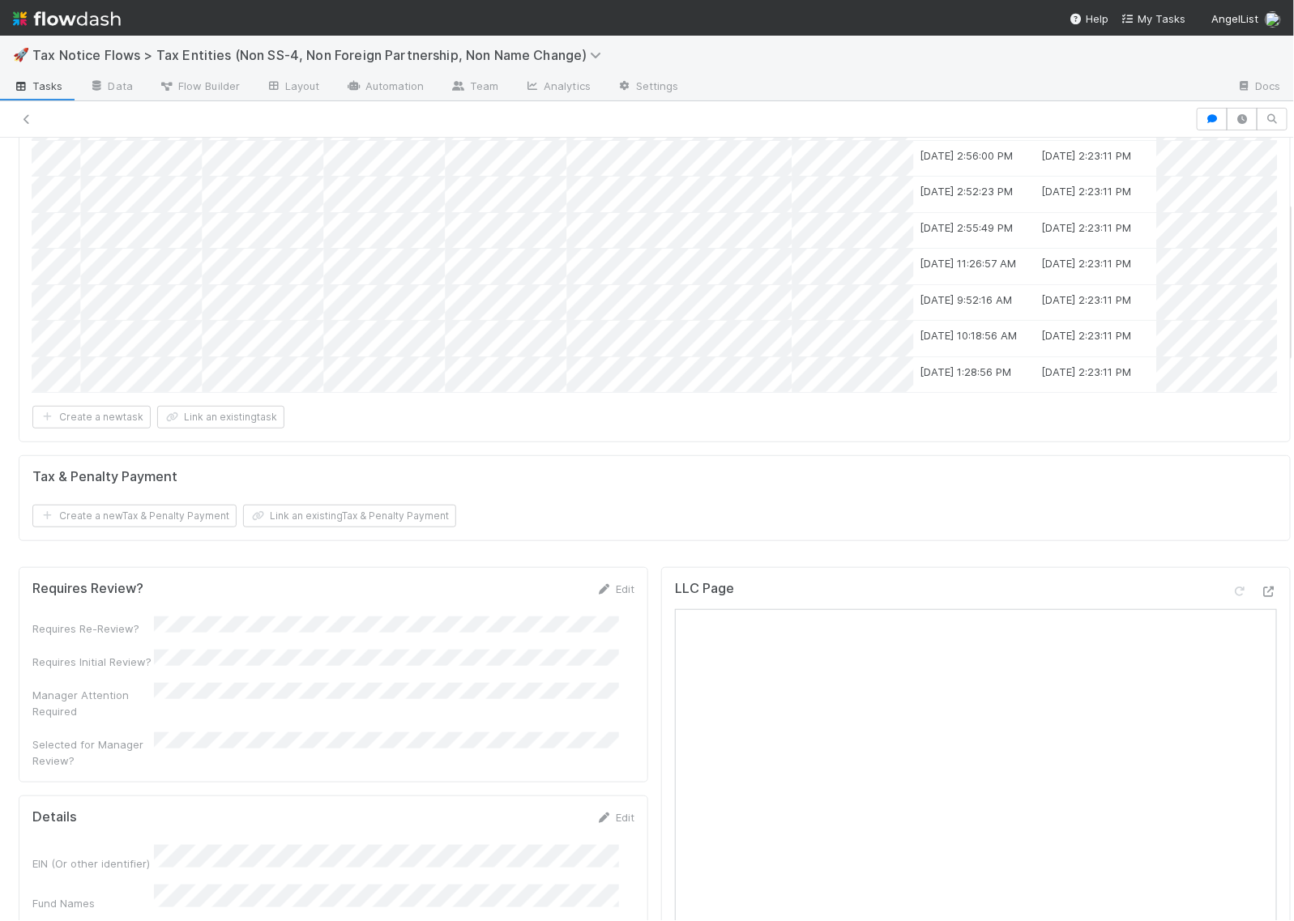
scroll to position [0, 1315]
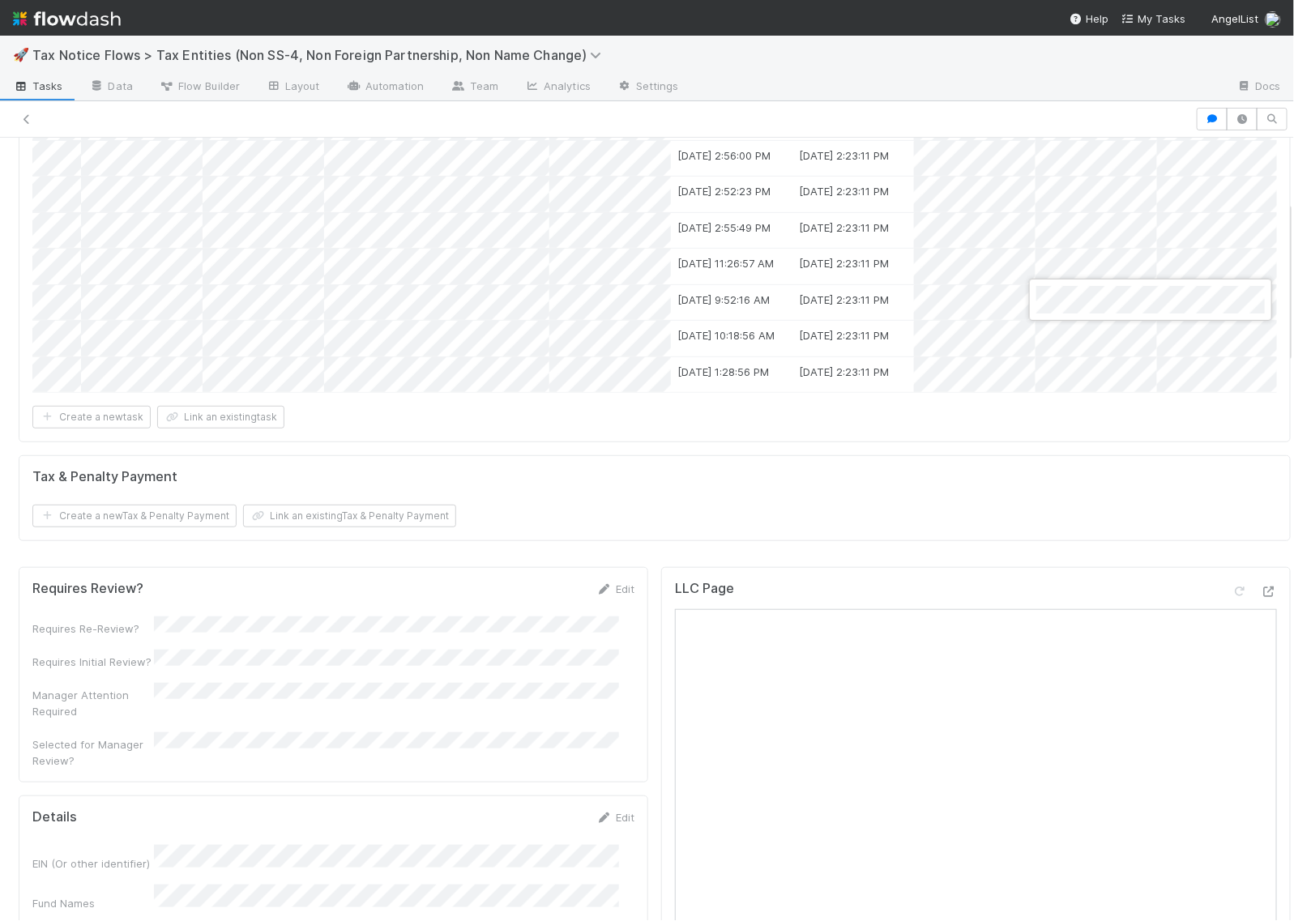
click at [1063, 349] on div at bounding box center [647, 460] width 1294 height 921
click at [1063, 375] on div at bounding box center [647, 460] width 1294 height 921
click at [1045, 451] on div at bounding box center [647, 460] width 1294 height 921
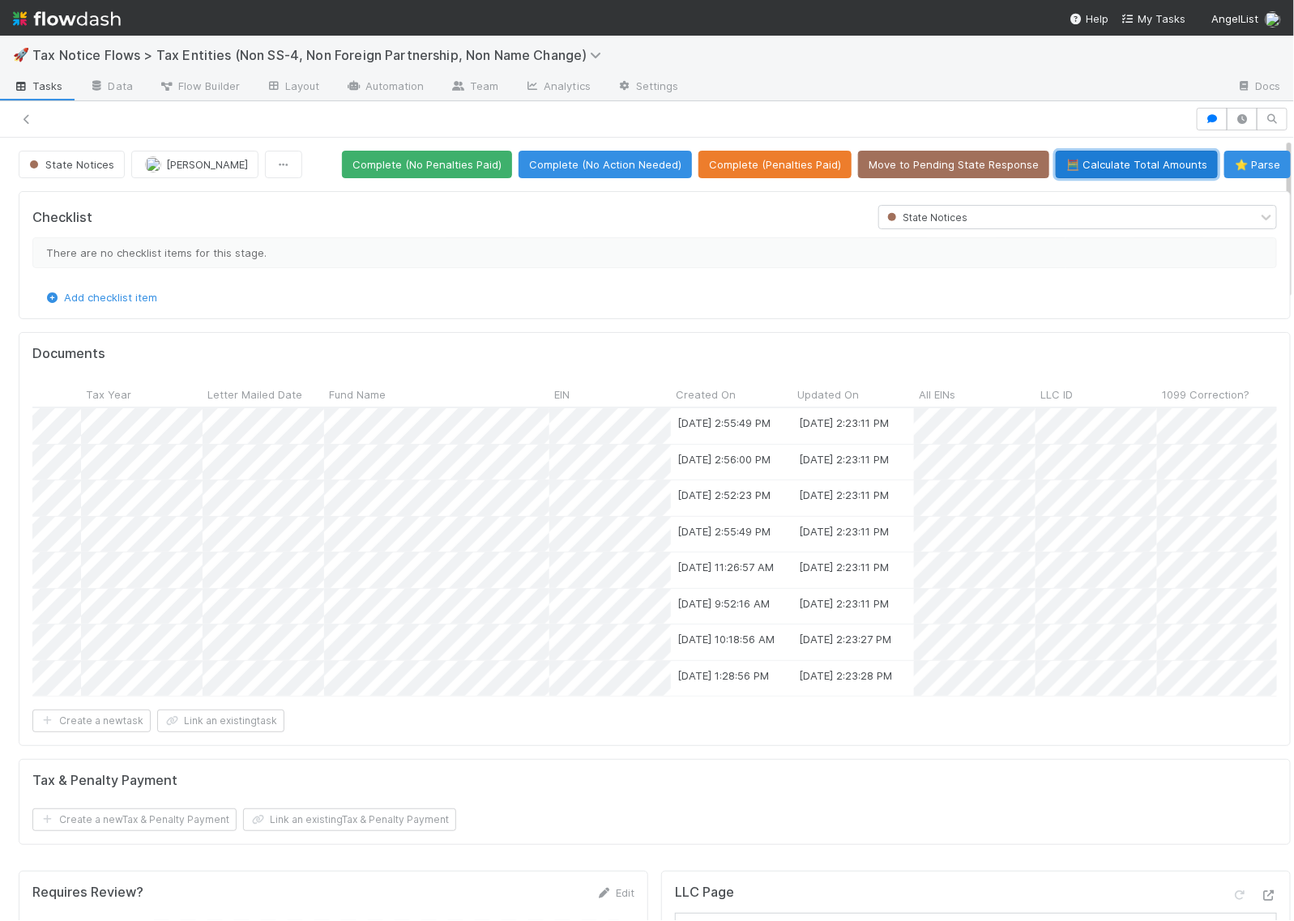
click at [1080, 164] on button "🧮 Calculate Total Amounts" at bounding box center [1137, 165] width 162 height 28
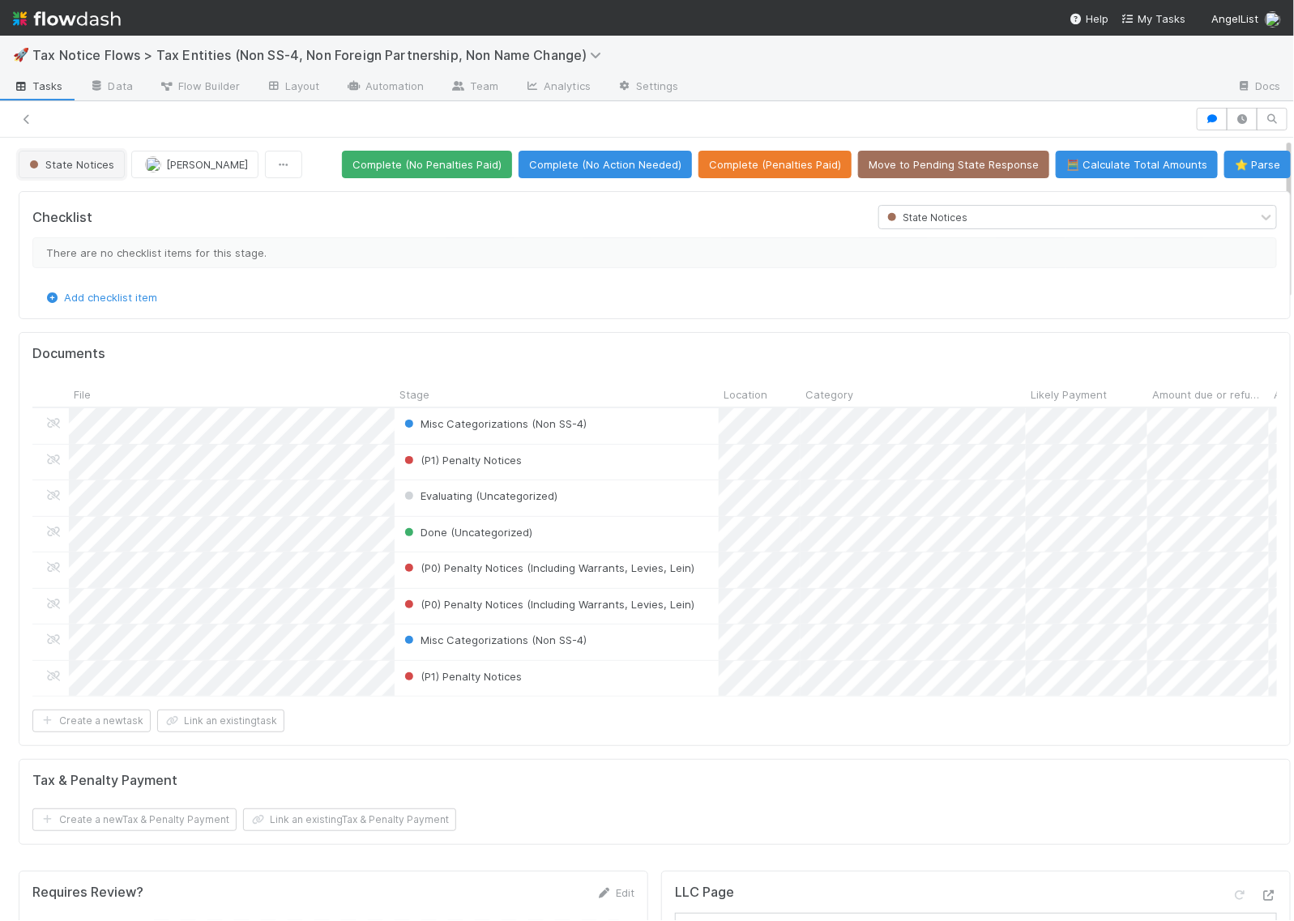
click at [91, 156] on button "State Notices" at bounding box center [72, 165] width 106 height 28
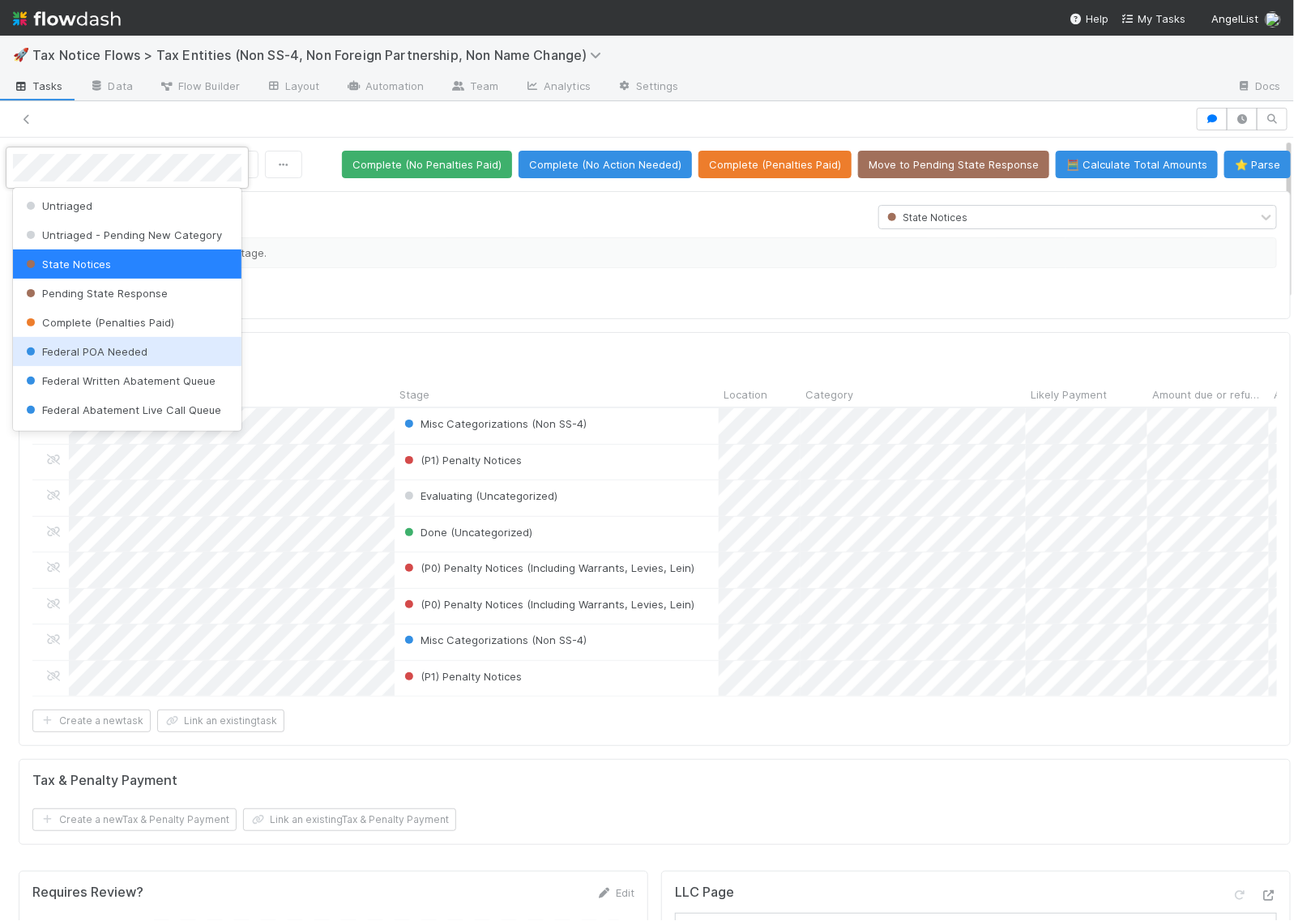
click at [111, 358] on span "Federal POA Needed" at bounding box center [85, 351] width 125 height 13
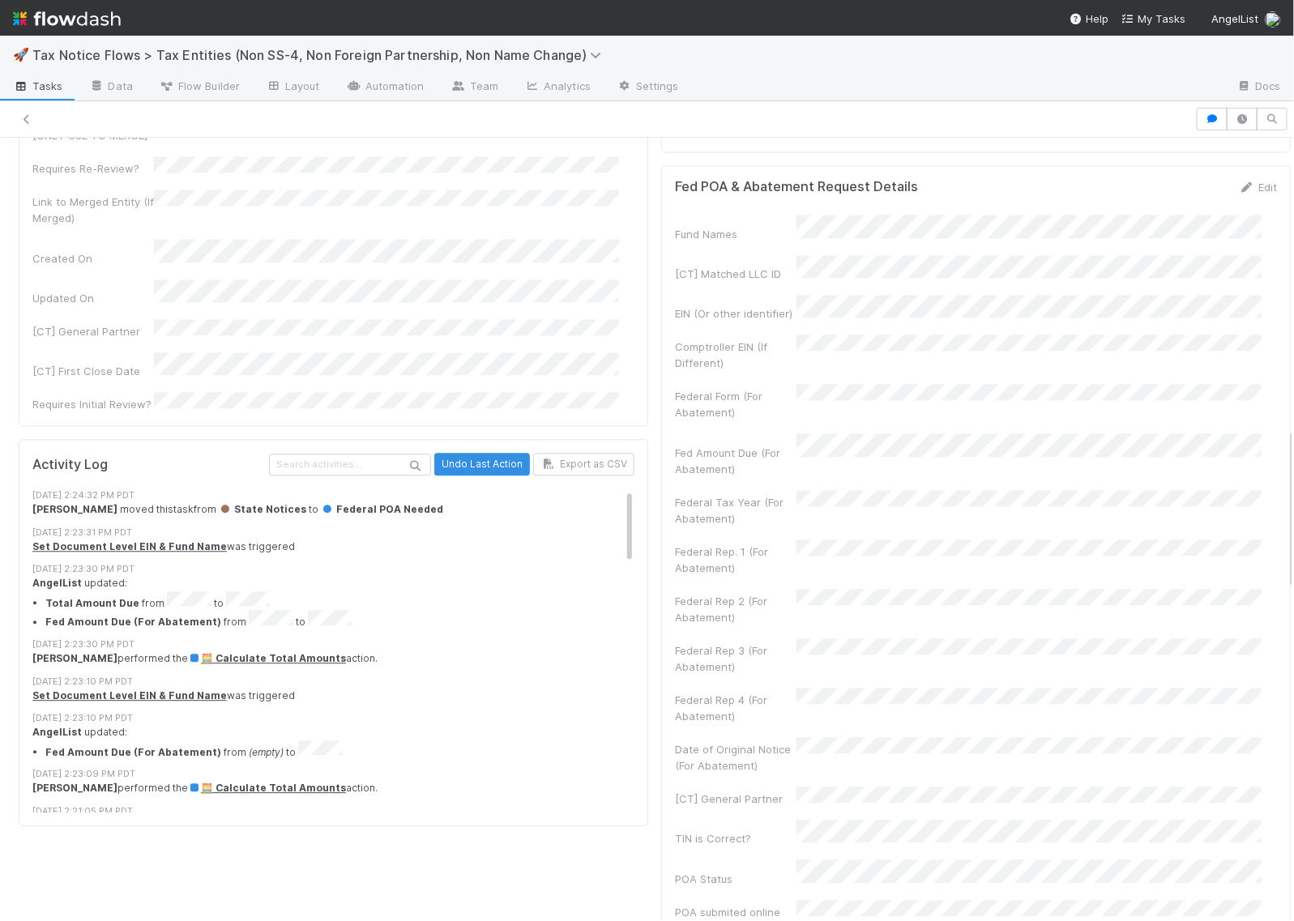
scroll to position [1520, 0]
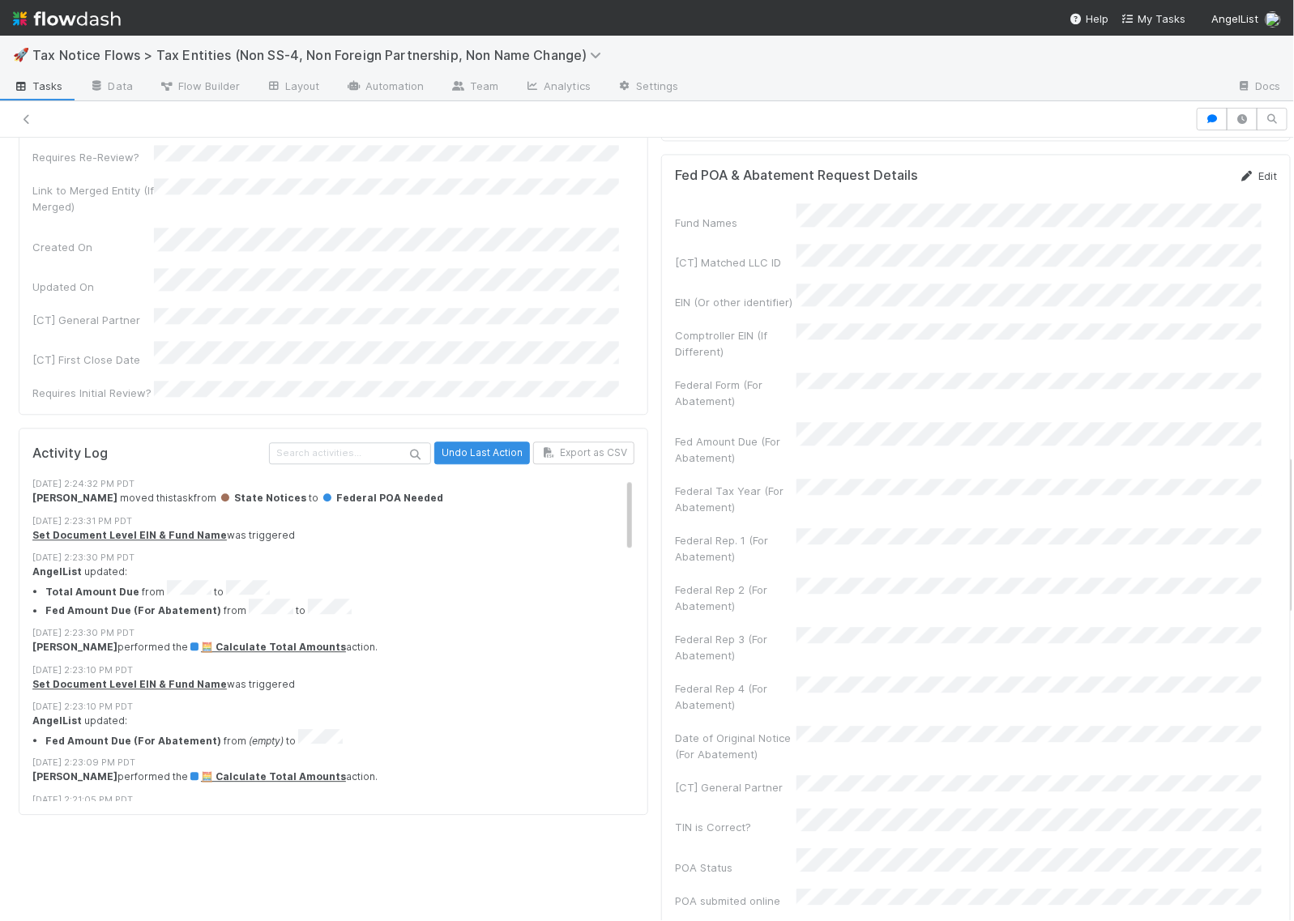
click at [1239, 182] on icon at bounding box center [1247, 176] width 16 height 11
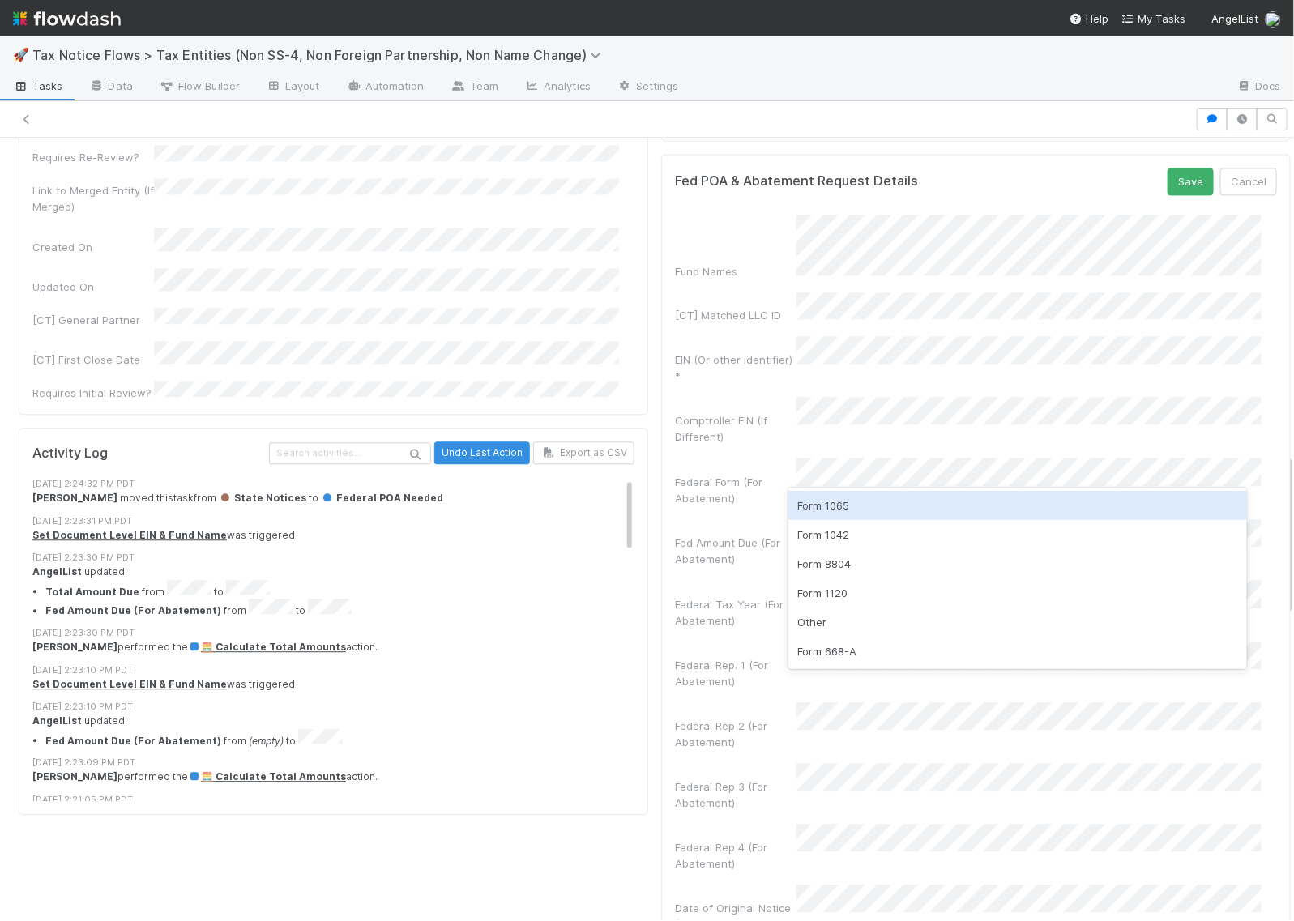
click at [843, 505] on div "Form 1065" at bounding box center [1018, 505] width 459 height 29
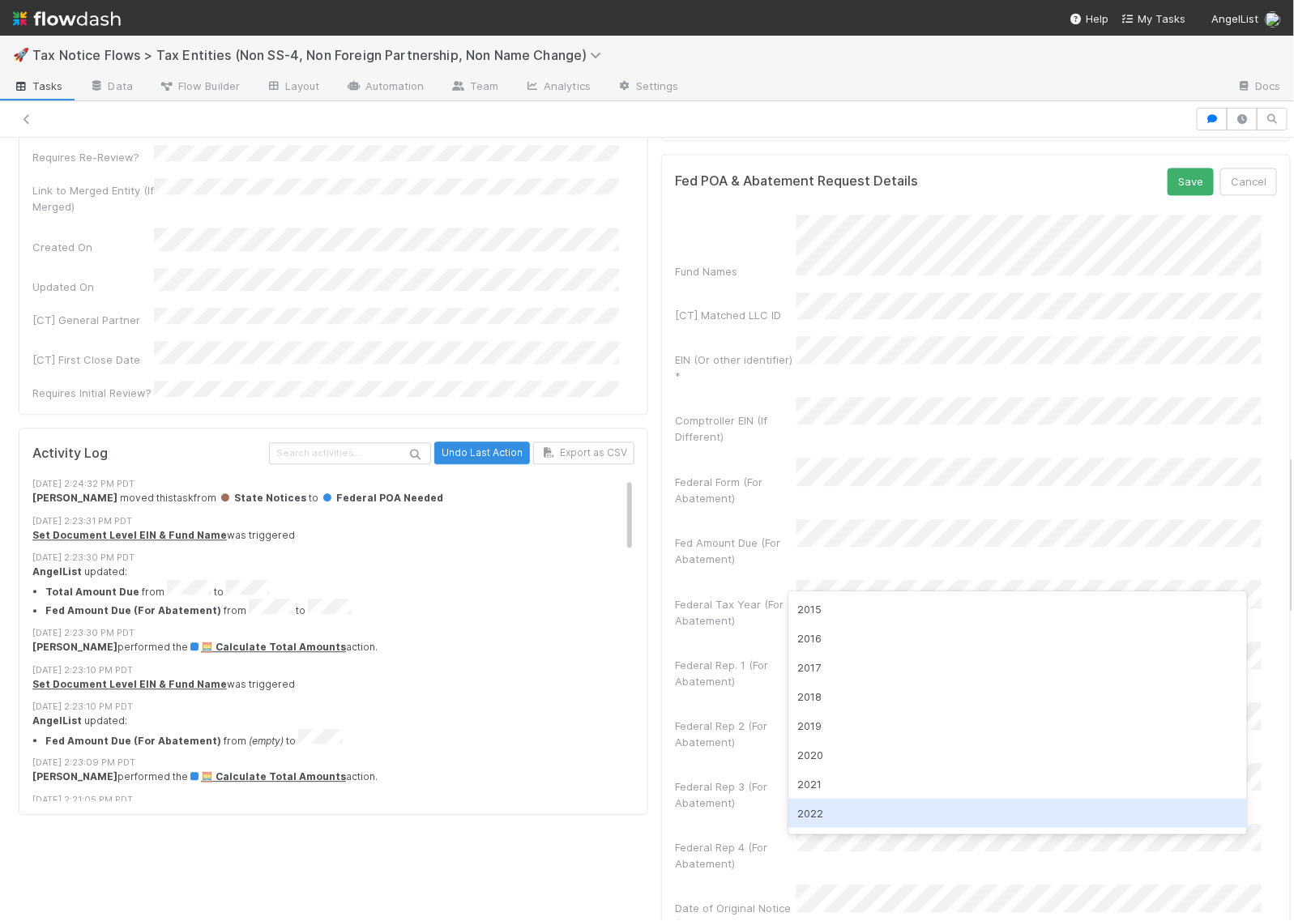
click at [828, 808] on div "2022" at bounding box center [1018, 813] width 459 height 29
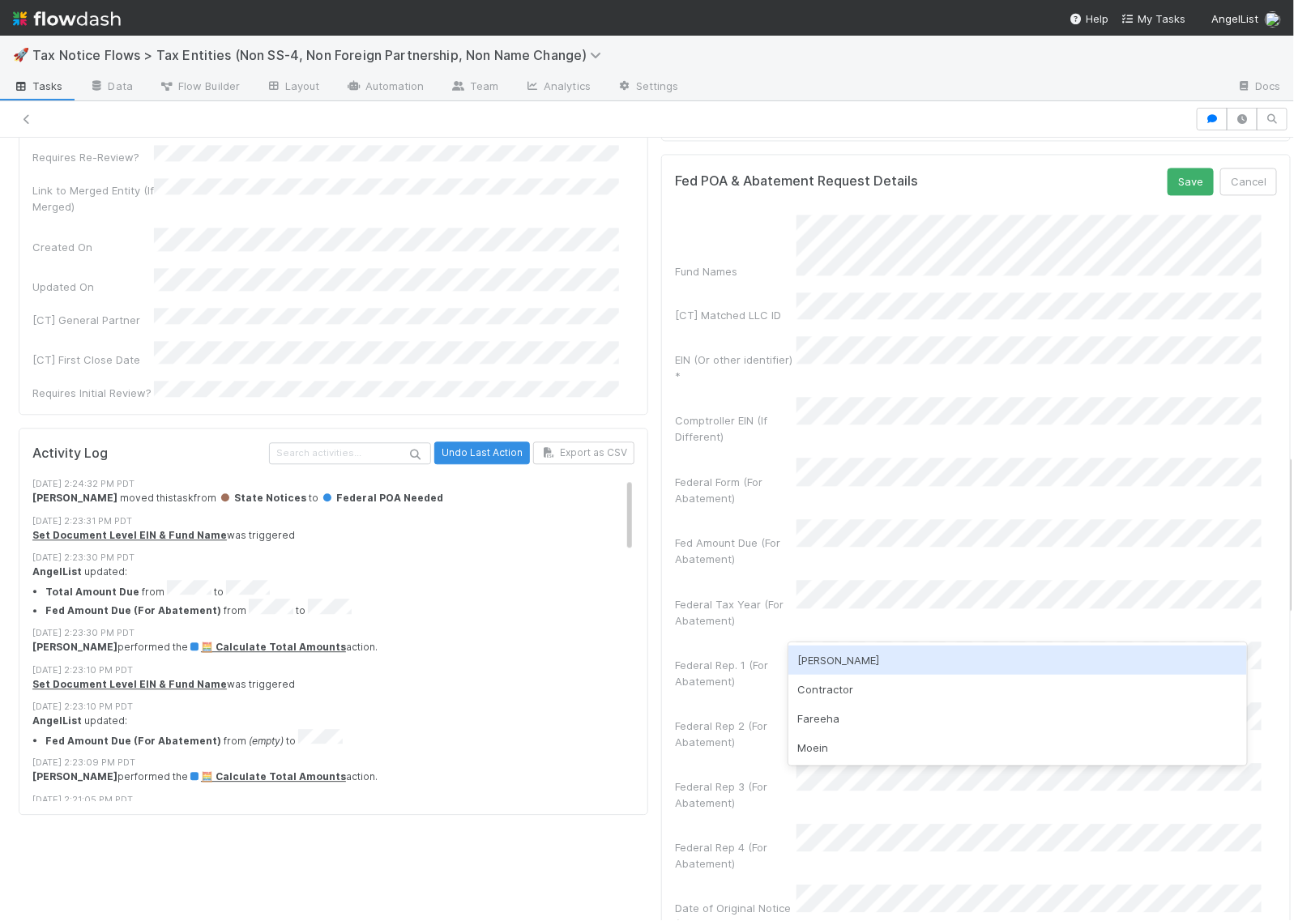
click at [827, 665] on div "Matza" at bounding box center [1018, 660] width 459 height 29
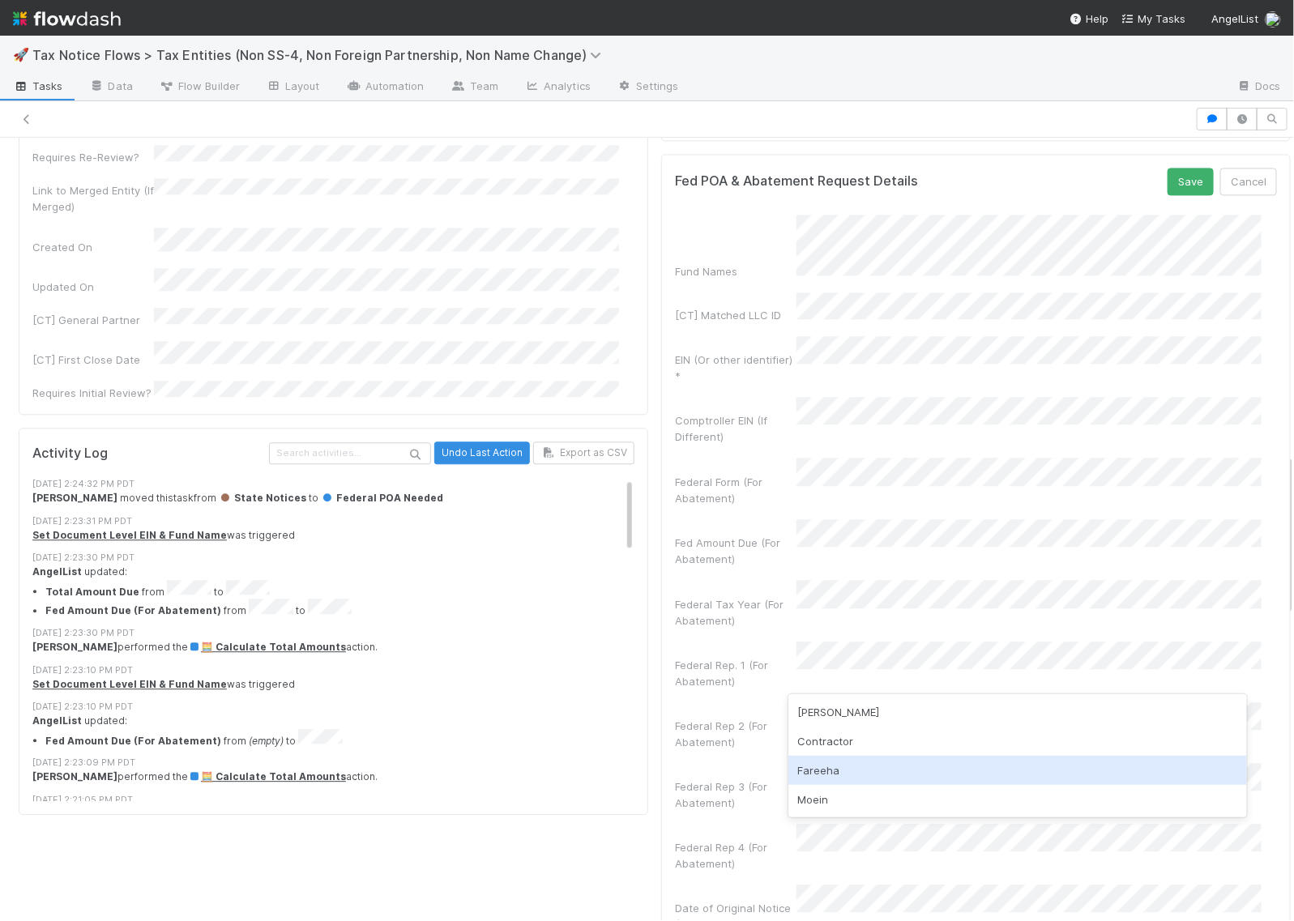
click at [828, 762] on div "Fareeha" at bounding box center [1018, 770] width 459 height 29
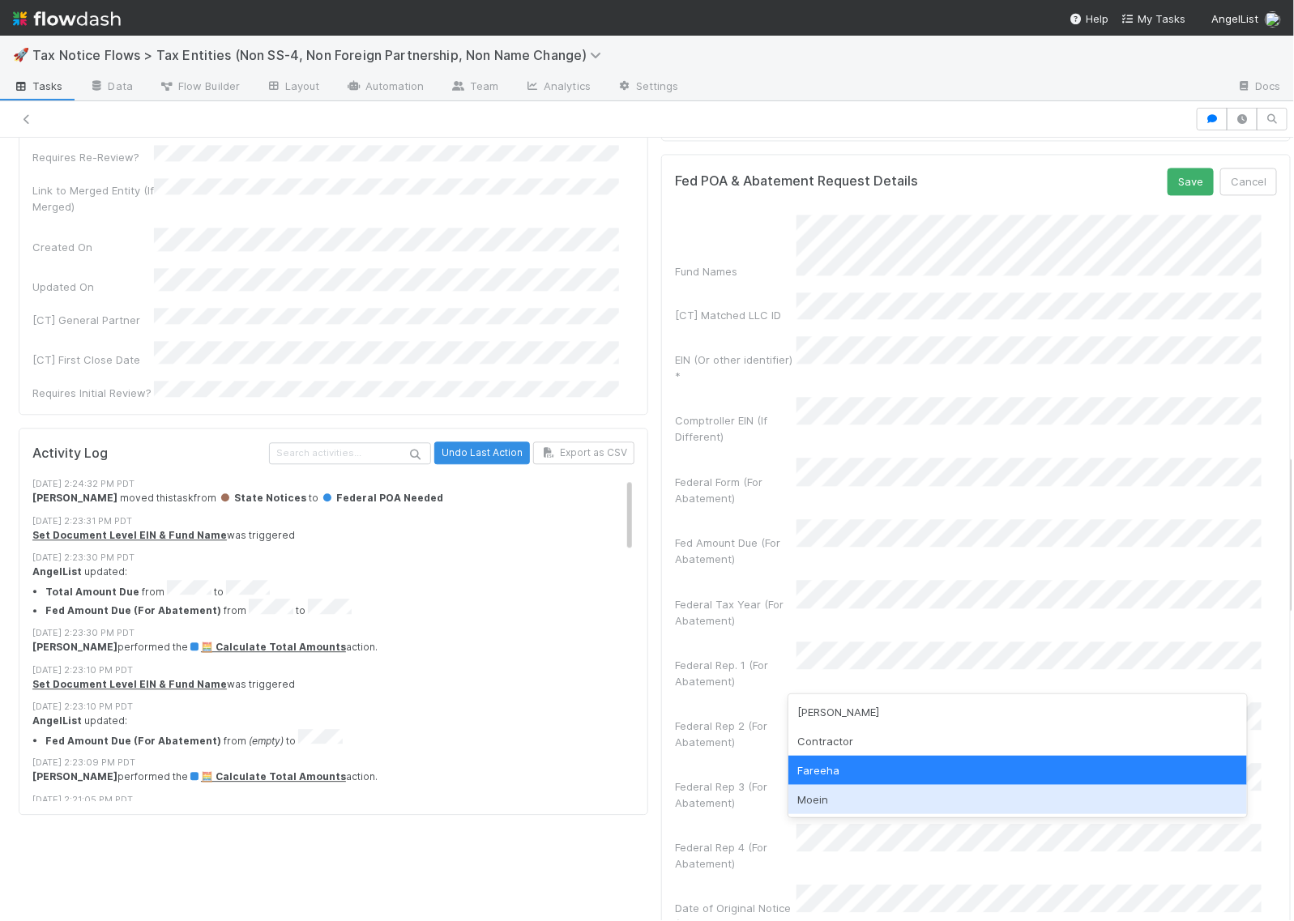
click at [825, 787] on div "Moein" at bounding box center [1018, 799] width 459 height 29
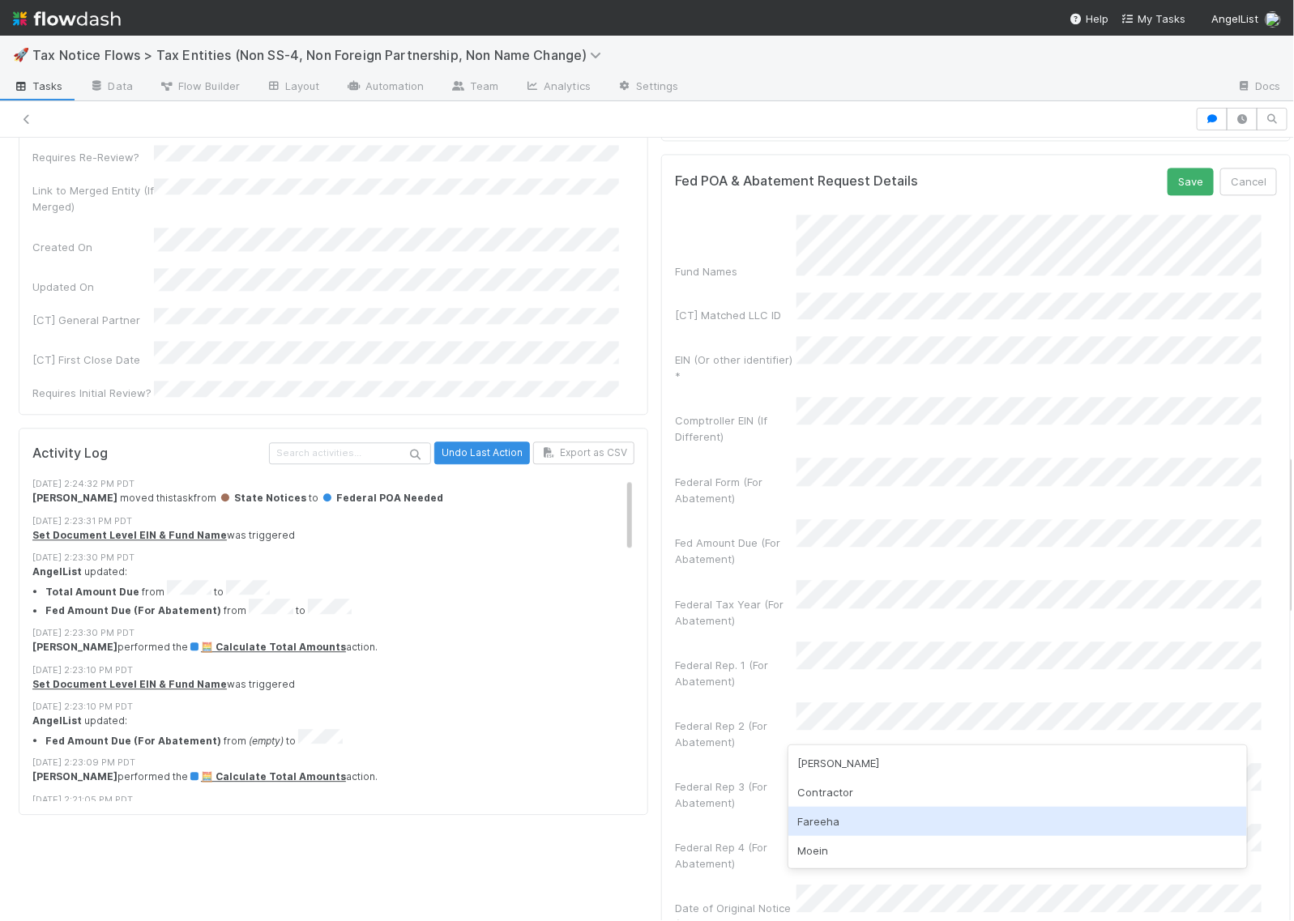
click at [825, 820] on div "Fareeha" at bounding box center [1018, 821] width 459 height 29
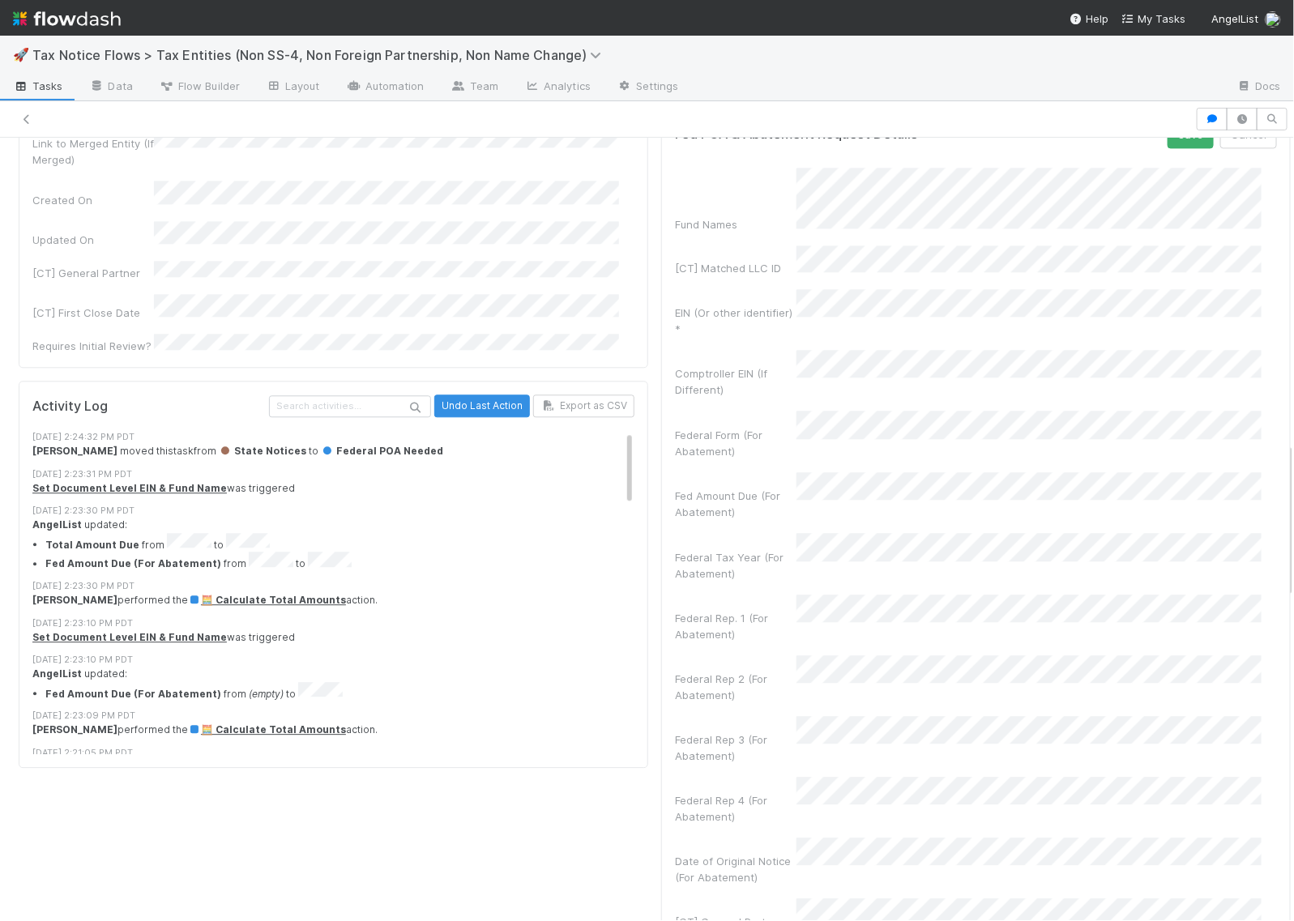
scroll to position [1722, 0]
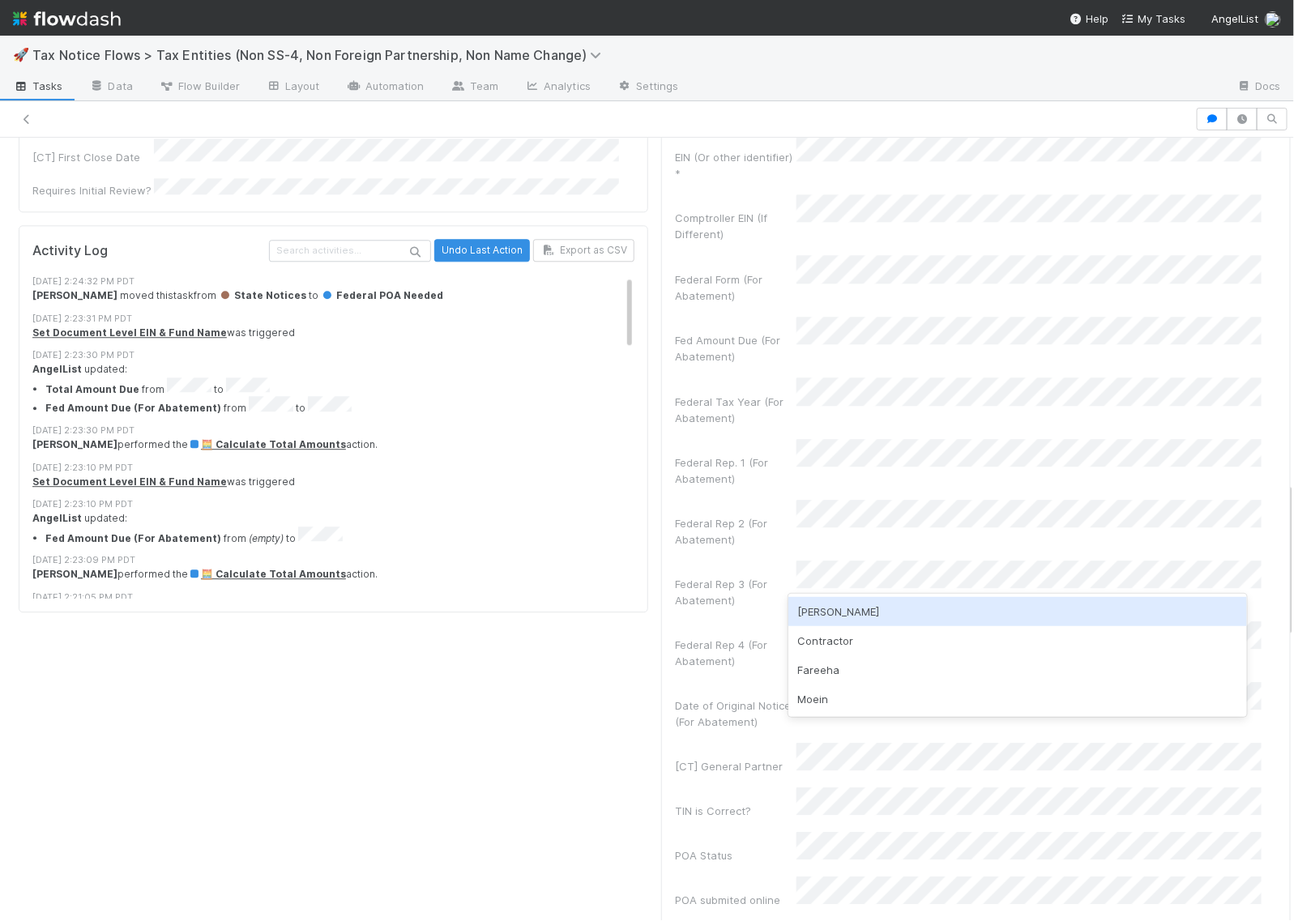
click at [716, 548] on div "Fund Names [CT] Matched LLC ID EIN (Or other identifier) * Comptroller EIN (If …" at bounding box center [976, 509] width 602 height 995
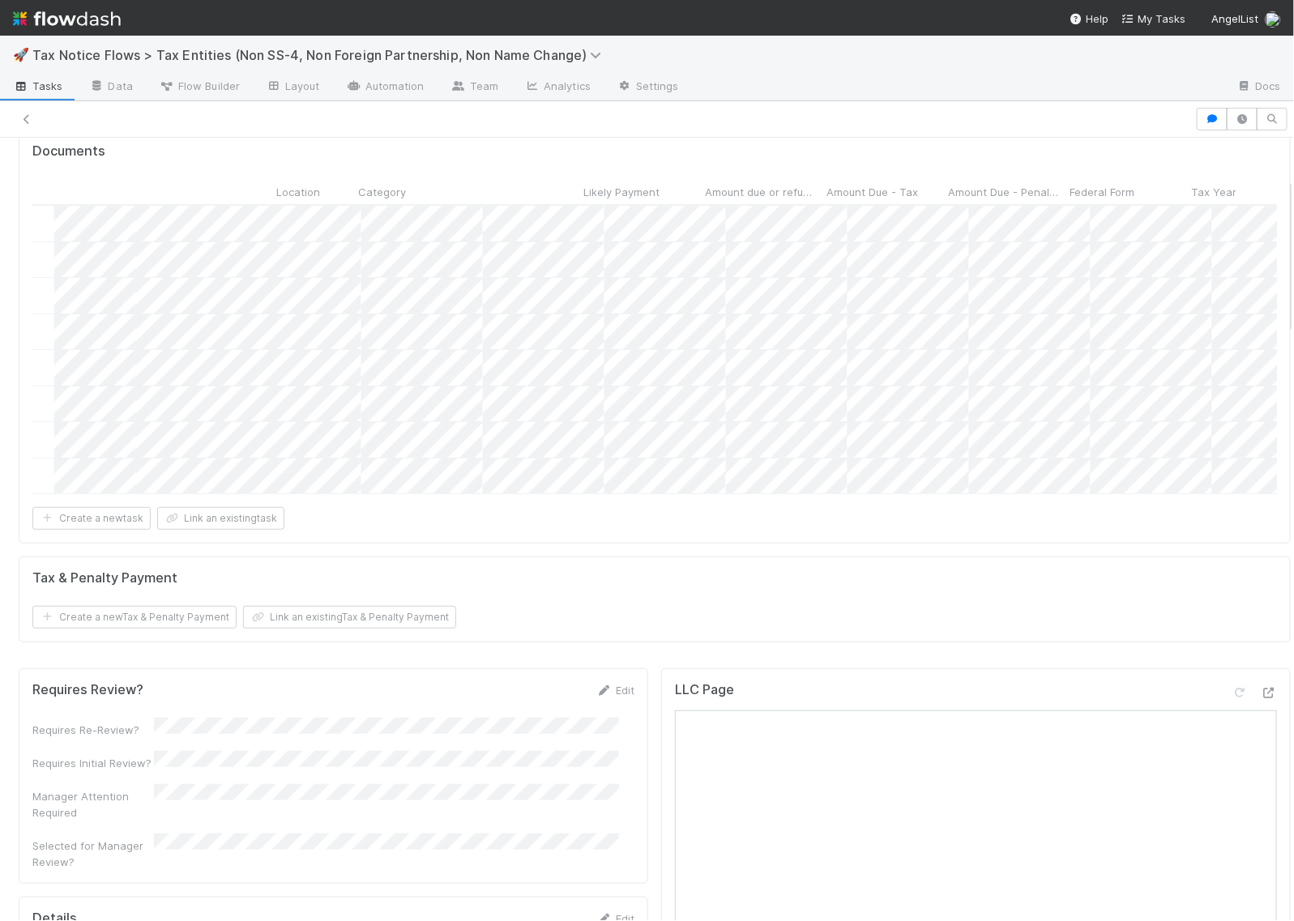
scroll to position [0, 671]
click at [1102, 193] on span "Letter Mailed Date" at bounding box center [1136, 192] width 95 height 16
click at [1120, 217] on div "Sort Oldest → Newest" at bounding box center [1150, 224] width 185 height 24
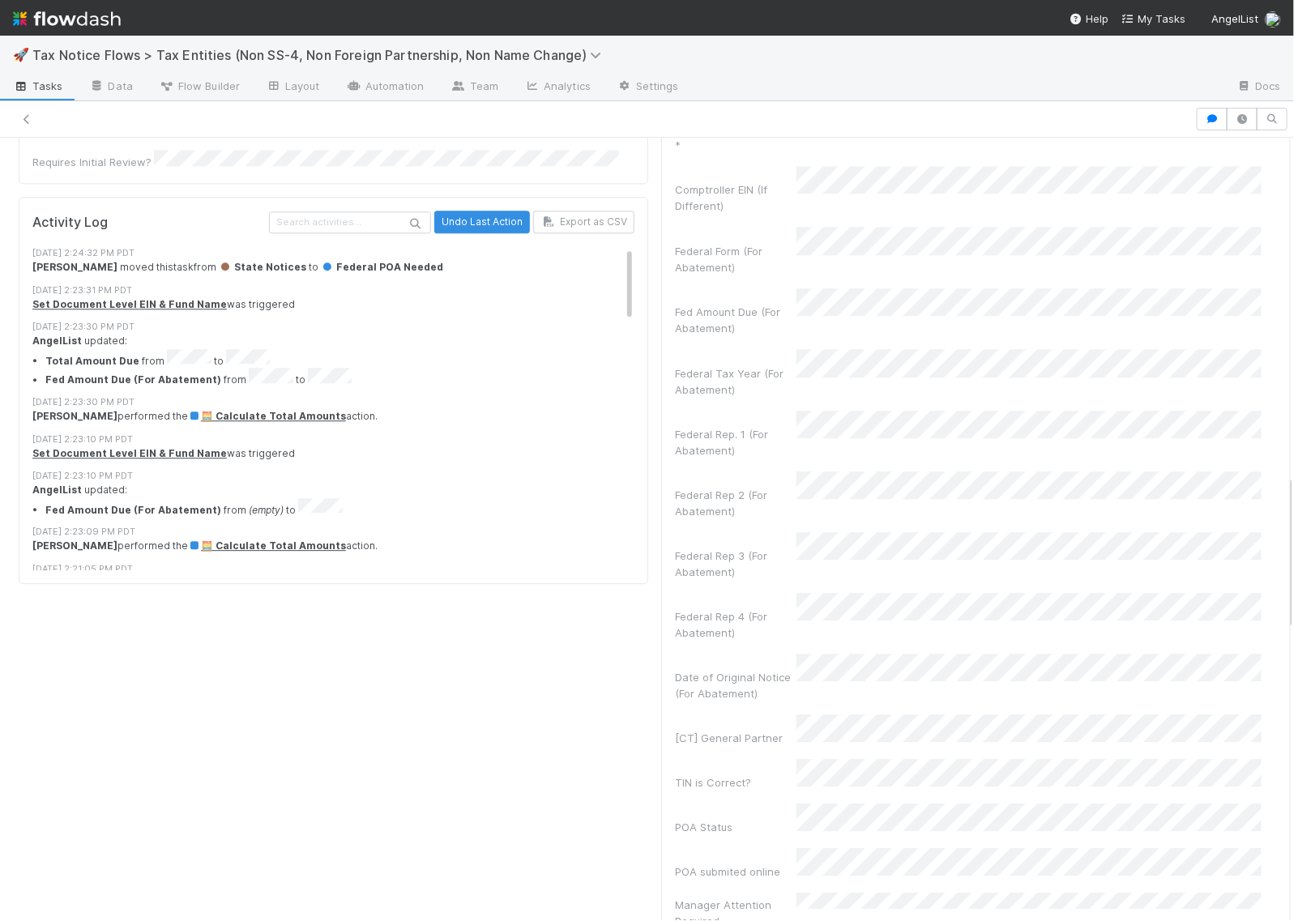
scroll to position [1824, 0]
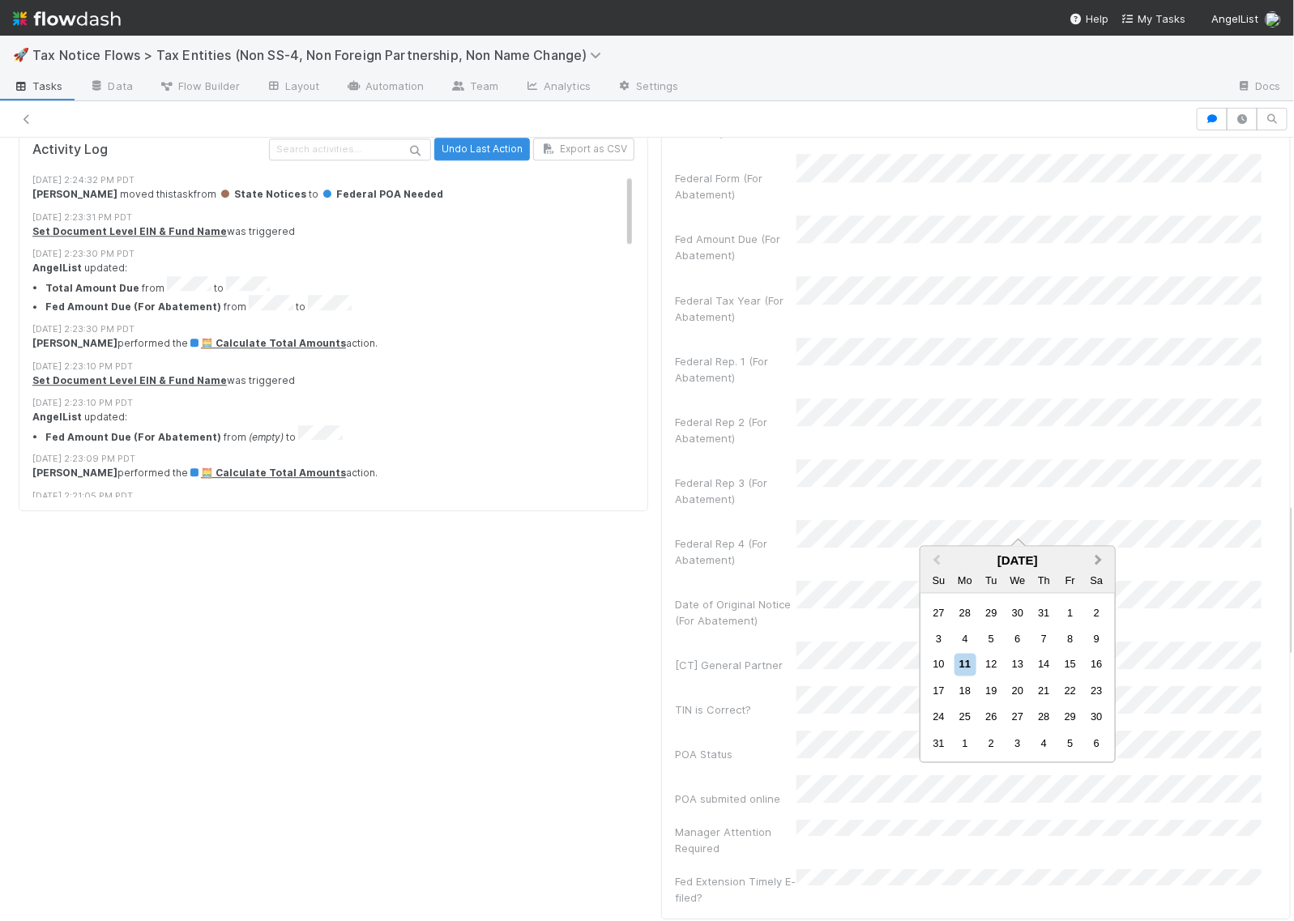
click at [1099, 559] on span "Next Month" at bounding box center [1099, 560] width 0 height 19
click at [971, 670] on div "13" at bounding box center [966, 665] width 22 height 22
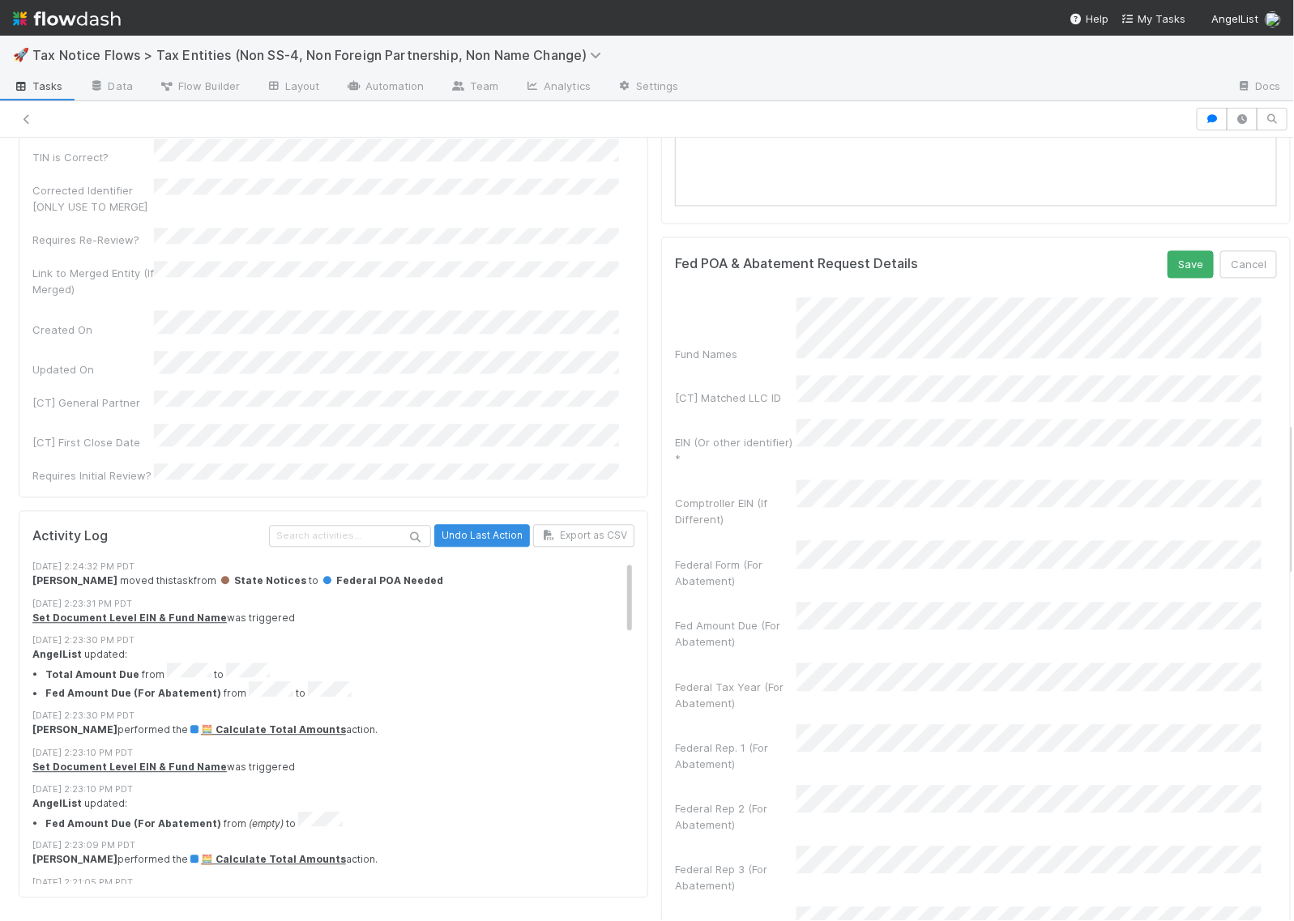
scroll to position [1418, 0]
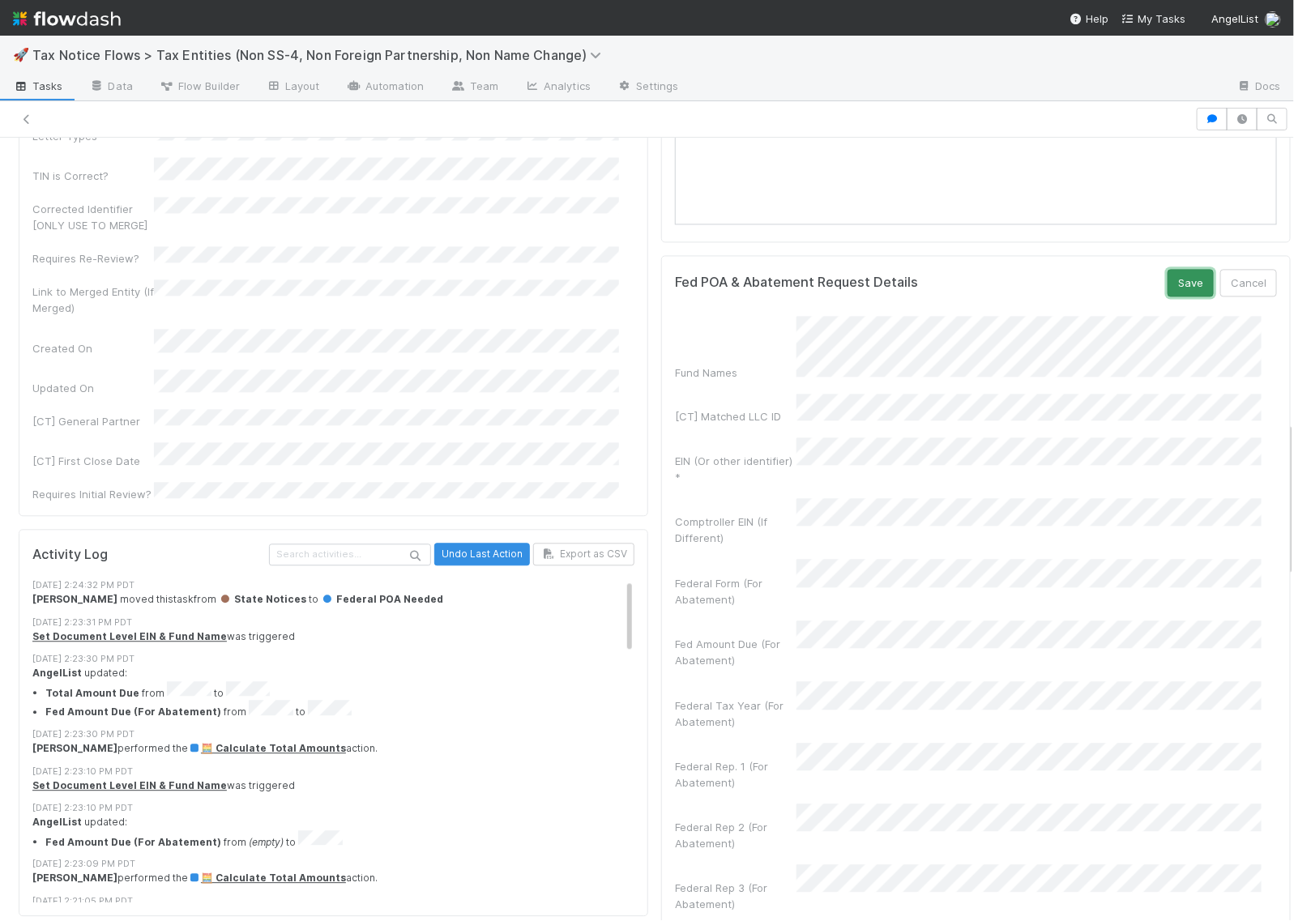
click at [1168, 297] on button "Save" at bounding box center [1191, 283] width 46 height 28
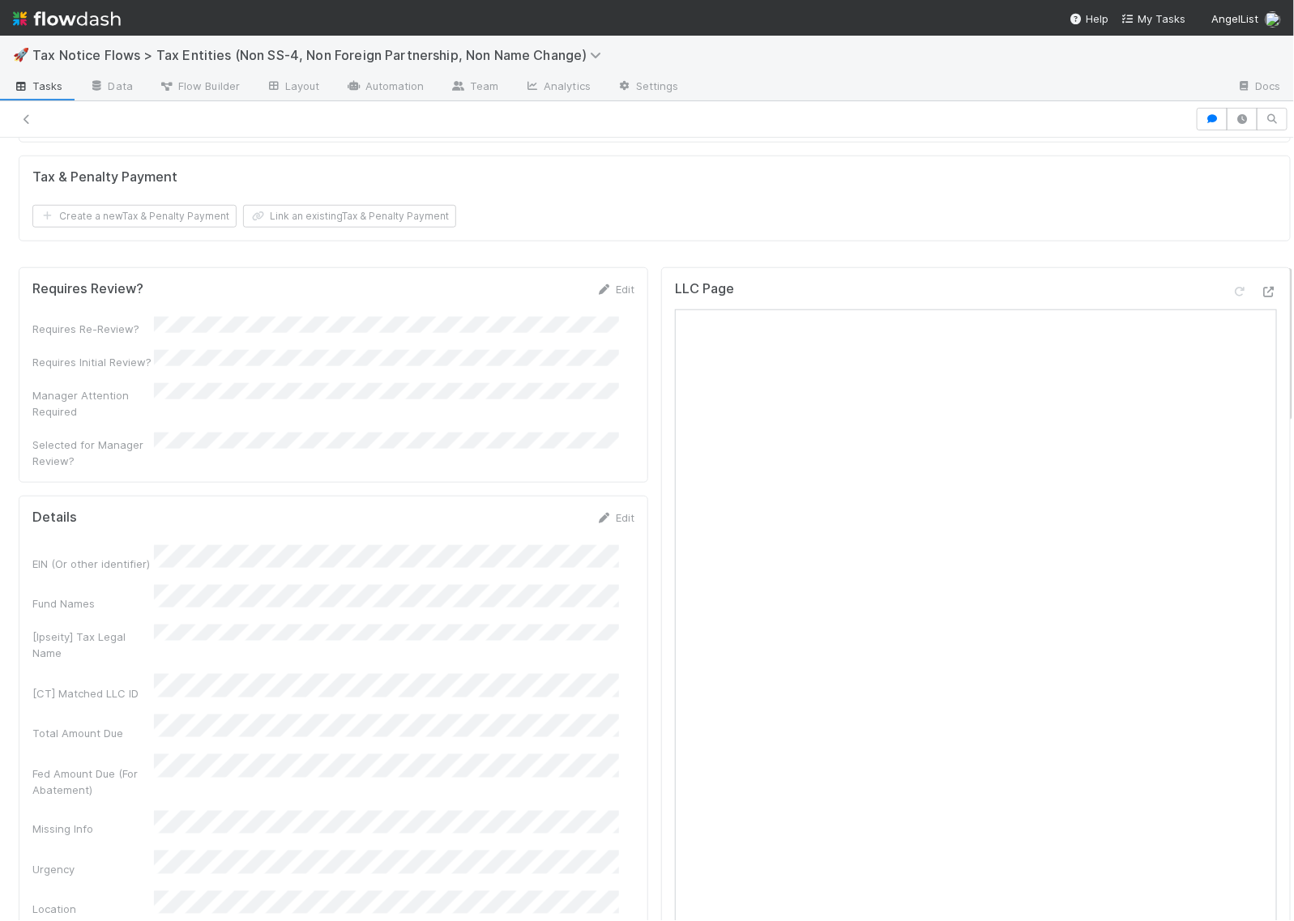
scroll to position [608, 0]
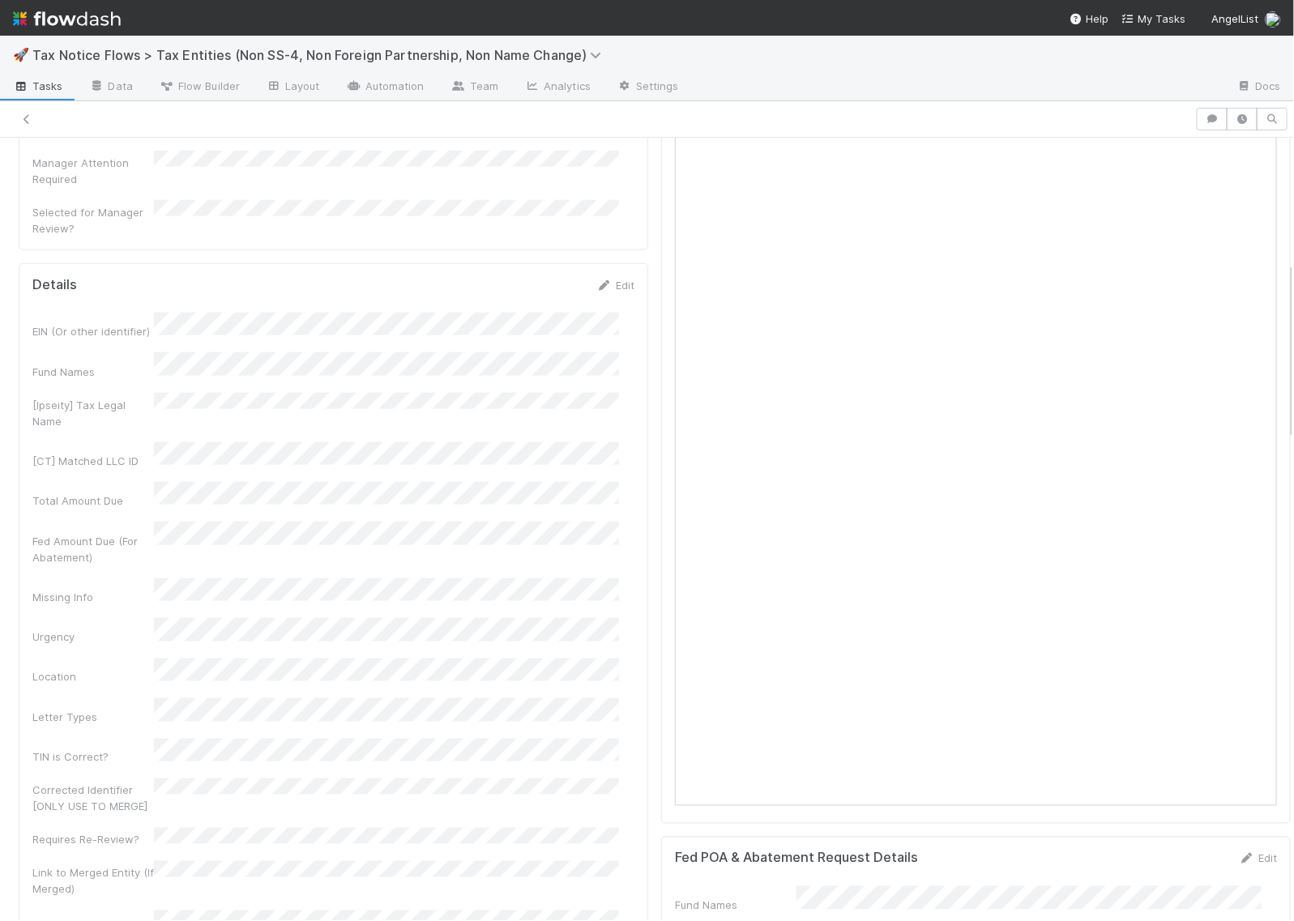
scroll to position [810, 0]
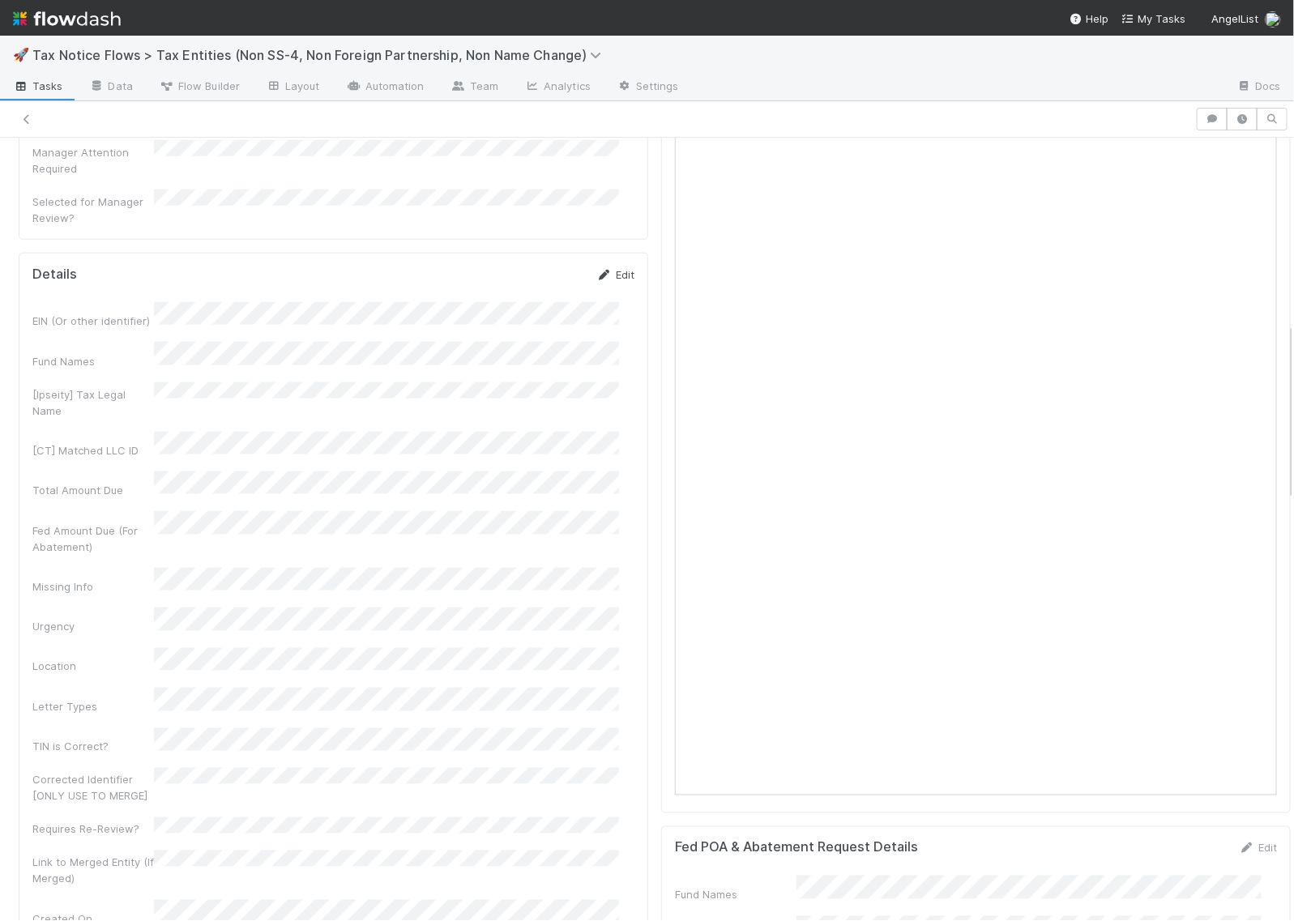
click at [596, 277] on icon at bounding box center [604, 275] width 16 height 11
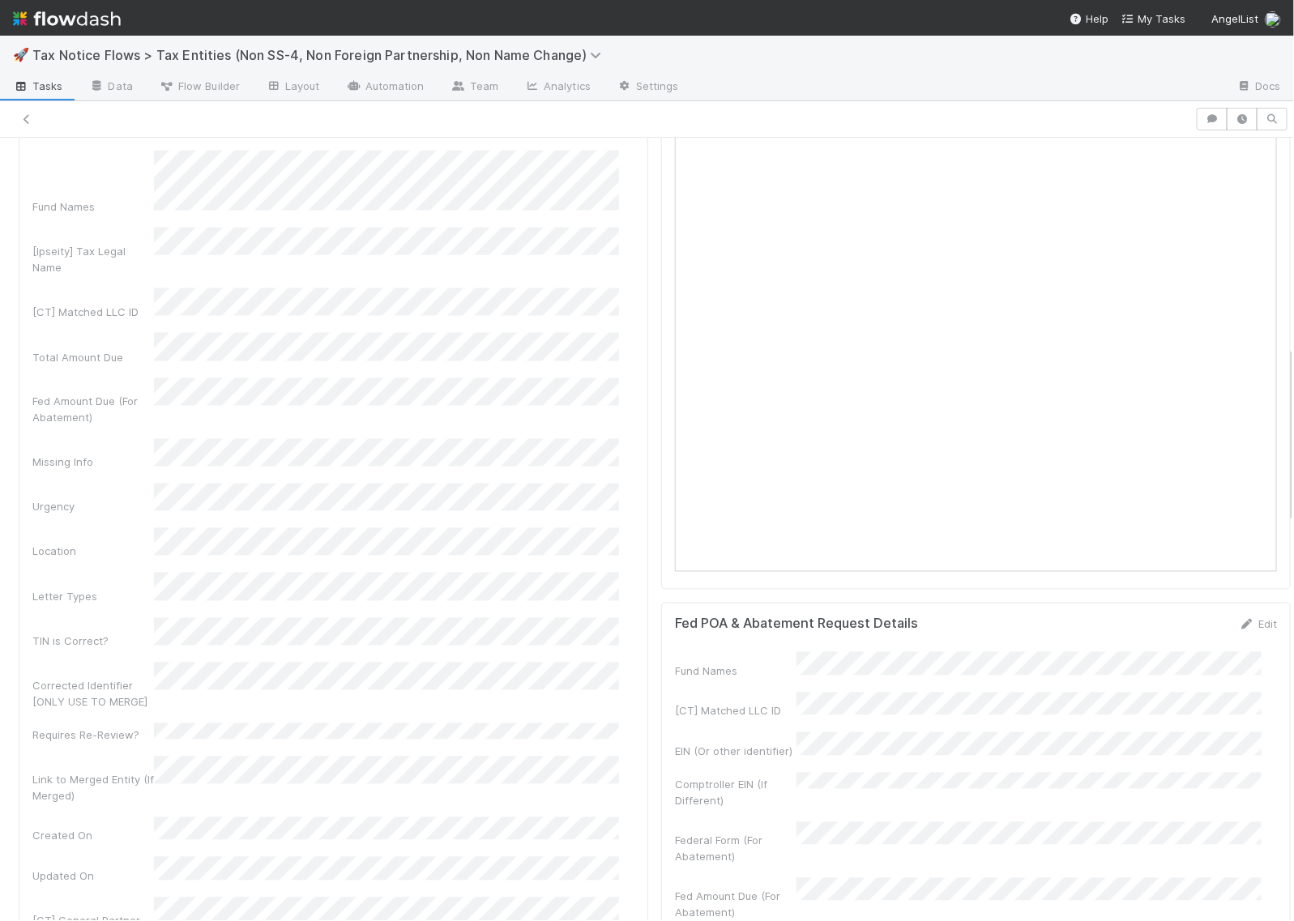
scroll to position [1114, 0]
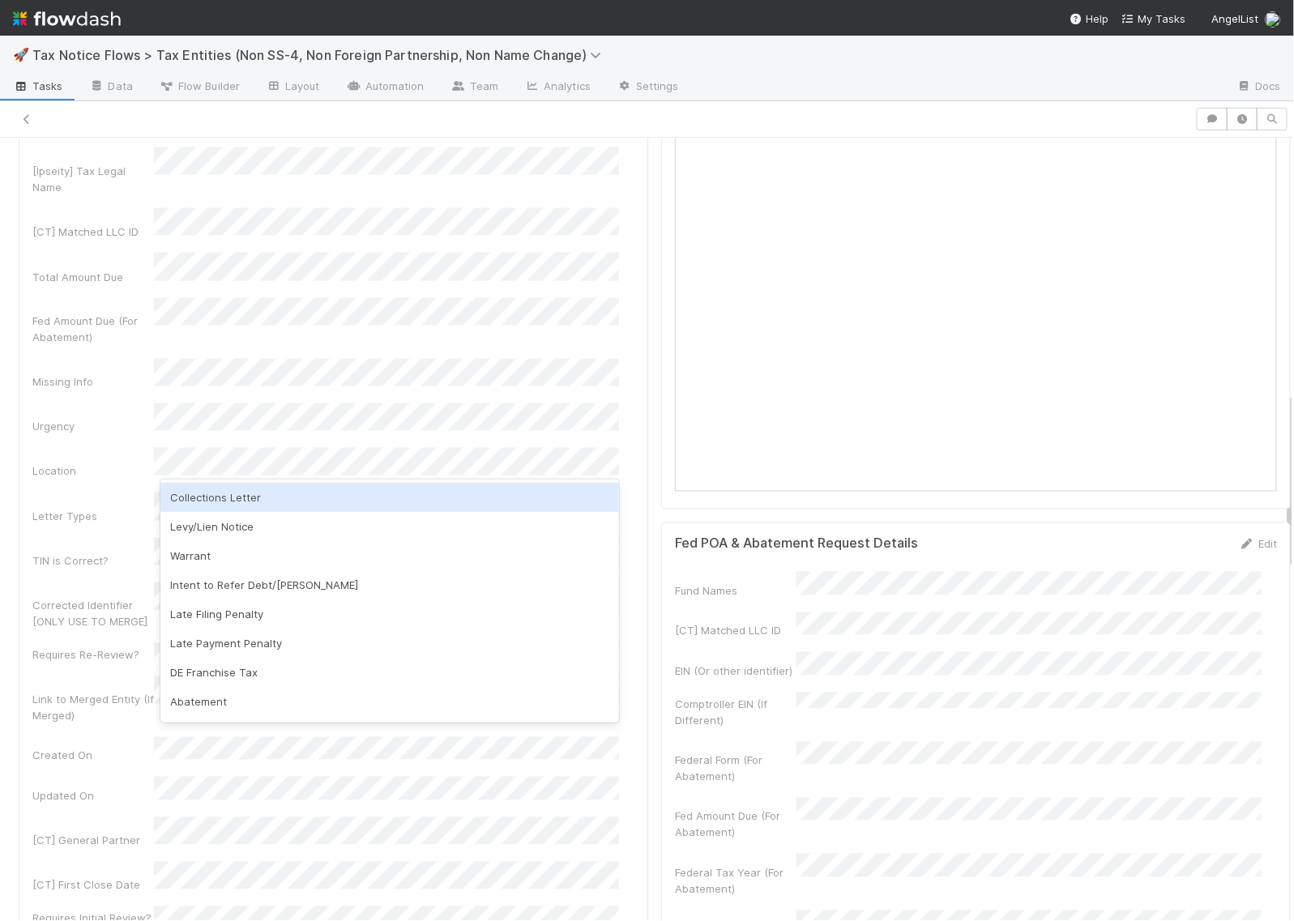
click at [253, 502] on div "Collections Letter" at bounding box center [389, 497] width 459 height 29
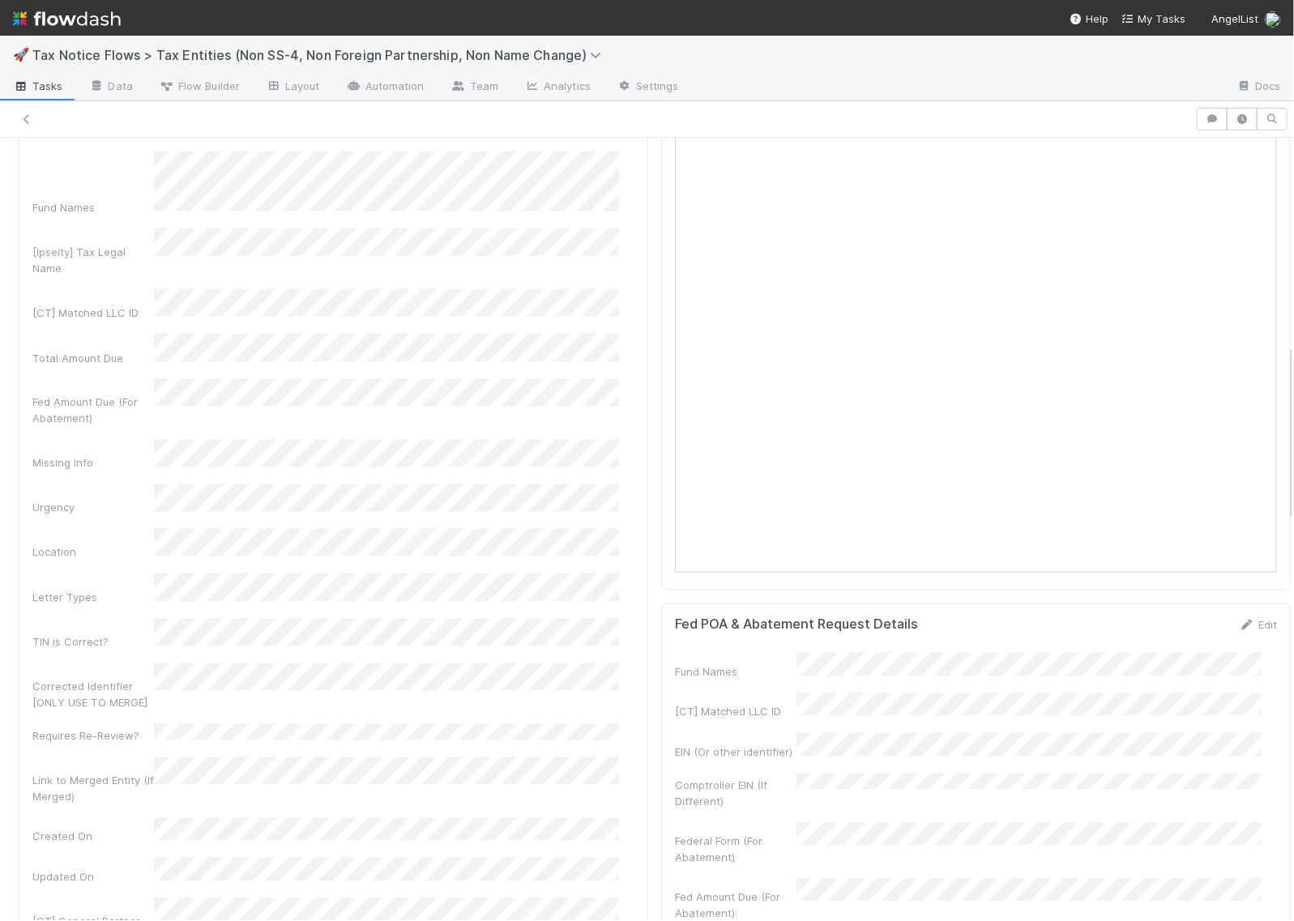
scroll to position [810, 0]
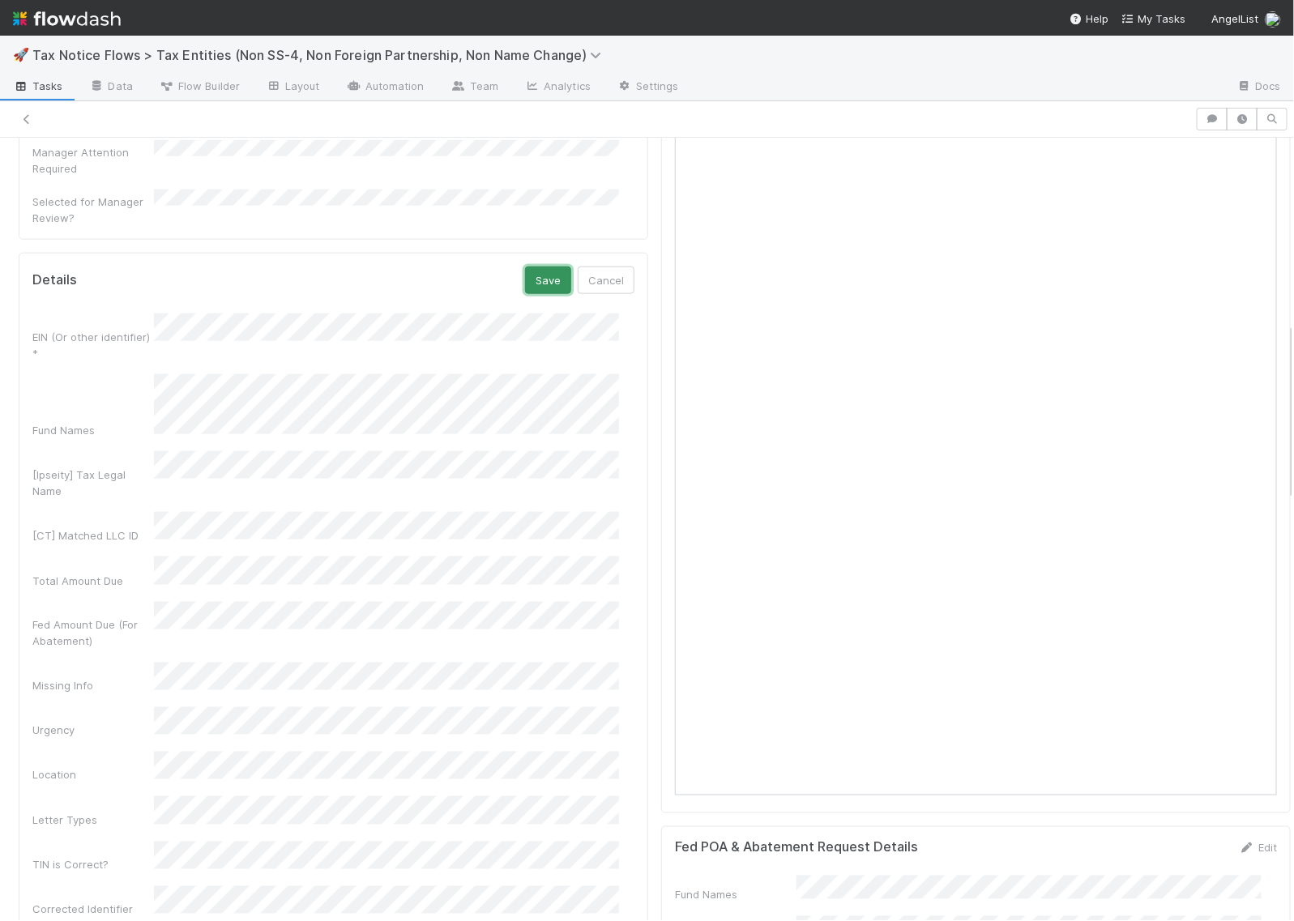
click at [549, 270] on button "Save" at bounding box center [548, 281] width 46 height 28
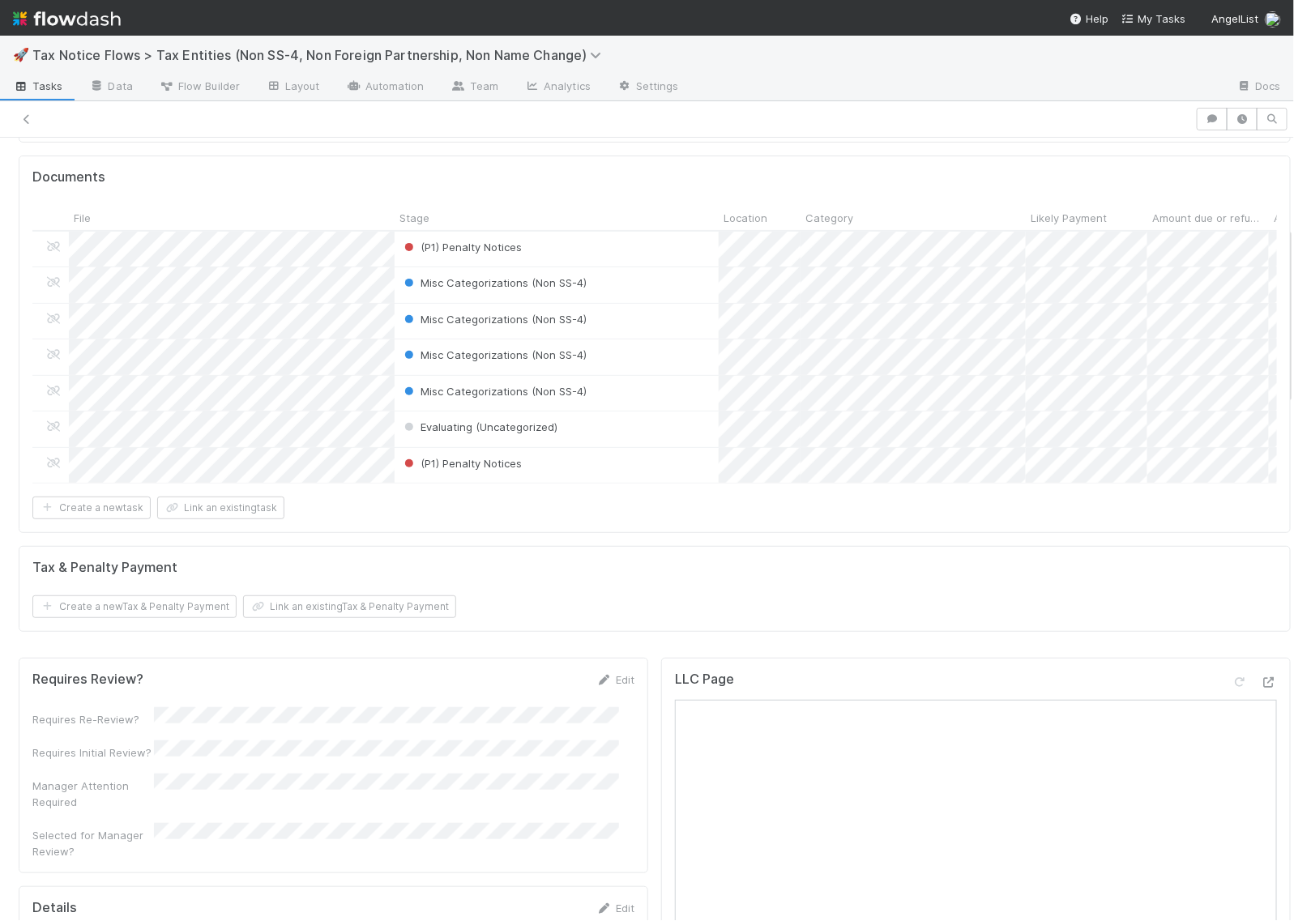
scroll to position [0, 0]
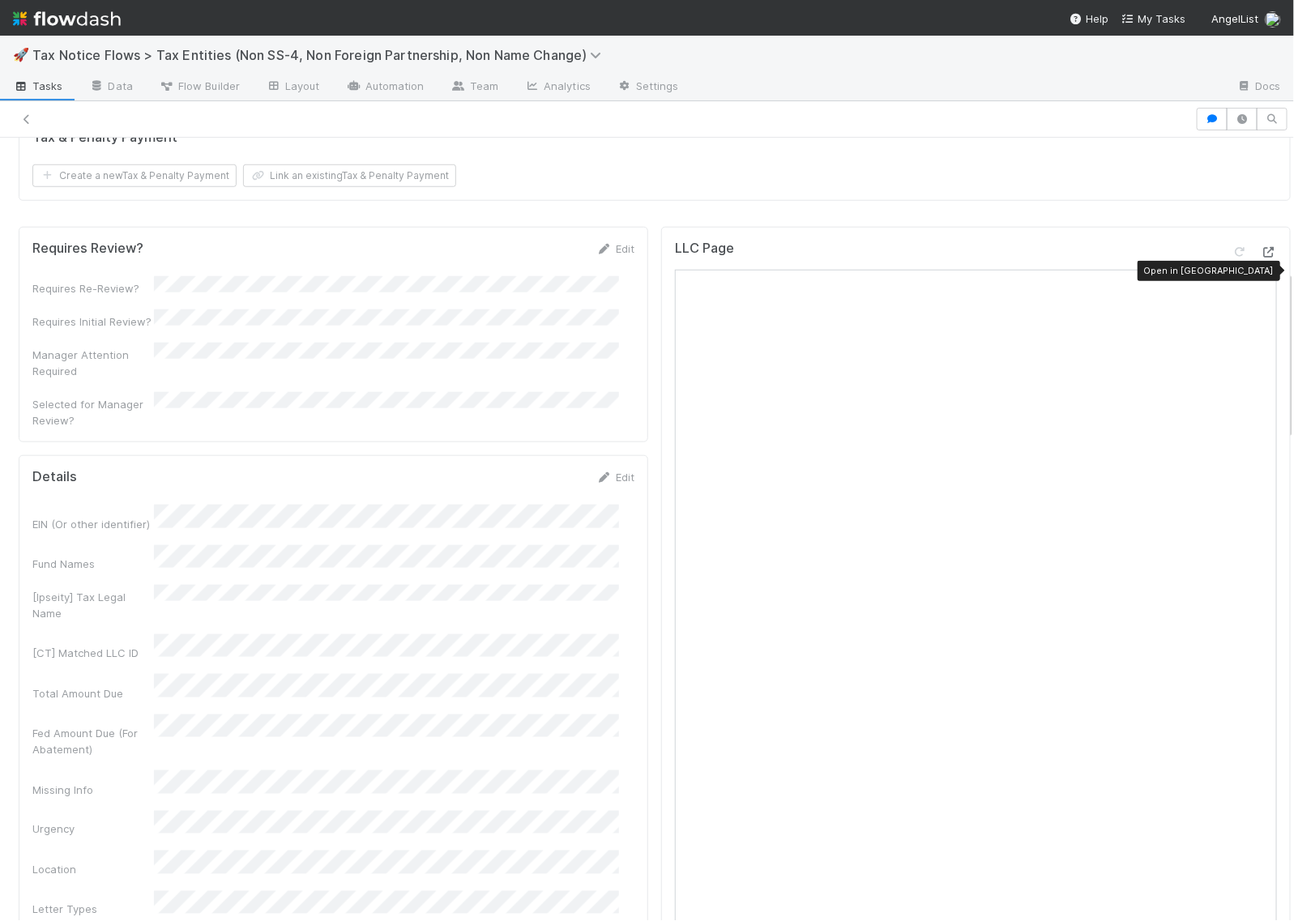
click at [1261, 258] on icon at bounding box center [1269, 252] width 16 height 11
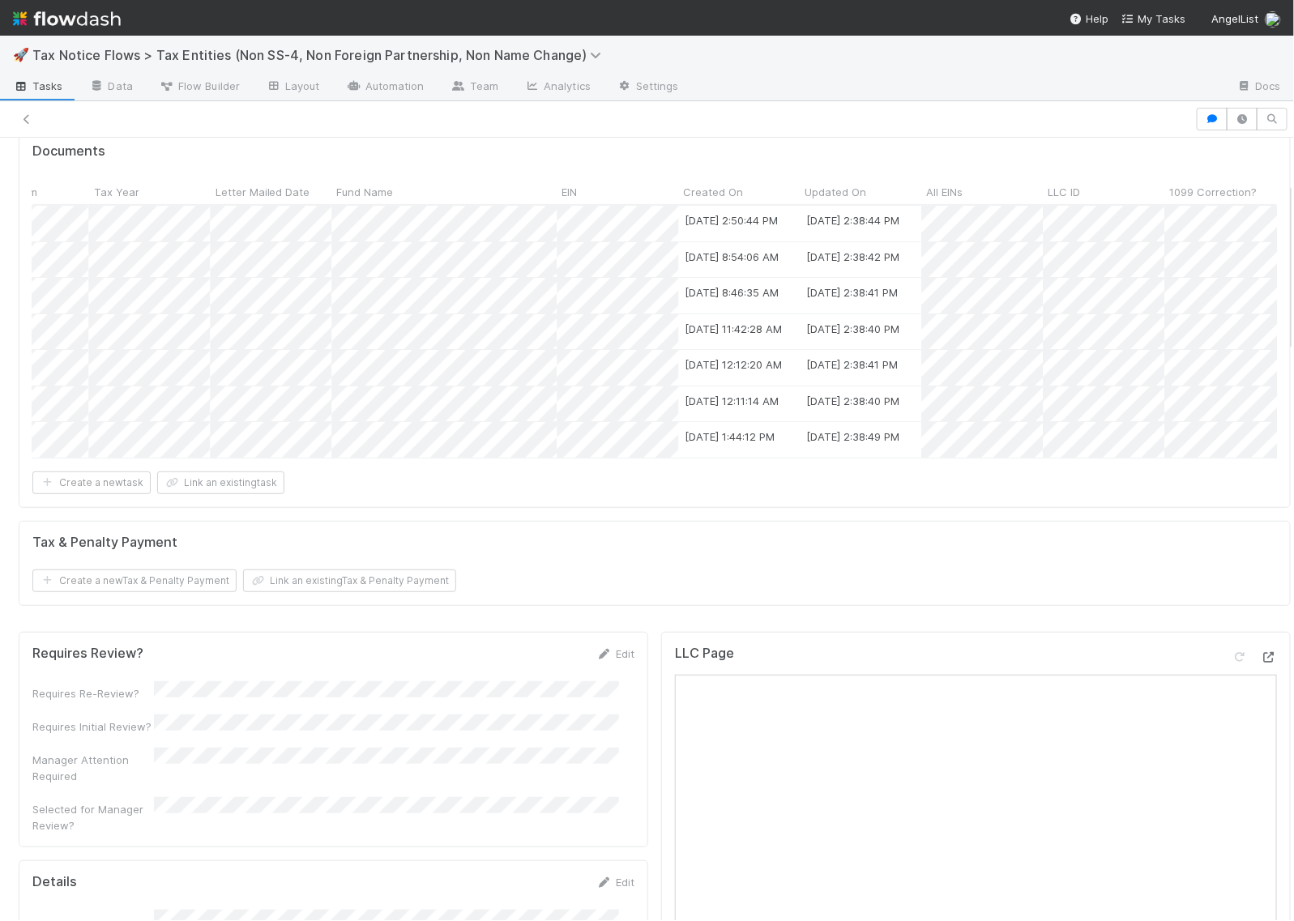
scroll to position [0, 1584]
click at [1021, 448] on div at bounding box center [647, 460] width 1294 height 921
click at [1010, 490] on div at bounding box center [647, 460] width 1294 height 921
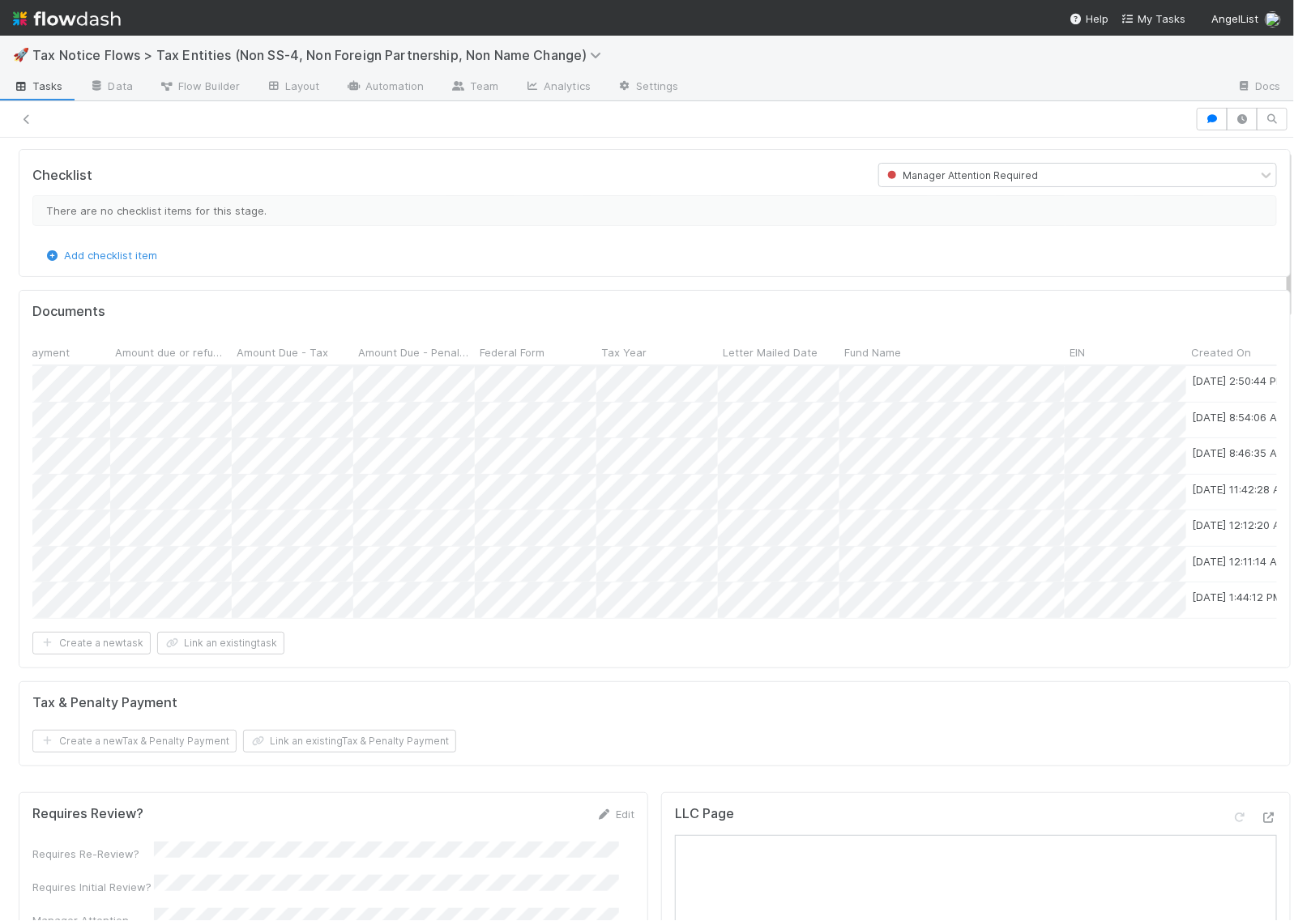
scroll to position [0, 0]
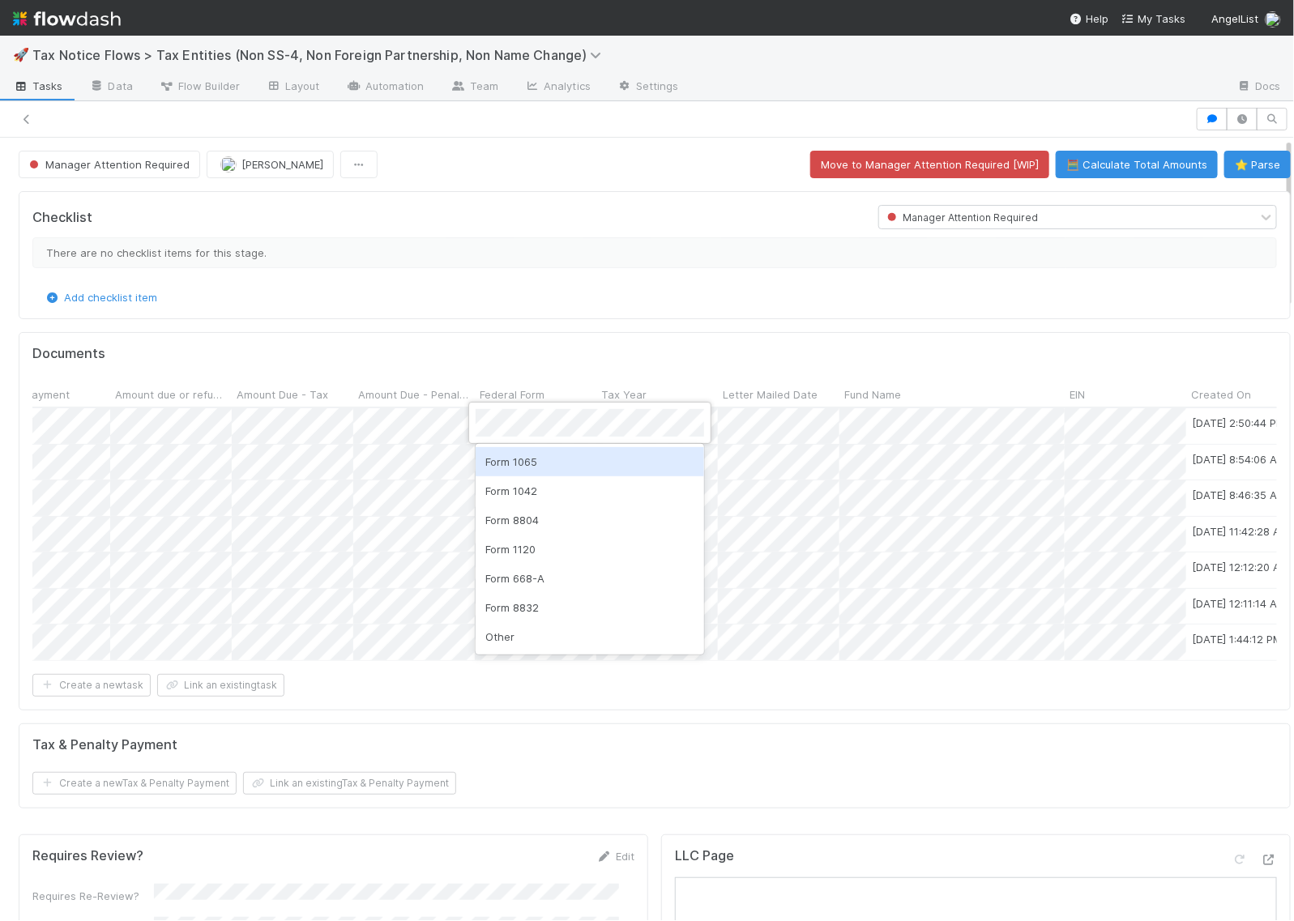
click at [536, 460] on div "Form 1065" at bounding box center [590, 461] width 229 height 29
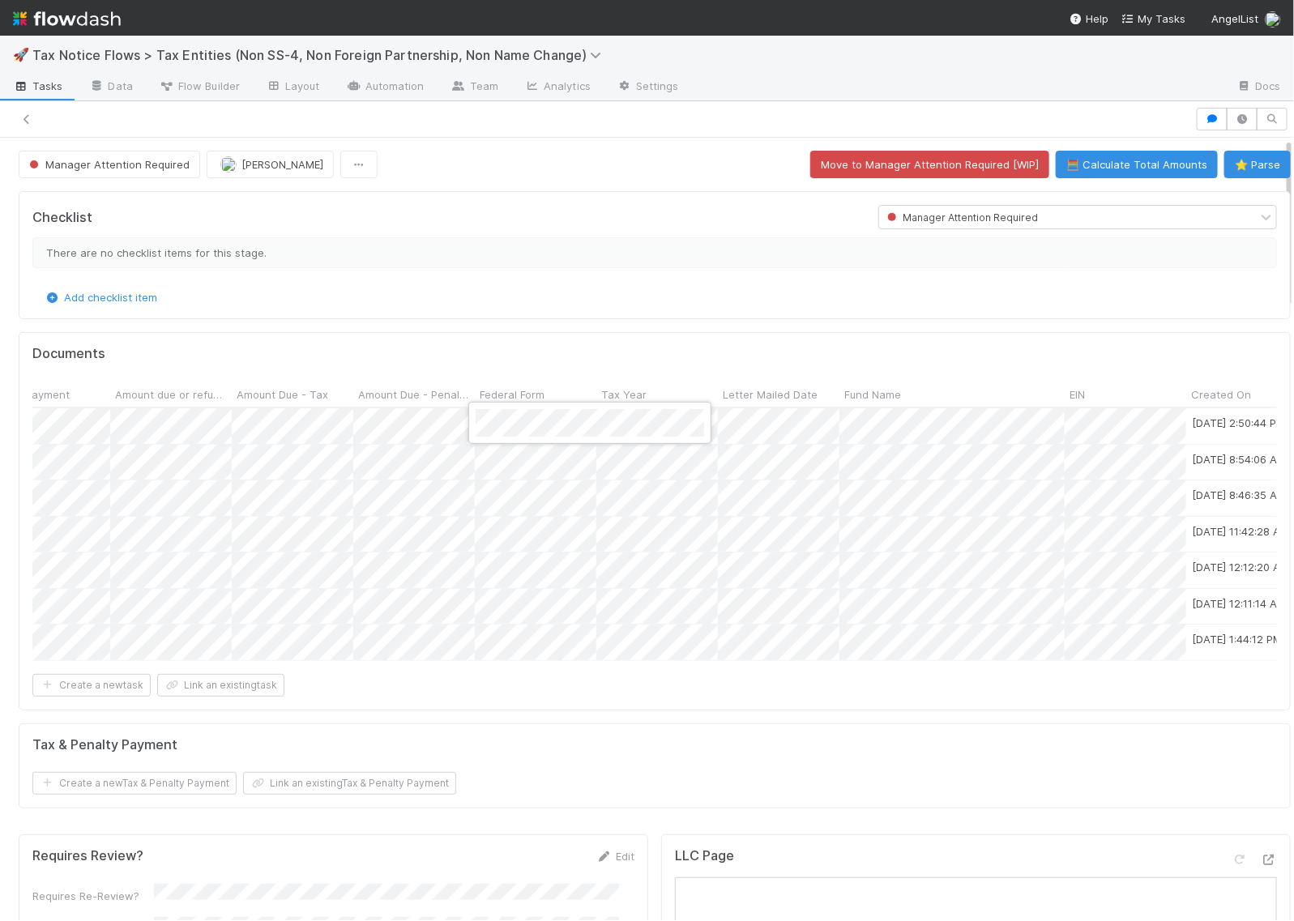
click at [491, 470] on div at bounding box center [647, 460] width 1294 height 921
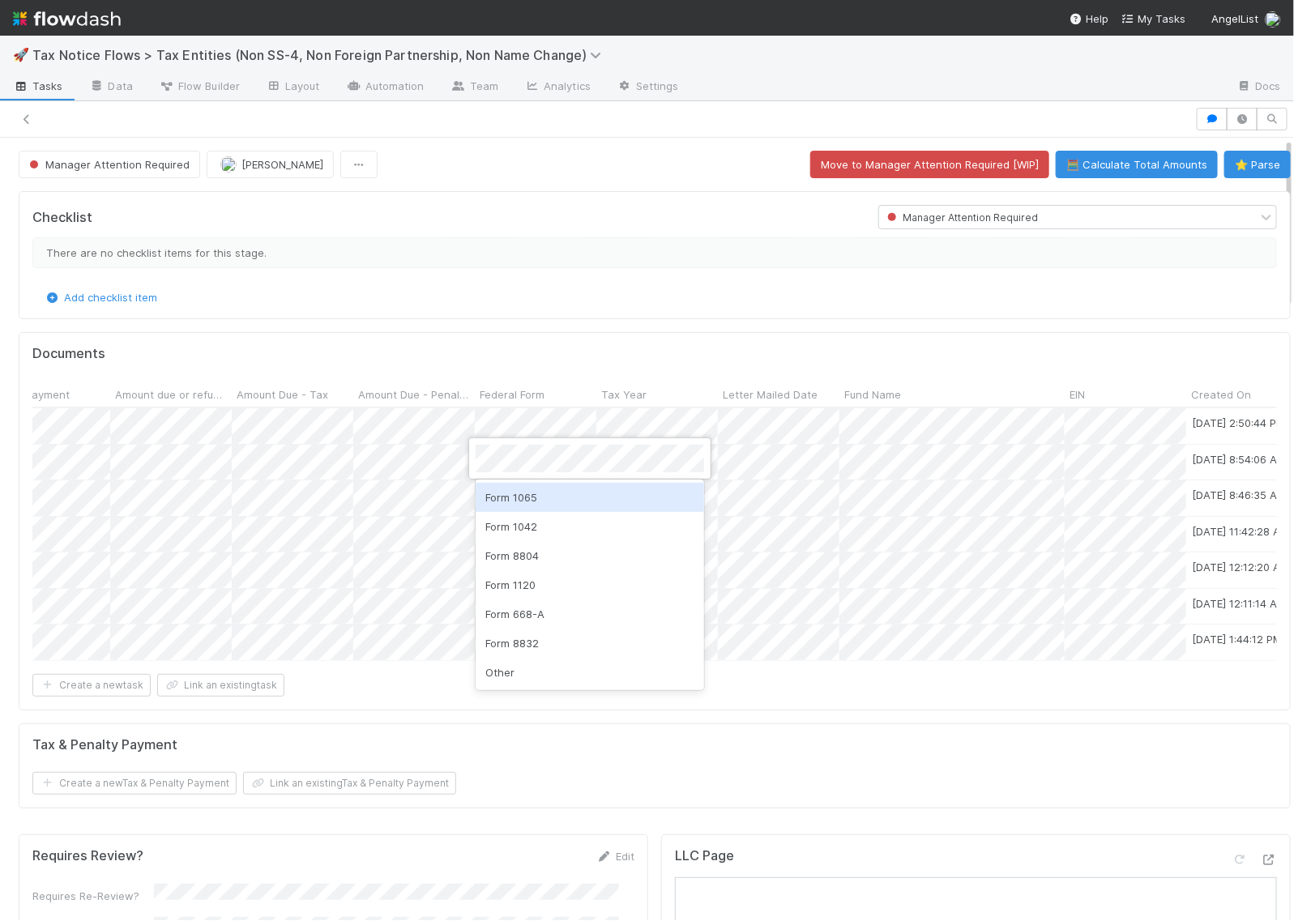
click at [513, 492] on div "Form 1065" at bounding box center [590, 497] width 229 height 29
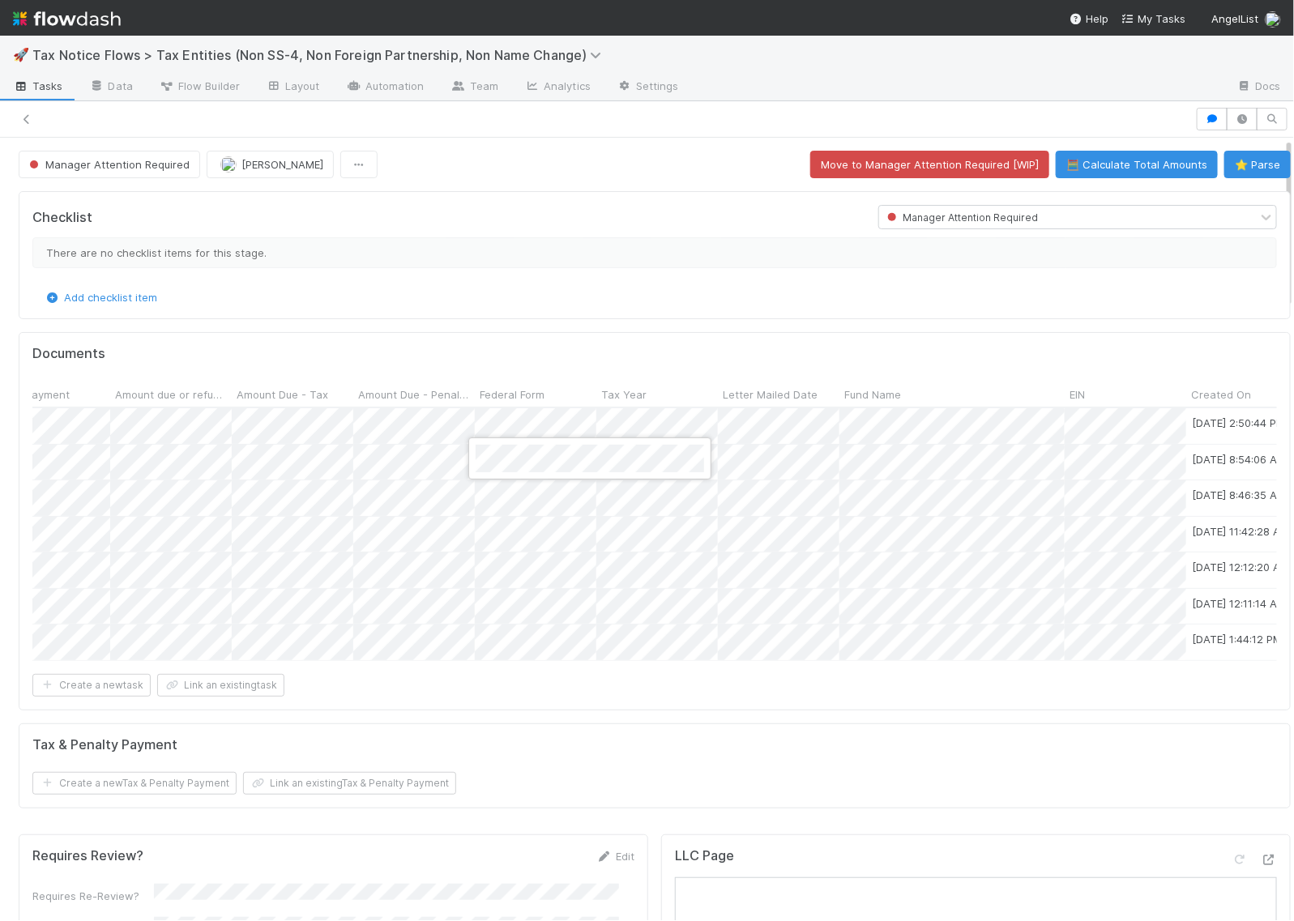
click at [515, 505] on div at bounding box center [647, 460] width 1294 height 921
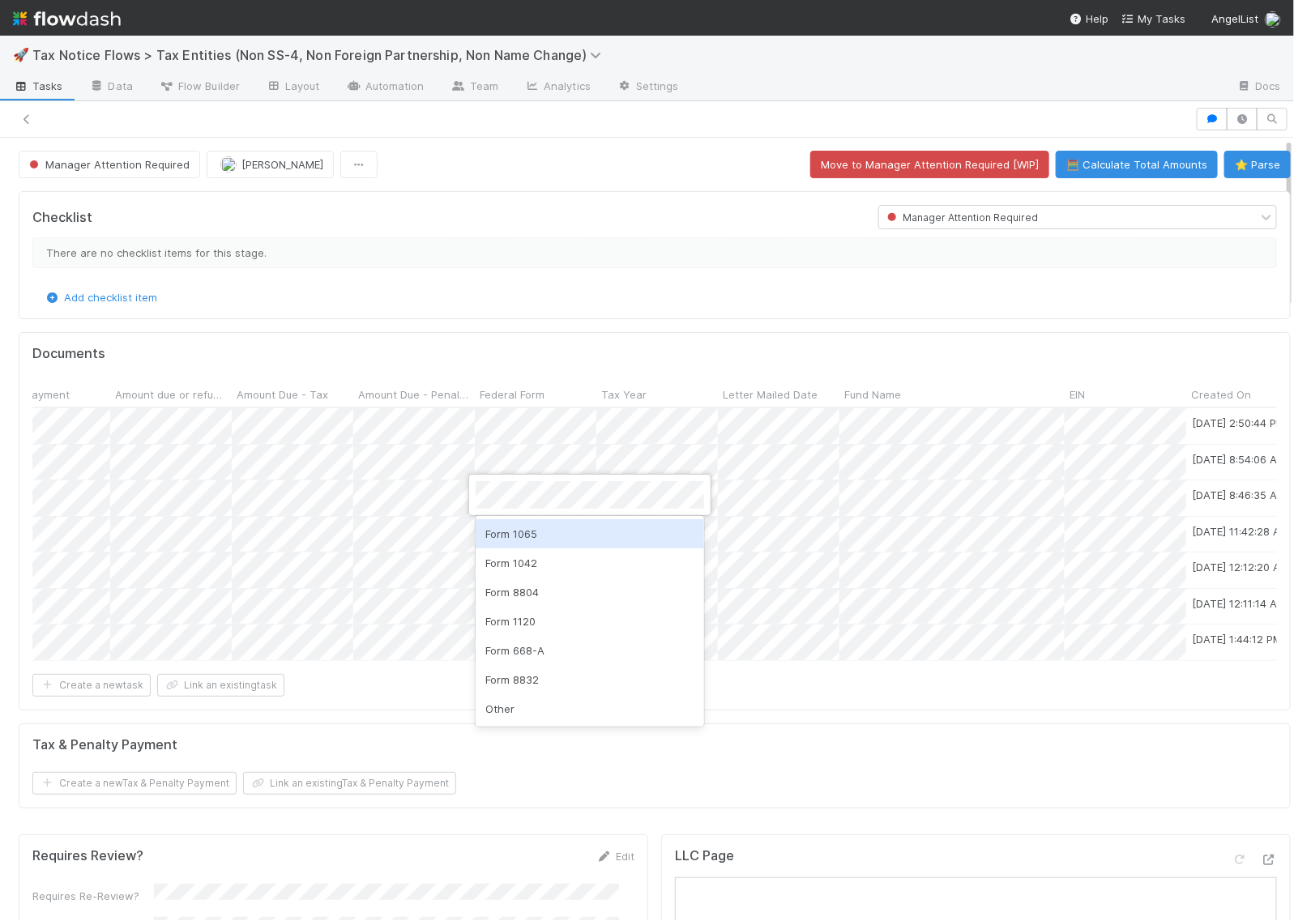
click at [511, 535] on div "Form 1065" at bounding box center [590, 533] width 229 height 29
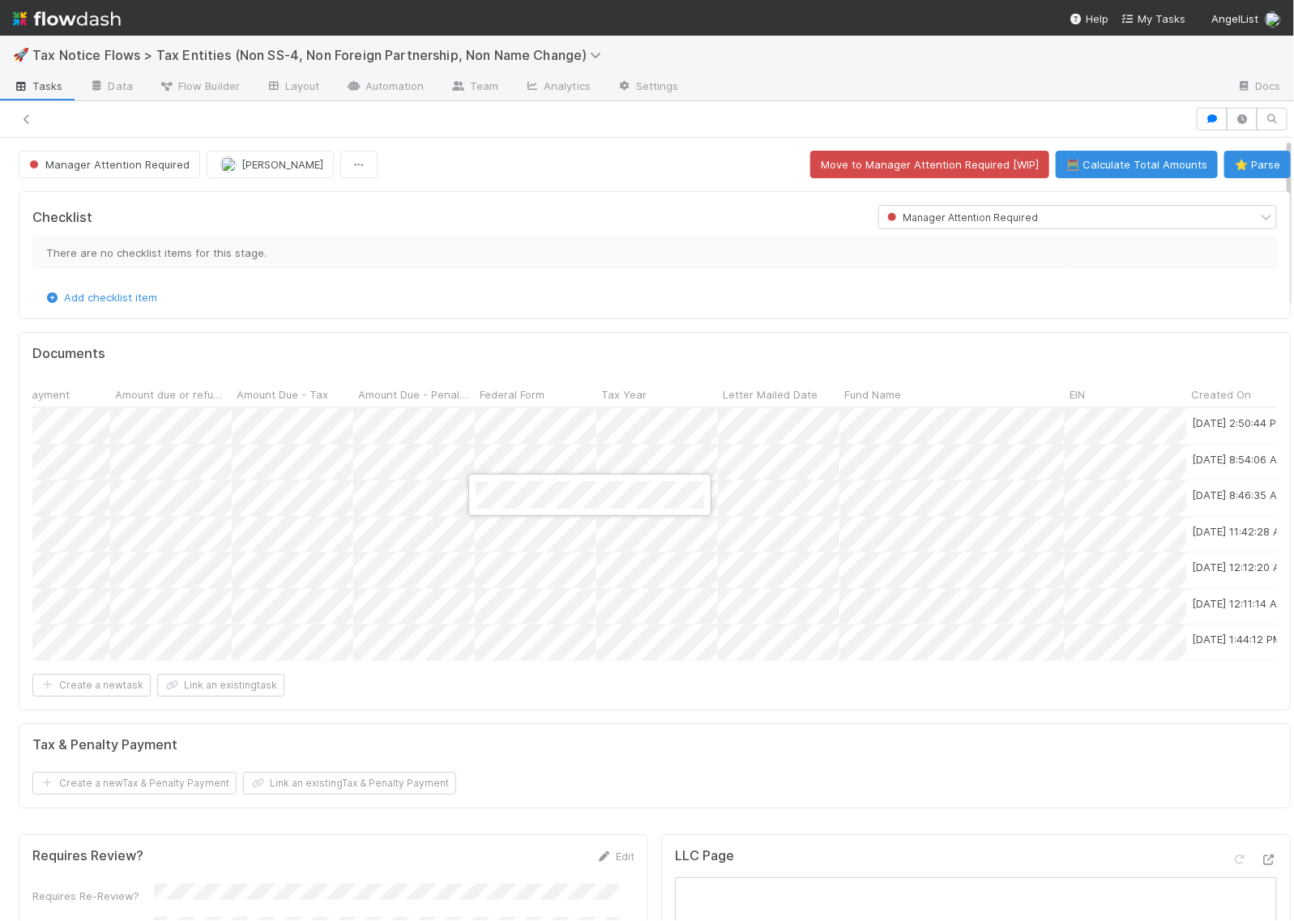
click at [504, 551] on div at bounding box center [647, 460] width 1294 height 921
click at [521, 568] on div "Form 1065" at bounding box center [590, 570] width 229 height 29
click at [511, 572] on div at bounding box center [647, 460] width 1294 height 921
click at [1105, 162] on button "🧮 Calculate Total Amounts" at bounding box center [1137, 165] width 162 height 28
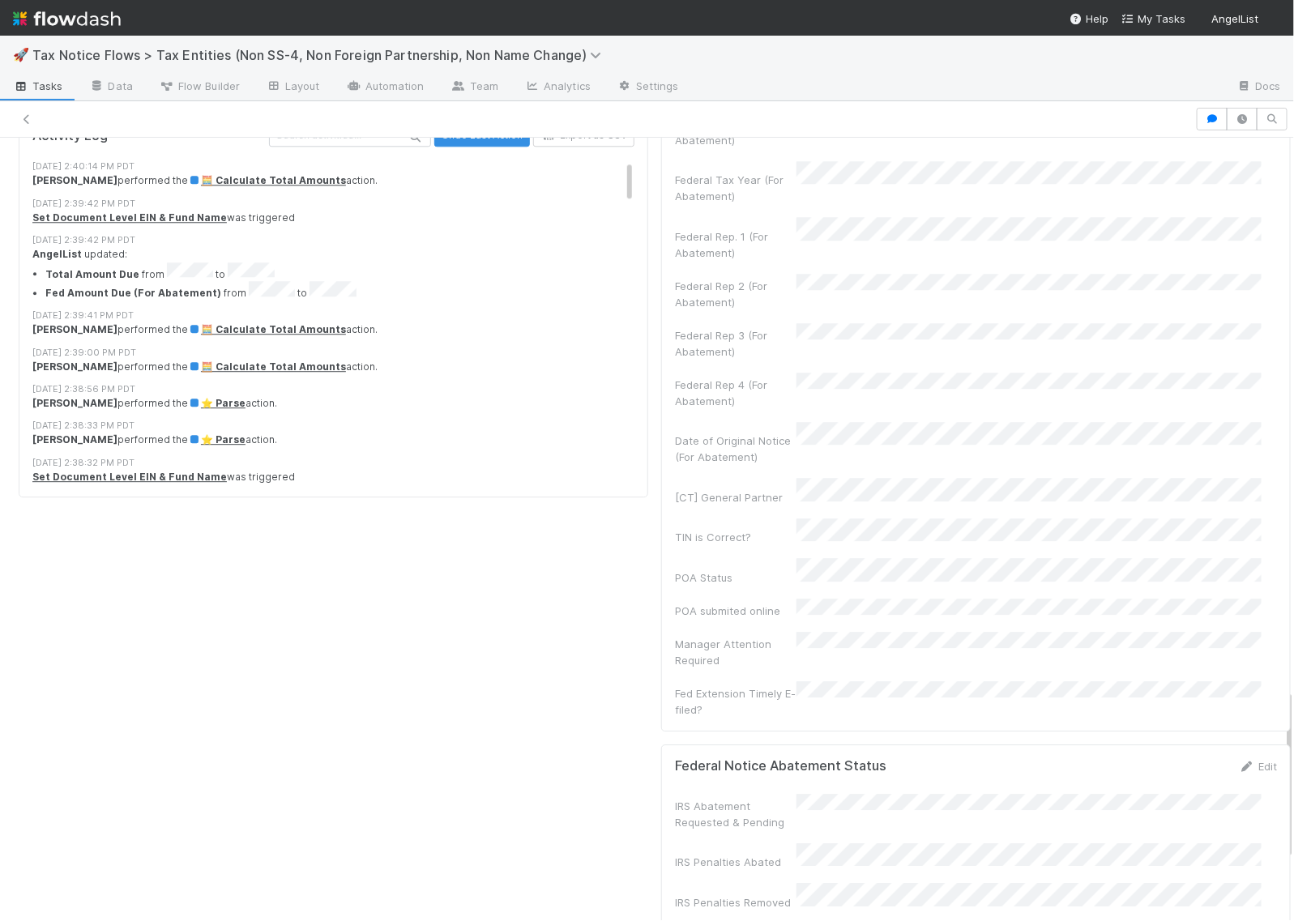
scroll to position [2533, 0]
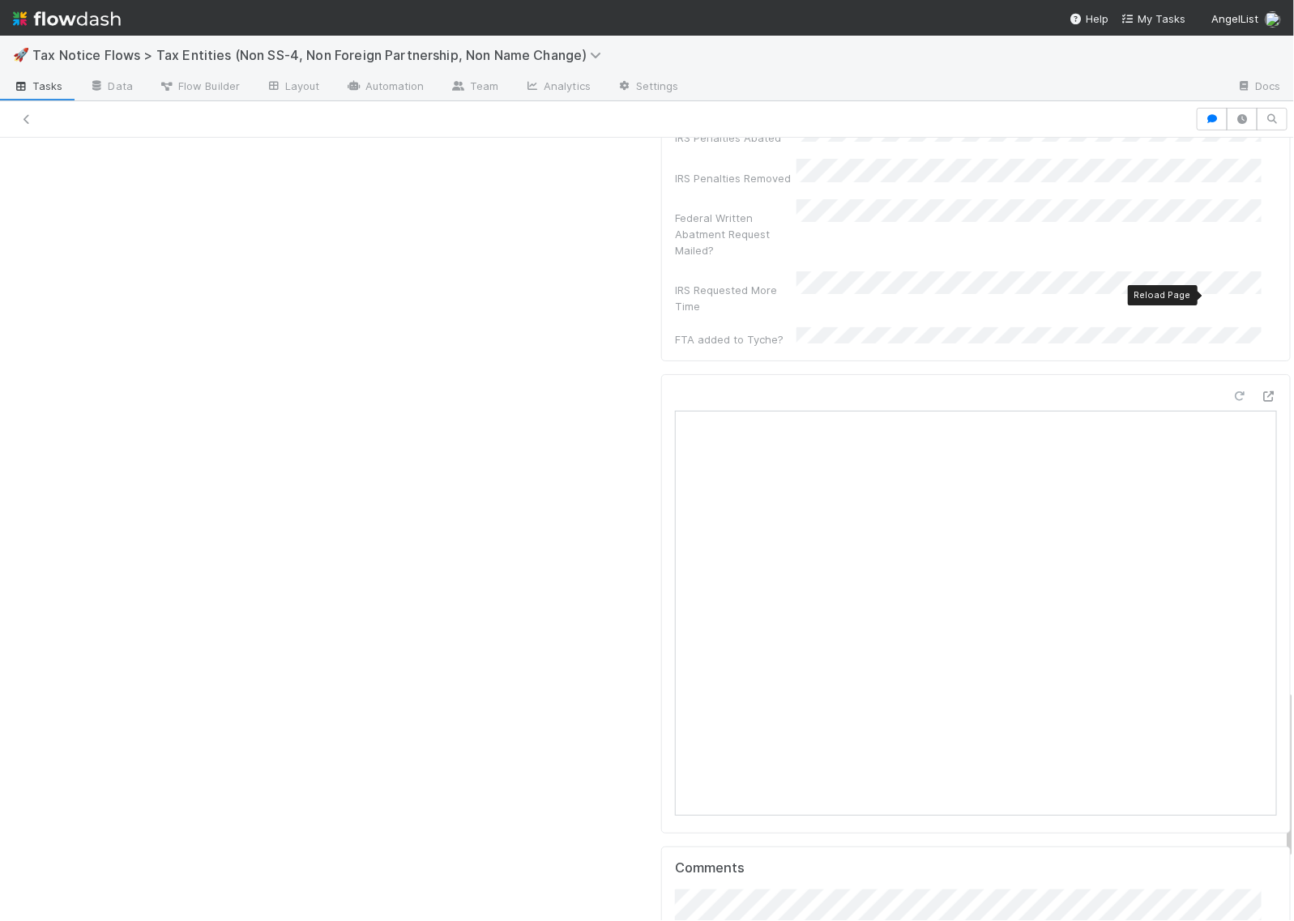
click at [1232, 391] on icon at bounding box center [1240, 396] width 16 height 11
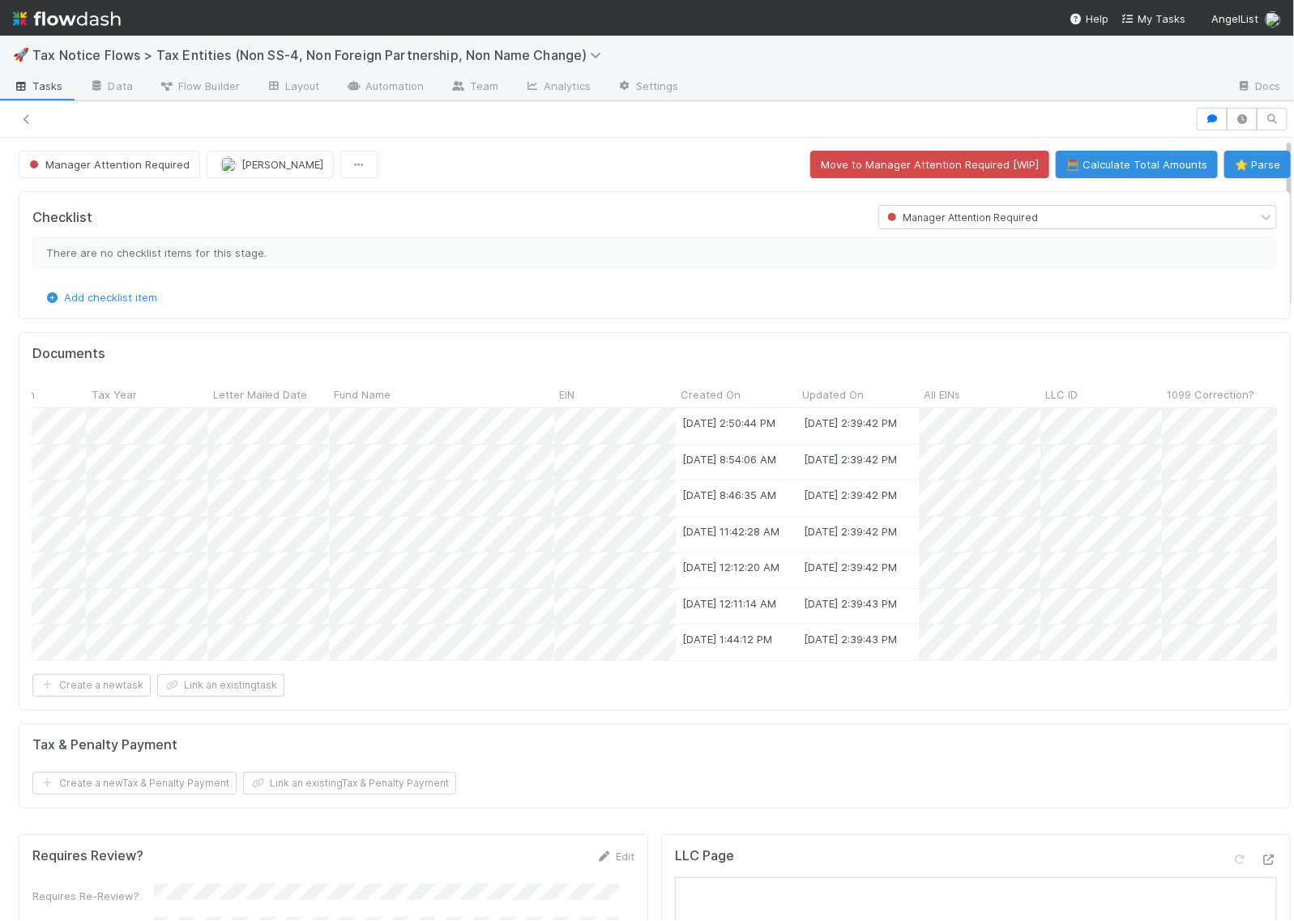
scroll to position [0, 0]
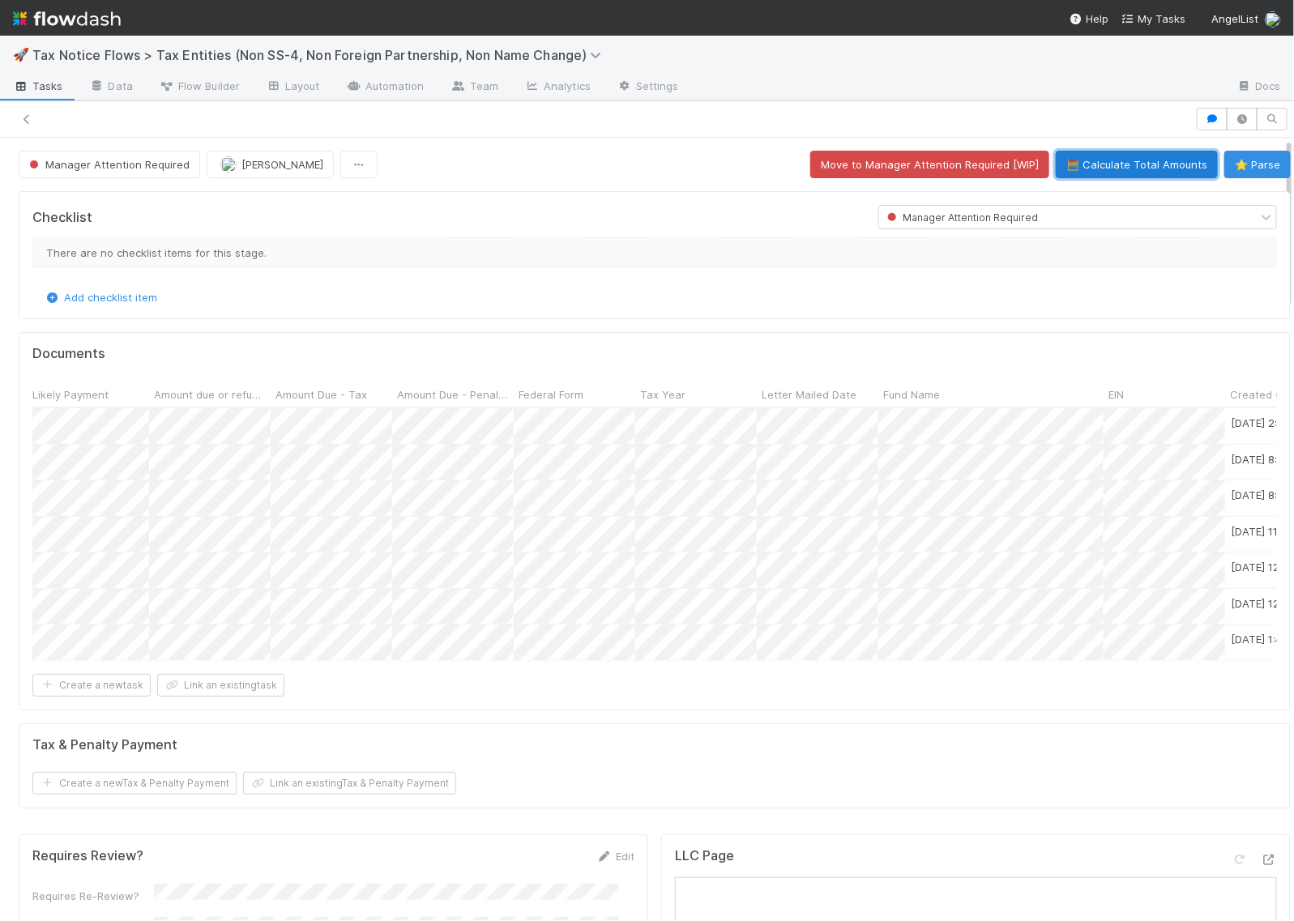
click at [1083, 162] on button "🧮 Calculate Total Amounts" at bounding box center [1137, 165] width 162 height 28
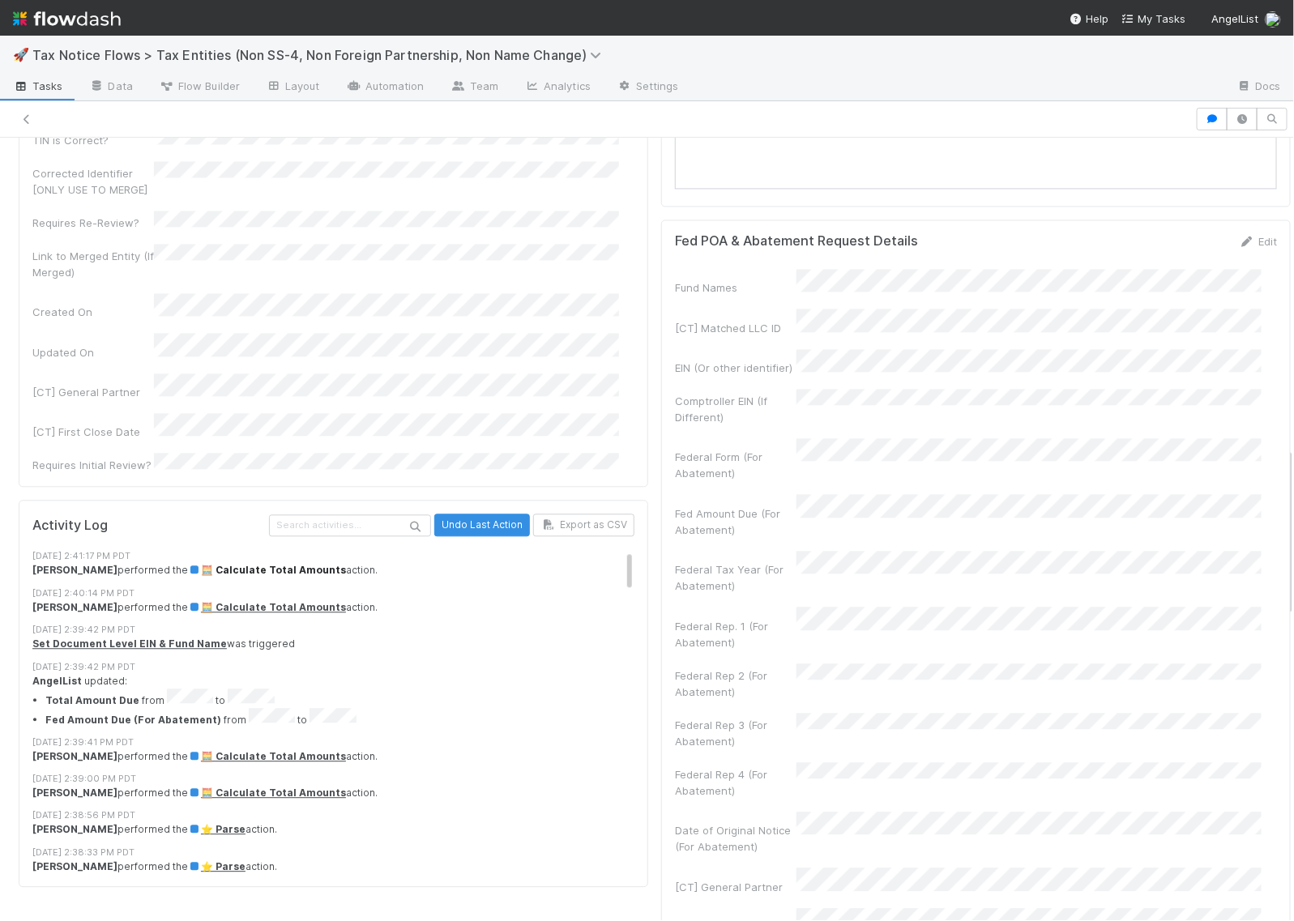
click at [280, 564] on span "🧮 Calculate Total Amounts" at bounding box center [267, 570] width 158 height 12
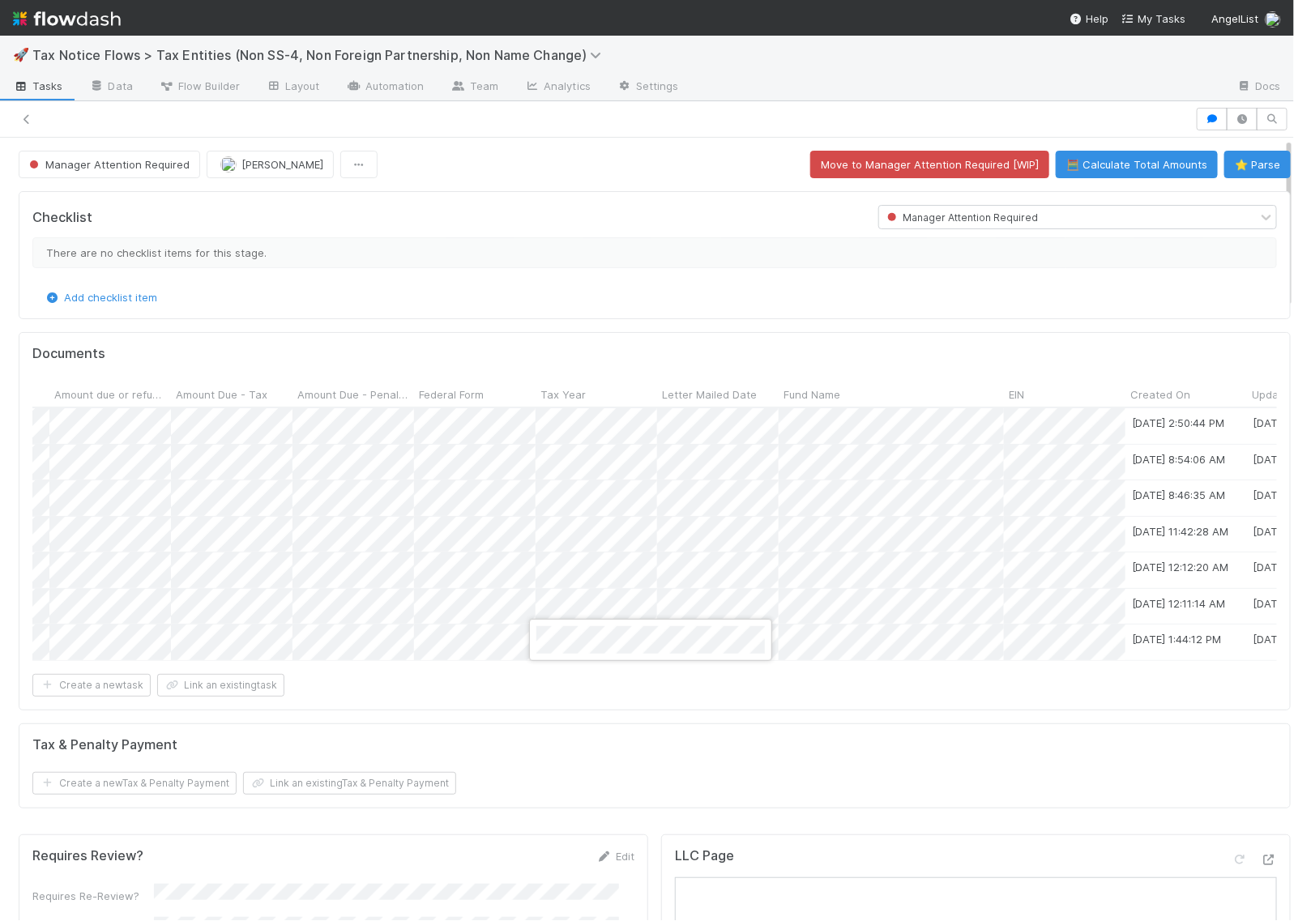
click at [447, 639] on div at bounding box center [647, 460] width 1294 height 921
click at [702, 720] on div at bounding box center [647, 460] width 1294 height 921
click at [472, 682] on div "Form 1065" at bounding box center [522, 682] width 229 height 29
click at [559, 707] on div at bounding box center [647, 460] width 1294 height 921
click at [584, 464] on div at bounding box center [647, 460] width 1294 height 921
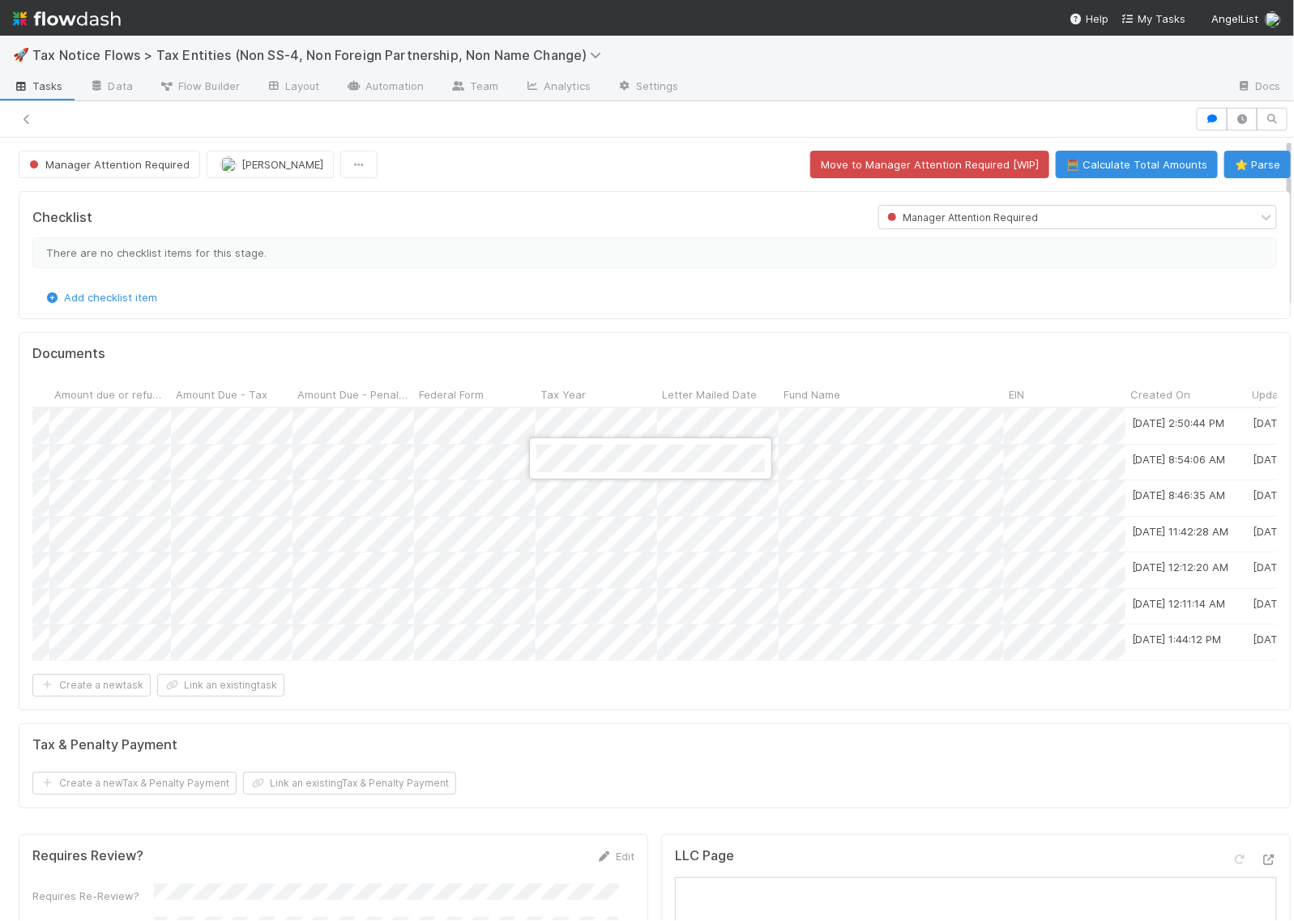
click at [577, 497] on div at bounding box center [647, 460] width 1294 height 921
click at [592, 528] on div at bounding box center [647, 460] width 1294 height 921
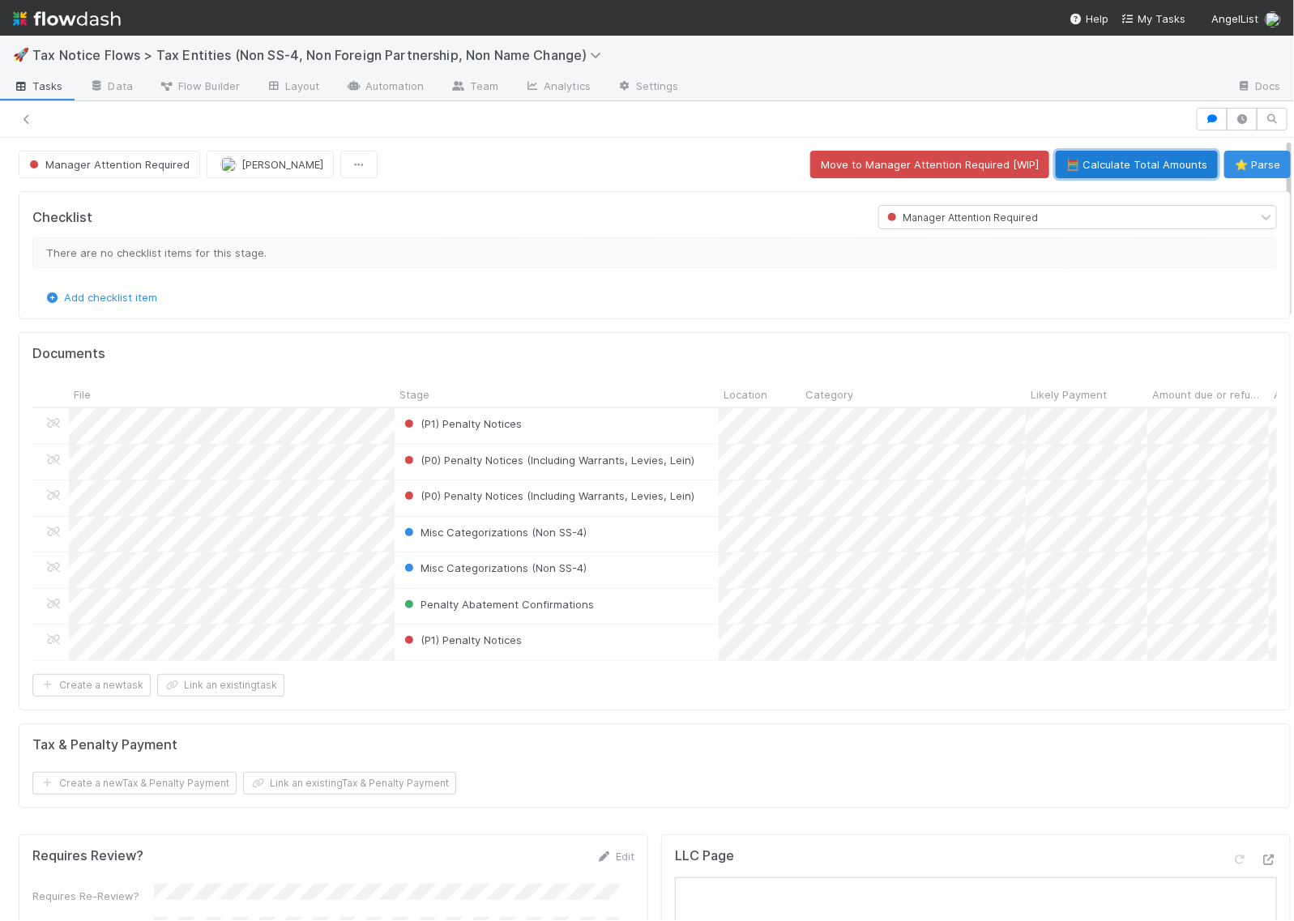
click at [1086, 160] on button "🧮 Calculate Total Amounts" at bounding box center [1137, 165] width 162 height 28
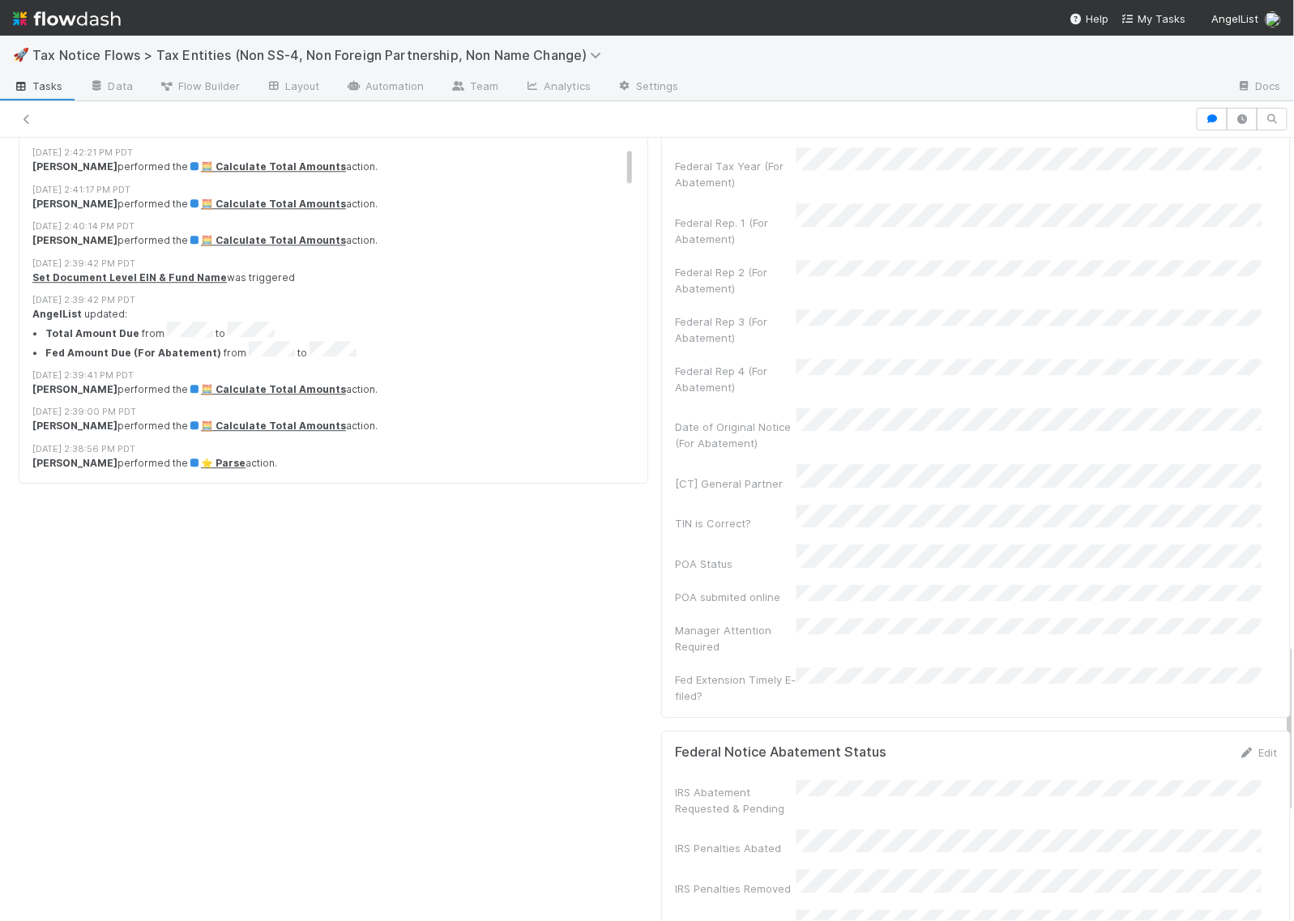
scroll to position [2330, 0]
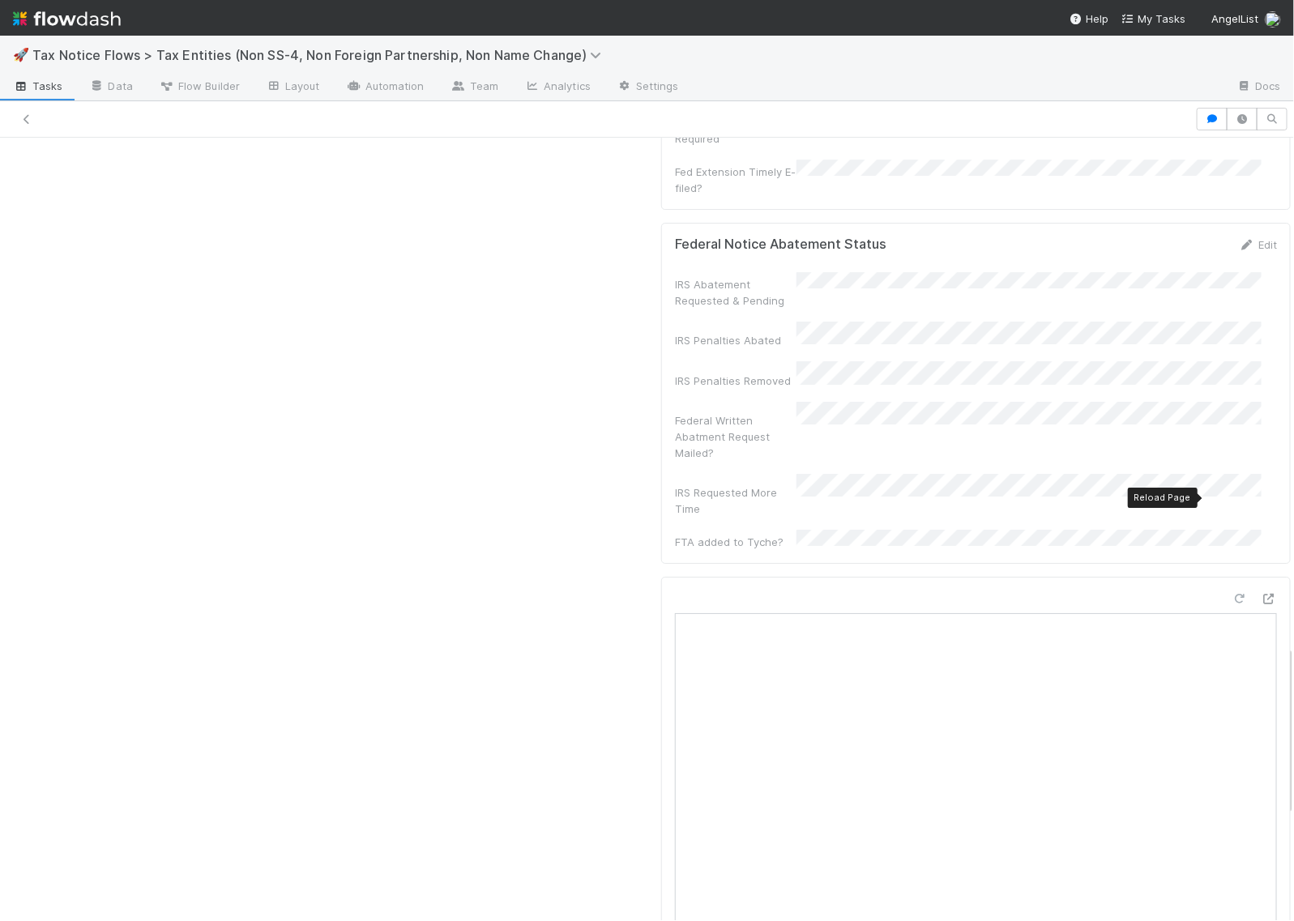
click at [1232, 594] on icon at bounding box center [1240, 599] width 16 height 11
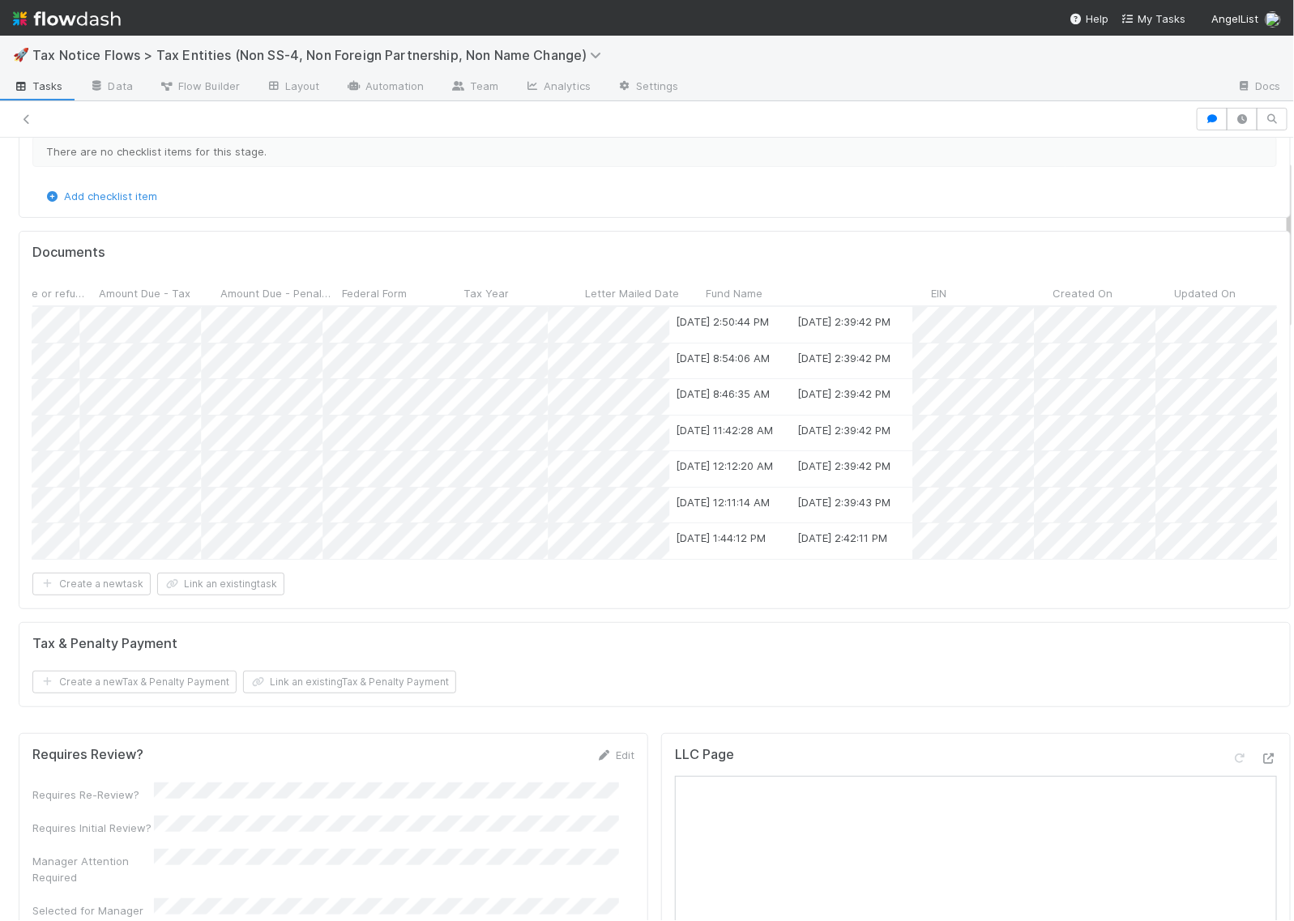
scroll to position [0, 1584]
click at [1023, 596] on div at bounding box center [647, 460] width 1294 height 921
click at [1075, 431] on div at bounding box center [647, 460] width 1294 height 921
click at [1072, 393] on div at bounding box center [647, 460] width 1294 height 921
click at [1075, 367] on div at bounding box center [647, 460] width 1294 height 921
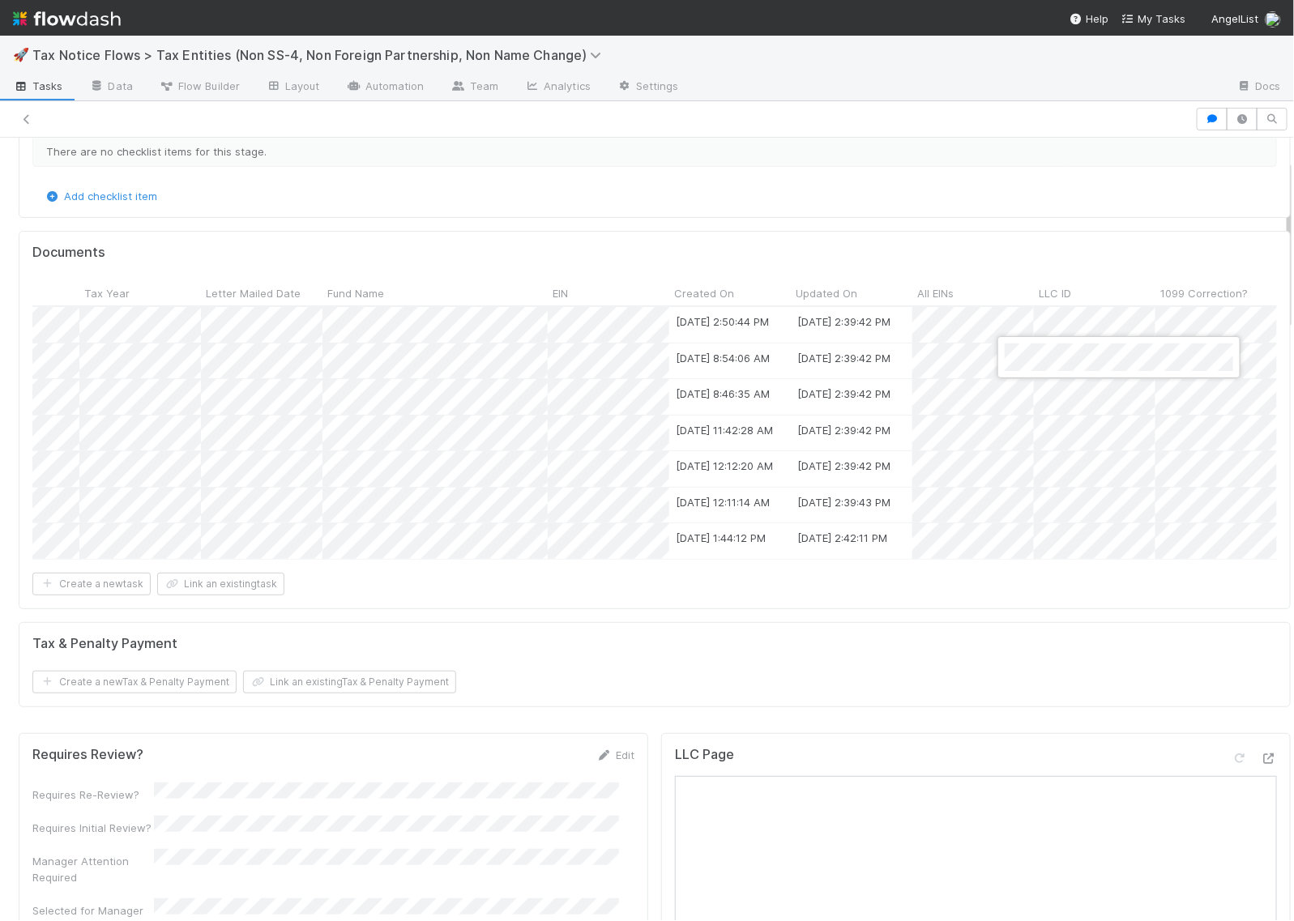
click at [1080, 327] on div at bounding box center [647, 460] width 1294 height 921
click at [1064, 547] on div at bounding box center [647, 460] width 1294 height 921
click at [1040, 621] on div at bounding box center [647, 460] width 1294 height 921
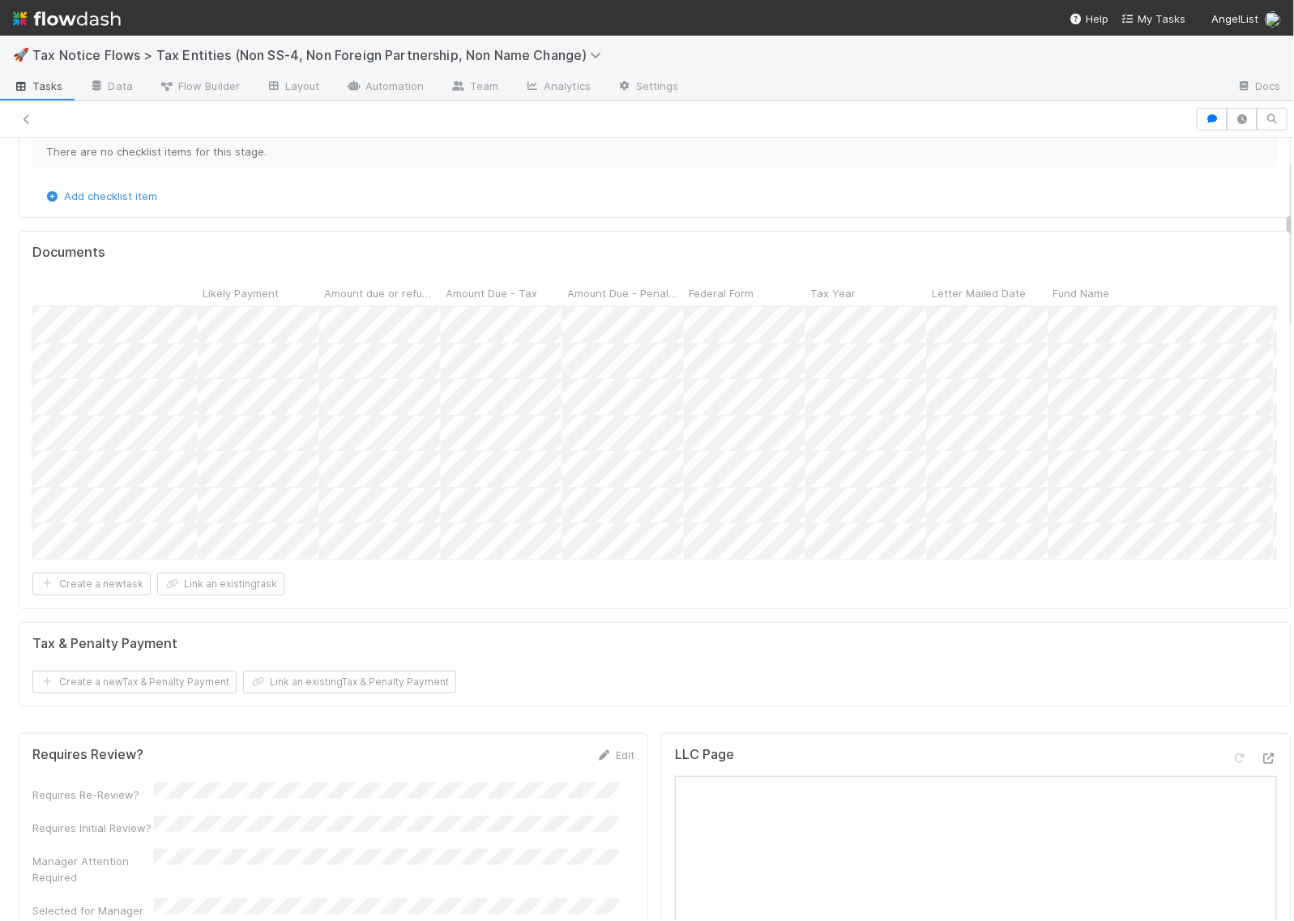
scroll to position [0, 674]
click at [548, 596] on div "Create a new task Link an existing task" at bounding box center [654, 584] width 1245 height 23
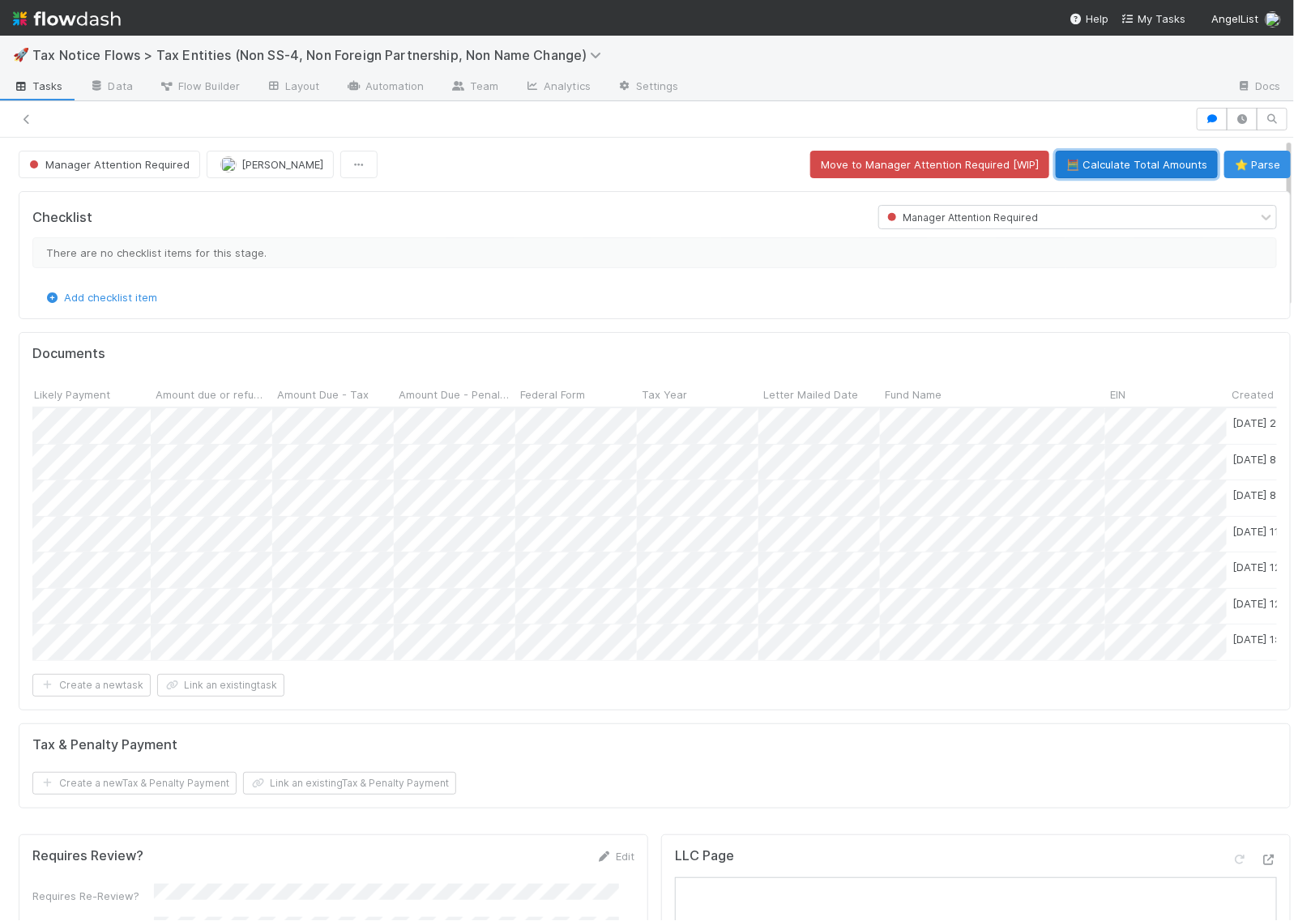
click at [1099, 160] on button "🧮 Calculate Total Amounts" at bounding box center [1137, 165] width 162 height 28
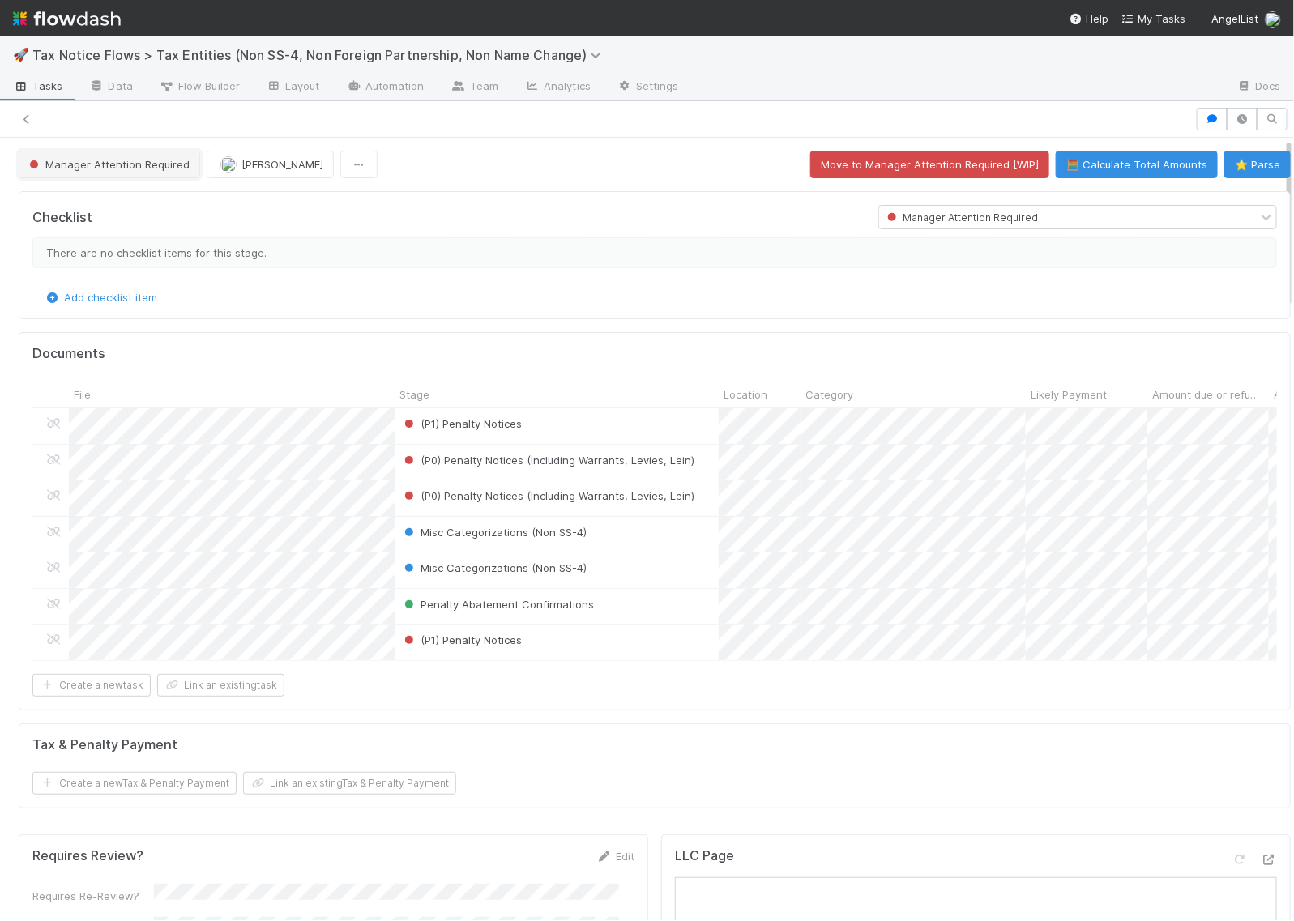
click at [97, 163] on span "Manager Attention Required" at bounding box center [108, 164] width 164 height 13
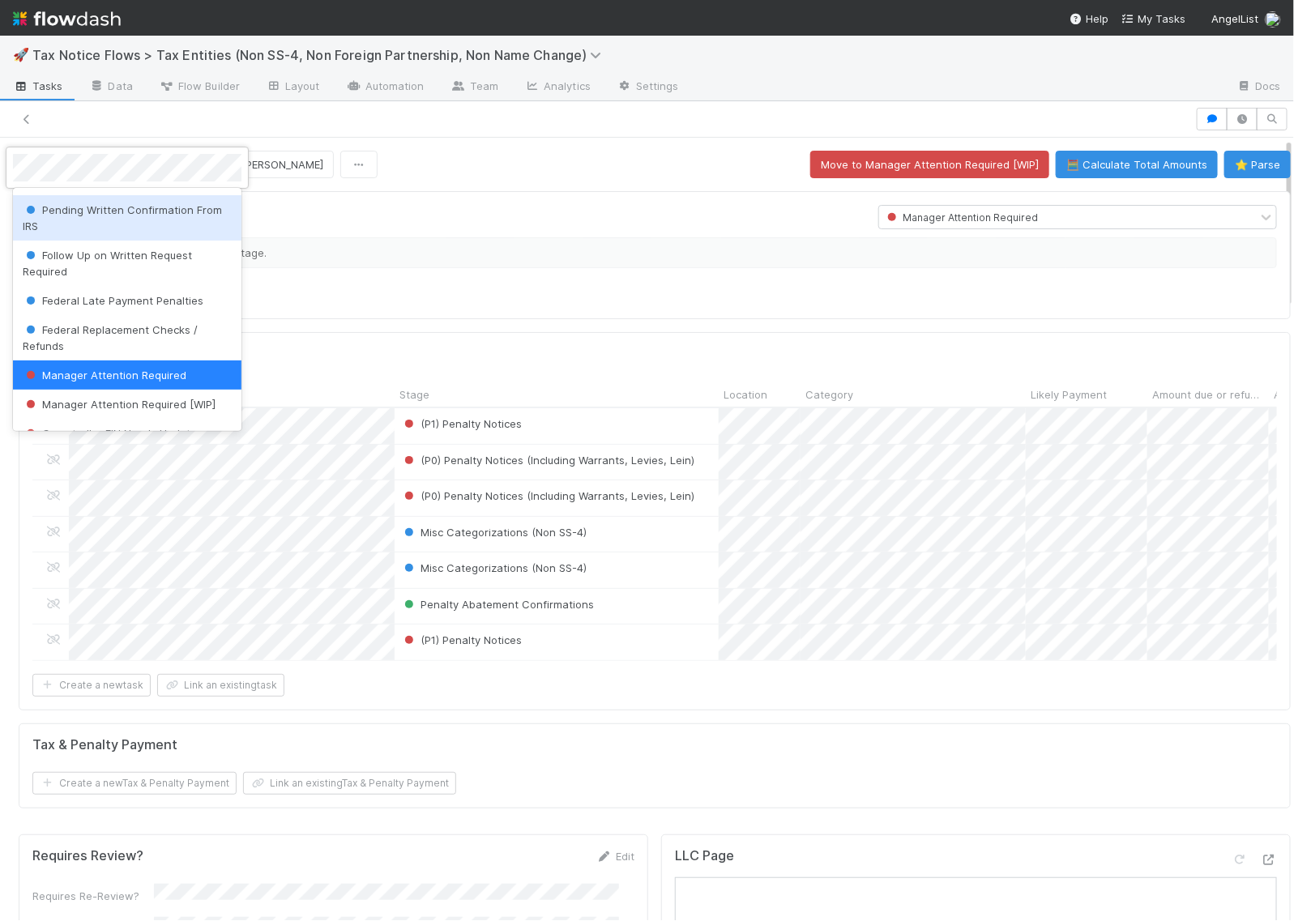
click at [452, 217] on div at bounding box center [647, 460] width 1294 height 921
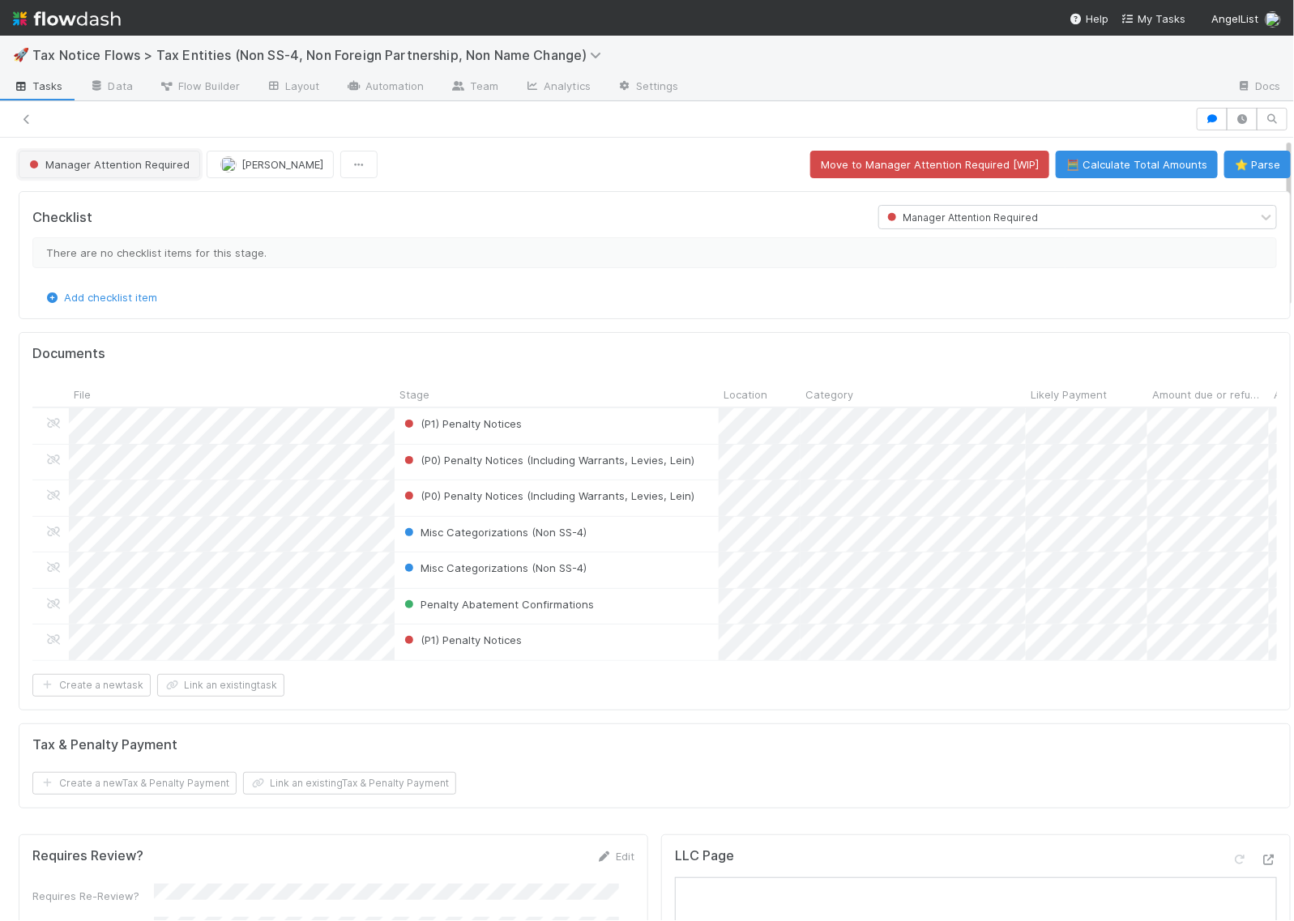
click at [109, 166] on span "Manager Attention Required" at bounding box center [108, 164] width 164 height 13
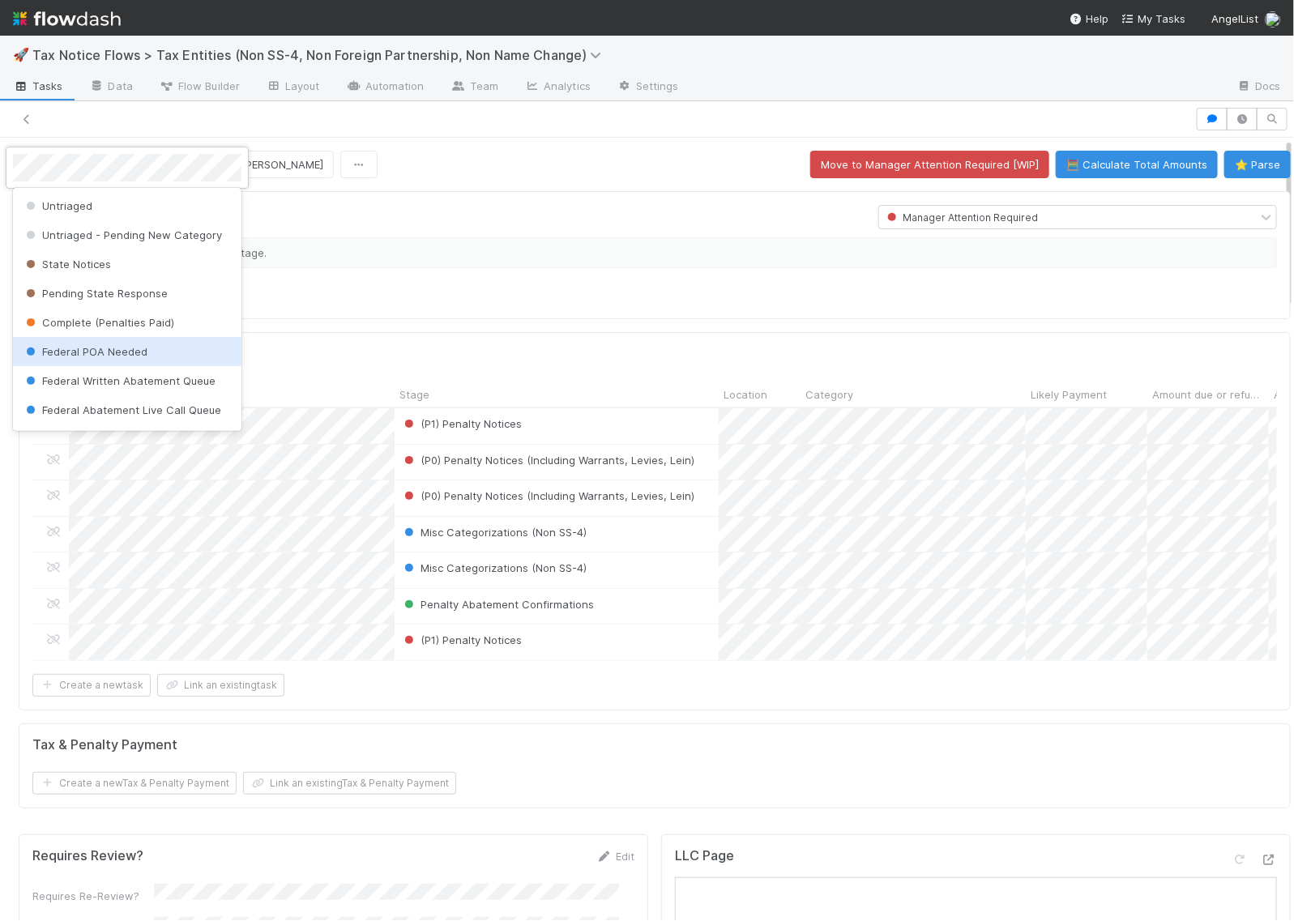
click at [118, 358] on span "Federal POA Needed" at bounding box center [85, 351] width 125 height 13
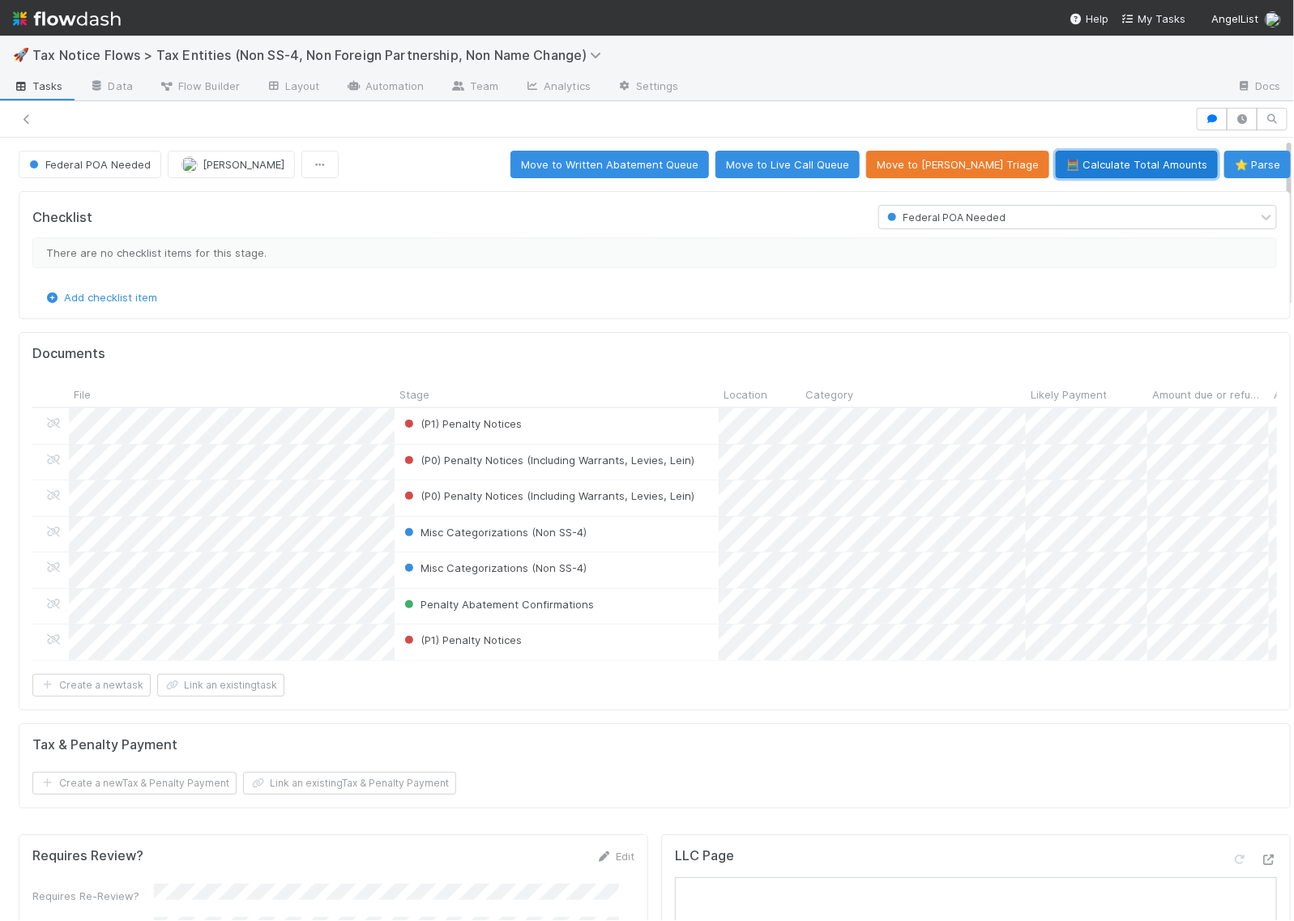
click at [1080, 160] on button "🧮 Calculate Total Amounts" at bounding box center [1137, 165] width 162 height 28
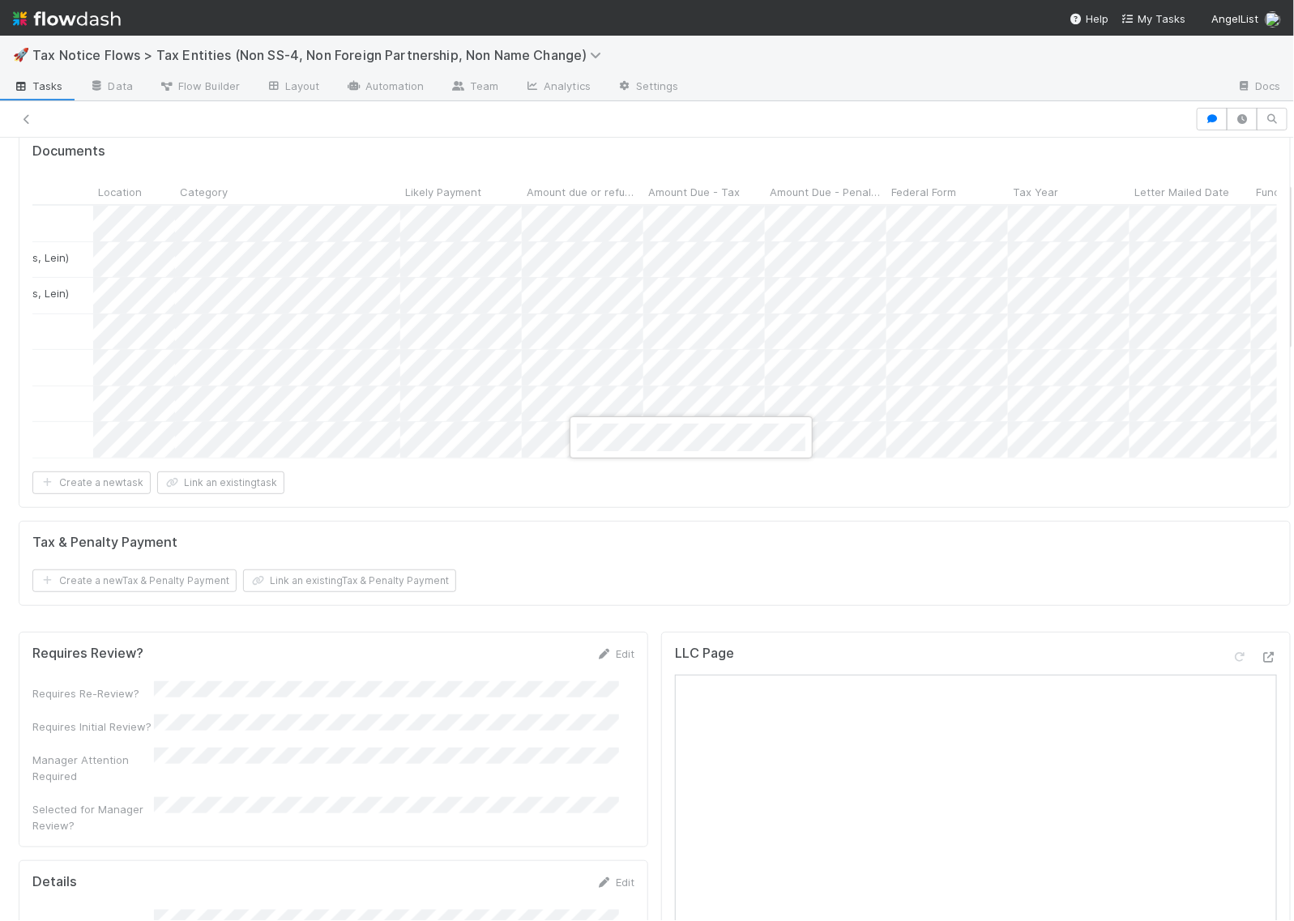
click at [601, 544] on div at bounding box center [647, 460] width 1294 height 921
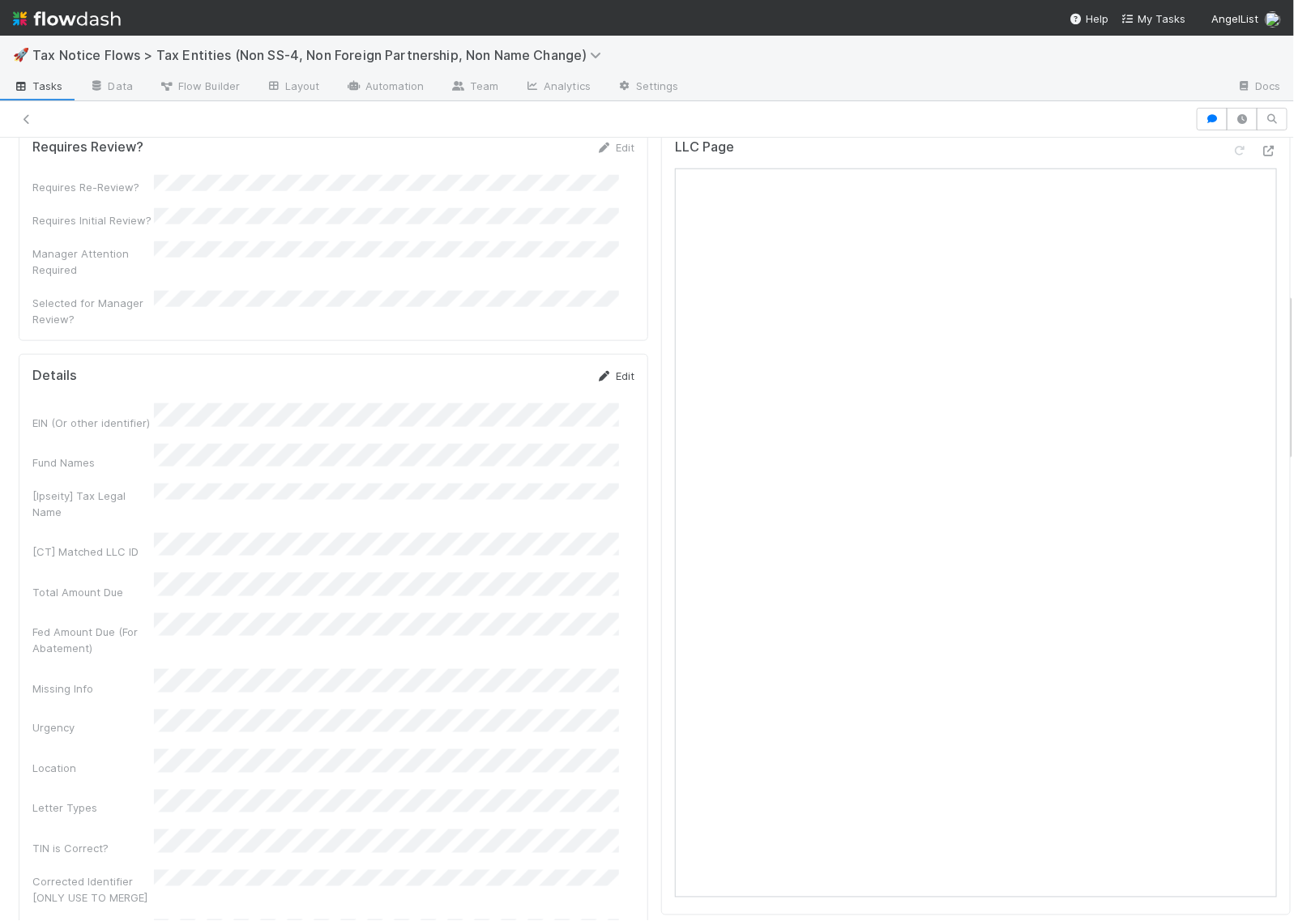
click at [606, 382] on link "Edit" at bounding box center [615, 376] width 38 height 13
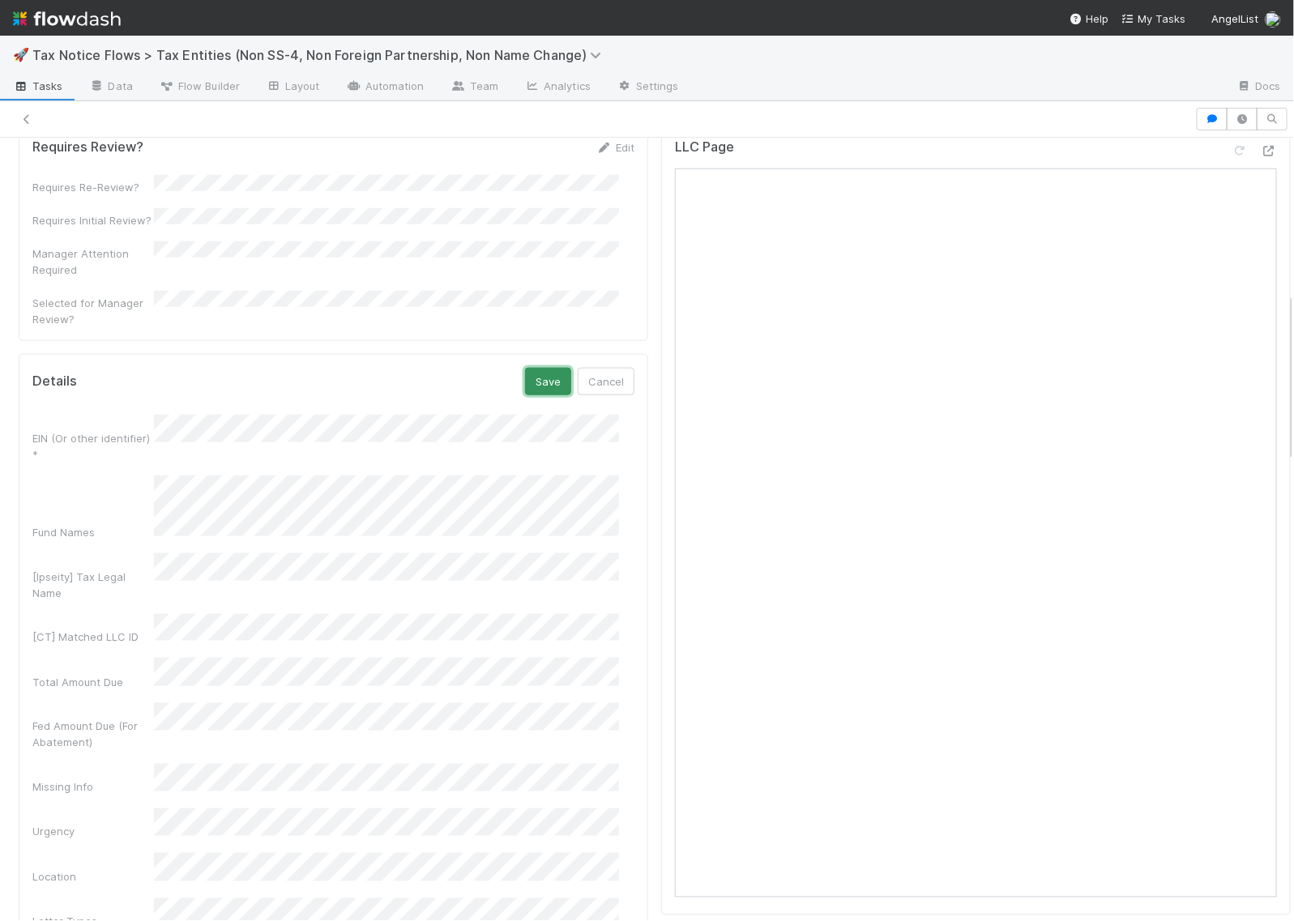
click at [528, 387] on button "Save" at bounding box center [548, 382] width 46 height 28
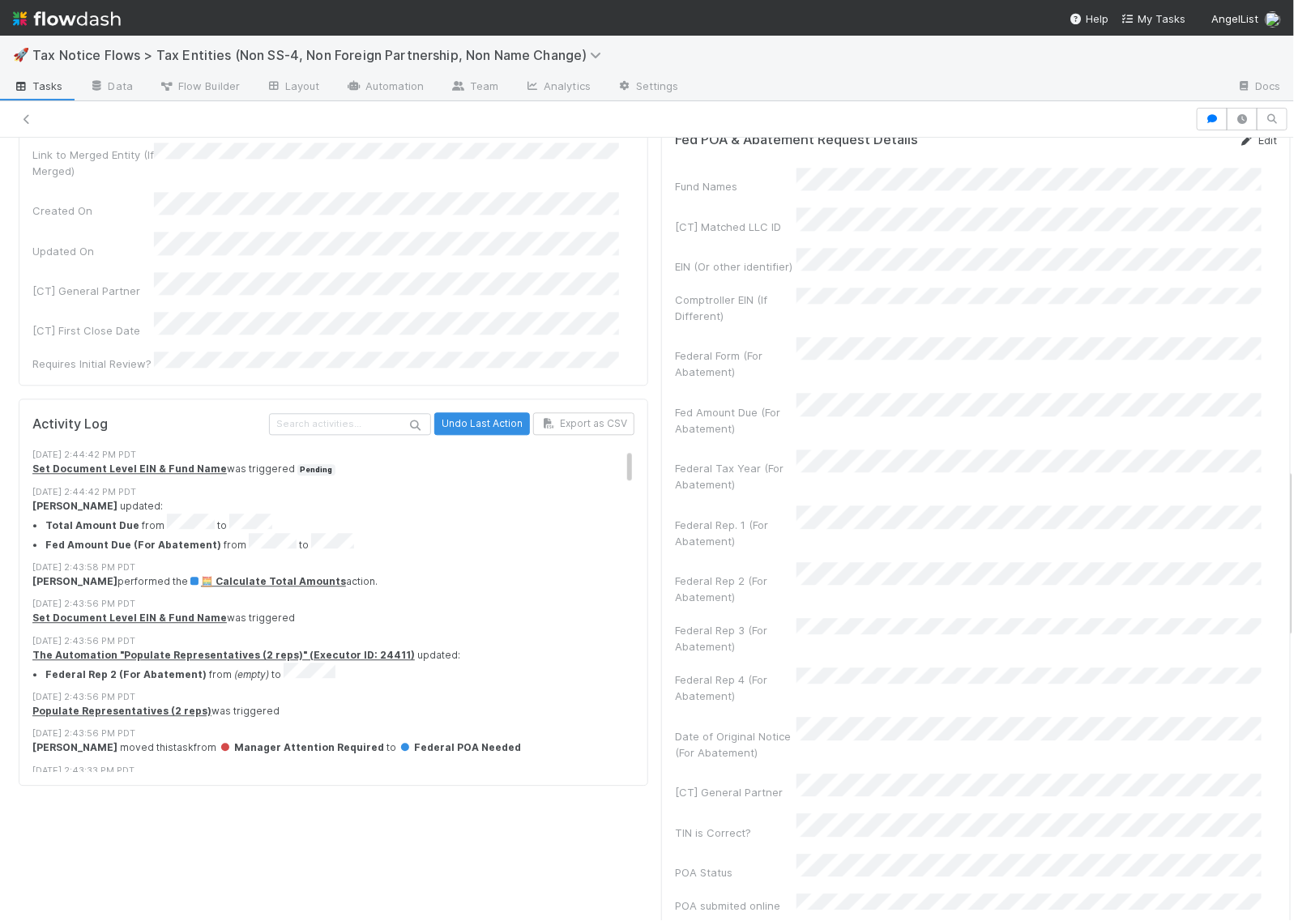
click at [1239, 147] on link "Edit" at bounding box center [1258, 140] width 38 height 13
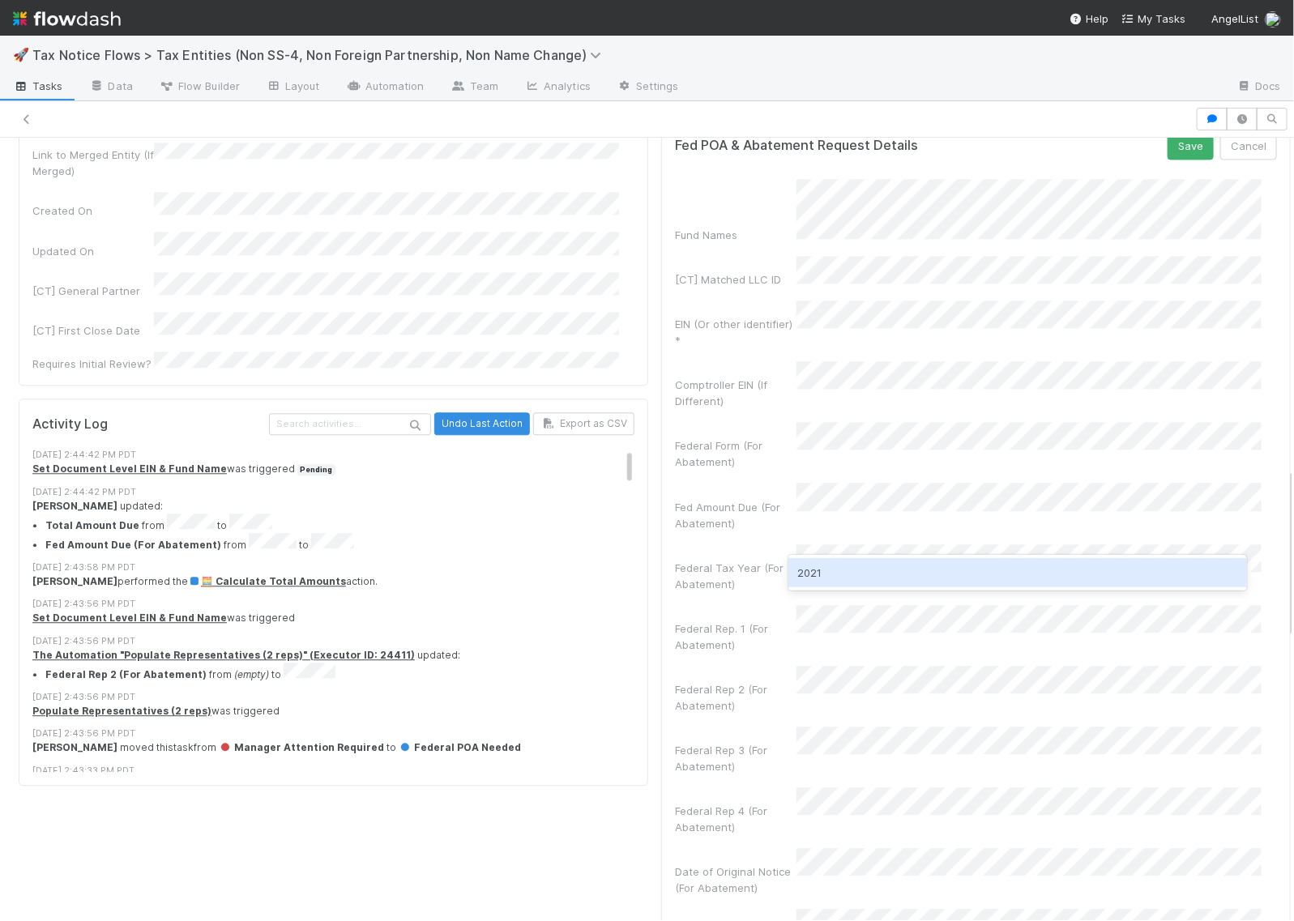
click at [855, 572] on div "2021" at bounding box center [1018, 572] width 459 height 29
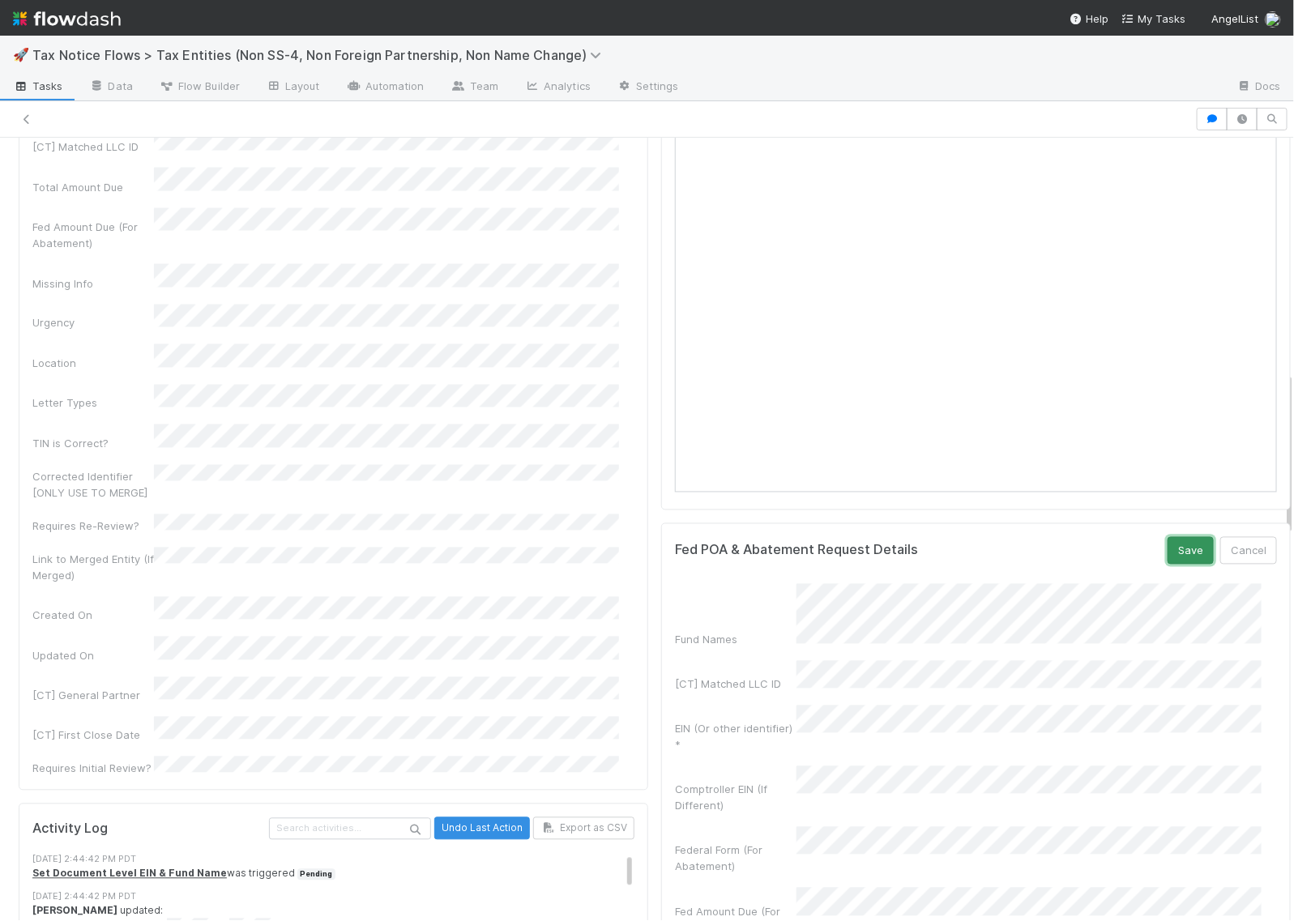
click at [1168, 565] on button "Save" at bounding box center [1191, 551] width 46 height 28
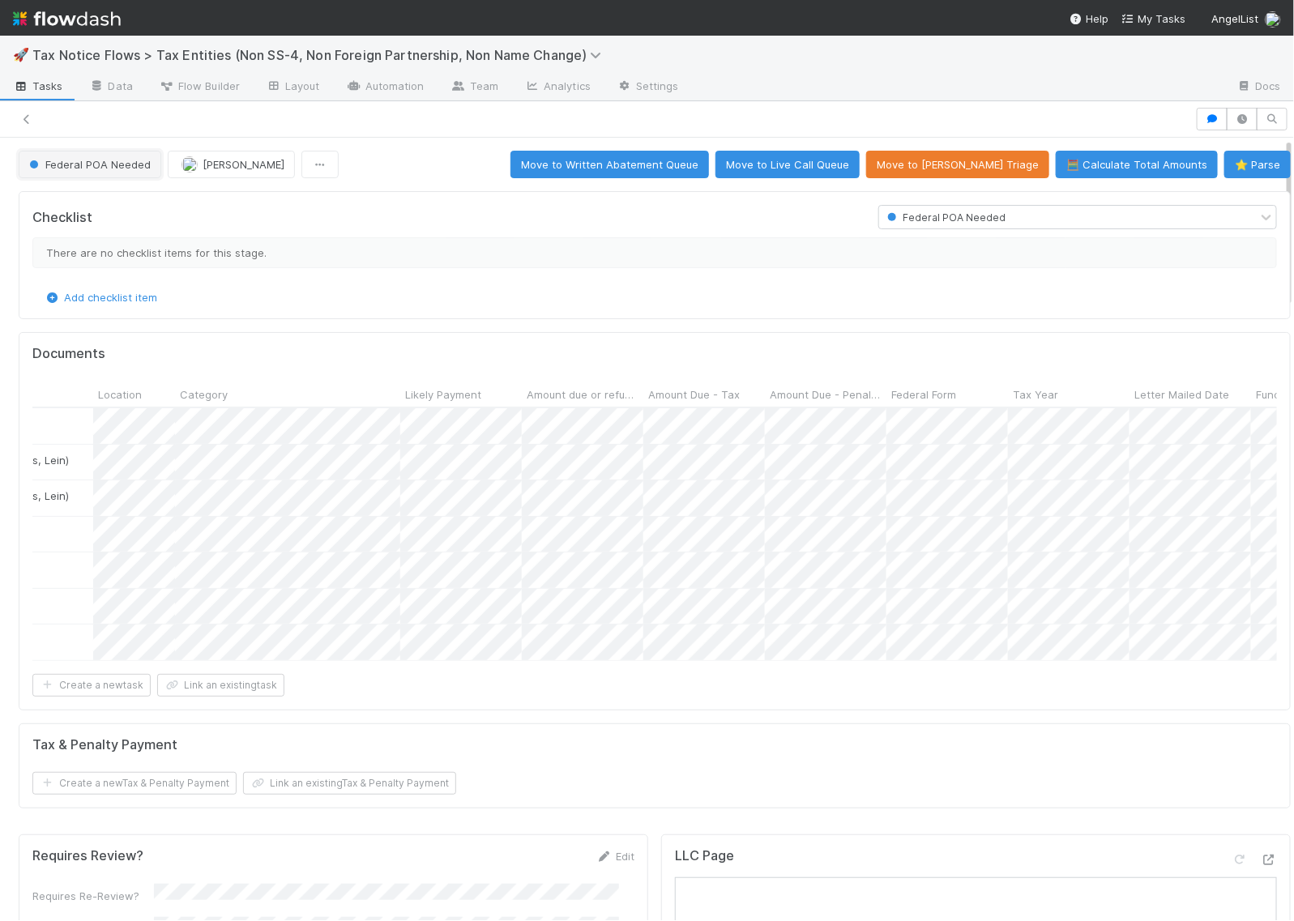
click at [107, 160] on span "Federal POA Needed" at bounding box center [88, 164] width 125 height 13
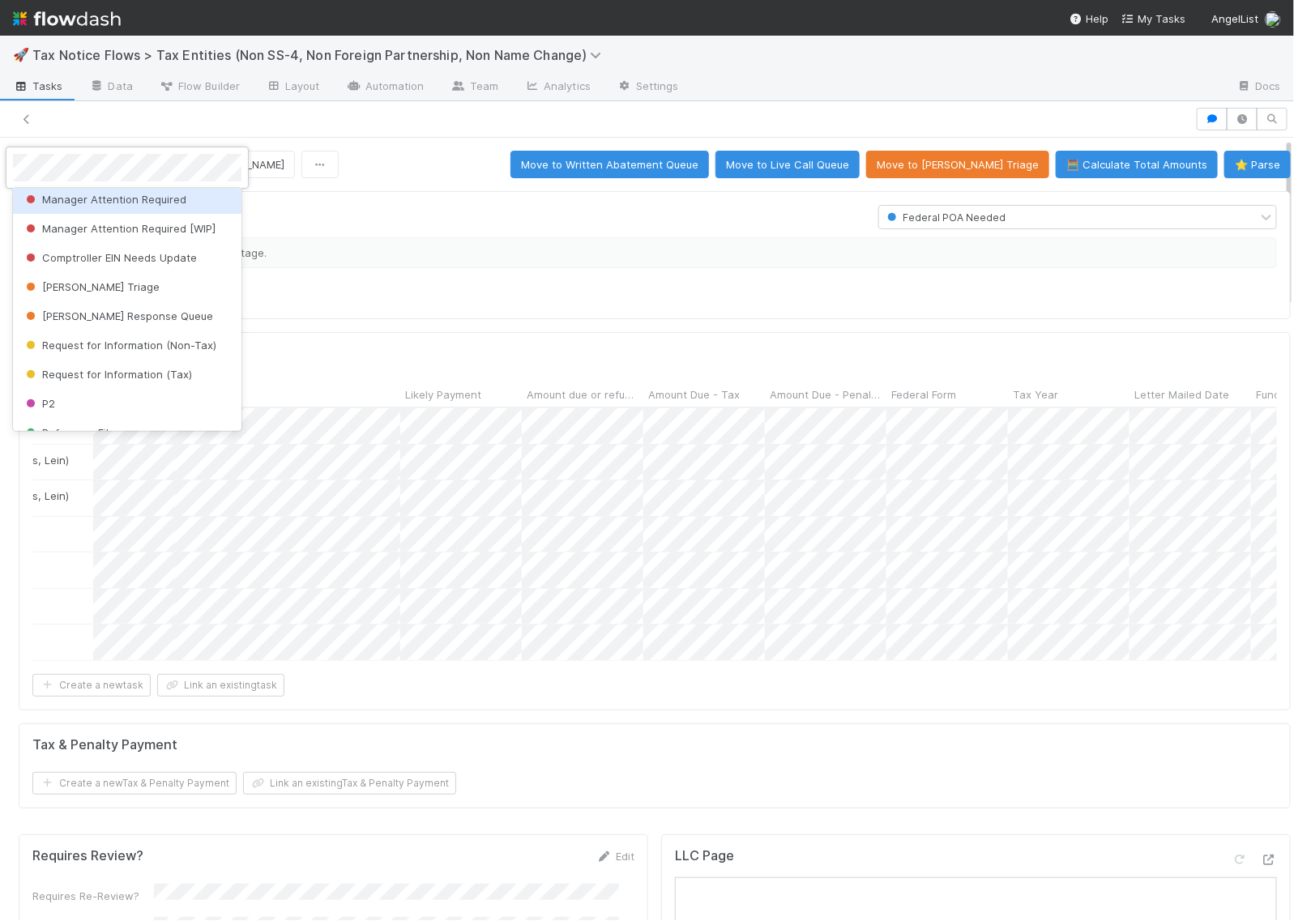
click at [105, 206] on span "Manager Attention Required" at bounding box center [105, 199] width 164 height 13
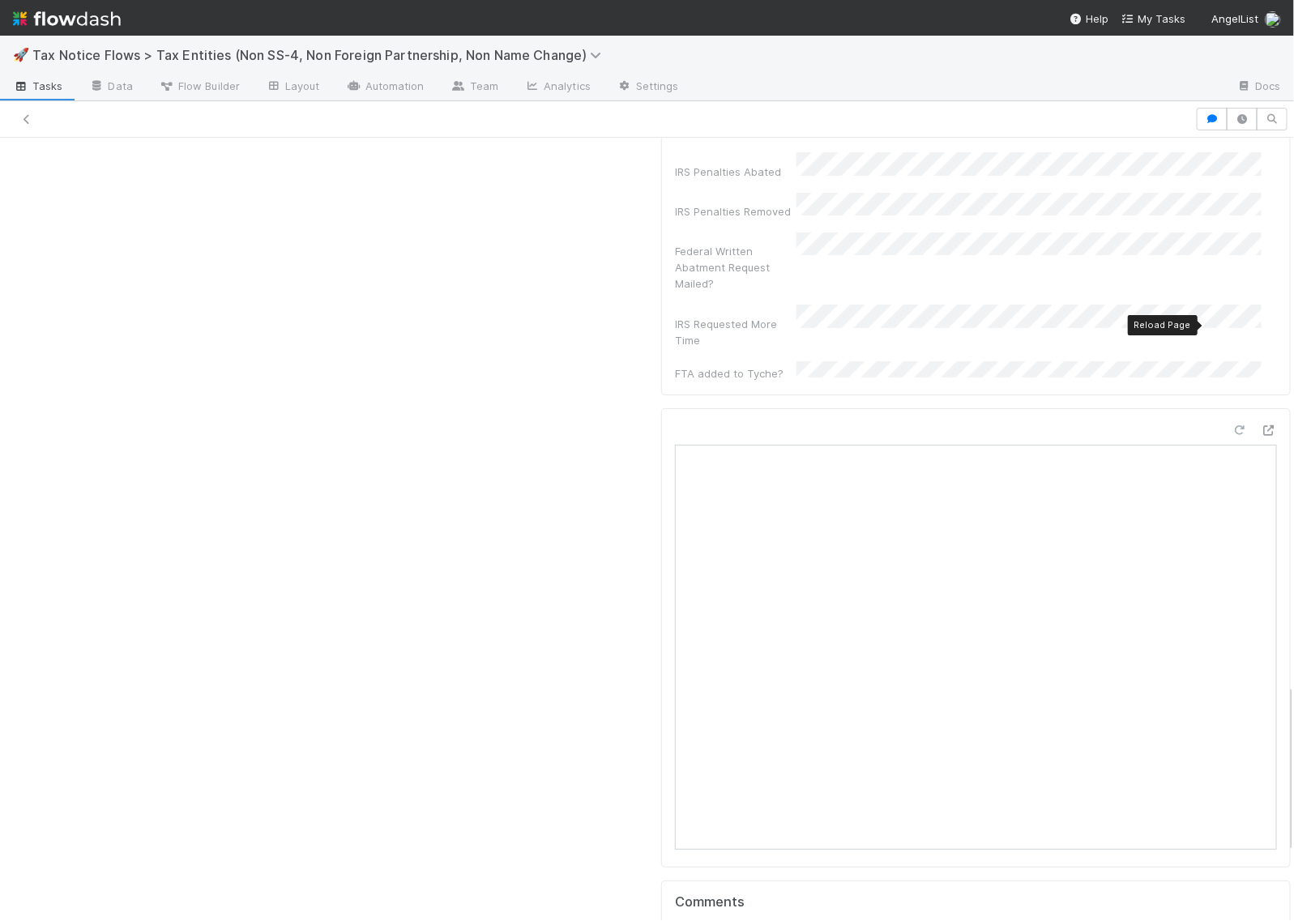
click at [1232, 425] on icon at bounding box center [1240, 430] width 16 height 11
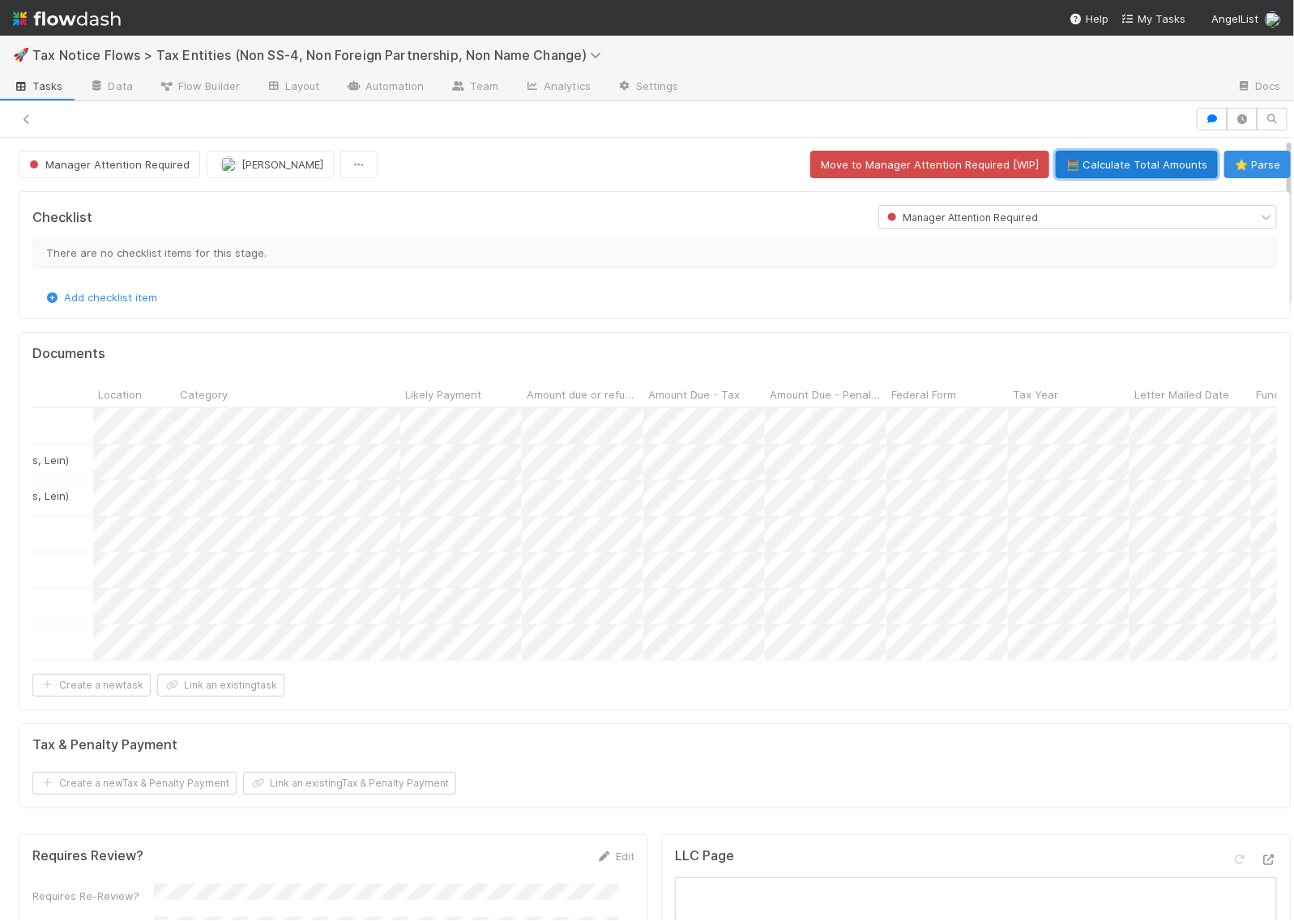
click at [1074, 164] on button "🧮 Calculate Total Amounts" at bounding box center [1137, 165] width 162 height 28
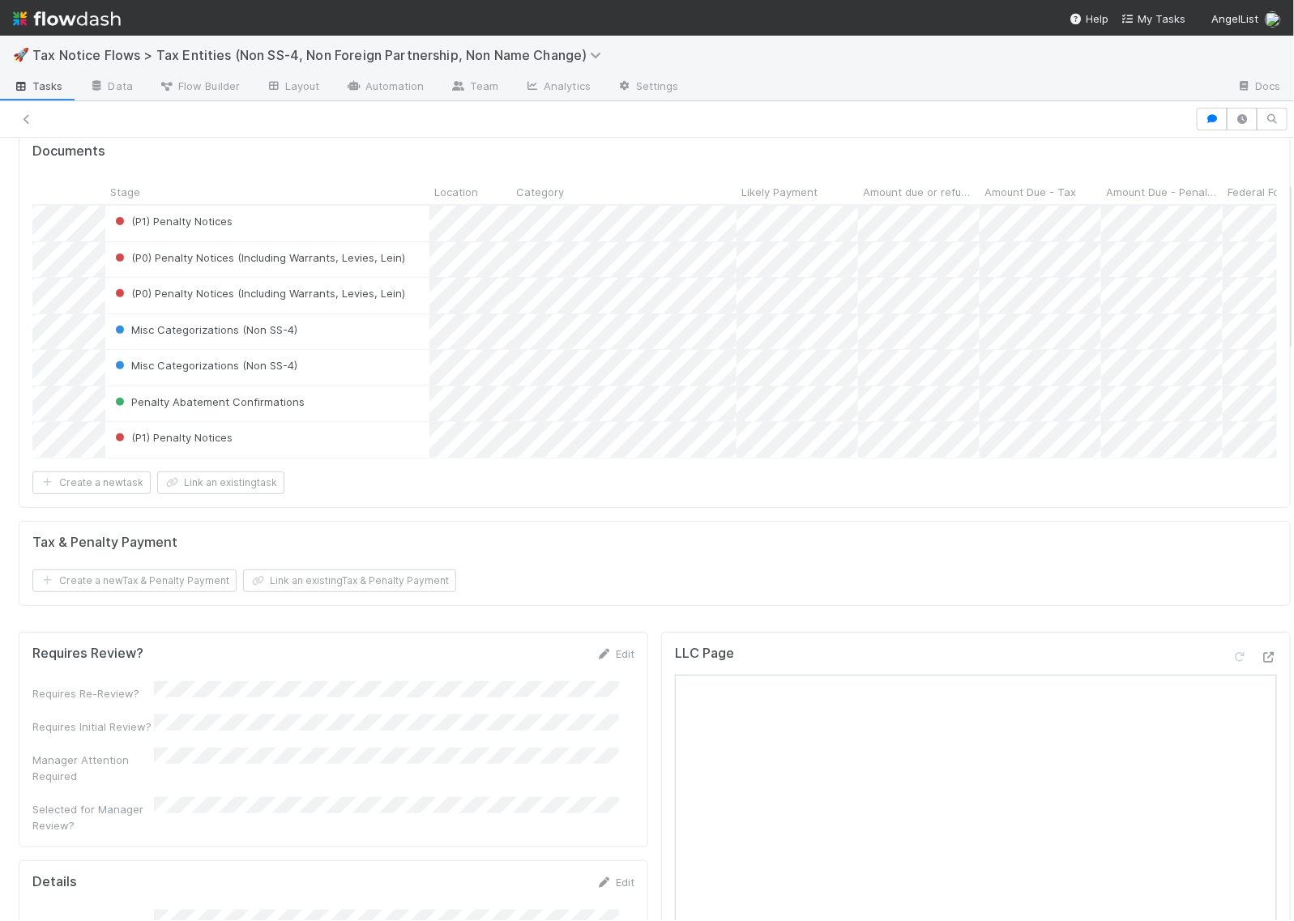
click at [495, 151] on div "Documents" at bounding box center [654, 151] width 1245 height 16
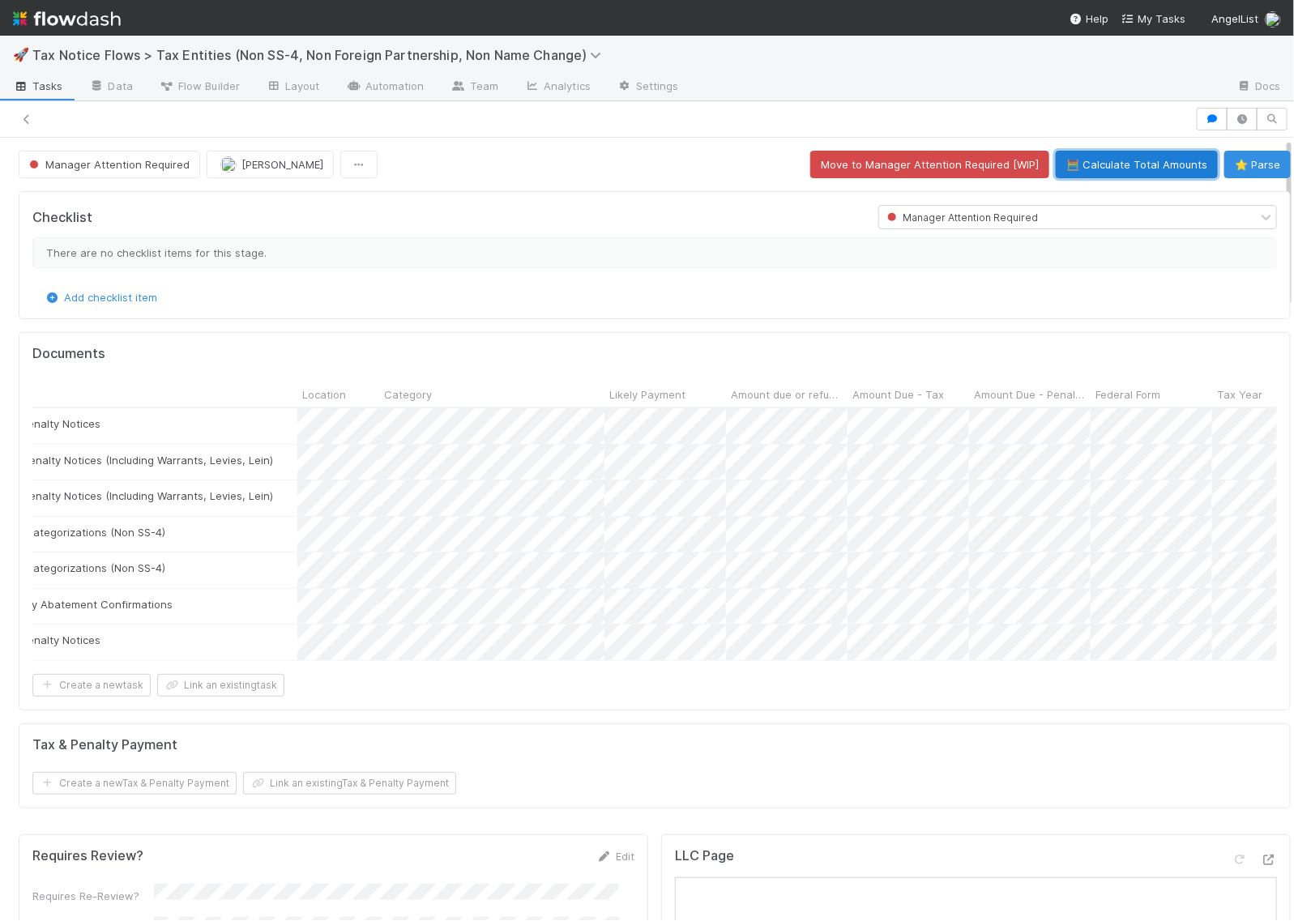
click at [1109, 160] on button "🧮 Calculate Total Amounts" at bounding box center [1137, 165] width 162 height 28
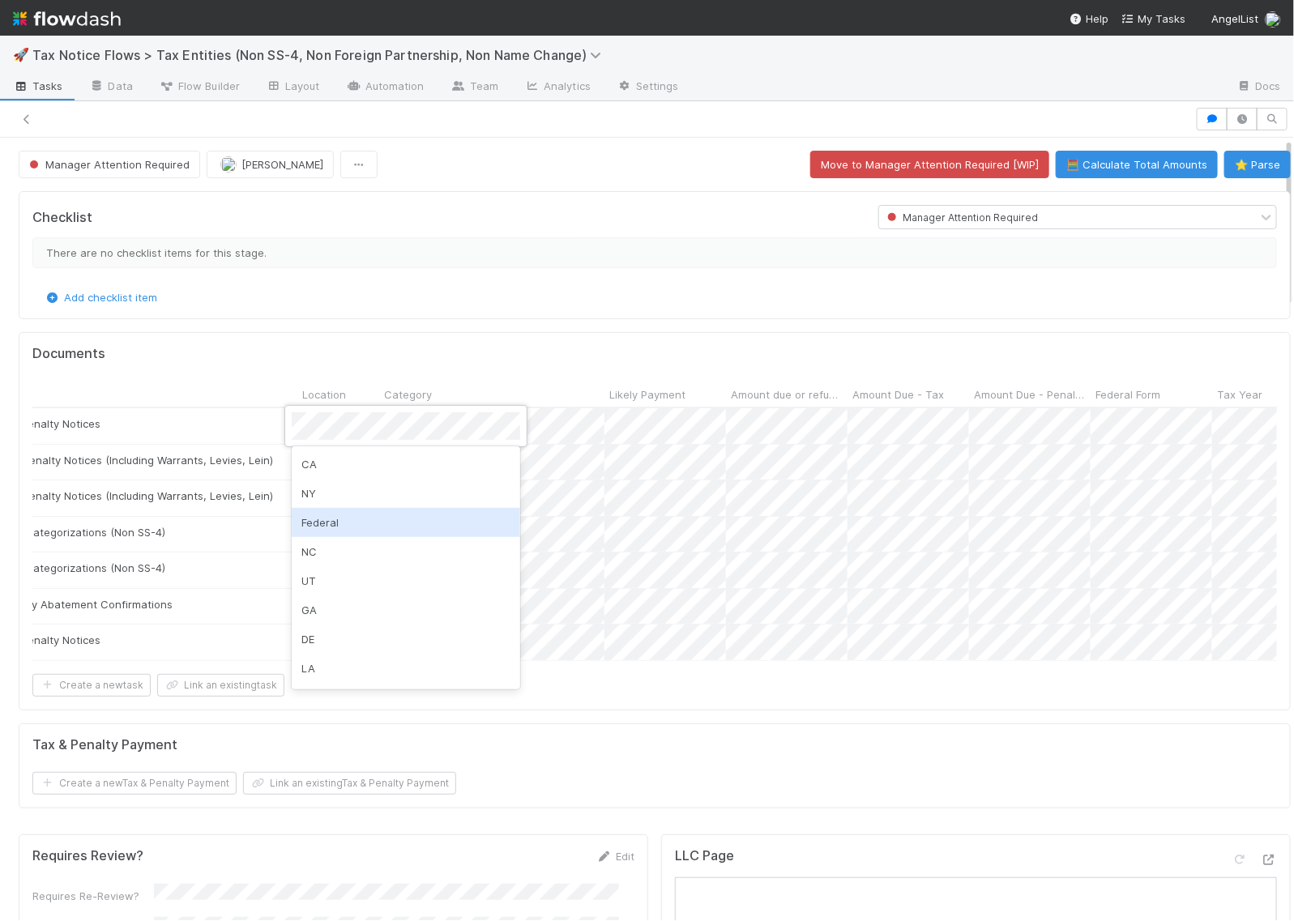
click at [331, 521] on div "Federal" at bounding box center [406, 522] width 229 height 29
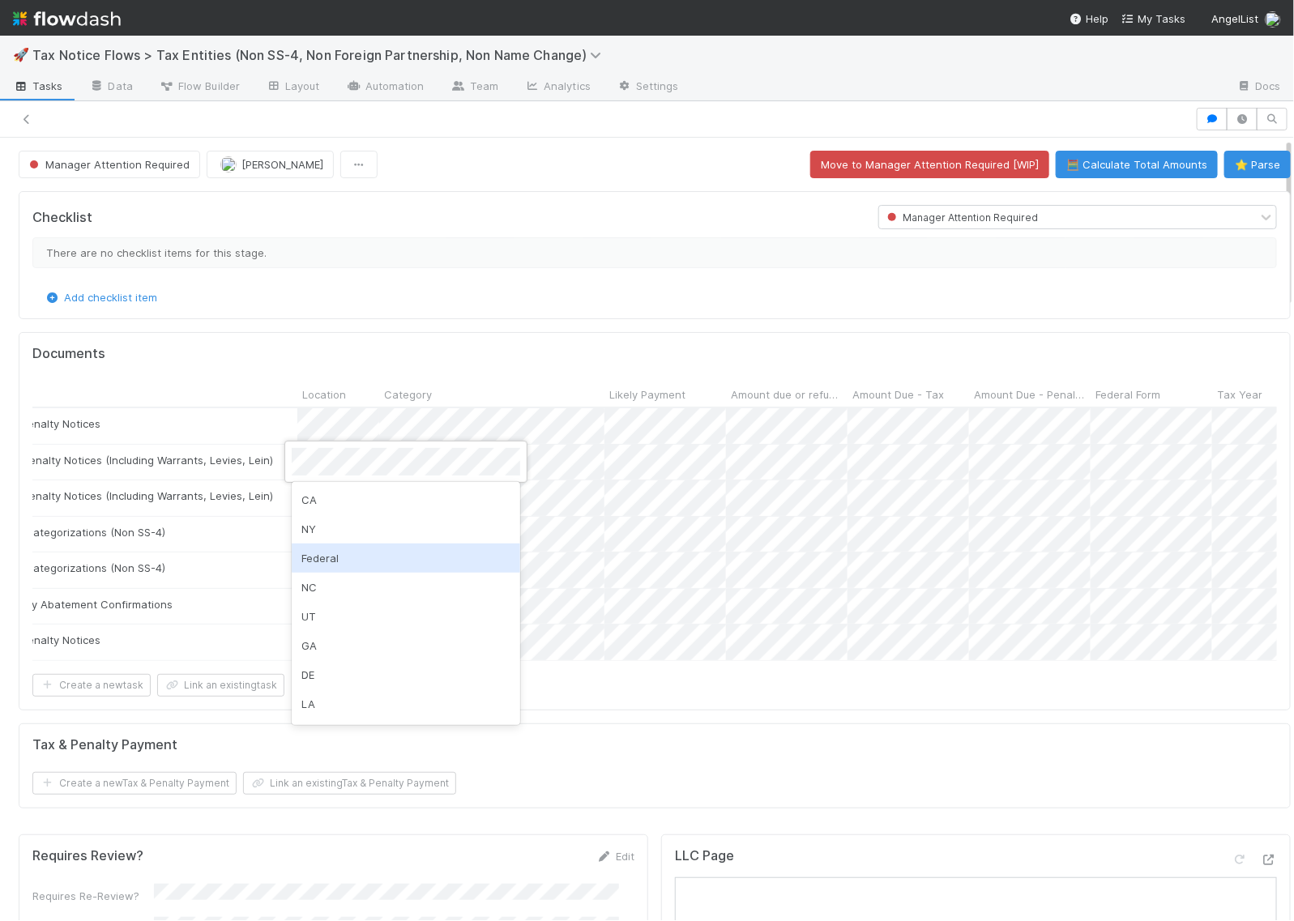
click at [333, 557] on div "Federal" at bounding box center [406, 558] width 229 height 29
click at [328, 589] on div "Federal" at bounding box center [406, 594] width 229 height 29
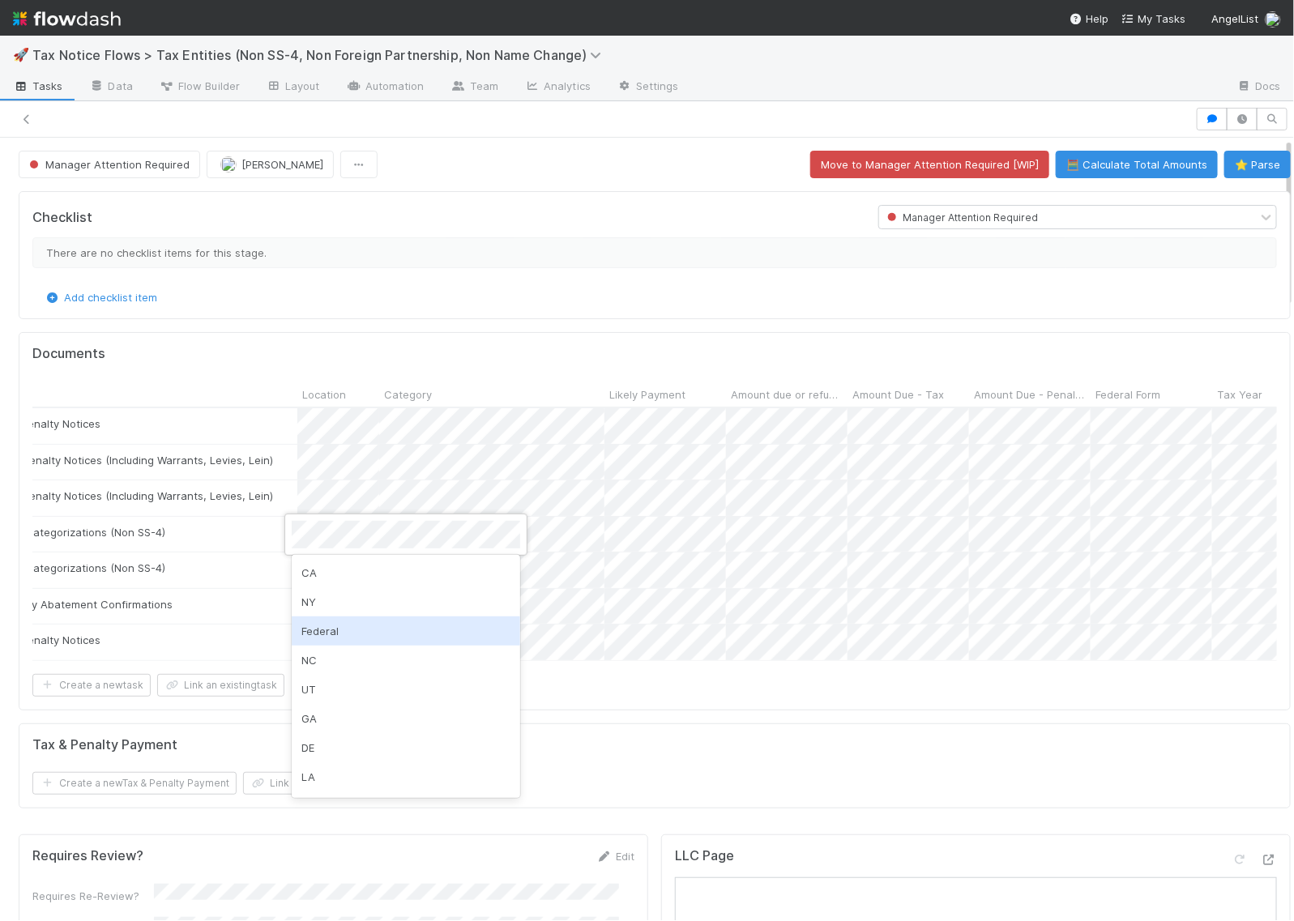
click at [329, 622] on div "Federal" at bounding box center [406, 631] width 229 height 29
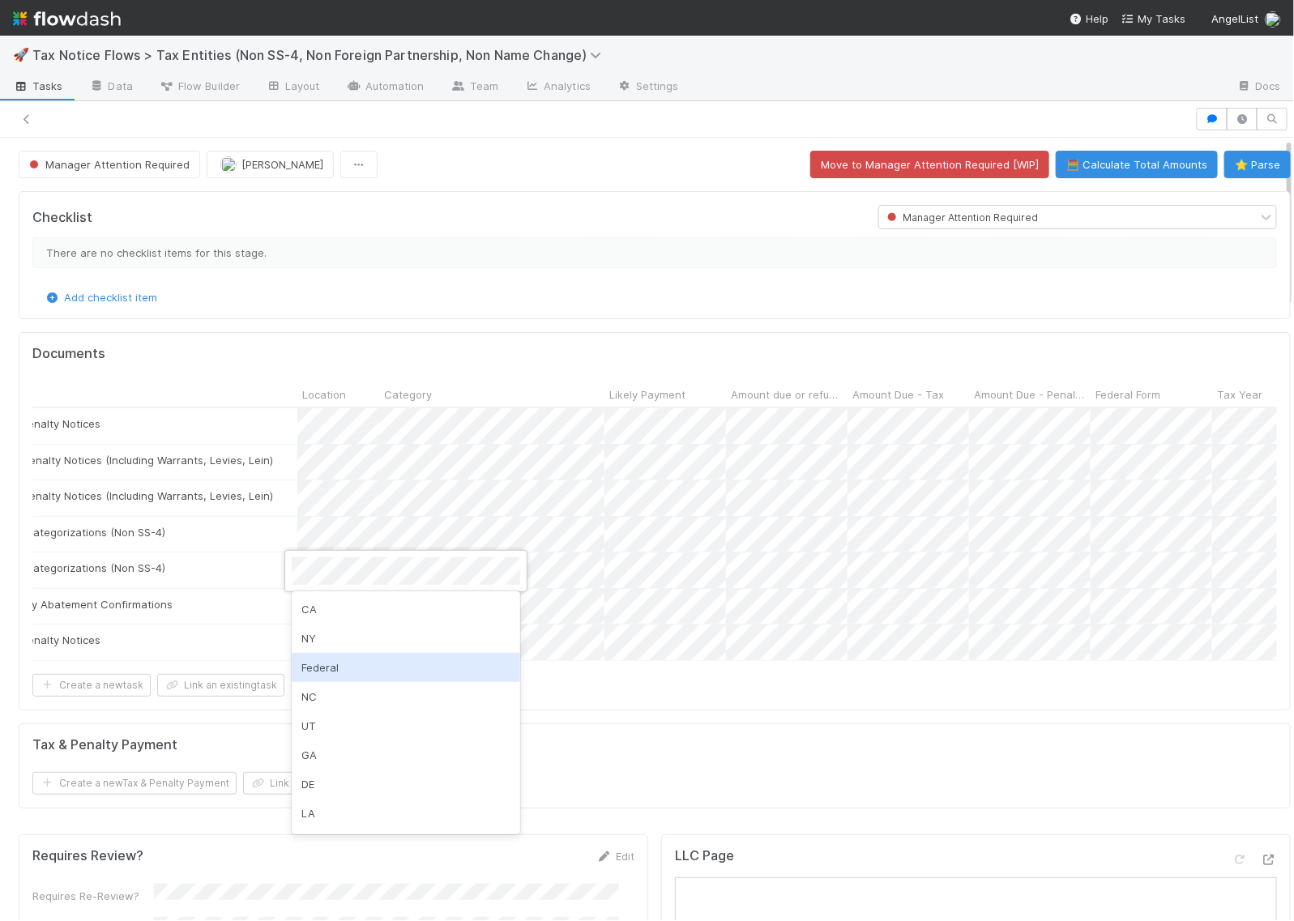
click at [326, 661] on div "Federal" at bounding box center [406, 667] width 229 height 29
click at [329, 697] on div "Federal" at bounding box center [406, 703] width 229 height 29
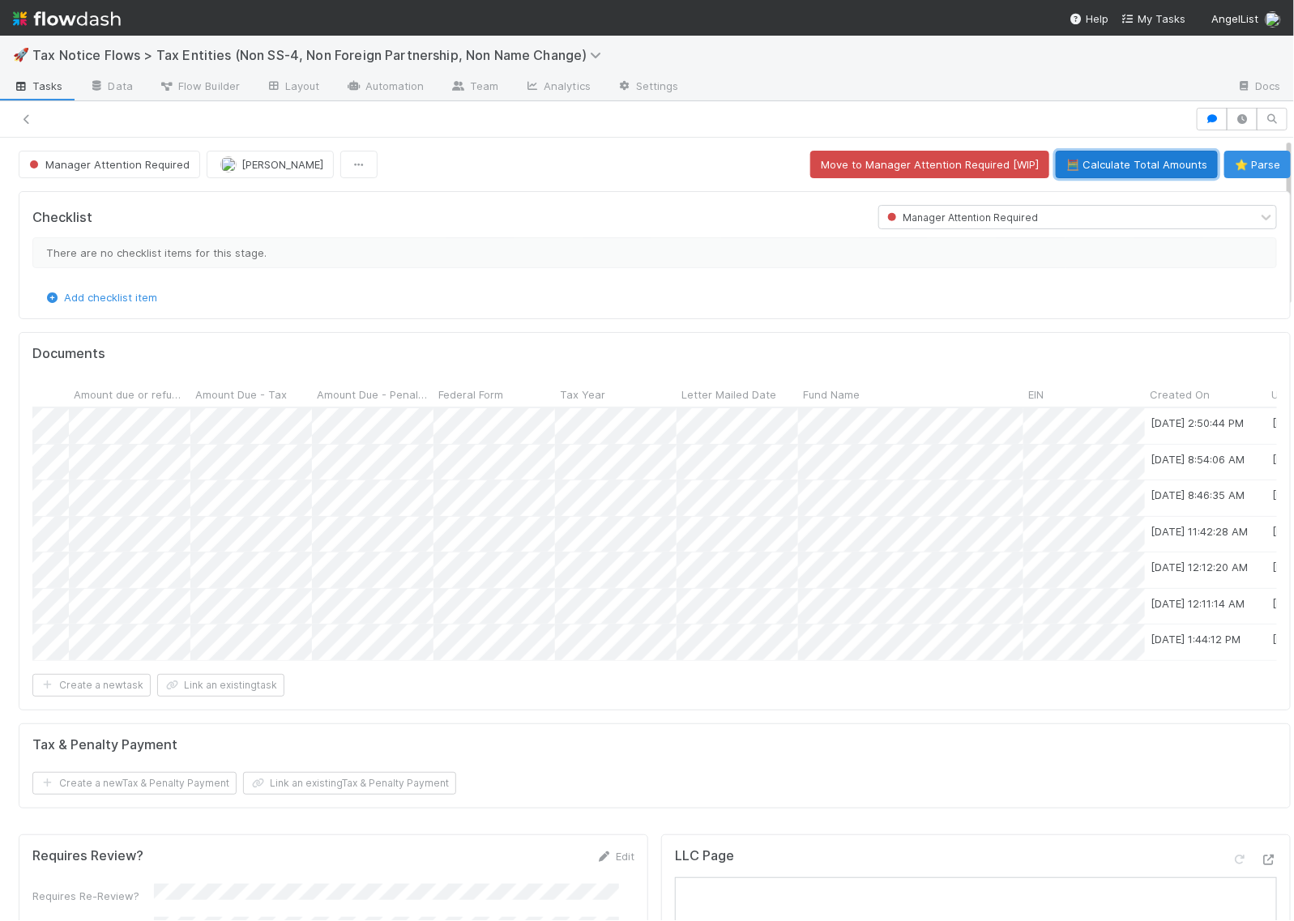
click at [1086, 158] on button "🧮 Calculate Total Amounts" at bounding box center [1137, 165] width 162 height 28
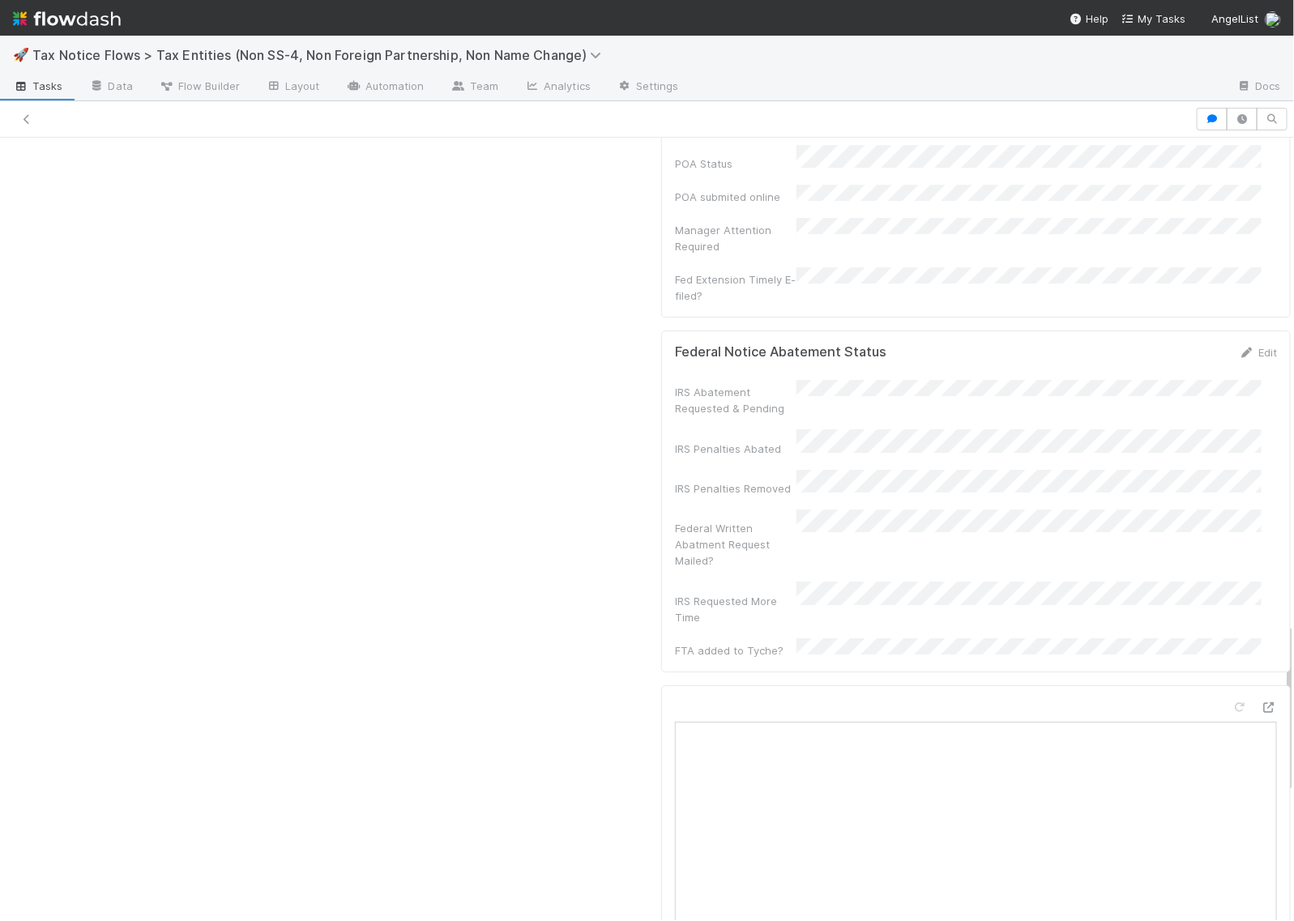
click at [1236, 686] on div at bounding box center [976, 916] width 630 height 460
click at [1261, 703] on icon at bounding box center [1269, 708] width 16 height 11
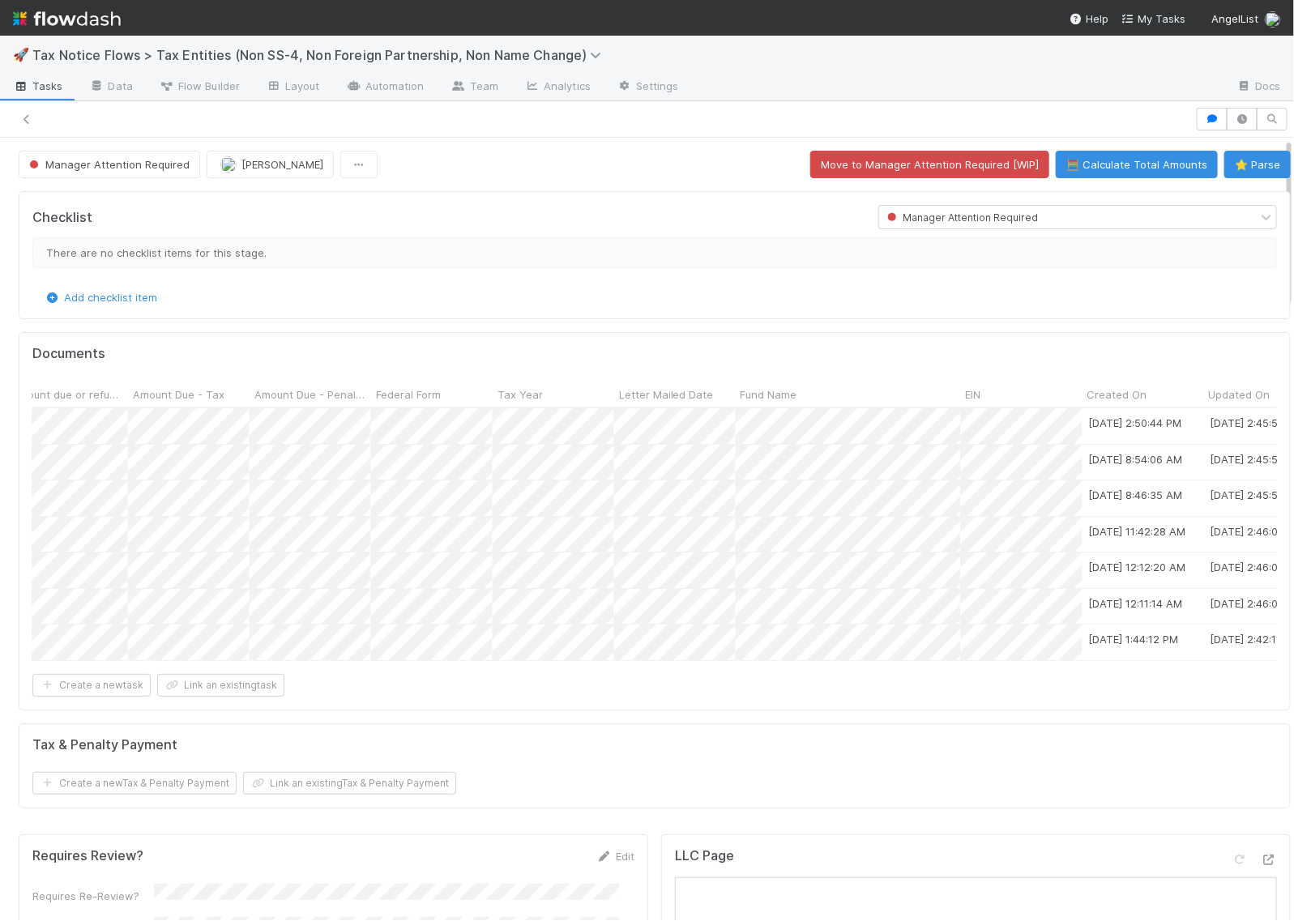
scroll to position [0, 1050]
click at [513, 343] on div at bounding box center [647, 460] width 1294 height 921
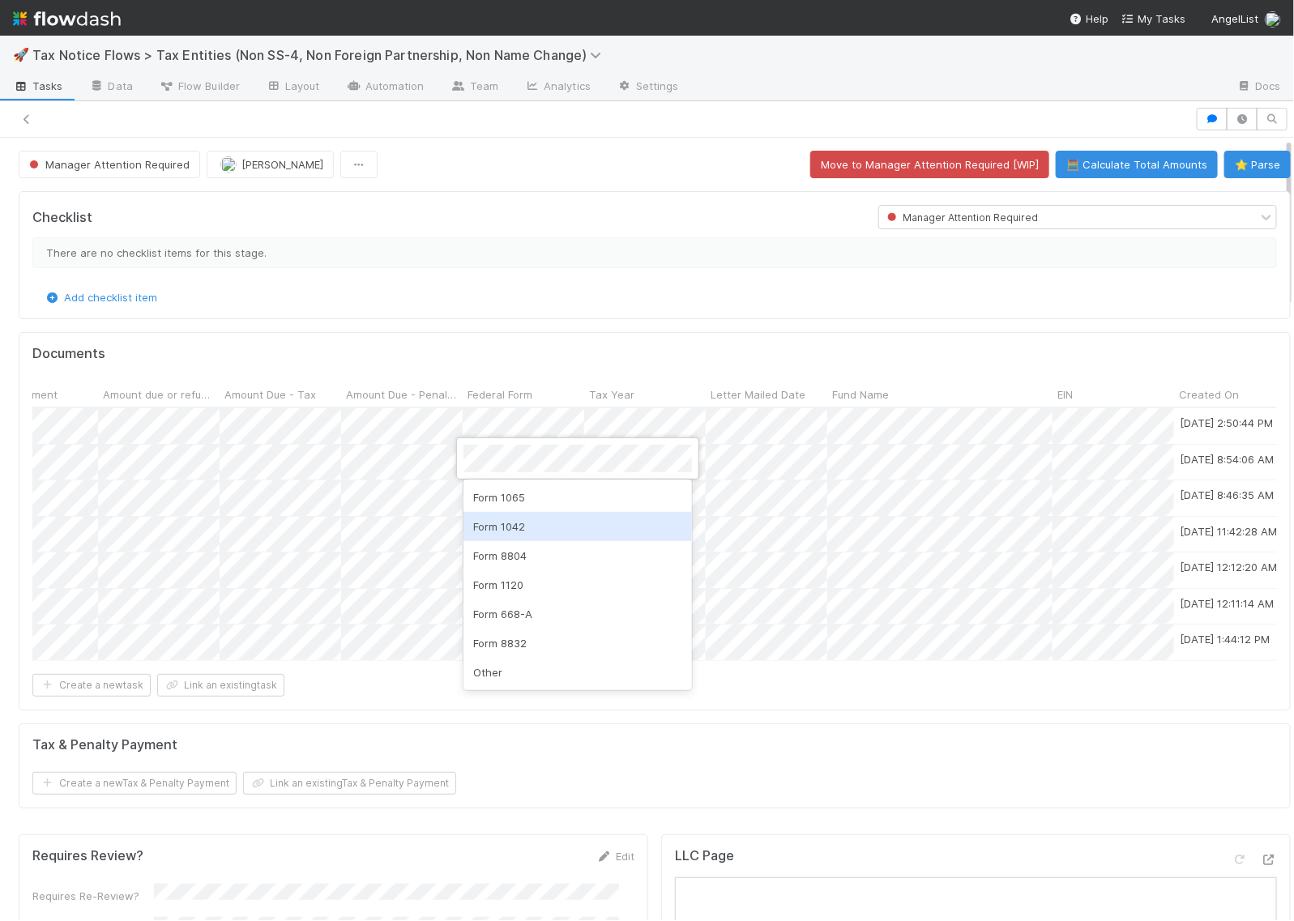
click at [492, 329] on div at bounding box center [647, 460] width 1294 height 921
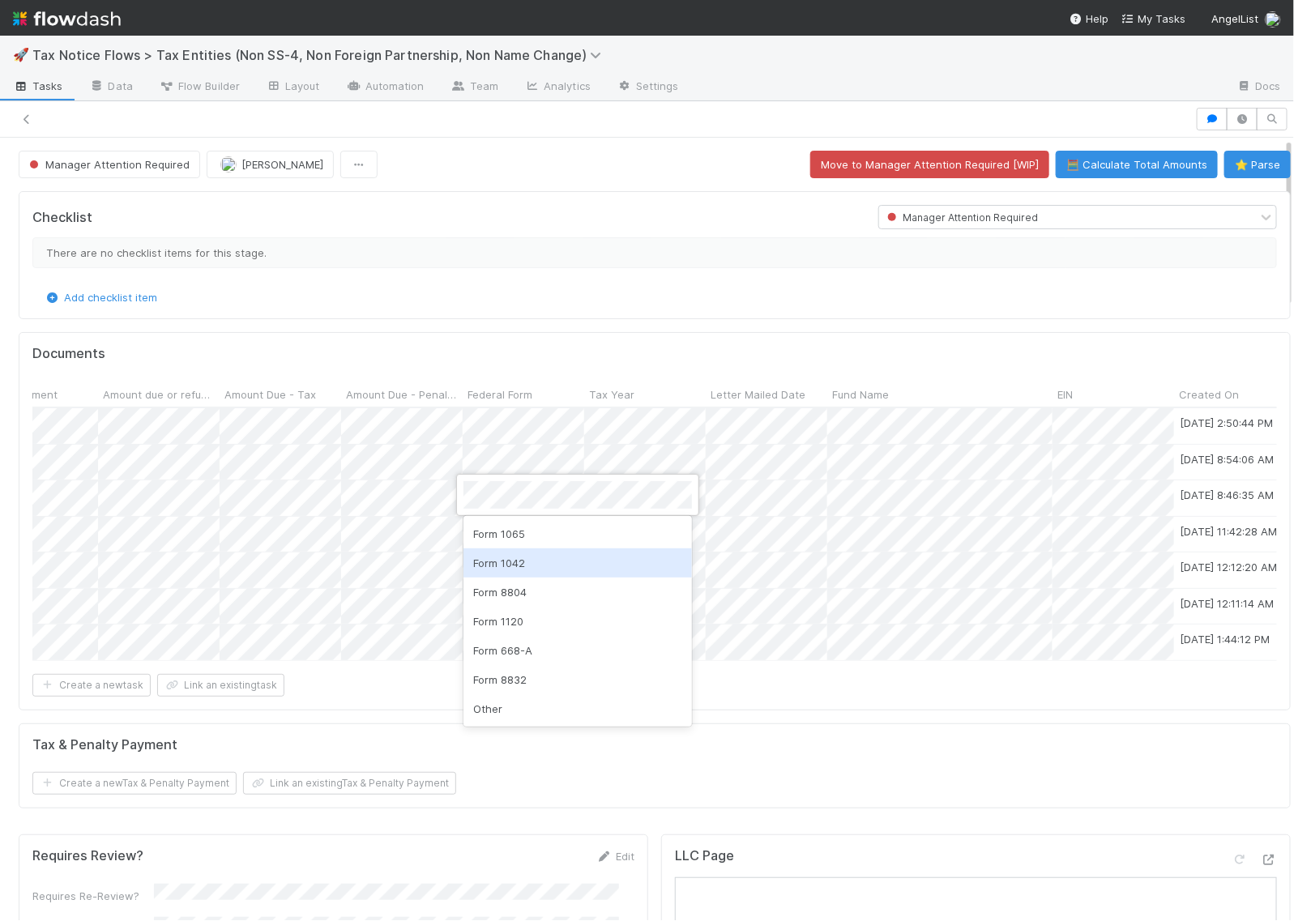
click at [481, 327] on div at bounding box center [647, 460] width 1294 height 921
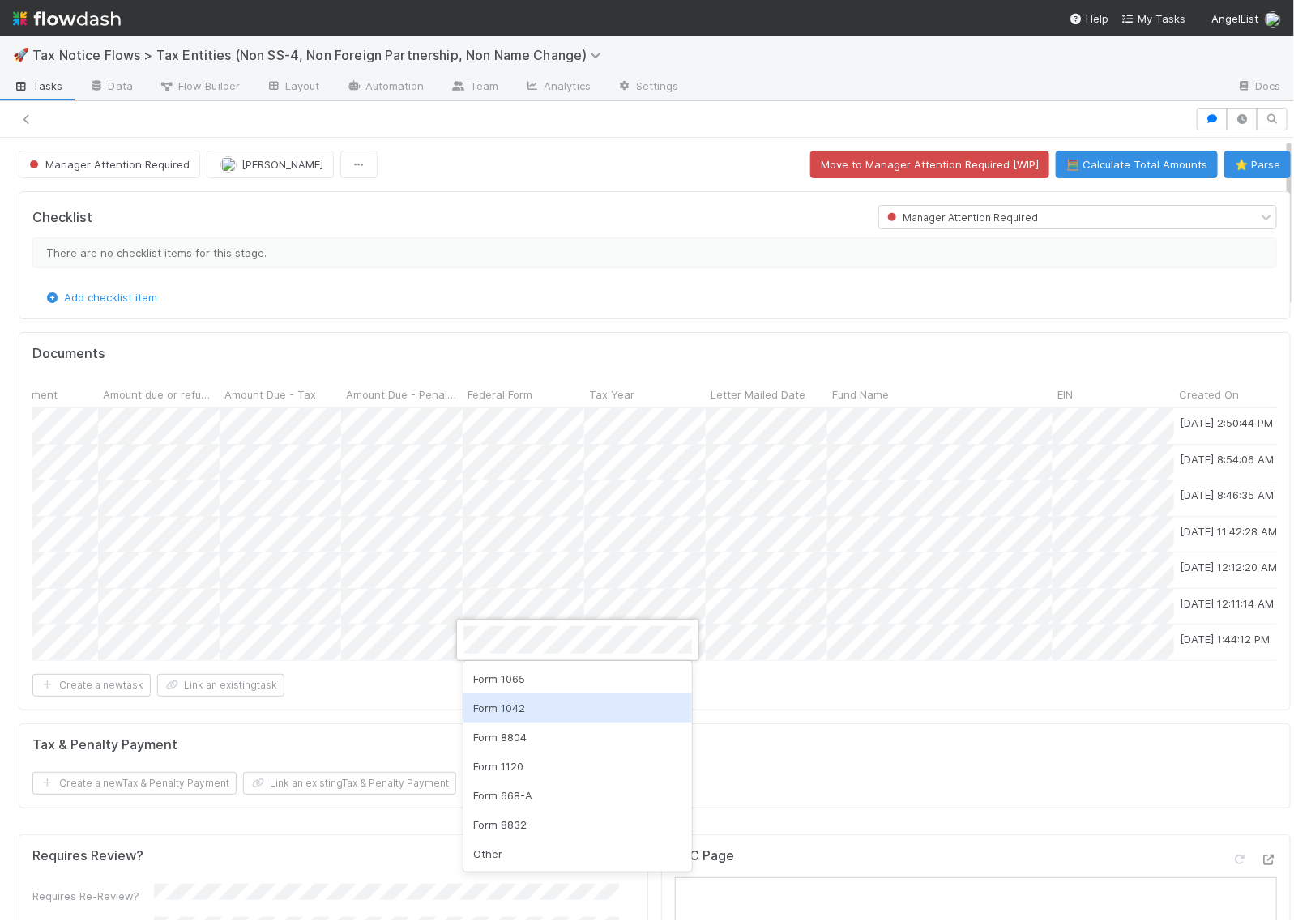
click at [519, 497] on div at bounding box center [647, 460] width 1294 height 921
click at [558, 342] on div at bounding box center [647, 460] width 1294 height 921
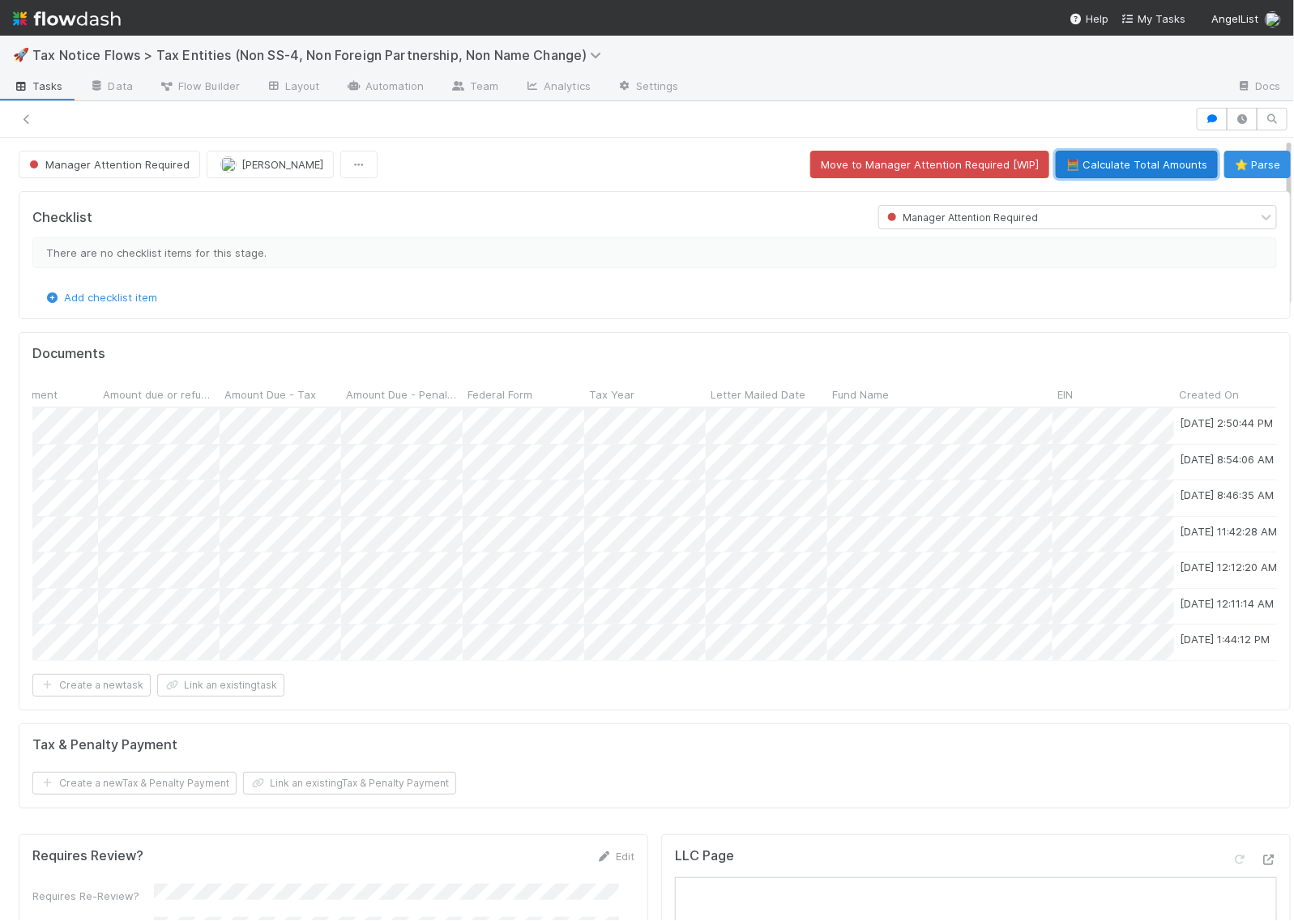
click at [1056, 160] on button "🧮 Calculate Total Amounts" at bounding box center [1137, 165] width 162 height 28
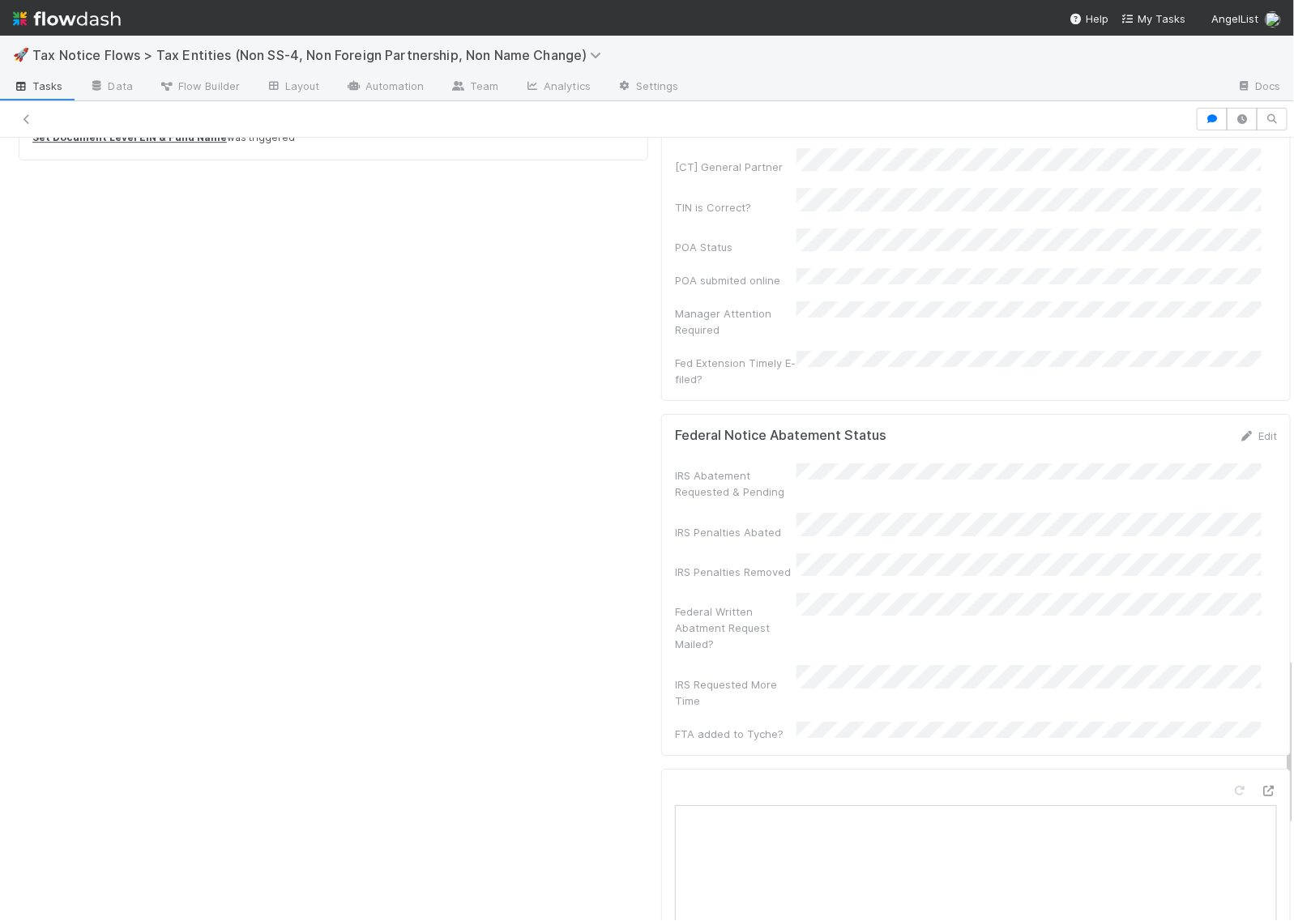
scroll to position [2634, 0]
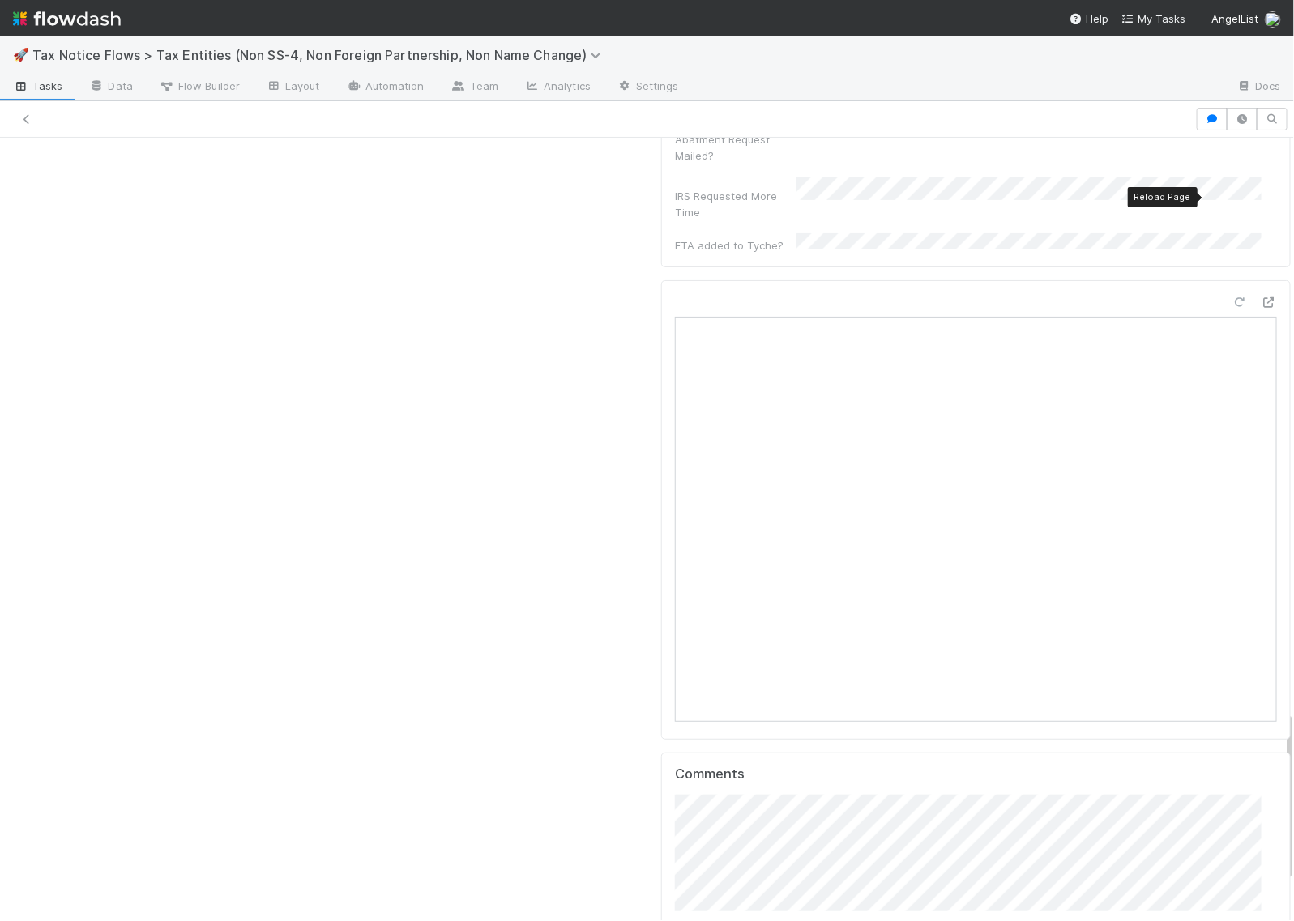
click at [1232, 297] on icon at bounding box center [1240, 302] width 16 height 11
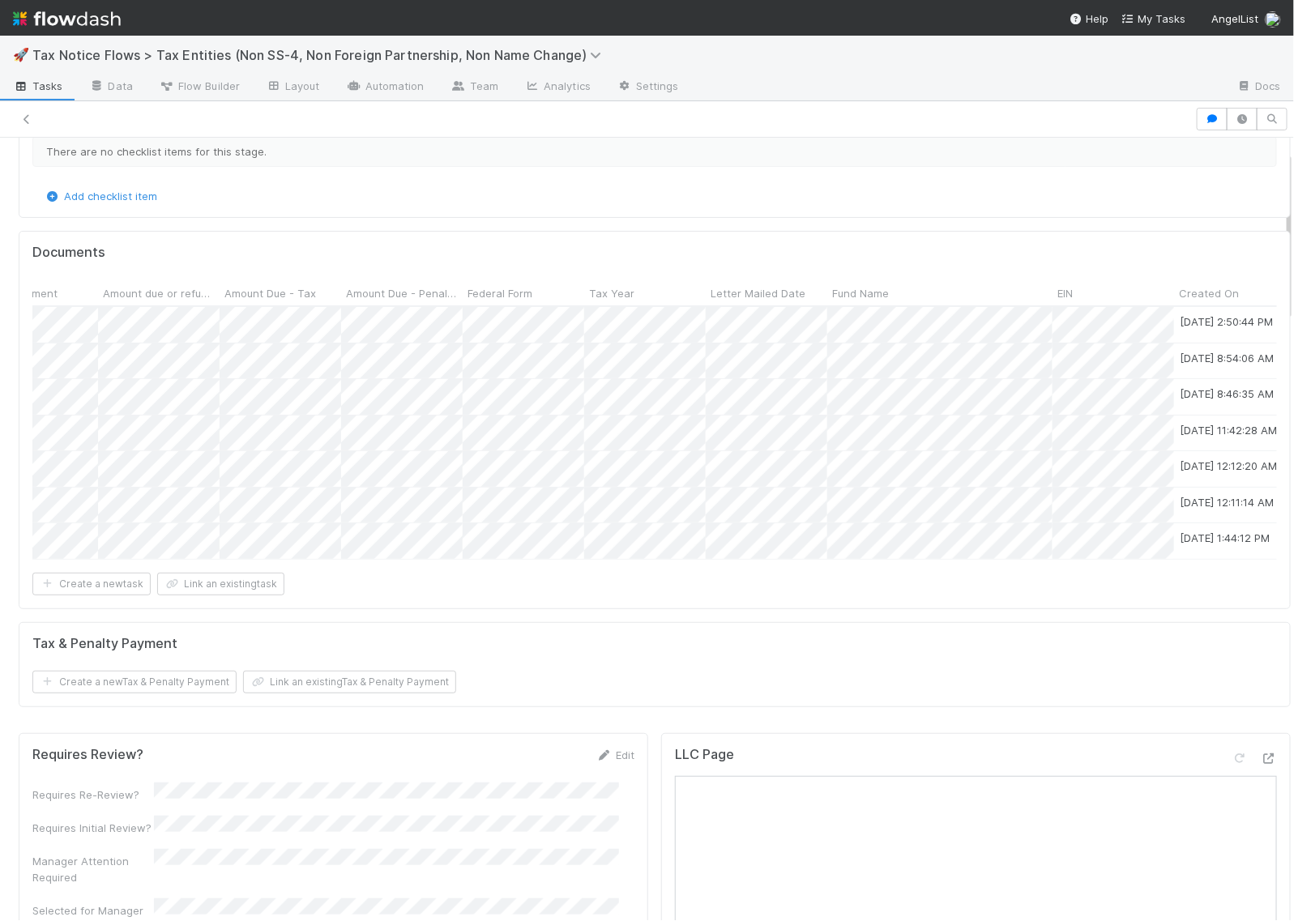
scroll to position [0, 0]
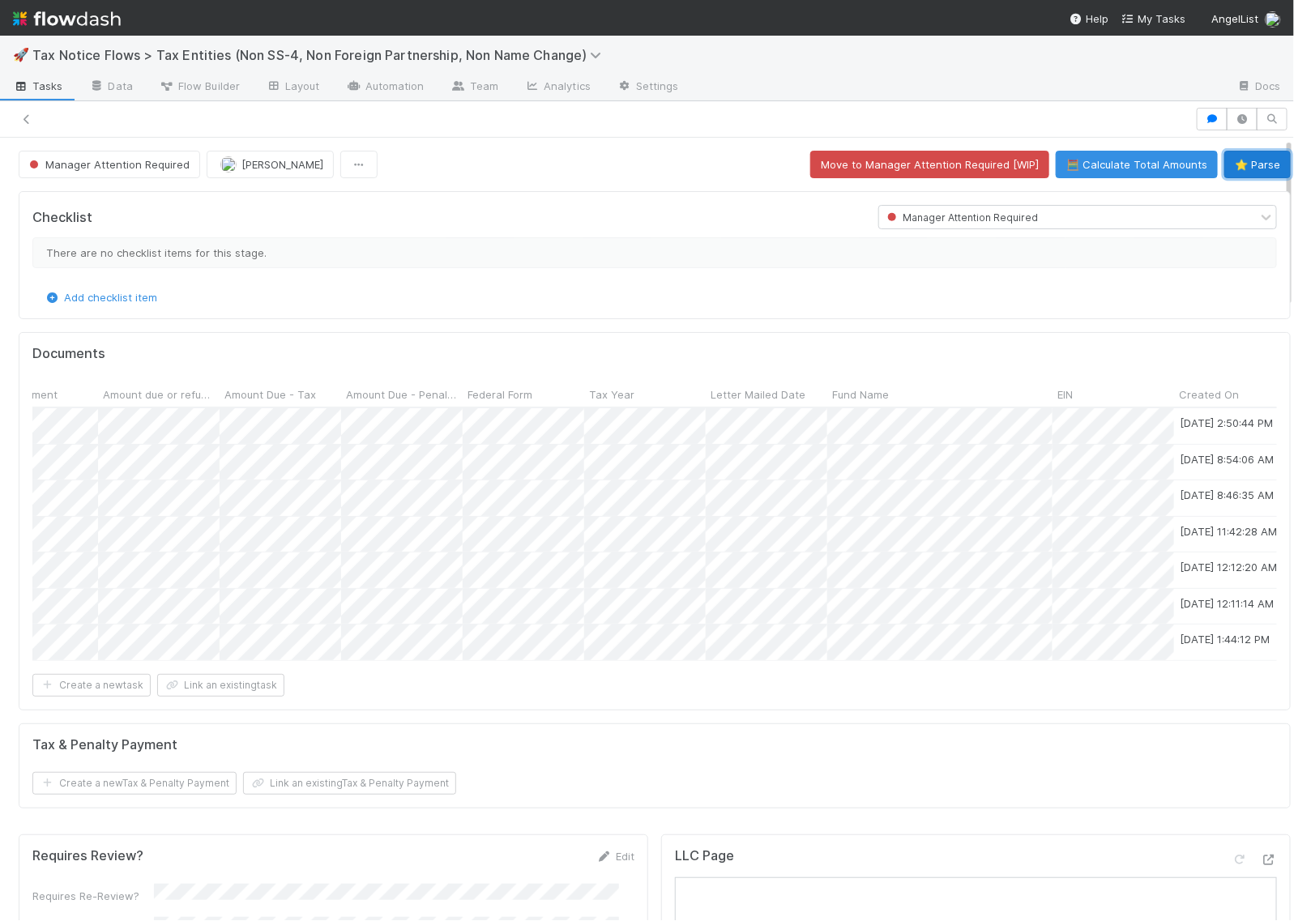
click at [1226, 164] on button "⭐ Parse" at bounding box center [1258, 165] width 66 height 28
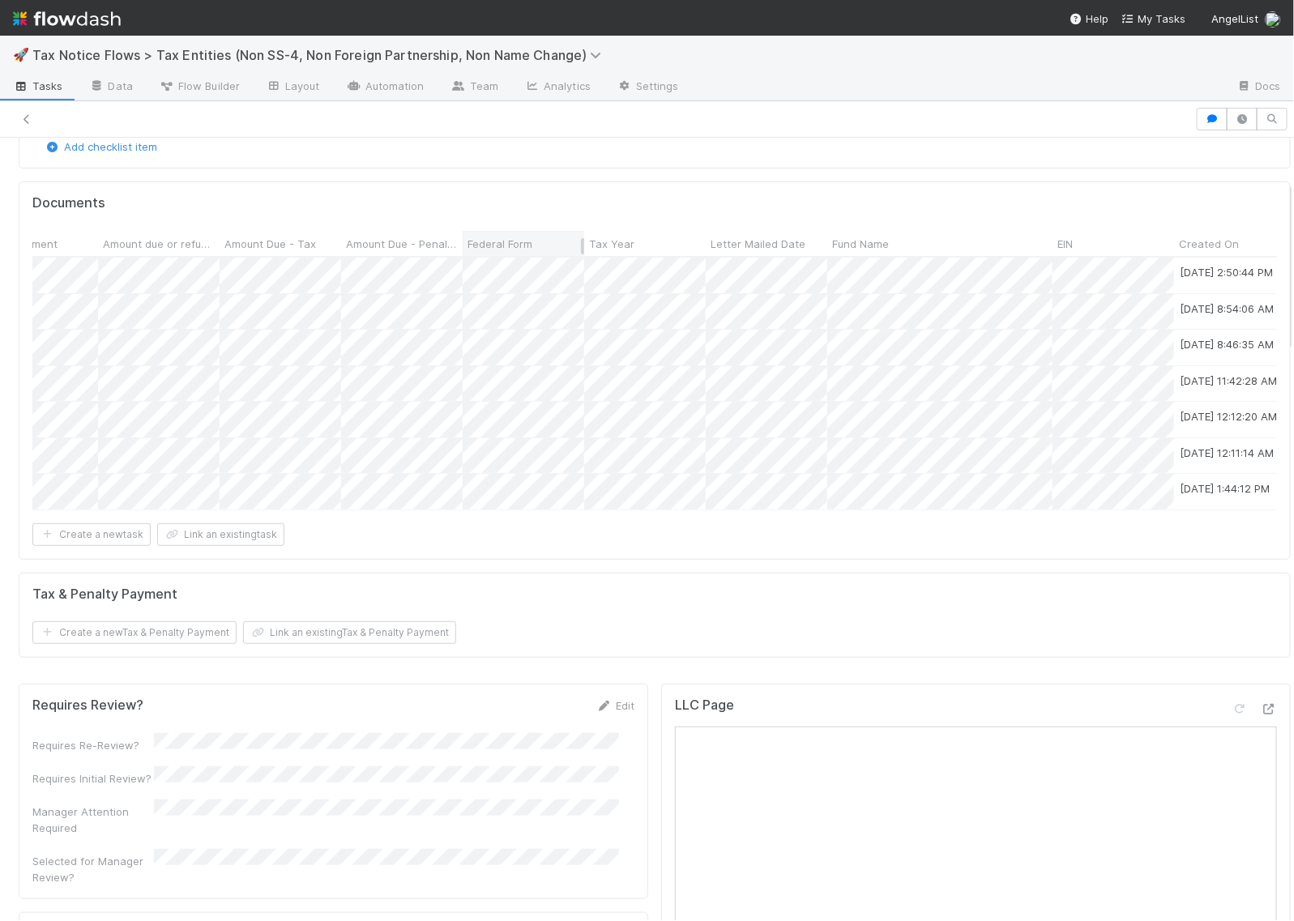
scroll to position [203, 0]
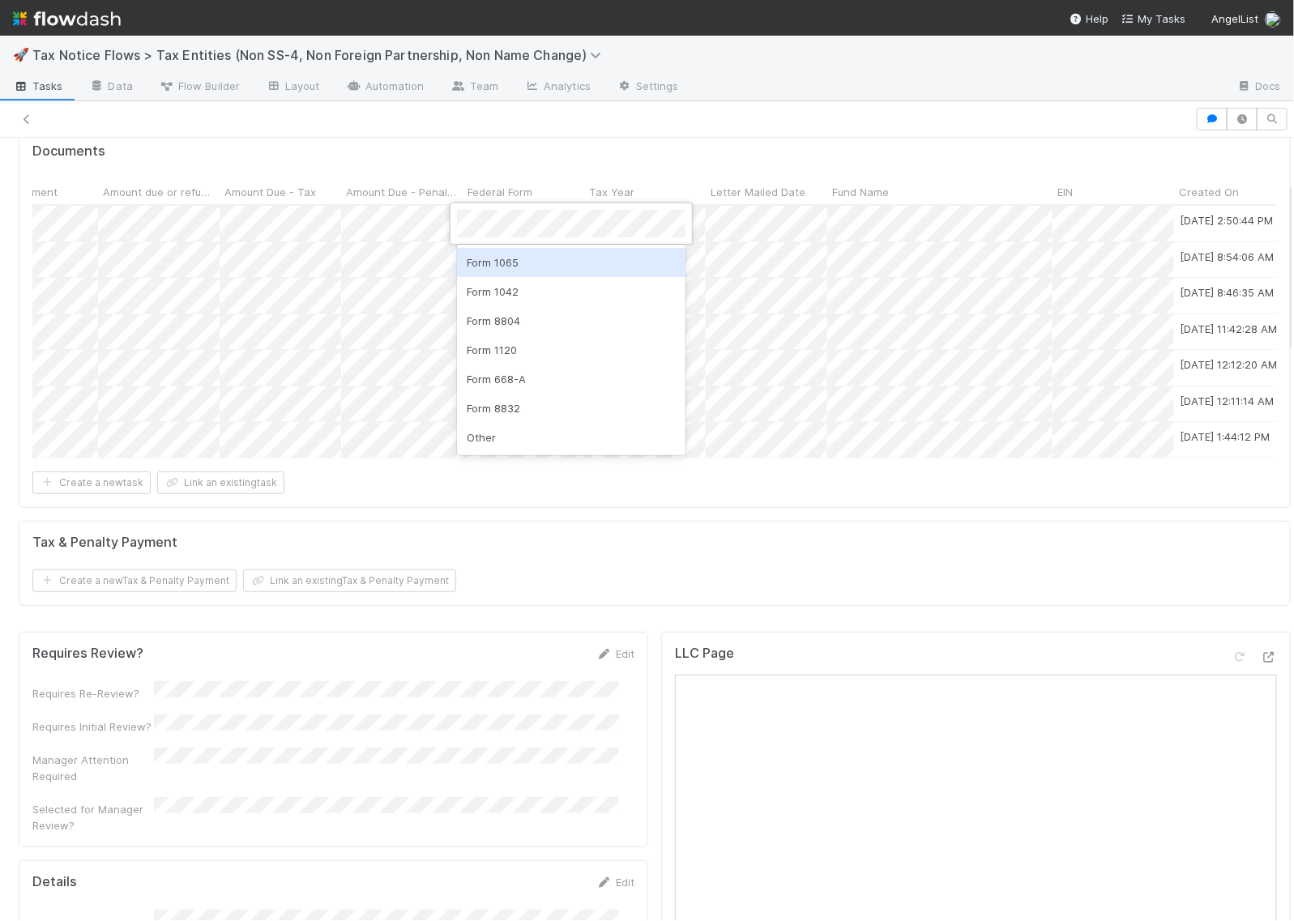
click at [519, 268] on div "Form 1065" at bounding box center [571, 262] width 229 height 29
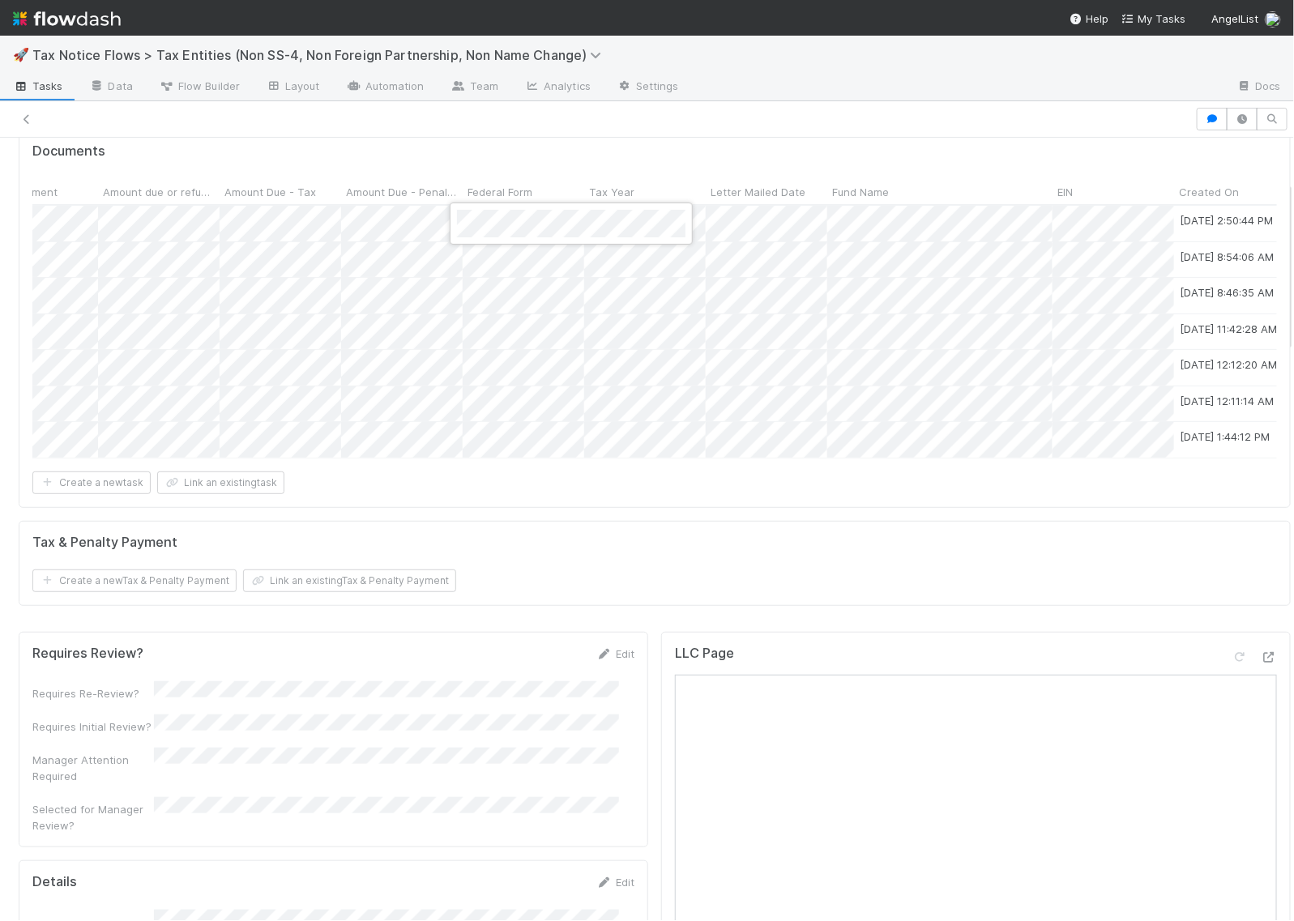
click at [480, 264] on div at bounding box center [647, 460] width 1294 height 921
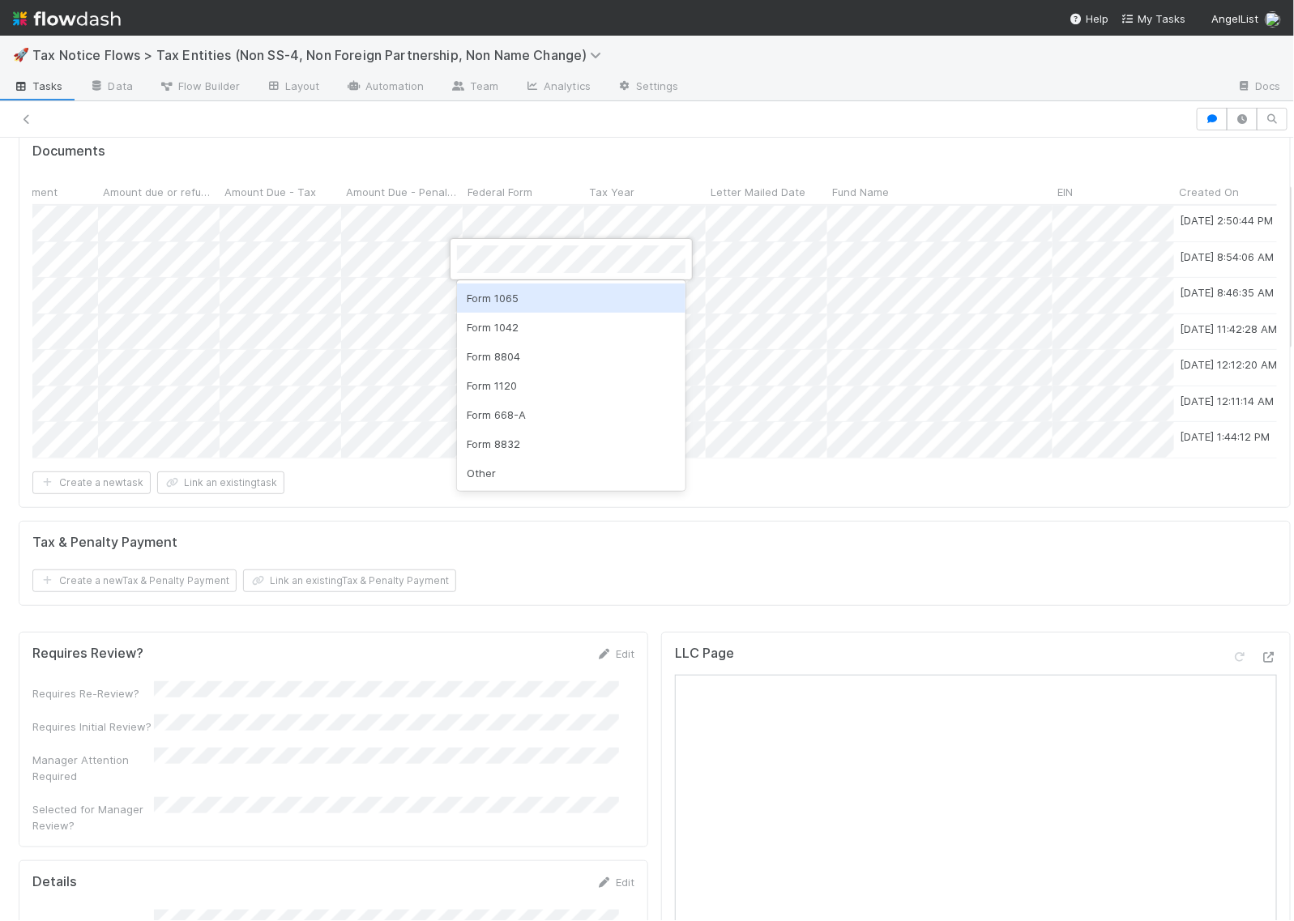
click at [509, 290] on div "Form 1065" at bounding box center [571, 298] width 229 height 29
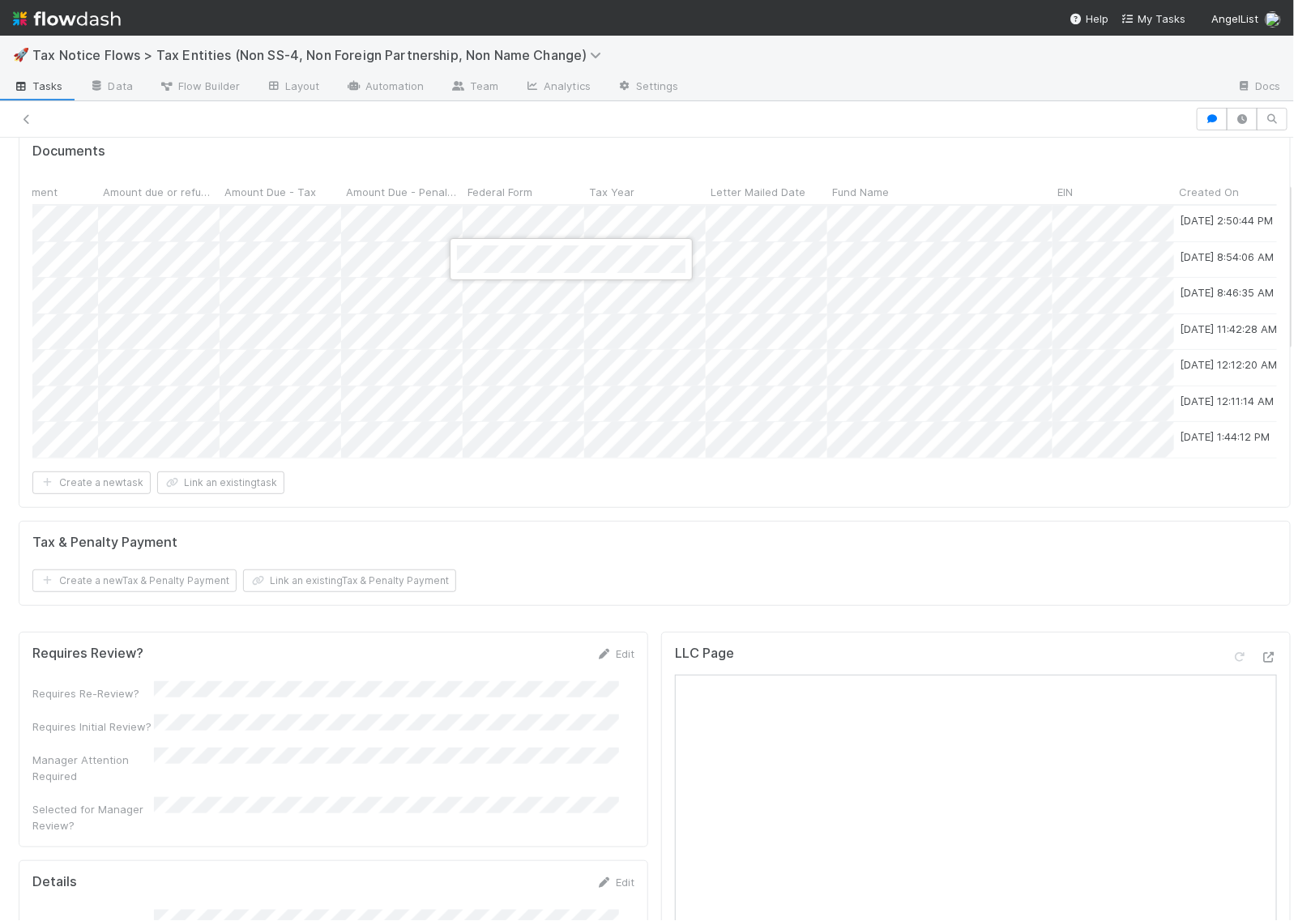
click at [478, 290] on div at bounding box center [647, 460] width 1294 height 921
click at [513, 325] on div "Form 1065" at bounding box center [571, 334] width 229 height 29
click at [513, 160] on div at bounding box center [647, 460] width 1294 height 921
click at [541, 480] on div "Form 1065" at bounding box center [590, 476] width 229 height 29
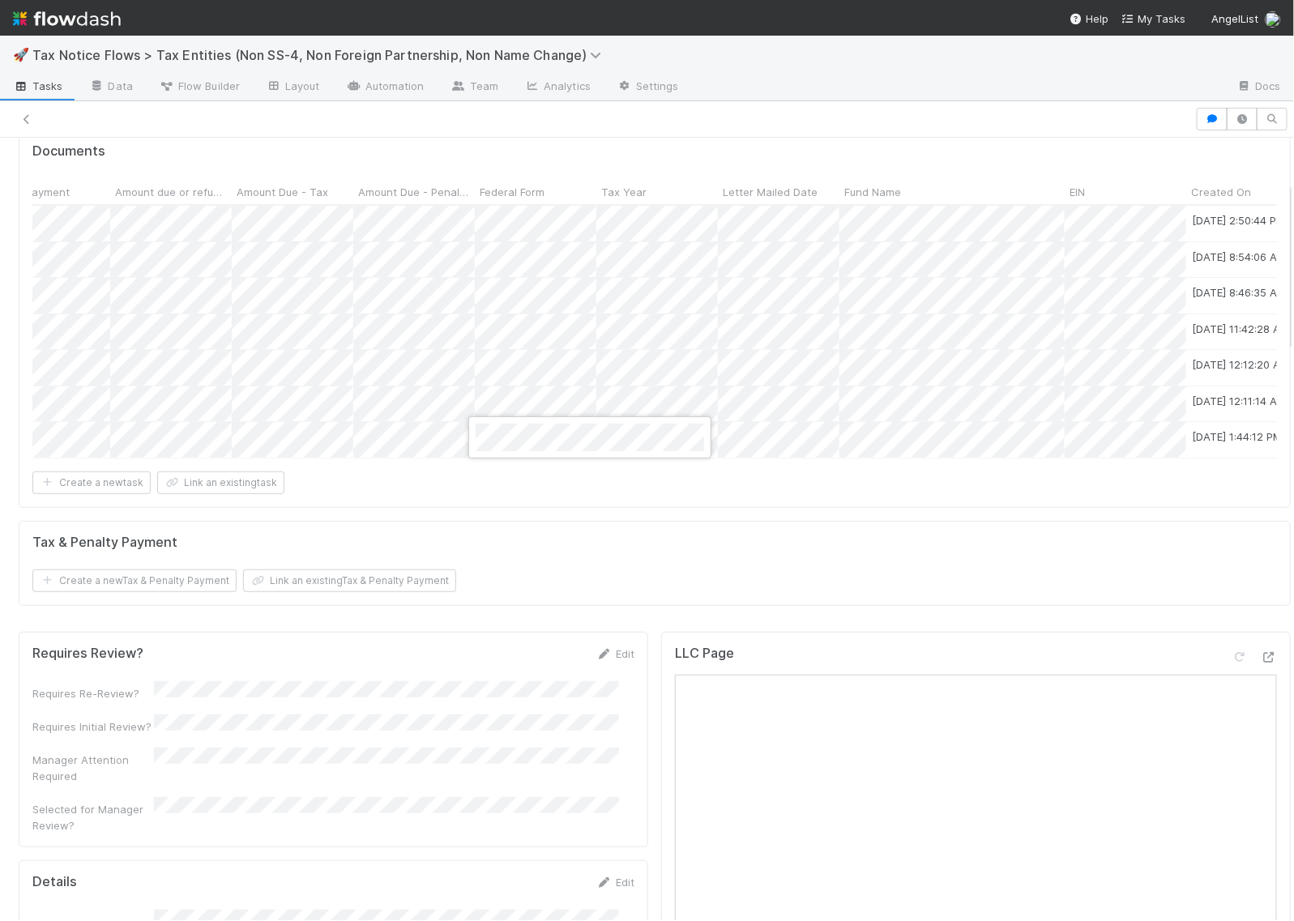
click at [512, 509] on div at bounding box center [647, 460] width 1294 height 921
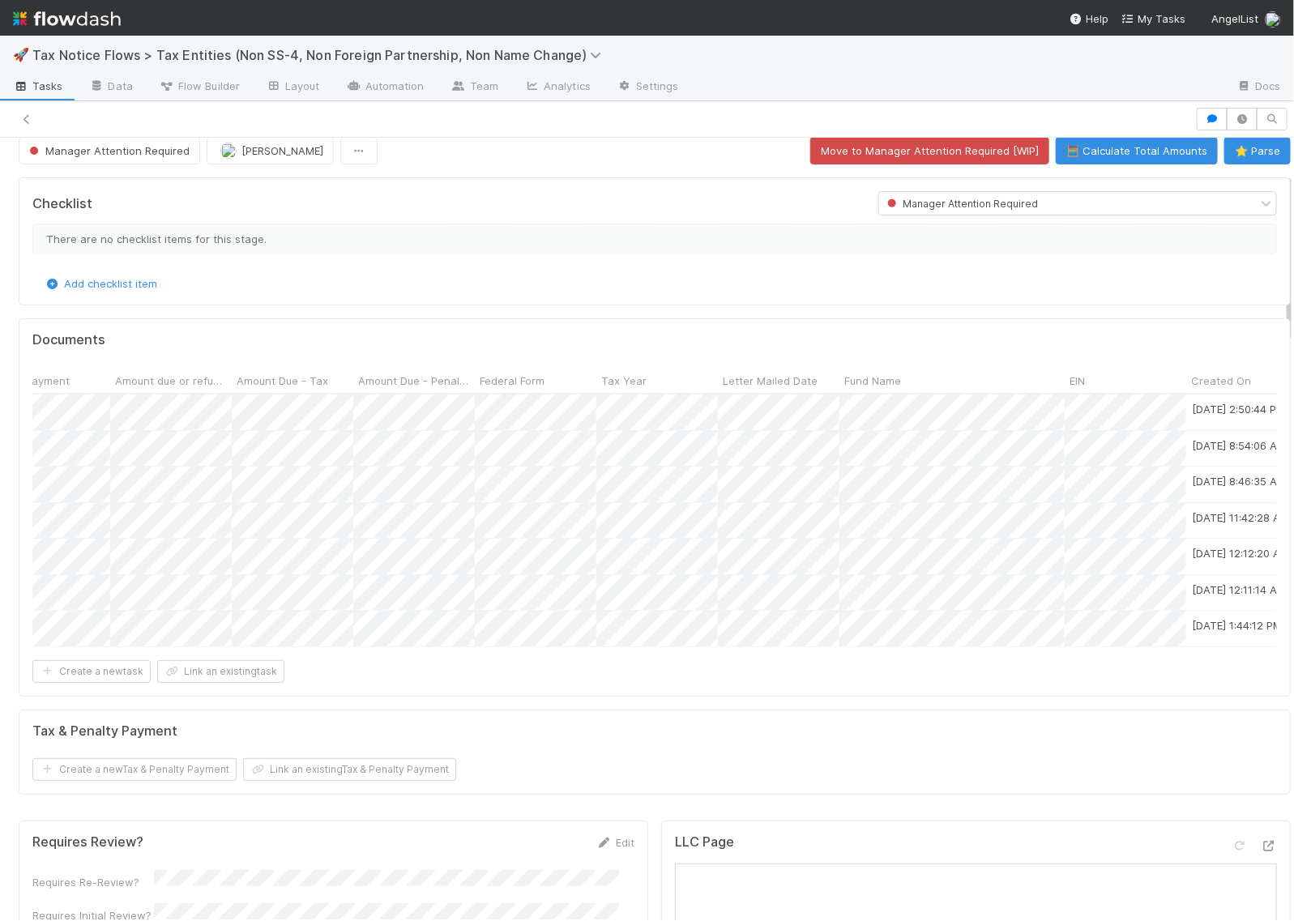
scroll to position [0, 0]
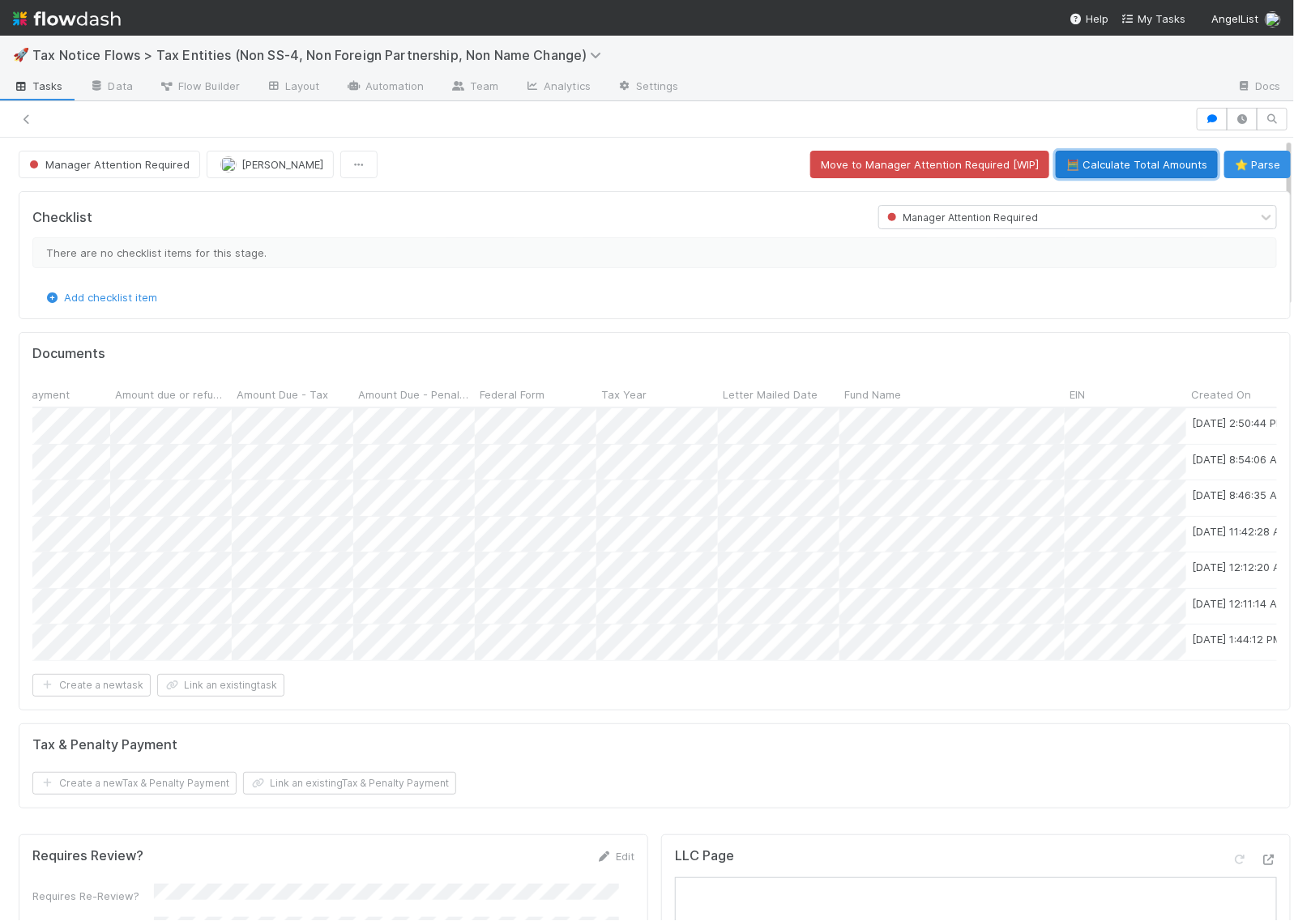
click at [1084, 158] on button "🧮 Calculate Total Amounts" at bounding box center [1137, 165] width 162 height 28
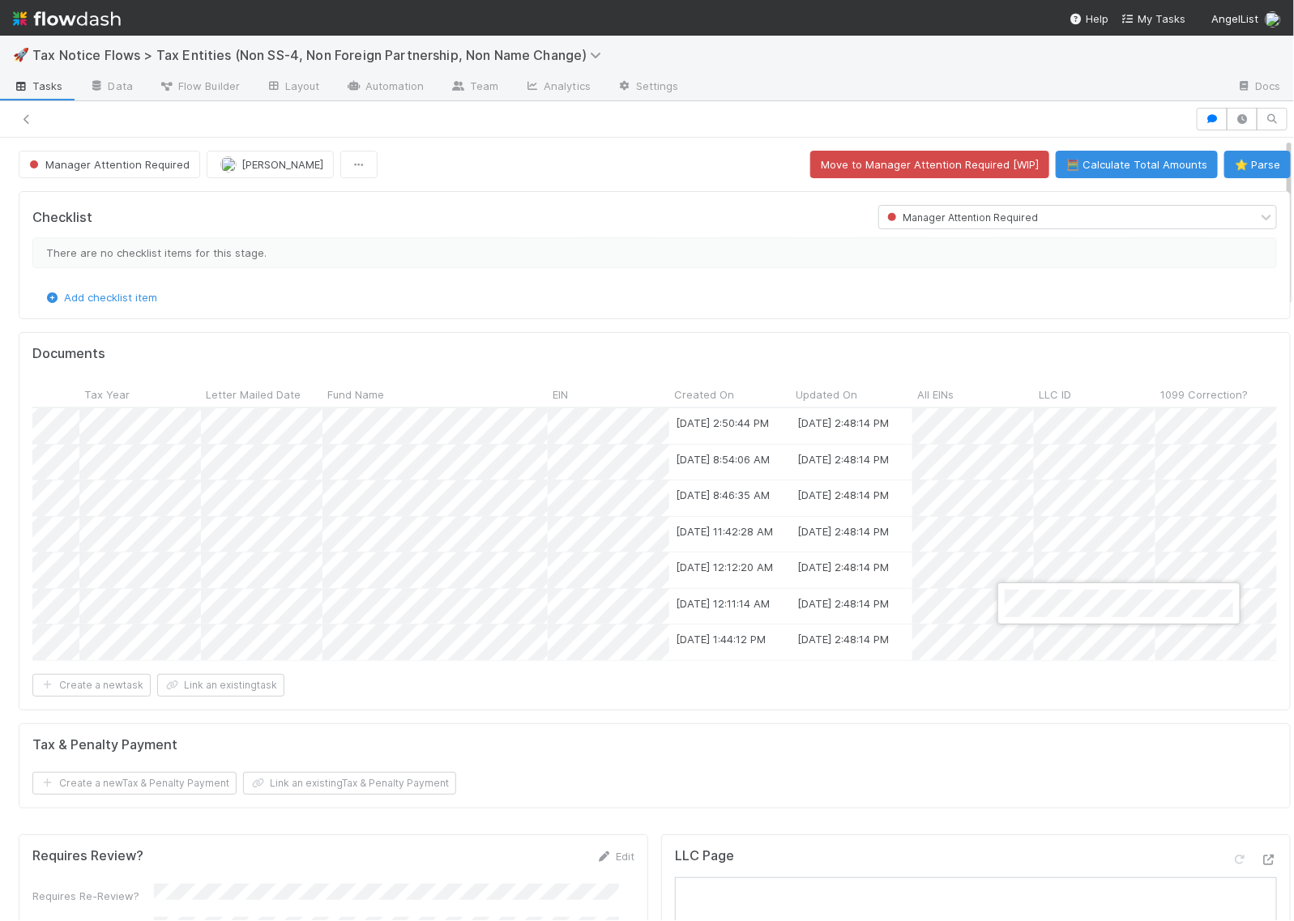
click at [1036, 645] on div at bounding box center [647, 460] width 1294 height 921
click at [990, 694] on div at bounding box center [647, 460] width 1294 height 921
click at [1084, 159] on button "🧮 Calculate Total Amounts" at bounding box center [1137, 165] width 162 height 28
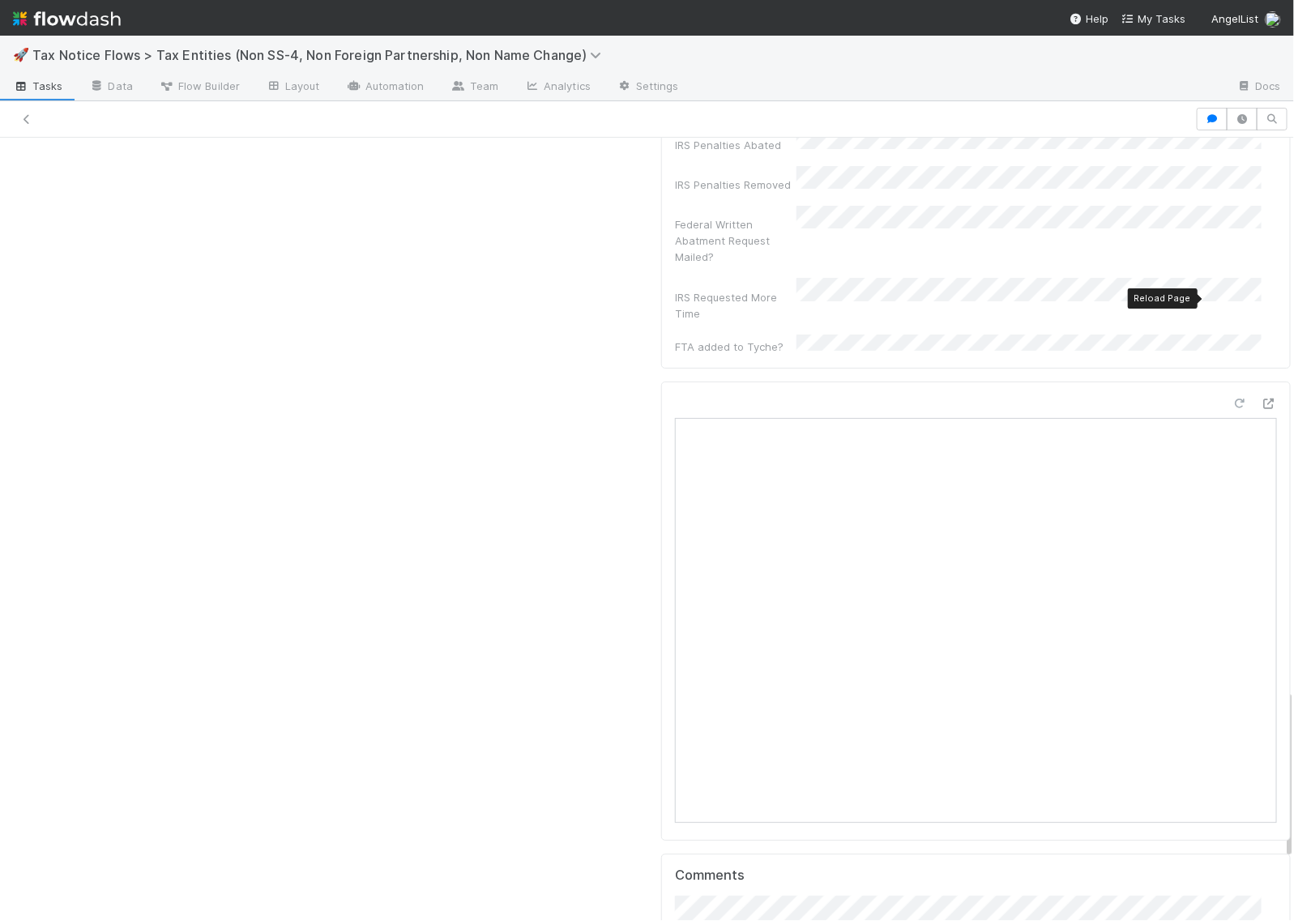
click at [1232, 399] on icon at bounding box center [1240, 404] width 16 height 11
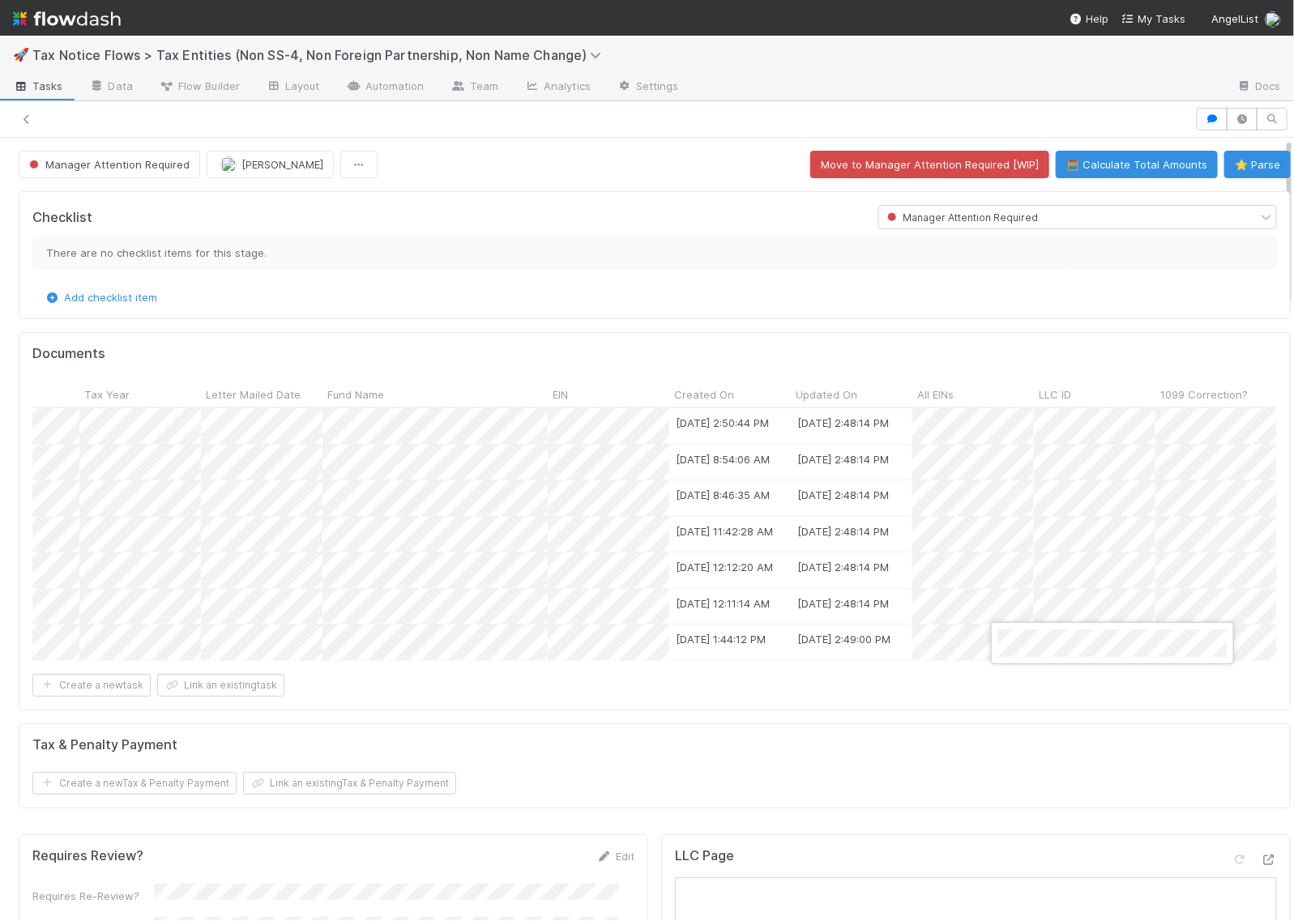
click at [1035, 605] on div at bounding box center [647, 460] width 1294 height 921
click at [1046, 571] on div at bounding box center [647, 460] width 1294 height 921
click at [1039, 532] on div at bounding box center [647, 460] width 1294 height 921
click at [1040, 496] on div at bounding box center [647, 460] width 1294 height 921
click at [1044, 468] on div at bounding box center [647, 460] width 1294 height 921
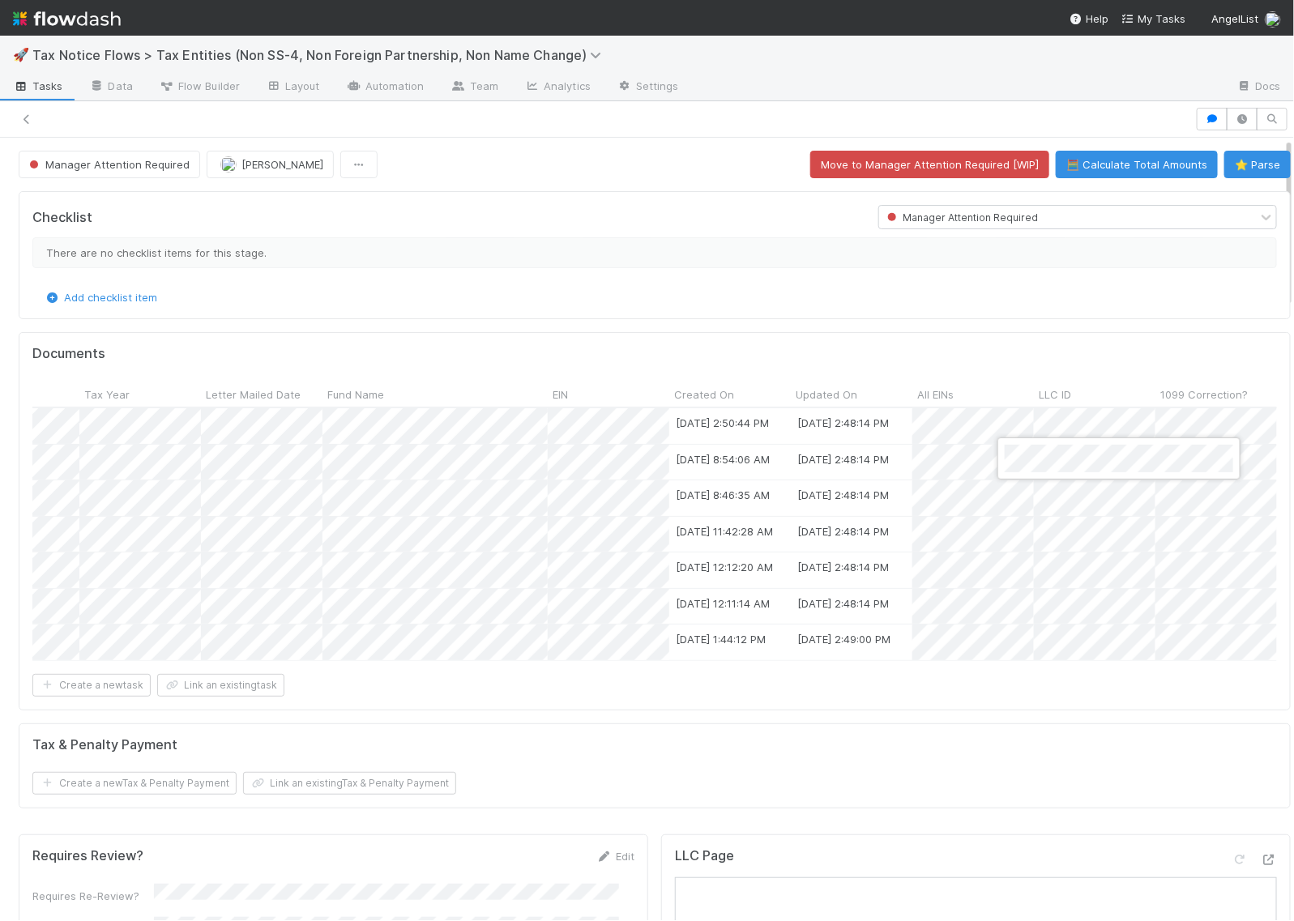
click at [1046, 425] on div at bounding box center [647, 460] width 1294 height 921
click at [1015, 709] on div at bounding box center [647, 460] width 1294 height 921
click at [1116, 159] on button "🧮 Calculate Total Amounts" at bounding box center [1137, 165] width 162 height 28
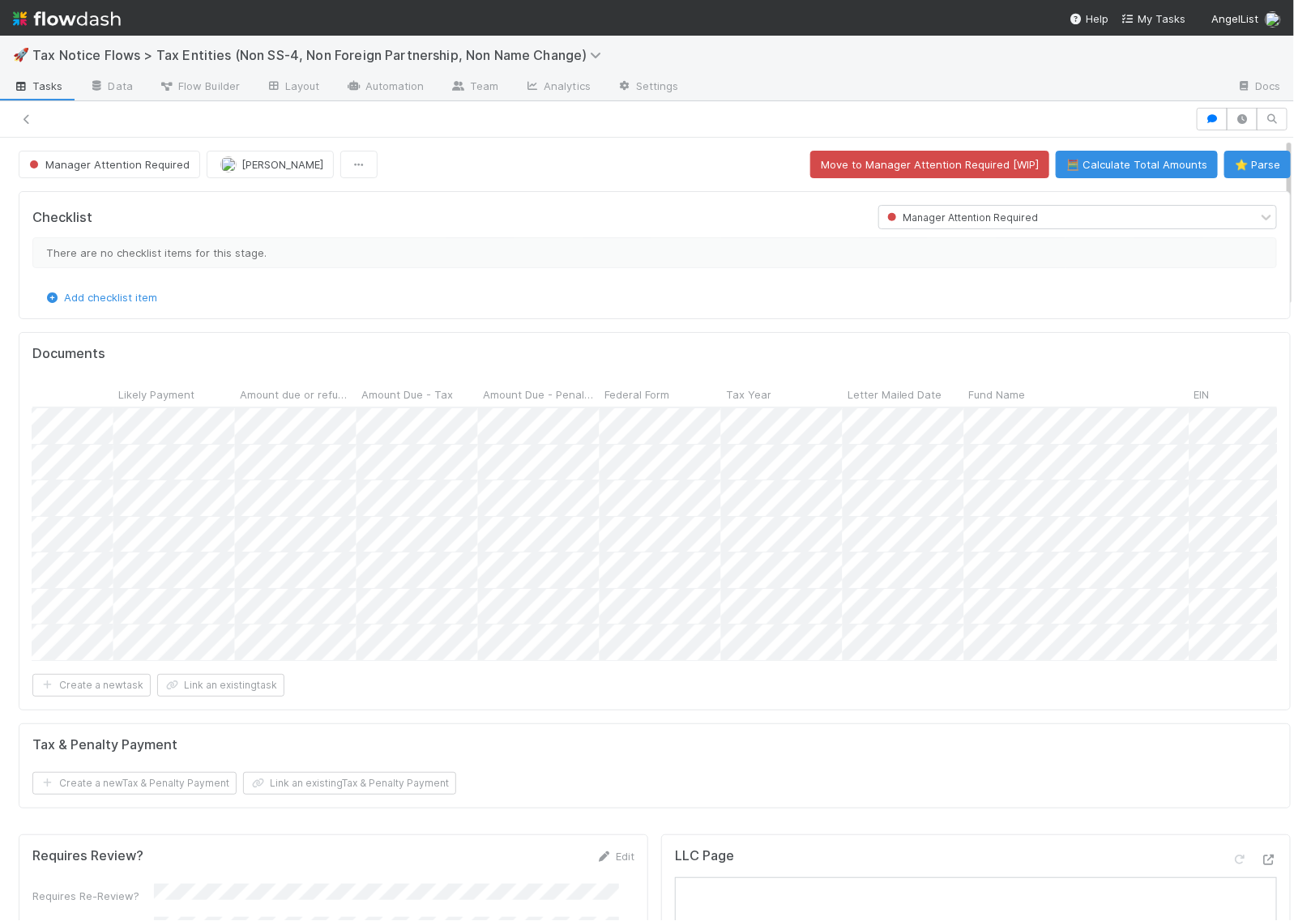
scroll to position [0, 799]
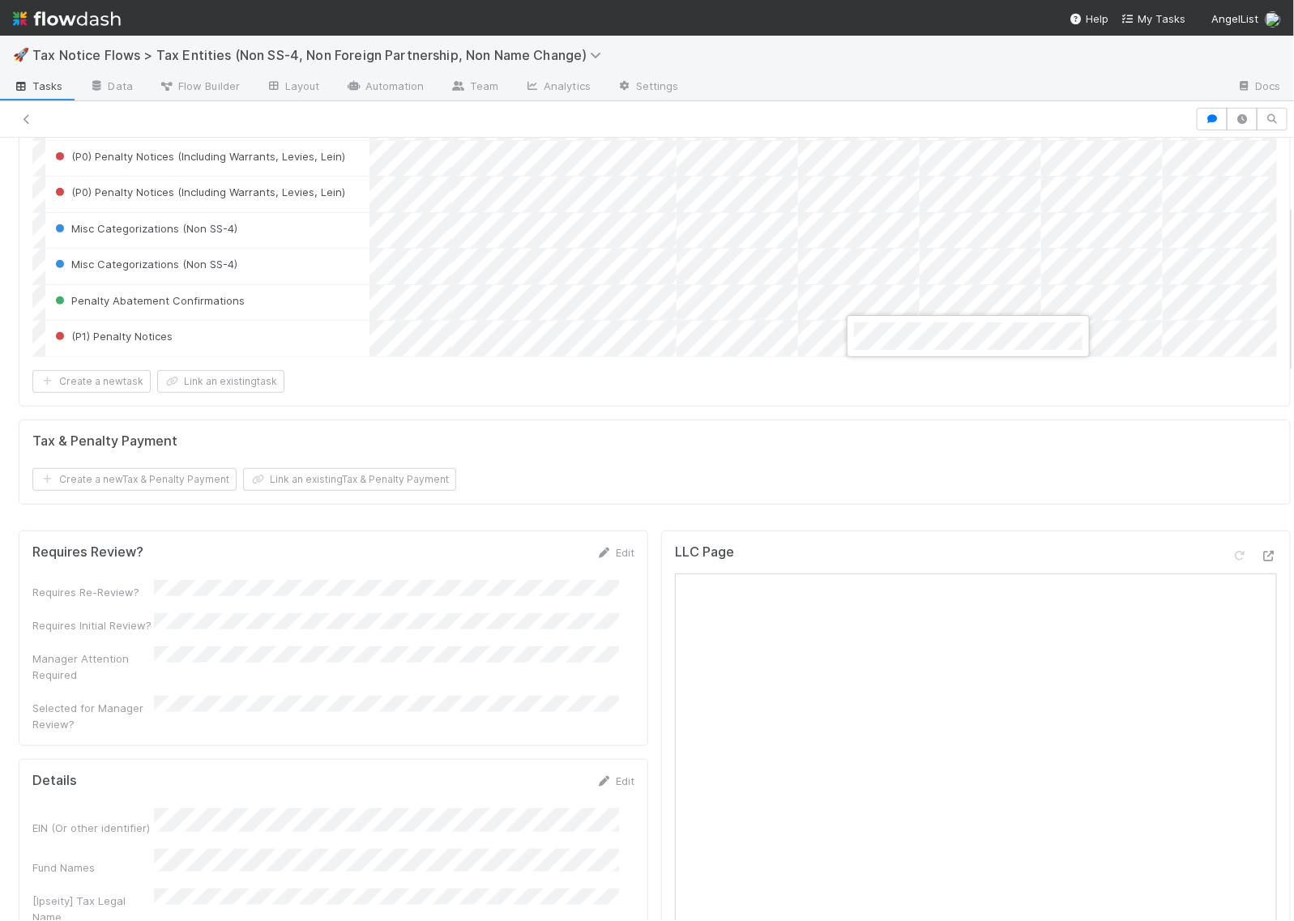
click at [647, 460] on div at bounding box center [647, 460] width 1294 height 921
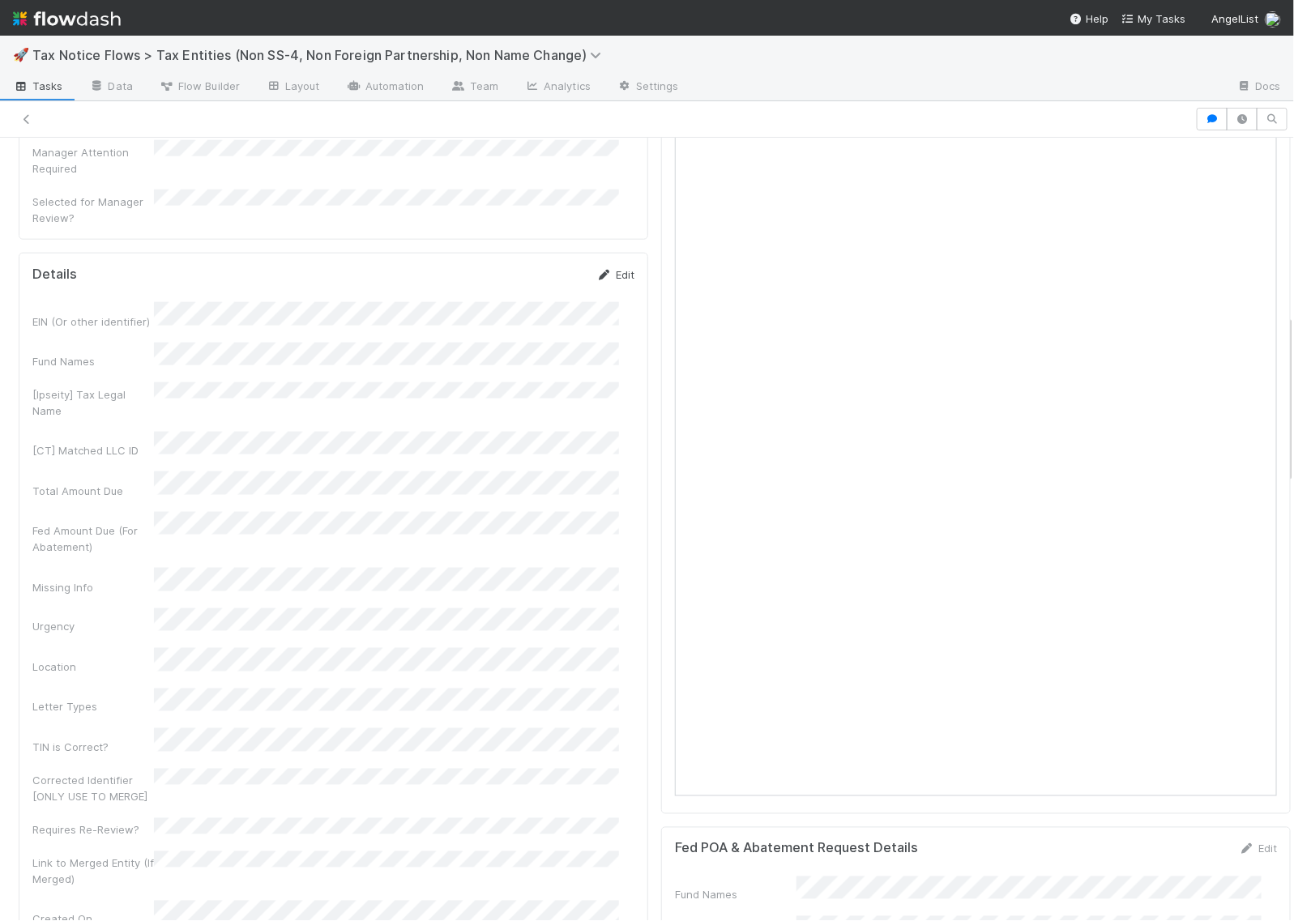
click at [601, 274] on link "Edit" at bounding box center [615, 274] width 38 height 13
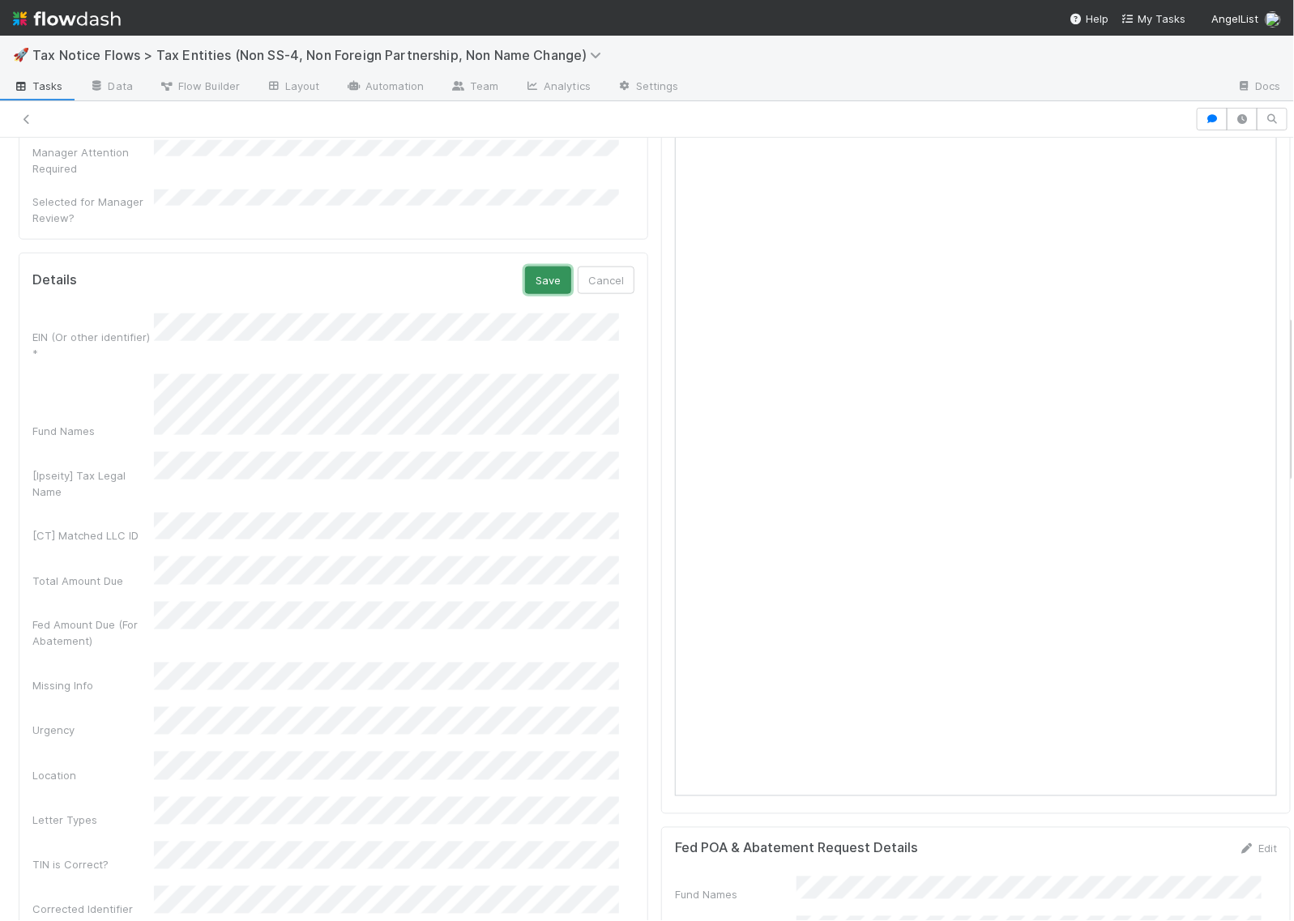
click at [535, 289] on button "Save" at bounding box center [548, 281] width 46 height 28
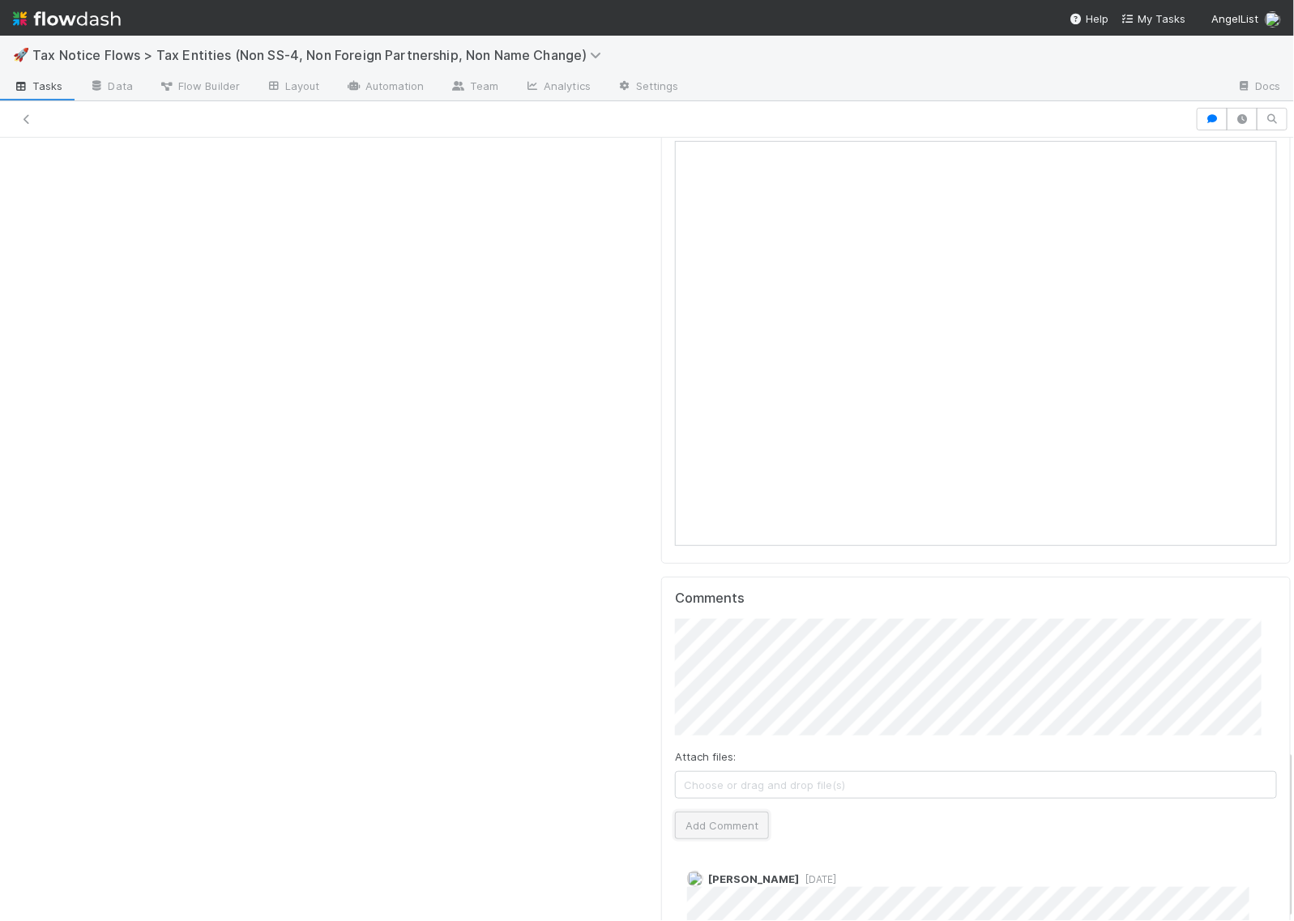
click at [710, 812] on button "Add Comment" at bounding box center [722, 826] width 94 height 28
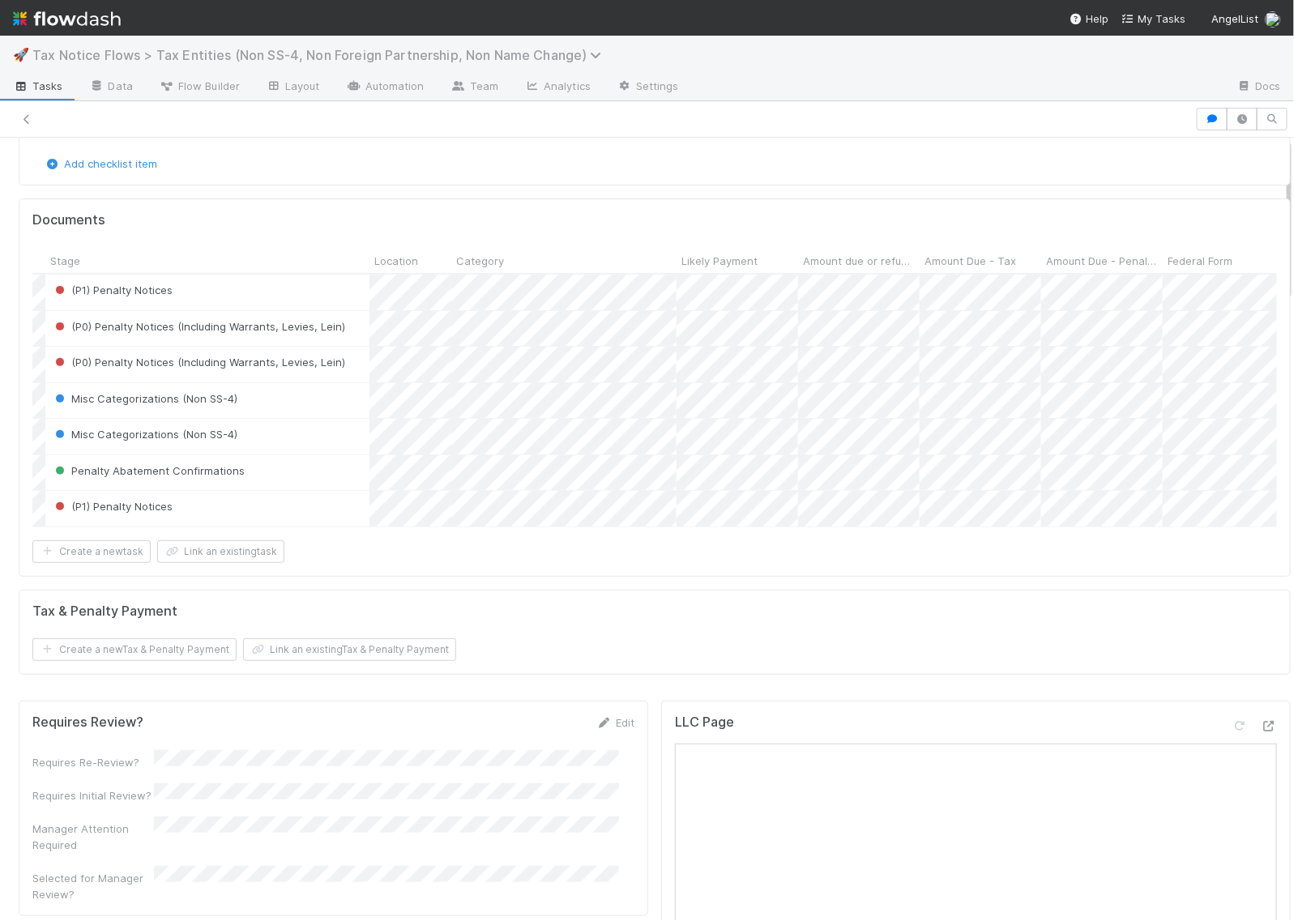
scroll to position [0, 0]
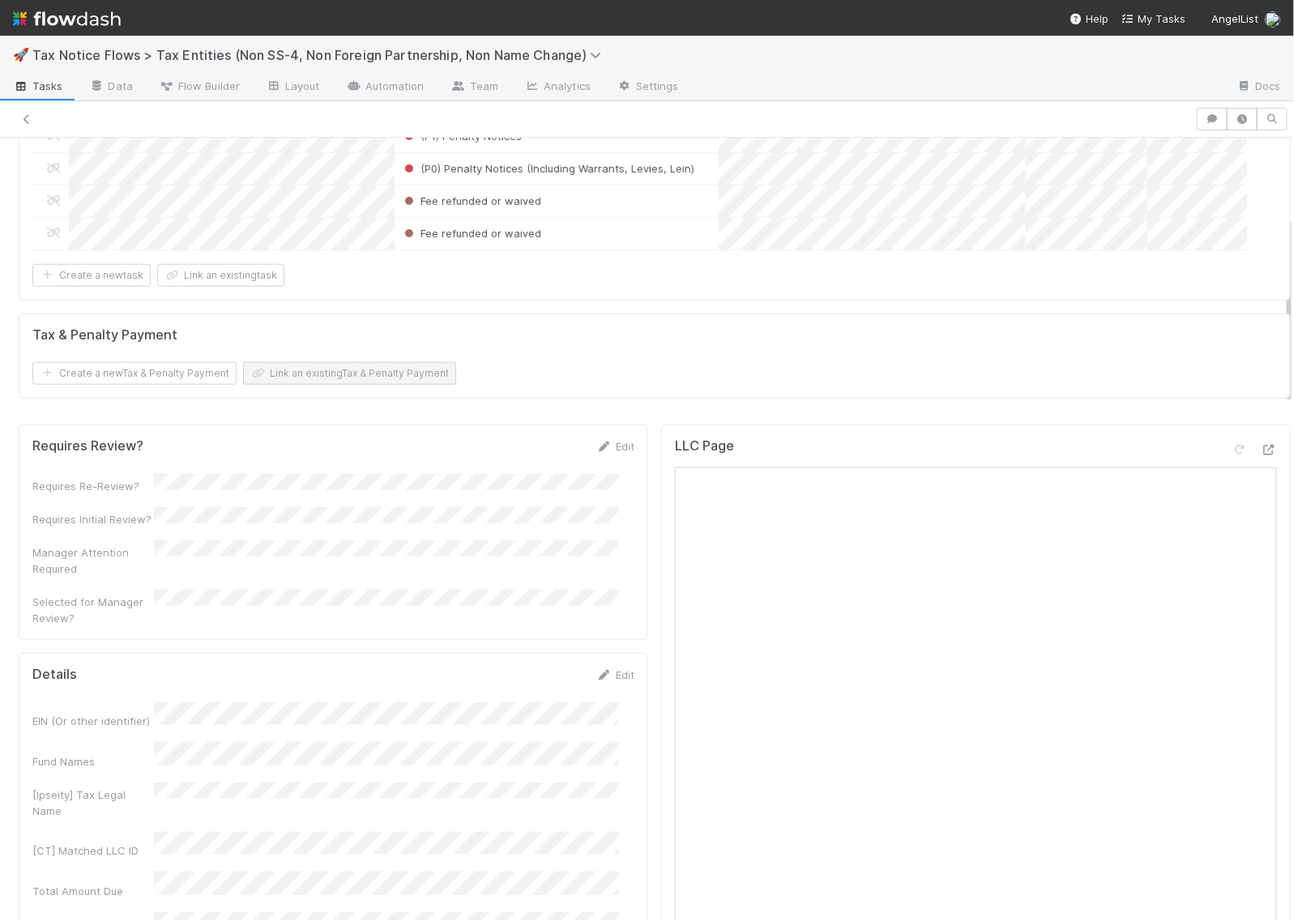
scroll to position [507, 0]
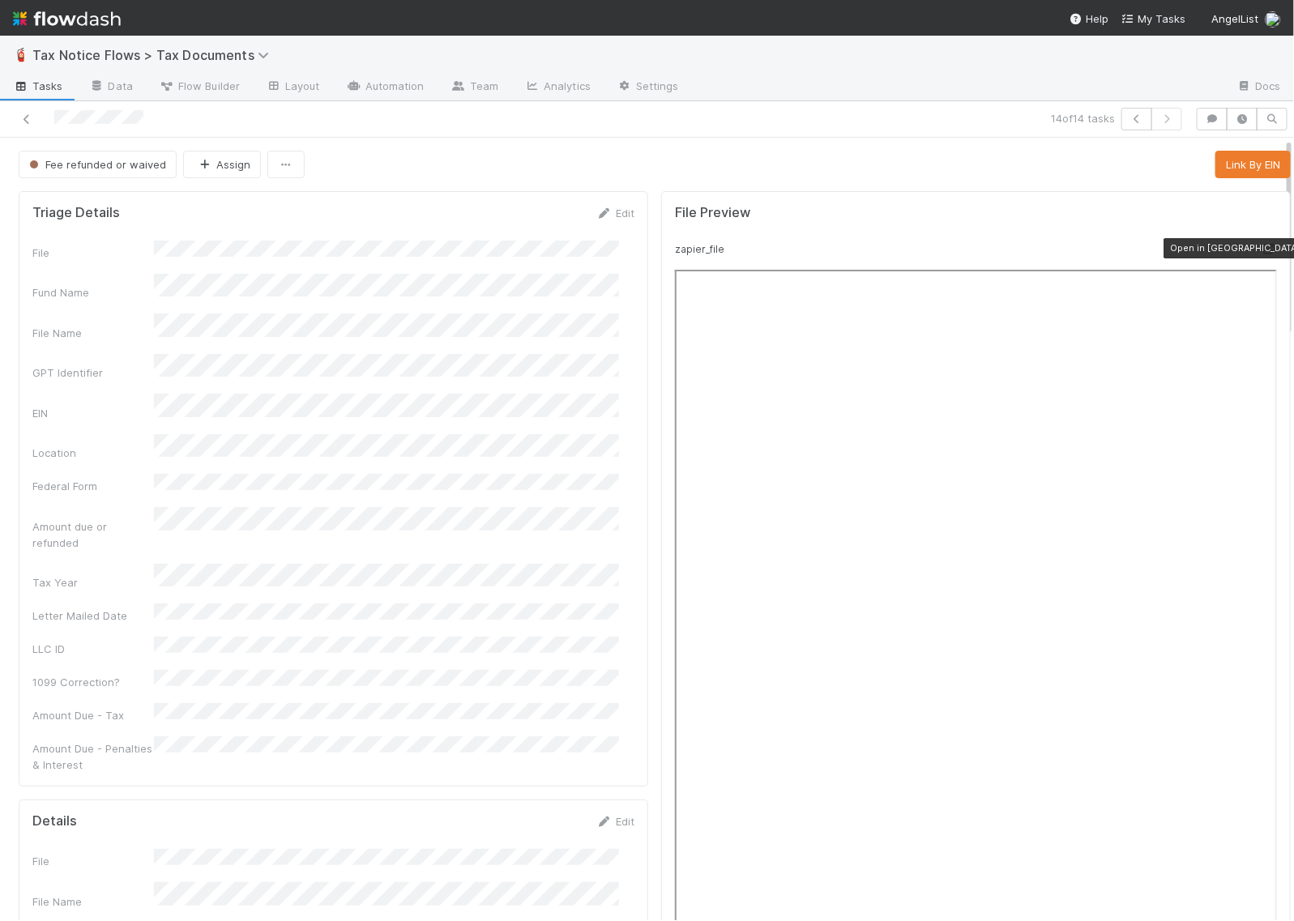
click at [1261, 245] on icon at bounding box center [1269, 249] width 16 height 11
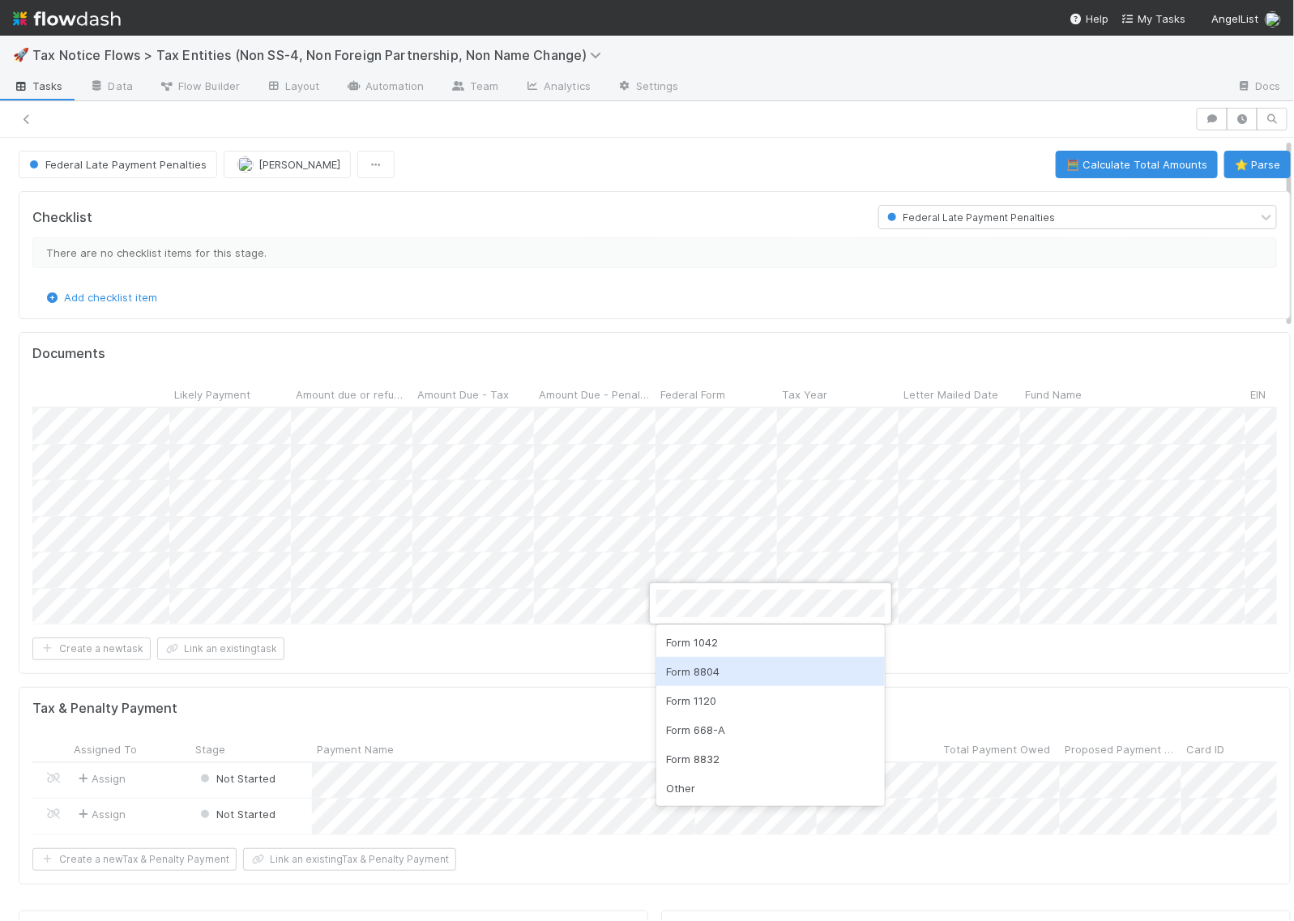
click at [711, 671] on div "Form 8804" at bounding box center [770, 671] width 229 height 29
click at [663, 665] on div at bounding box center [647, 460] width 1294 height 921
click at [588, 671] on div at bounding box center [647, 460] width 1294 height 921
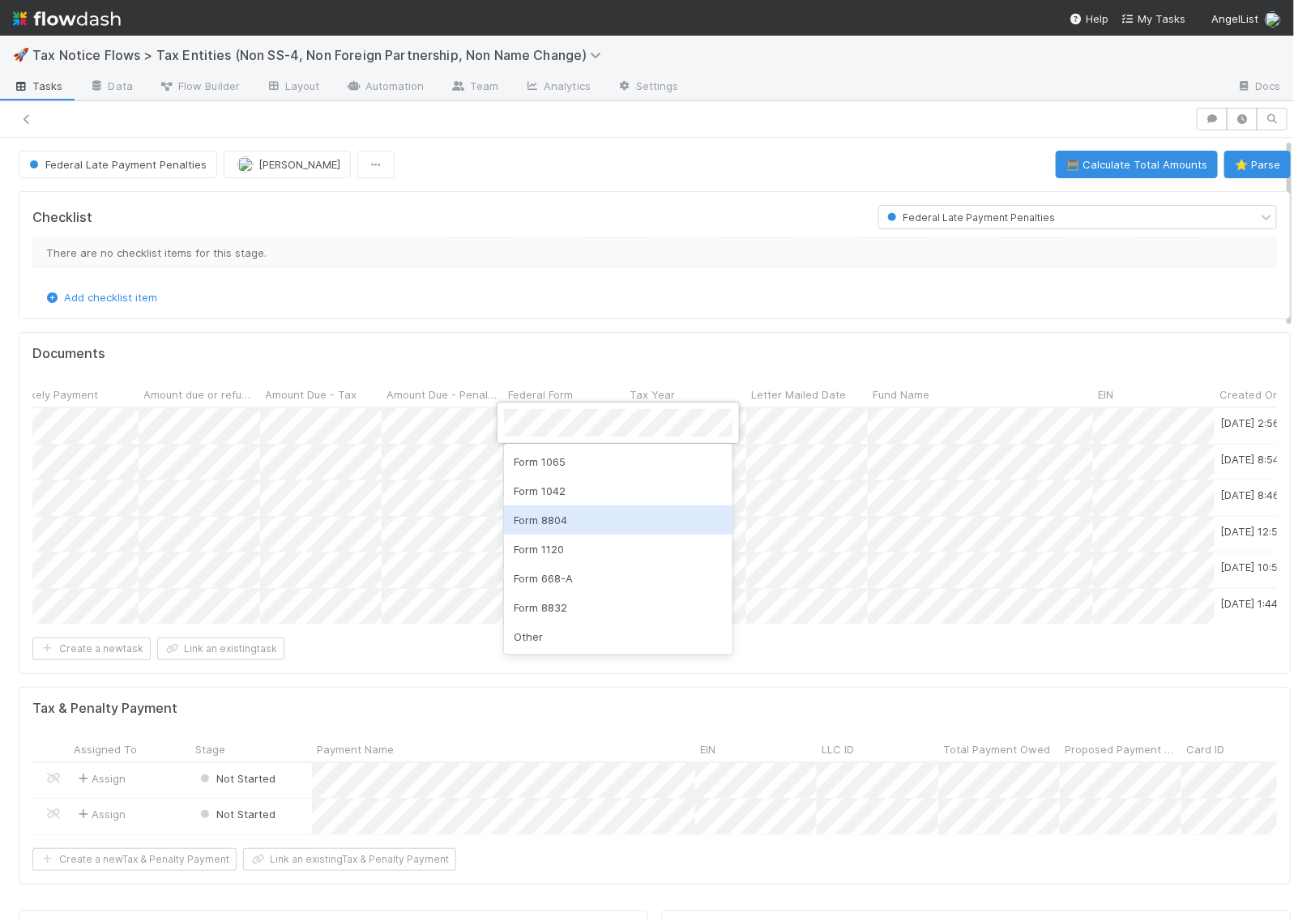
click at [564, 521] on div "Form 8804" at bounding box center [618, 520] width 229 height 29
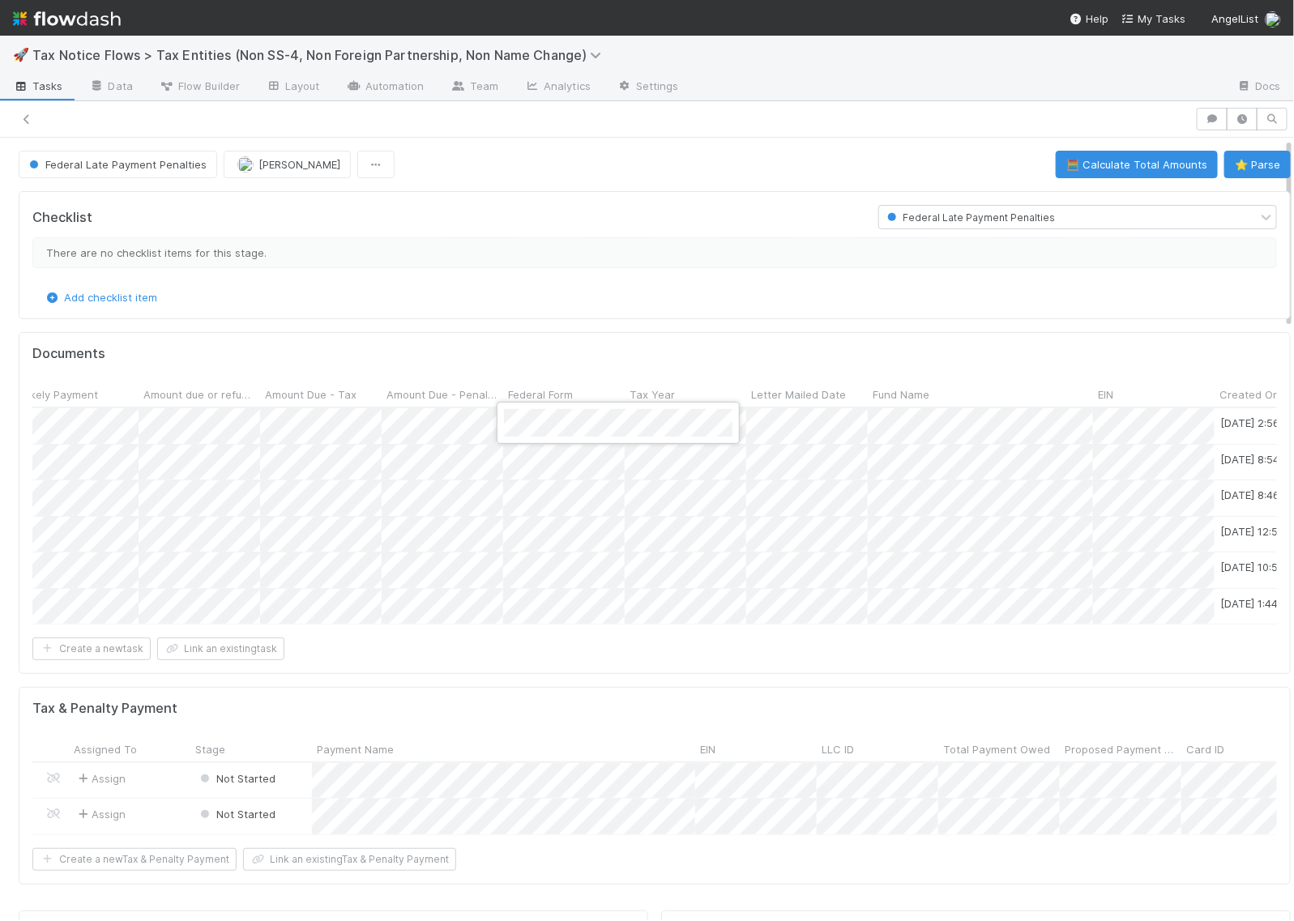
click at [519, 454] on div at bounding box center [647, 460] width 1294 height 921
click at [570, 556] on div "Form 8804" at bounding box center [618, 555] width 229 height 29
click at [539, 528] on div at bounding box center [647, 460] width 1294 height 921
click at [579, 629] on div "Form 8804" at bounding box center [618, 628] width 229 height 29
click at [1225, 163] on div at bounding box center [647, 460] width 1294 height 921
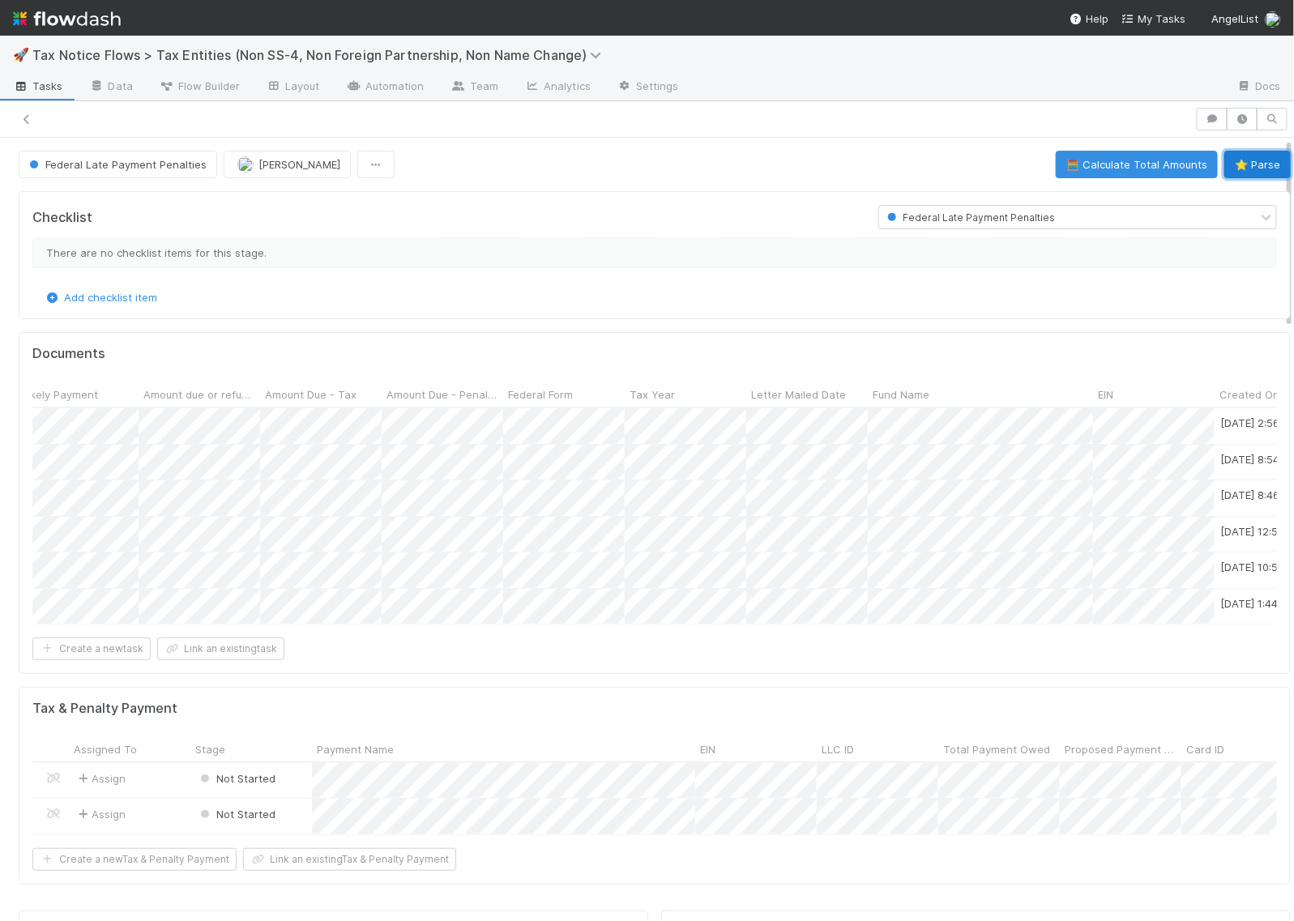
click at [1237, 165] on button "⭐ Parse" at bounding box center [1258, 165] width 66 height 28
click at [345, 666] on div at bounding box center [647, 460] width 1294 height 921
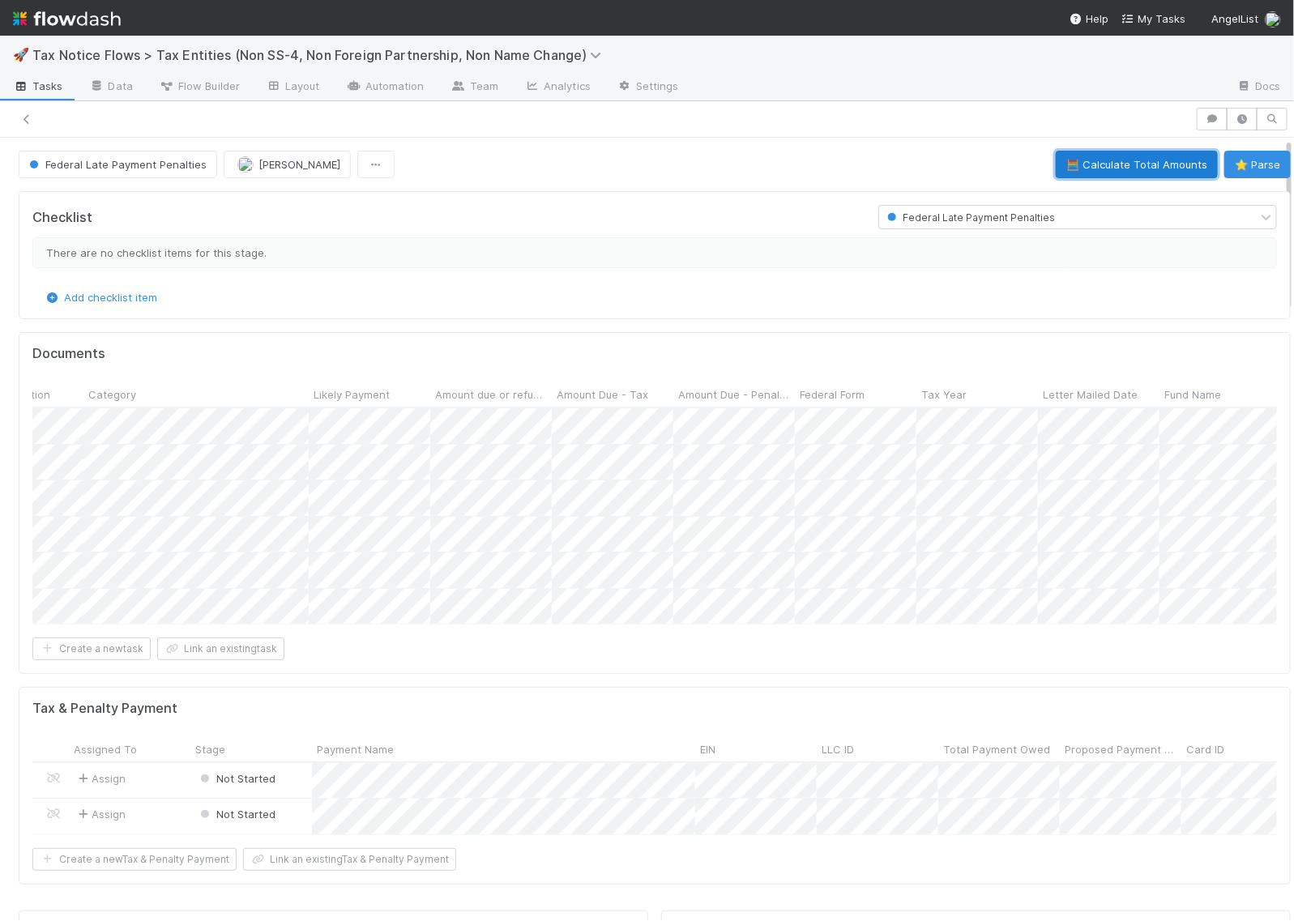
click at [1090, 167] on button "🧮 Calculate Total Amounts" at bounding box center [1137, 165] width 162 height 28
click at [32, 116] on icon at bounding box center [27, 119] width 16 height 11
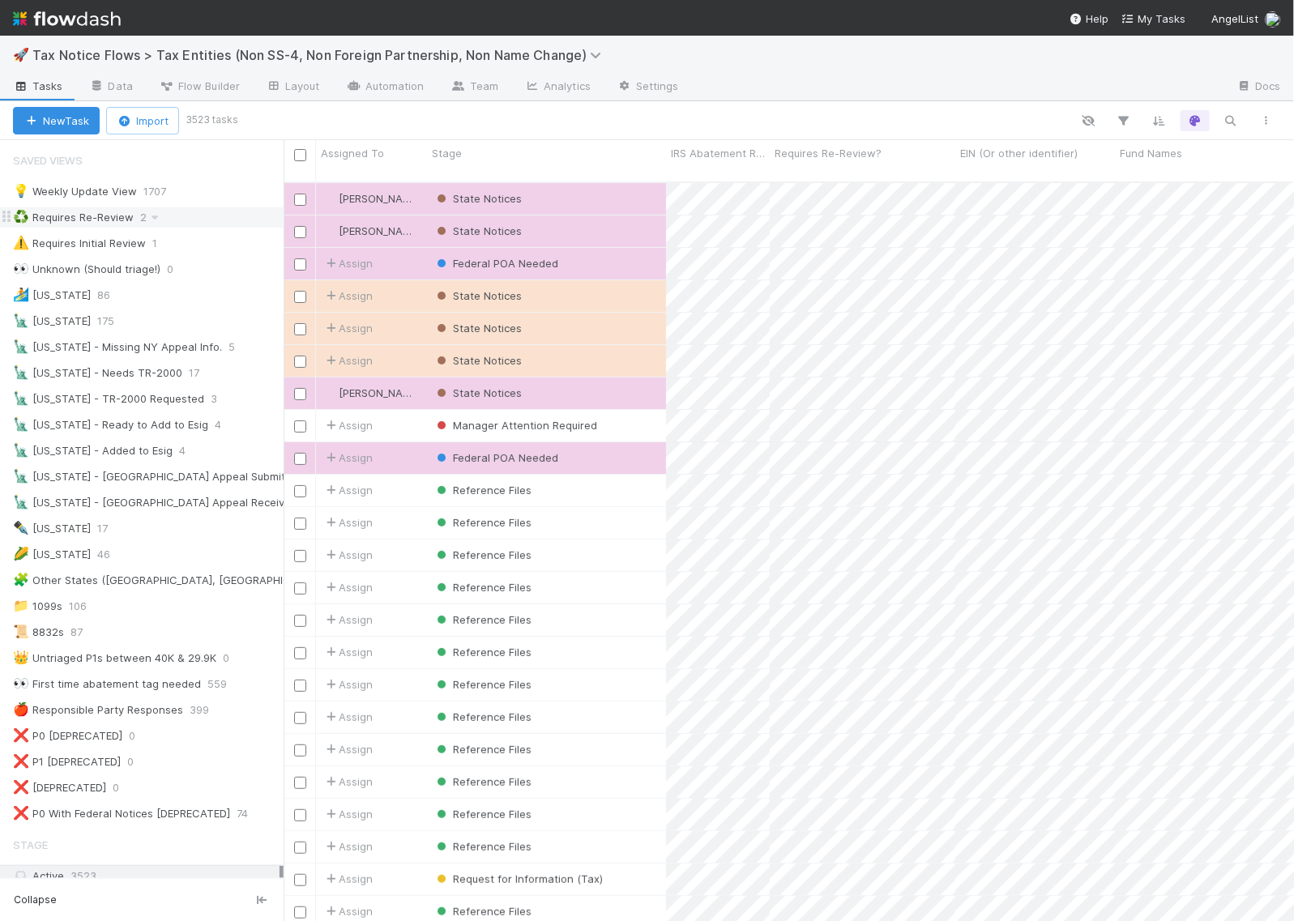
click at [184, 217] on div "♻️ Requires Re-Review 2" at bounding box center [148, 217] width 271 height 20
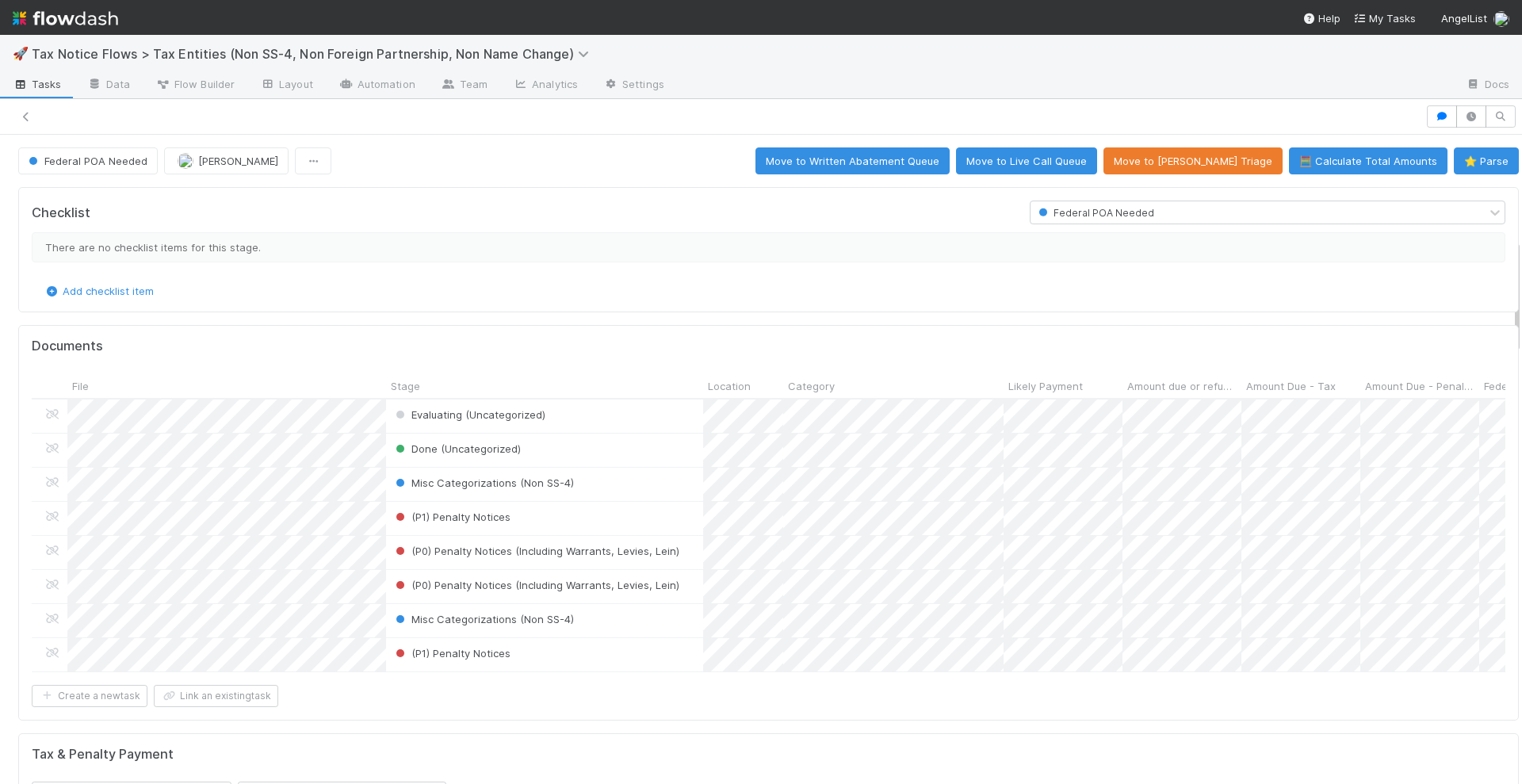
scroll to position [595, 0]
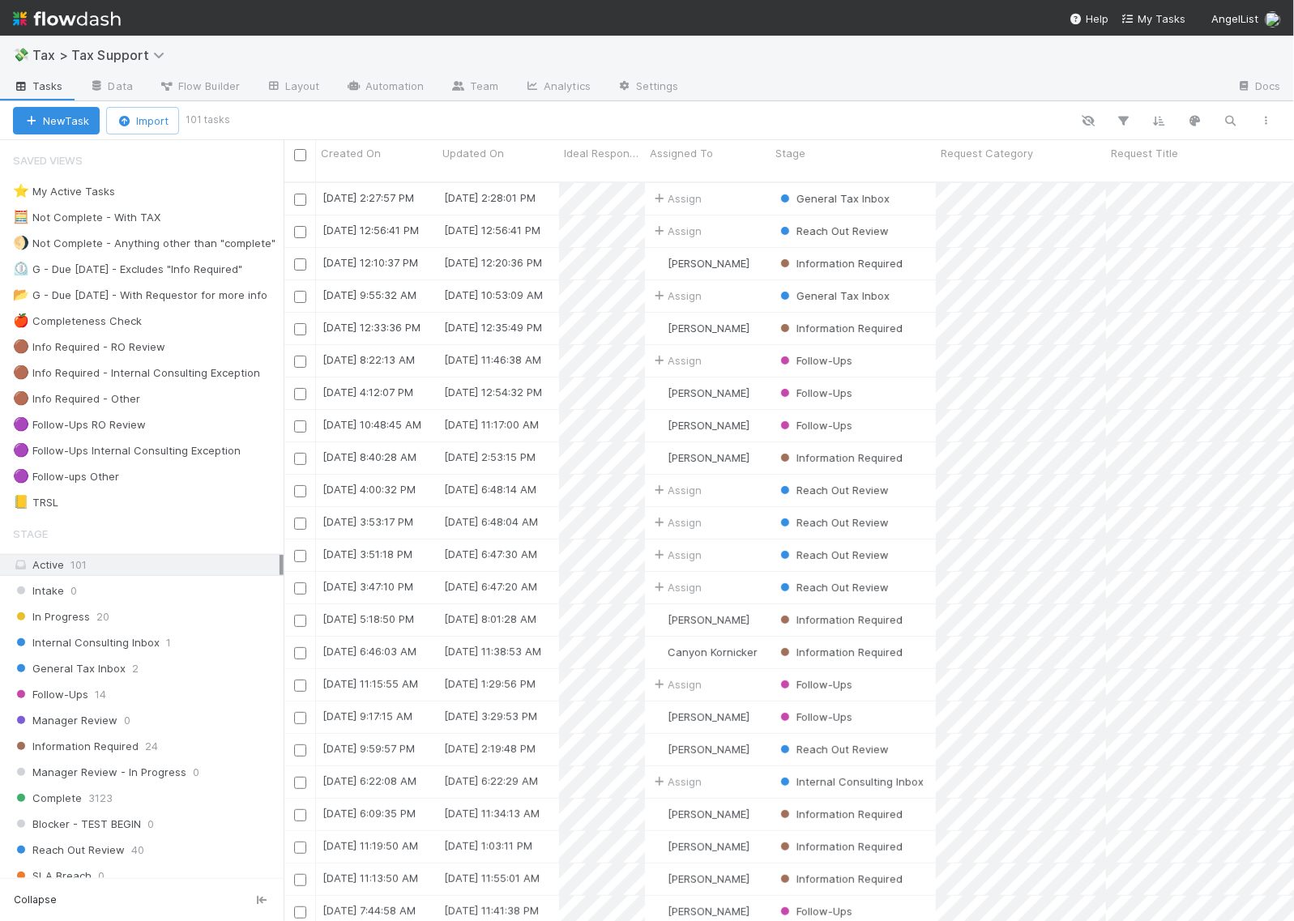
scroll to position [738, 995]
click at [111, 14] on img at bounding box center [67, 19] width 108 height 28
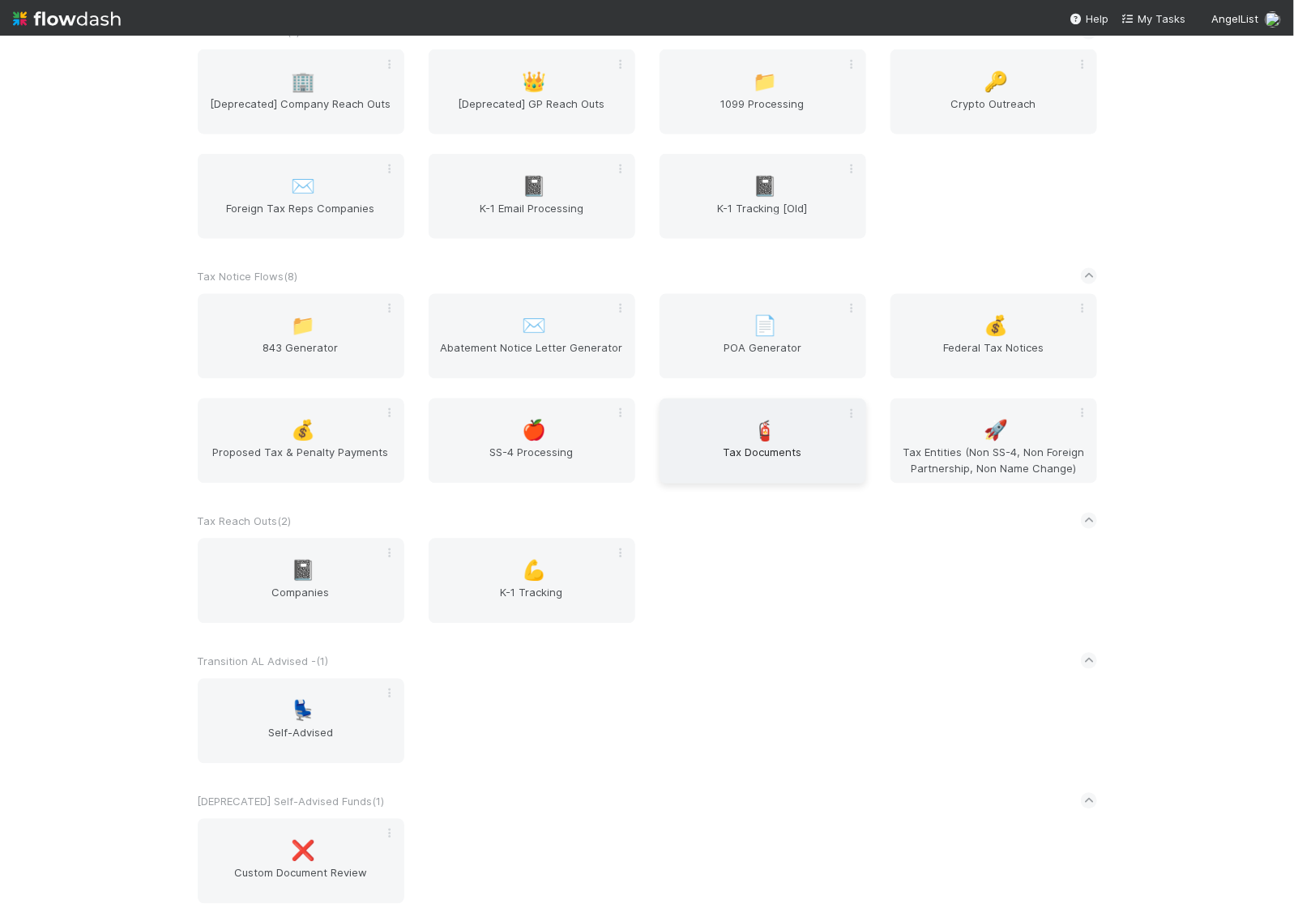
scroll to position [3778, 0]
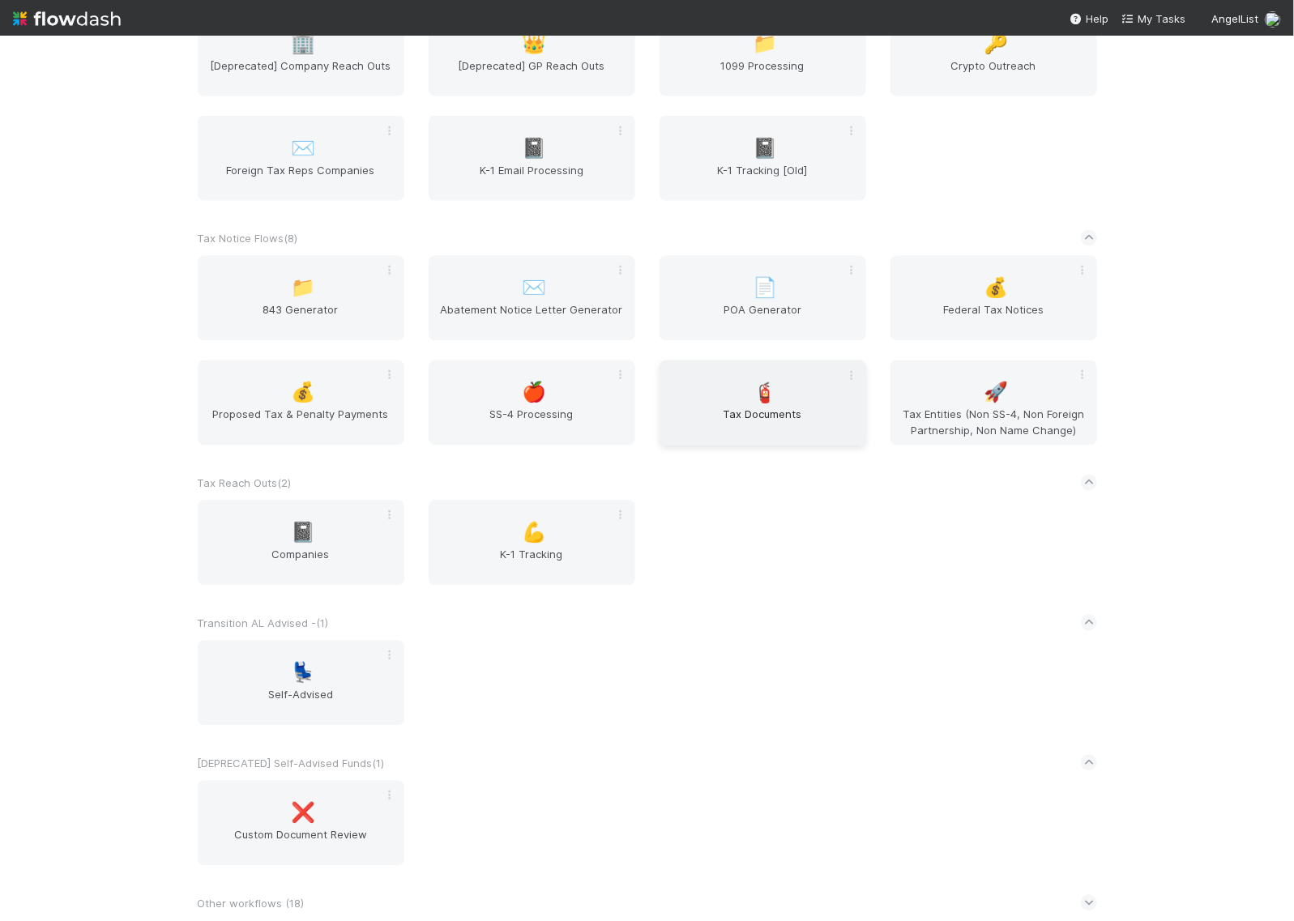
click at [793, 406] on div "🧯 Tax Documents" at bounding box center [763, 403] width 207 height 85
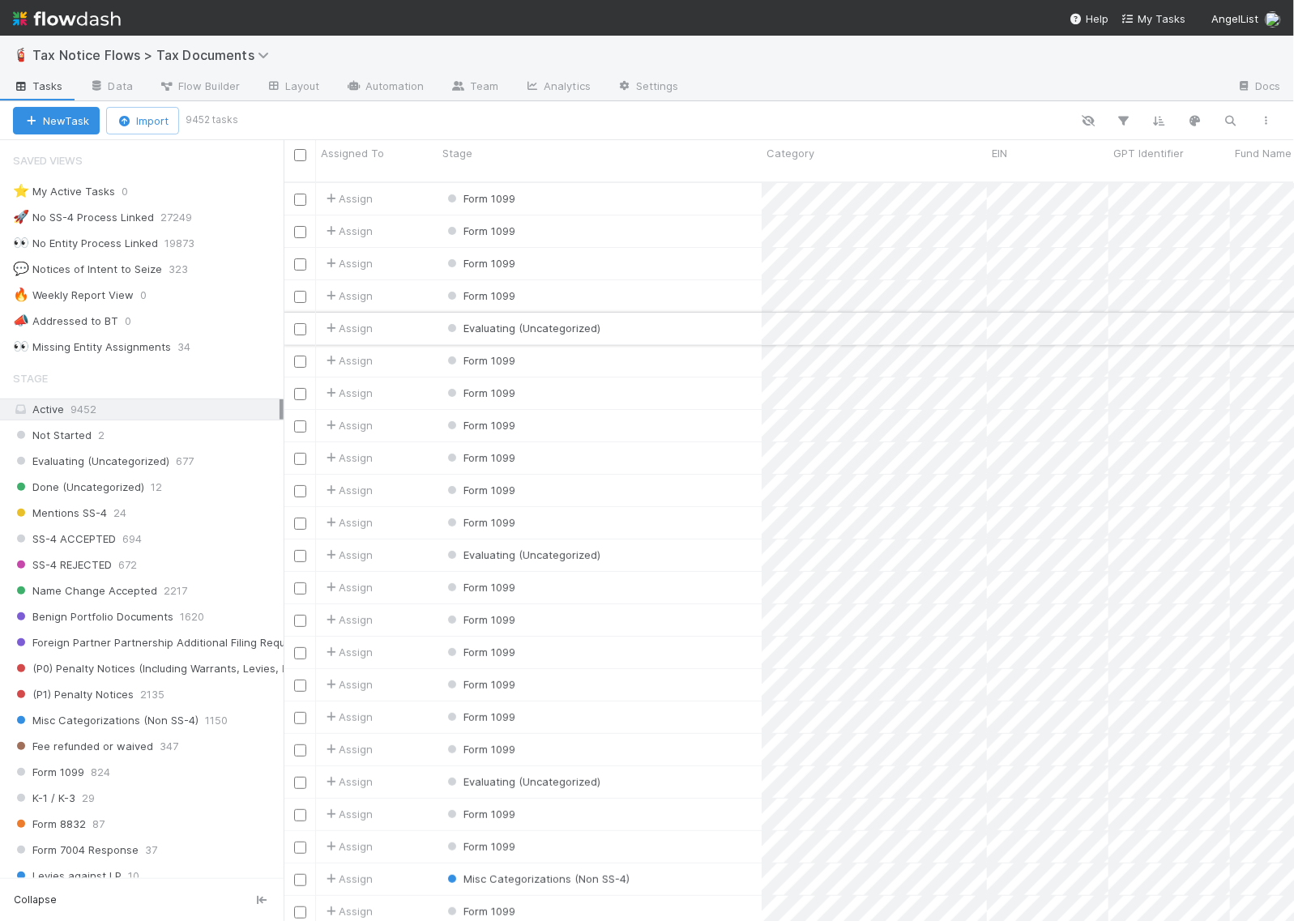
click at [646, 314] on div "Evaluating (Uncategorized)" at bounding box center [600, 329] width 324 height 32
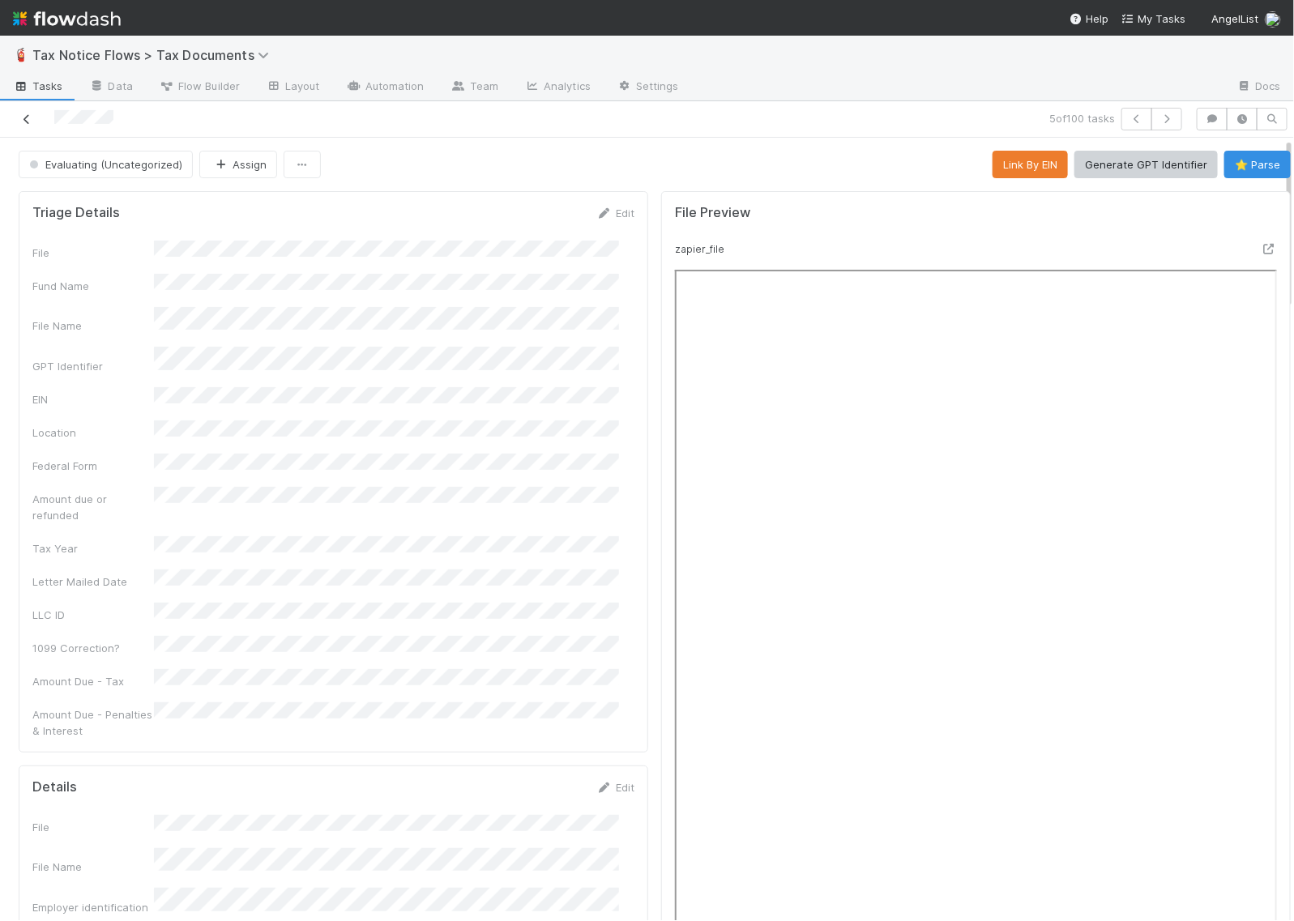
click at [28, 118] on icon at bounding box center [27, 119] width 16 height 11
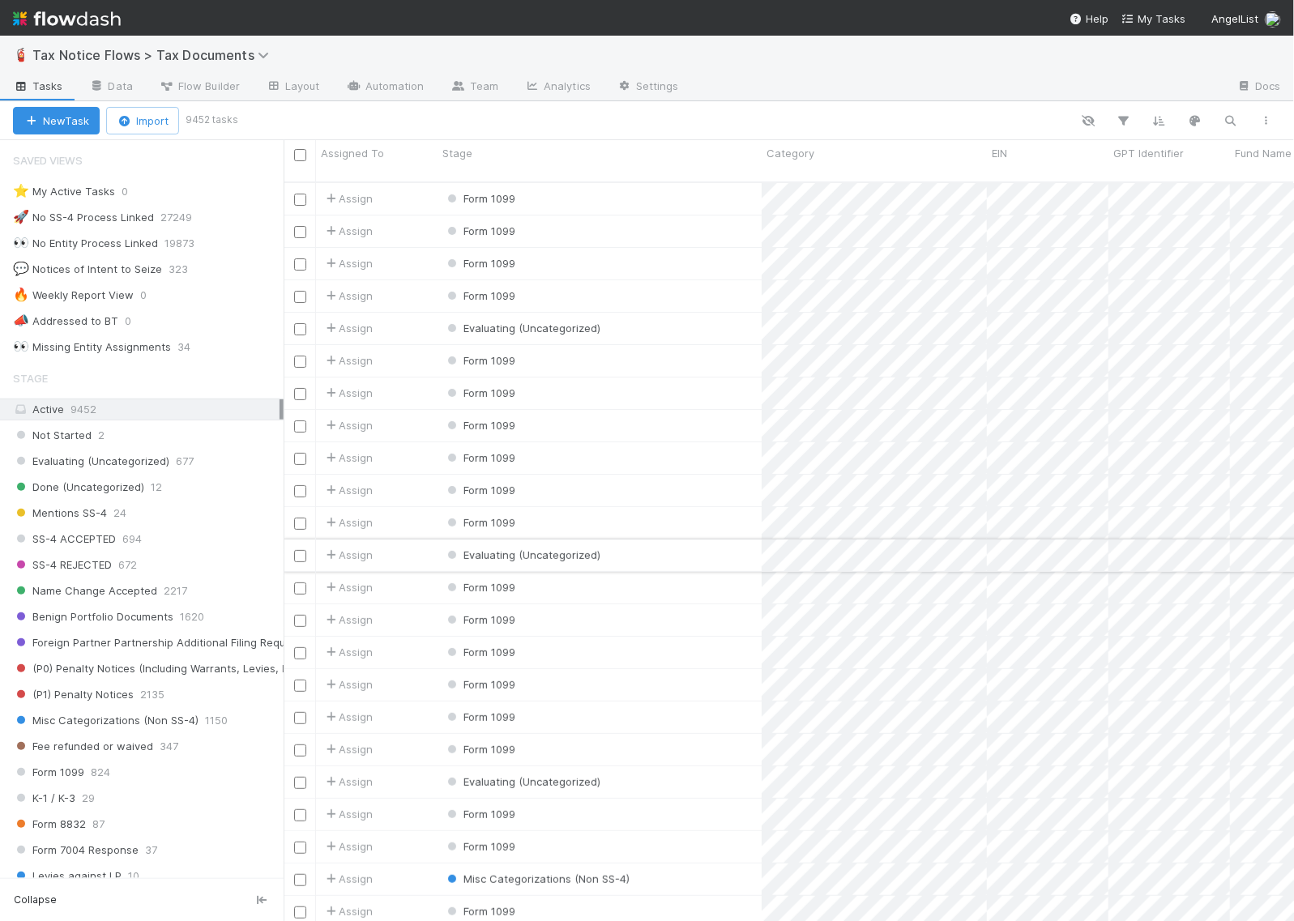
click at [635, 541] on div "Evaluating (Uncategorized)" at bounding box center [600, 556] width 324 height 32
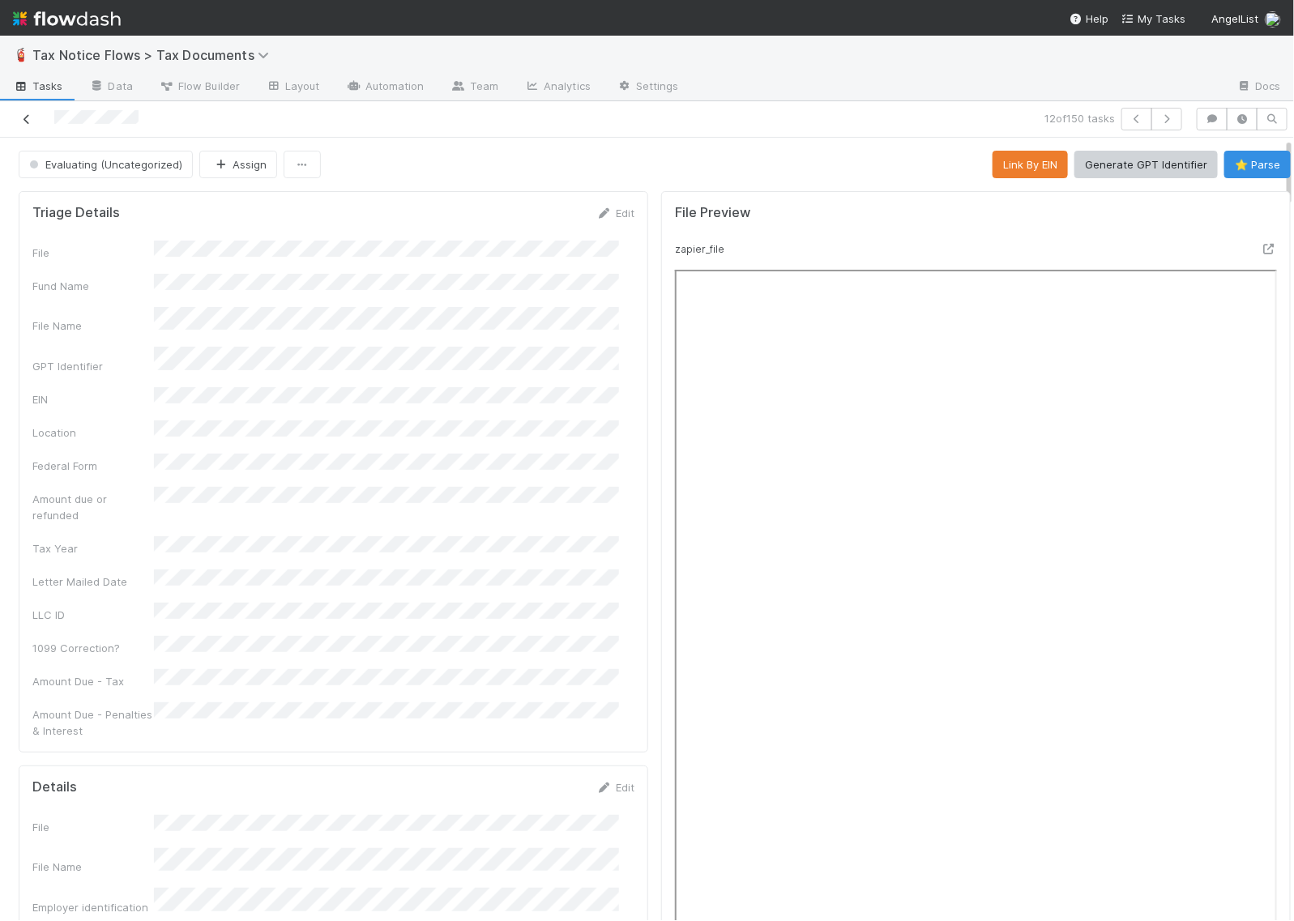
click at [32, 114] on icon at bounding box center [27, 119] width 16 height 11
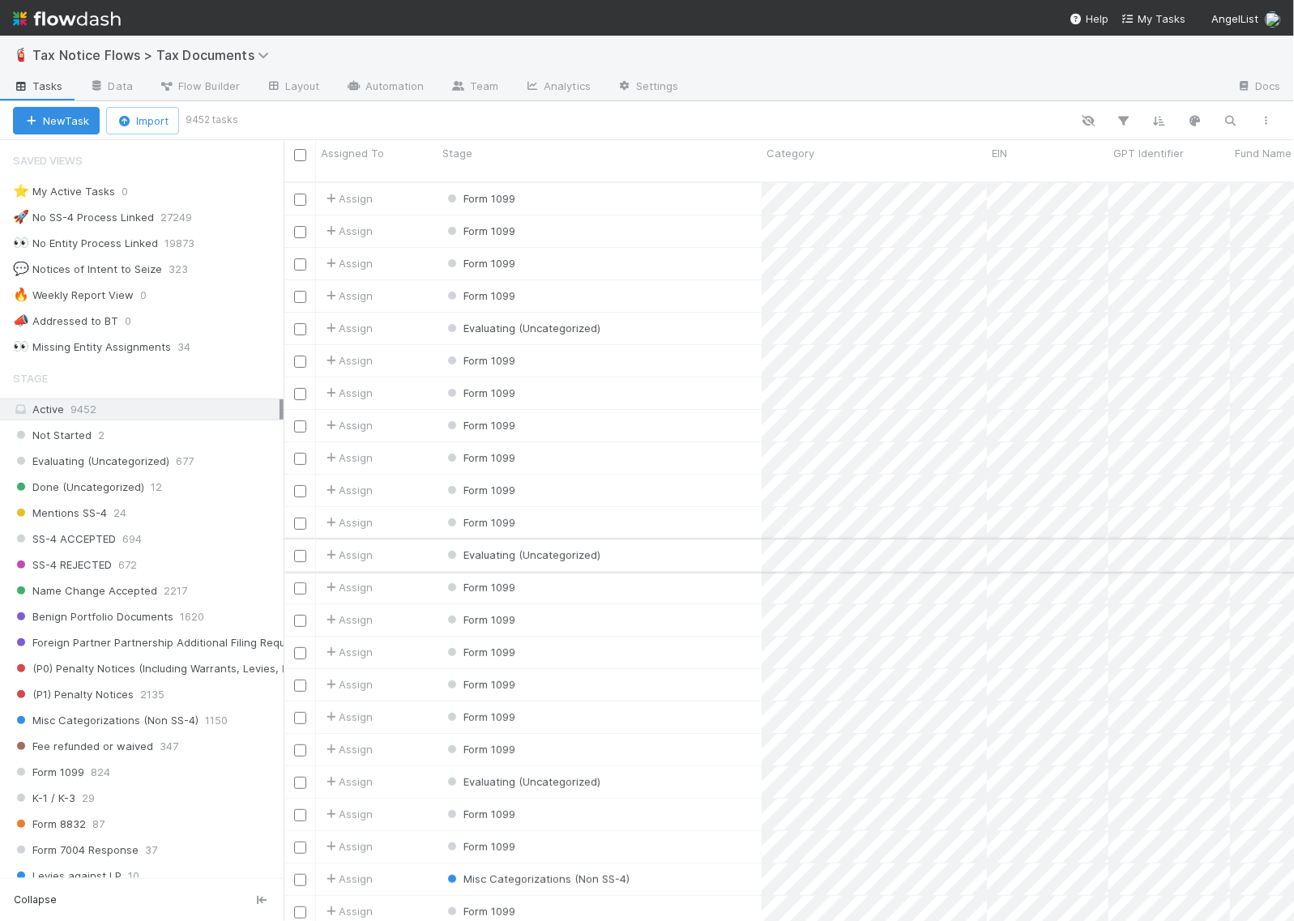
click at [646, 548] on div "Evaluating (Uncategorized)" at bounding box center [600, 556] width 324 height 32
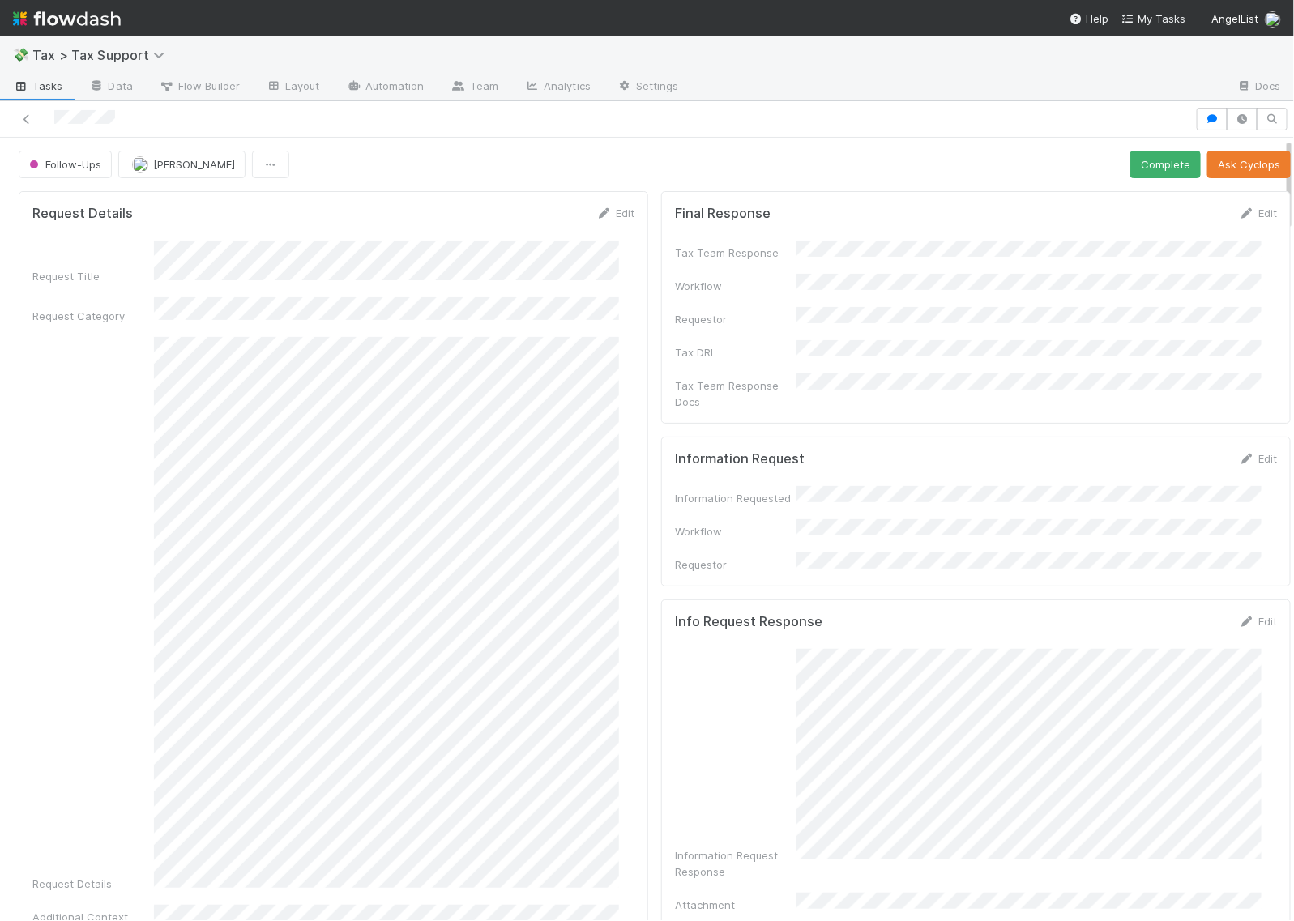
drag, startPoint x: 1212, startPoint y: 217, endPoint x: 1132, endPoint y: 235, distance: 82.2
click at [1239, 216] on icon at bounding box center [1247, 213] width 16 height 11
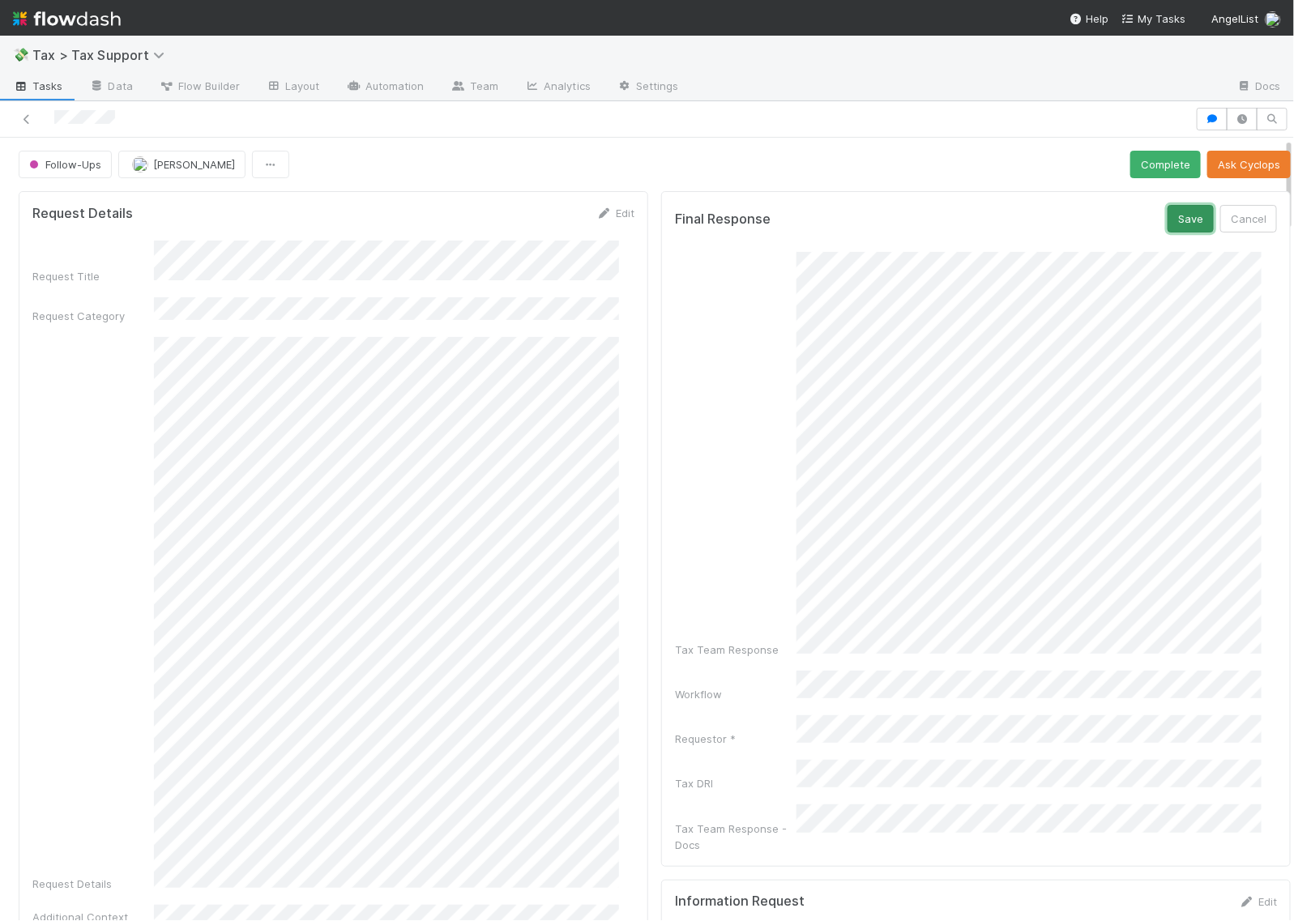
click at [1168, 220] on button "Save" at bounding box center [1191, 219] width 46 height 28
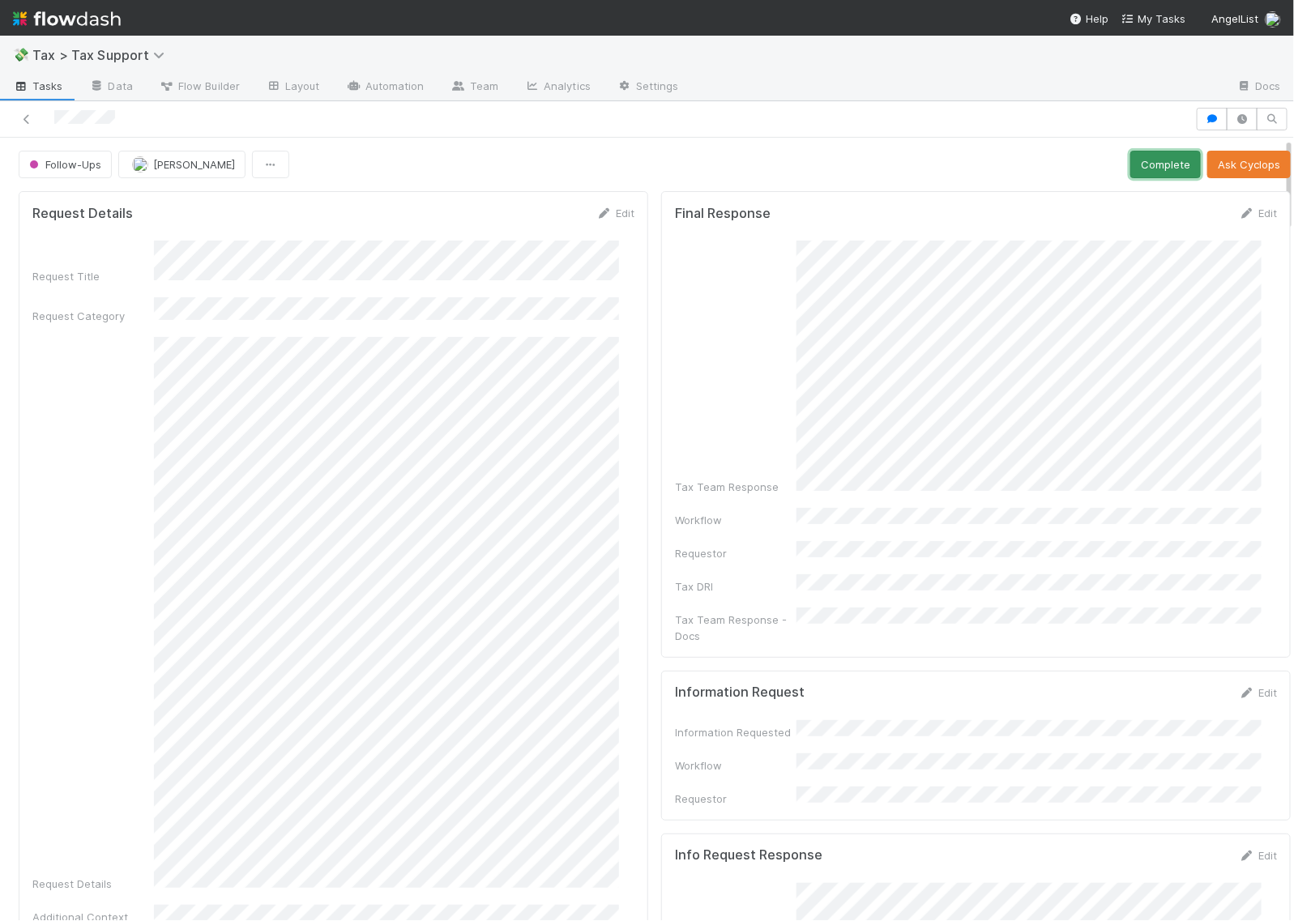
click at [1131, 163] on button "Complete" at bounding box center [1166, 165] width 71 height 28
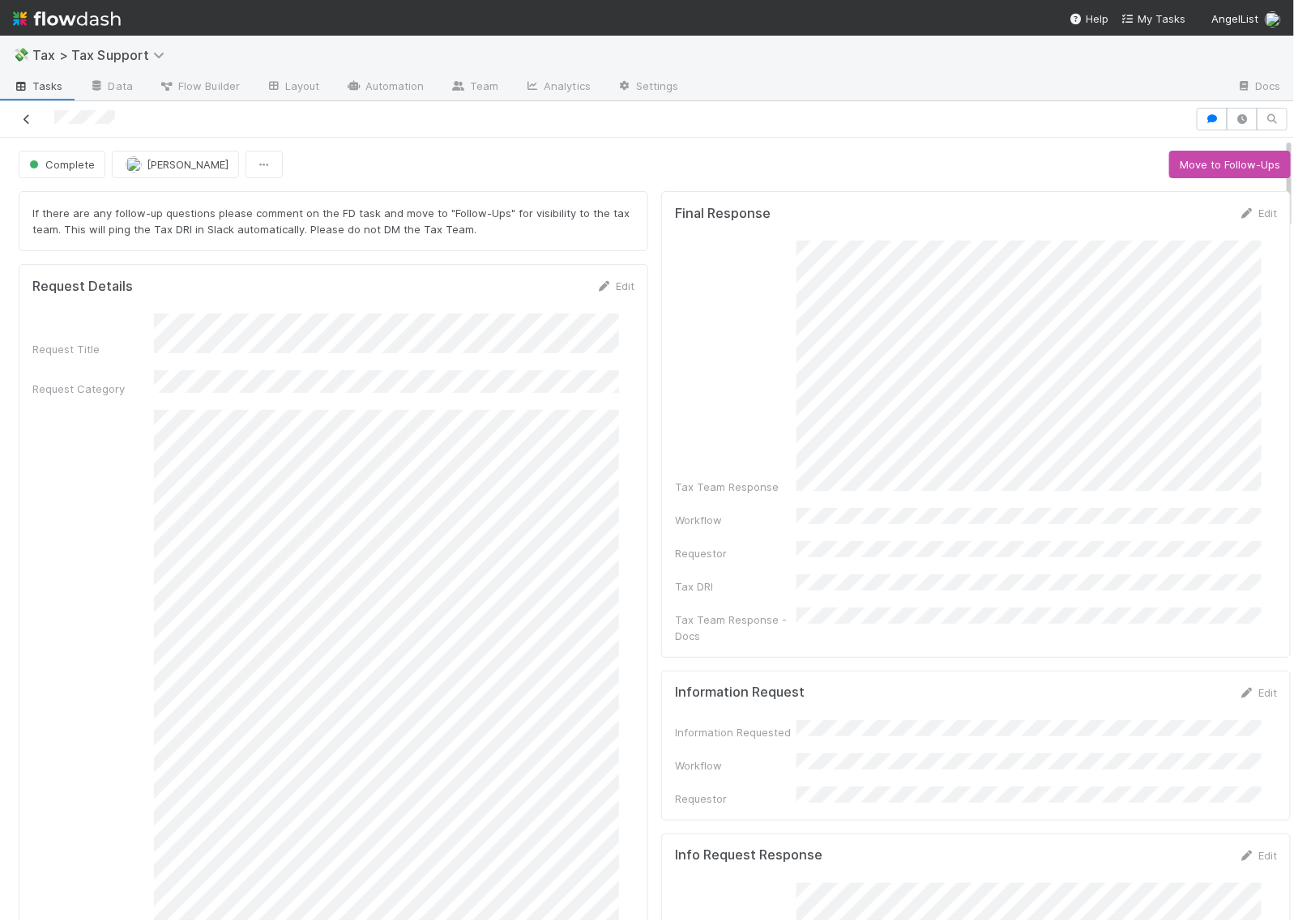
click at [28, 116] on icon at bounding box center [27, 119] width 16 height 11
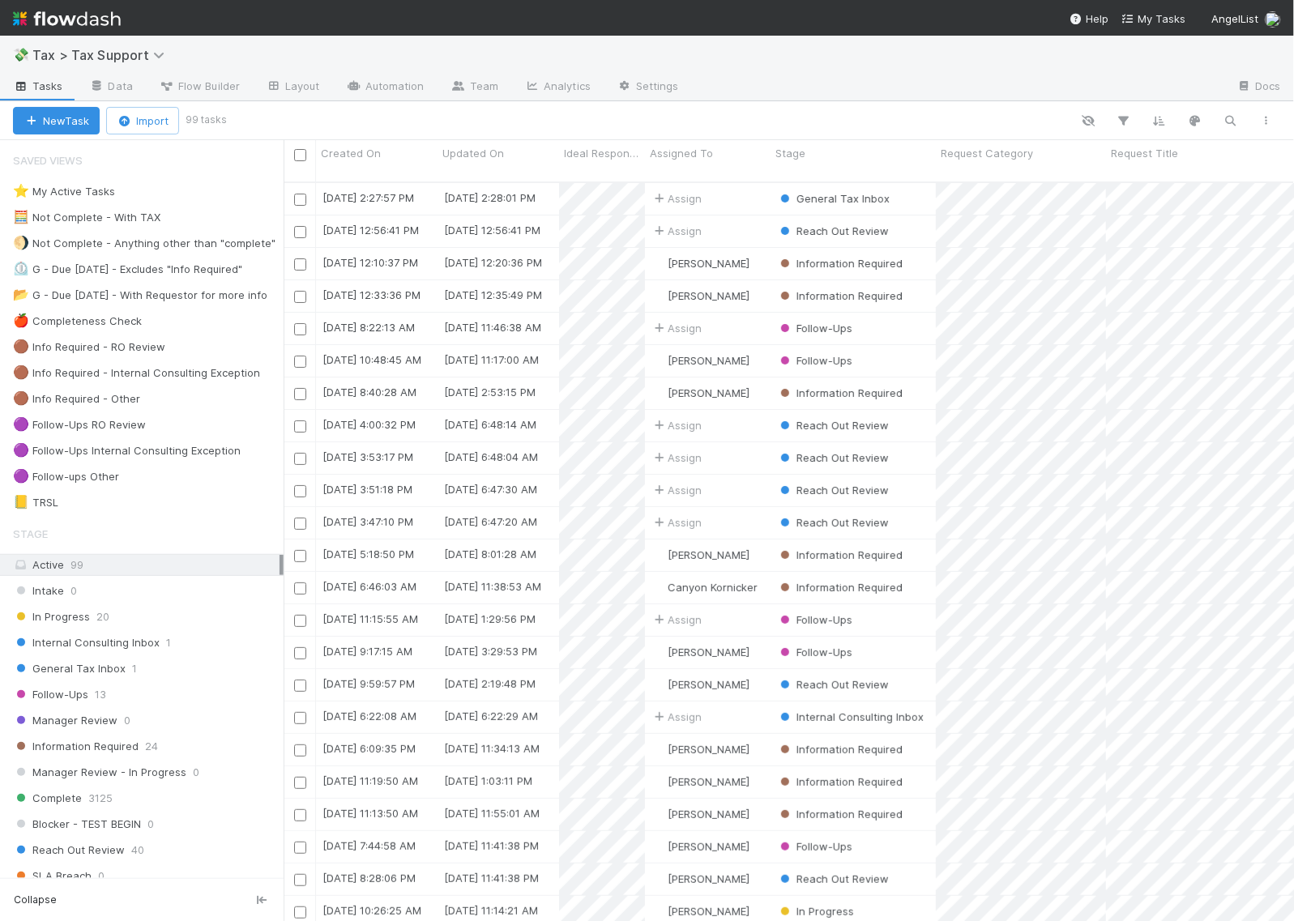
scroll to position [738, 995]
click at [166, 650] on span "1" at bounding box center [168, 643] width 5 height 20
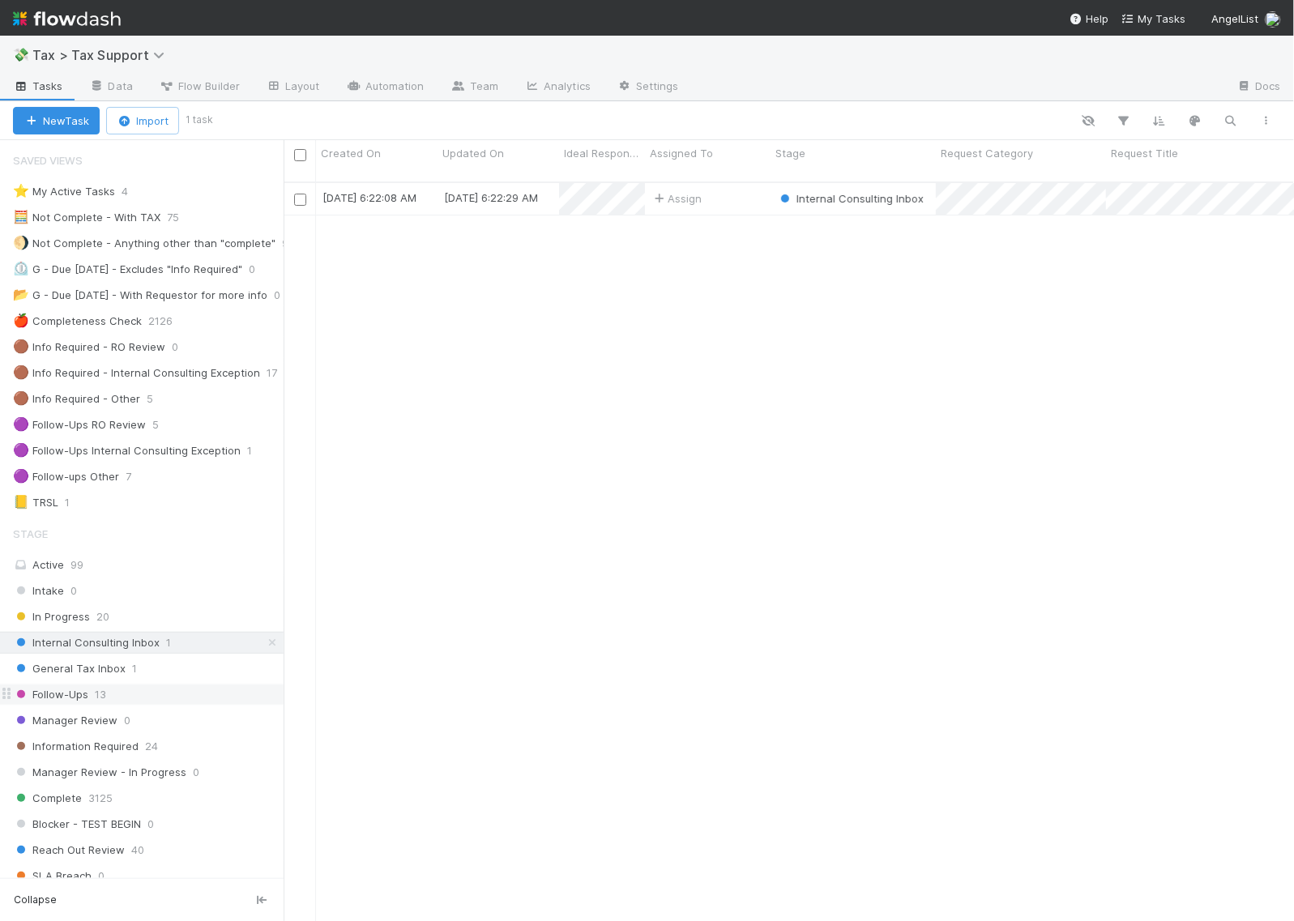
scroll to position [738, 995]
click at [164, 699] on div "Follow-Ups 13" at bounding box center [148, 695] width 271 height 20
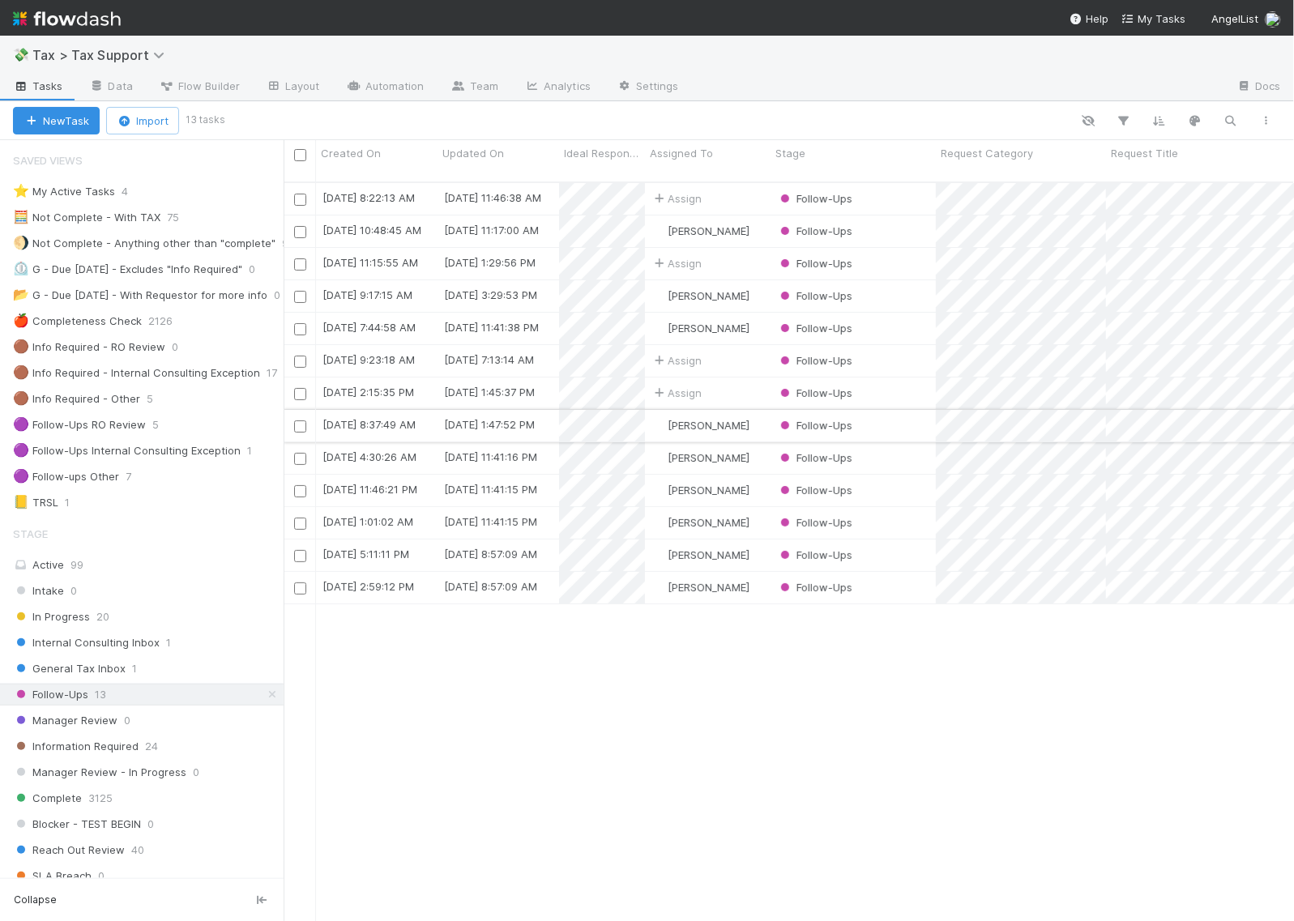
click at [764, 410] on div "[PERSON_NAME]" at bounding box center [708, 426] width 126 height 32
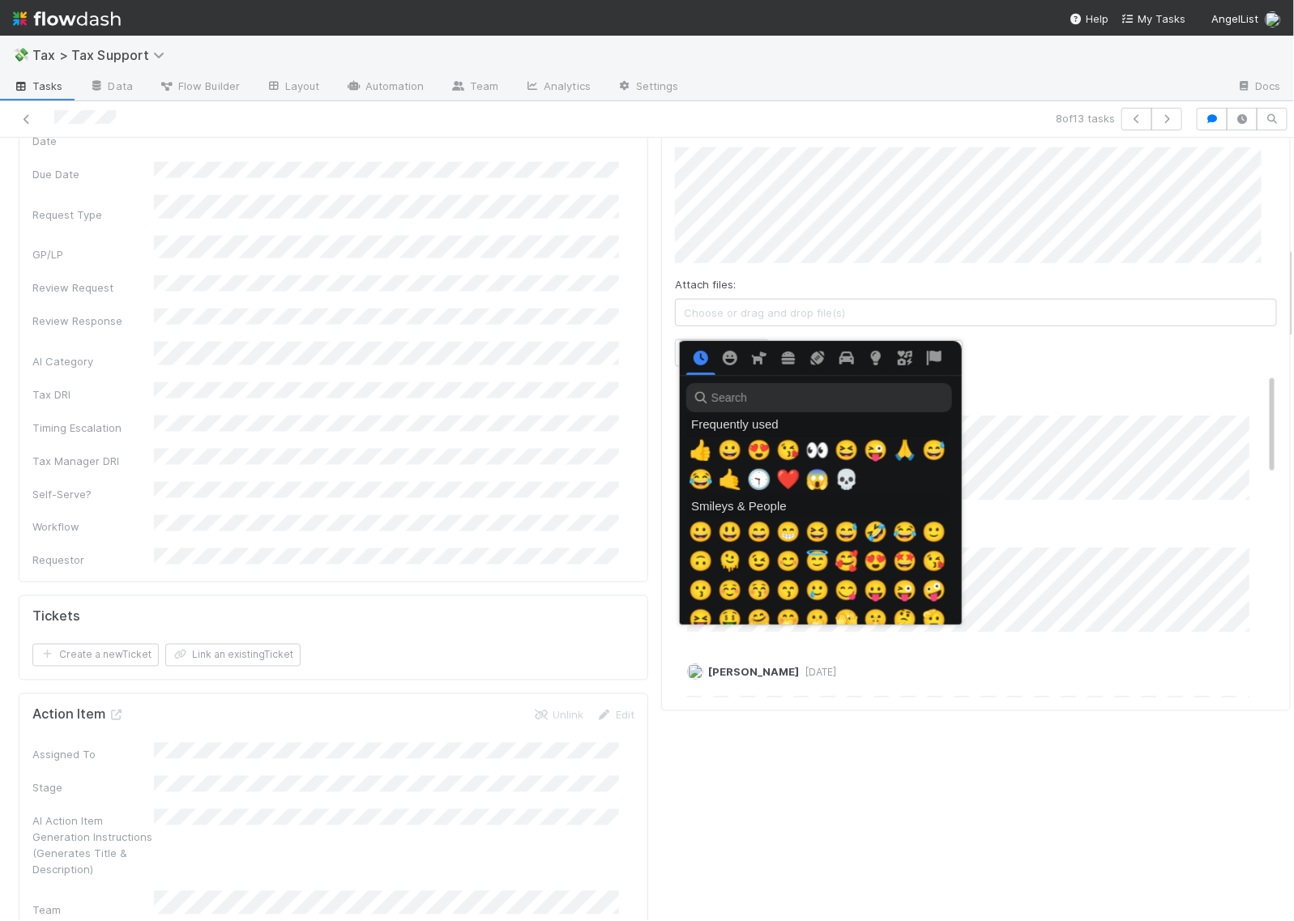
click at [760, 403] on input "search" at bounding box center [819, 397] width 266 height 29
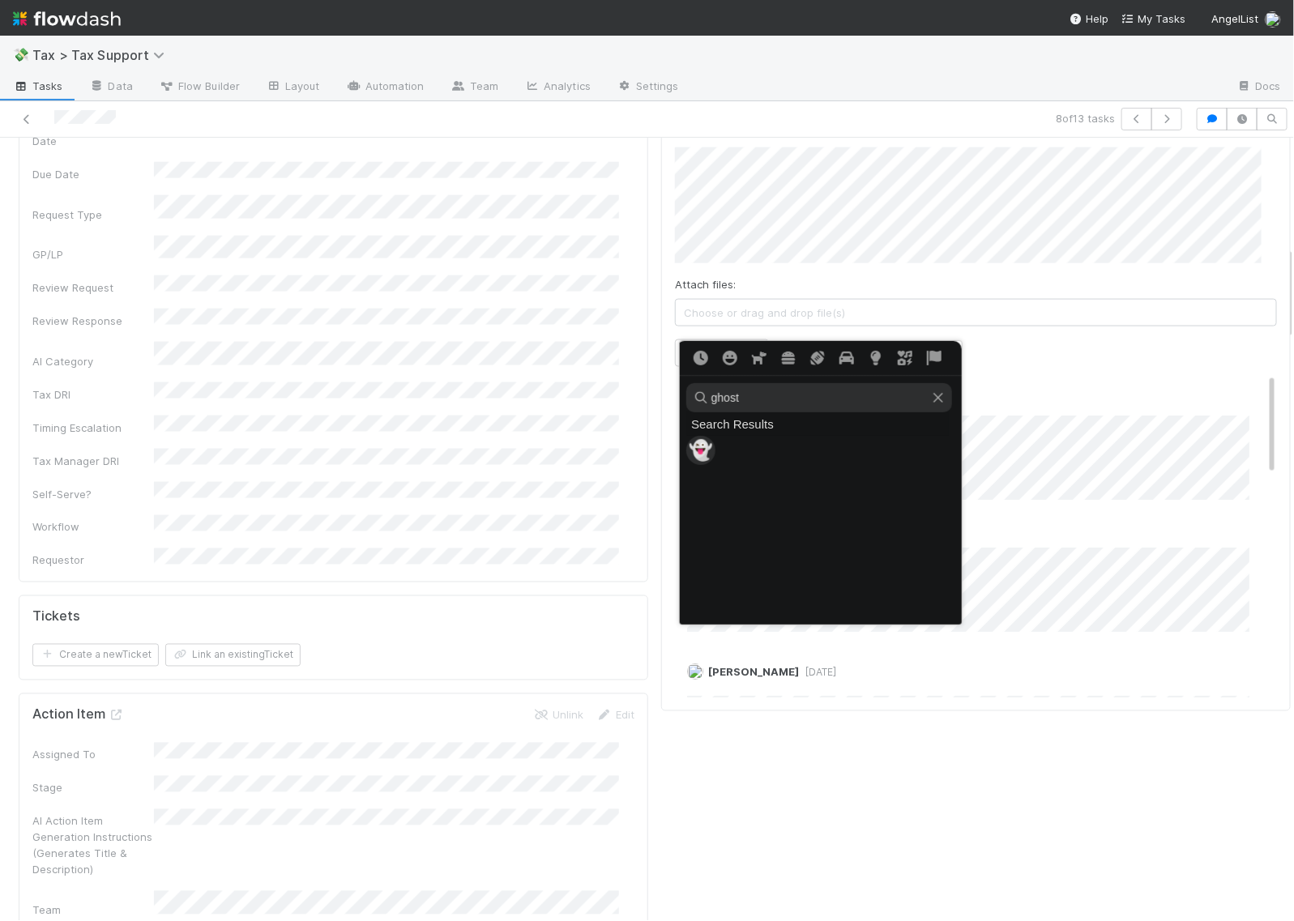
type input "ghost"
click at [693, 447] on span "👻" at bounding box center [701, 450] width 24 height 23
